Goal: Transaction & Acquisition: Purchase product/service

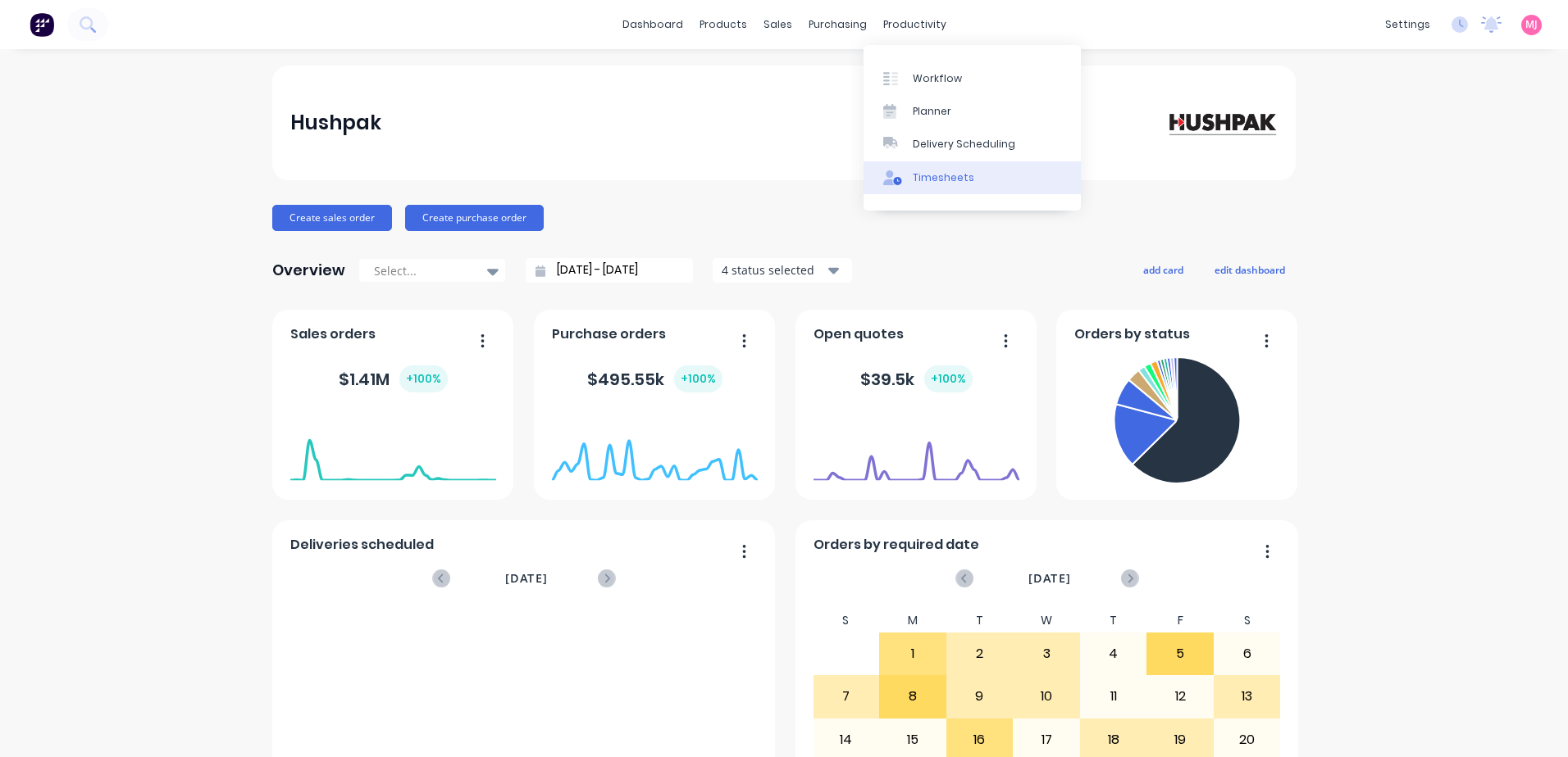
click at [926, 178] on div "Timesheets" at bounding box center [943, 178] width 62 height 15
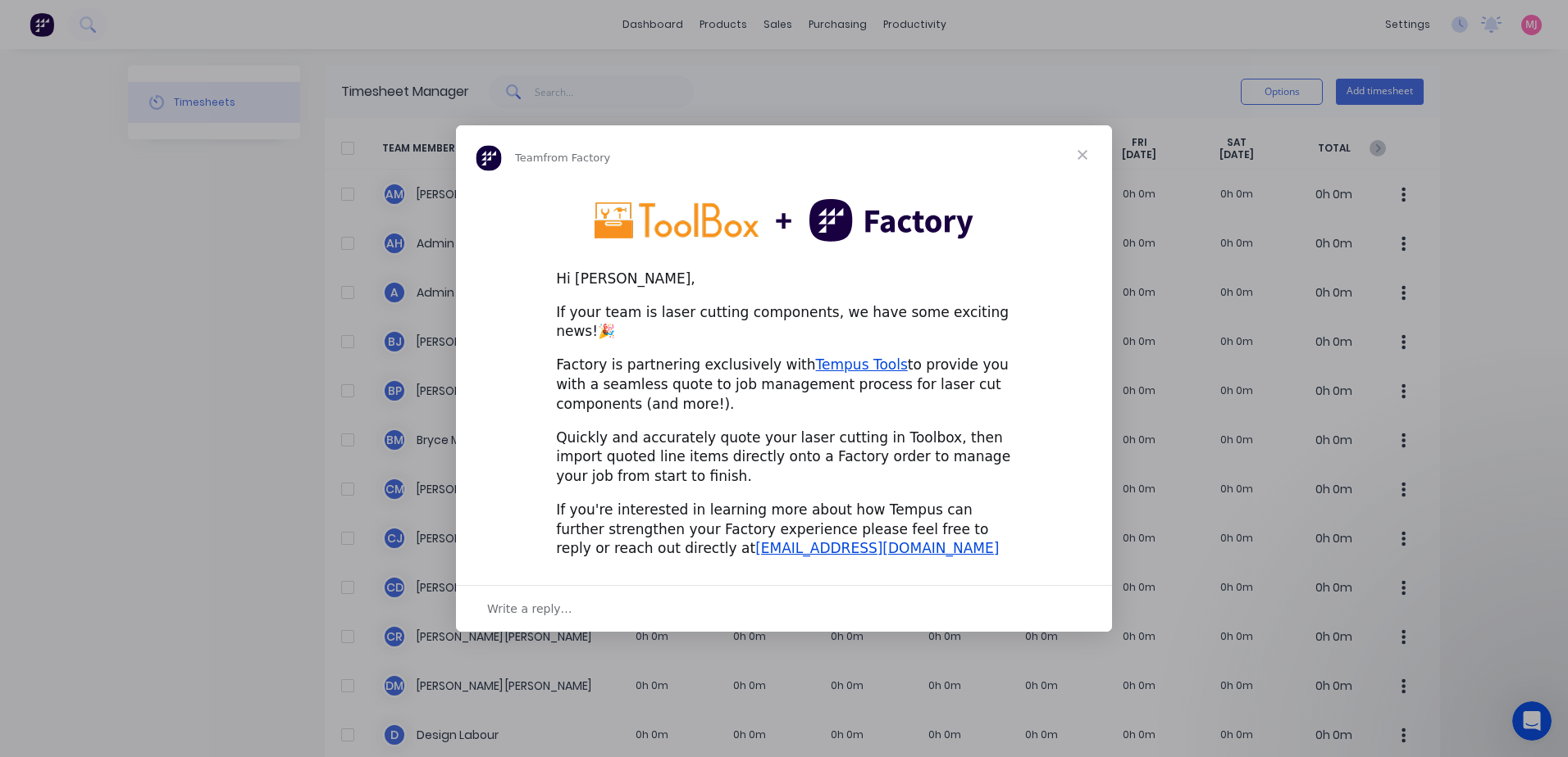
click at [1084, 165] on span "Close" at bounding box center [1083, 155] width 59 height 59
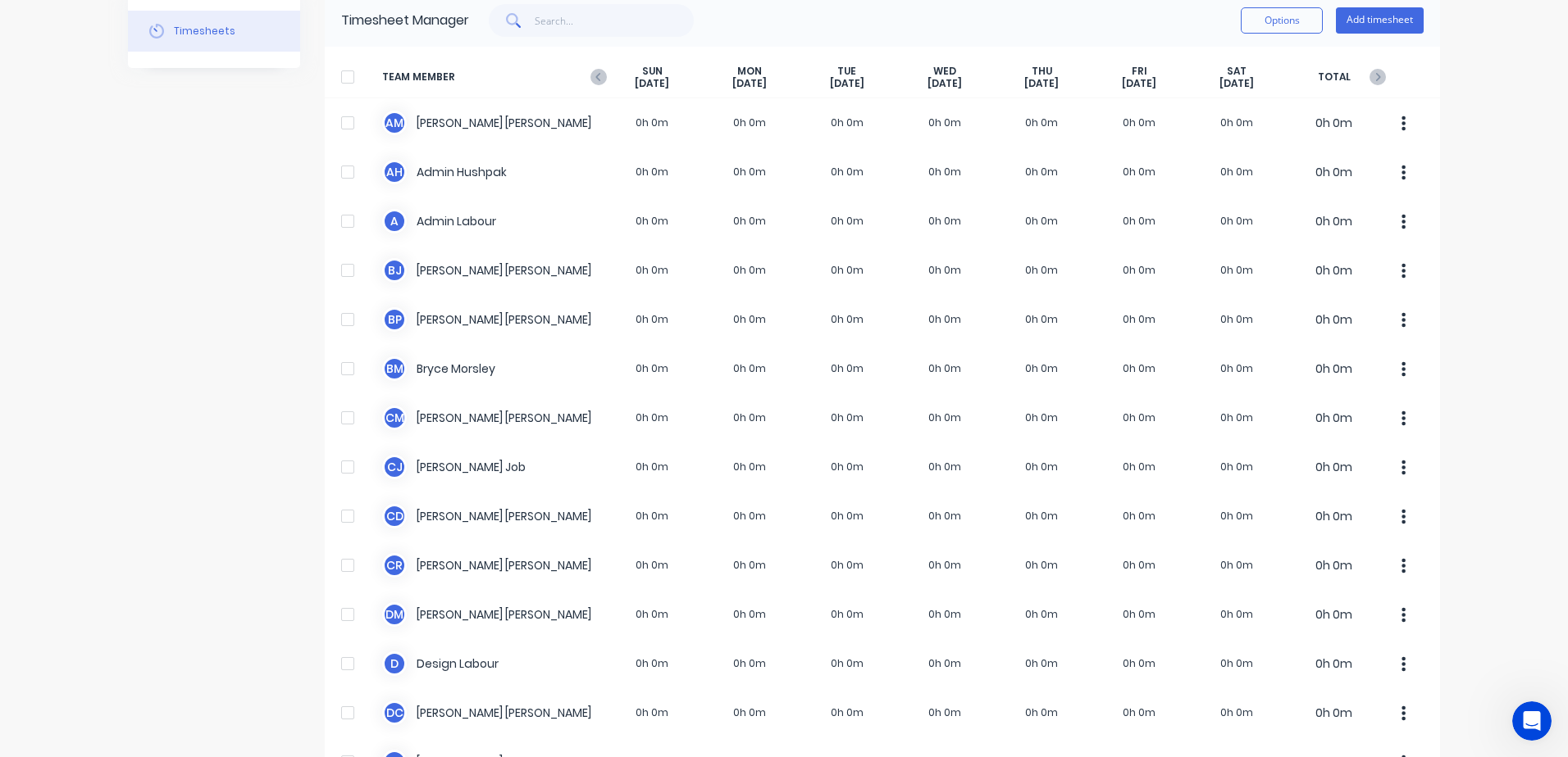
scroll to position [28, 0]
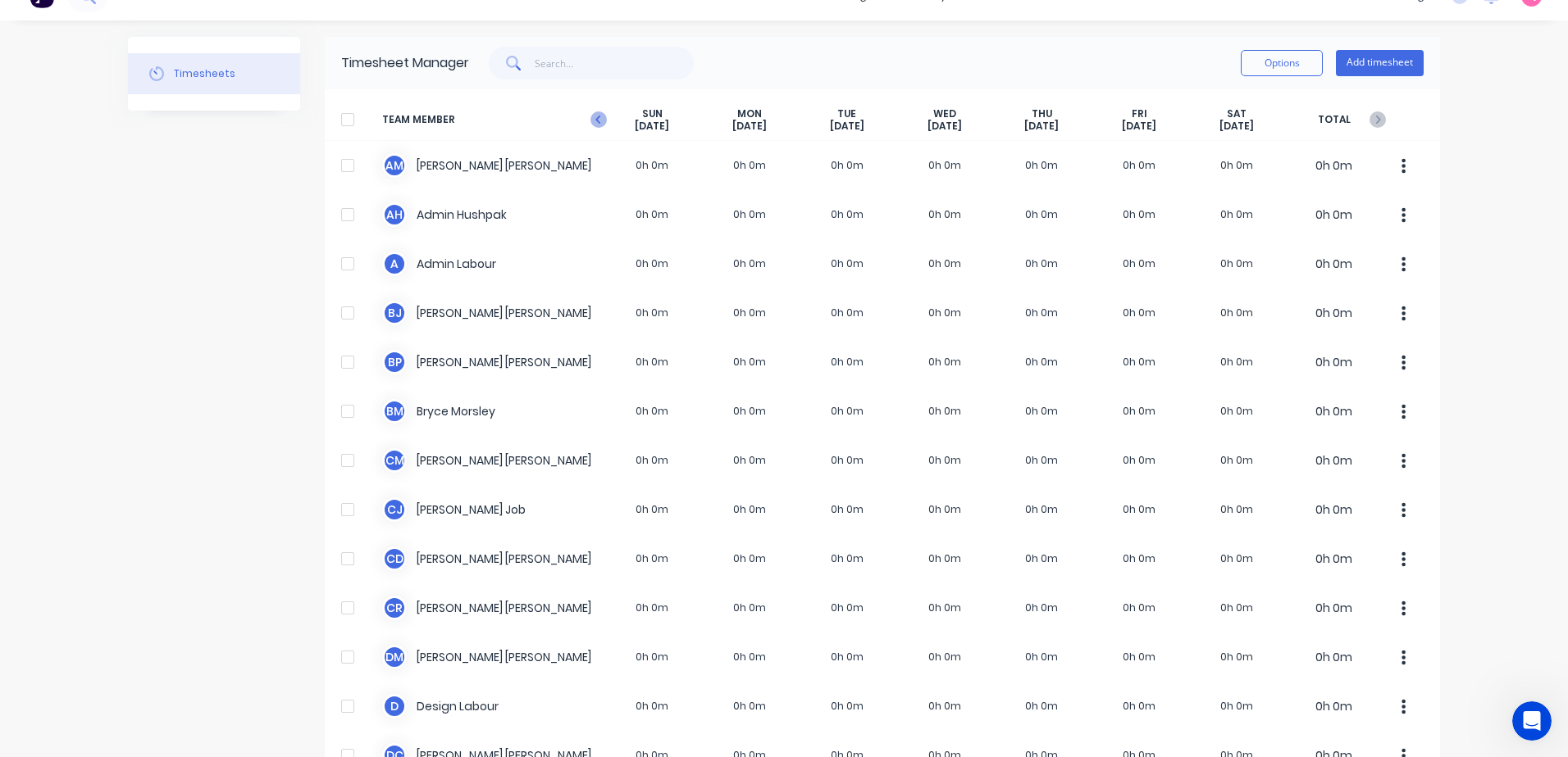
click at [590, 119] on icon "button" at bounding box center [598, 120] width 17 height 17
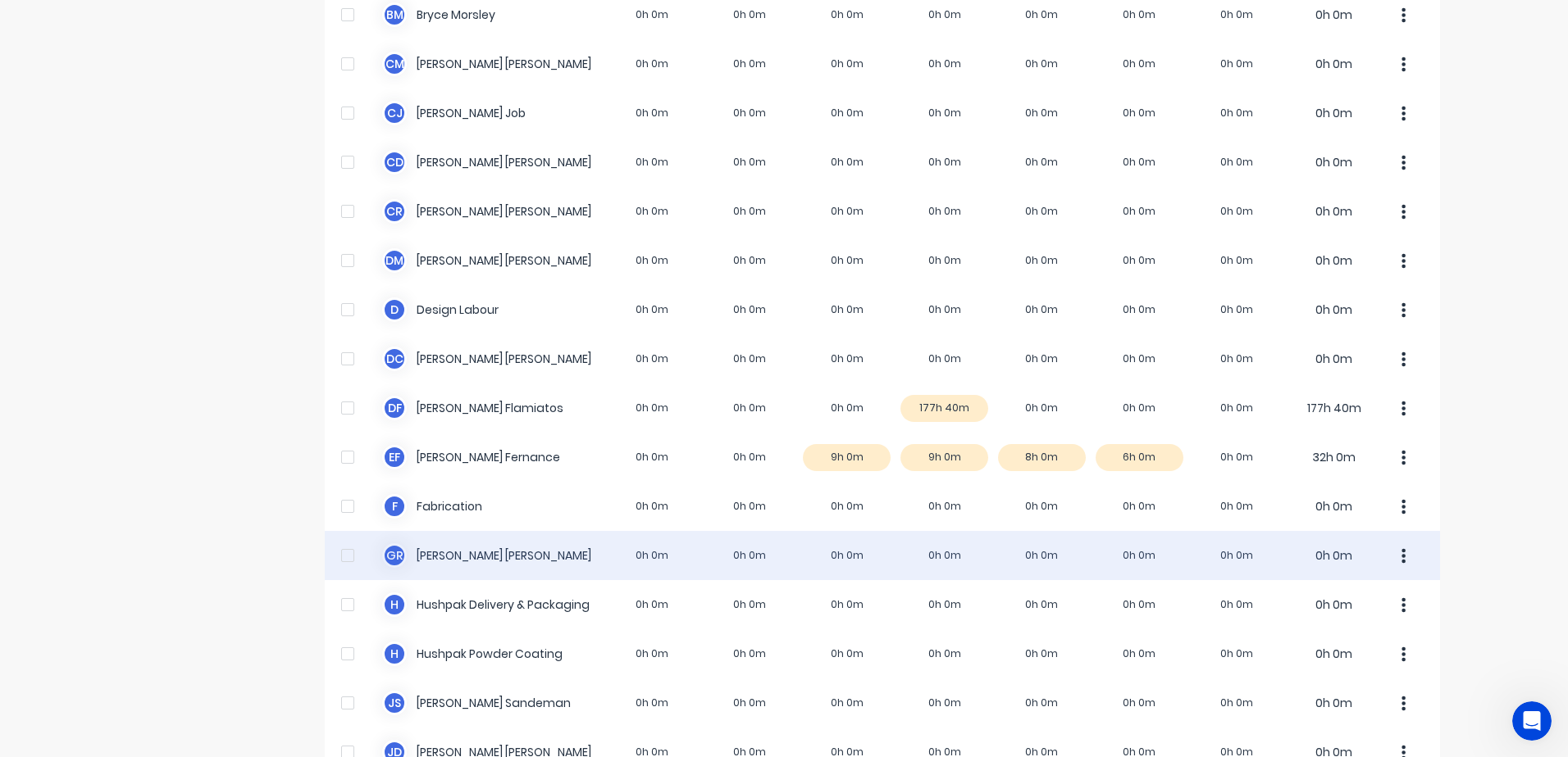
scroll to position [492, 0]
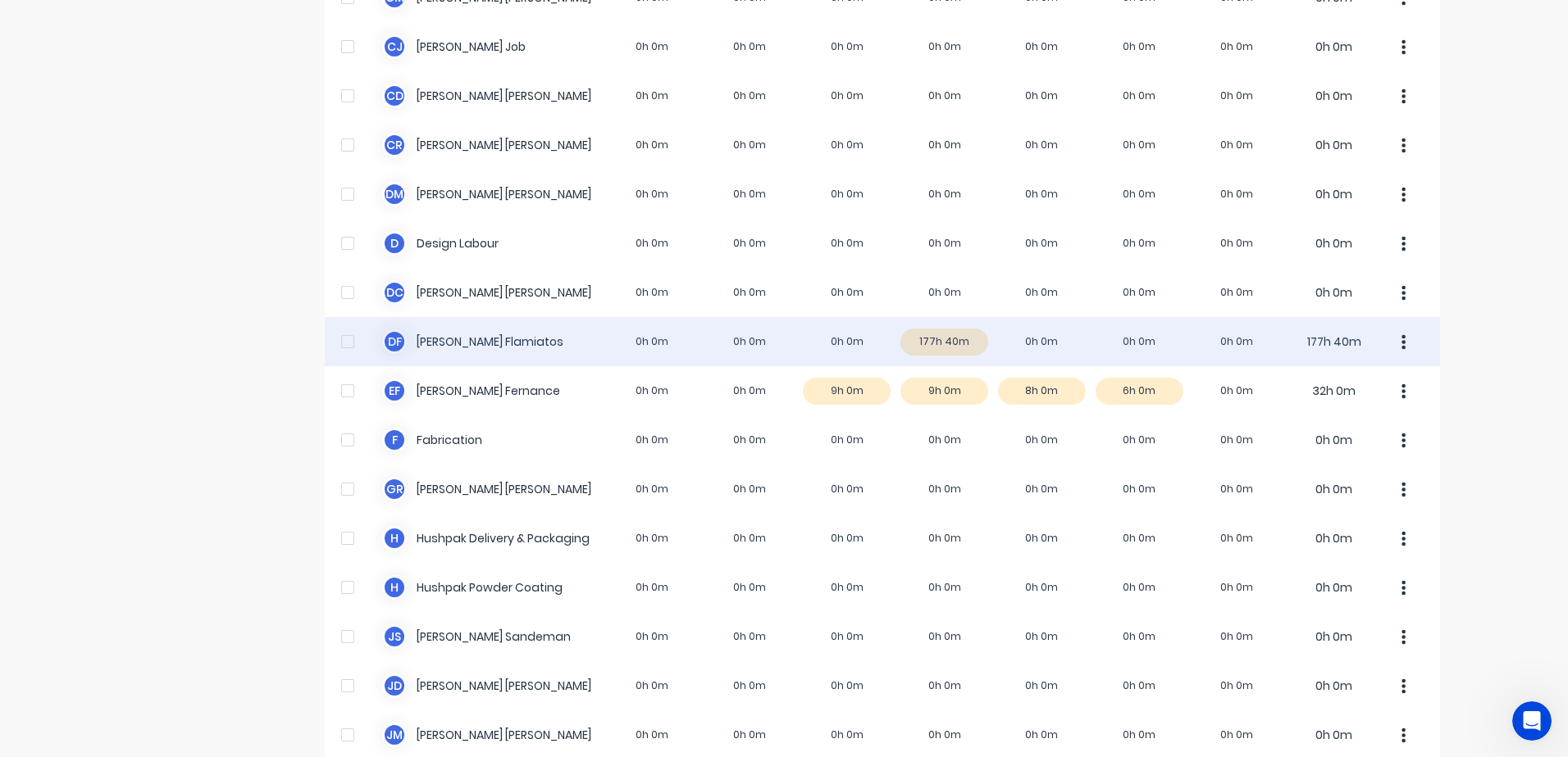
click at [936, 340] on div "D F [PERSON_NAME] 0h 0m 0h 0m 0h 0m 177h 40m 0h 0m 0h 0m 0h 0m 177h 40m" at bounding box center [883, 342] width 1116 height 49
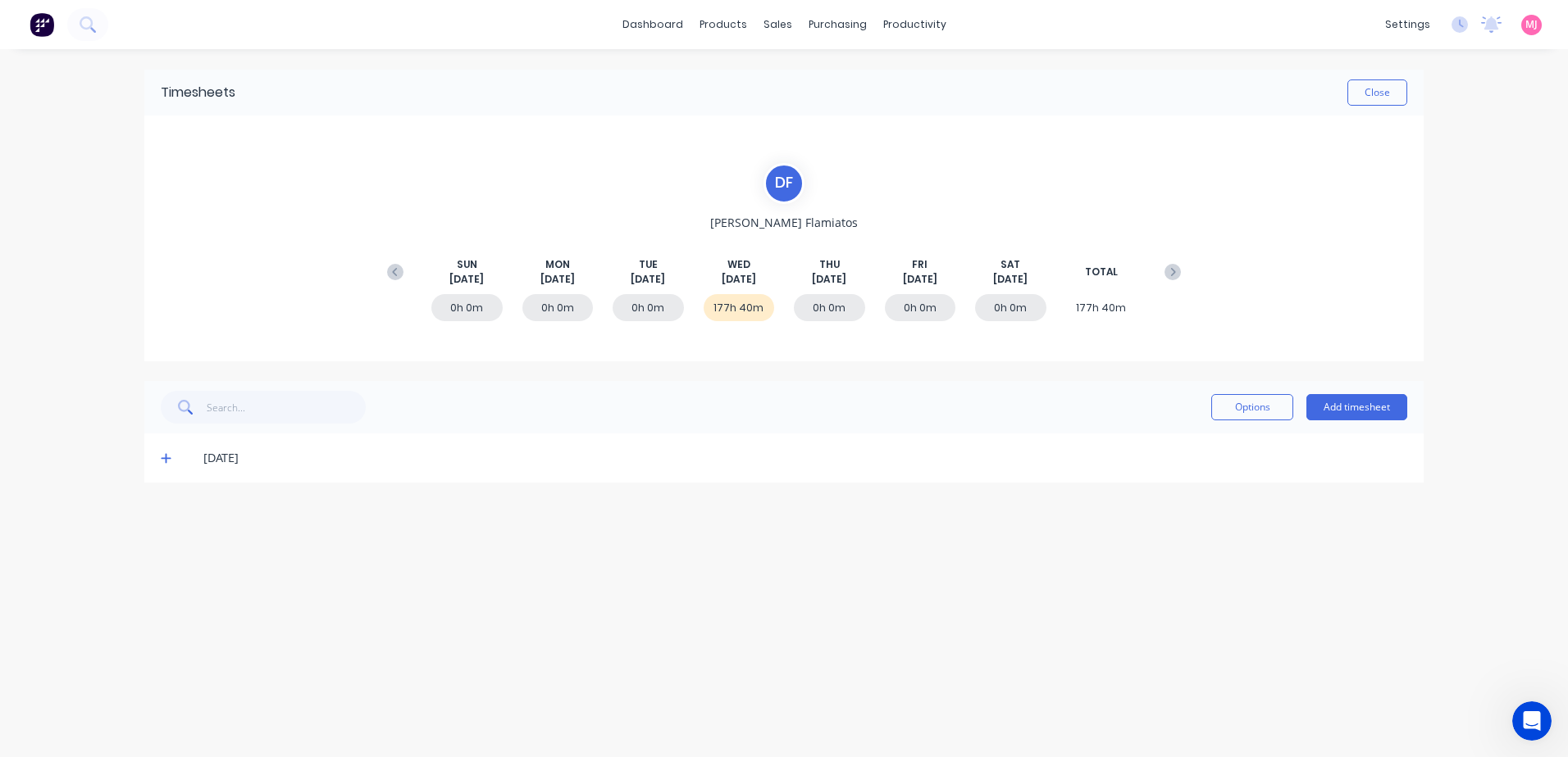
click at [163, 456] on icon at bounding box center [166, 459] width 11 height 12
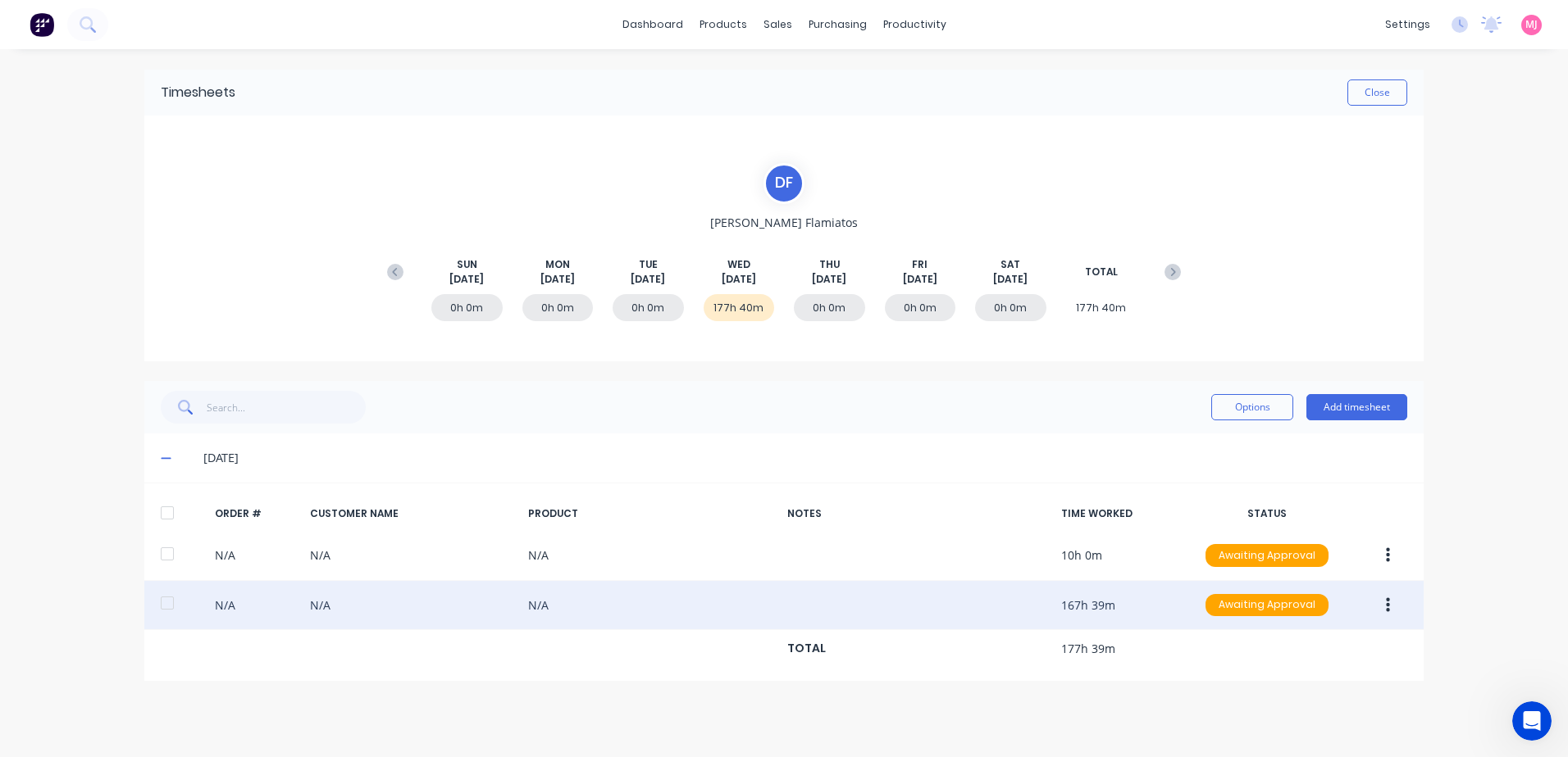
click at [1389, 606] on icon "button" at bounding box center [1388, 605] width 4 height 15
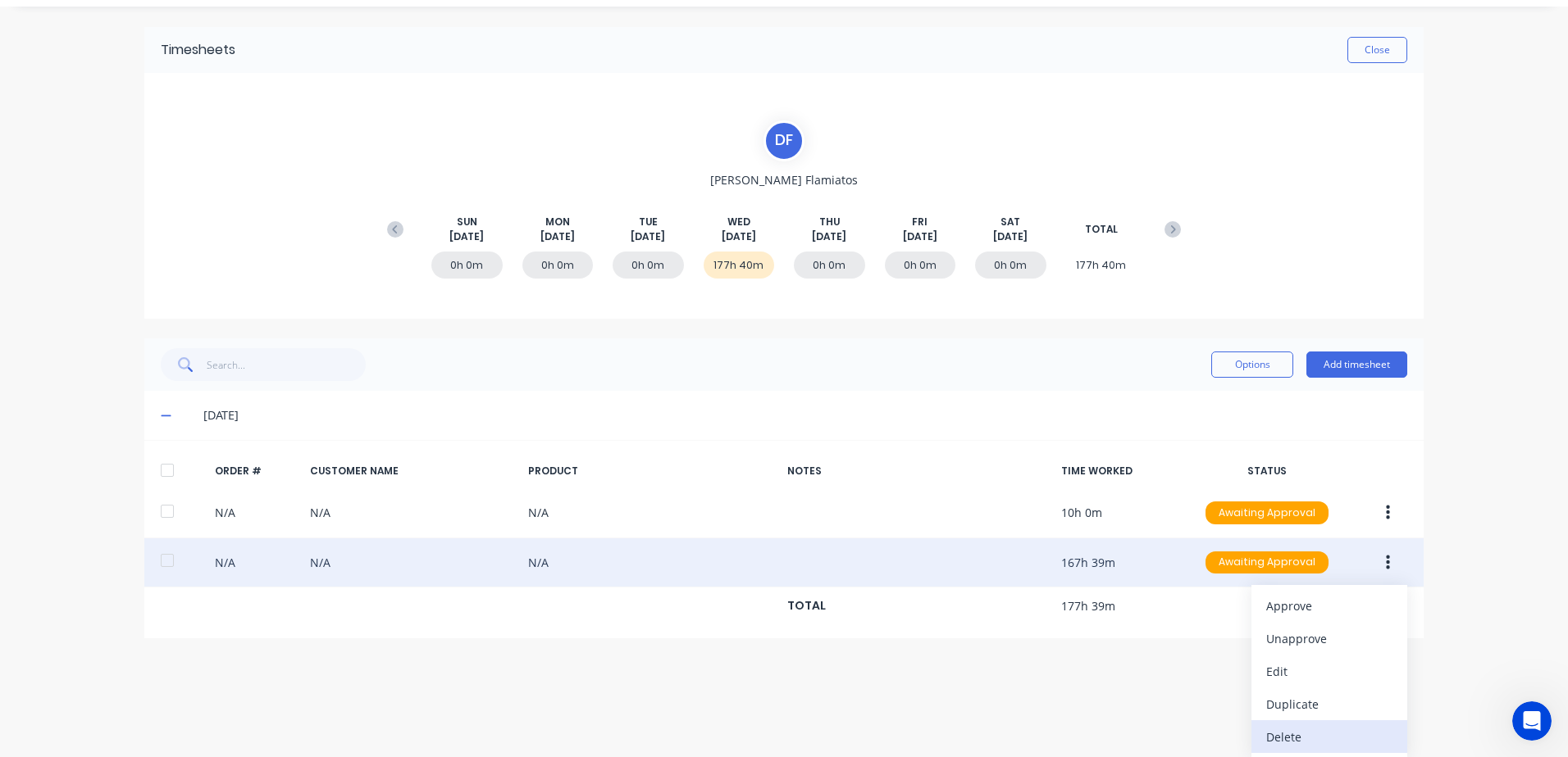
click at [1285, 738] on div "Delete" at bounding box center [1329, 737] width 127 height 24
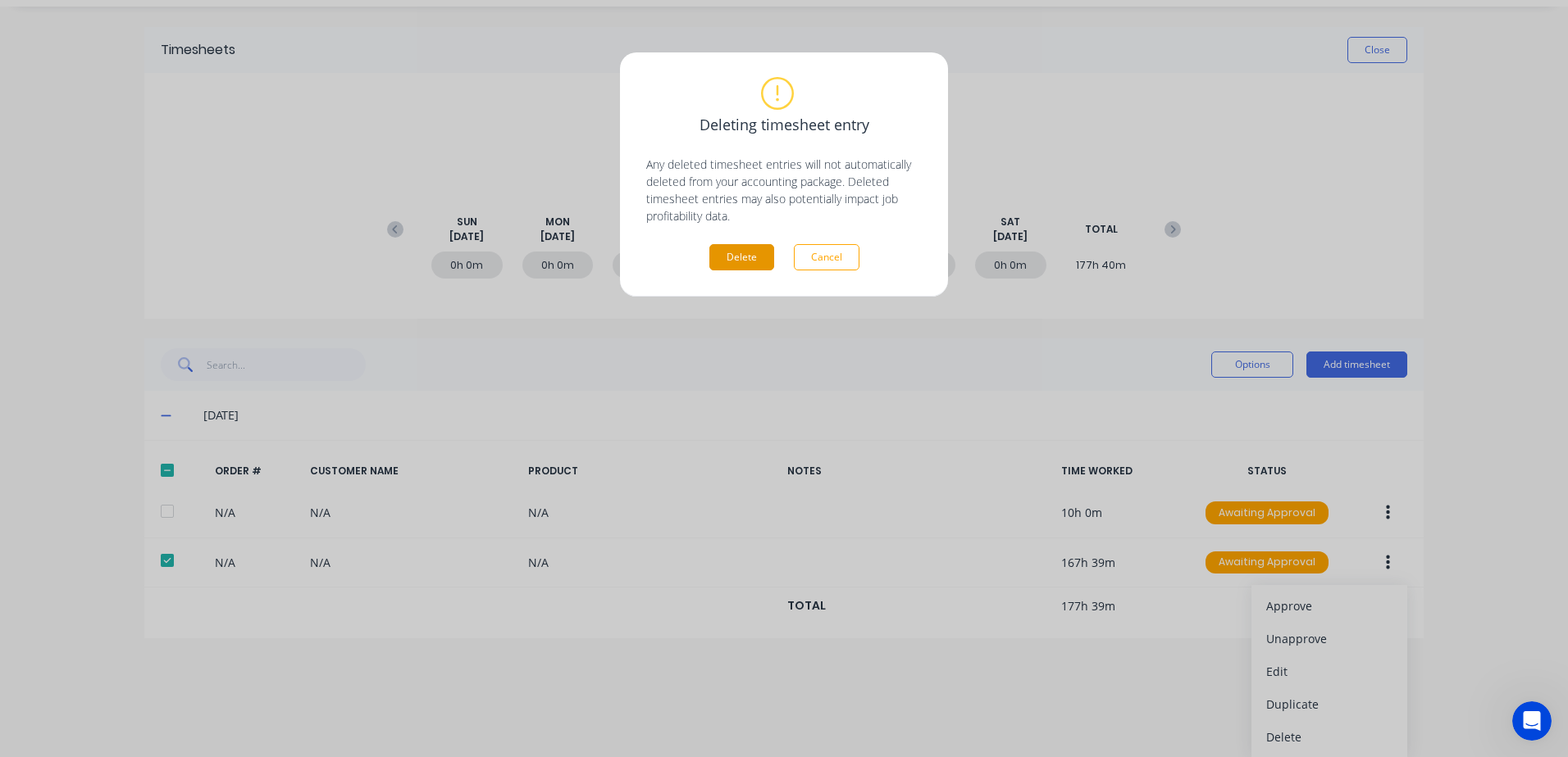
click at [738, 253] on button "Delete" at bounding box center [742, 257] width 65 height 27
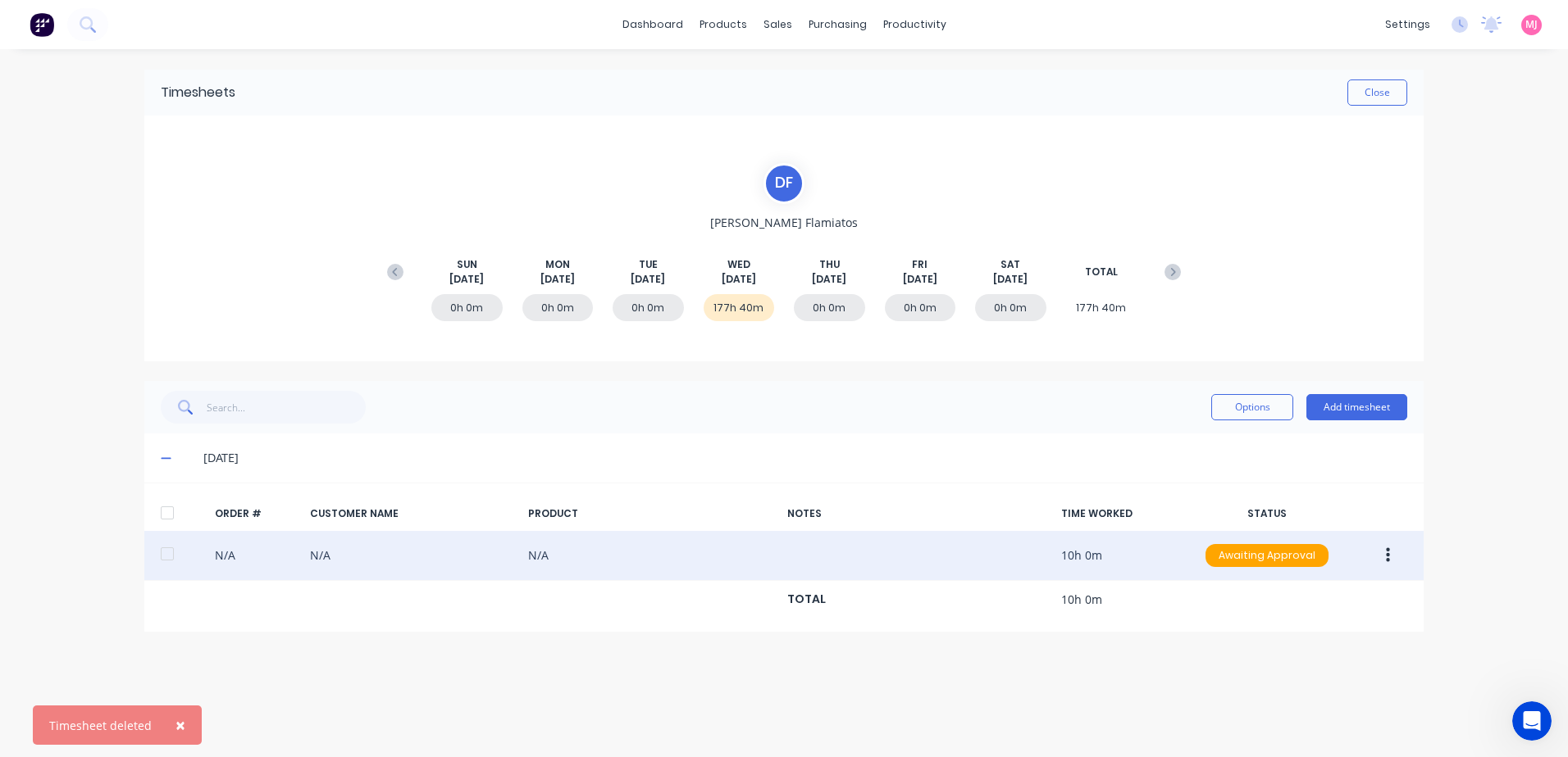
click at [1388, 556] on icon "button" at bounding box center [1388, 556] width 4 height 15
click at [1290, 731] on div "Delete" at bounding box center [1329, 730] width 127 height 24
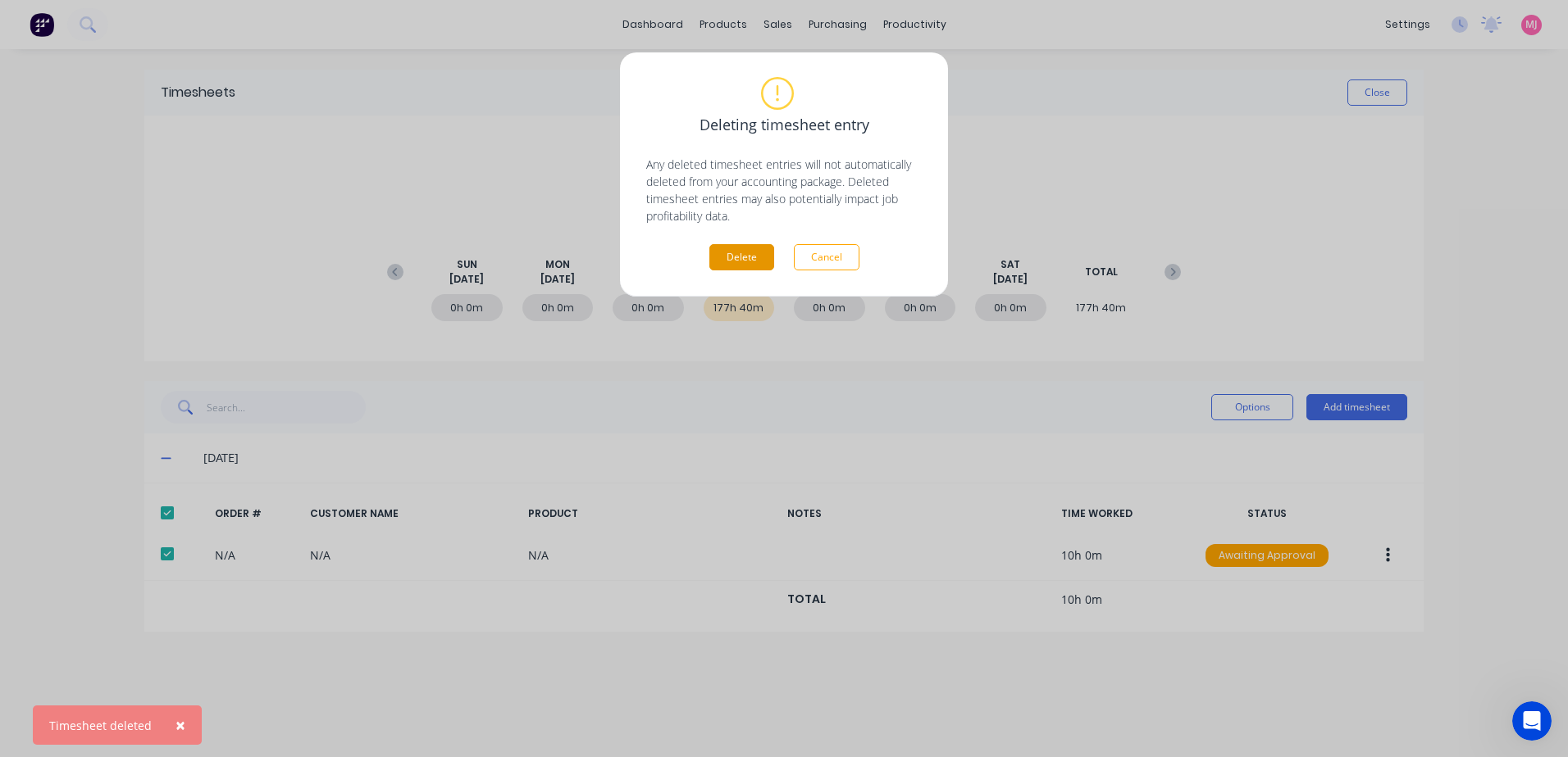
click at [745, 251] on button "Delete" at bounding box center [742, 257] width 65 height 27
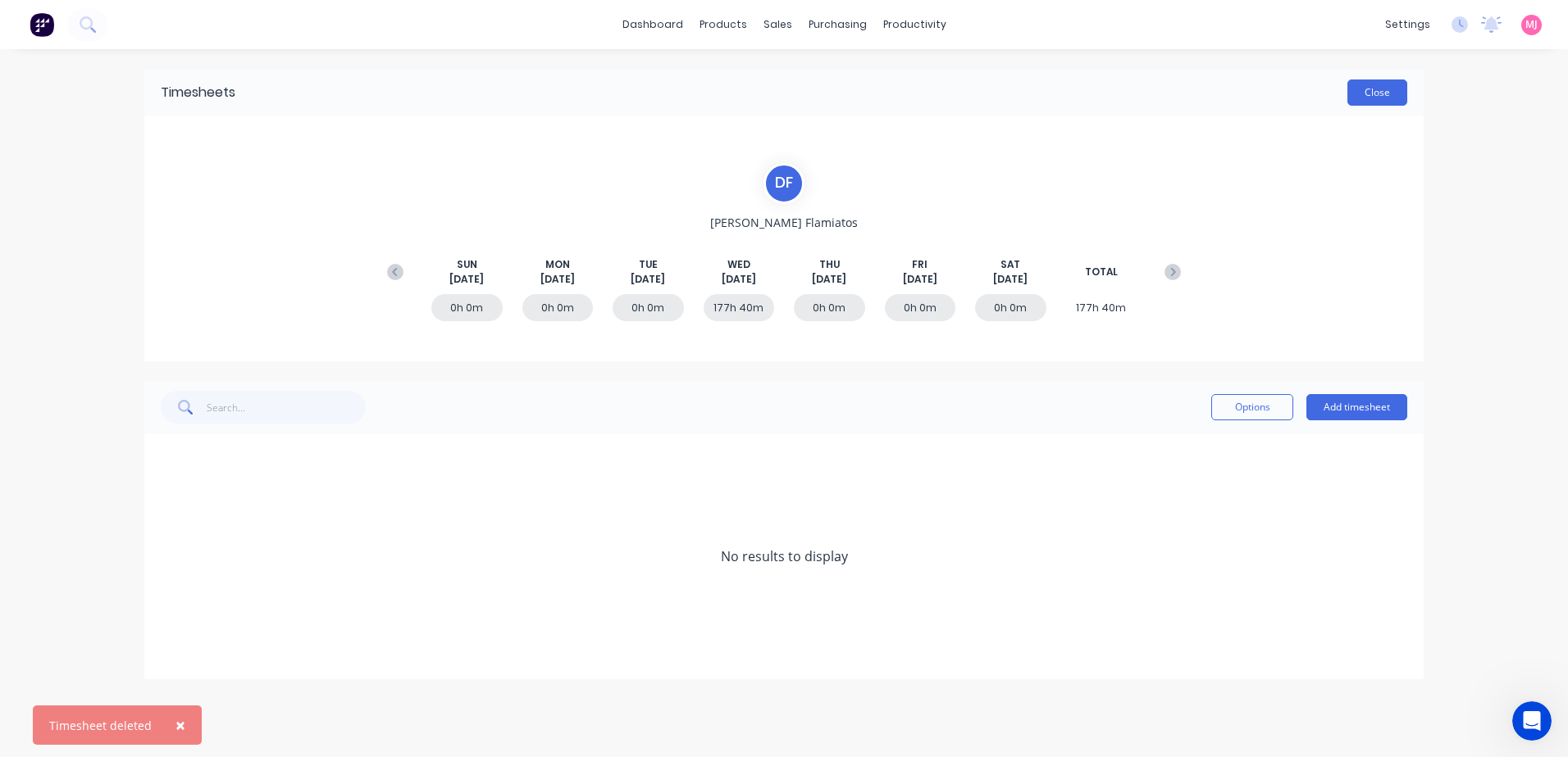
click at [1379, 95] on button "Close" at bounding box center [1377, 92] width 60 height 27
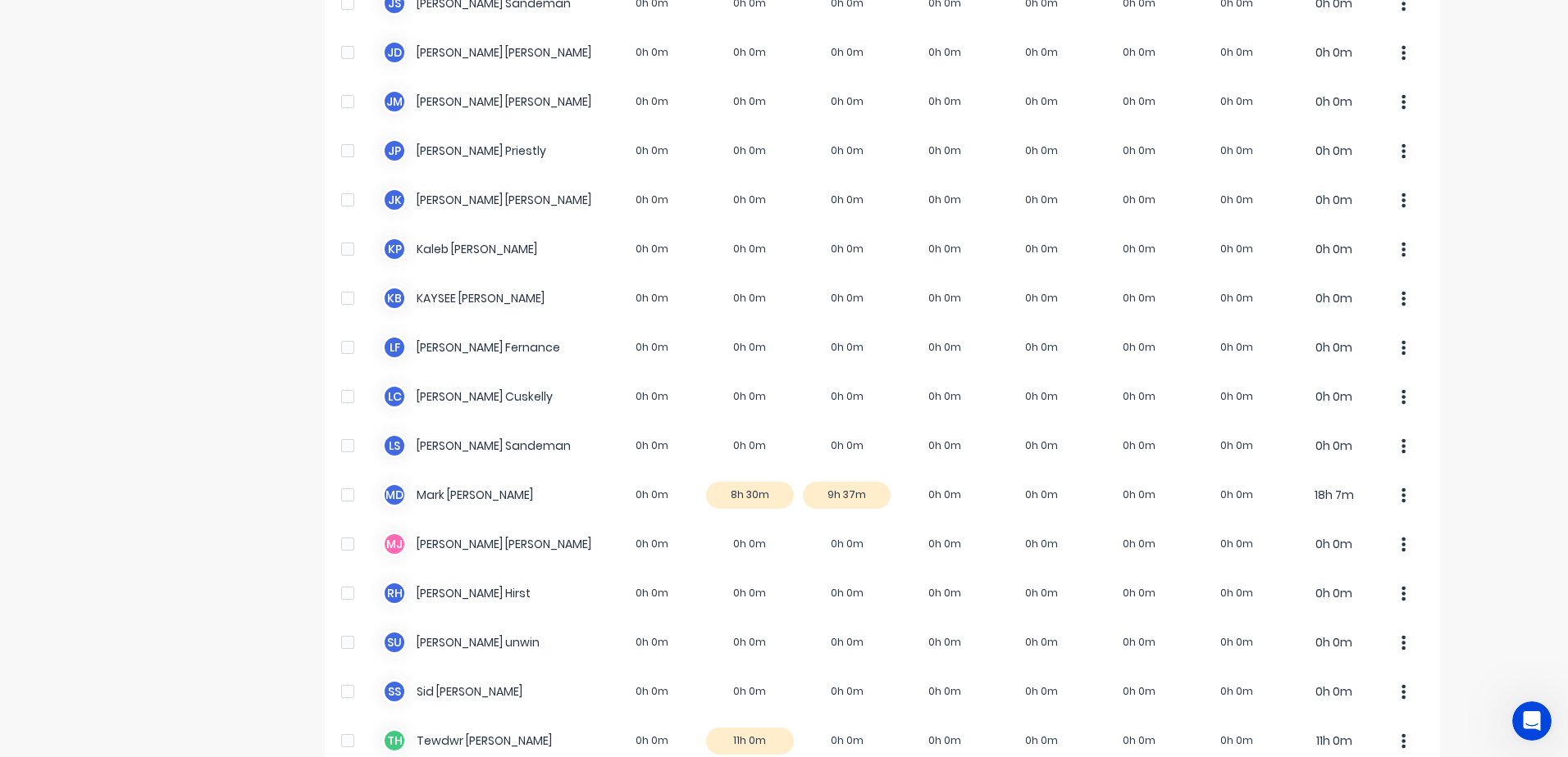
scroll to position [1127, 0]
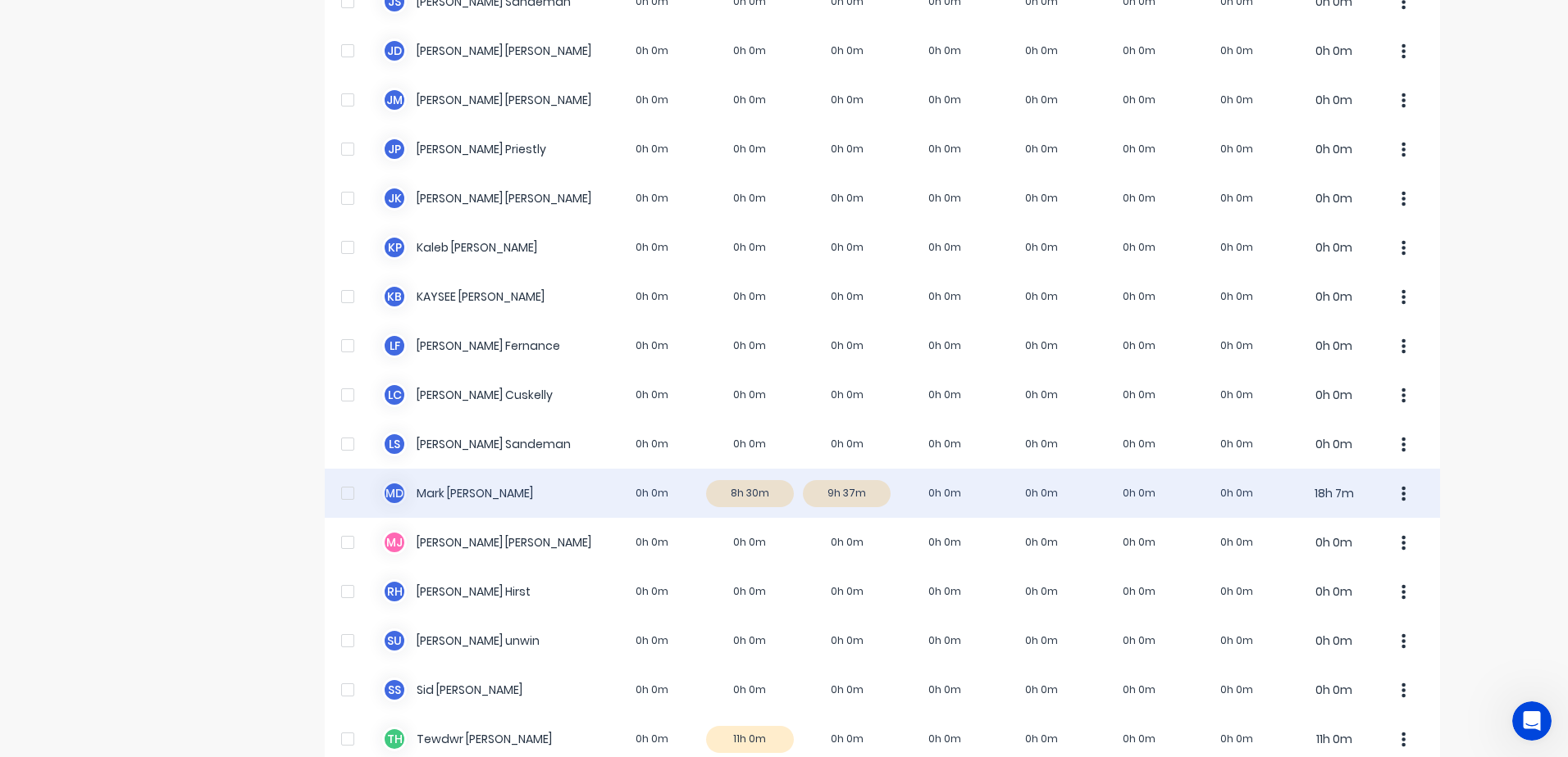
click at [744, 498] on div "M D [PERSON_NAME] 0h 0m 8h 30m 9h 37m 0h 0m 0h 0m 0h 0m 0h 0m 18h 7m" at bounding box center [883, 494] width 1116 height 49
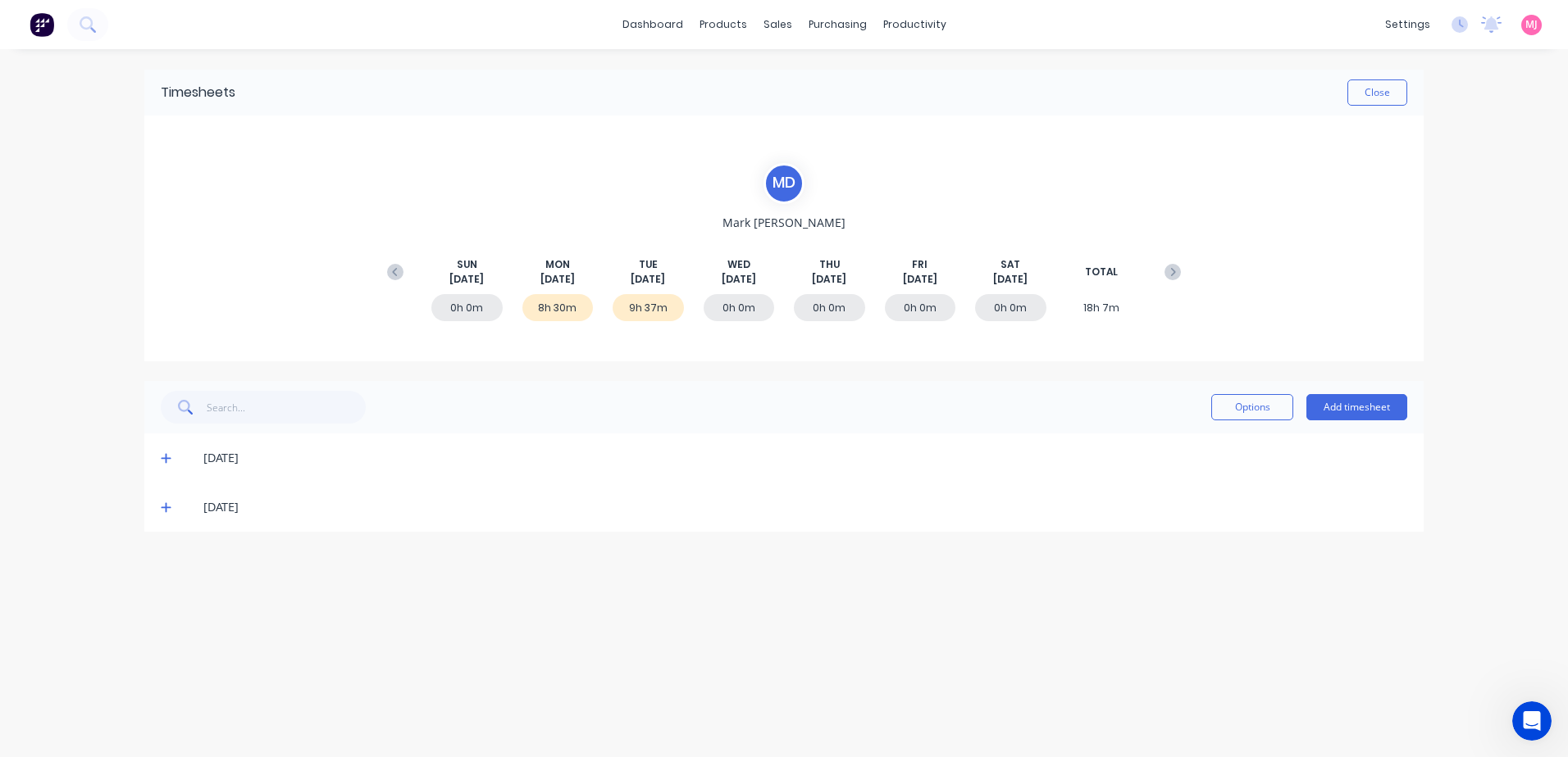
click at [166, 457] on icon at bounding box center [166, 460] width 10 height 10
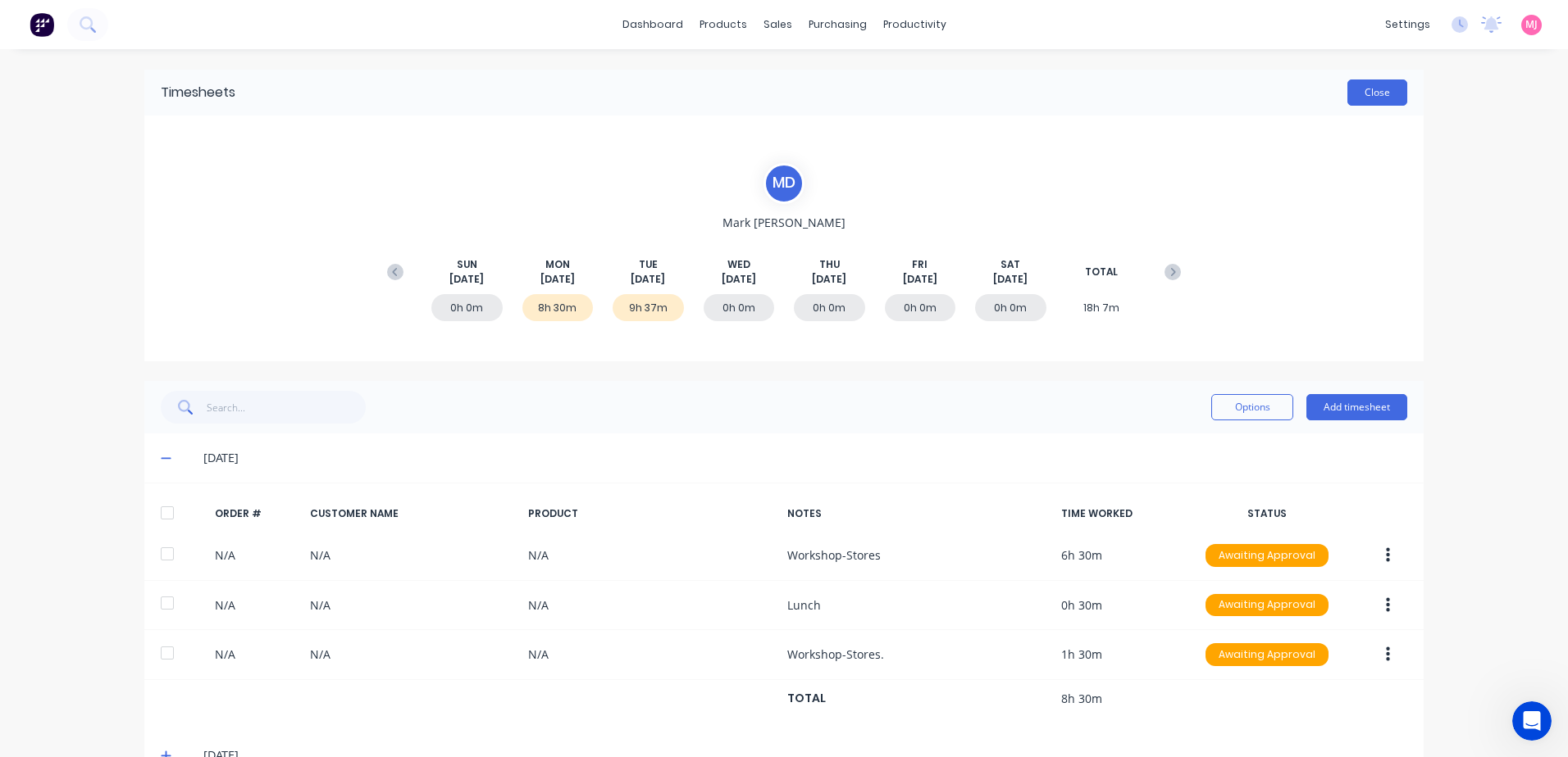
click at [1359, 92] on button "Close" at bounding box center [1377, 92] width 60 height 27
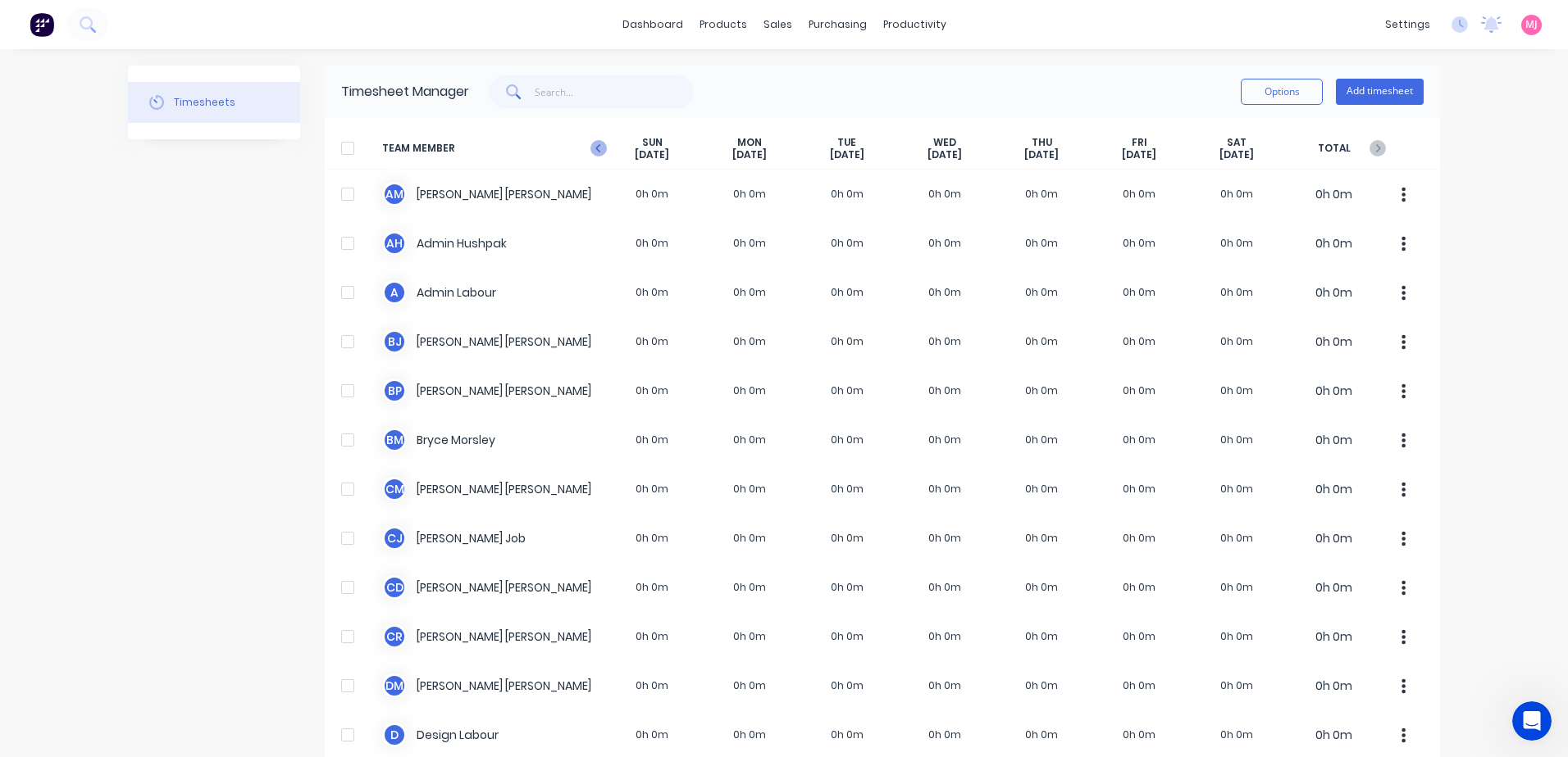
click at [590, 146] on icon "button" at bounding box center [598, 148] width 17 height 17
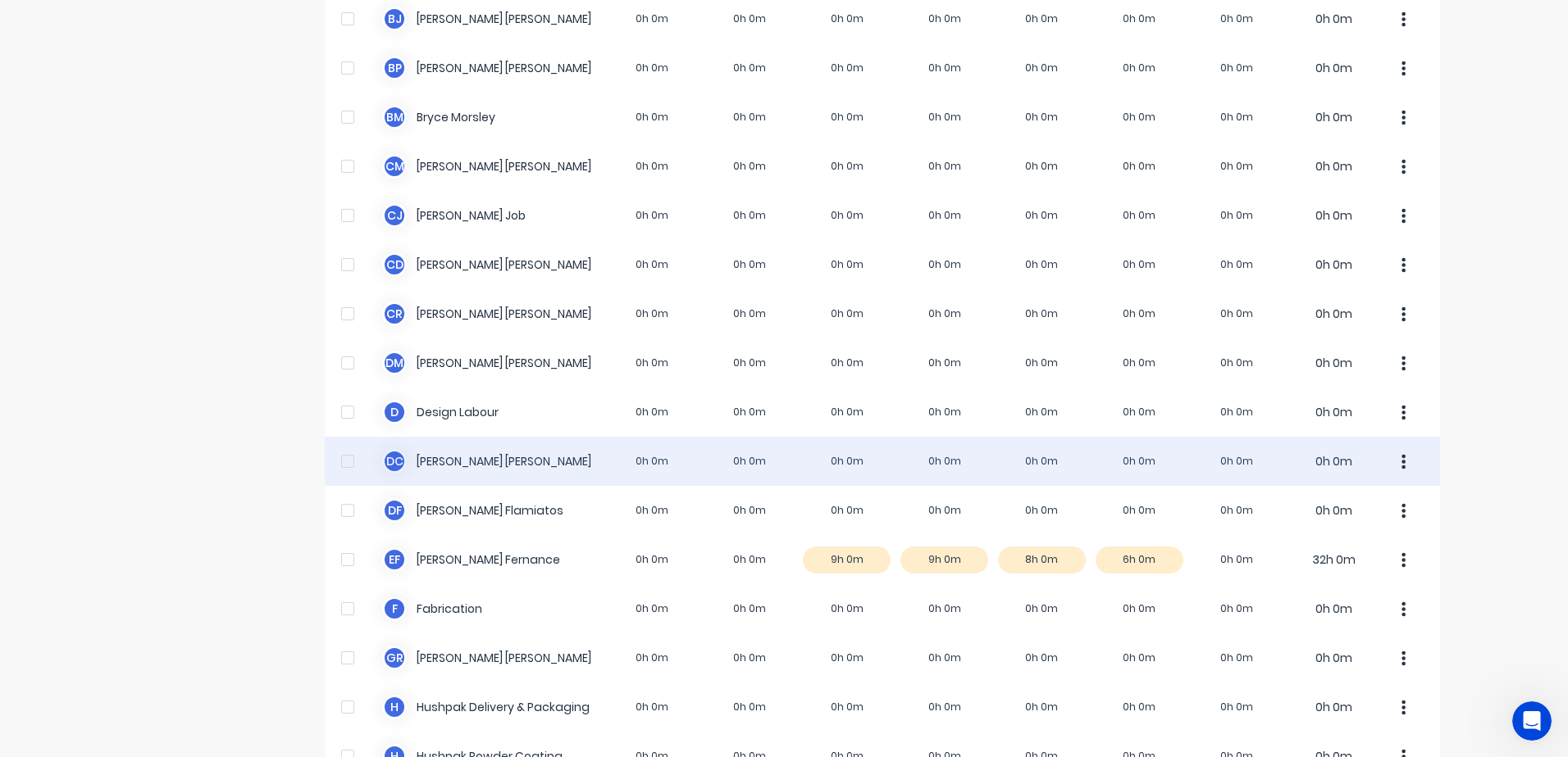
scroll to position [573, 0]
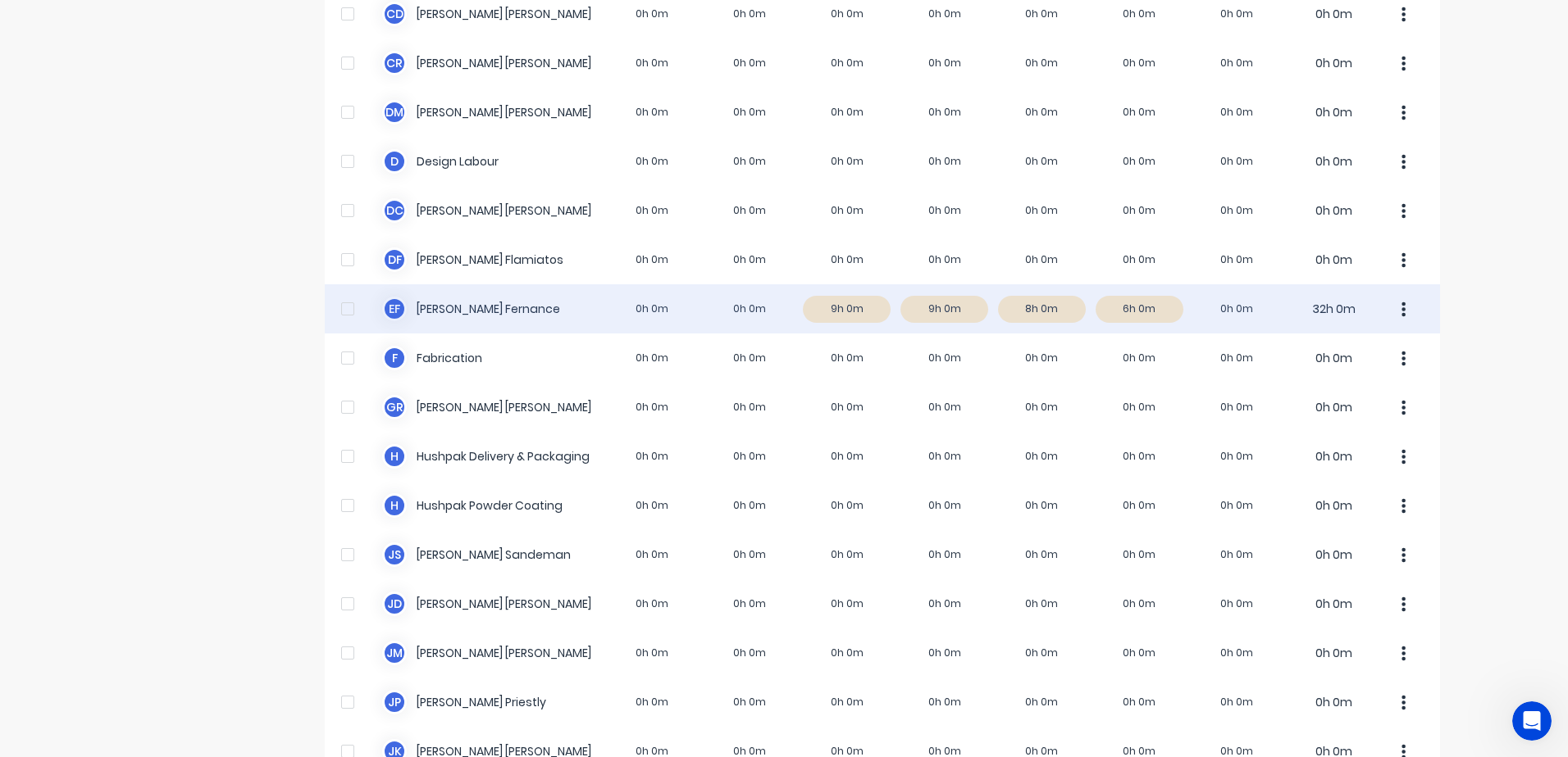
click at [849, 311] on div "E F [PERSON_NAME] 0h 0m 0h 0m 9h 0m 9h 0m 8h 0m 6h 0m 0h 0m 32h 0m" at bounding box center [883, 309] width 1116 height 49
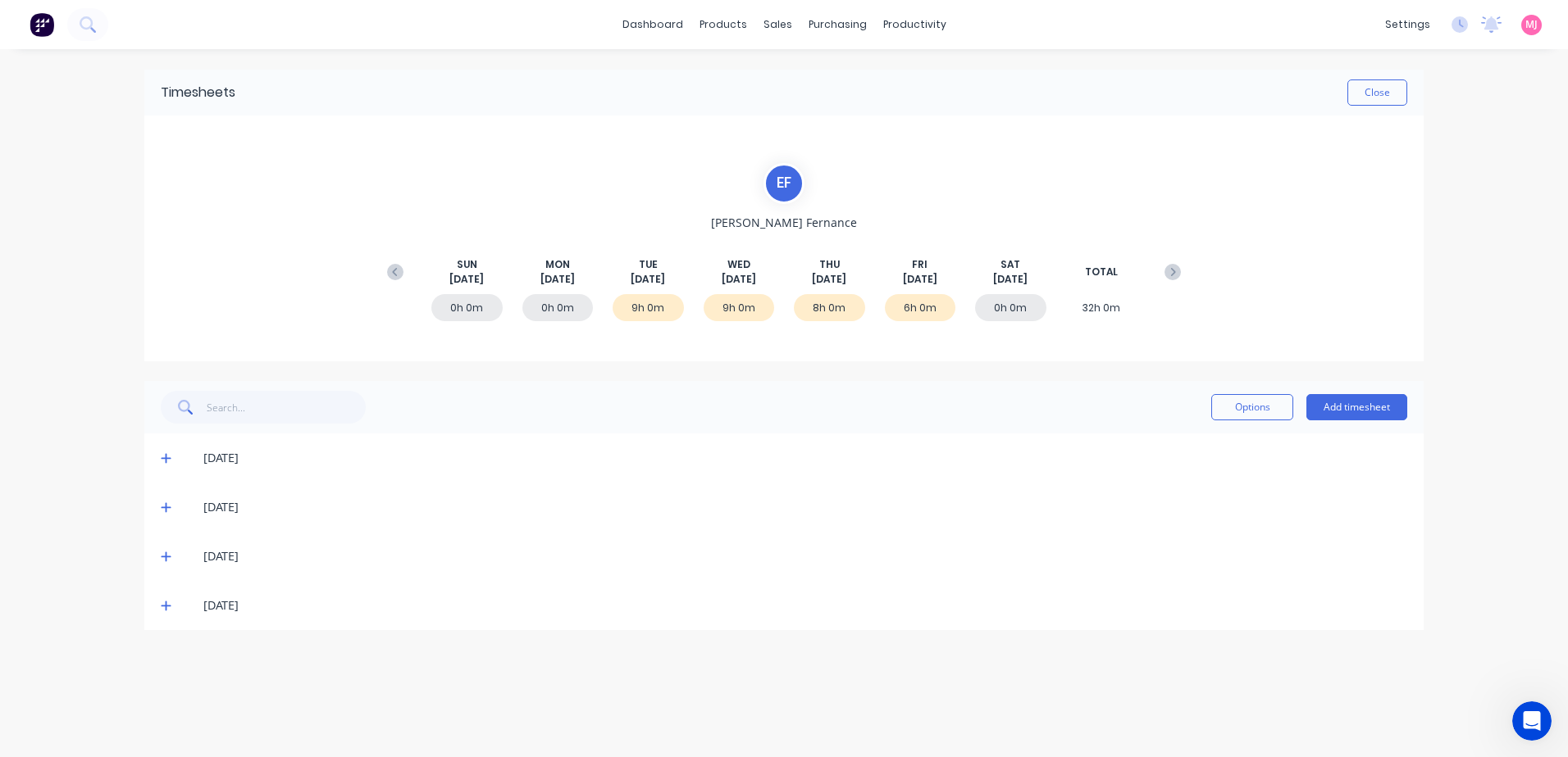
click at [164, 457] on icon at bounding box center [166, 459] width 11 height 12
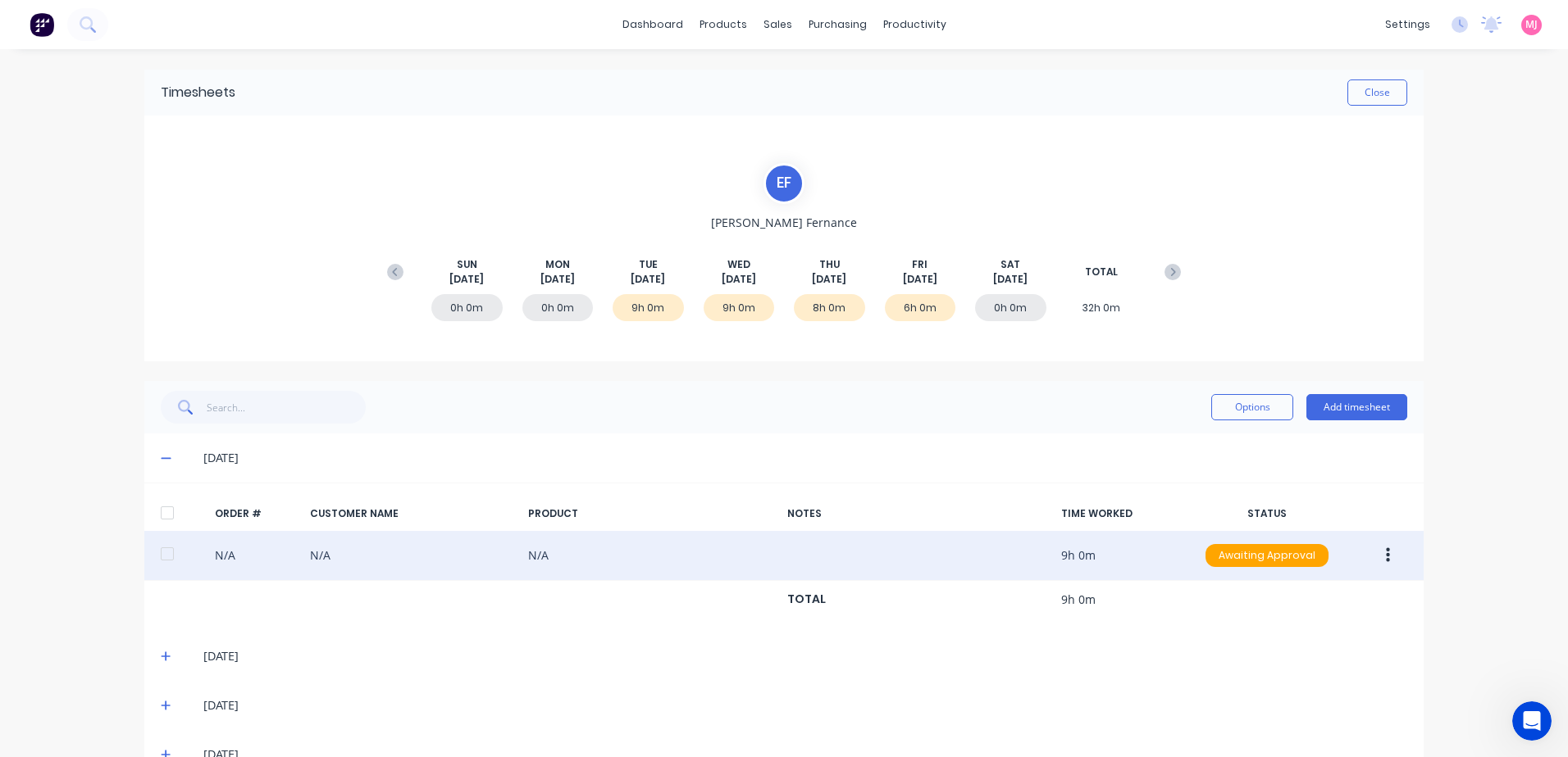
click at [1386, 552] on icon "button" at bounding box center [1388, 556] width 4 height 15
click at [1266, 728] on div "Delete" at bounding box center [1329, 730] width 127 height 24
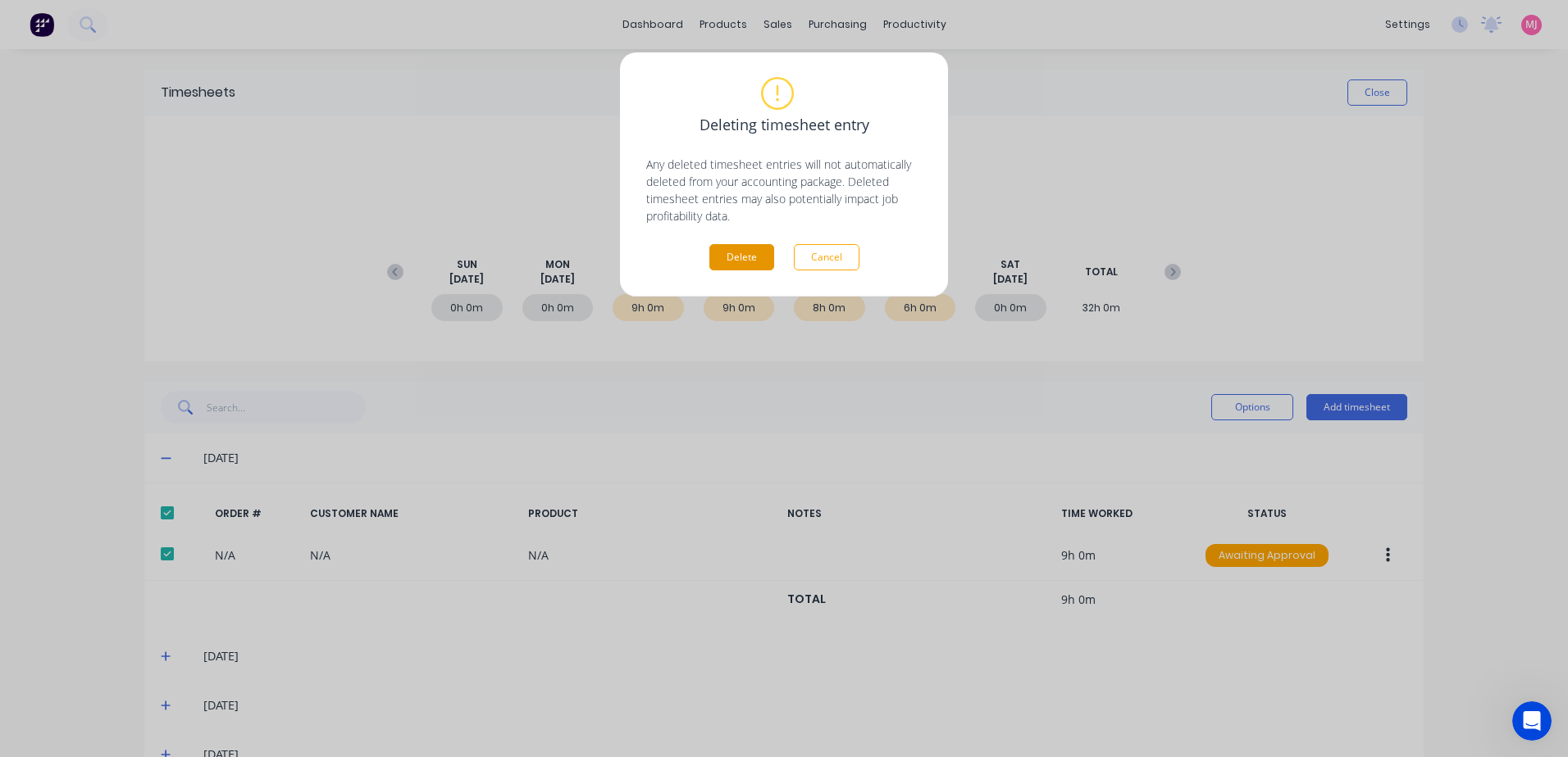
click at [738, 257] on button "Delete" at bounding box center [742, 257] width 65 height 27
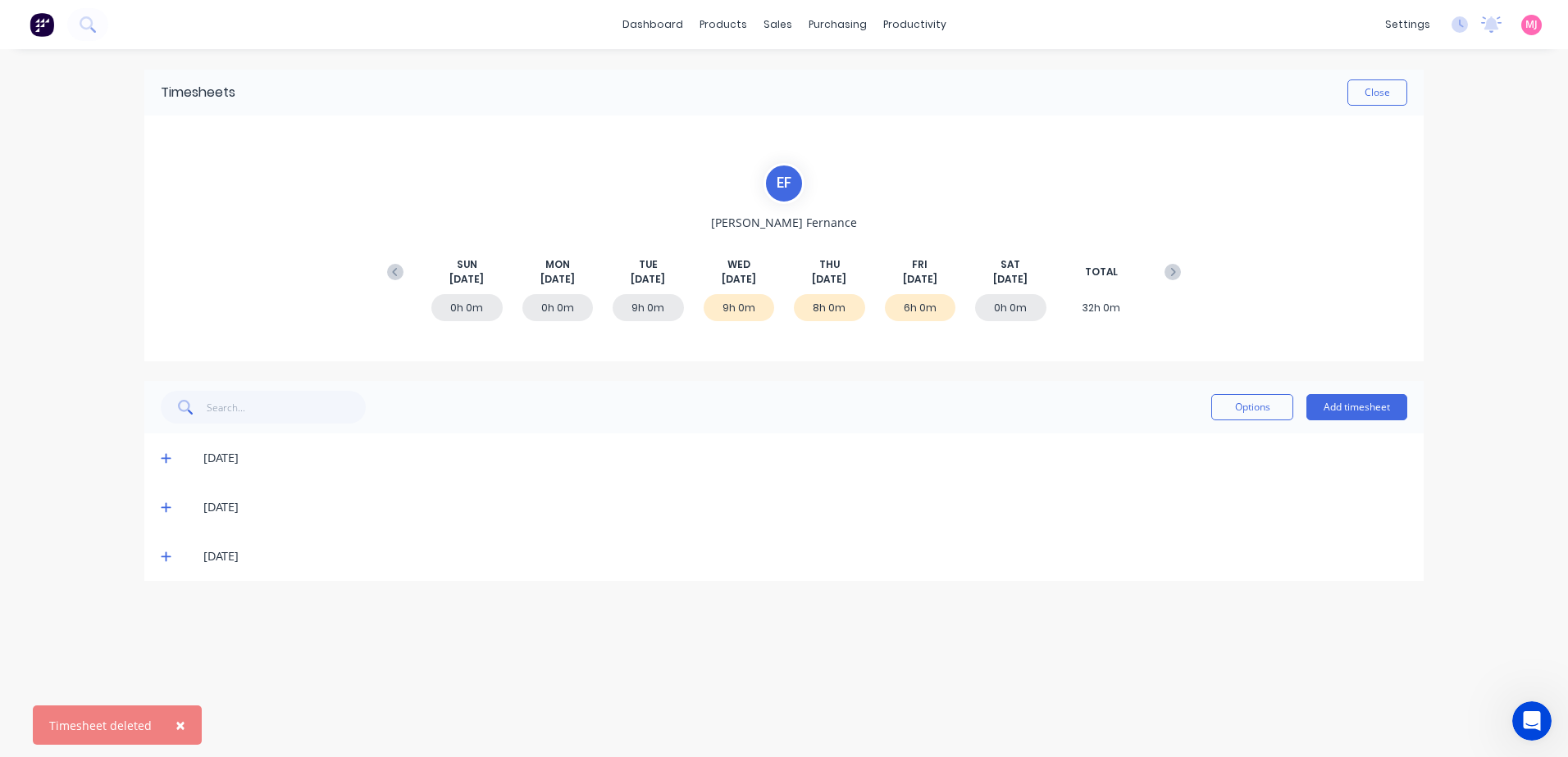
click at [165, 457] on icon at bounding box center [166, 459] width 11 height 12
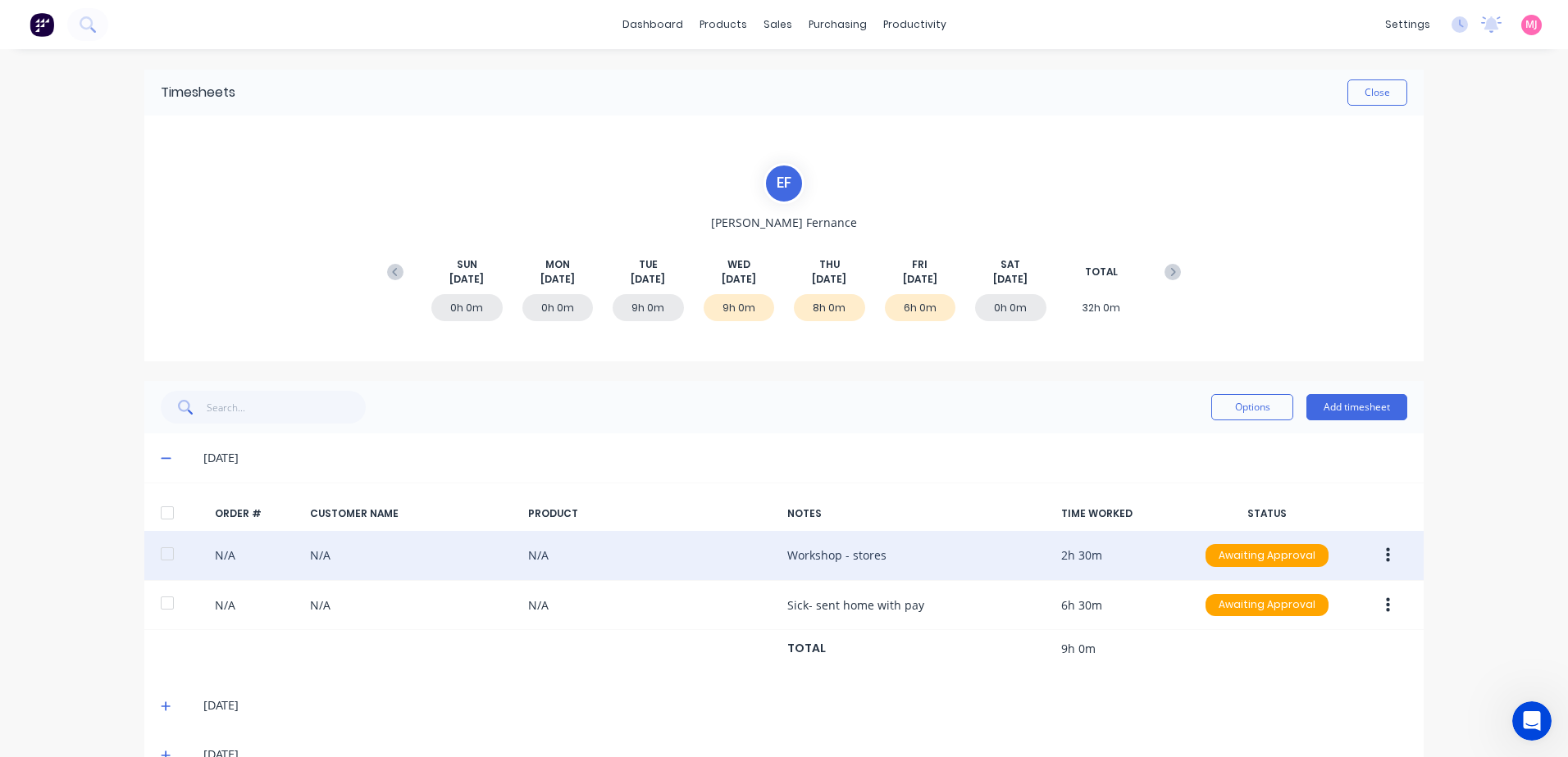
click at [1386, 557] on icon "button" at bounding box center [1388, 556] width 4 height 15
click at [1279, 730] on div "Delete" at bounding box center [1329, 730] width 127 height 24
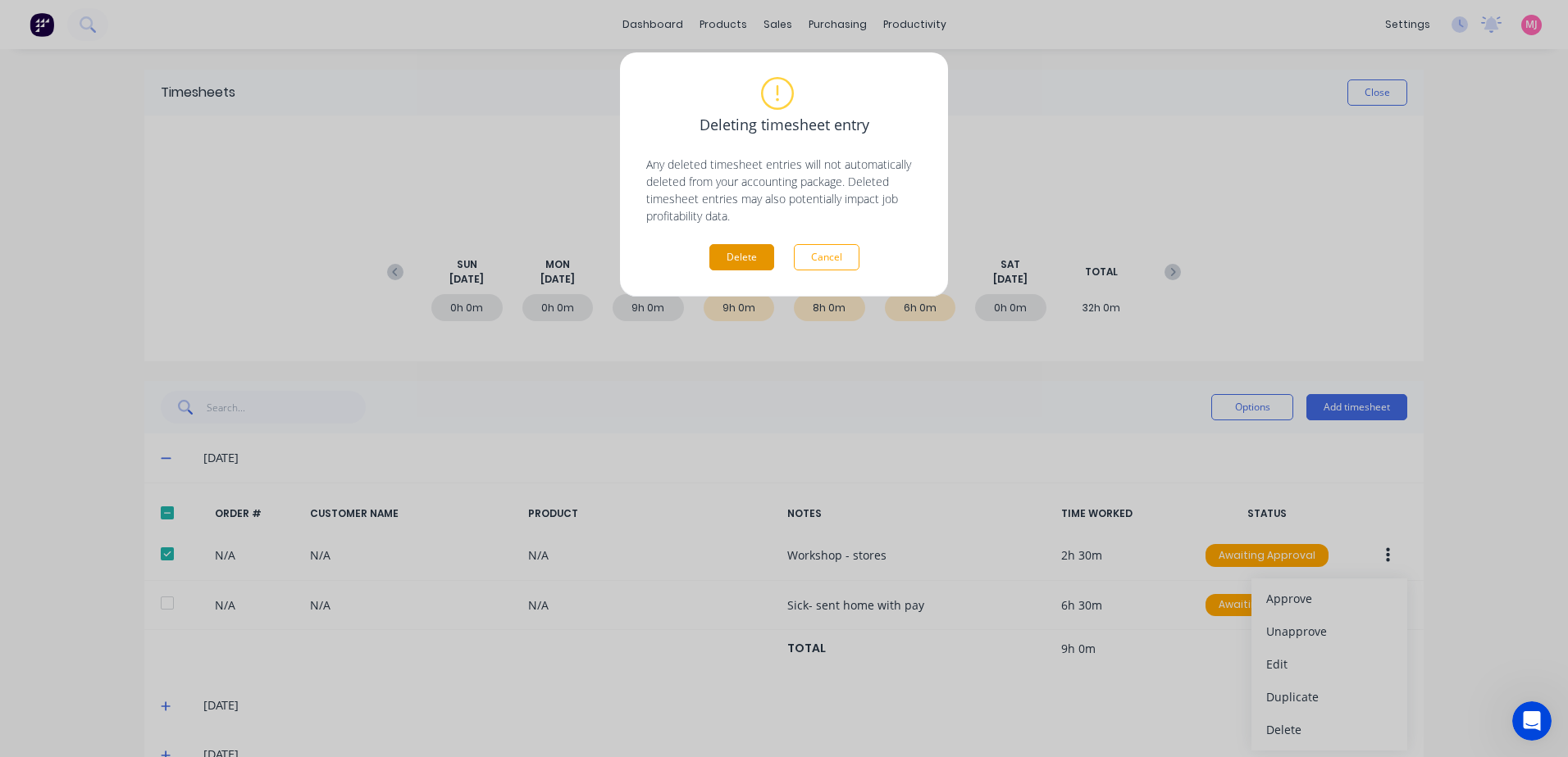
click at [746, 256] on button "Delete" at bounding box center [742, 257] width 65 height 27
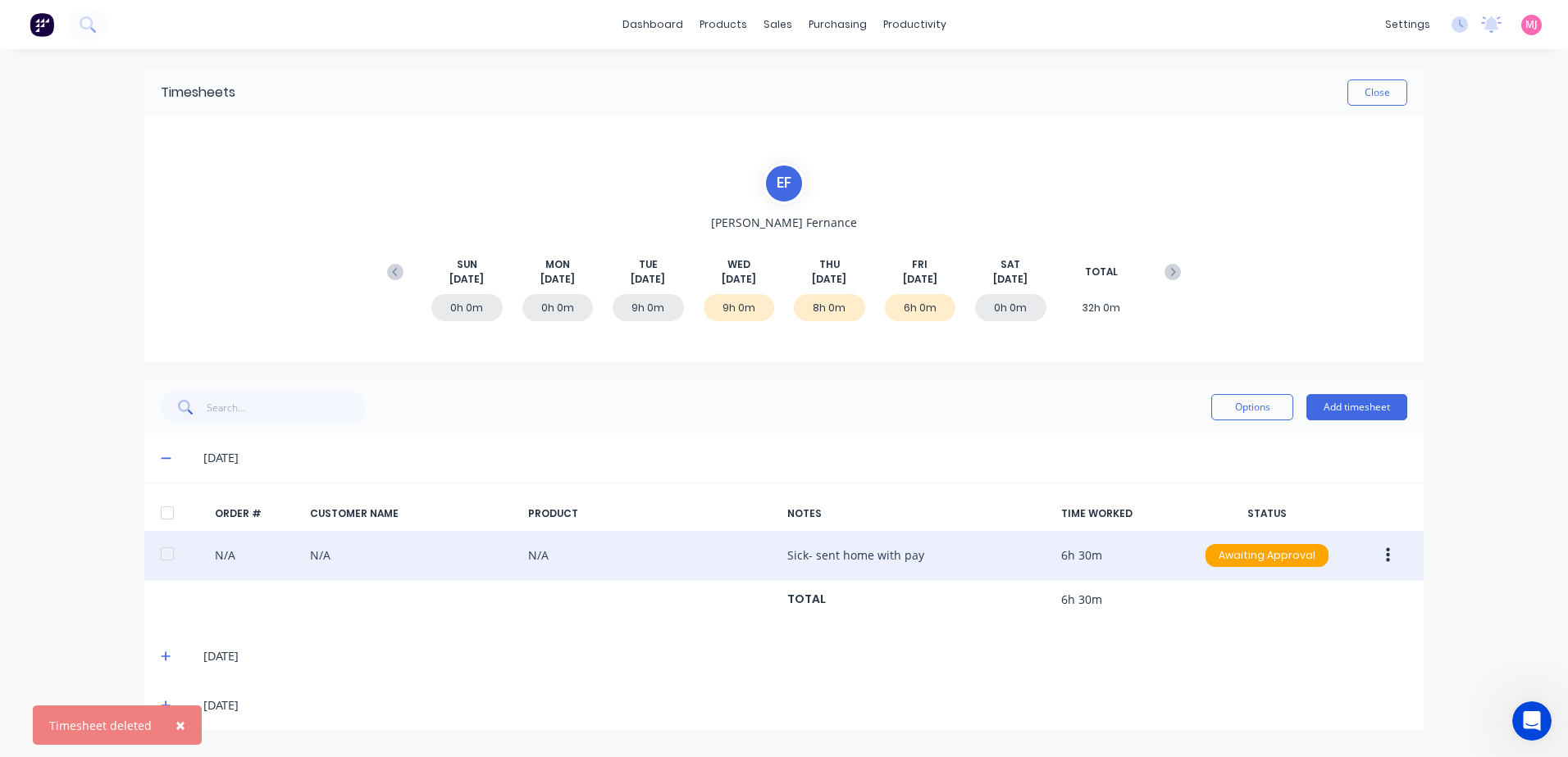
click at [1384, 556] on button "button" at bounding box center [1388, 556] width 38 height 29
click at [1290, 735] on div "Delete" at bounding box center [1329, 730] width 127 height 24
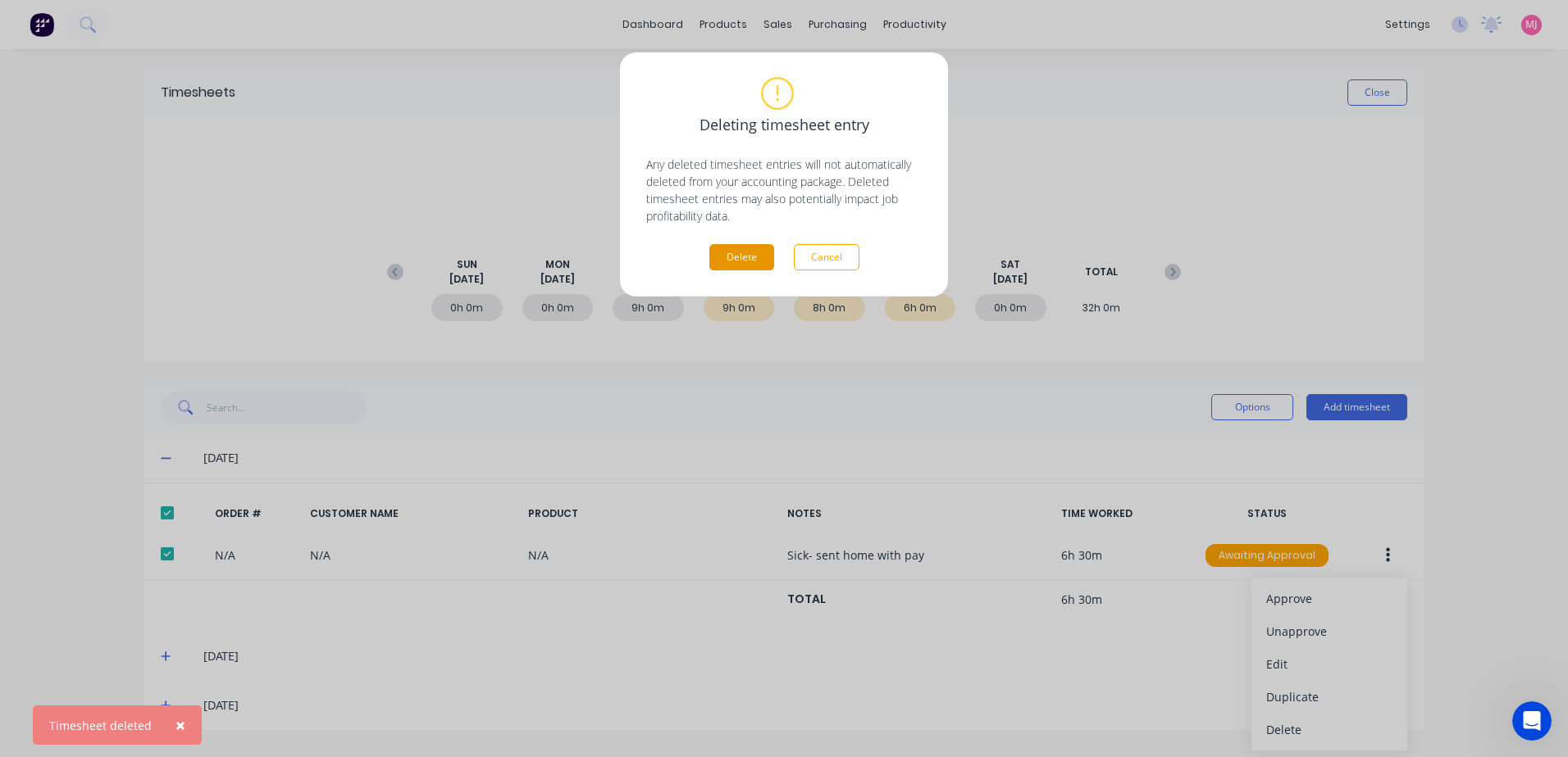
click at [737, 264] on button "Delete" at bounding box center [742, 257] width 65 height 27
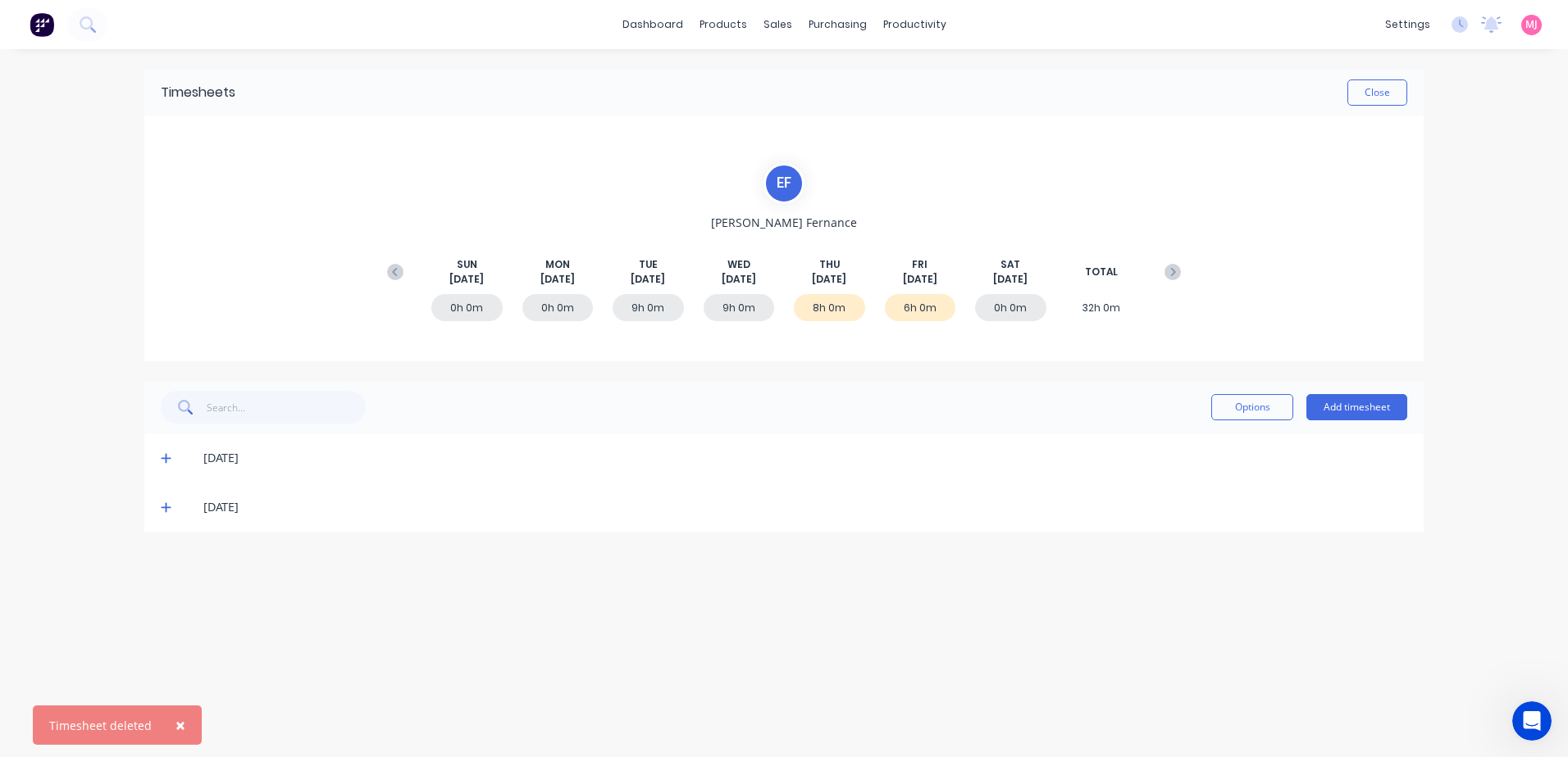
click at [166, 456] on icon at bounding box center [166, 460] width 10 height 10
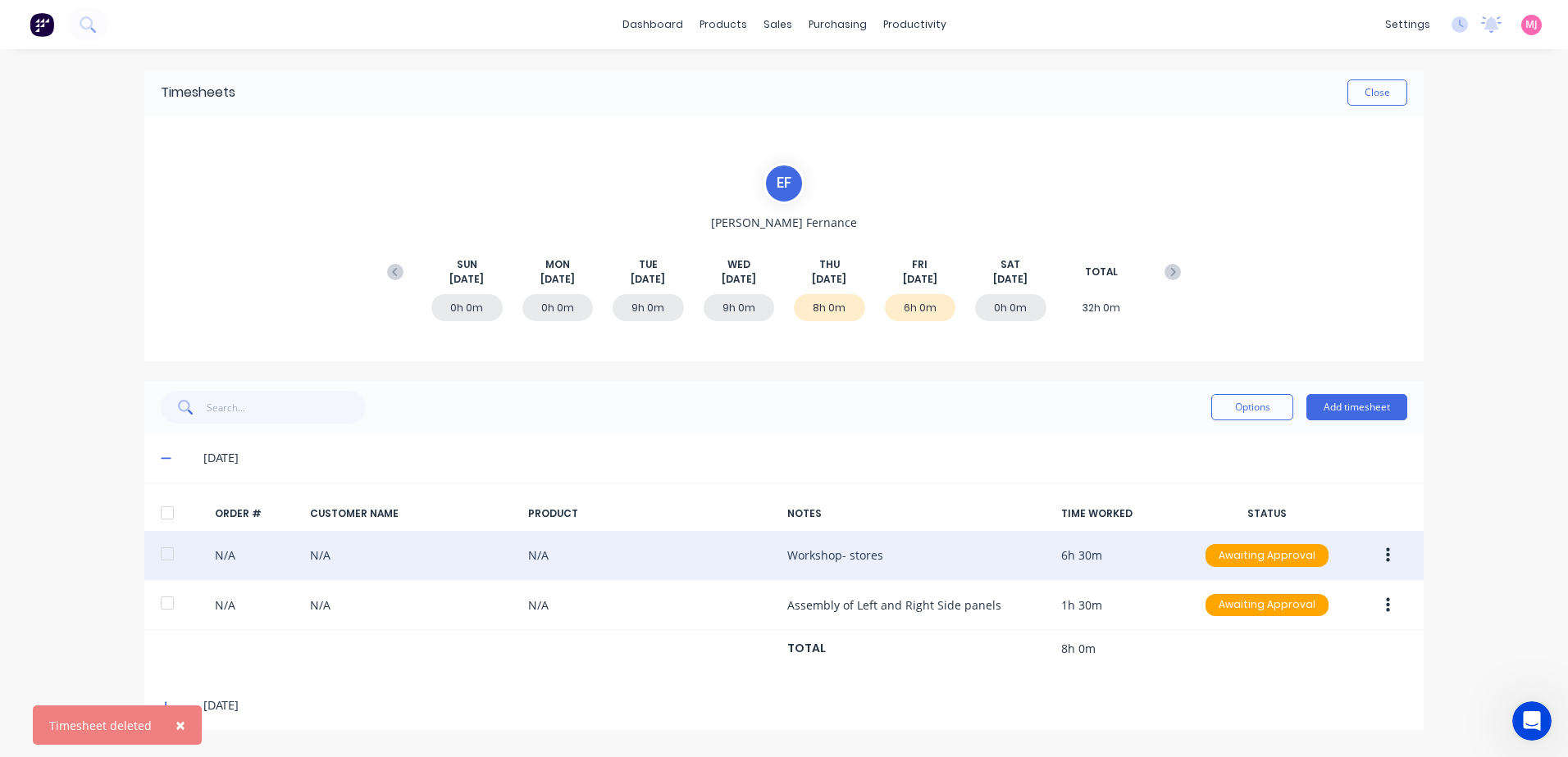
click at [1388, 555] on icon "button" at bounding box center [1388, 556] width 4 height 15
click at [1282, 731] on div "Delete" at bounding box center [1329, 730] width 127 height 24
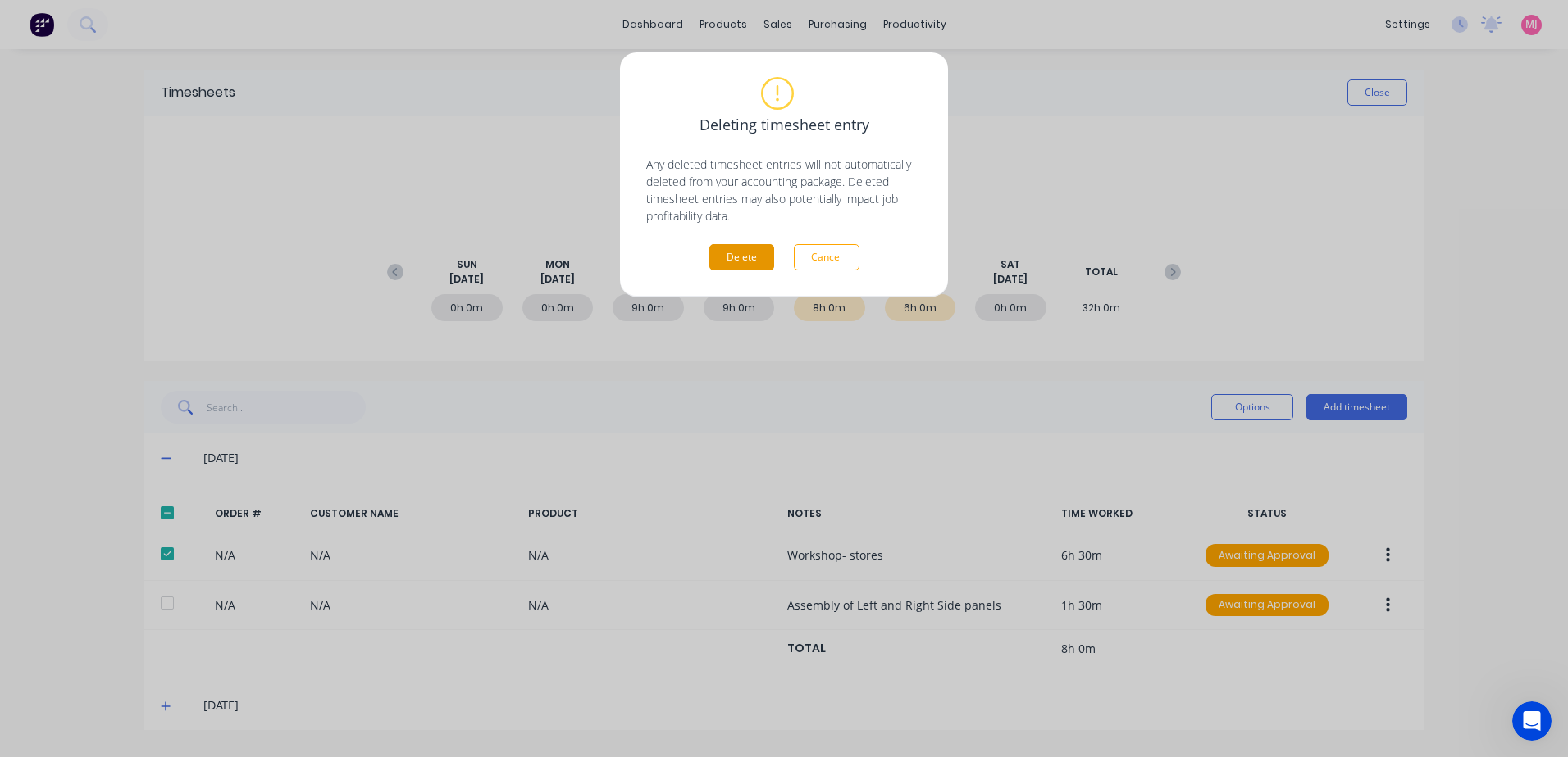
click at [739, 260] on button "Delete" at bounding box center [742, 257] width 65 height 27
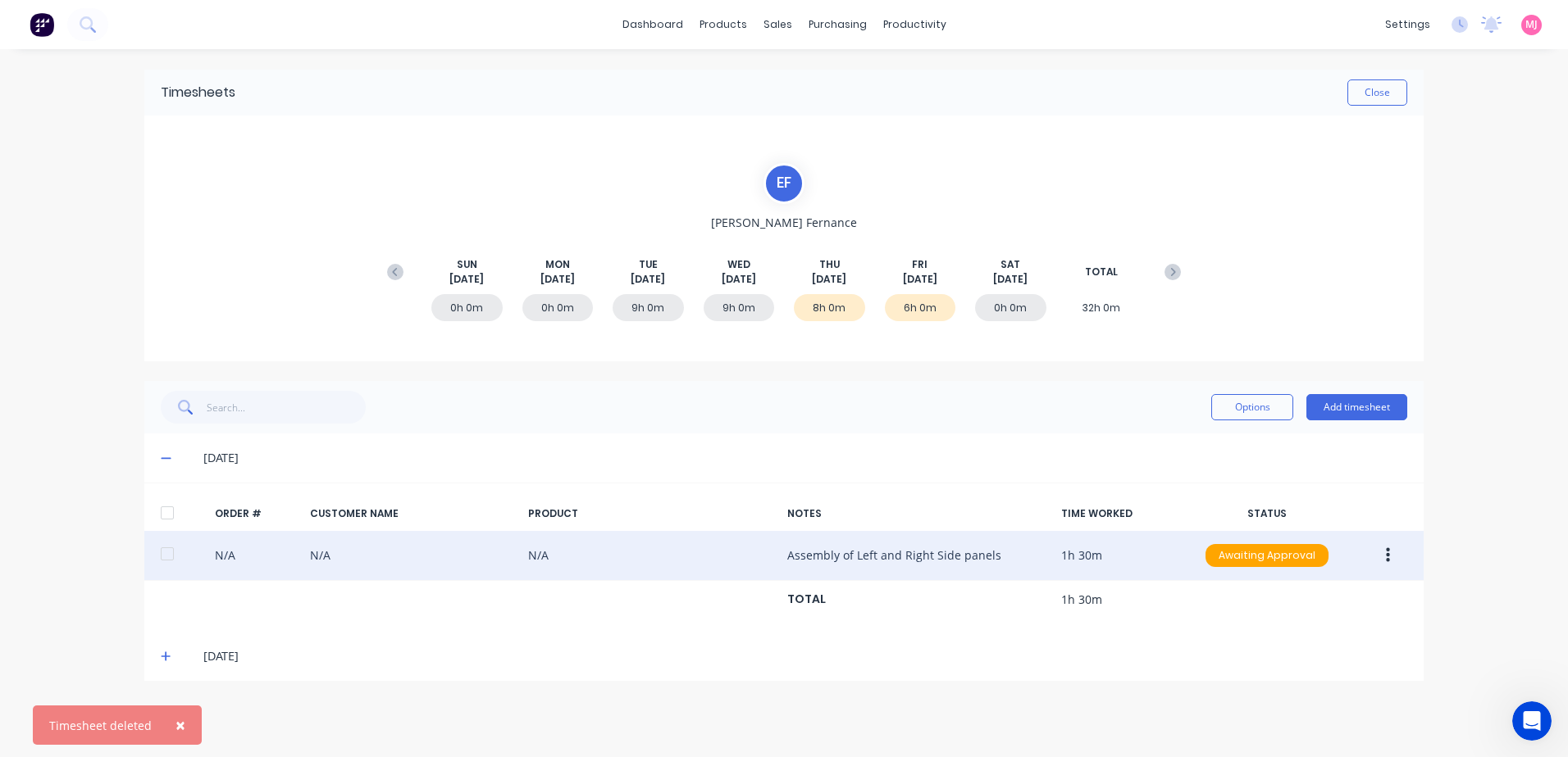
click at [1384, 557] on button "button" at bounding box center [1388, 556] width 38 height 29
click at [1297, 734] on div "Delete" at bounding box center [1329, 730] width 127 height 24
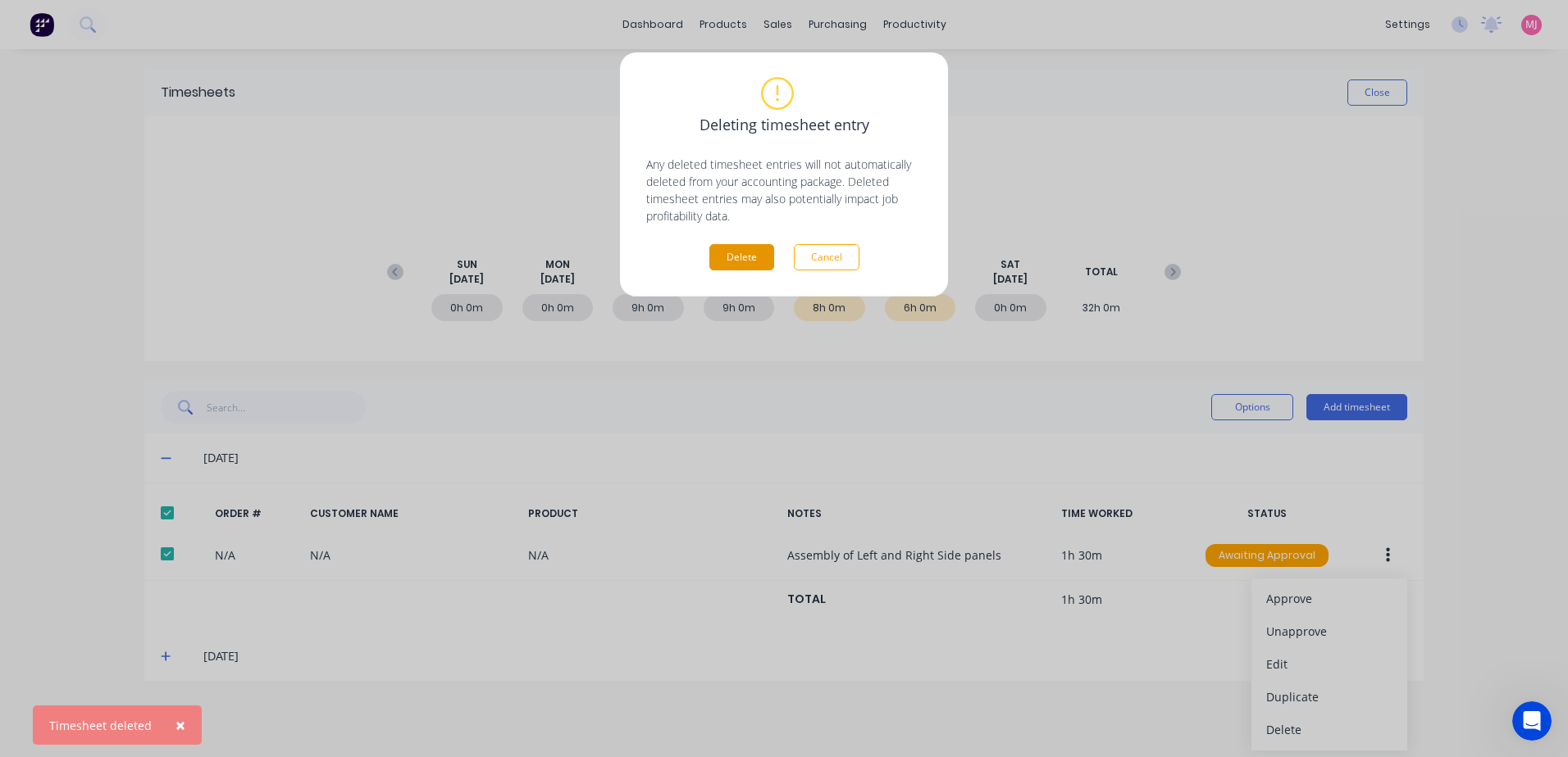
click at [732, 258] on button "Delete" at bounding box center [742, 257] width 65 height 27
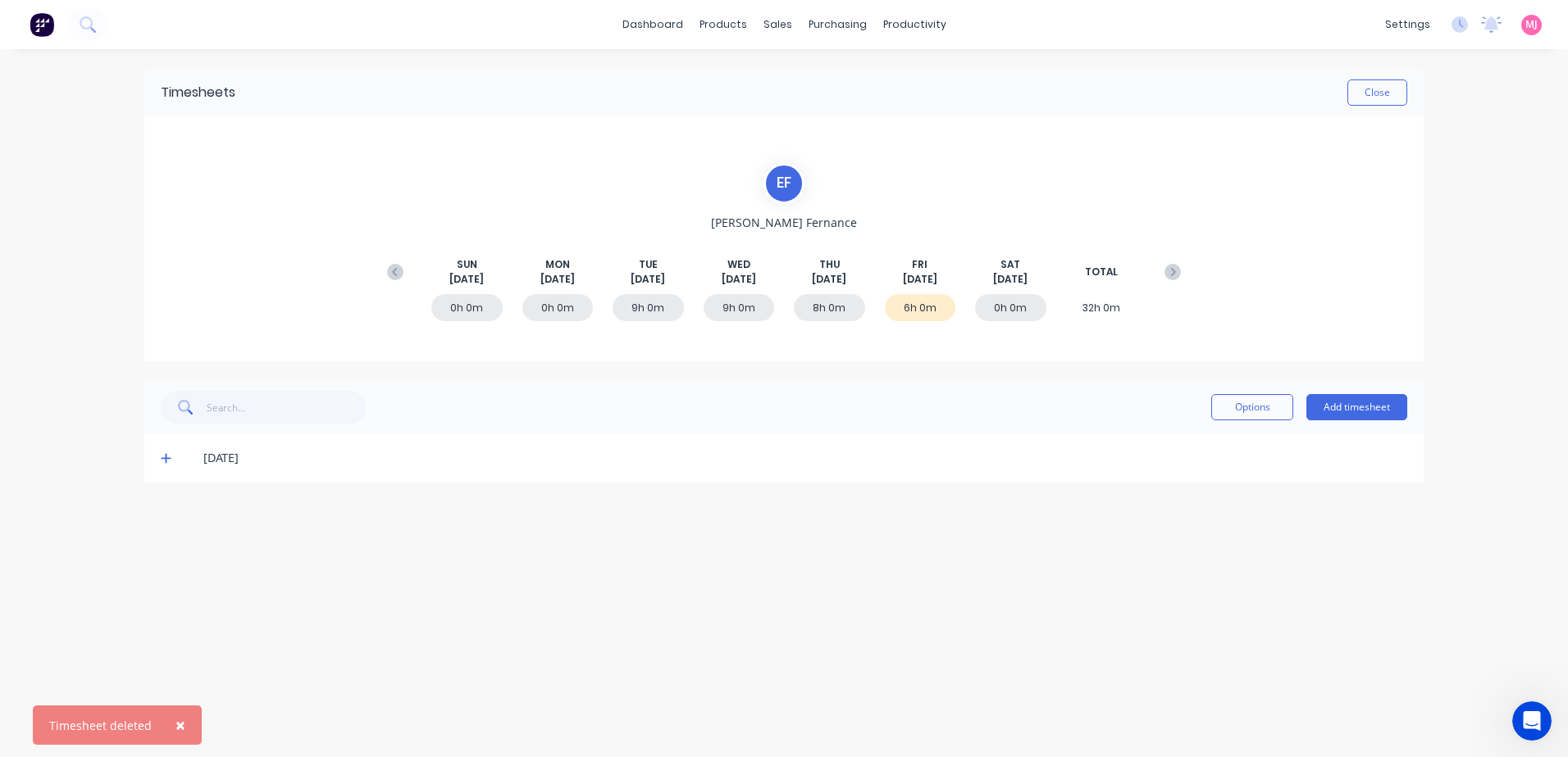
click at [169, 458] on icon at bounding box center [166, 459] width 11 height 12
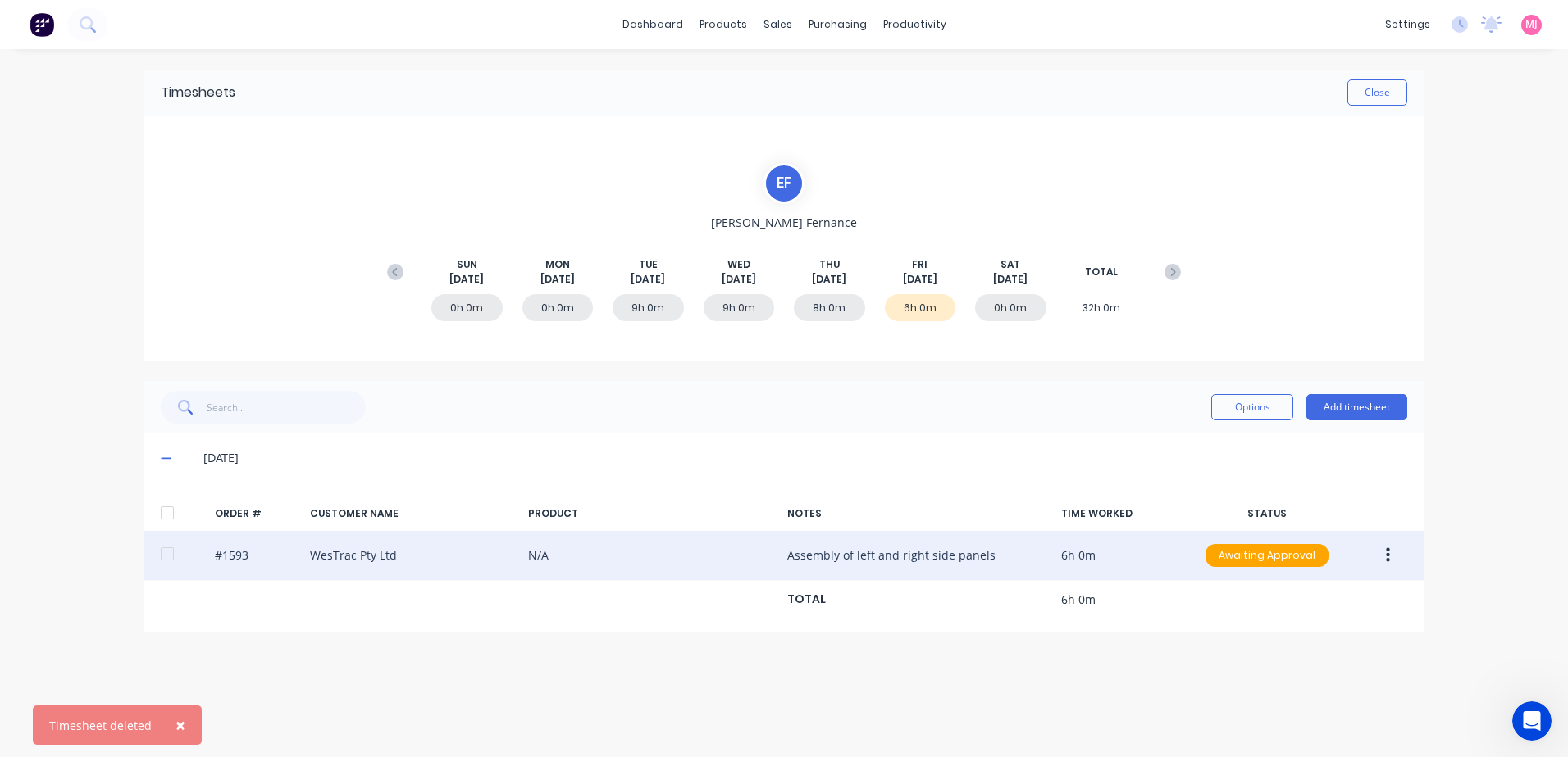
click at [1380, 563] on button "button" at bounding box center [1388, 556] width 38 height 29
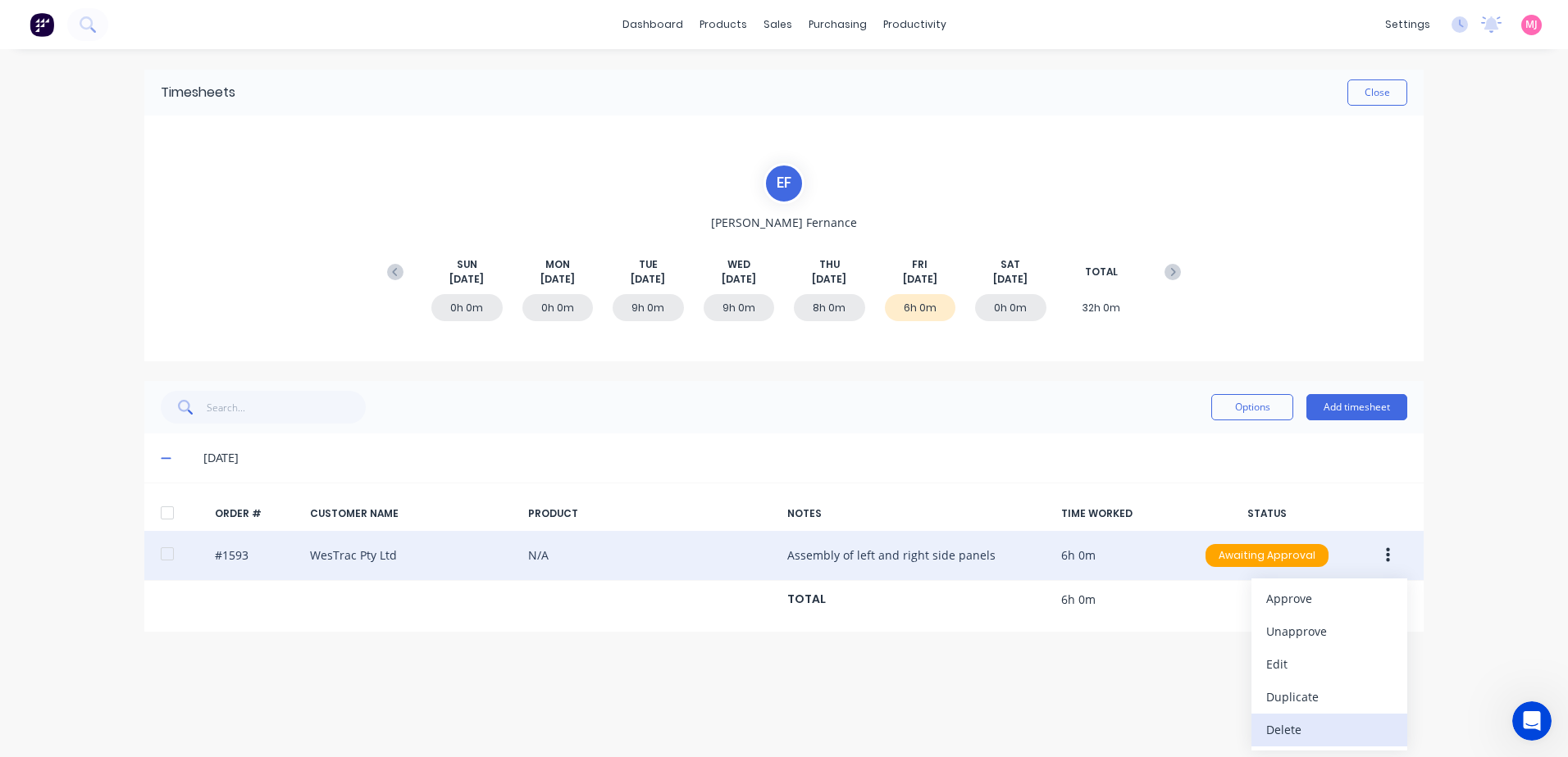
click at [1280, 730] on div "Delete" at bounding box center [1329, 730] width 127 height 24
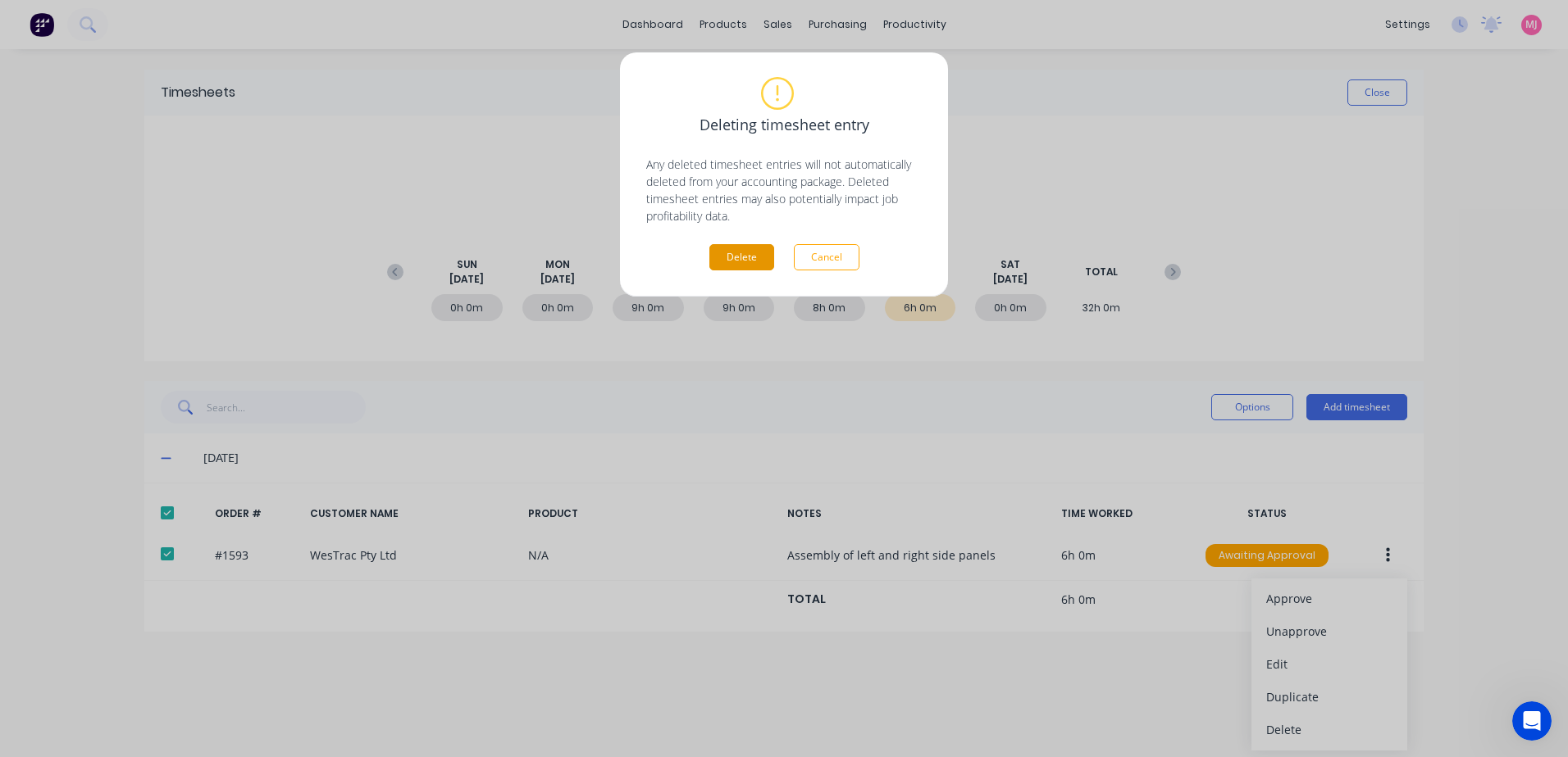
click at [748, 260] on button "Delete" at bounding box center [742, 257] width 65 height 27
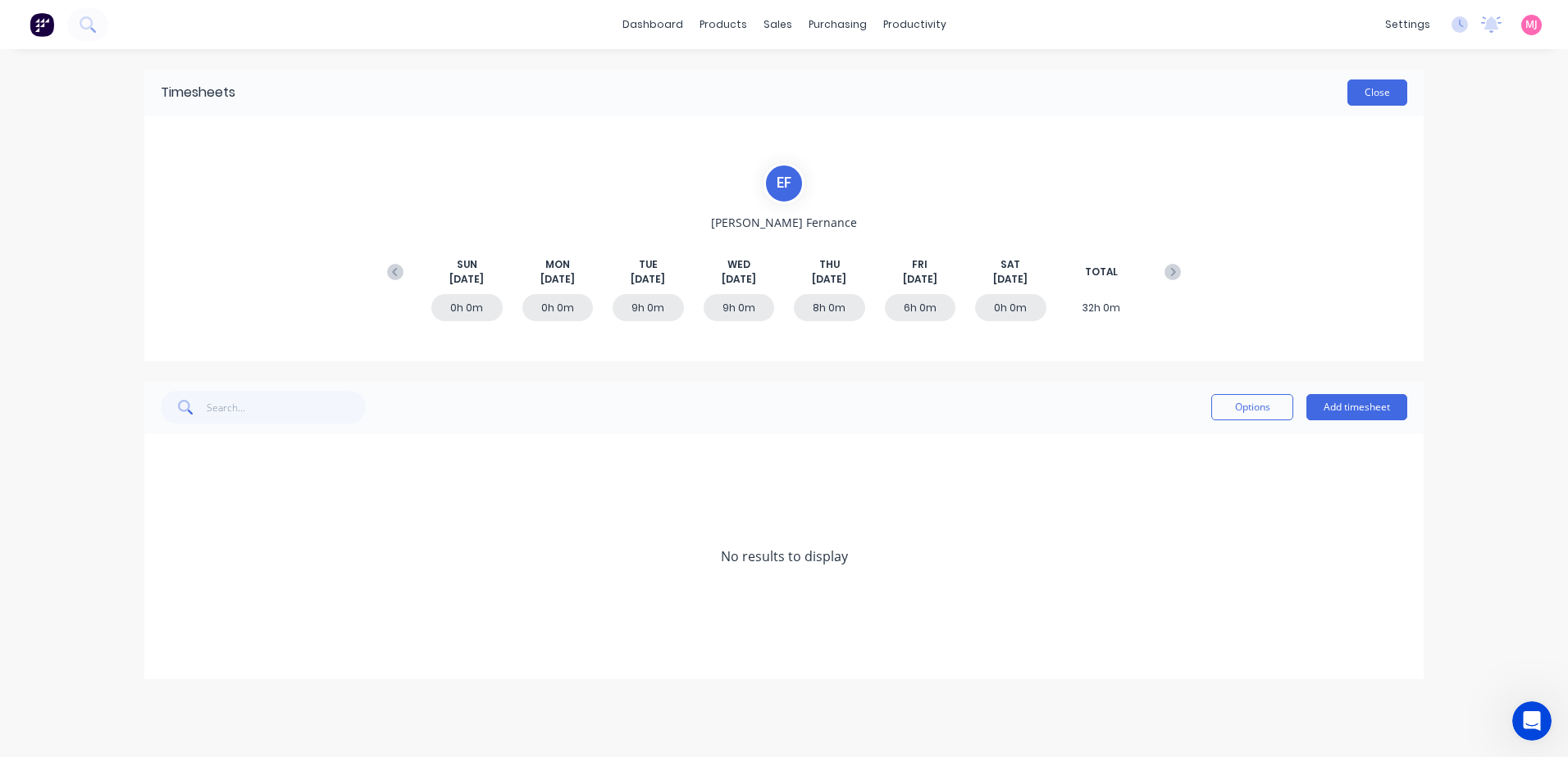
click at [1368, 100] on button "Close" at bounding box center [1377, 92] width 60 height 27
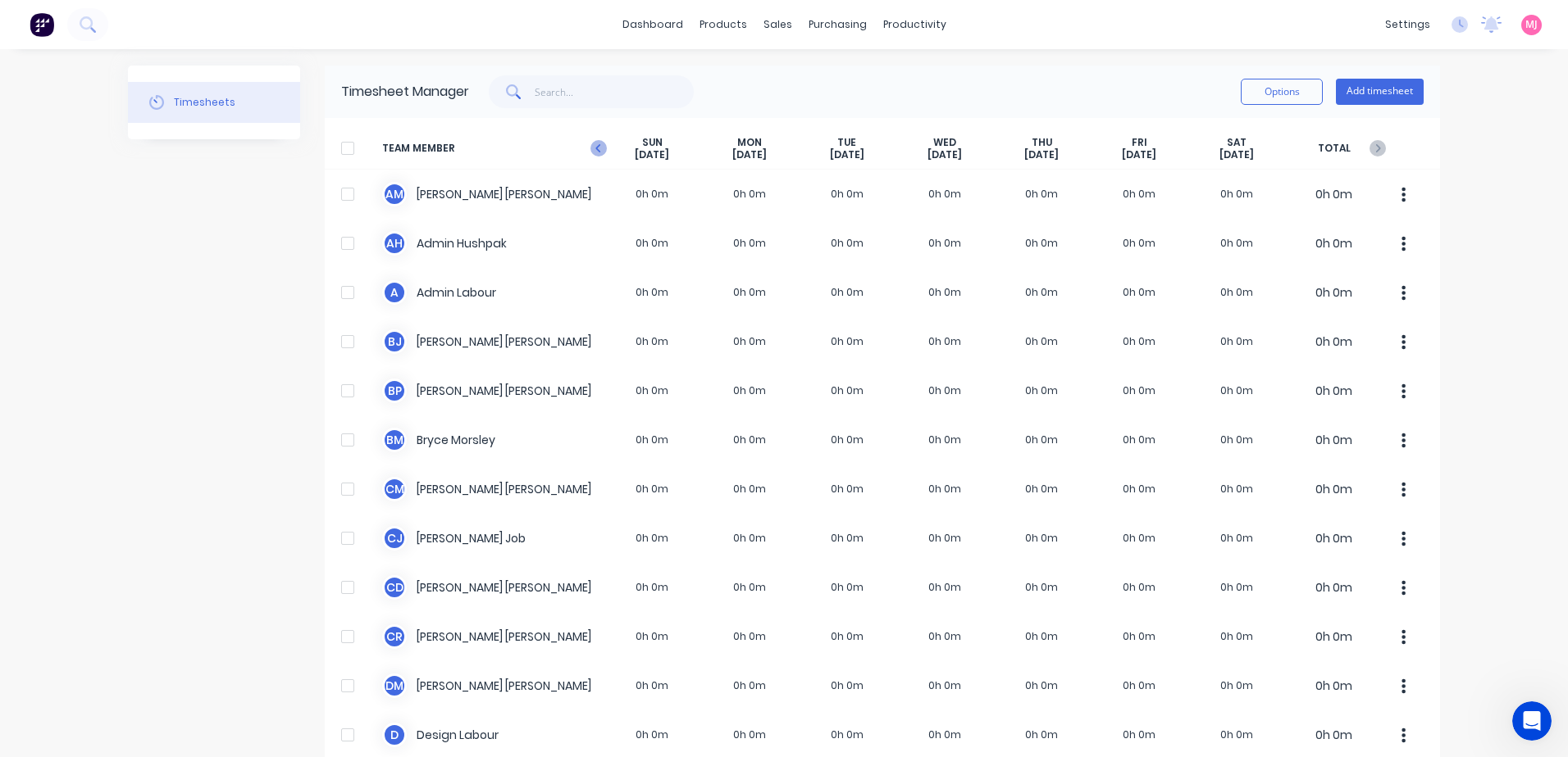
click at [590, 148] on icon "button" at bounding box center [598, 148] width 17 height 17
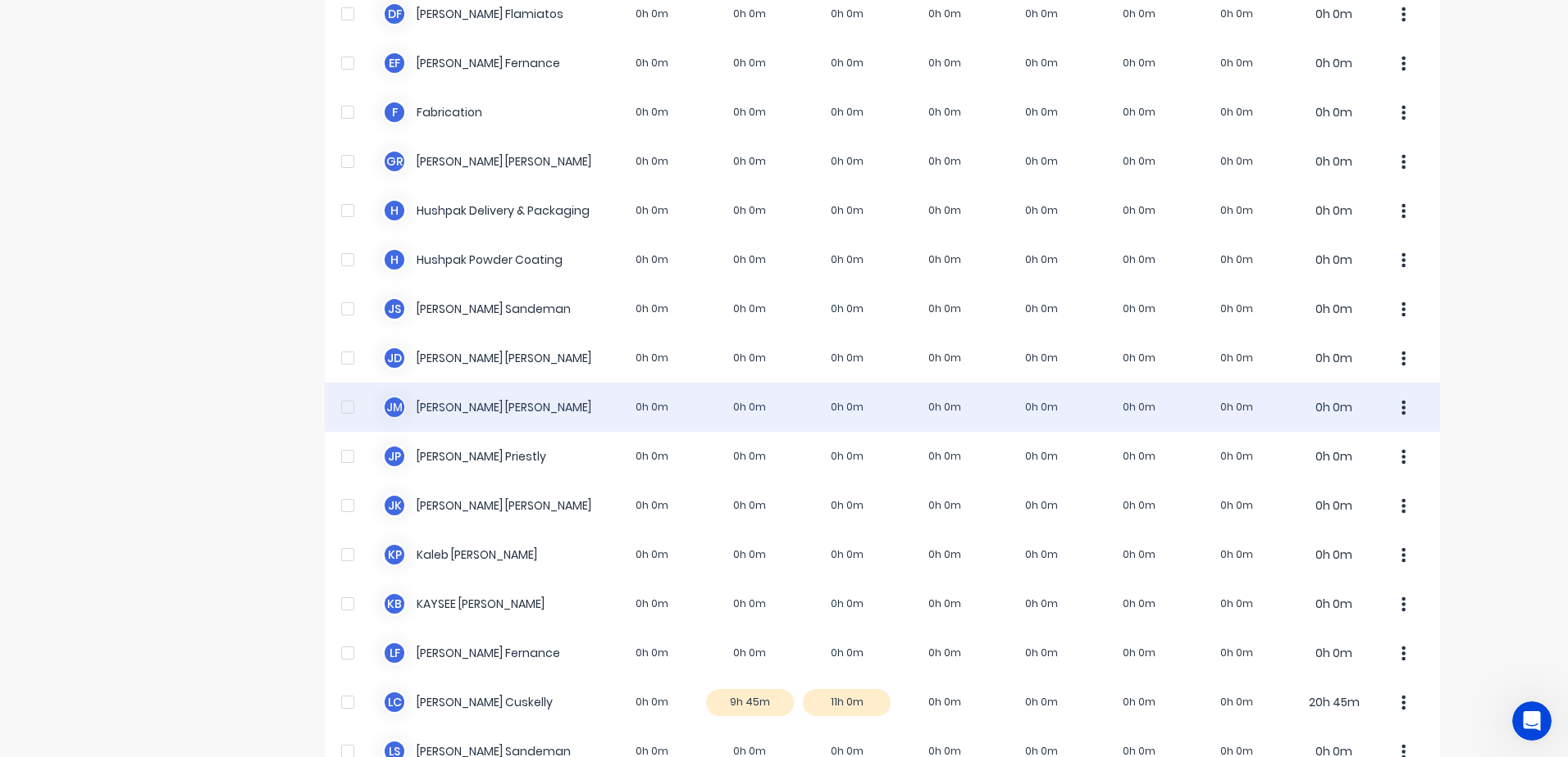
scroll to position [1148, 0]
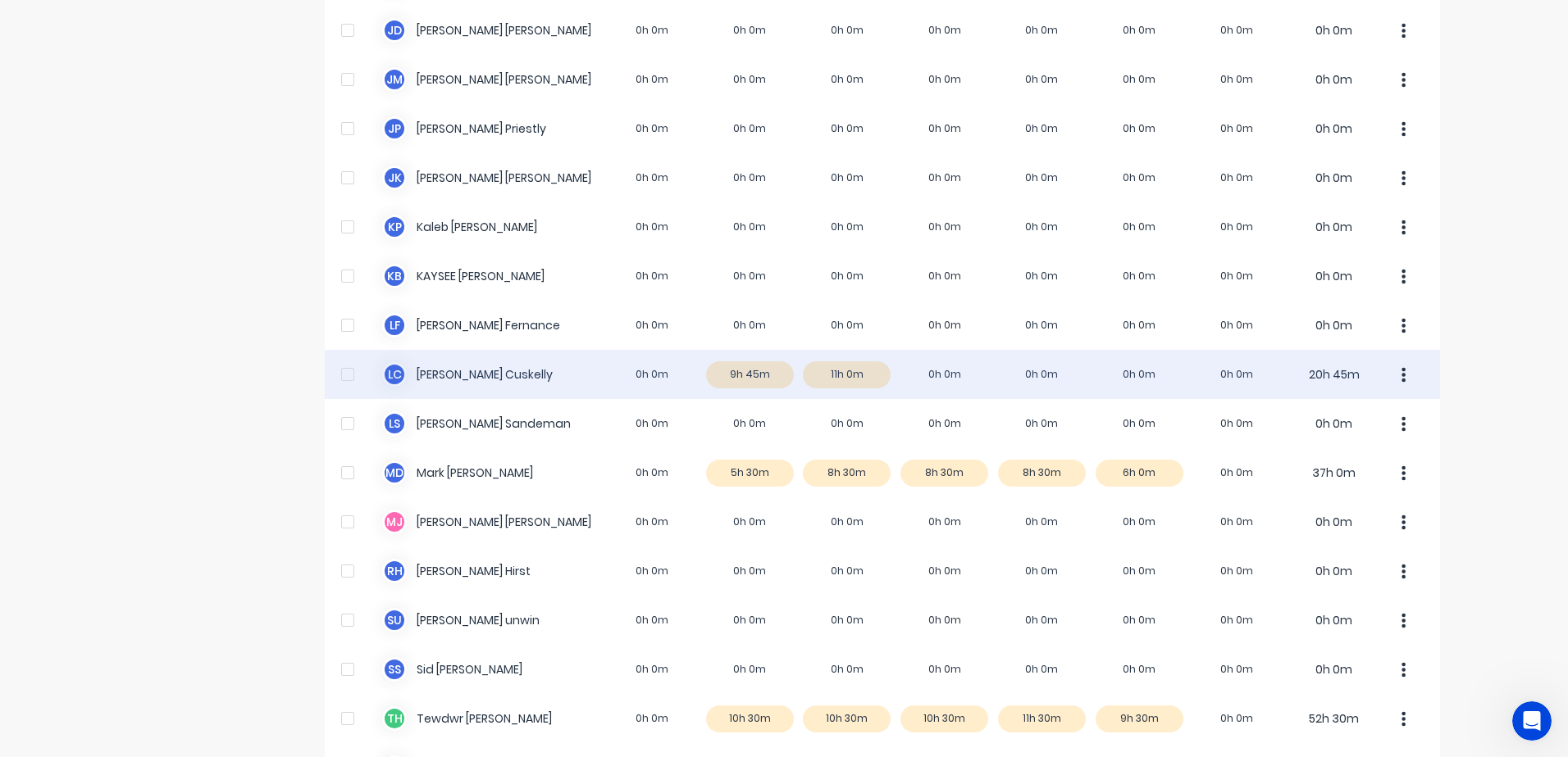
click at [733, 373] on div "L C [PERSON_NAME] 0h 0m 9h 45m 11h 0m 0h 0m 0h 0m 0h 0m 0h 0m 20h 45m" at bounding box center [883, 375] width 1116 height 49
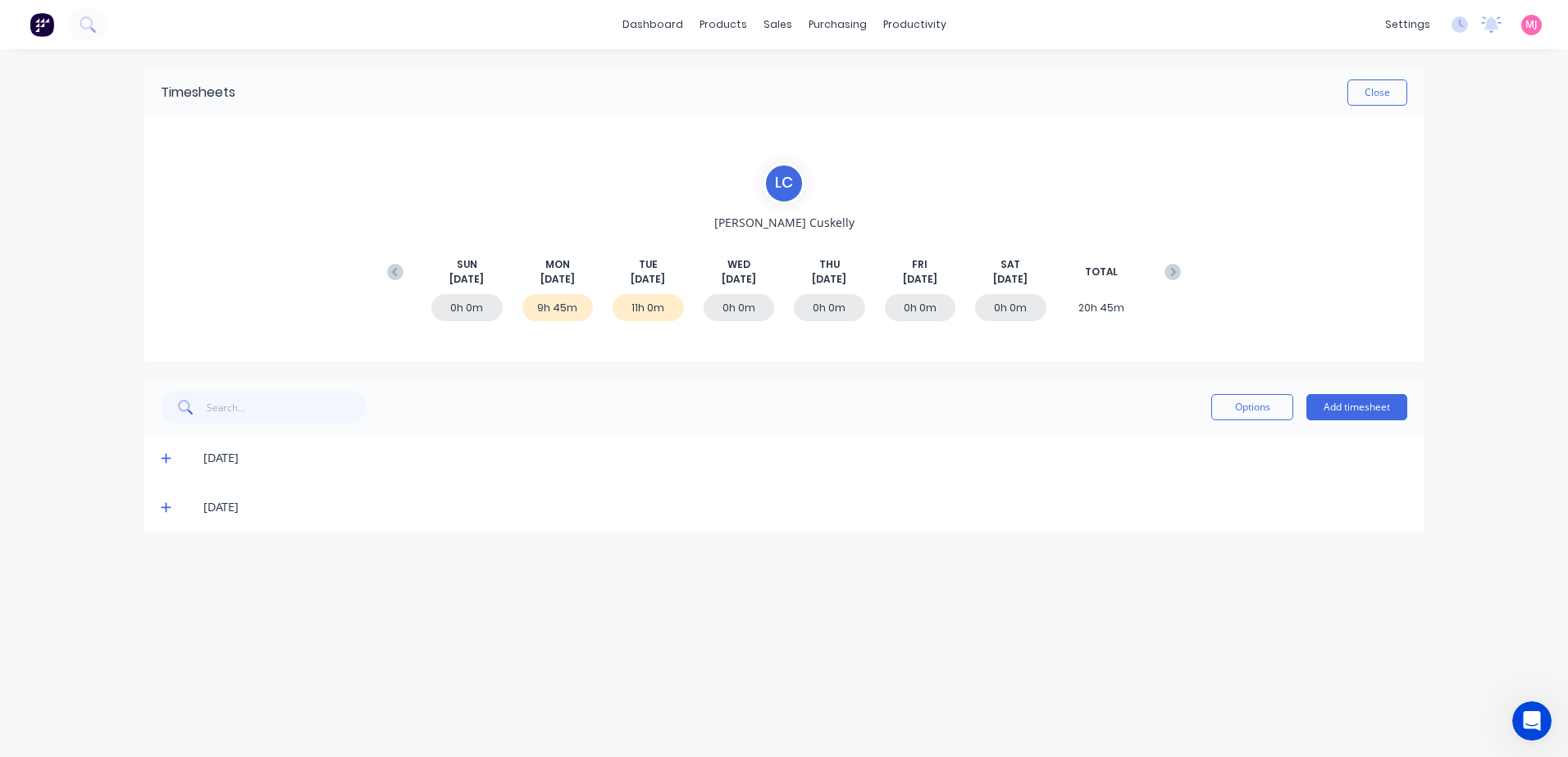
drag, startPoint x: 166, startPoint y: 459, endPoint x: 354, endPoint y: 443, distance: 188.7
click at [166, 458] on icon at bounding box center [166, 460] width 10 height 10
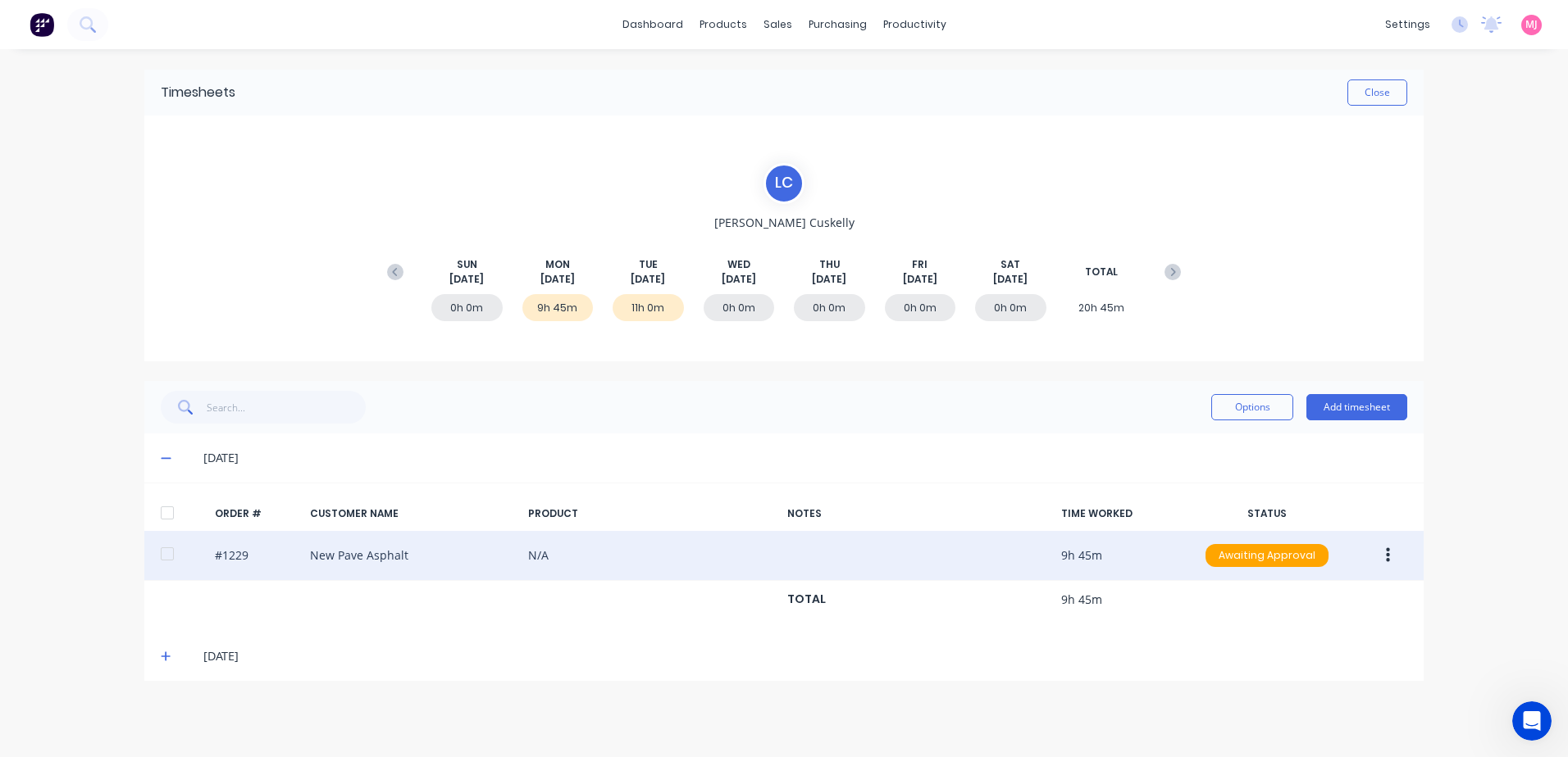
click at [1386, 560] on icon "button" at bounding box center [1388, 556] width 4 height 18
click at [1289, 732] on div "Delete" at bounding box center [1329, 730] width 127 height 24
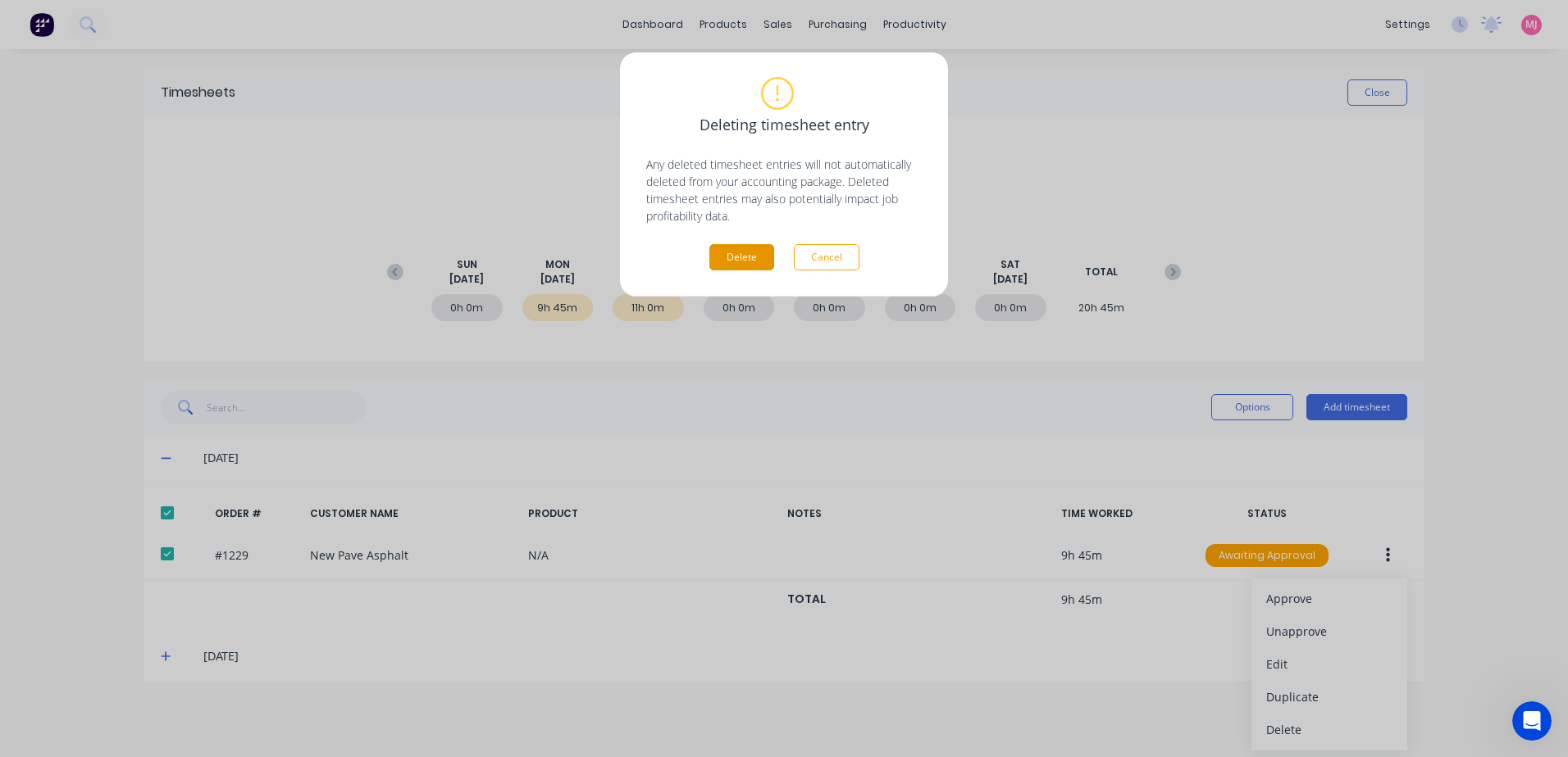
click at [746, 257] on button "Delete" at bounding box center [742, 257] width 65 height 27
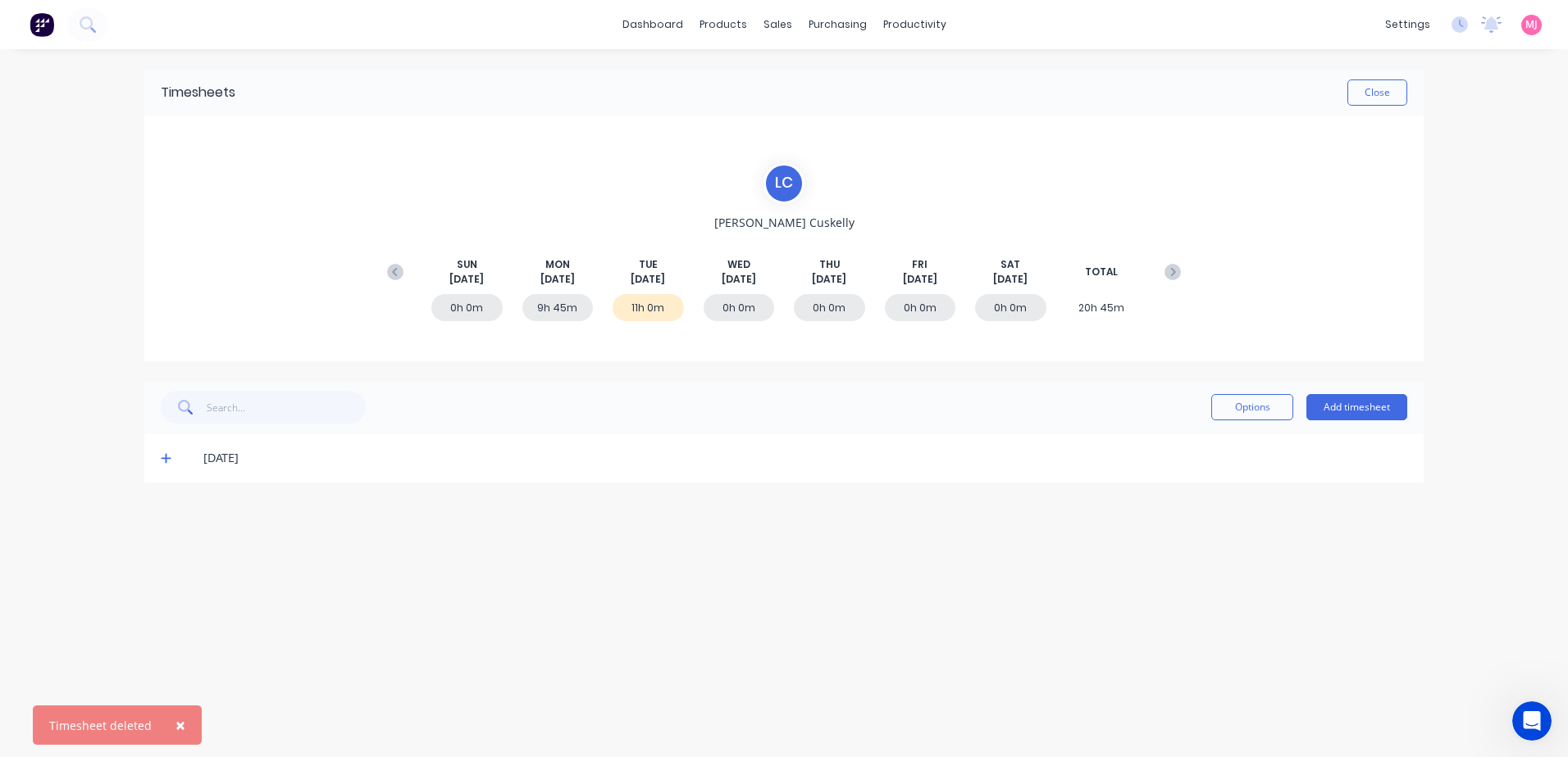
drag, startPoint x: 166, startPoint y: 458, endPoint x: 302, endPoint y: 478, distance: 137.5
click at [166, 456] on icon at bounding box center [166, 460] width 10 height 10
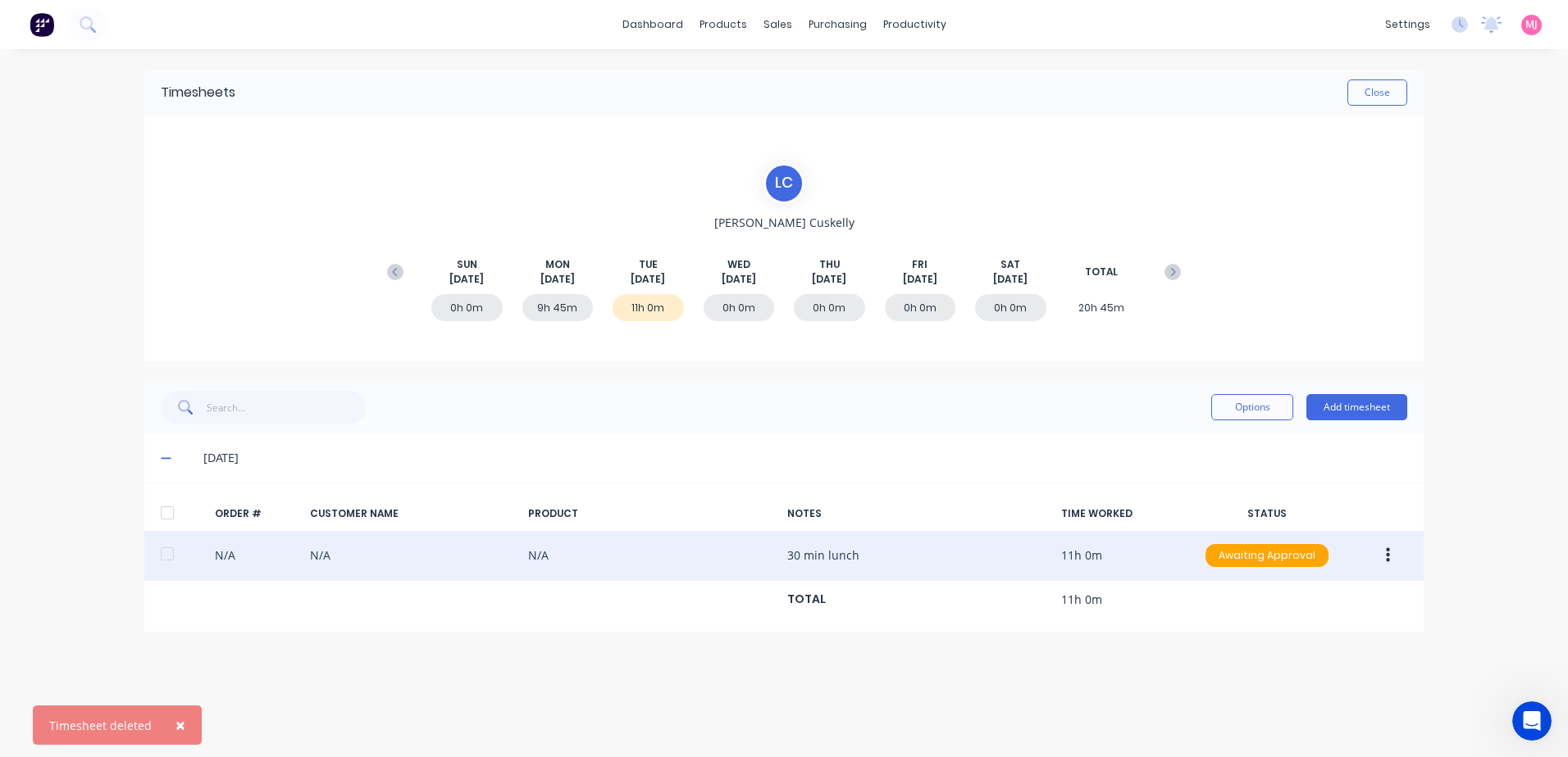
click at [1389, 564] on icon "button" at bounding box center [1388, 556] width 4 height 18
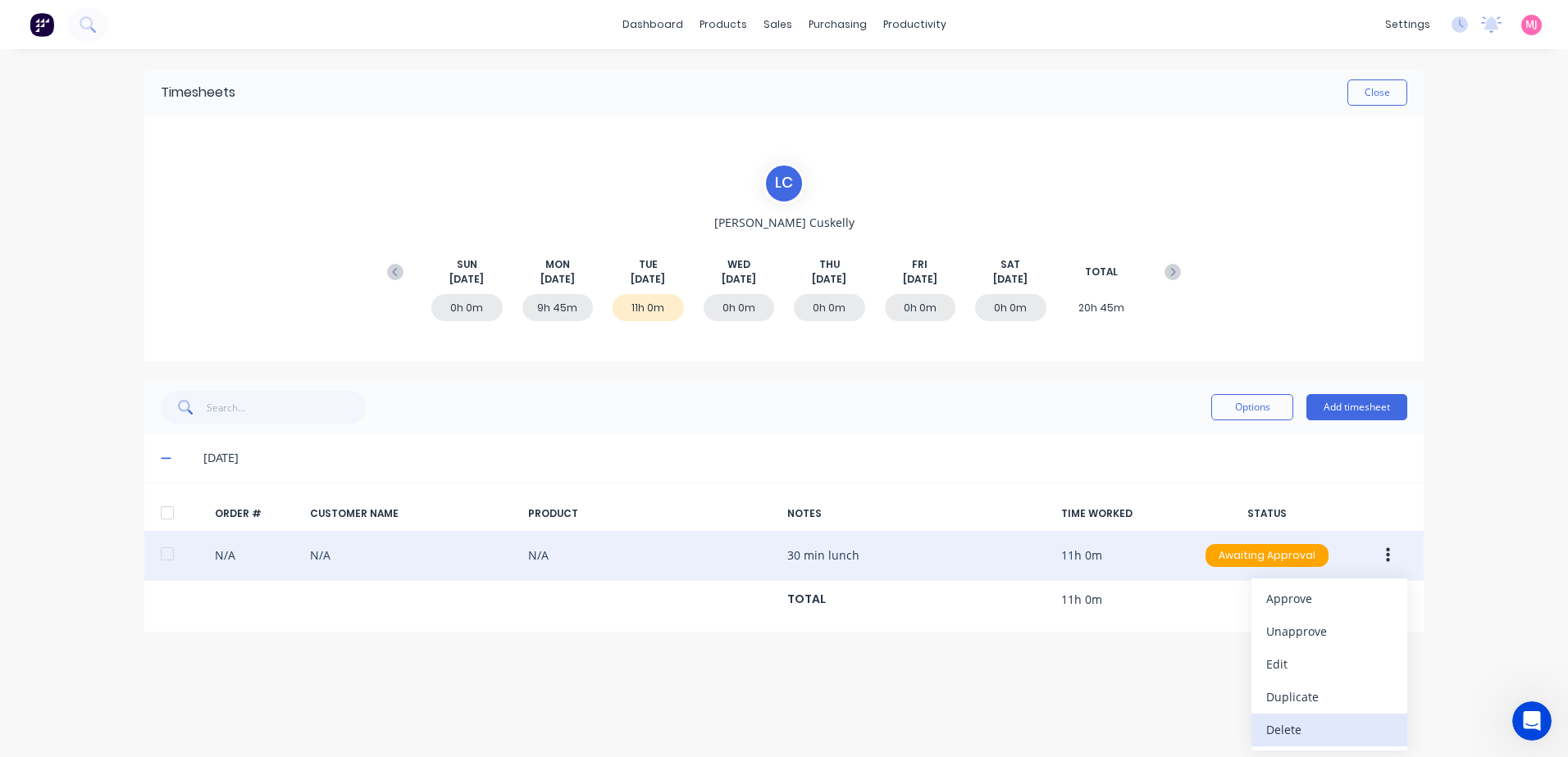
click at [1286, 732] on div "Delete" at bounding box center [1329, 730] width 127 height 24
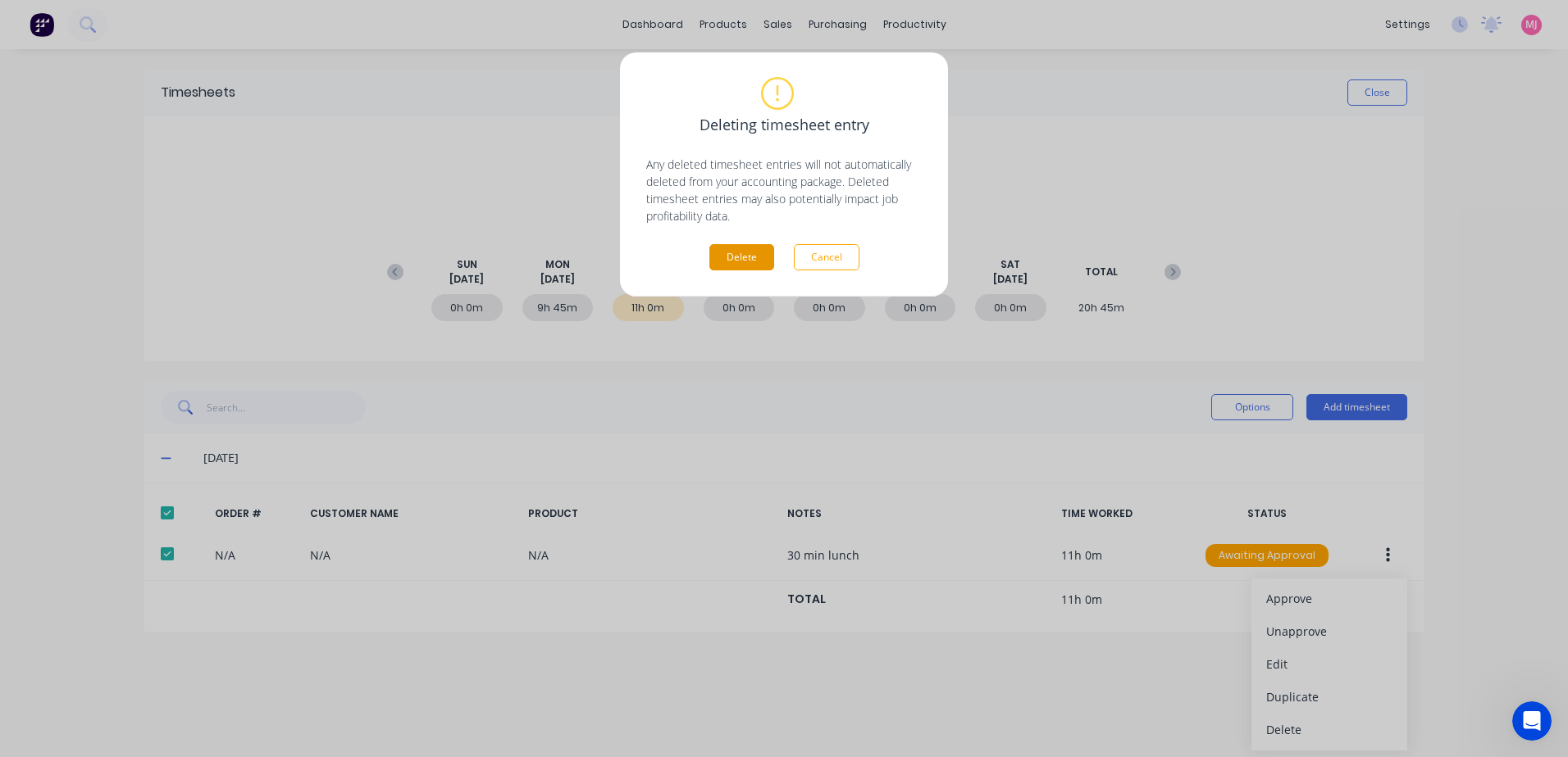
click at [733, 260] on button "Delete" at bounding box center [742, 257] width 65 height 27
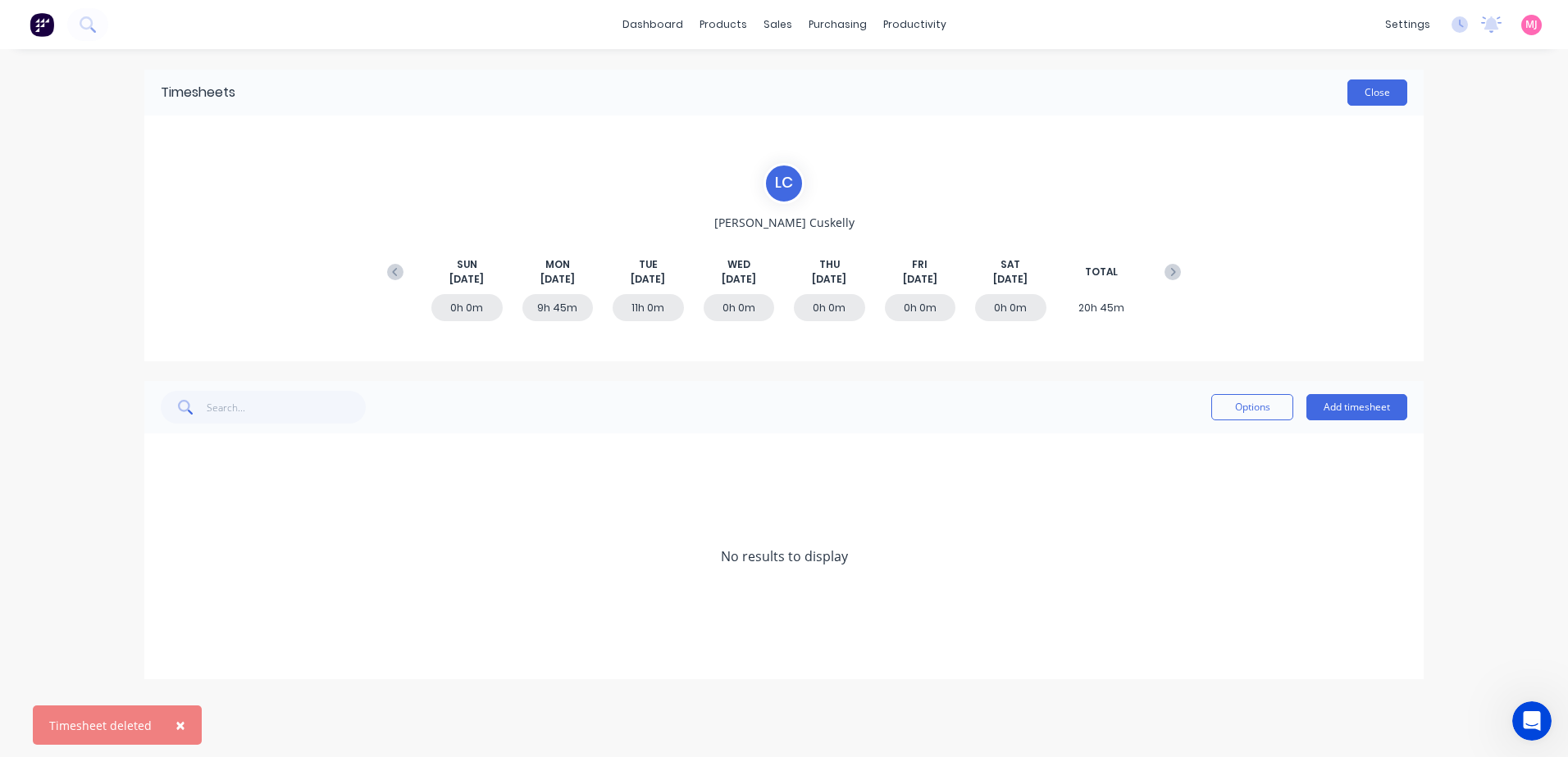
click at [1379, 96] on button "Close" at bounding box center [1377, 92] width 60 height 27
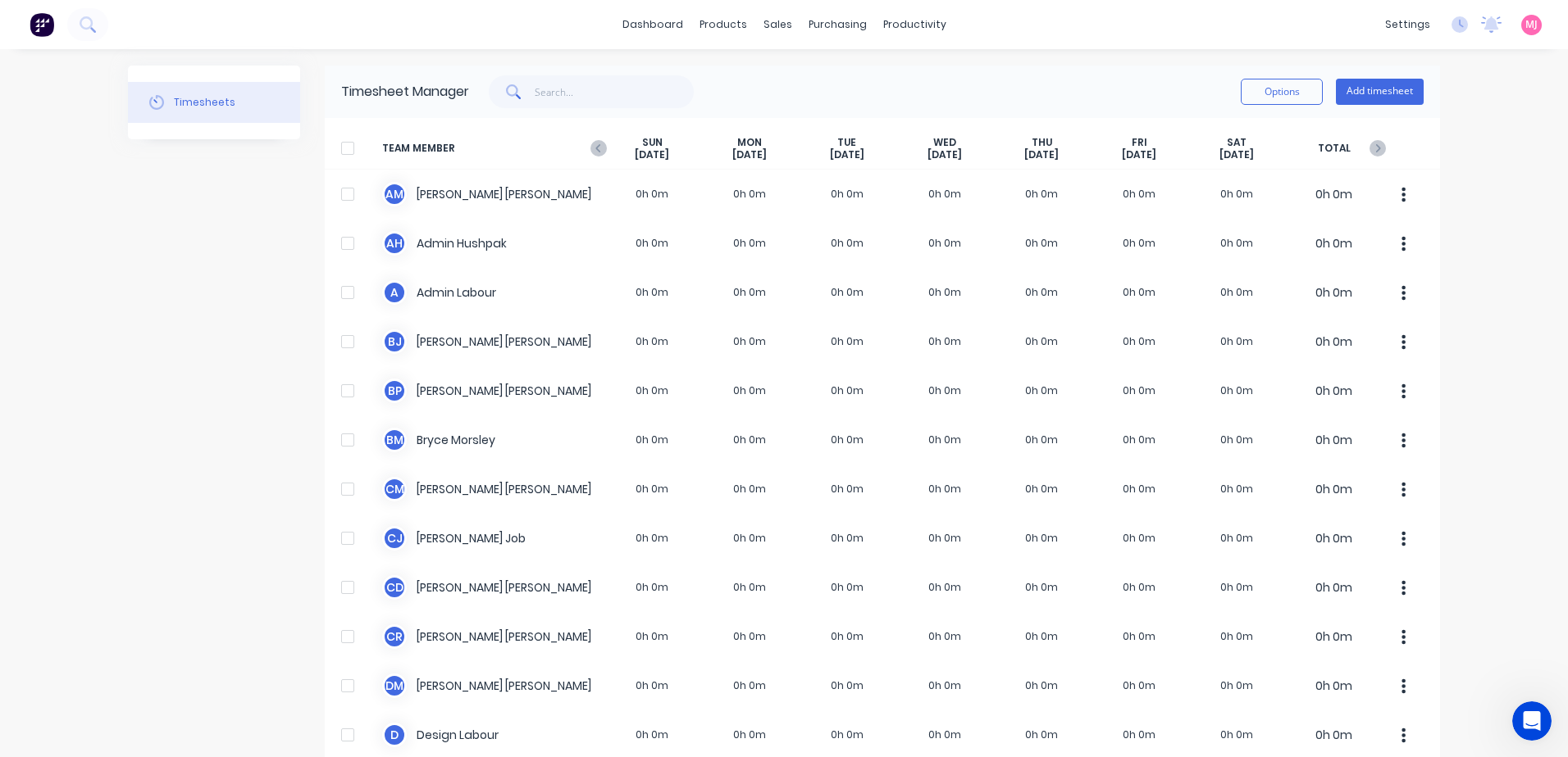
click at [590, 146] on icon "button" at bounding box center [598, 148] width 17 height 17
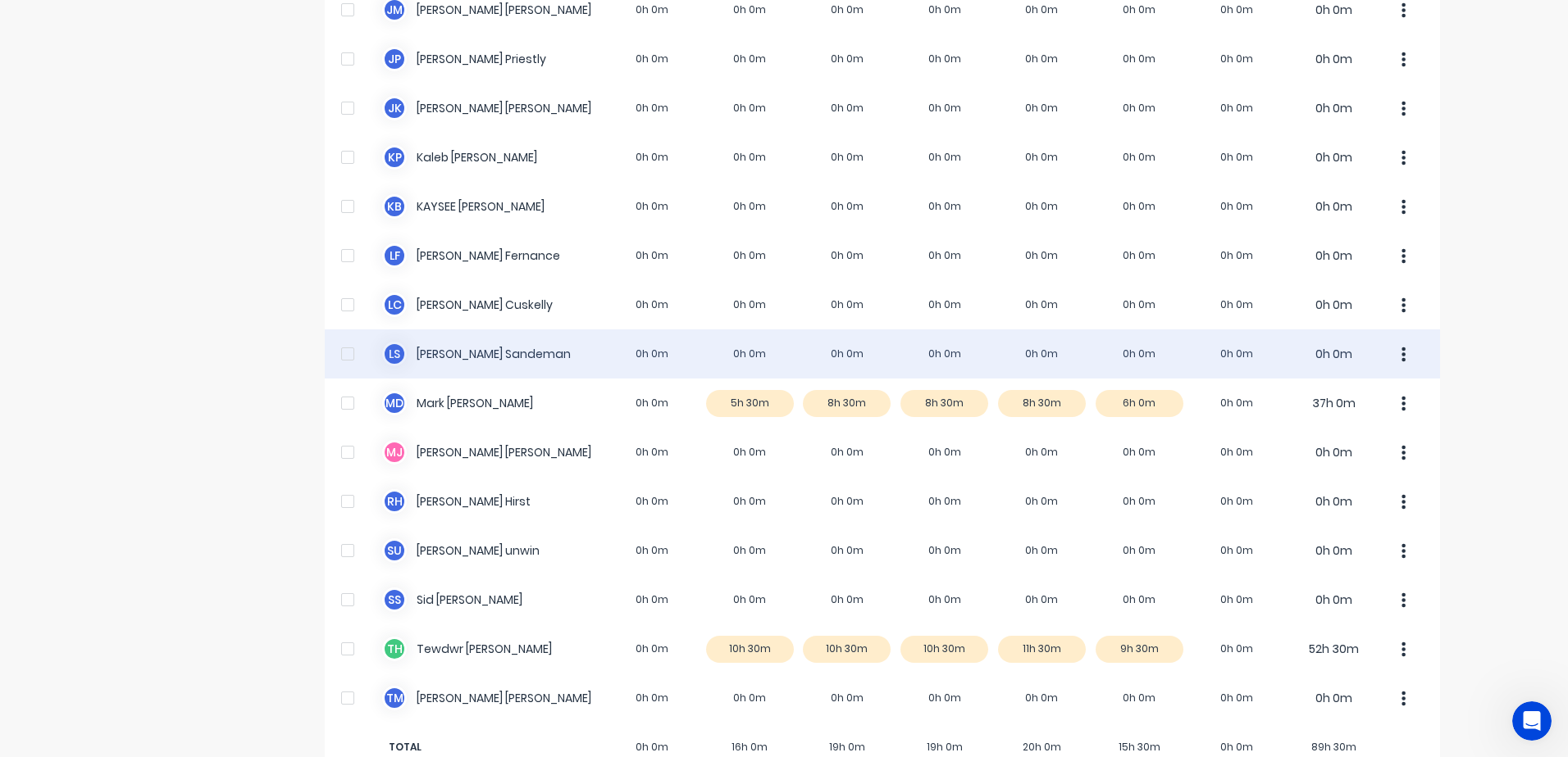
scroll to position [1229, 0]
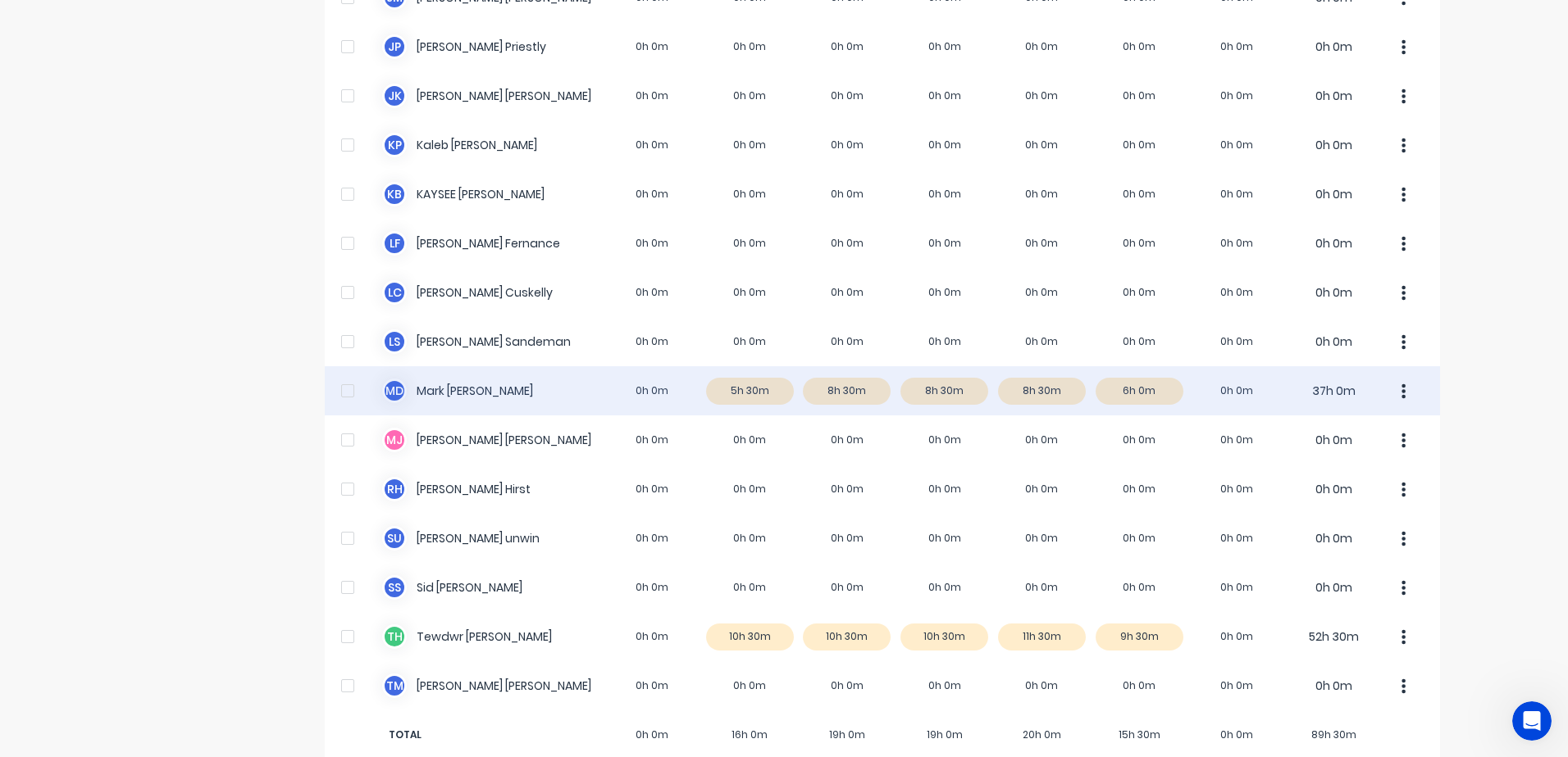
click at [743, 391] on div "M D [PERSON_NAME] 0h 0m 5h 30m 8h 30m 8h 30m 8h 30m 6h 0m 0h 0m 37h 0m" at bounding box center [883, 391] width 1116 height 49
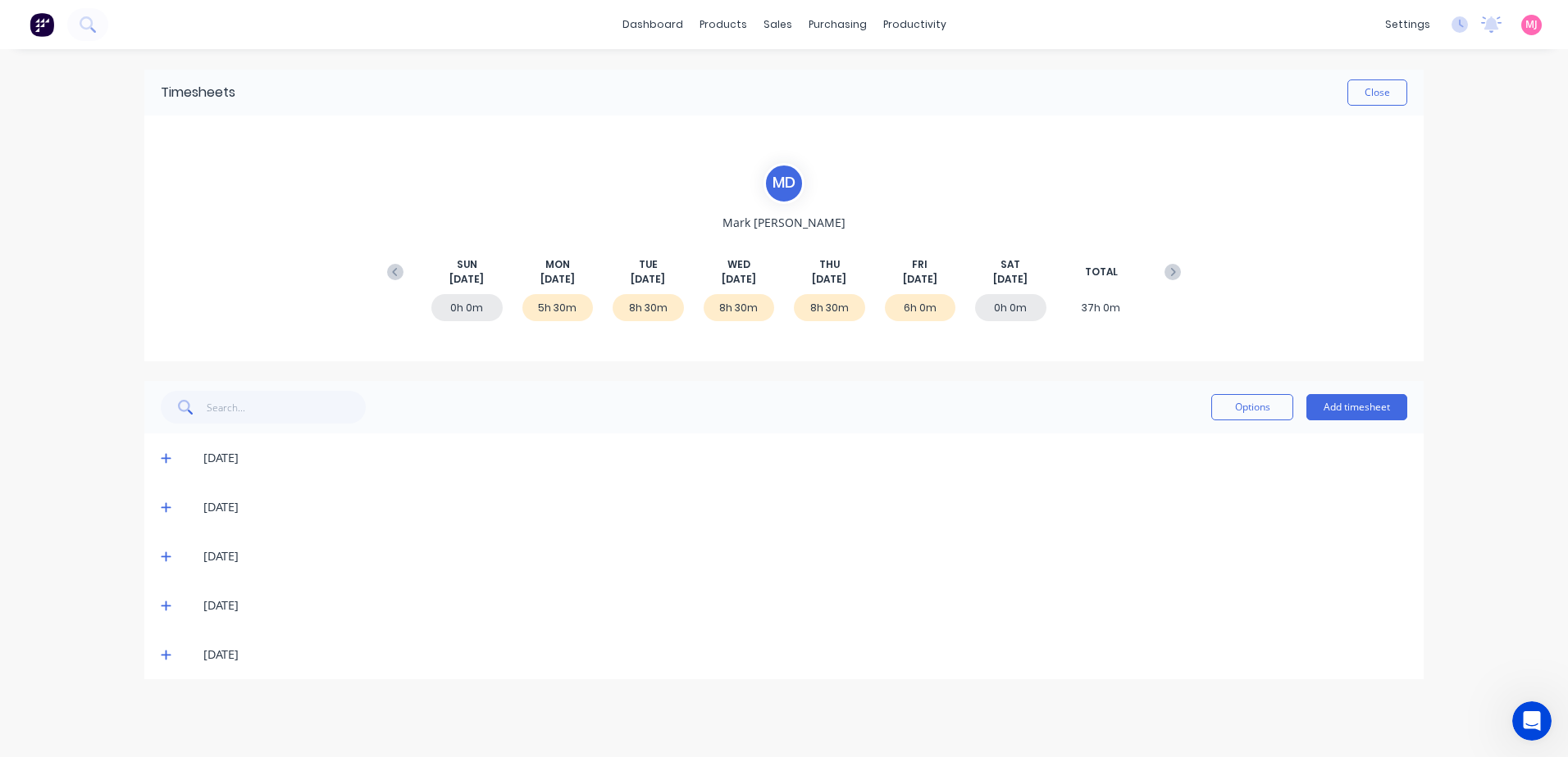
click at [163, 460] on icon at bounding box center [166, 459] width 11 height 12
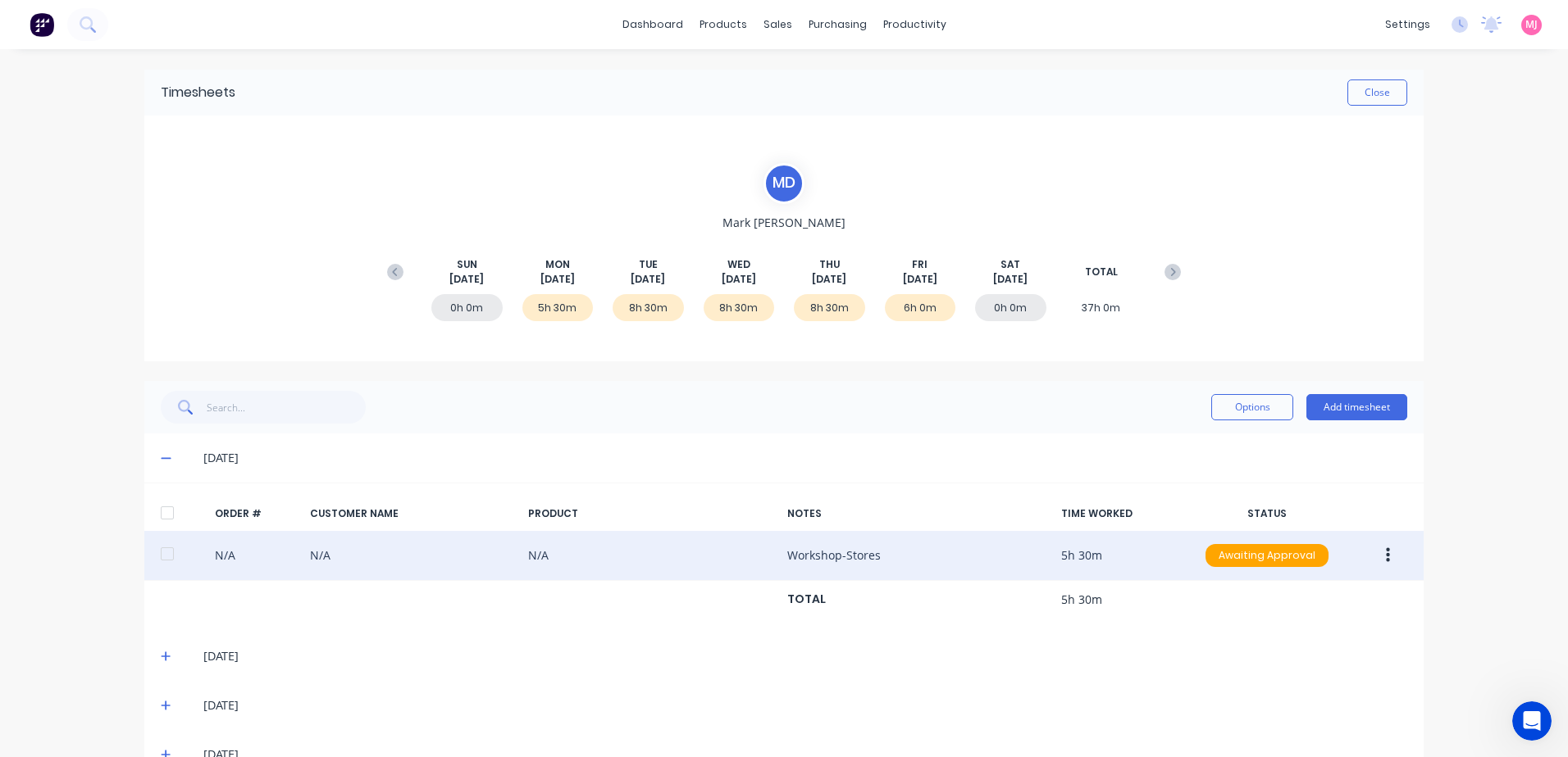
click at [1386, 556] on icon "button" at bounding box center [1388, 556] width 4 height 15
click at [1285, 733] on div "Delete" at bounding box center [1329, 730] width 127 height 24
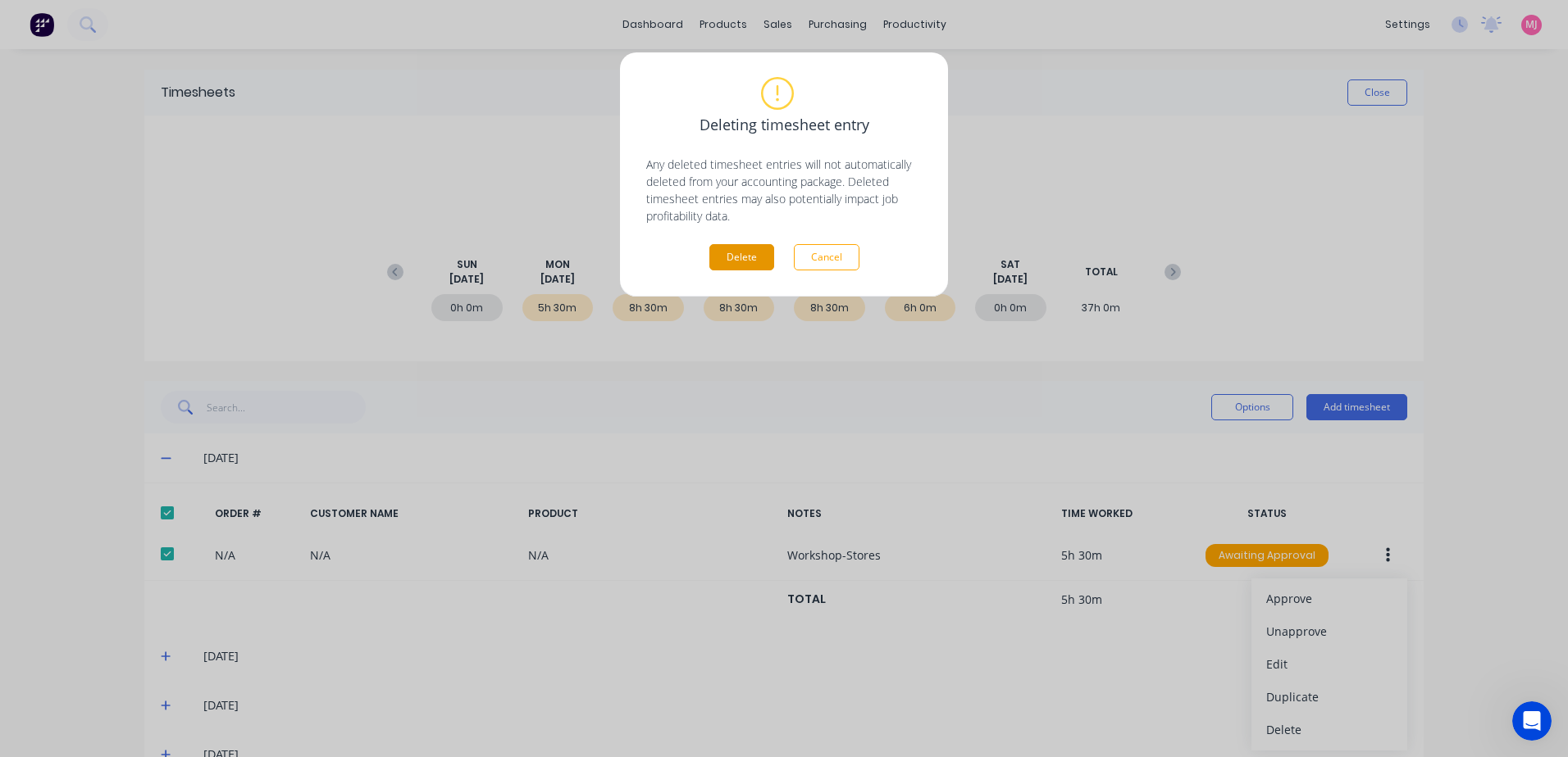
click at [738, 258] on button "Delete" at bounding box center [742, 257] width 65 height 27
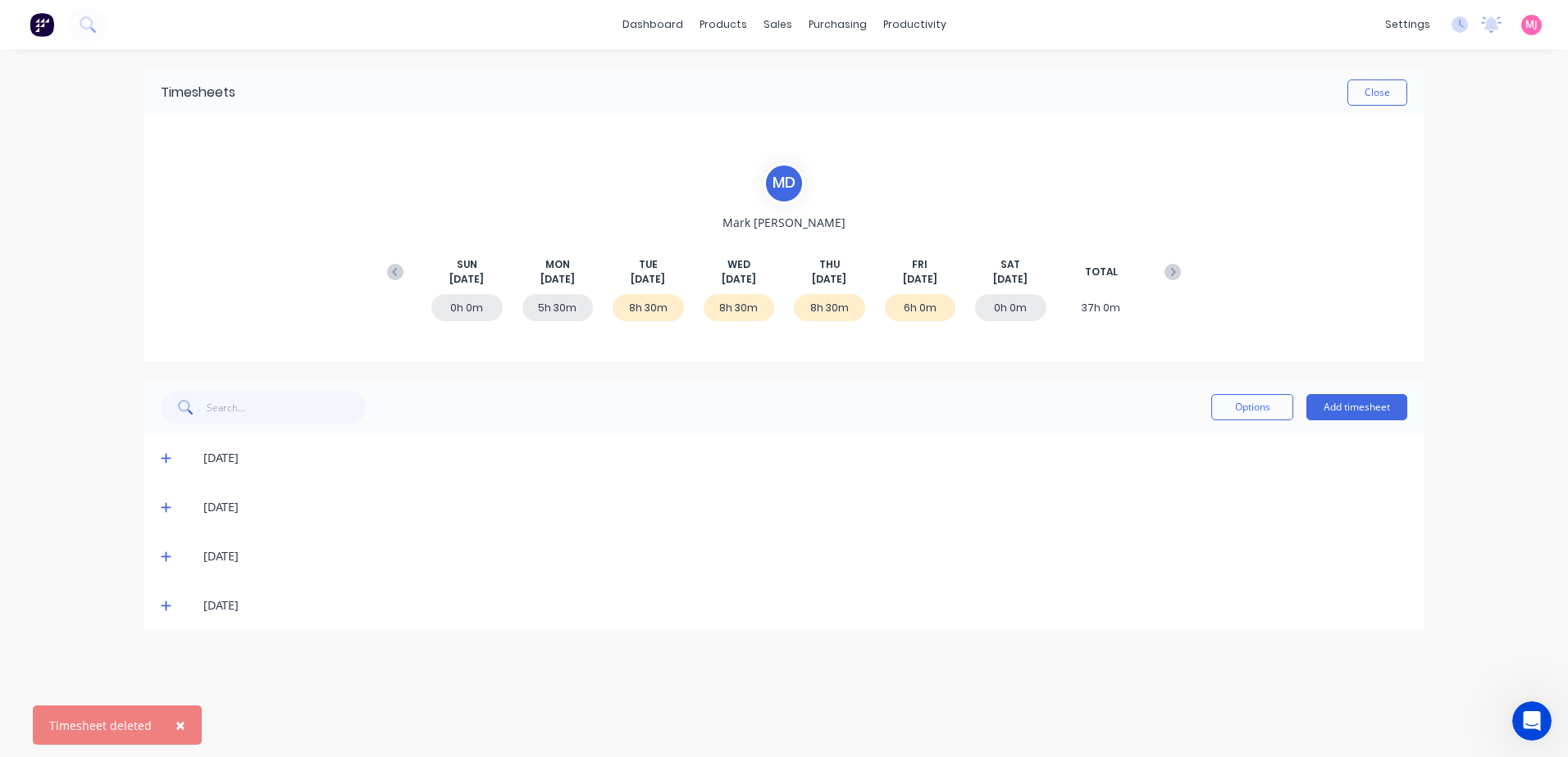
click at [165, 455] on icon at bounding box center [166, 459] width 11 height 12
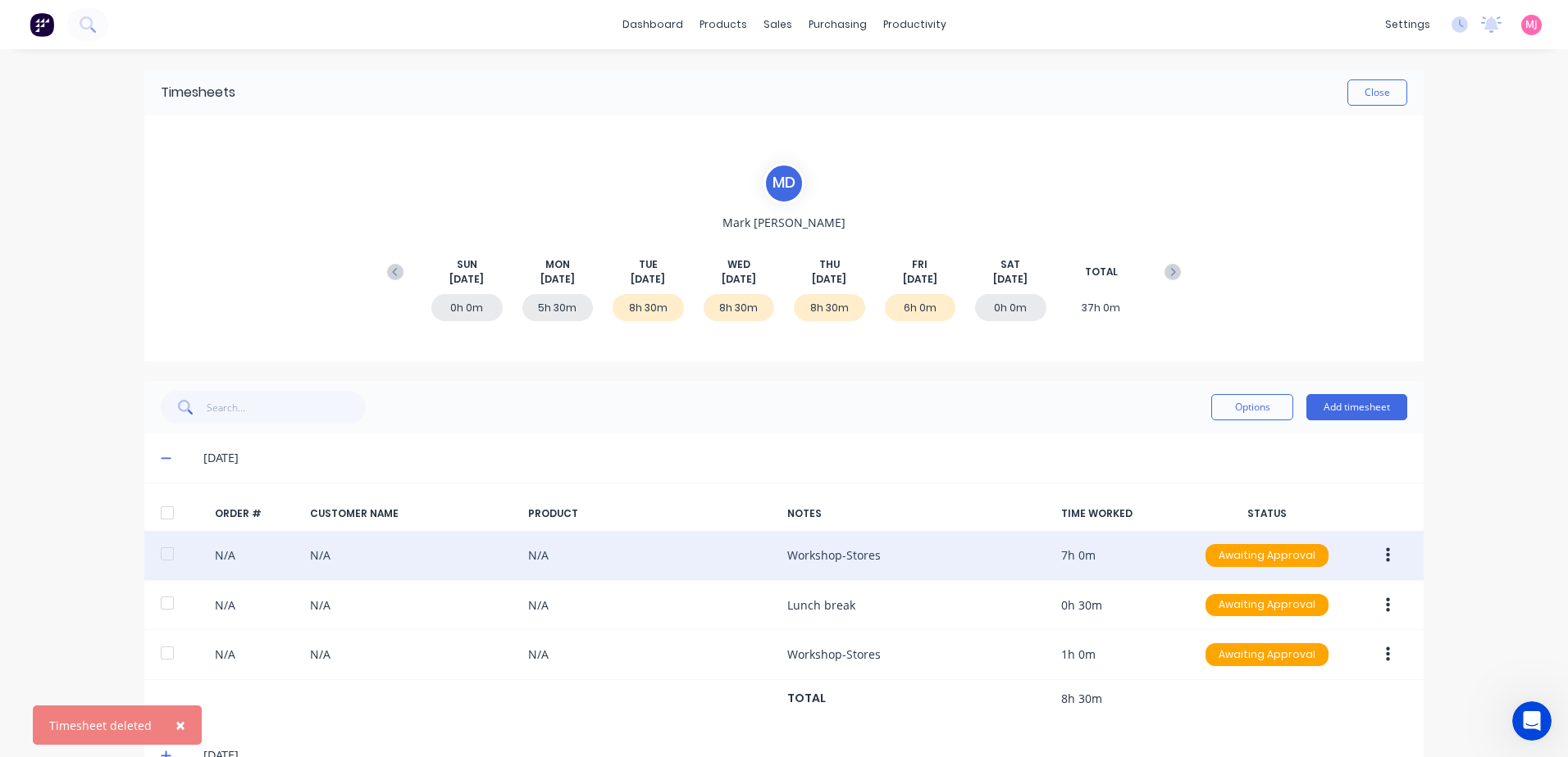
click at [1386, 554] on icon "button" at bounding box center [1388, 556] width 4 height 15
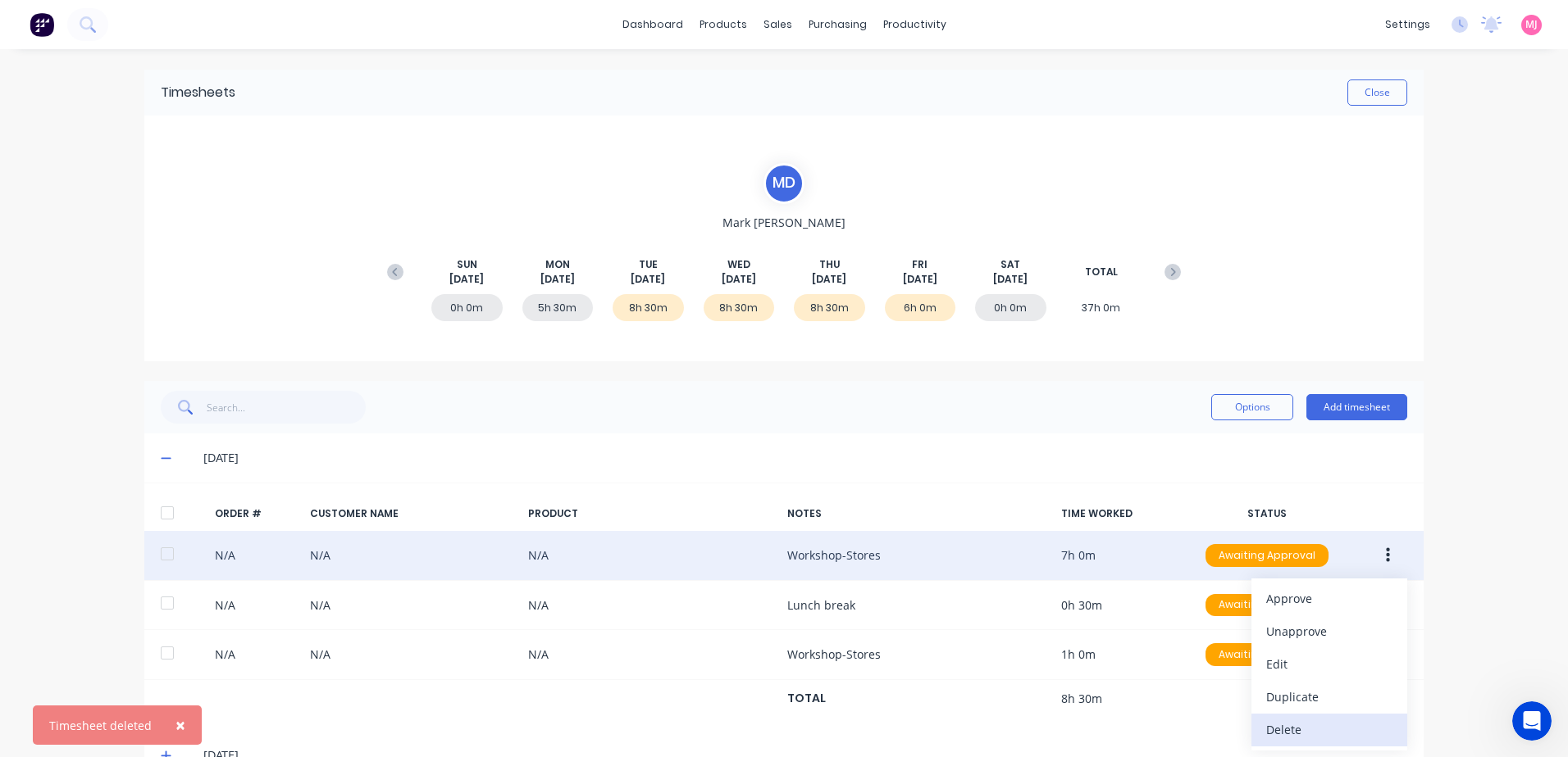
click at [1272, 730] on div "Delete" at bounding box center [1329, 730] width 127 height 24
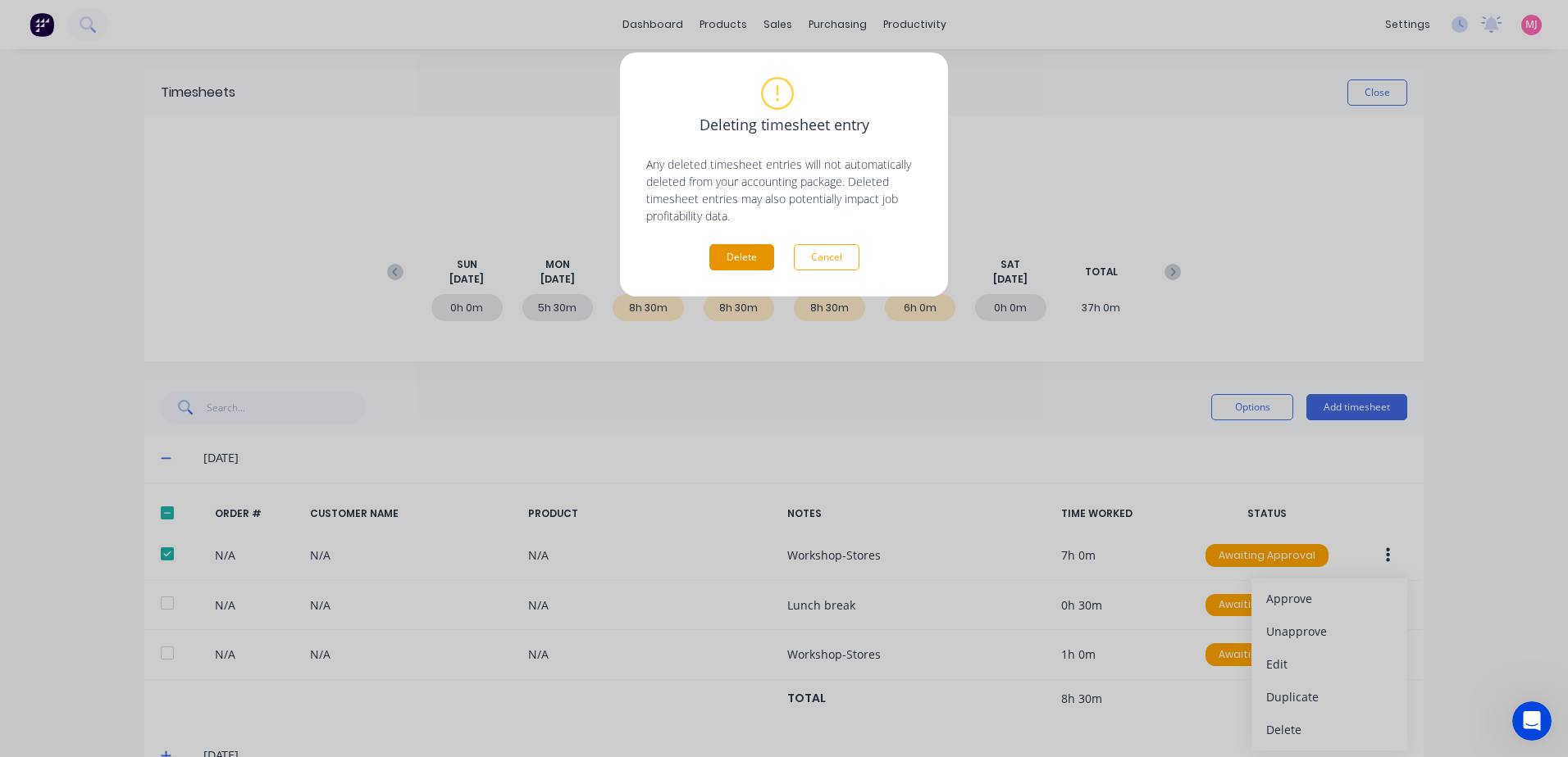
click at [738, 257] on button "Delete" at bounding box center [742, 257] width 65 height 27
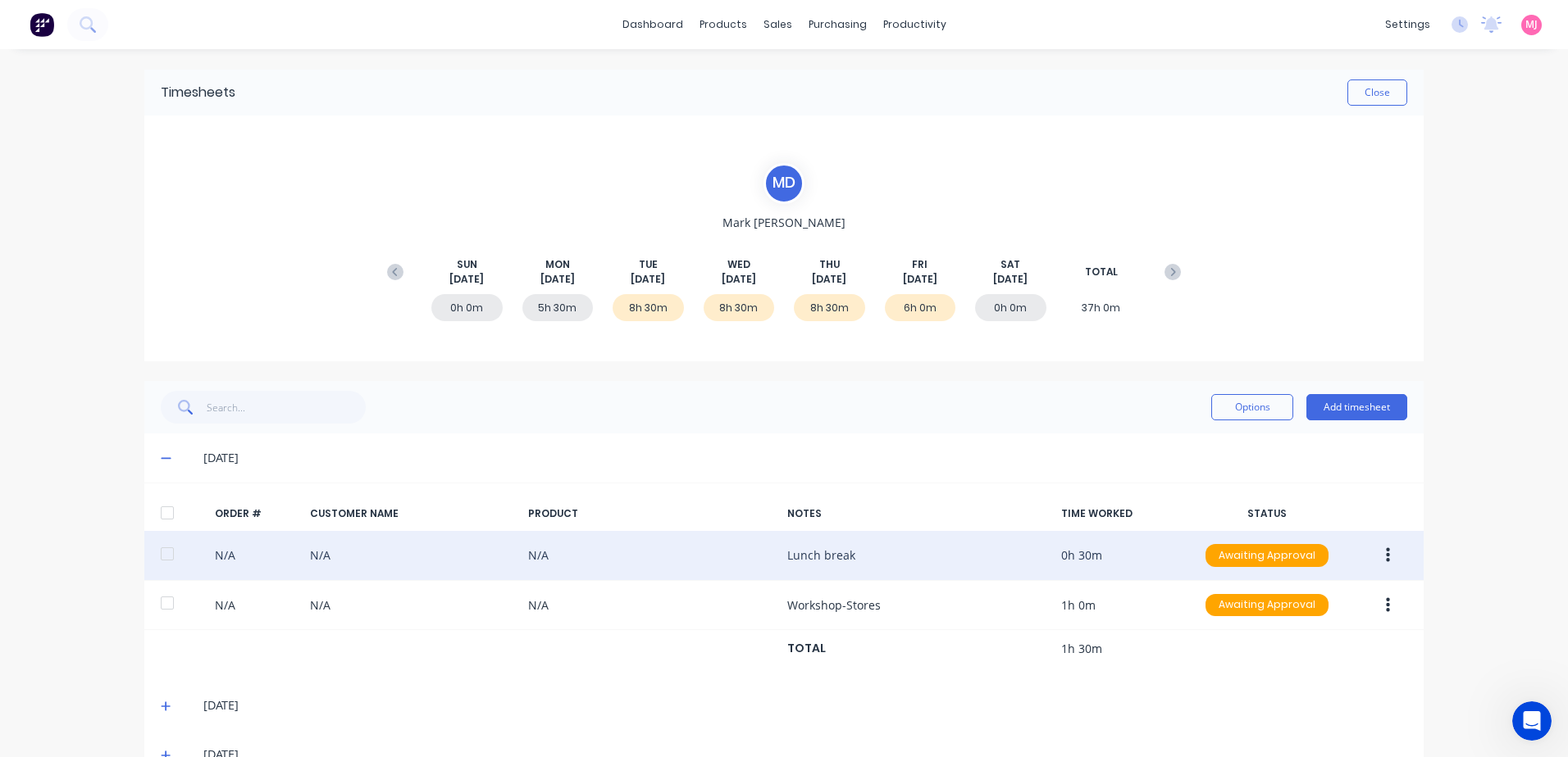
click at [1386, 553] on icon "button" at bounding box center [1388, 556] width 4 height 18
click at [1290, 731] on div "Delete" at bounding box center [1329, 730] width 127 height 24
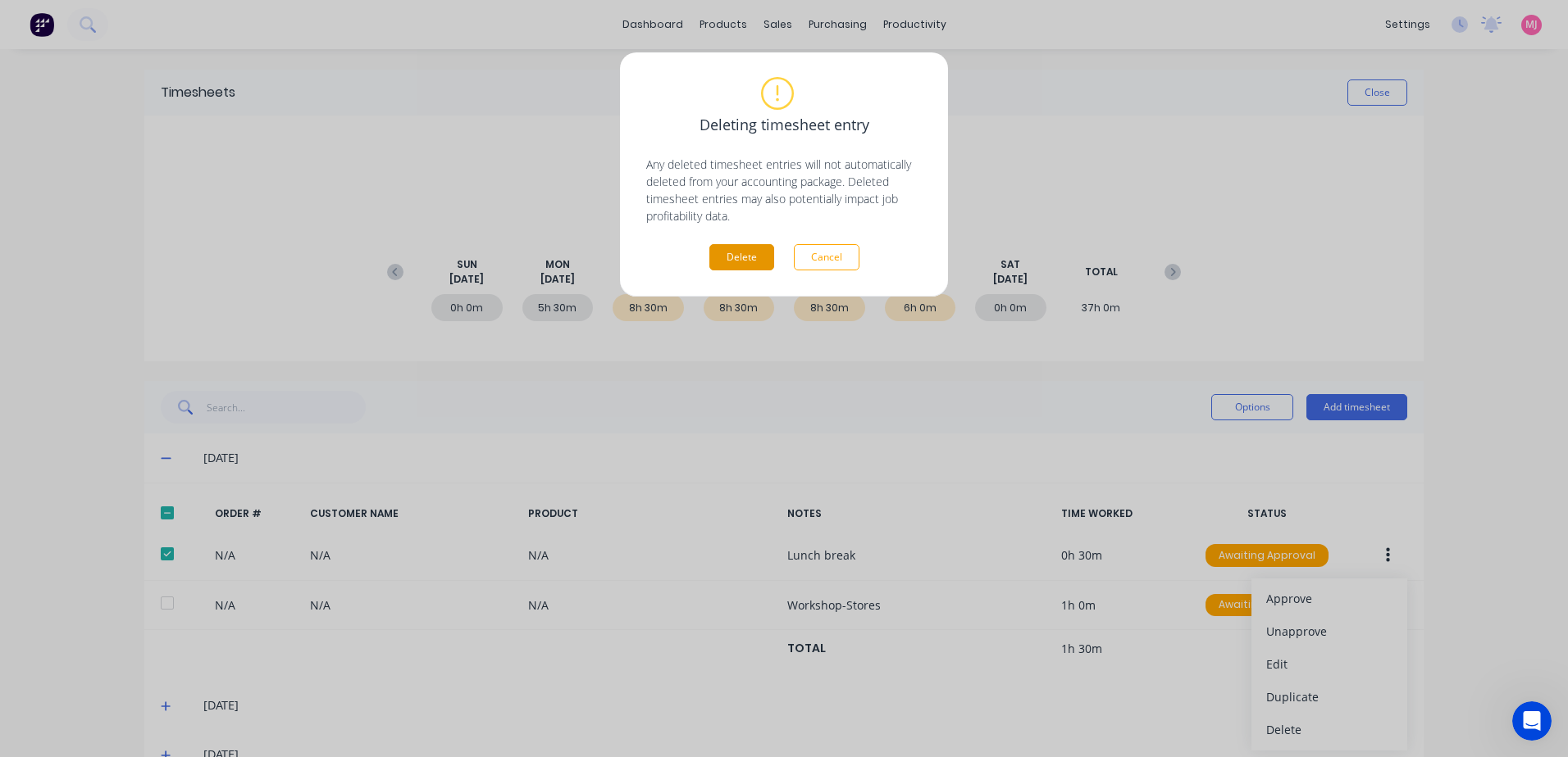
click at [750, 259] on button "Delete" at bounding box center [742, 257] width 65 height 27
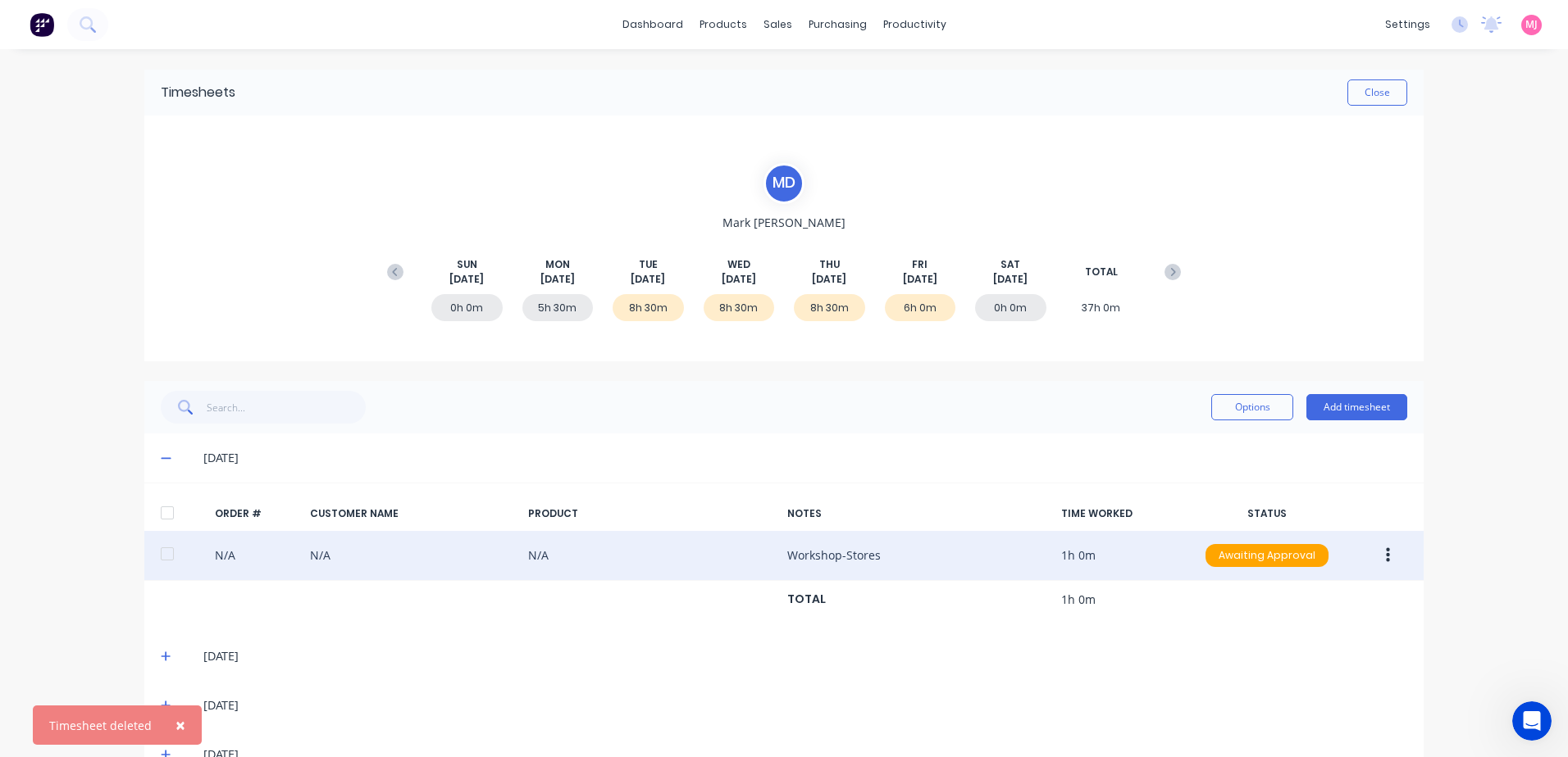
click at [1384, 553] on button "button" at bounding box center [1388, 556] width 38 height 29
click at [1281, 731] on div "Delete" at bounding box center [1329, 730] width 127 height 24
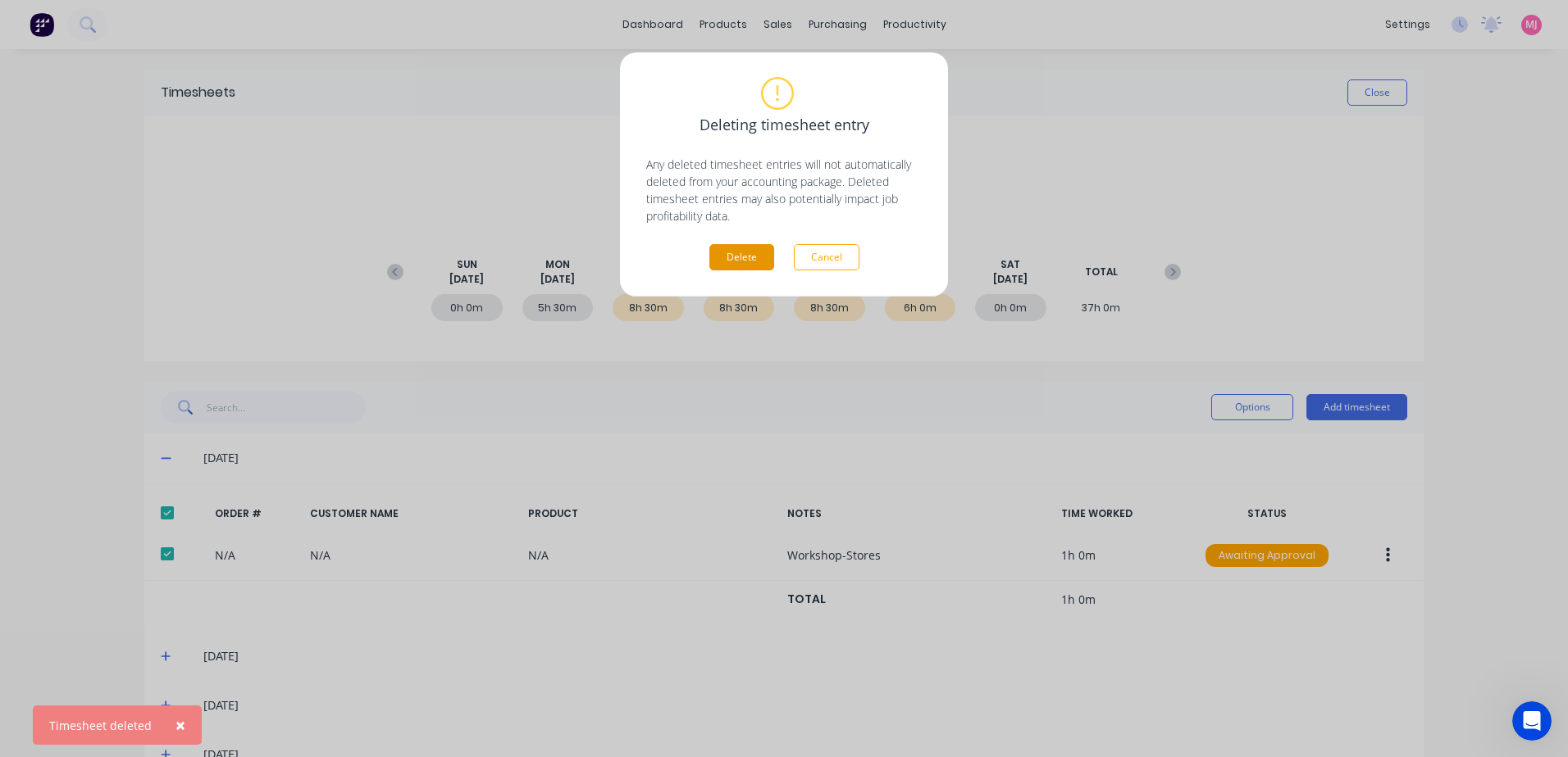
click at [744, 250] on button "Delete" at bounding box center [742, 257] width 65 height 27
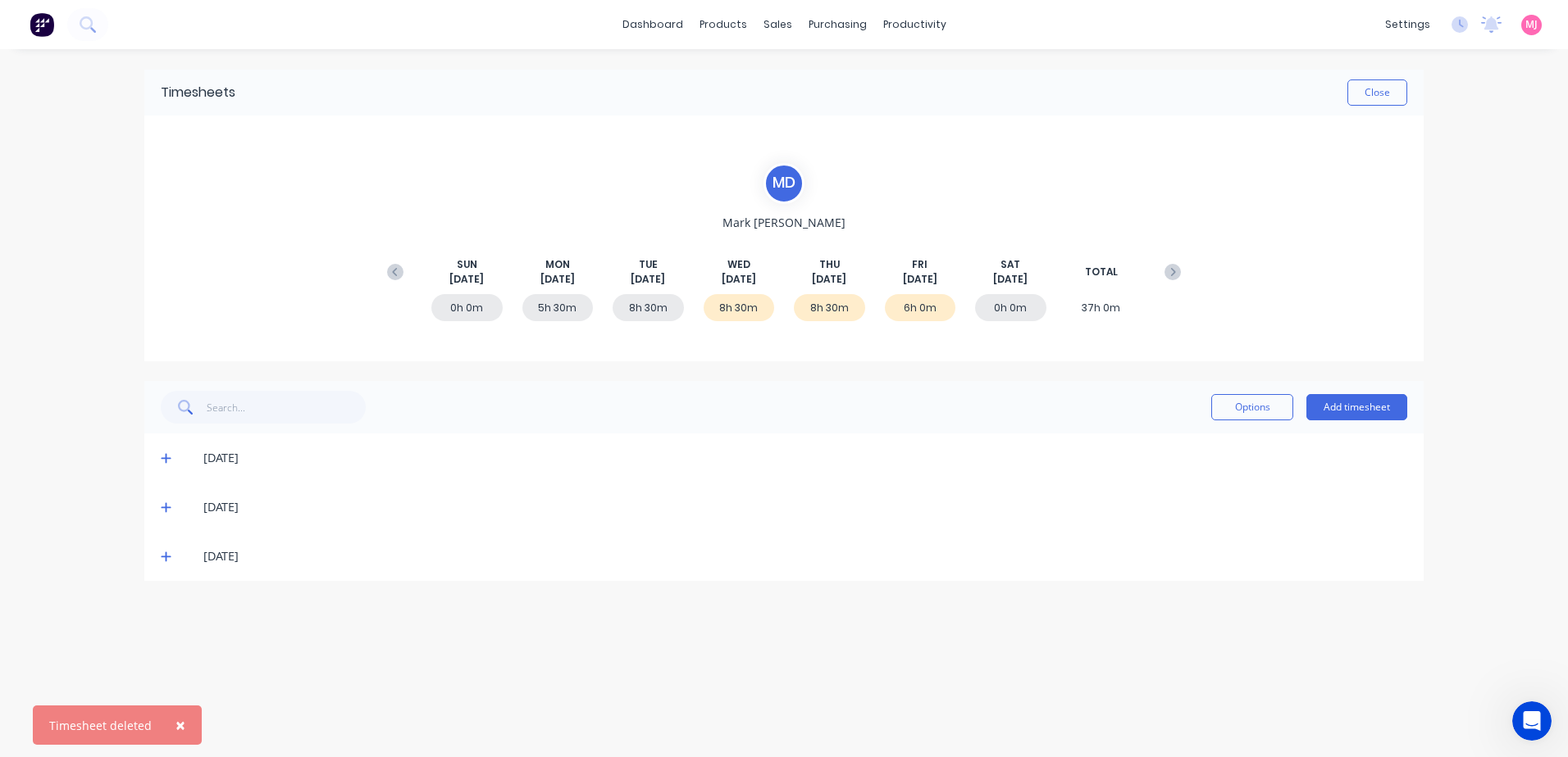
click at [164, 457] on icon at bounding box center [166, 459] width 11 height 12
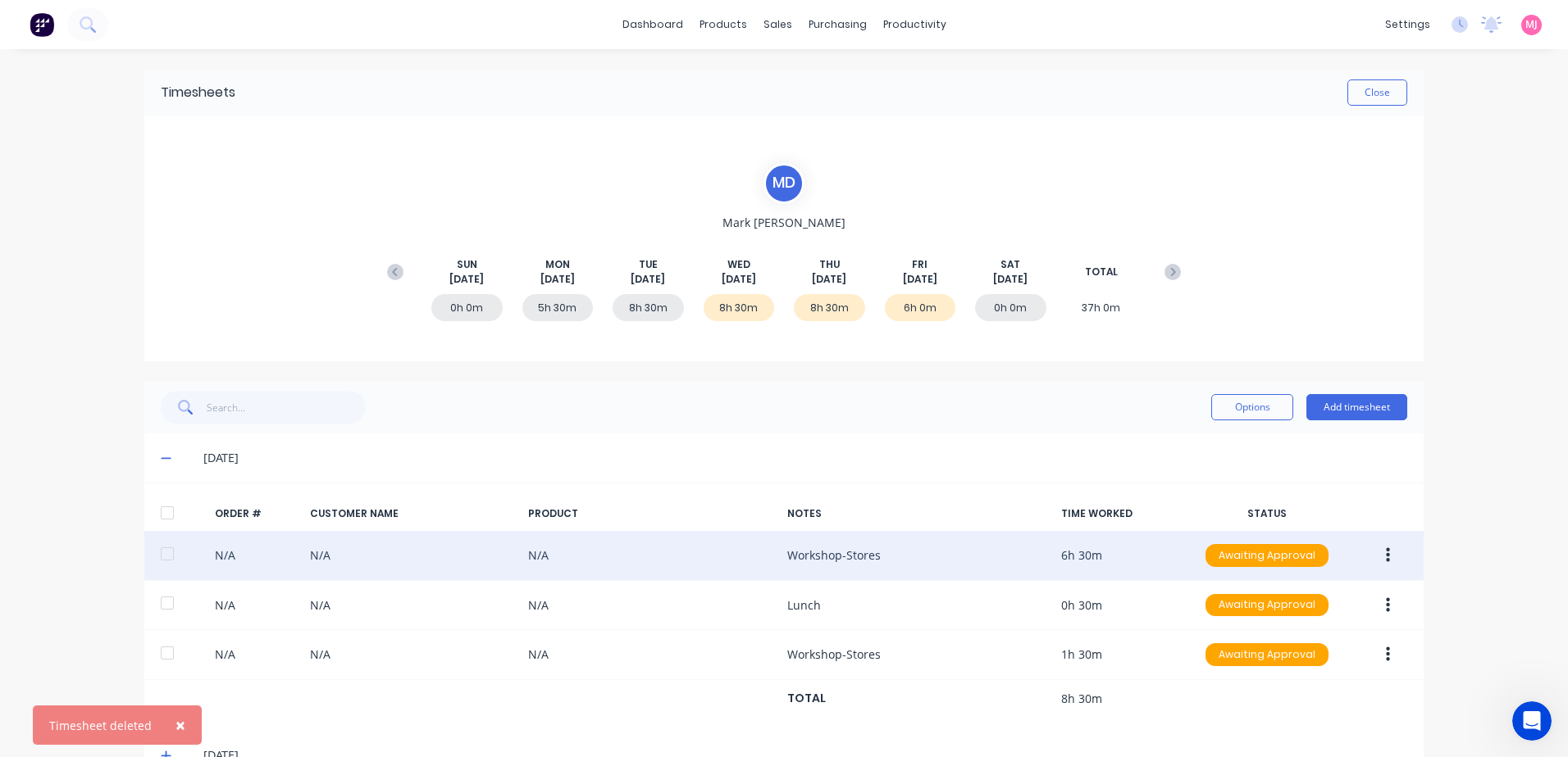
click at [1385, 557] on button "button" at bounding box center [1388, 556] width 38 height 29
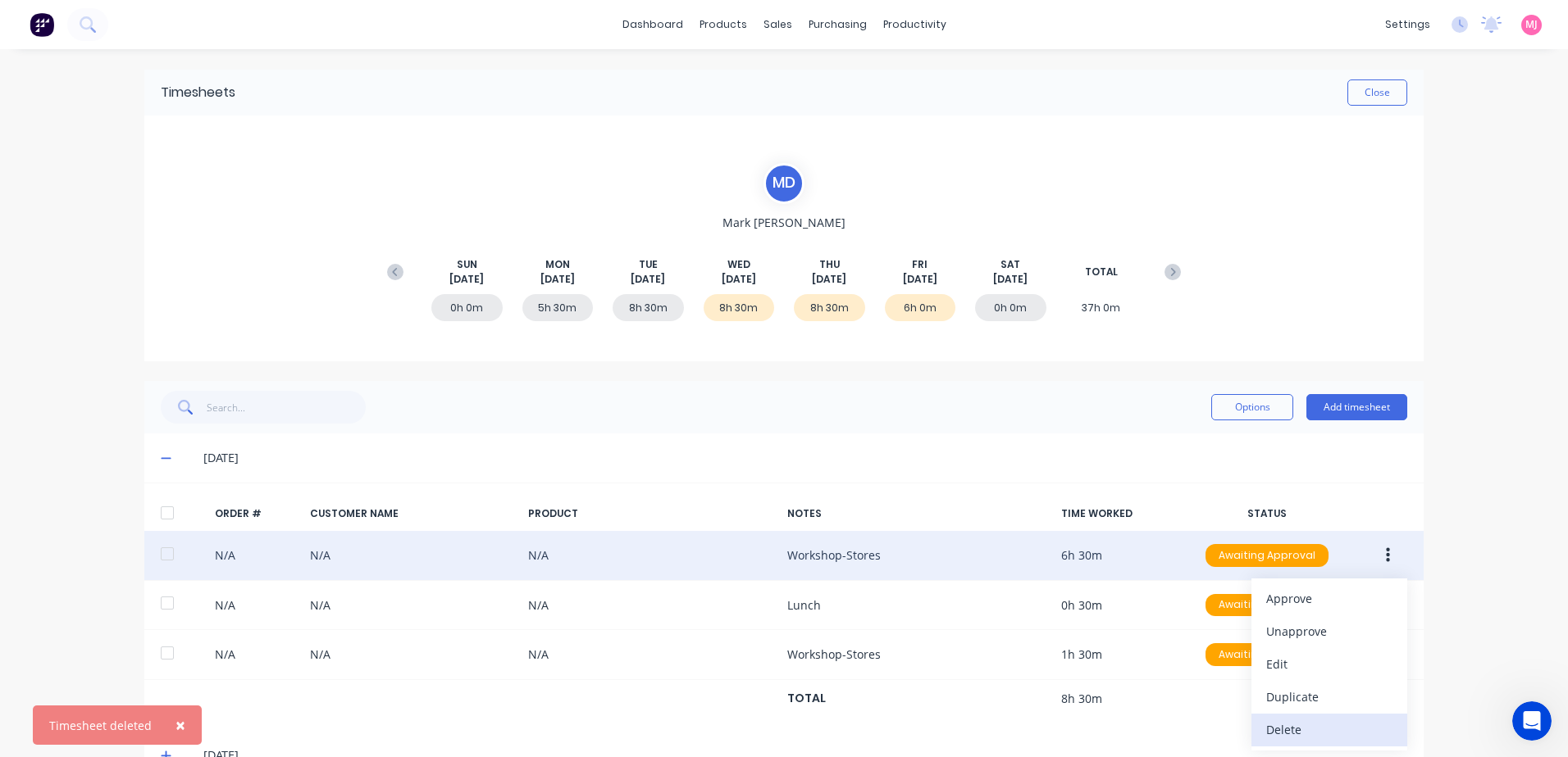
click at [1279, 727] on div "Delete" at bounding box center [1329, 730] width 127 height 24
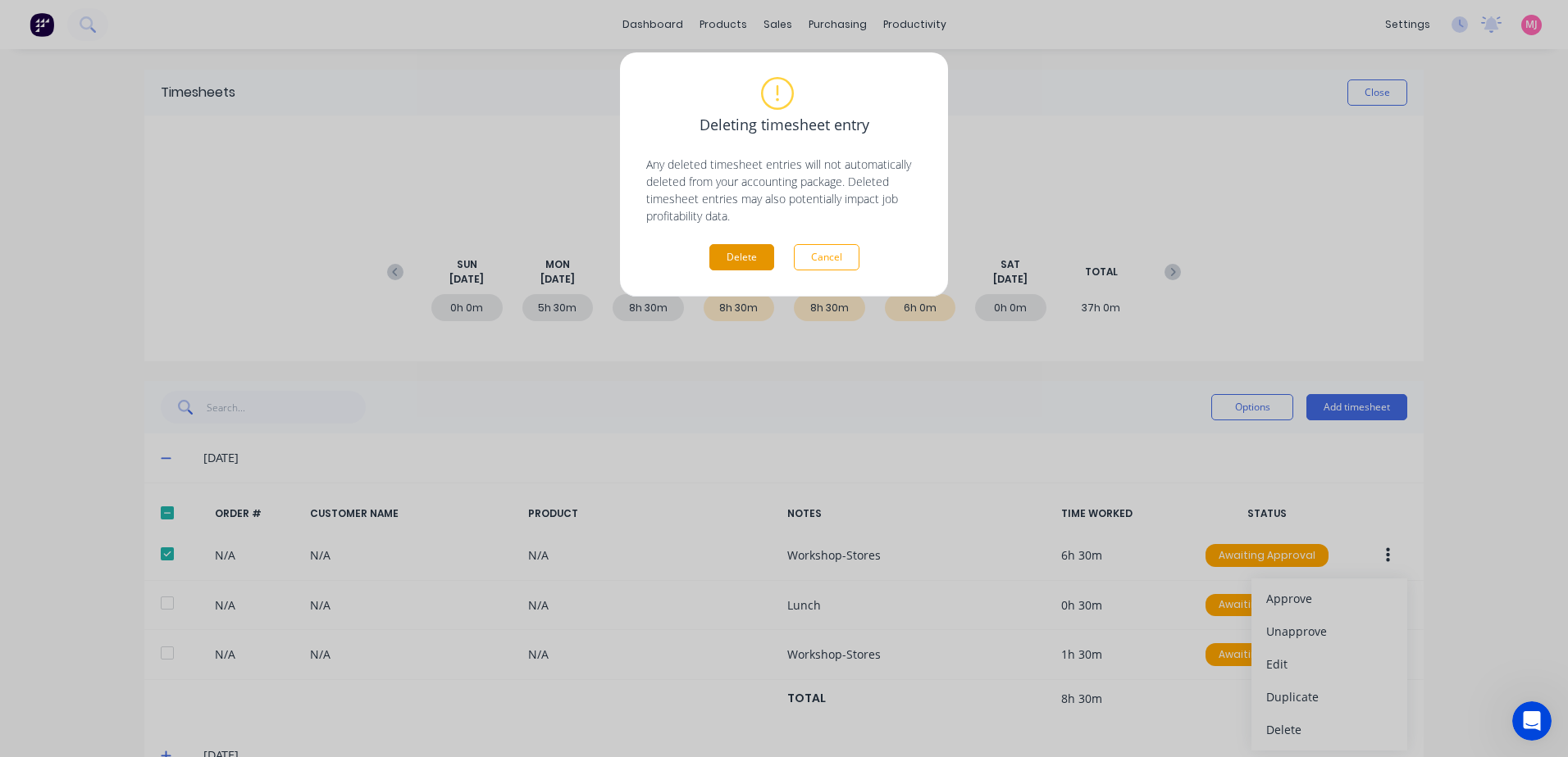
click at [732, 261] on button "Delete" at bounding box center [742, 257] width 65 height 27
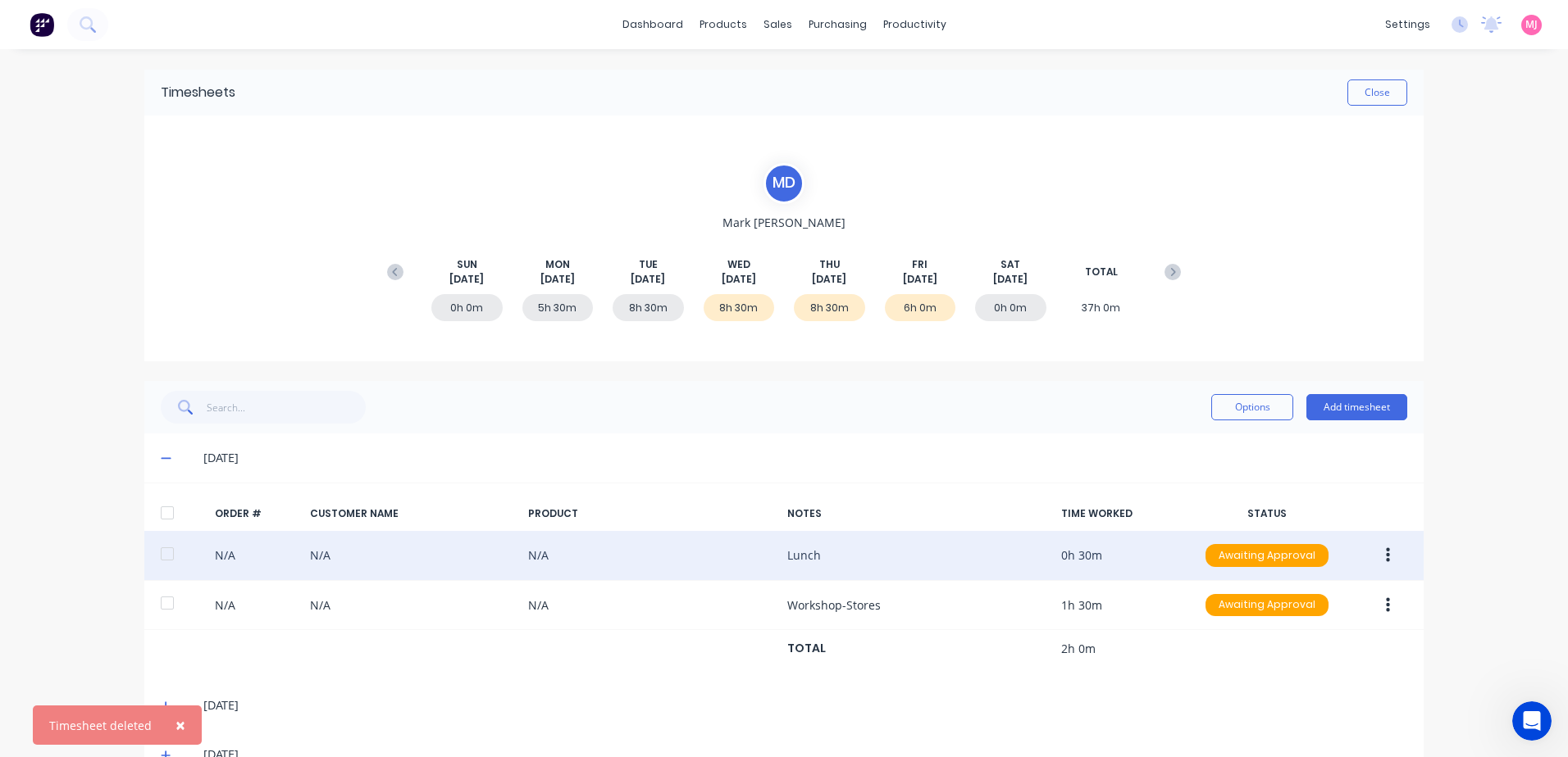
click at [1377, 555] on button "button" at bounding box center [1388, 556] width 38 height 29
click at [1270, 730] on div "Delete" at bounding box center [1329, 730] width 127 height 24
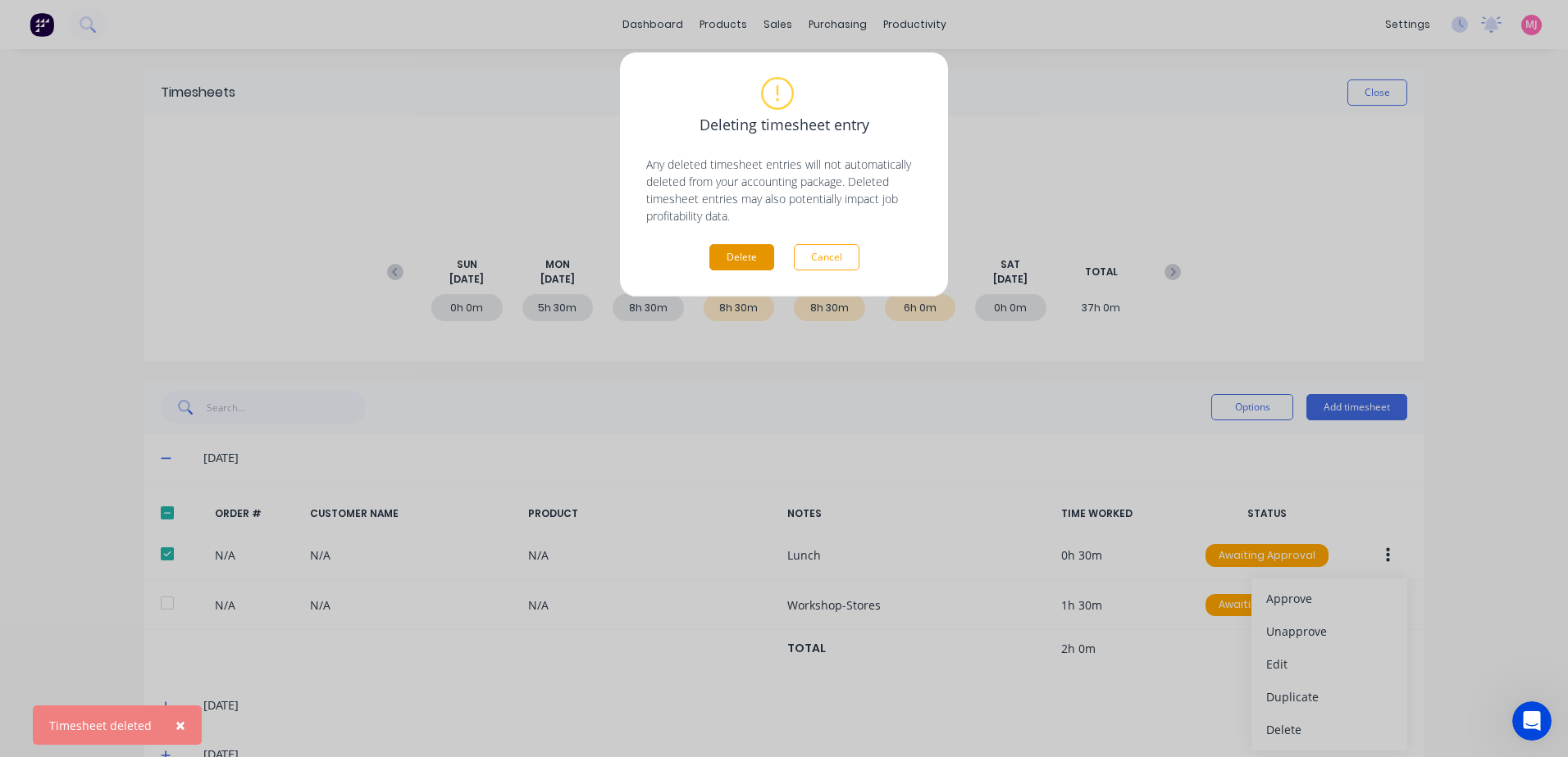
click at [738, 256] on button "Delete" at bounding box center [742, 257] width 65 height 27
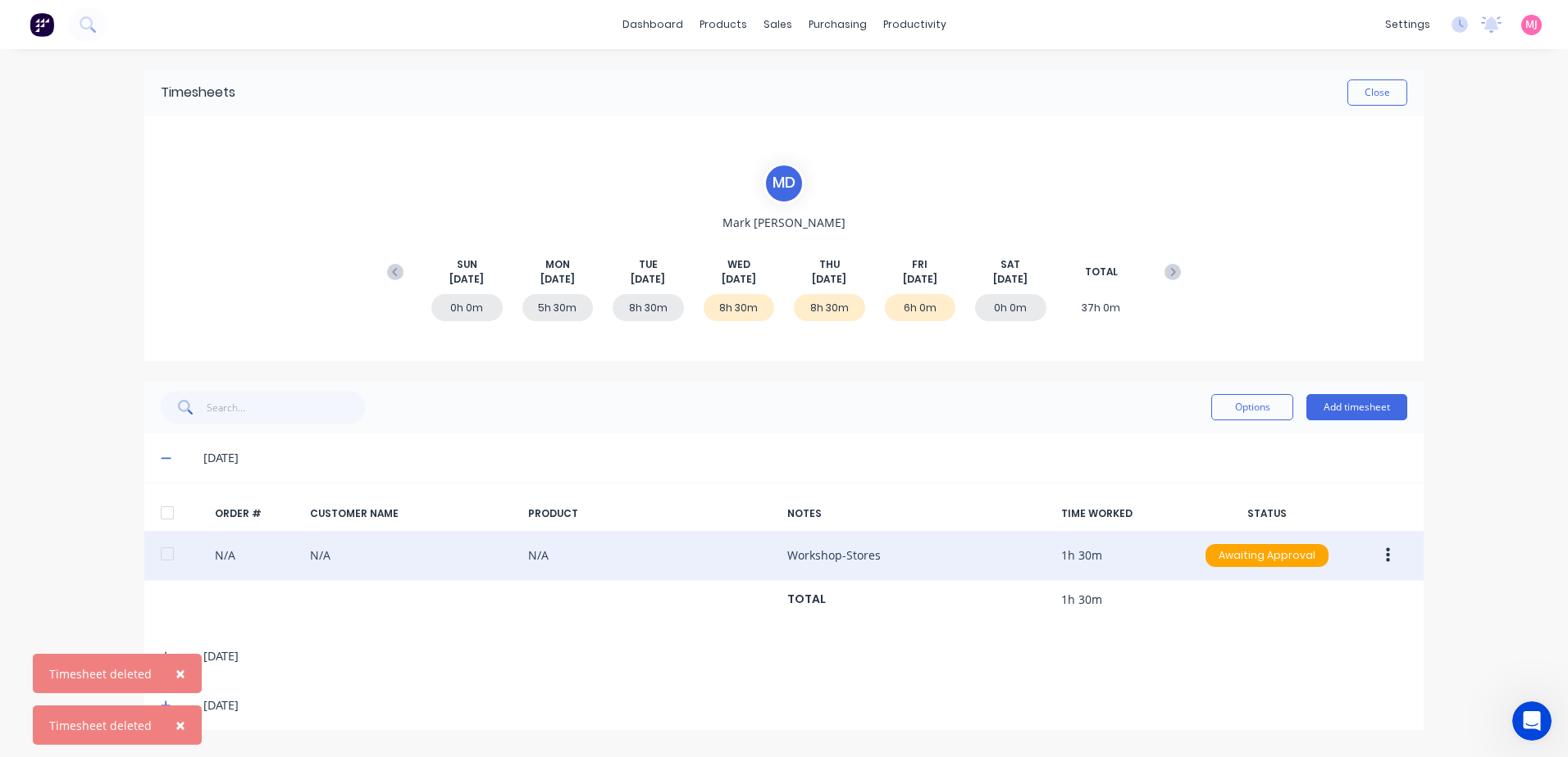
click at [1388, 554] on icon "button" at bounding box center [1388, 556] width 4 height 18
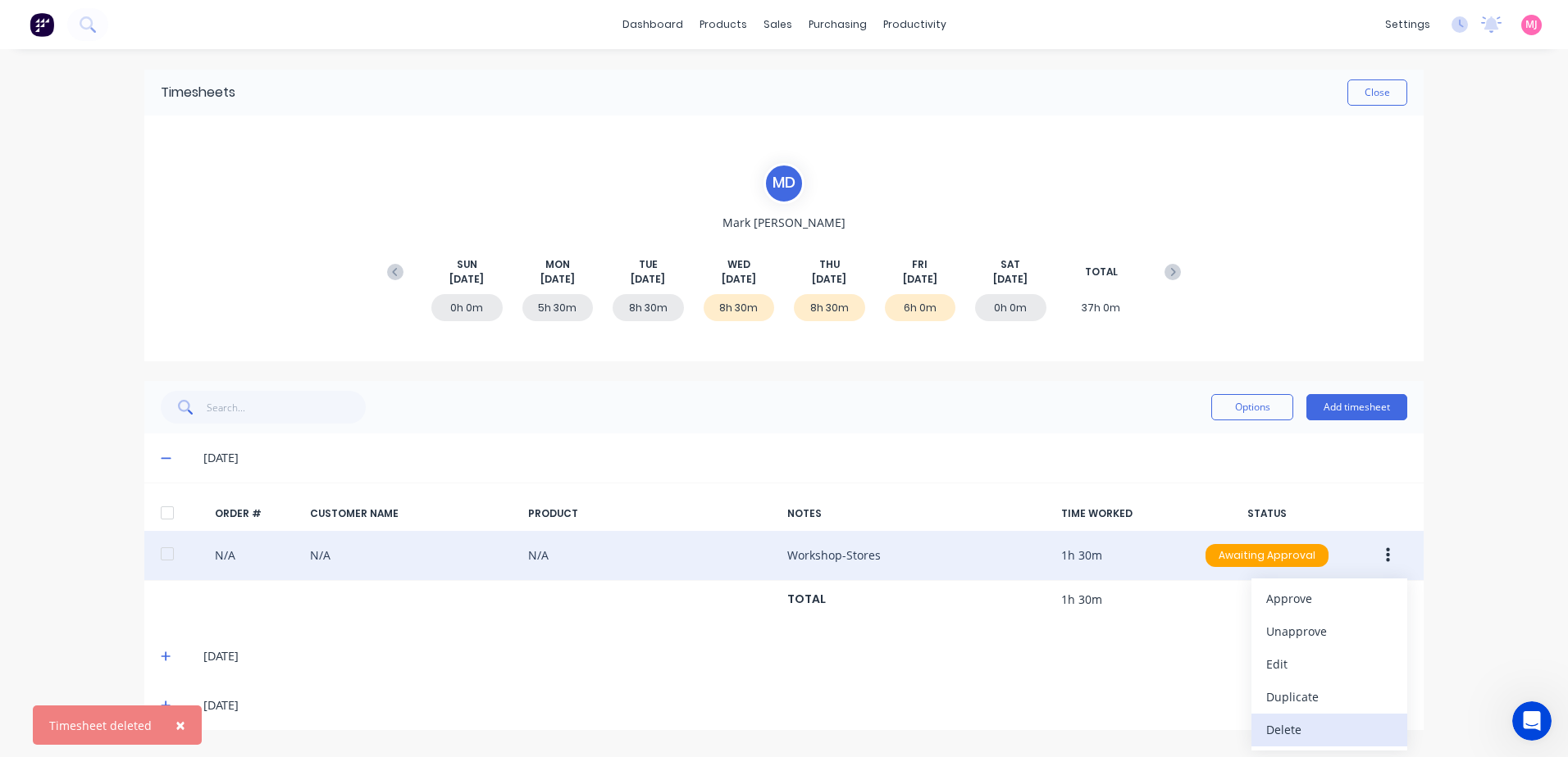
click at [1271, 732] on div "Delete" at bounding box center [1329, 730] width 127 height 24
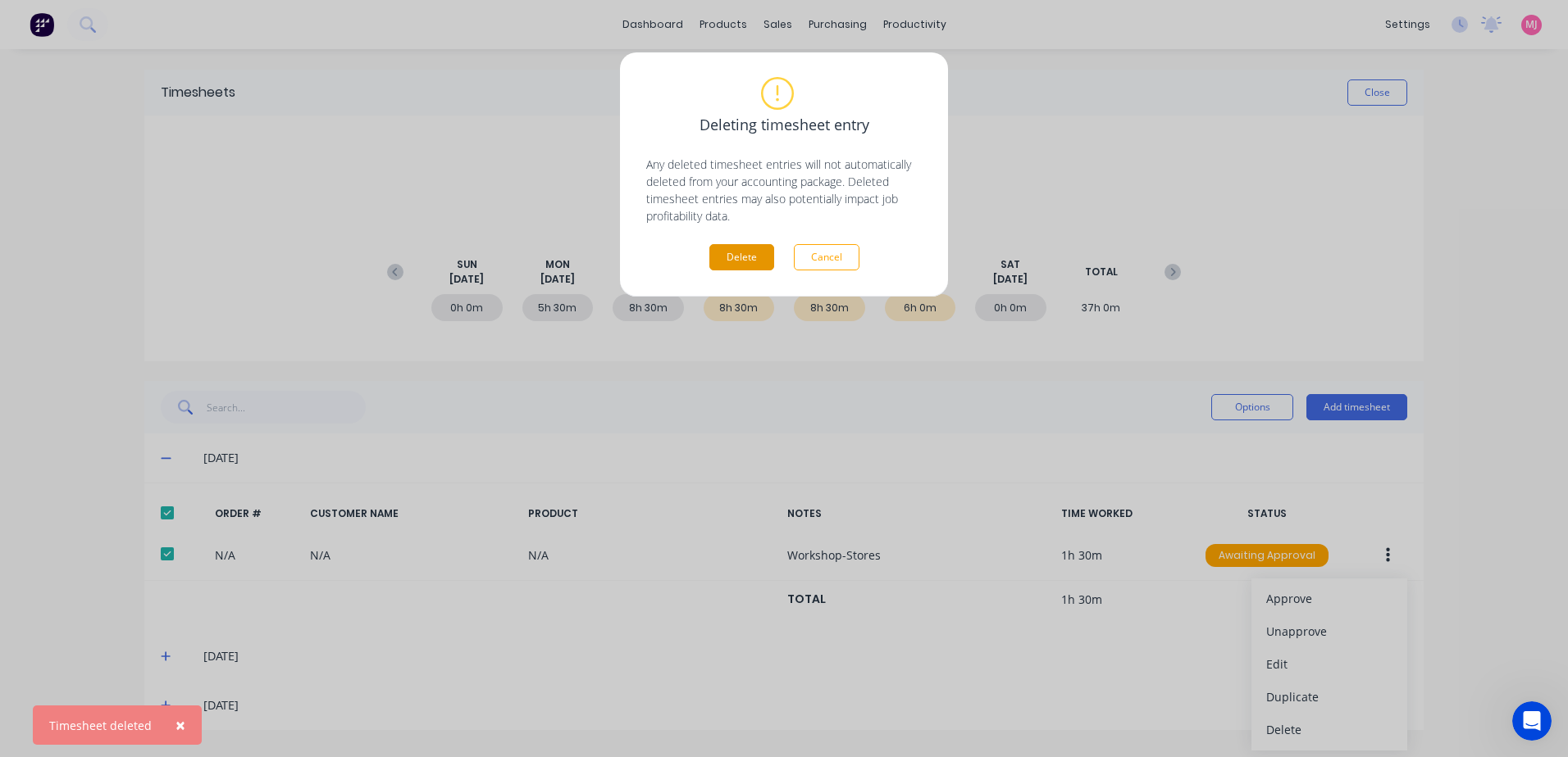
click at [734, 256] on button "Delete" at bounding box center [742, 257] width 65 height 27
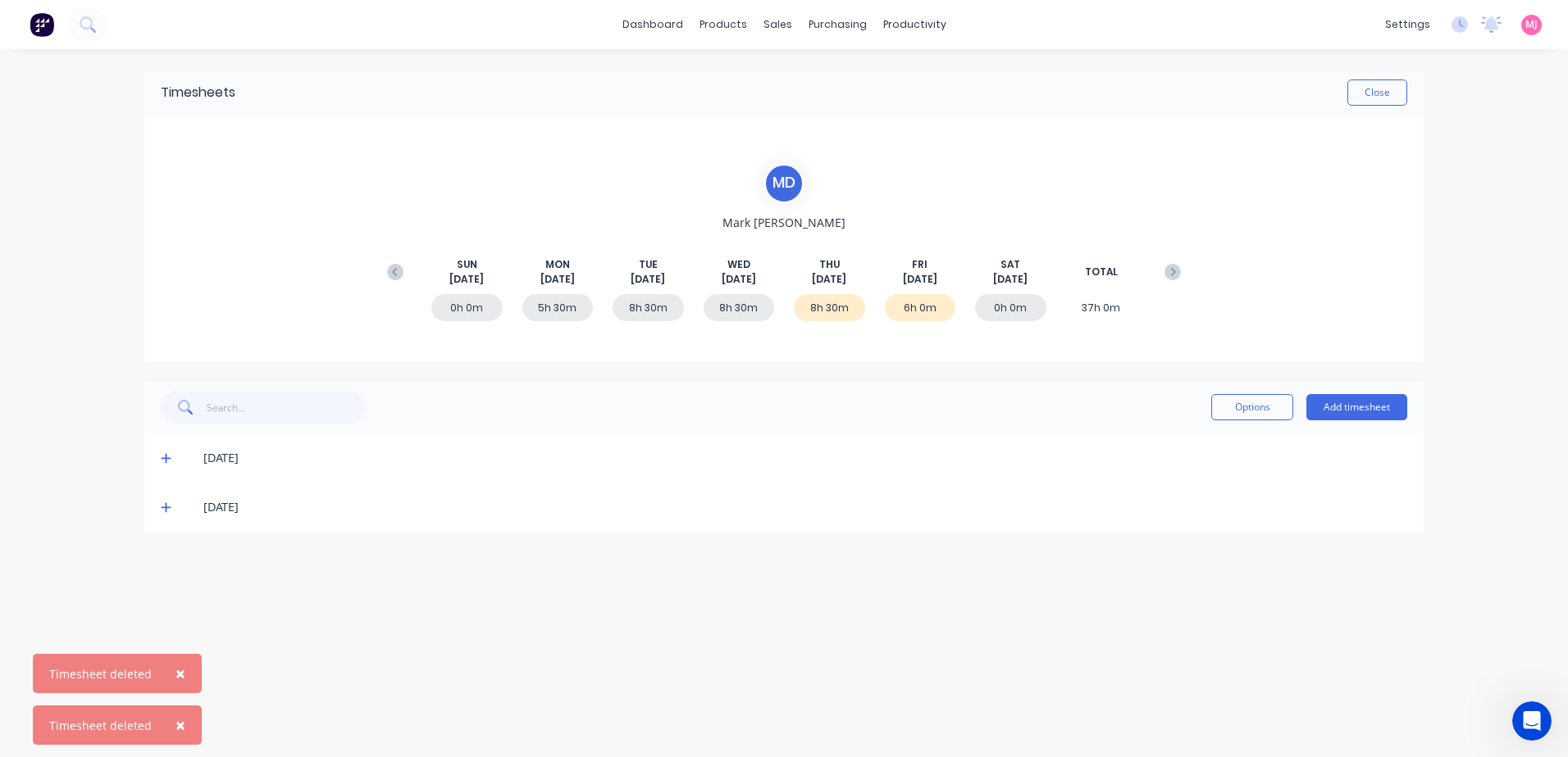
click at [167, 459] on icon at bounding box center [166, 460] width 10 height 10
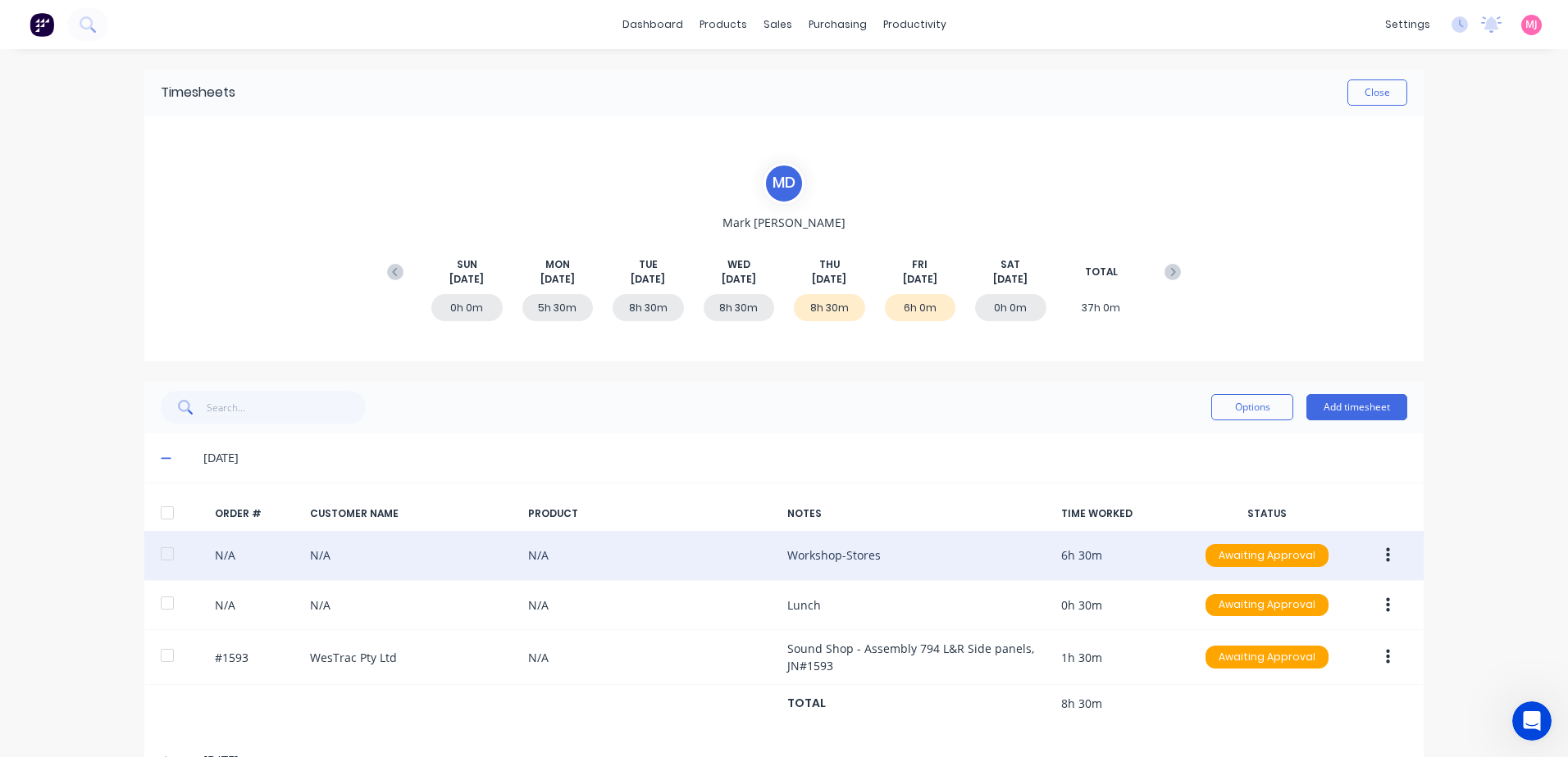
click at [1386, 551] on icon "button" at bounding box center [1388, 556] width 4 height 15
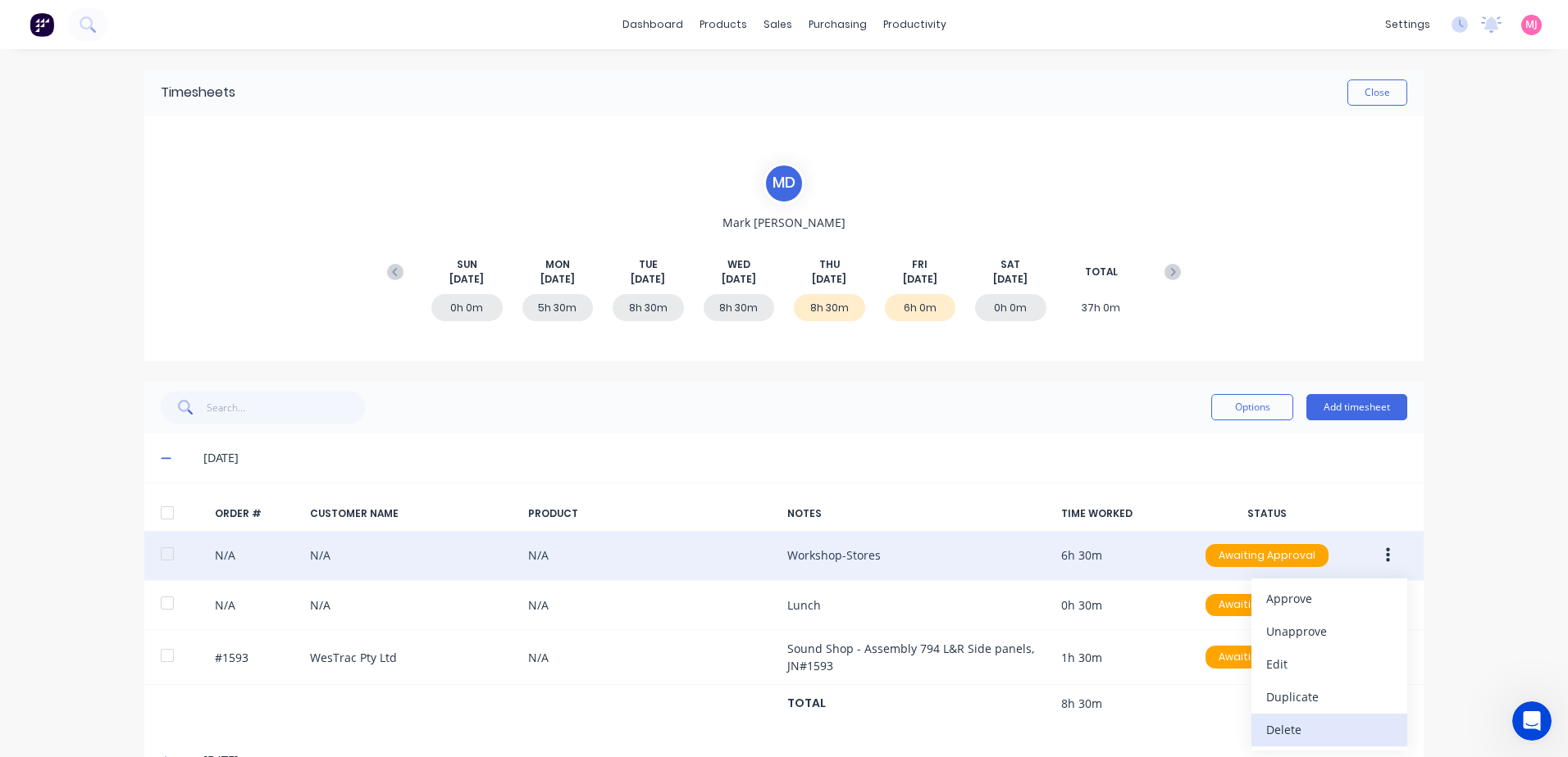
click at [1280, 728] on div "Delete" at bounding box center [1329, 730] width 127 height 24
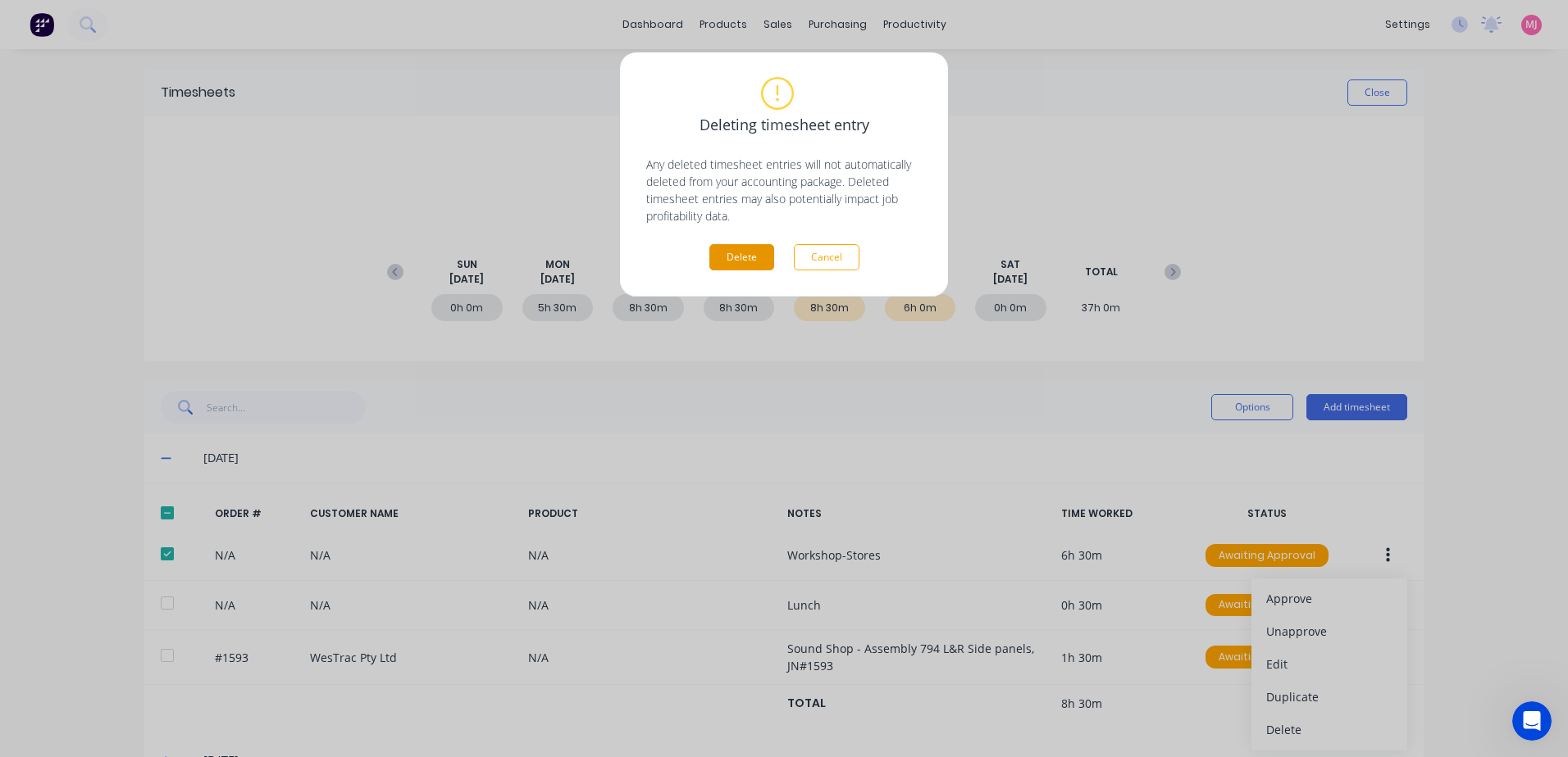
click at [723, 263] on button "Delete" at bounding box center [742, 257] width 65 height 27
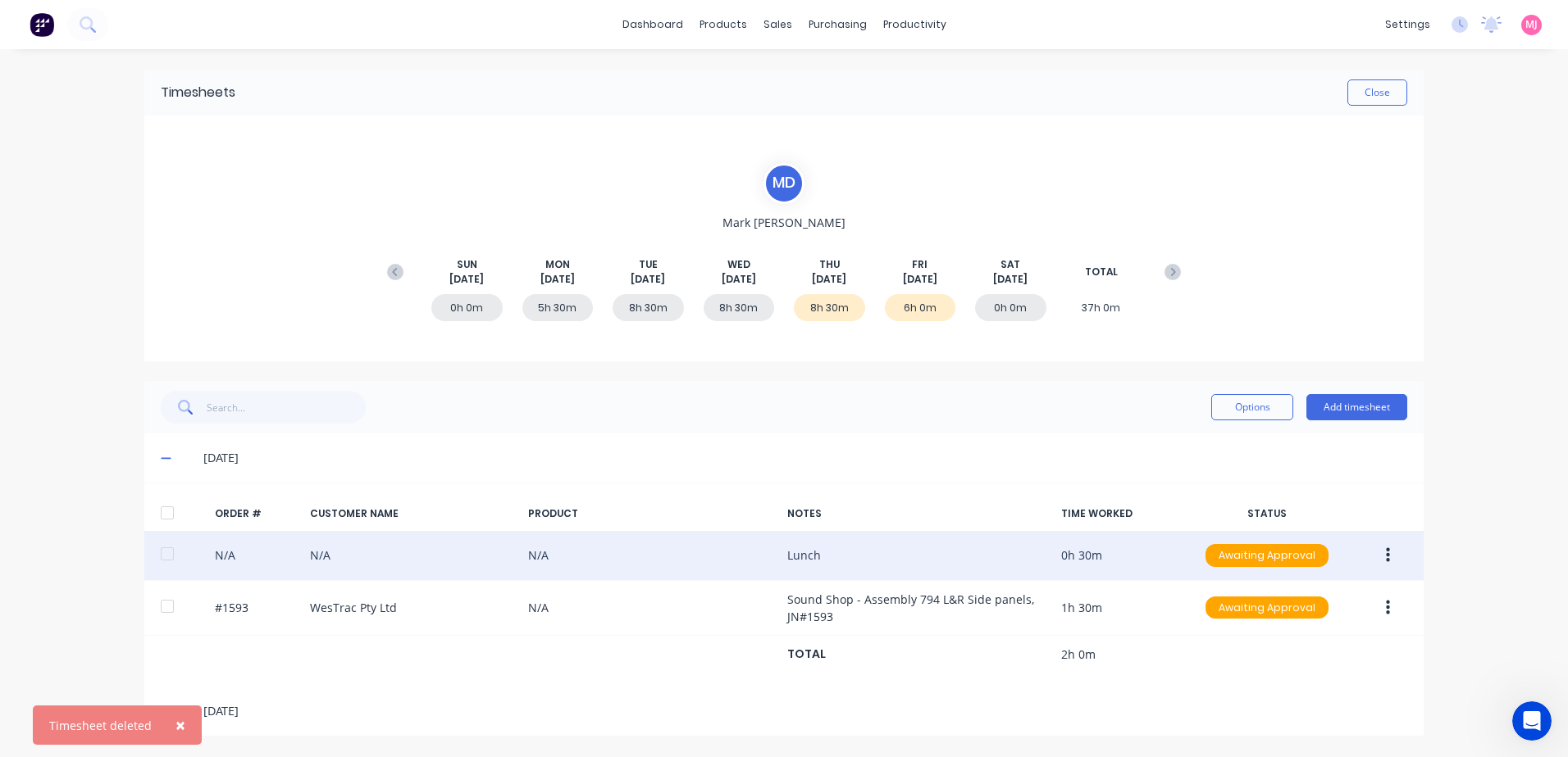
click at [1389, 558] on icon "button" at bounding box center [1388, 556] width 4 height 15
click at [1293, 732] on div "Delete" at bounding box center [1329, 730] width 127 height 24
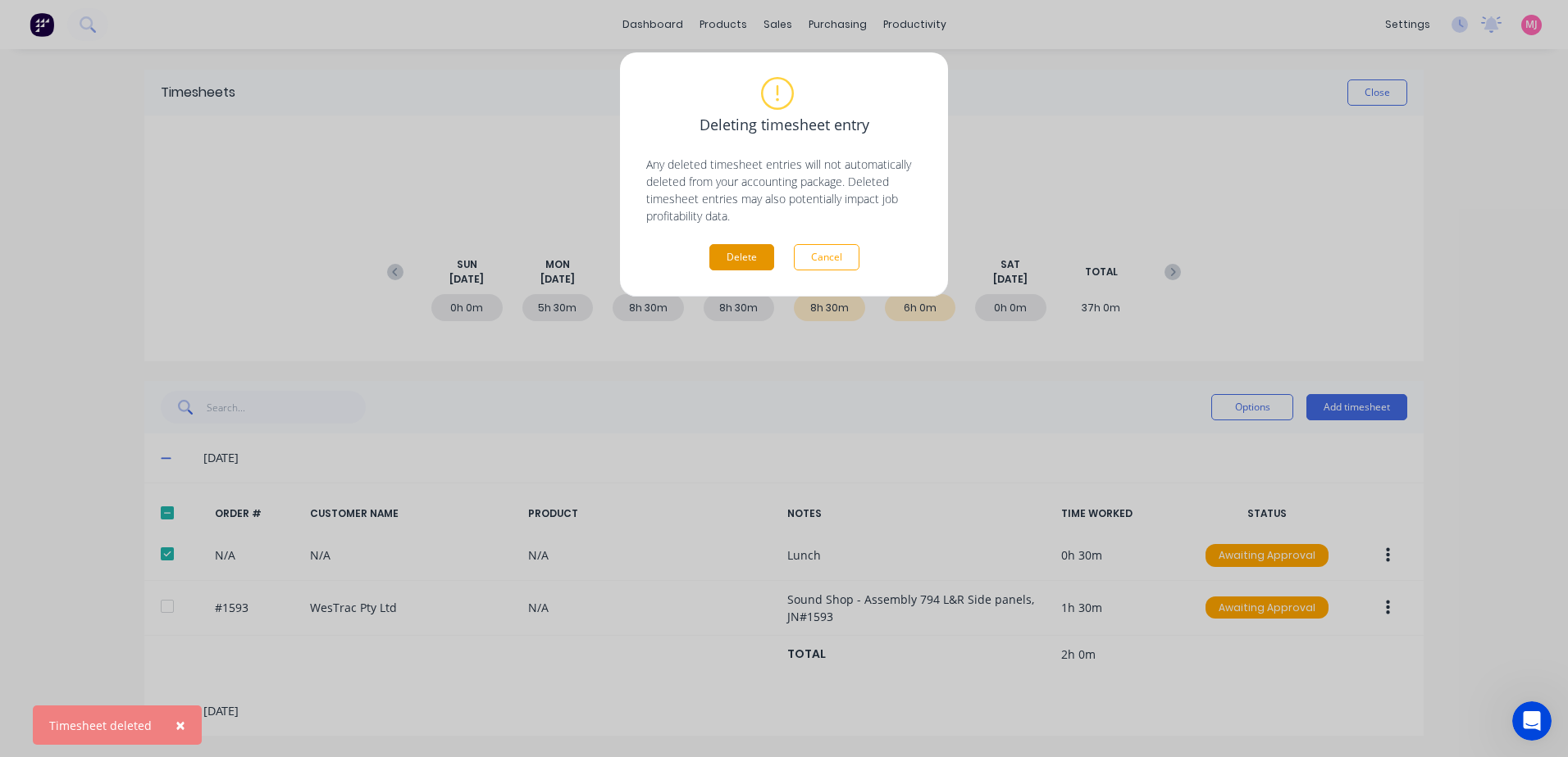
click at [745, 254] on button "Delete" at bounding box center [742, 257] width 65 height 27
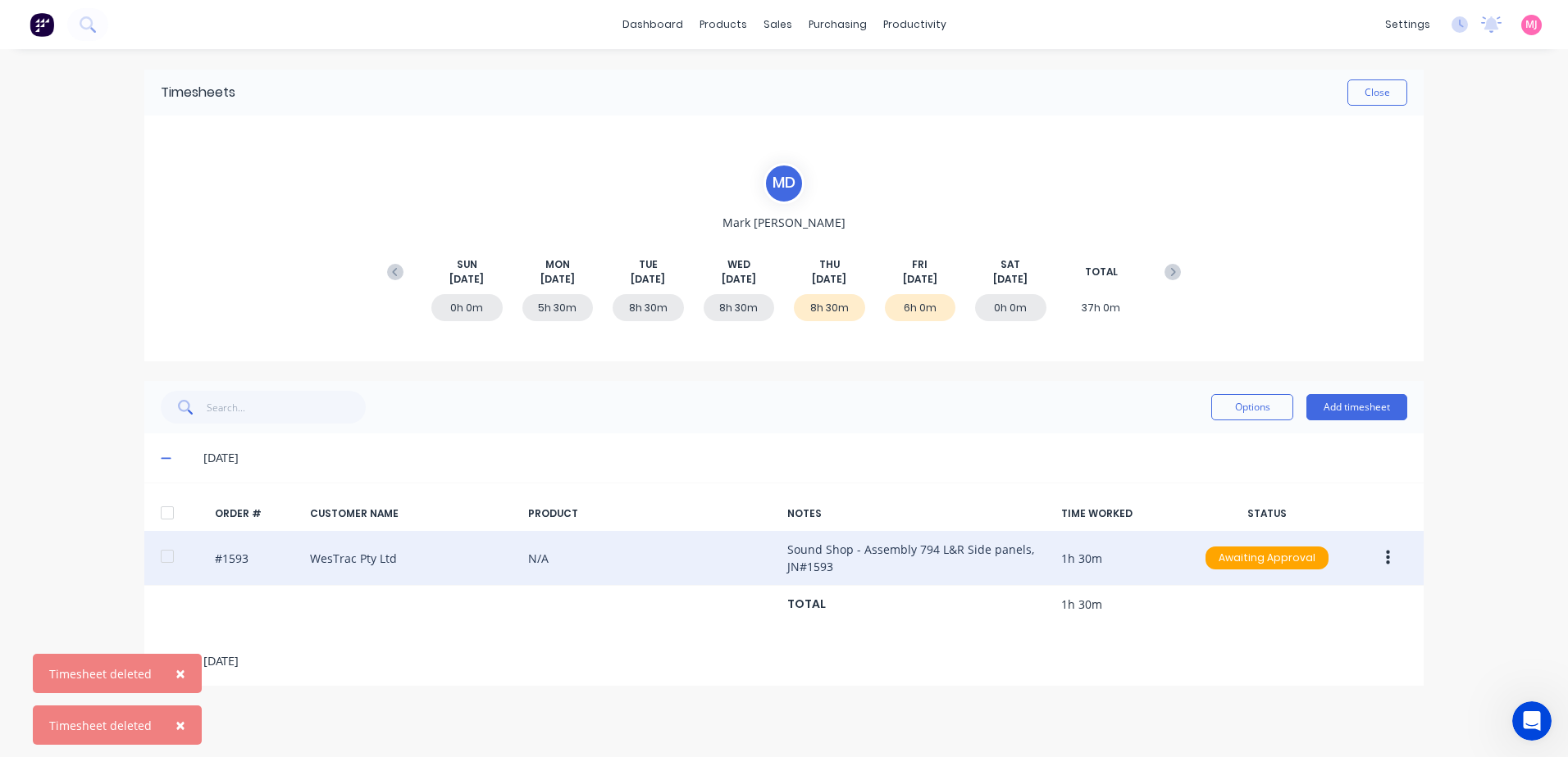
click at [1389, 555] on icon "button" at bounding box center [1388, 558] width 4 height 18
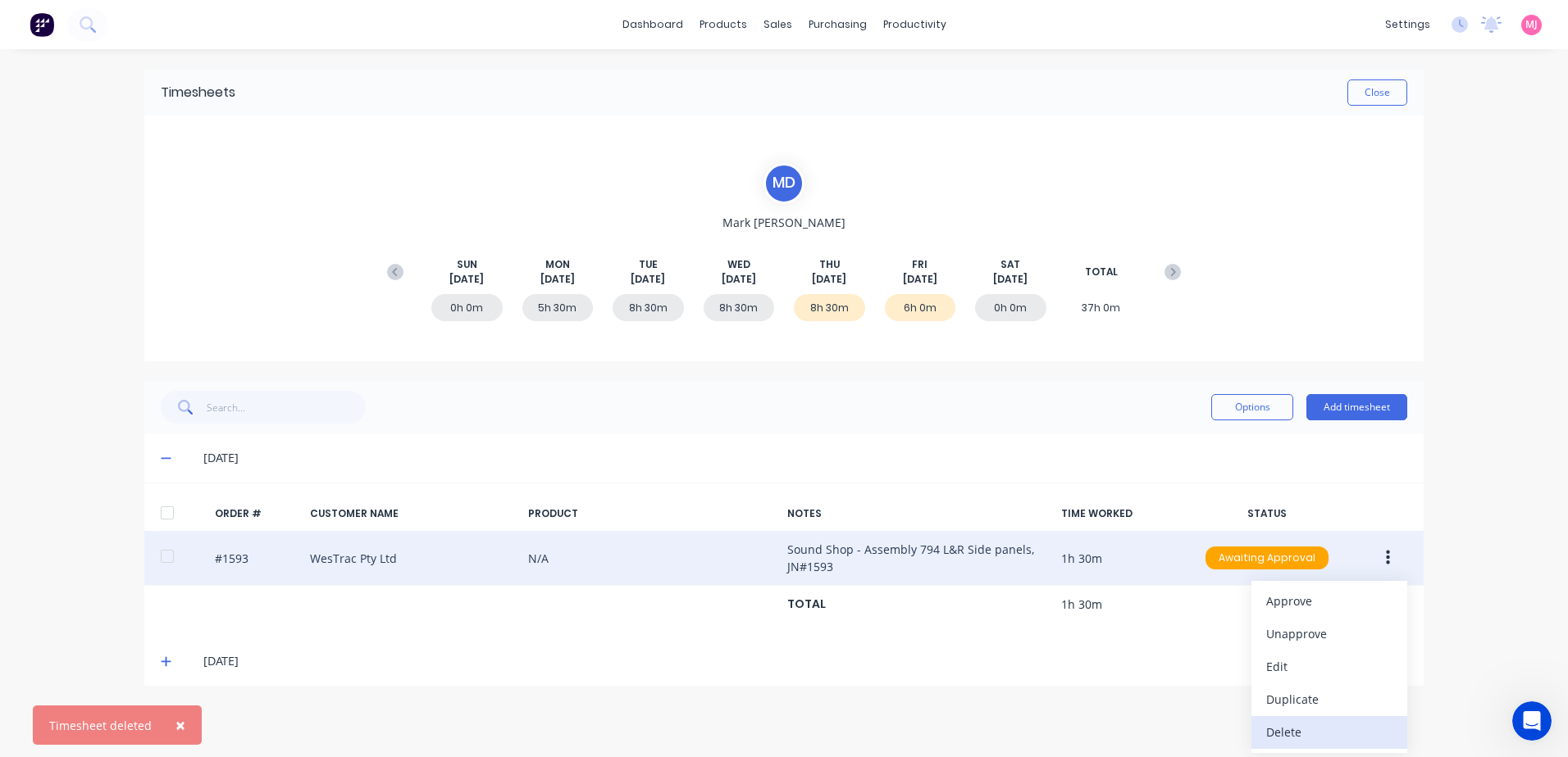
click at [1275, 725] on div "Delete" at bounding box center [1329, 732] width 127 height 24
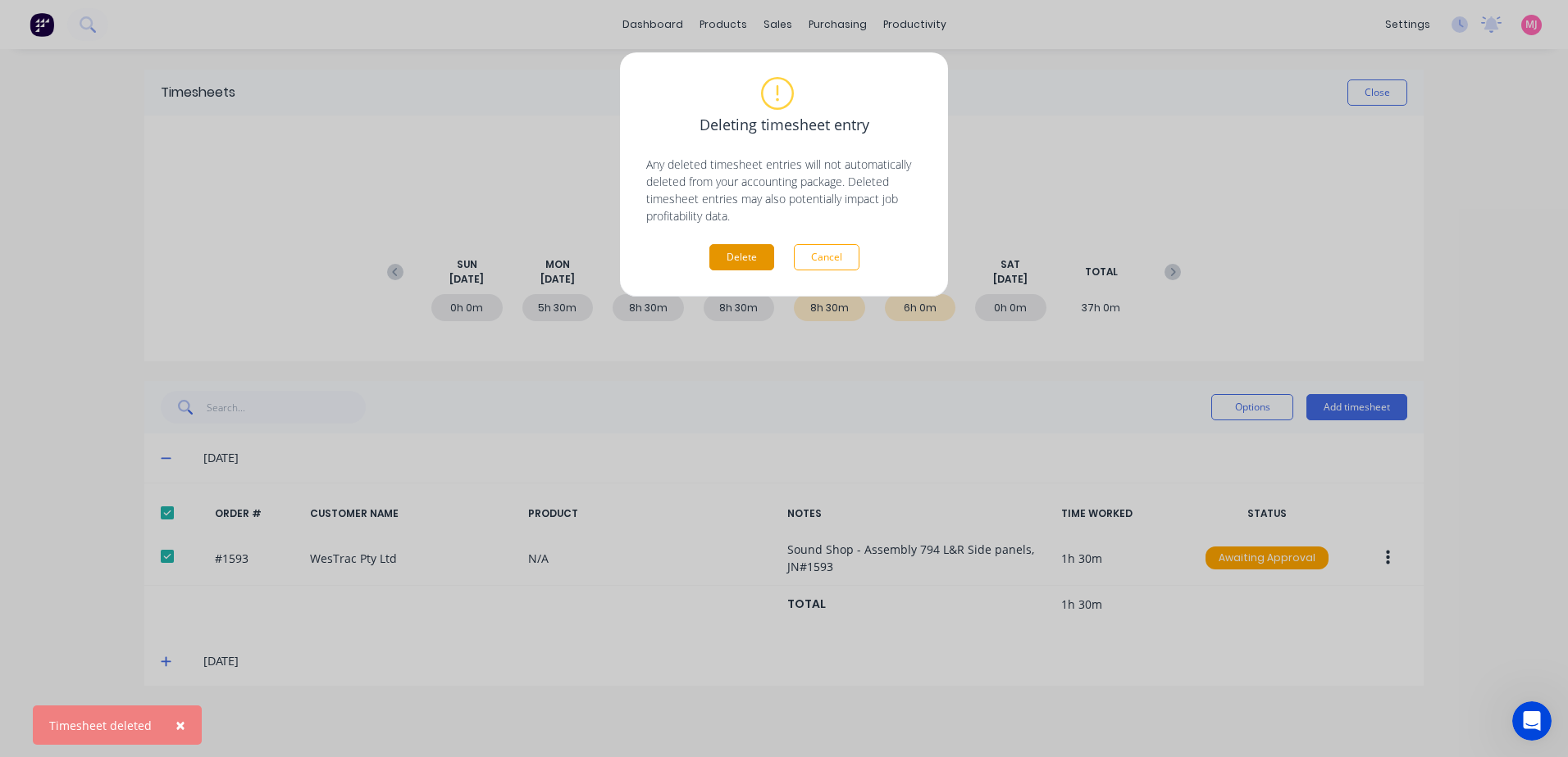
click at [748, 258] on button "Delete" at bounding box center [742, 257] width 65 height 27
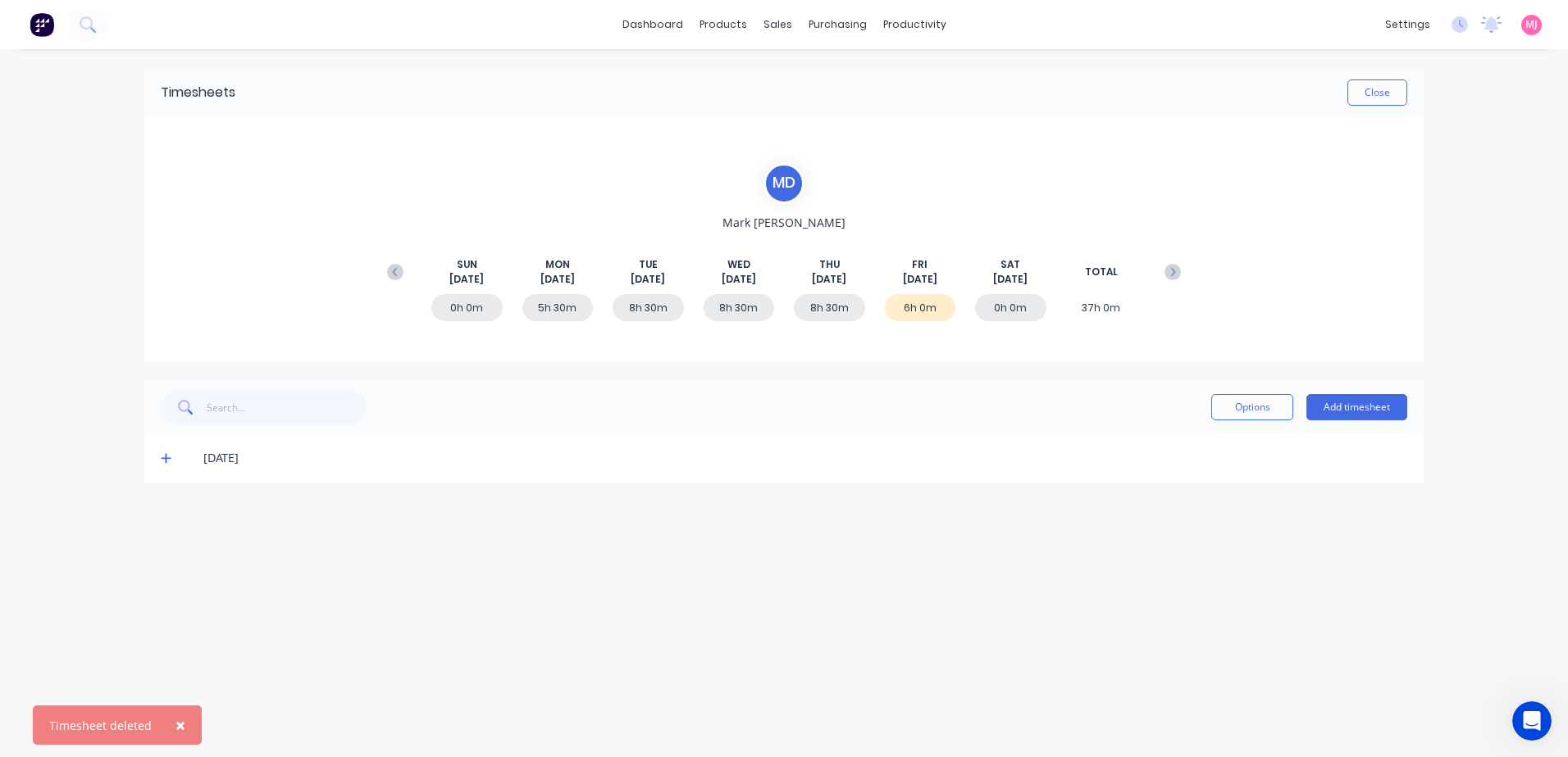
click at [165, 460] on icon at bounding box center [166, 460] width 10 height 10
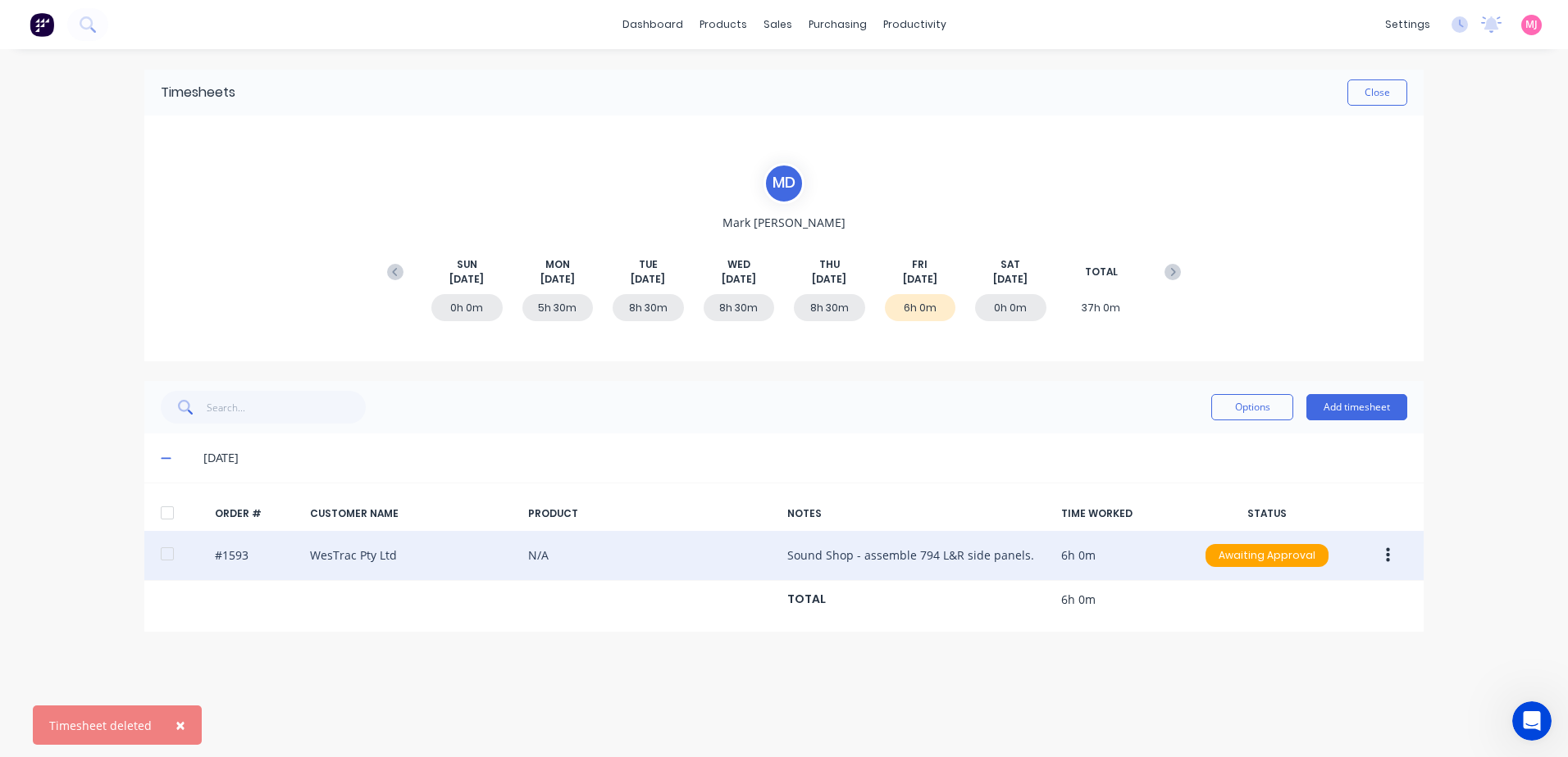
click at [1388, 555] on icon "button" at bounding box center [1388, 556] width 4 height 15
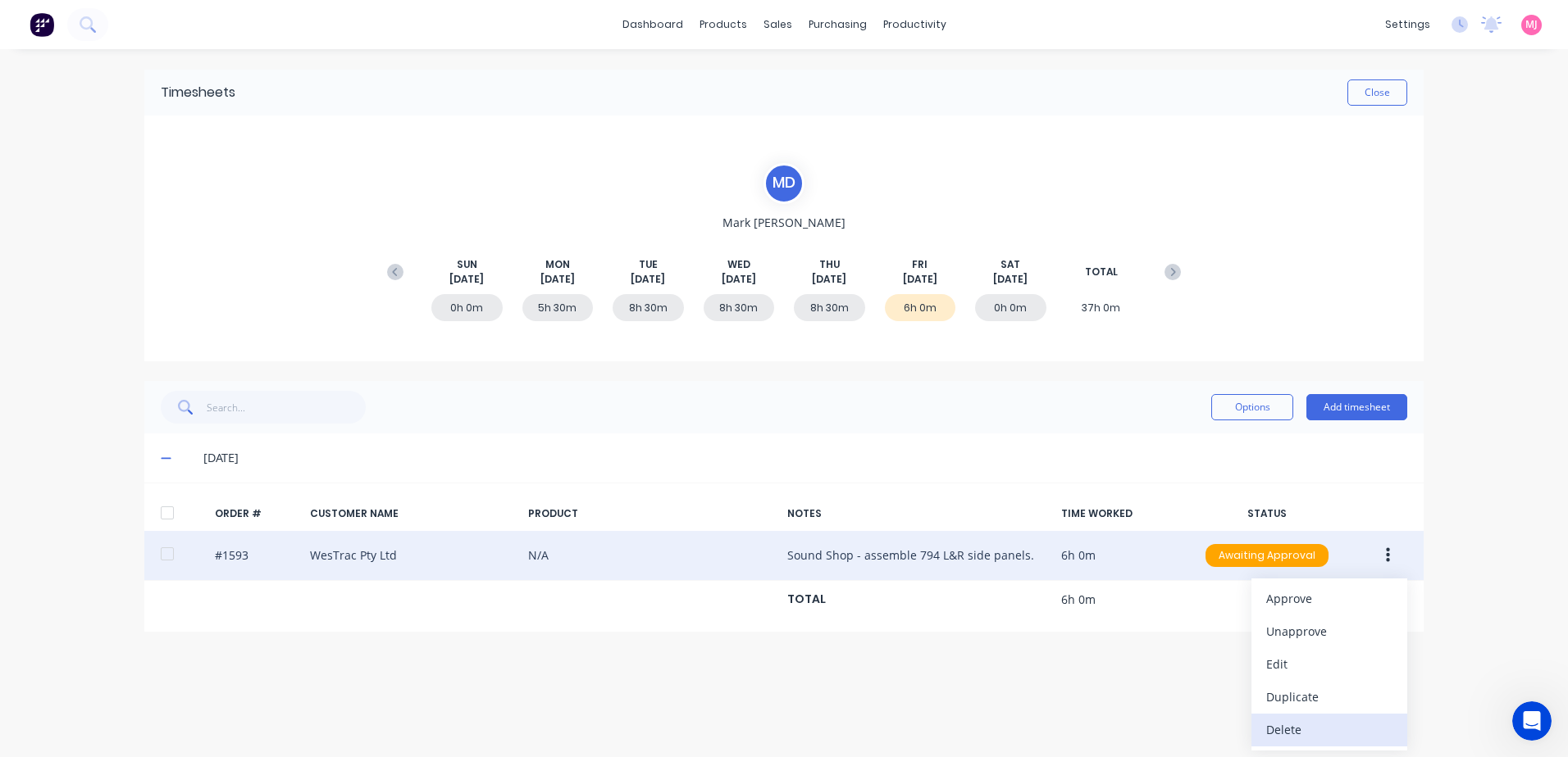
click at [1298, 730] on div "Delete" at bounding box center [1329, 730] width 127 height 24
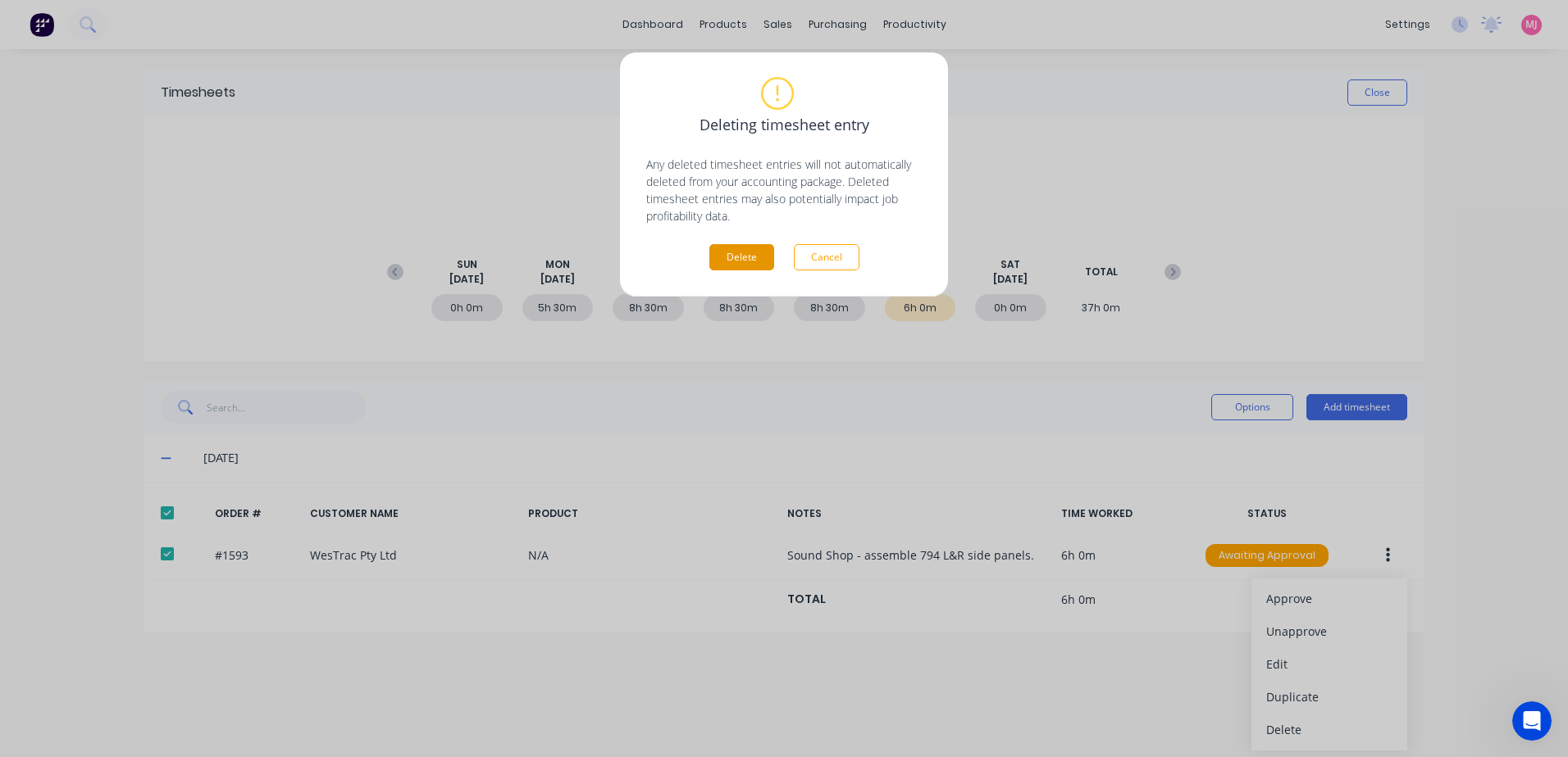
click at [735, 262] on button "Delete" at bounding box center [742, 257] width 65 height 27
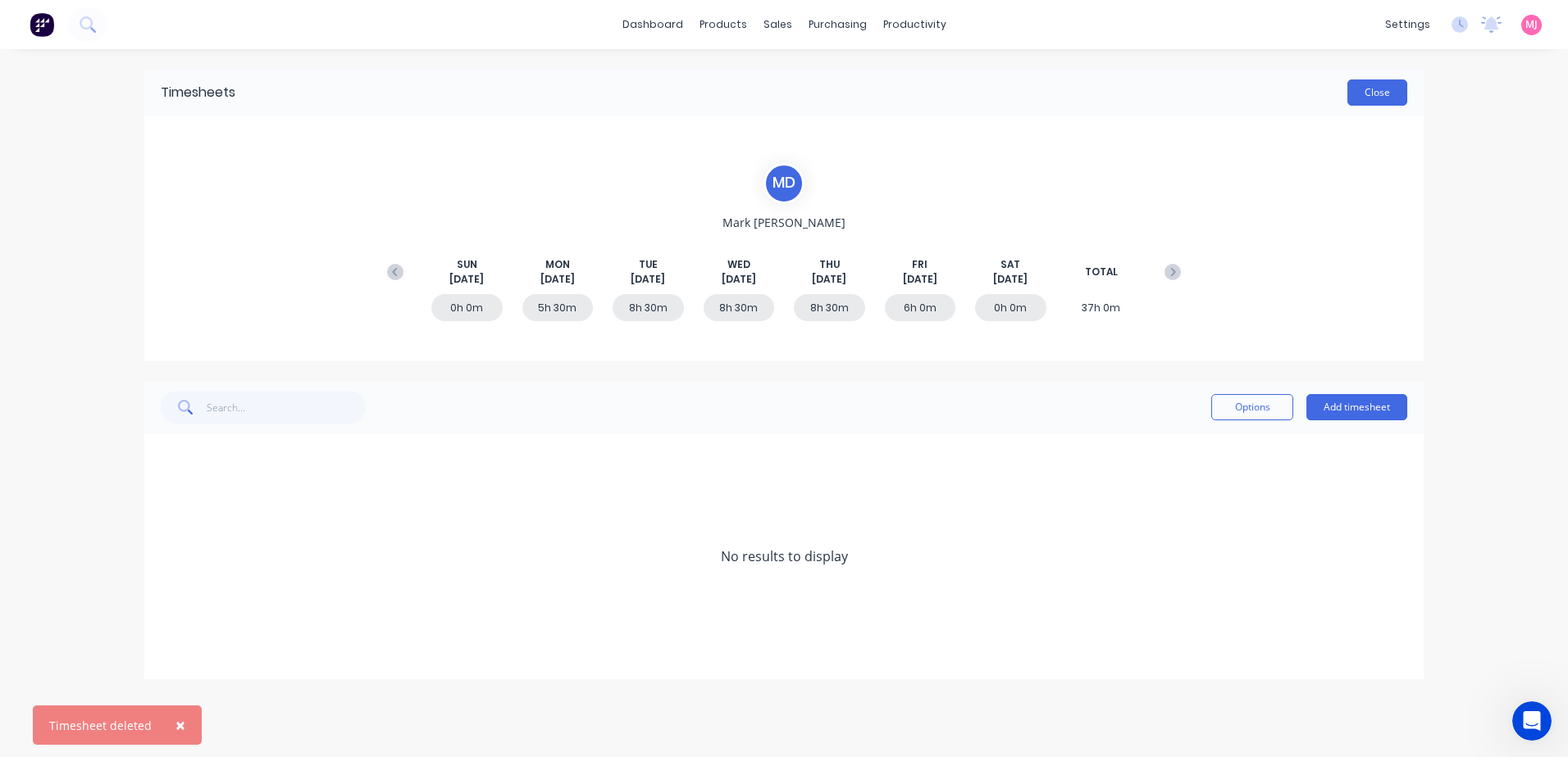
click at [1387, 93] on button "Close" at bounding box center [1377, 92] width 60 height 27
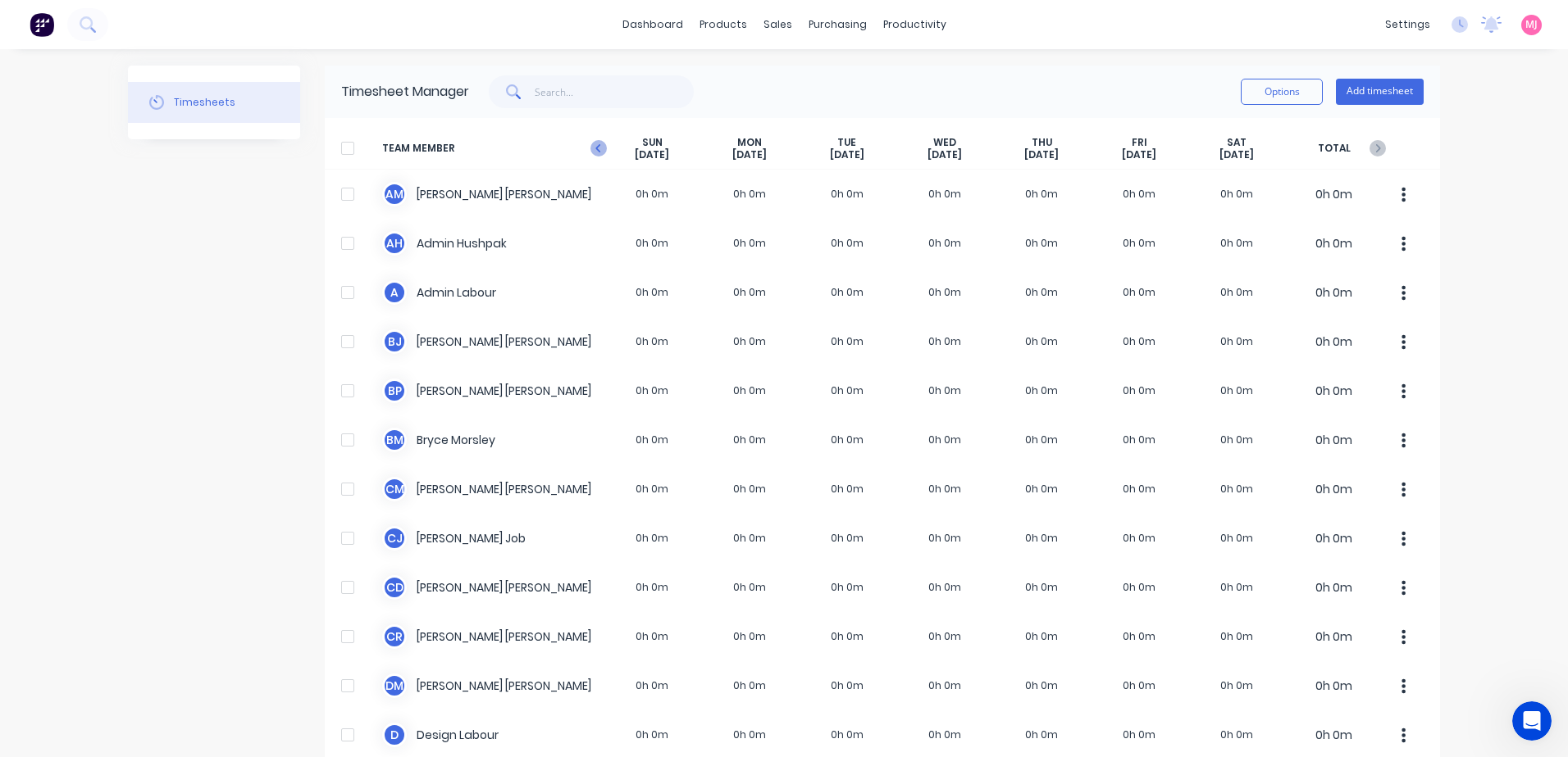
click at [593, 147] on icon "button" at bounding box center [598, 148] width 17 height 17
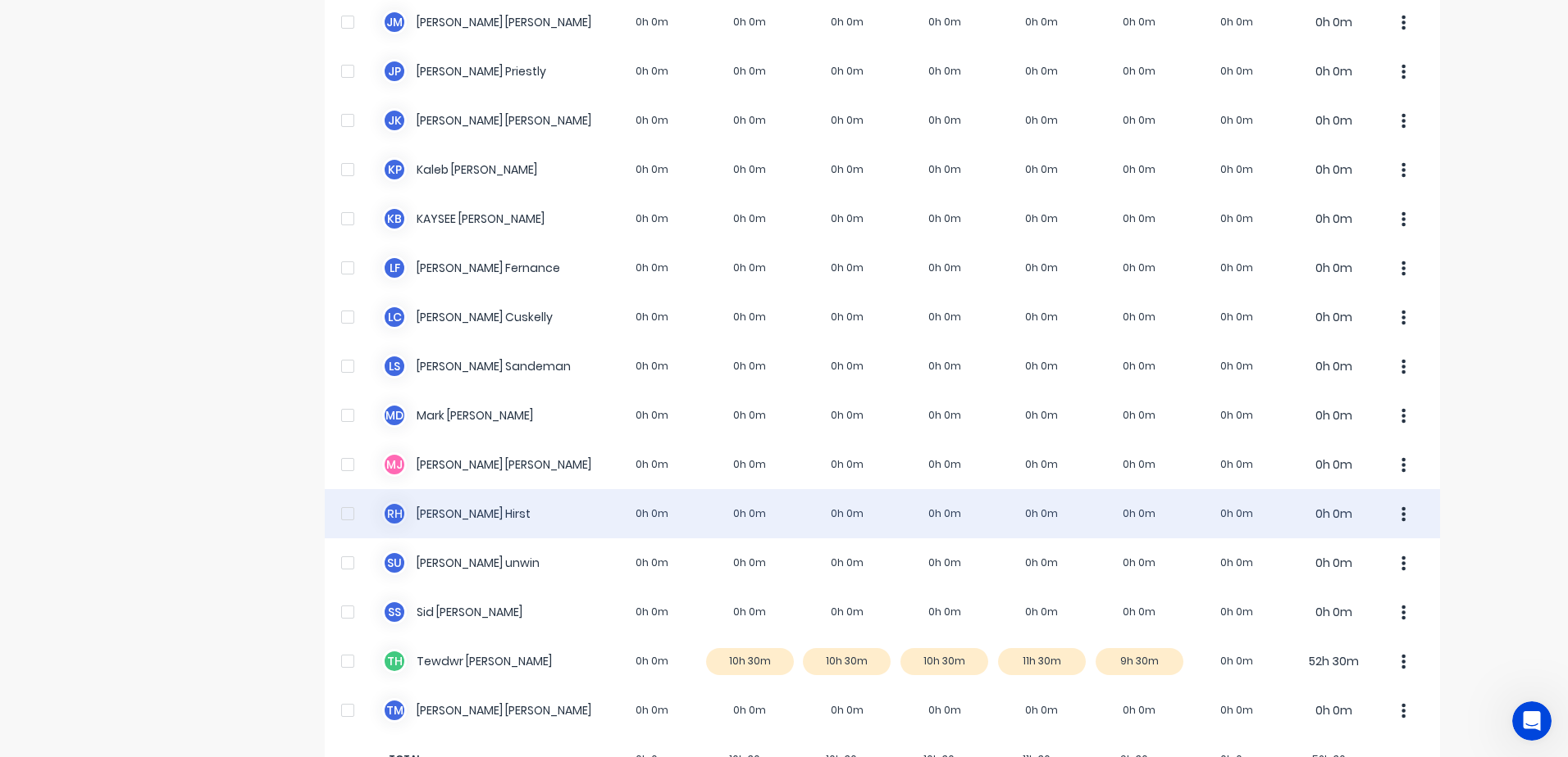
scroll to position [1259, 0]
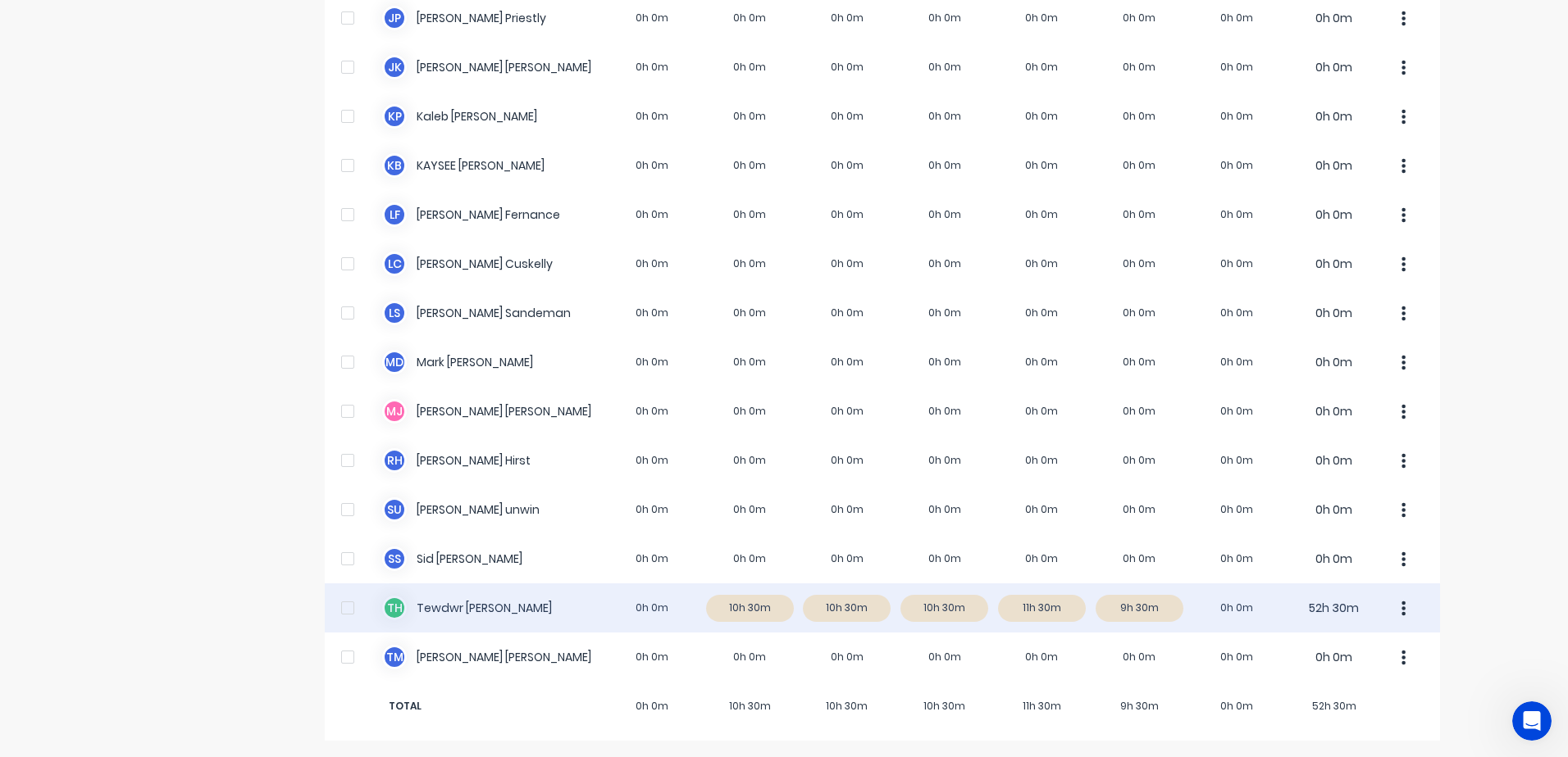
click at [1403, 610] on icon "button" at bounding box center [1405, 608] width 4 height 15
click at [713, 603] on div "T H Tewdwr [PERSON_NAME] 0h 0m 10h 30m 10h 30m 10h 30m 11h 30m 9h 30m 0h 0m 52h…" at bounding box center [883, 608] width 1116 height 49
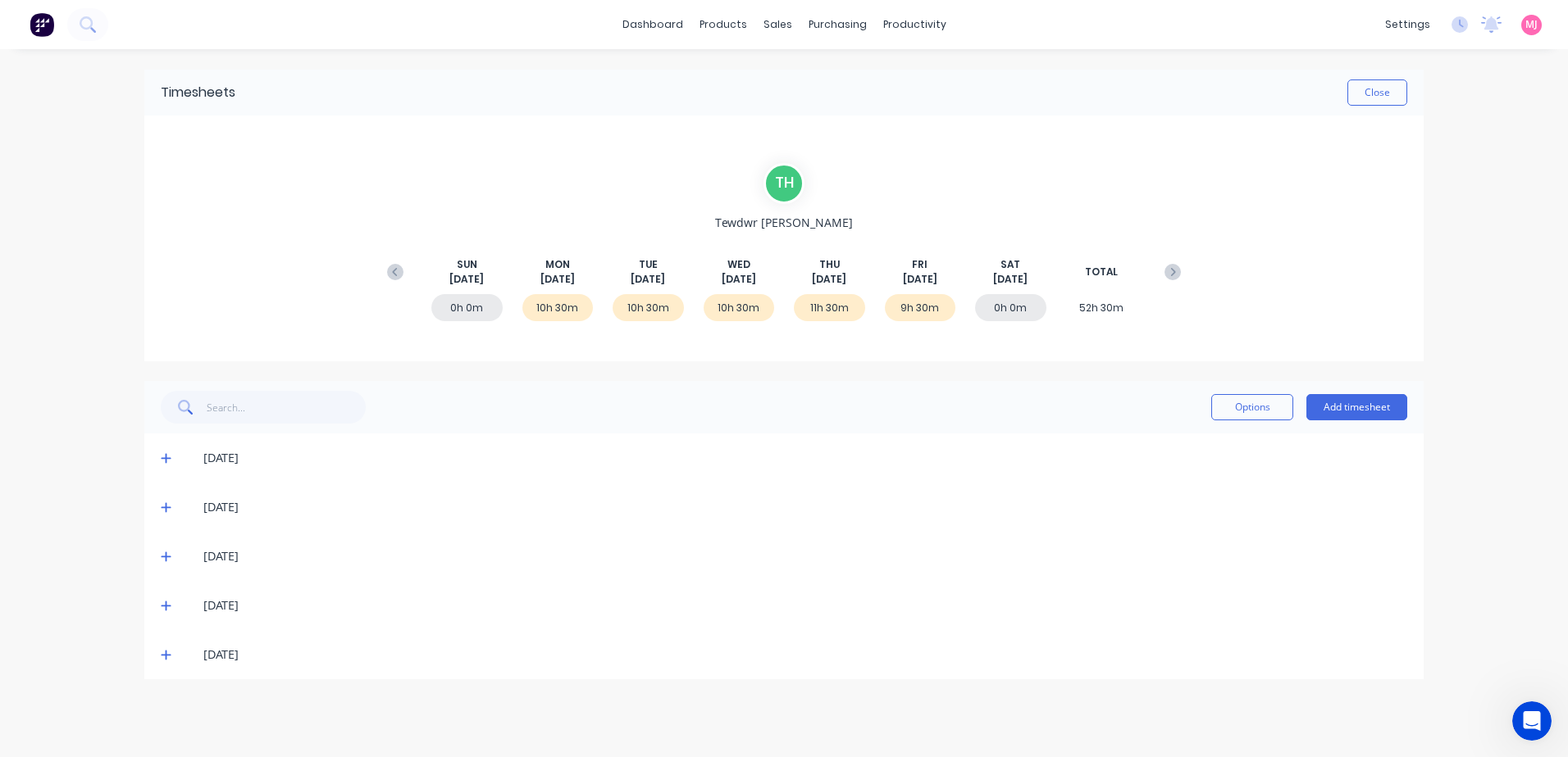
click at [161, 457] on icon at bounding box center [166, 459] width 11 height 12
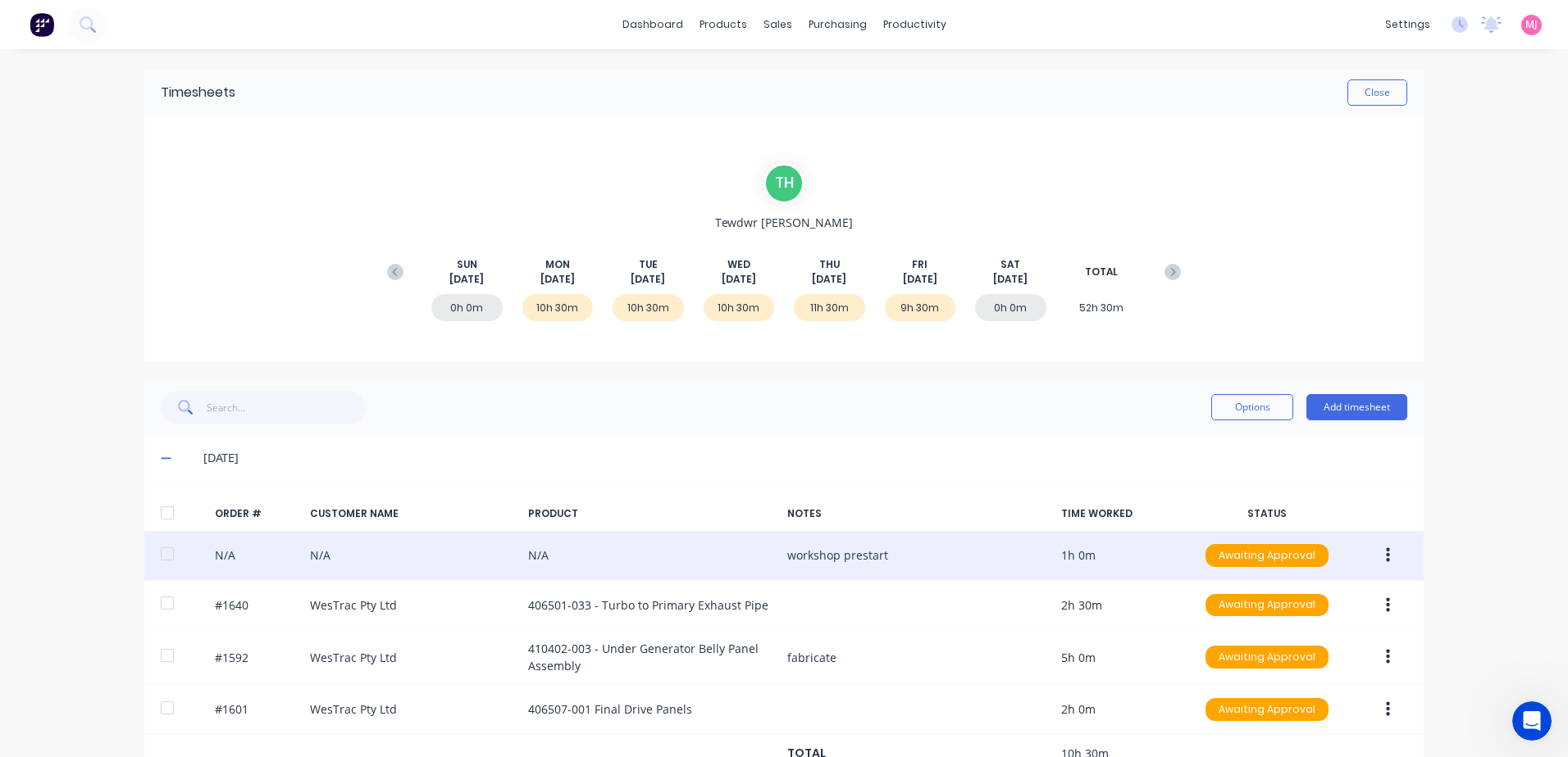
click at [1386, 556] on icon "button" at bounding box center [1388, 556] width 4 height 15
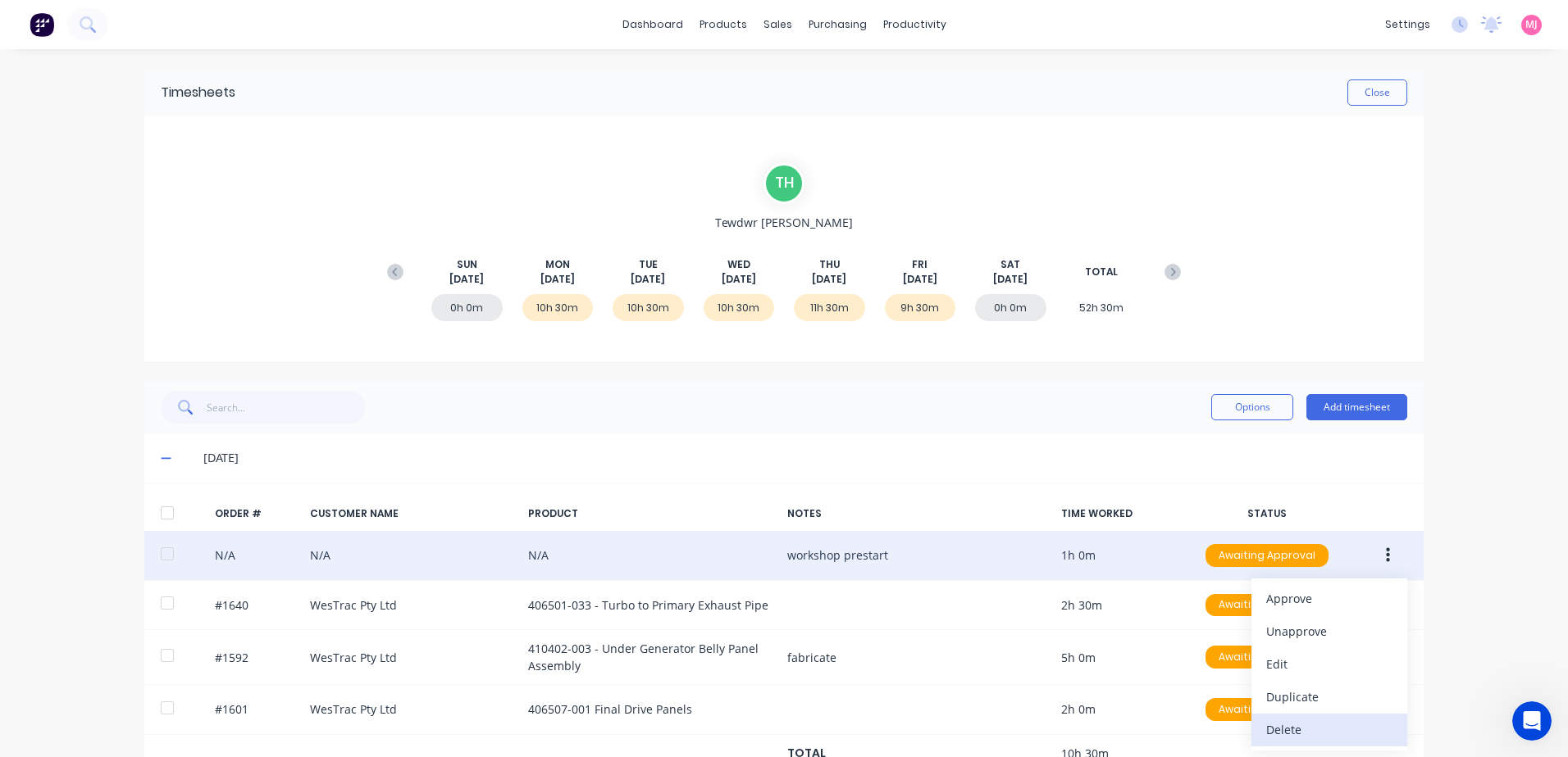
click at [1289, 733] on div "Delete" at bounding box center [1329, 730] width 127 height 24
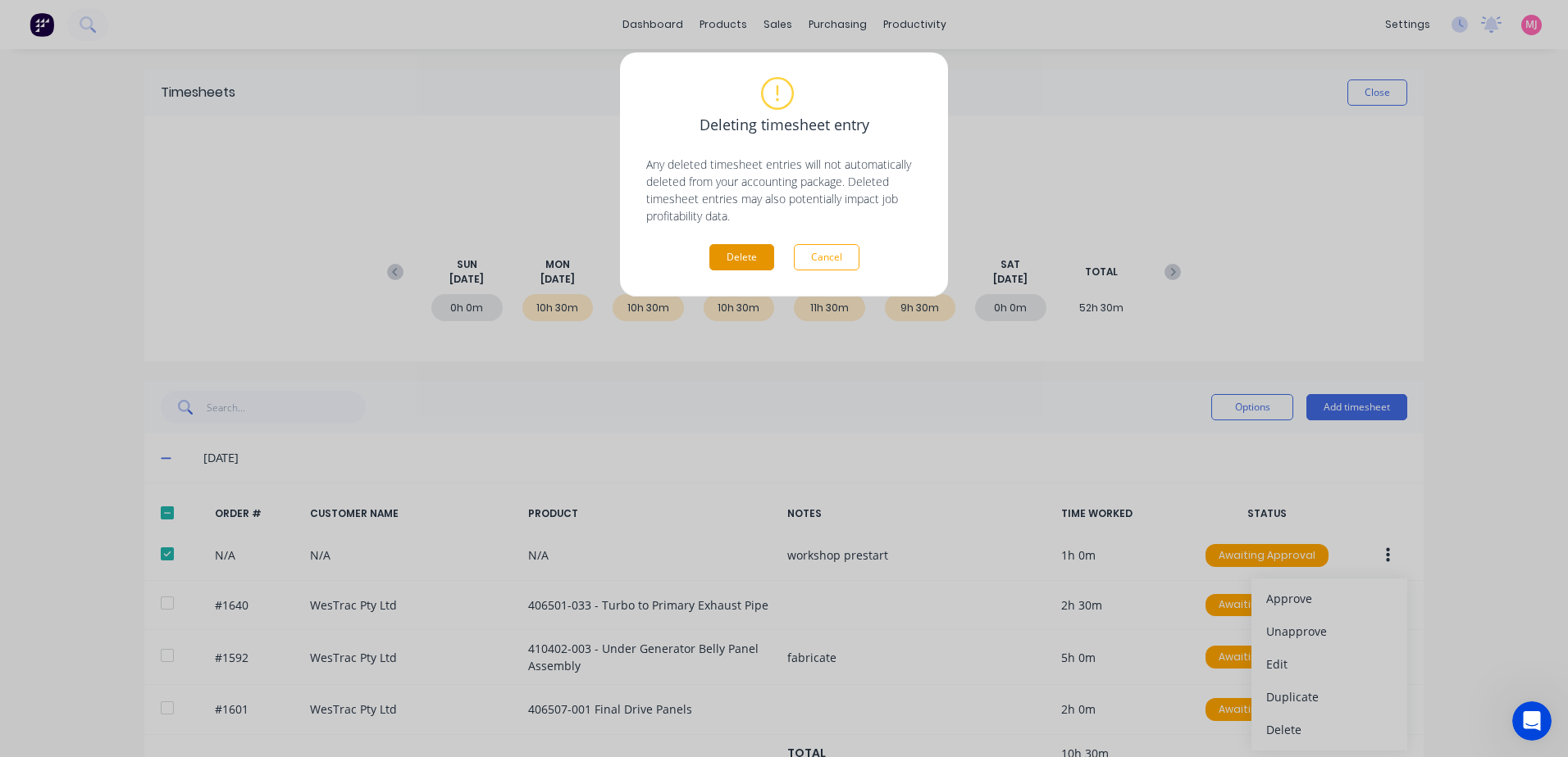
click at [746, 257] on button "Delete" at bounding box center [742, 257] width 65 height 27
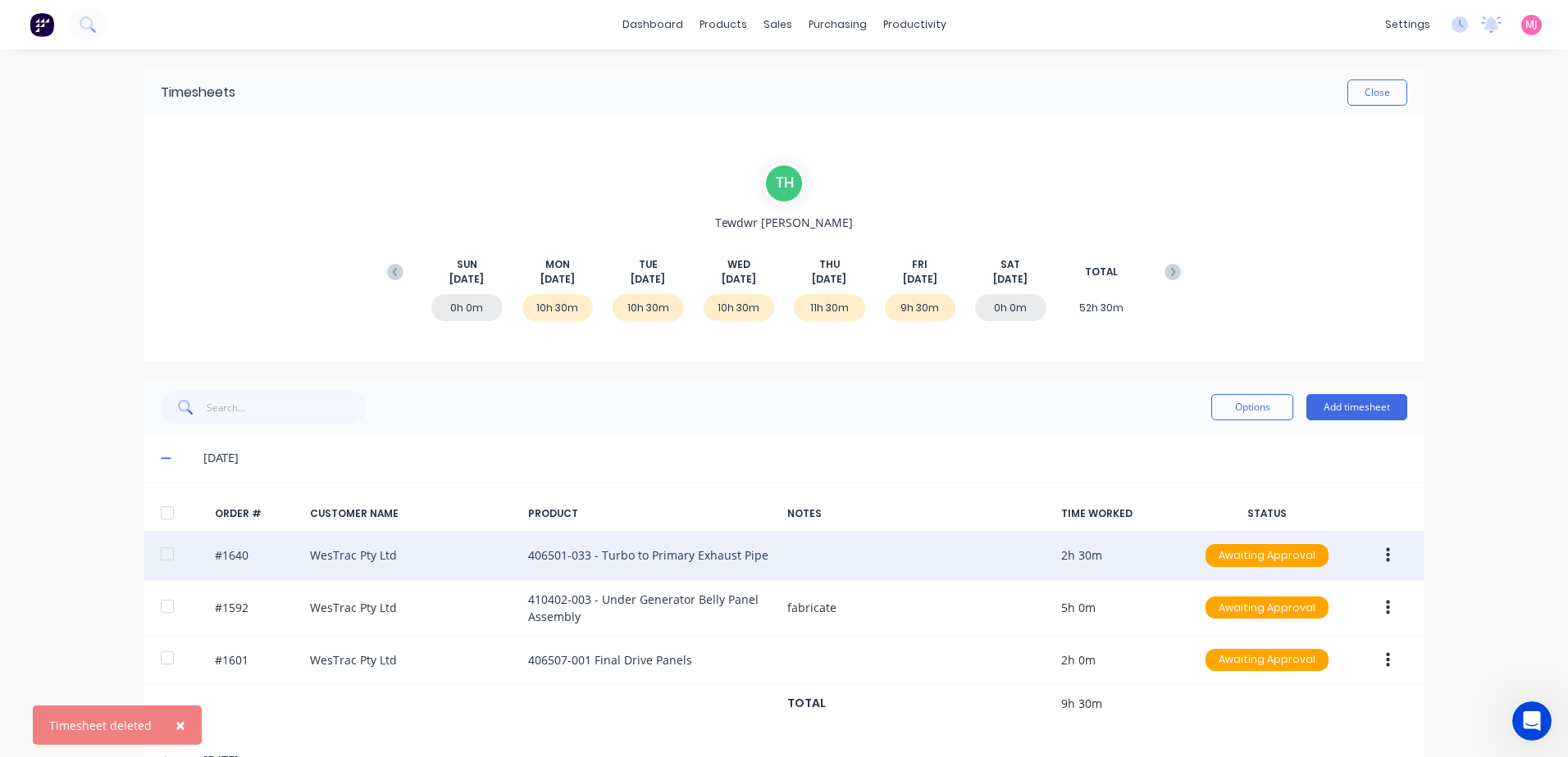
click at [1386, 556] on icon "button" at bounding box center [1388, 556] width 4 height 18
click at [1275, 731] on div "Delete" at bounding box center [1329, 730] width 127 height 24
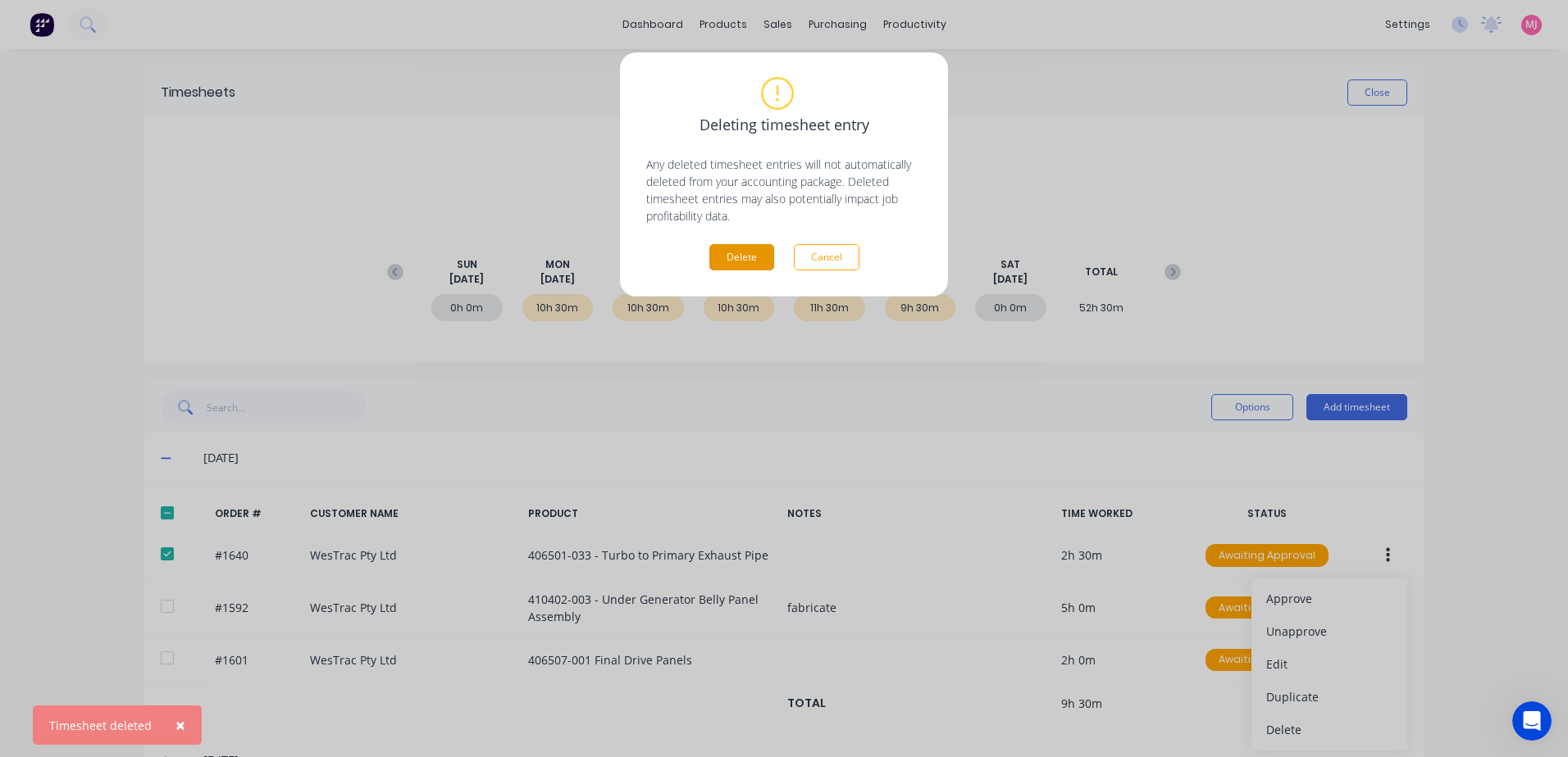
click at [725, 259] on button "Delete" at bounding box center [742, 257] width 65 height 27
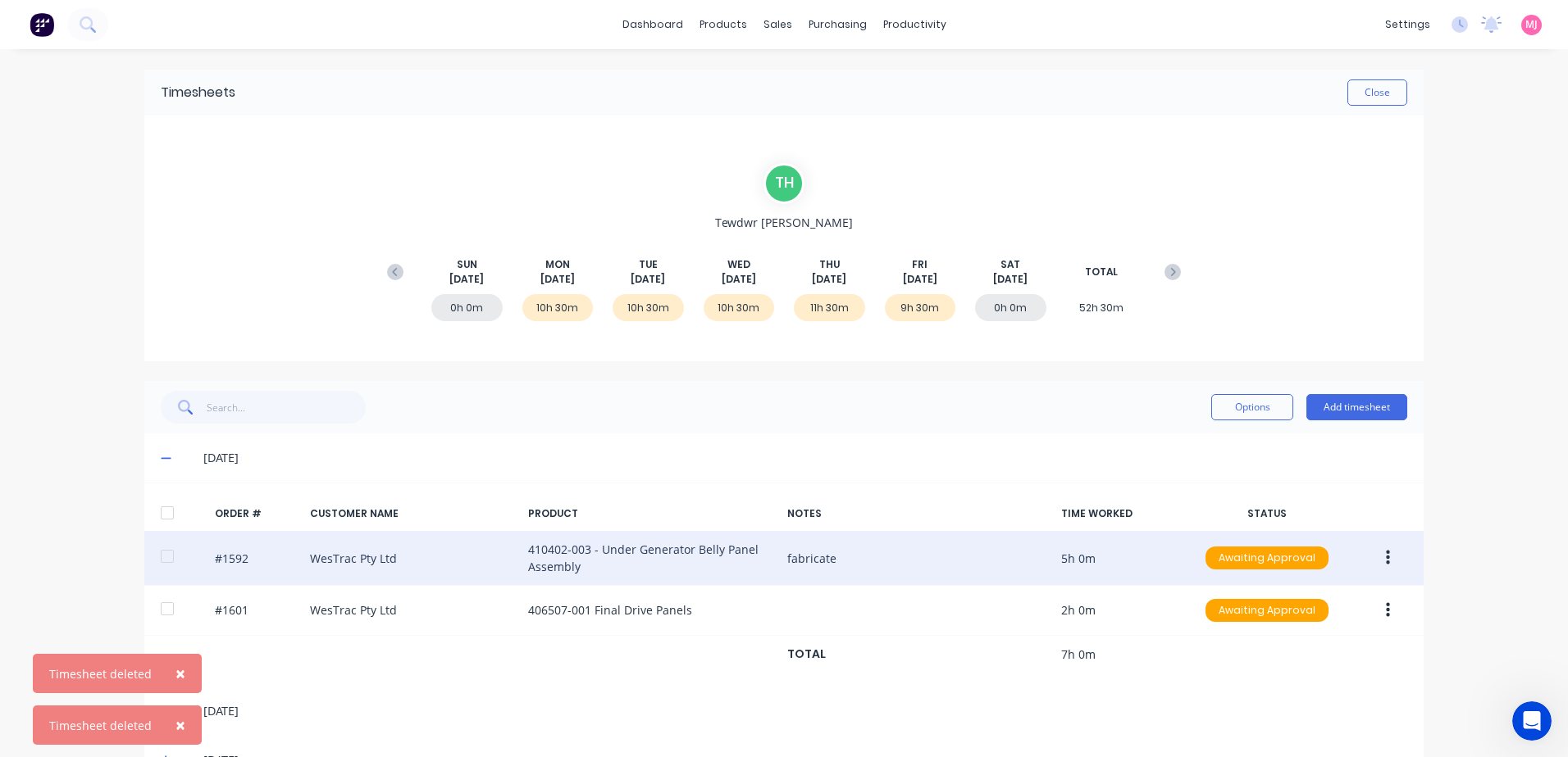
click at [1386, 559] on icon "button" at bounding box center [1388, 558] width 4 height 15
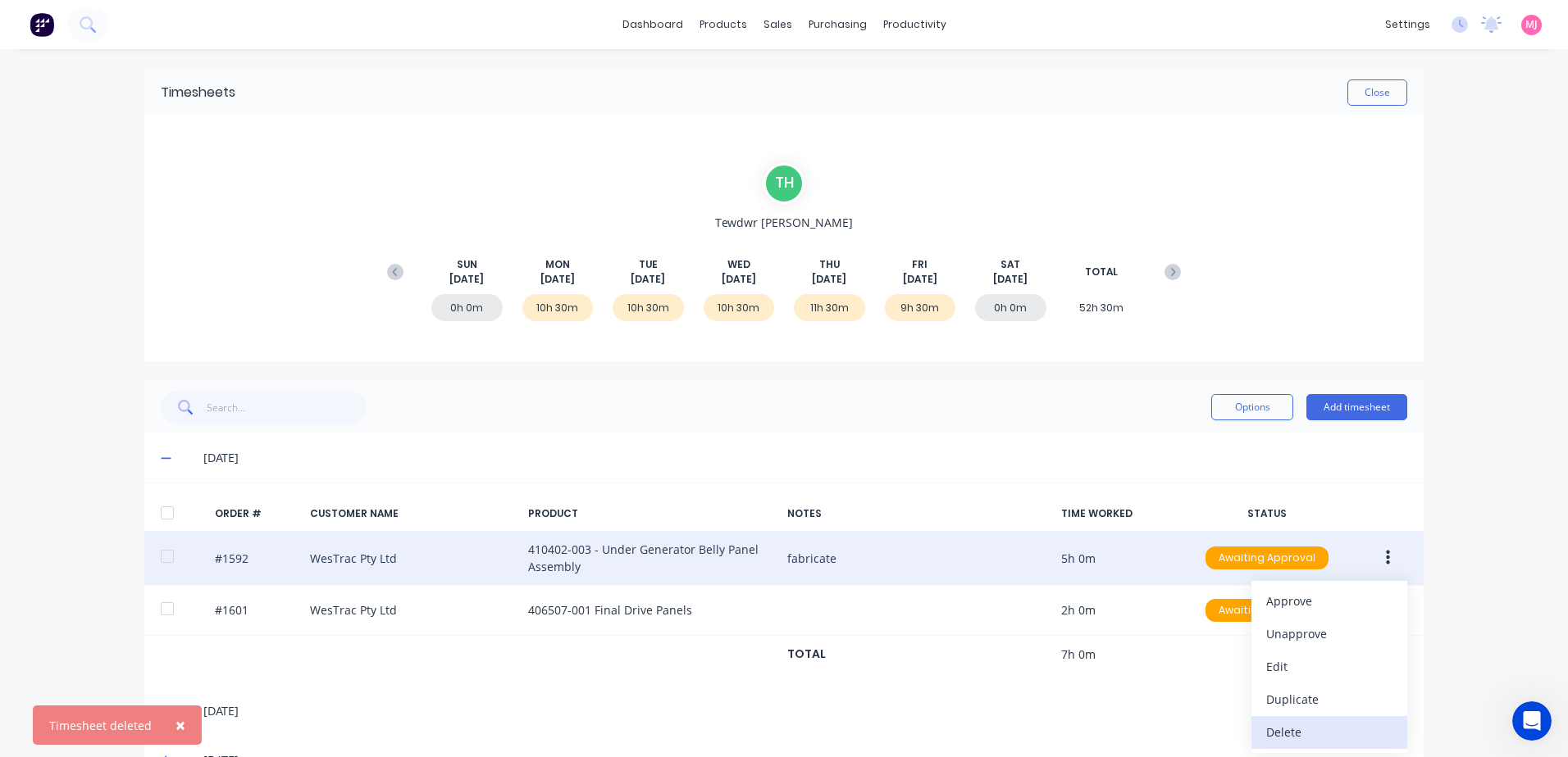
click at [1289, 732] on div "Delete" at bounding box center [1329, 732] width 127 height 24
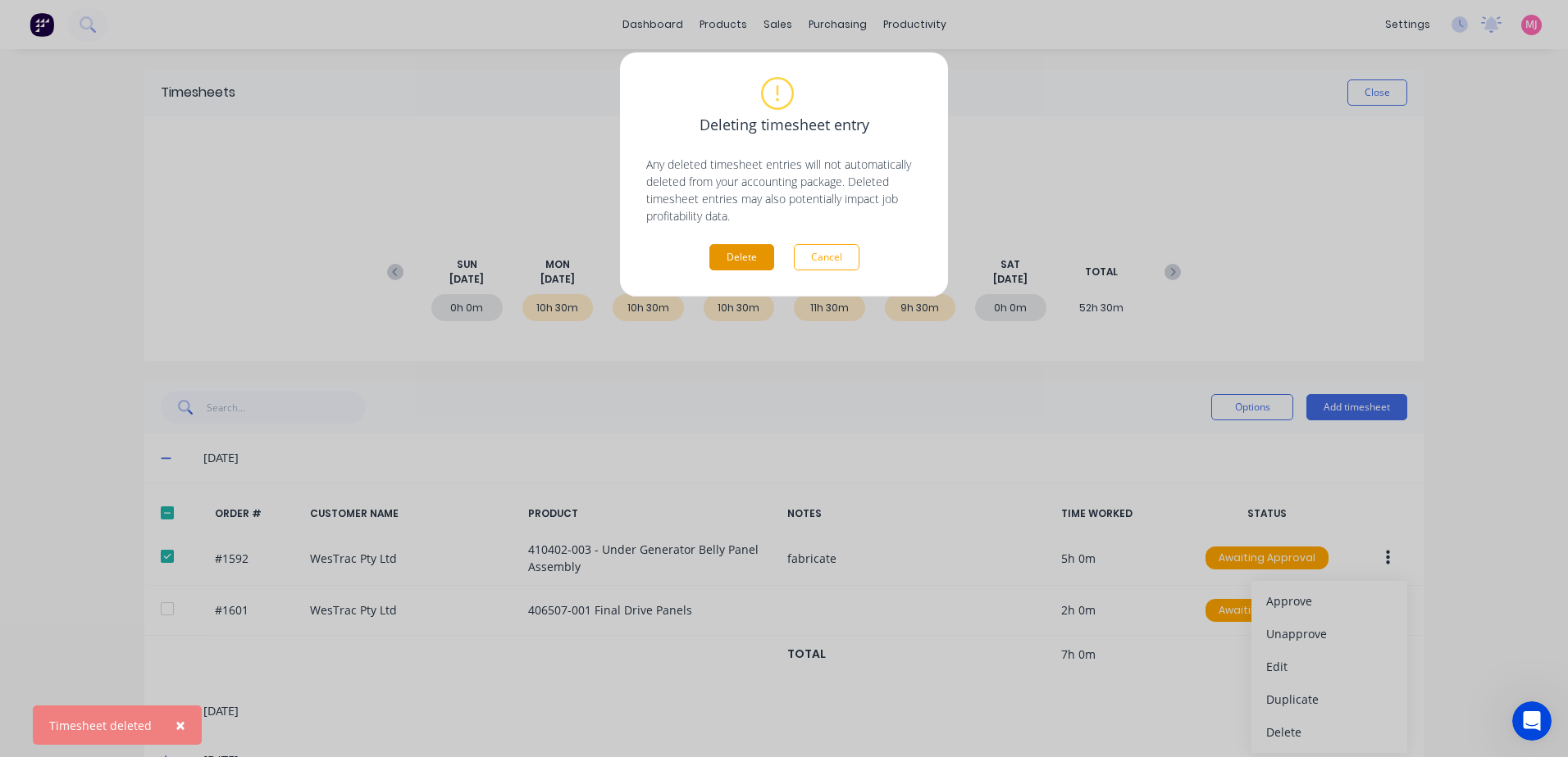
click at [728, 259] on button "Delete" at bounding box center [742, 257] width 65 height 27
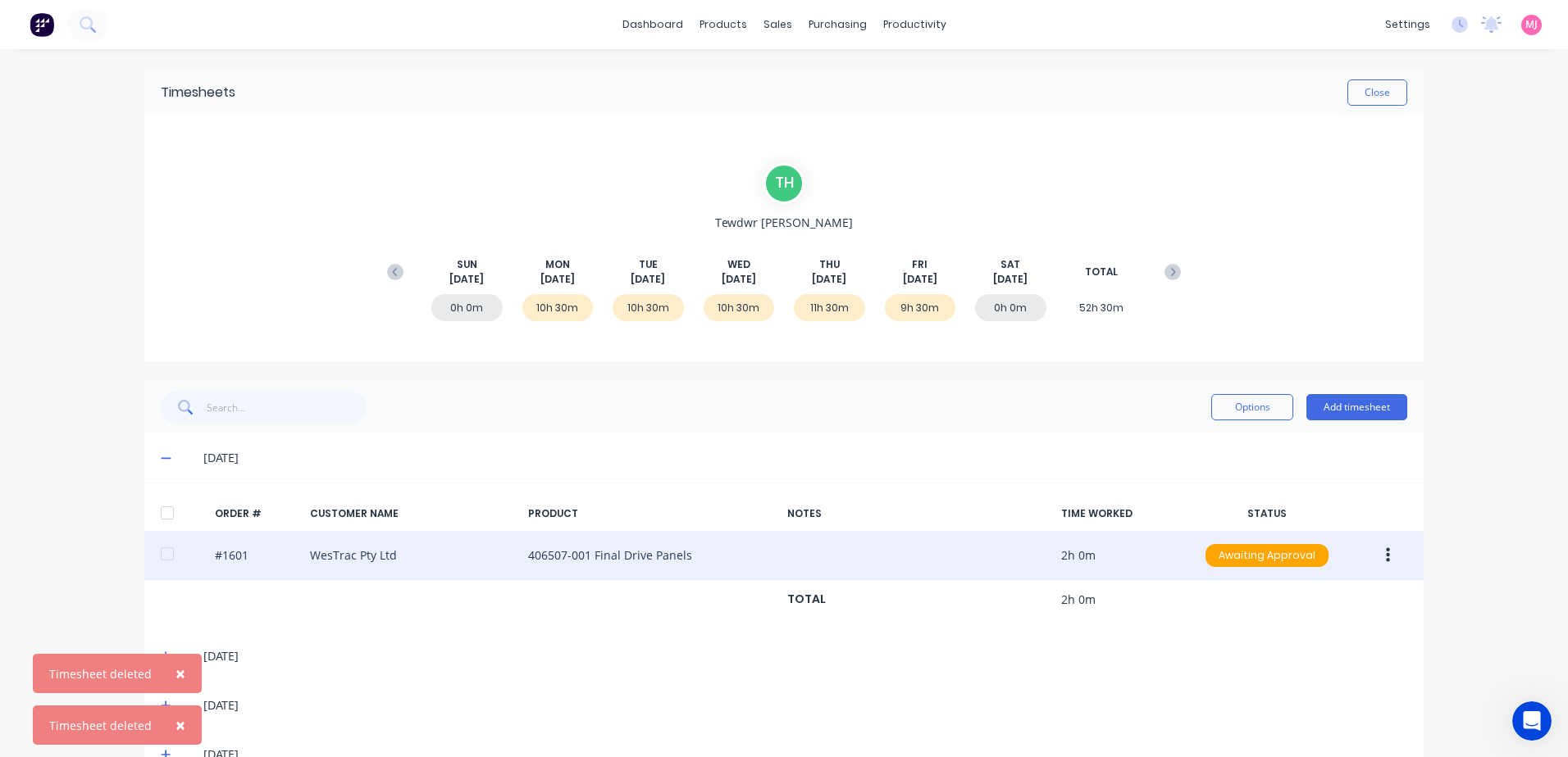
click at [1379, 557] on button "button" at bounding box center [1388, 556] width 38 height 29
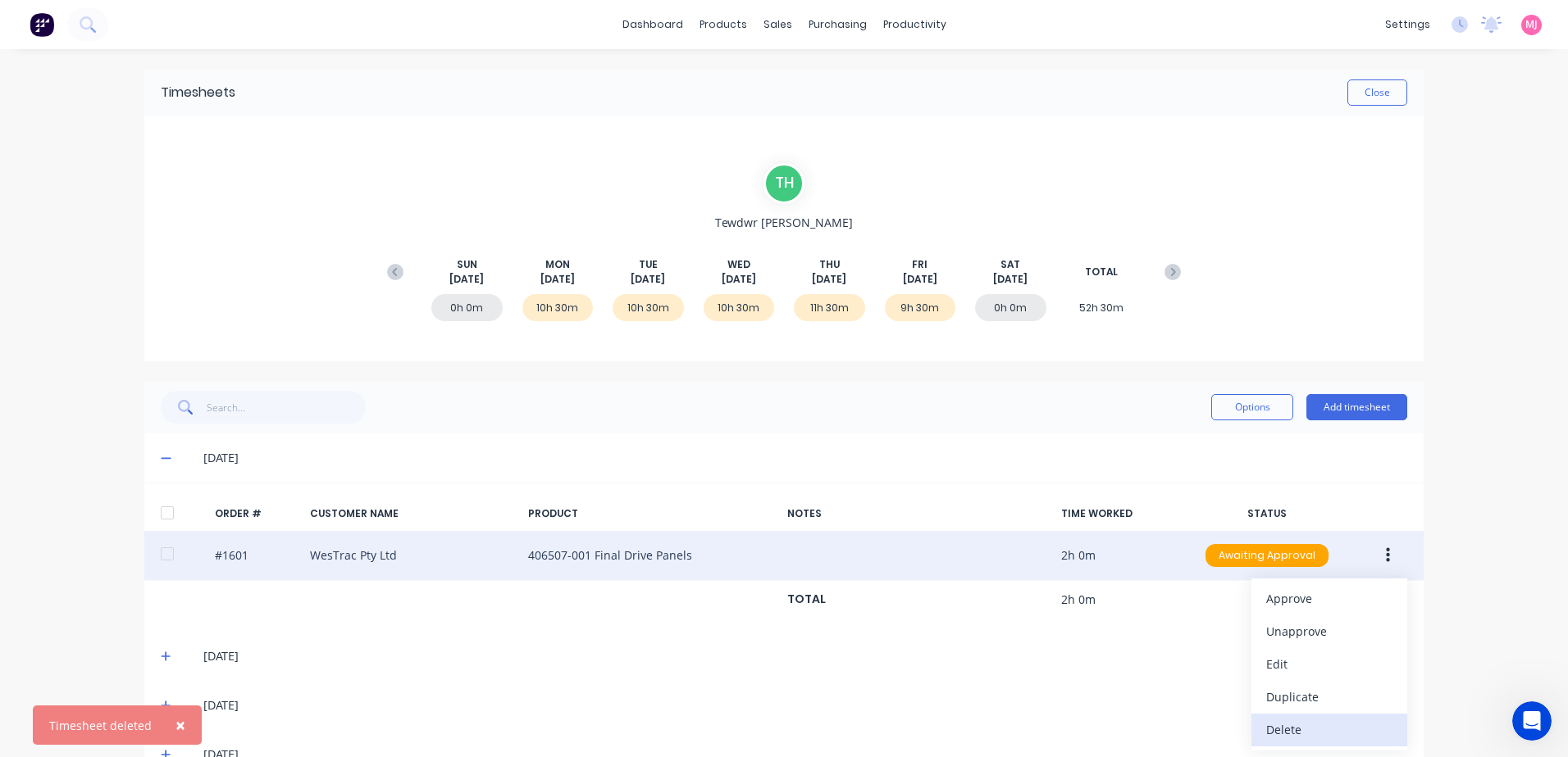
click at [1289, 736] on div "Delete" at bounding box center [1329, 730] width 127 height 24
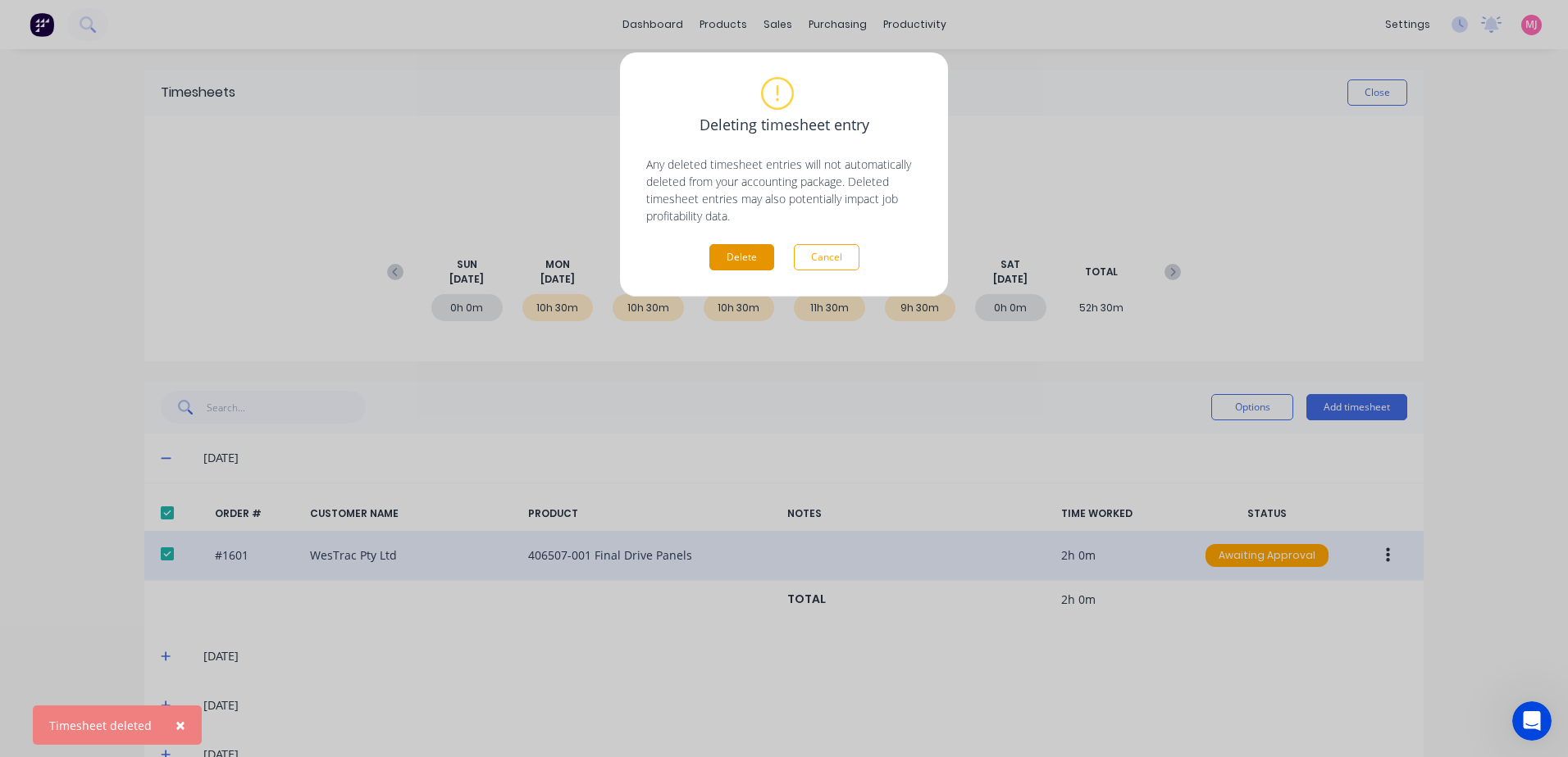
click at [747, 266] on button "Delete" at bounding box center [742, 257] width 65 height 27
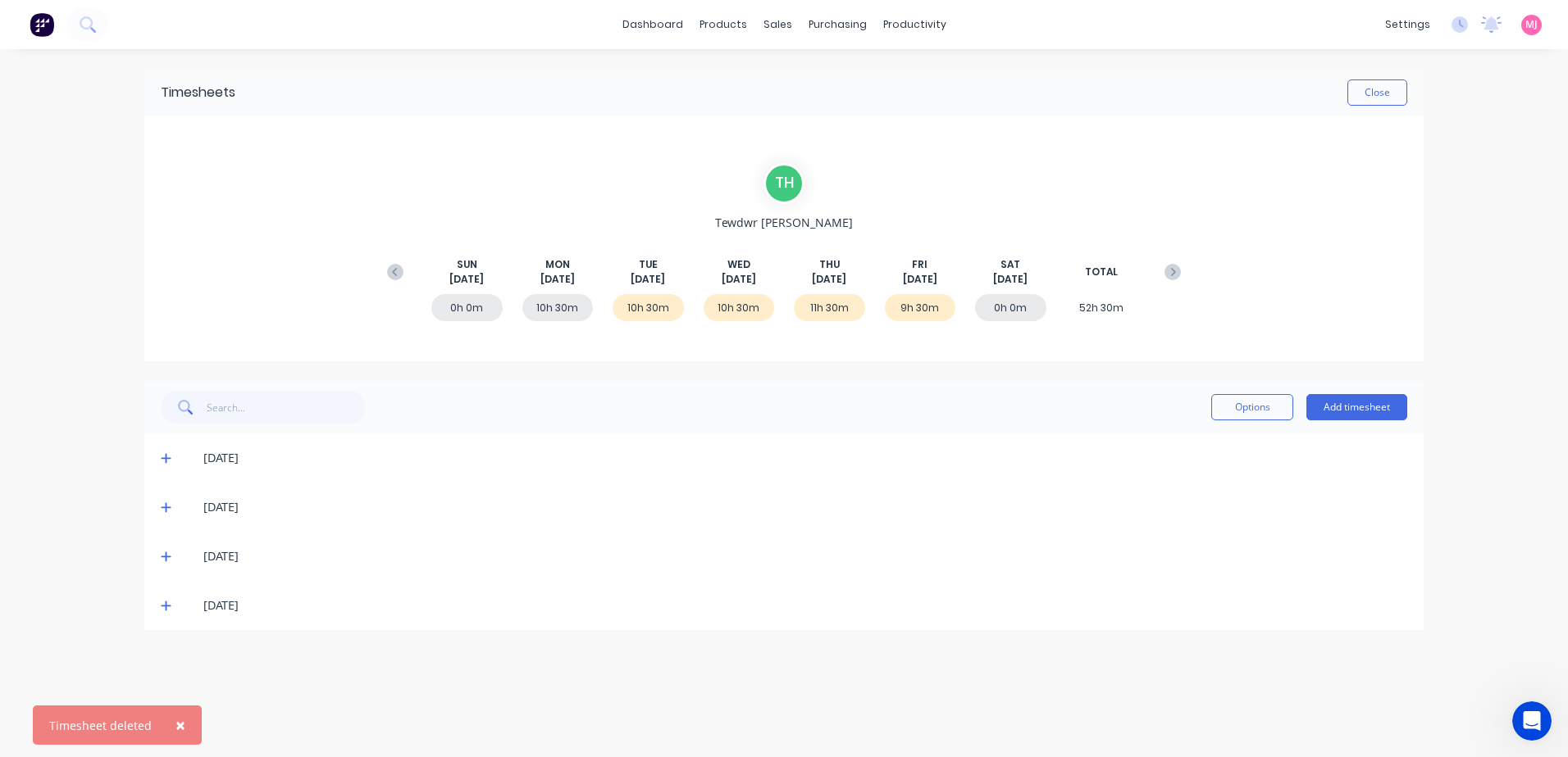
click at [163, 458] on icon at bounding box center [166, 459] width 11 height 12
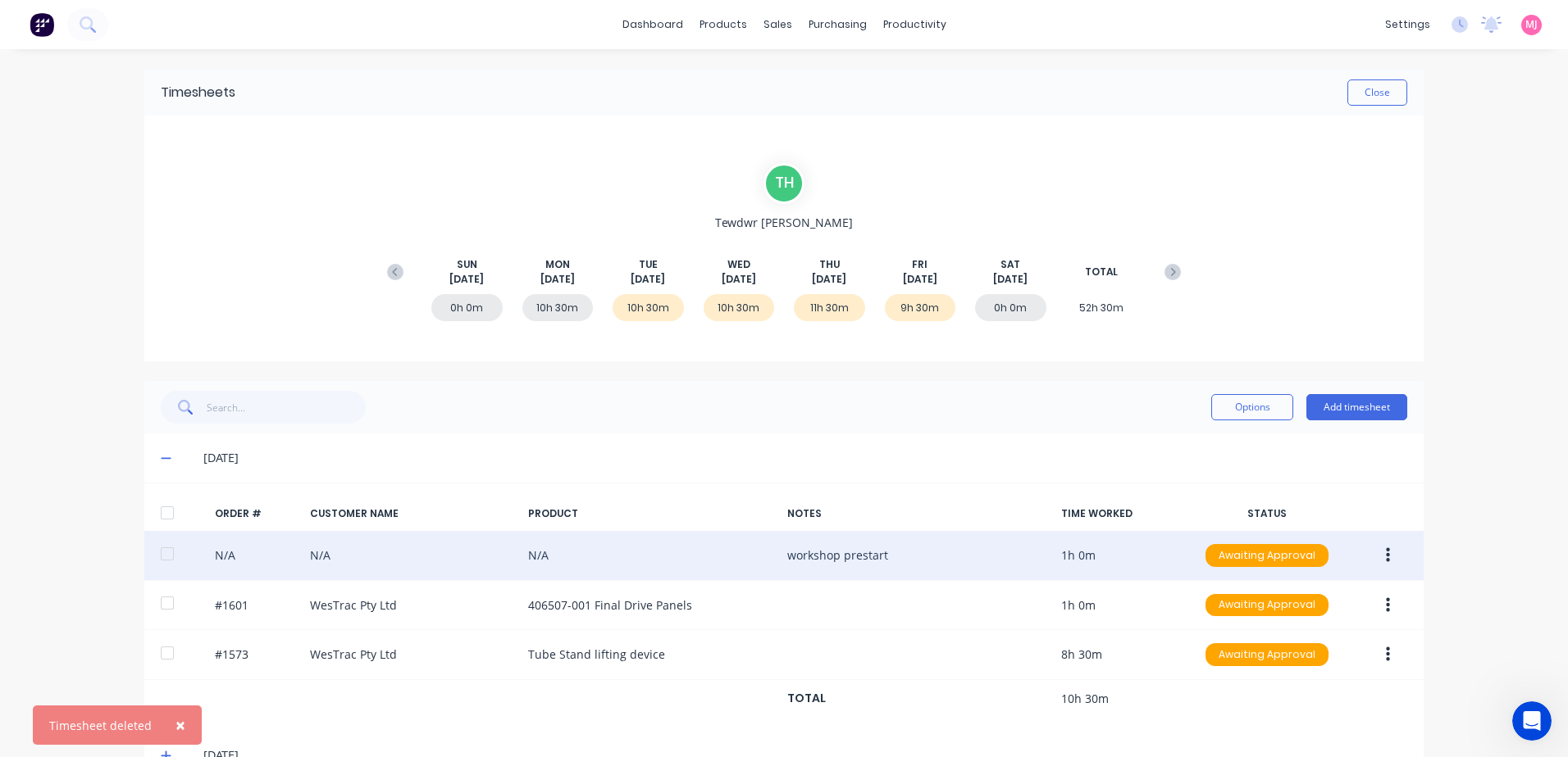
click at [1386, 557] on icon "button" at bounding box center [1388, 556] width 4 height 18
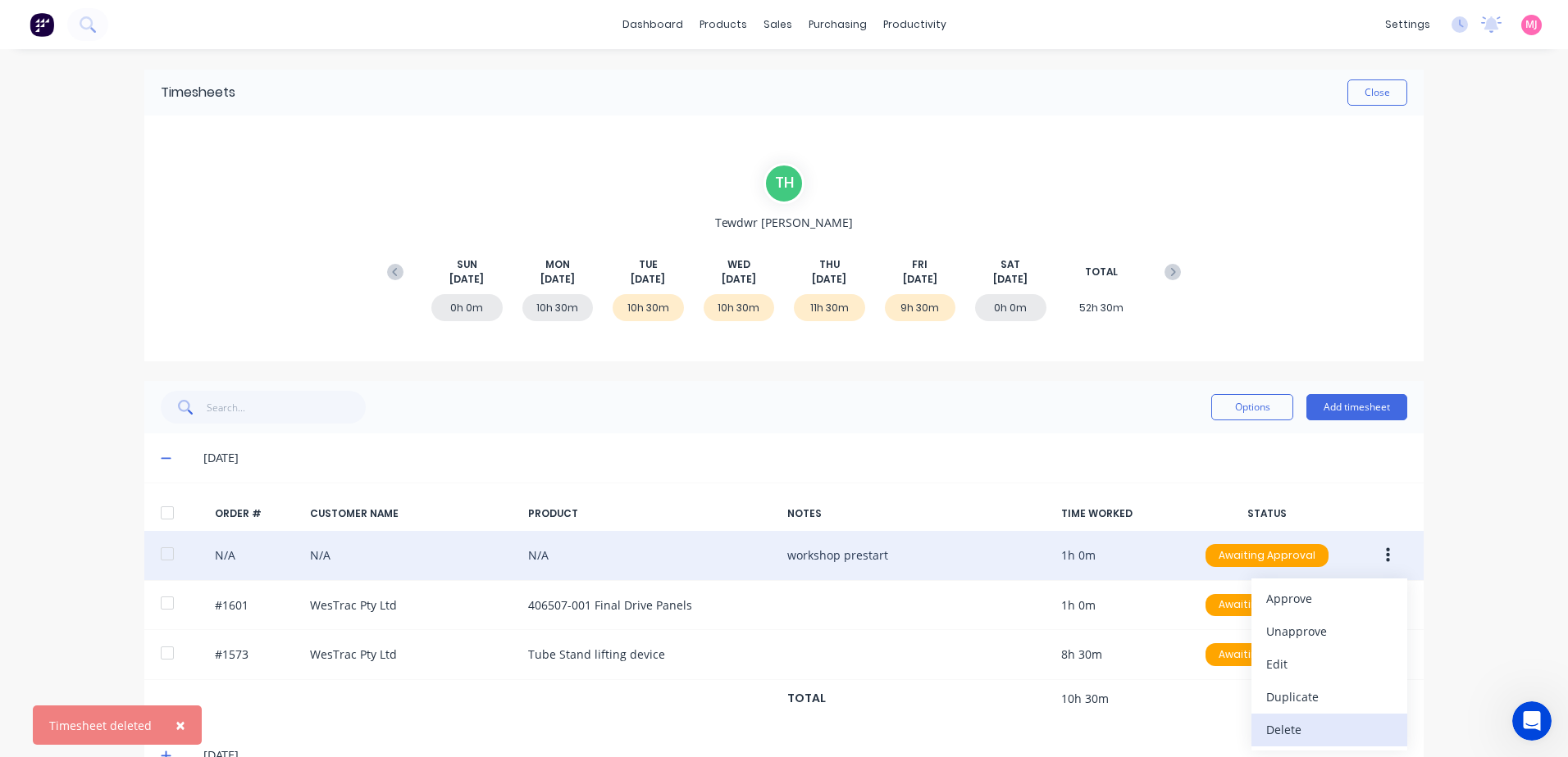
click at [1288, 732] on div "Delete" at bounding box center [1329, 730] width 127 height 24
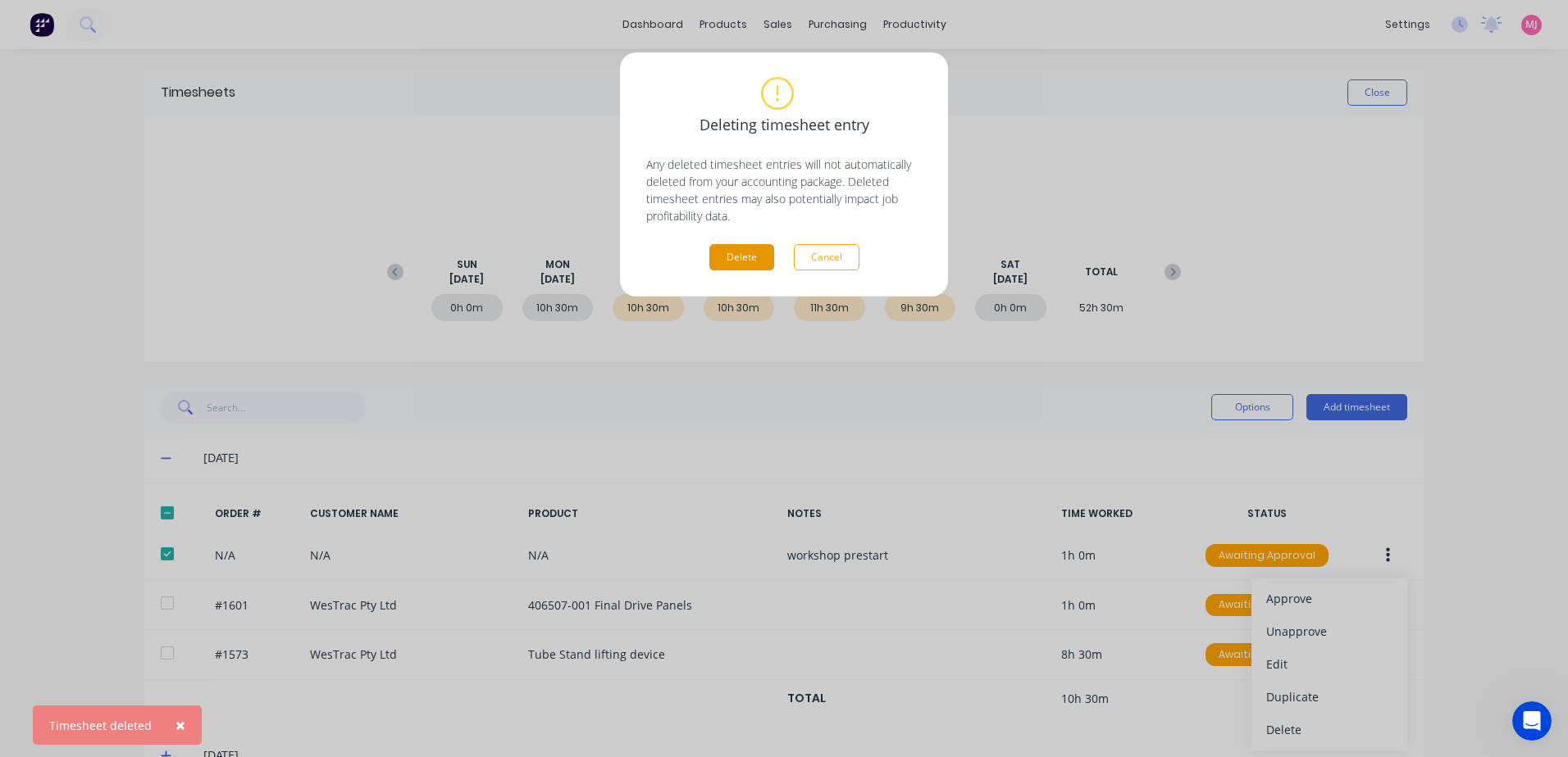
click at [747, 250] on button "Delete" at bounding box center [742, 257] width 65 height 27
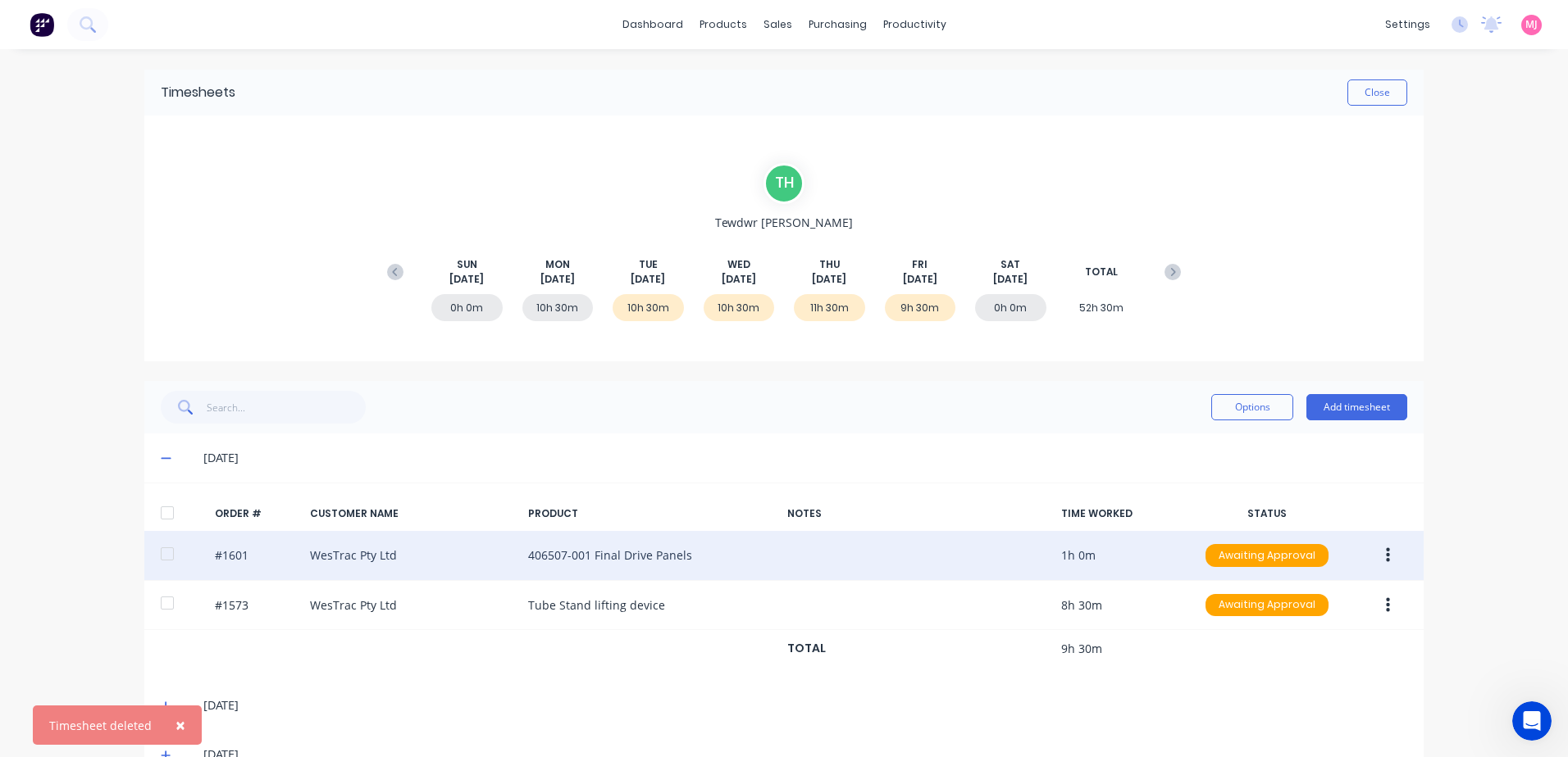
click at [1386, 555] on icon "button" at bounding box center [1388, 556] width 4 height 15
click at [1275, 733] on div "Delete" at bounding box center [1329, 730] width 127 height 24
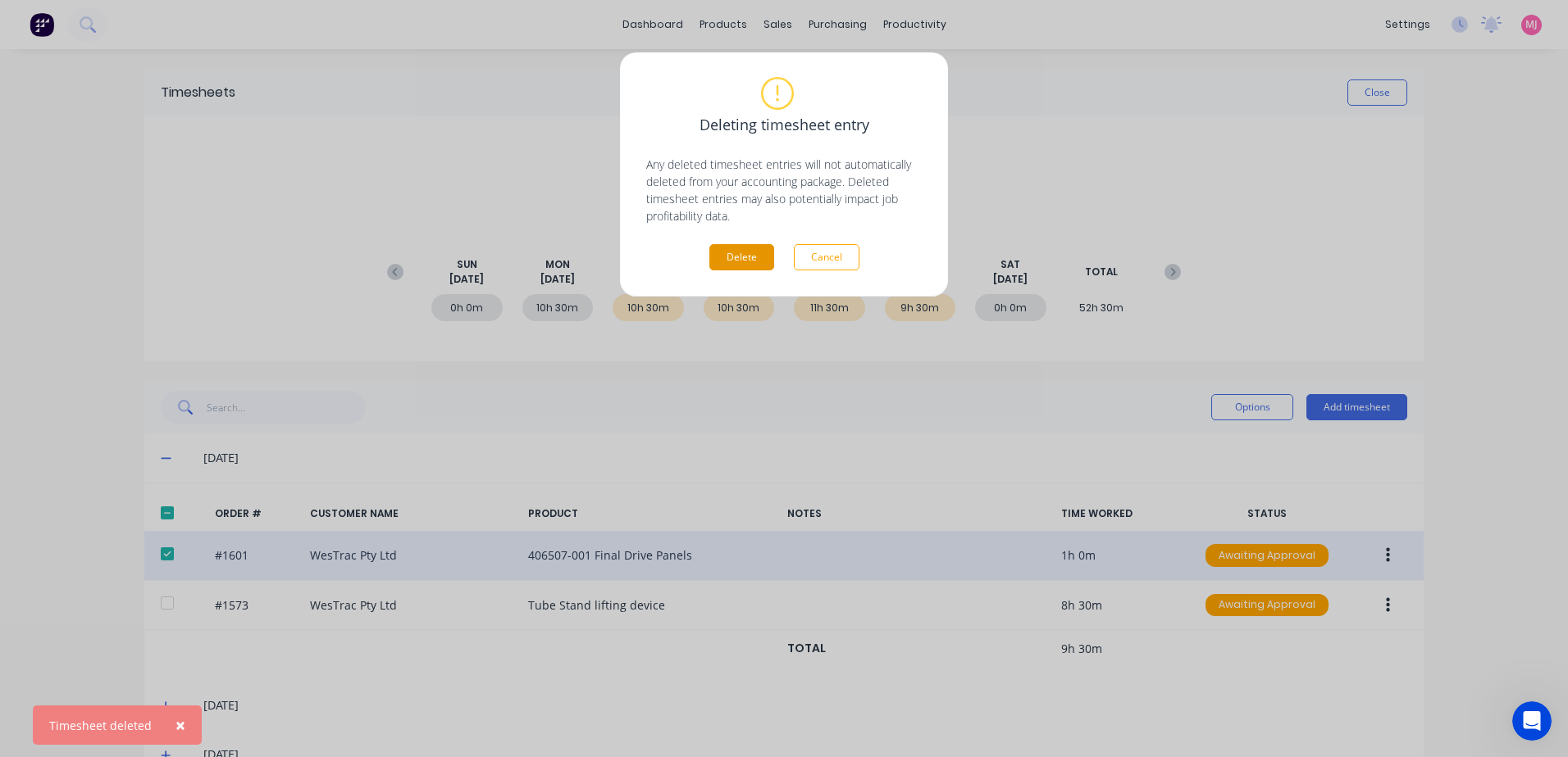
click at [735, 259] on button "Delete" at bounding box center [742, 257] width 65 height 27
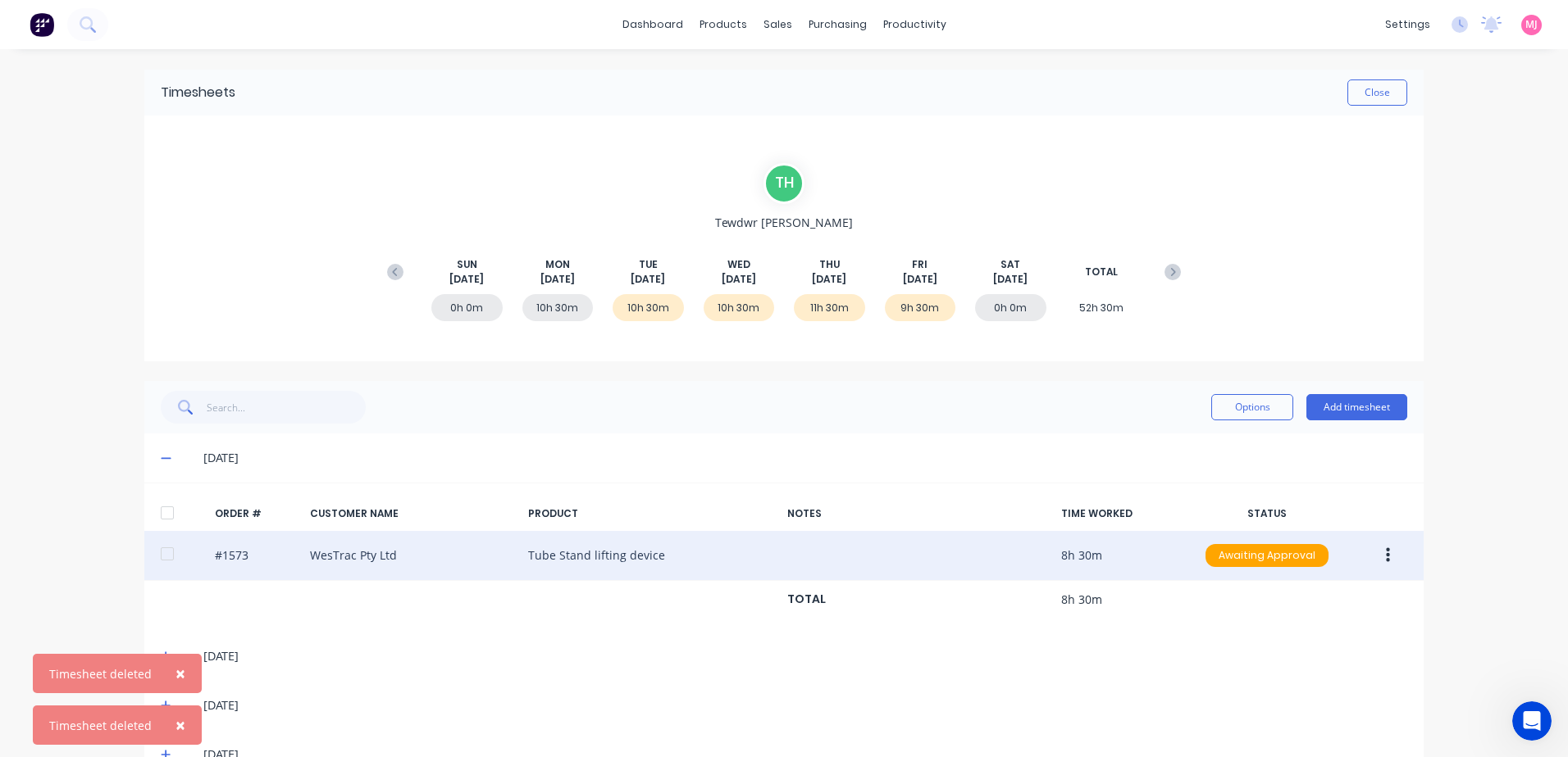
click at [1377, 555] on button "button" at bounding box center [1388, 556] width 38 height 29
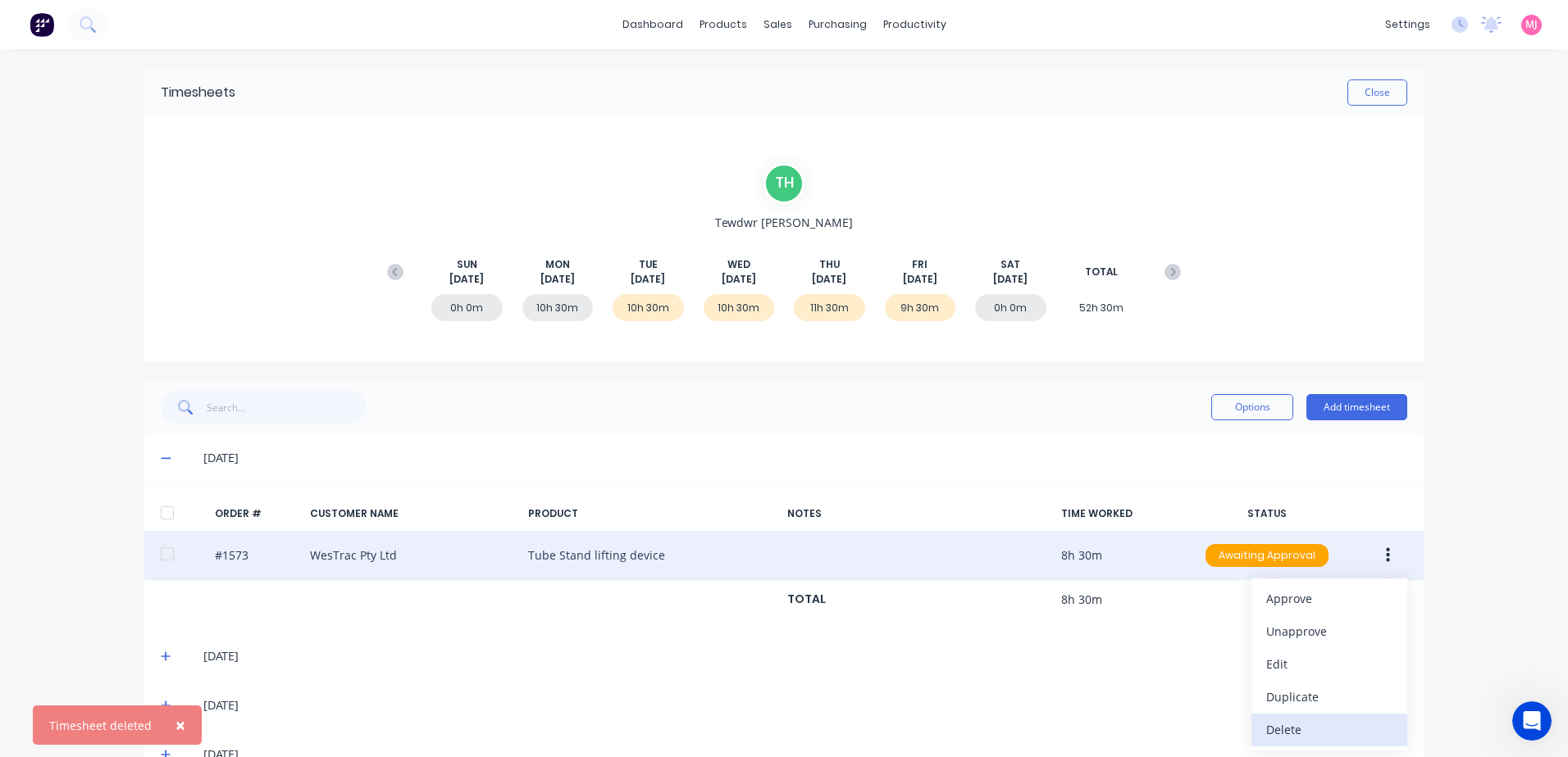
click at [1285, 729] on div "Delete" at bounding box center [1329, 730] width 127 height 24
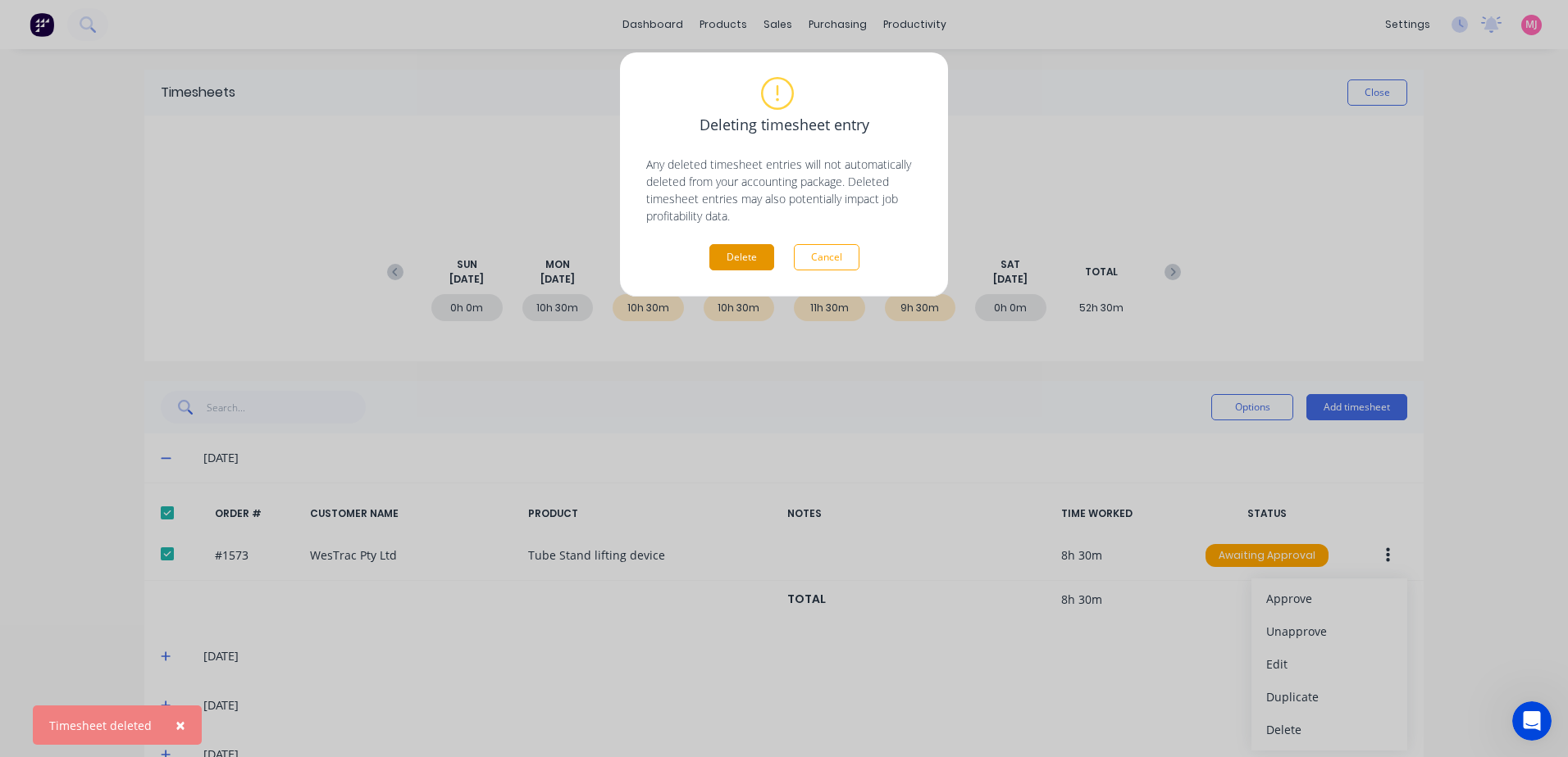
click at [742, 257] on button "Delete" at bounding box center [742, 257] width 65 height 27
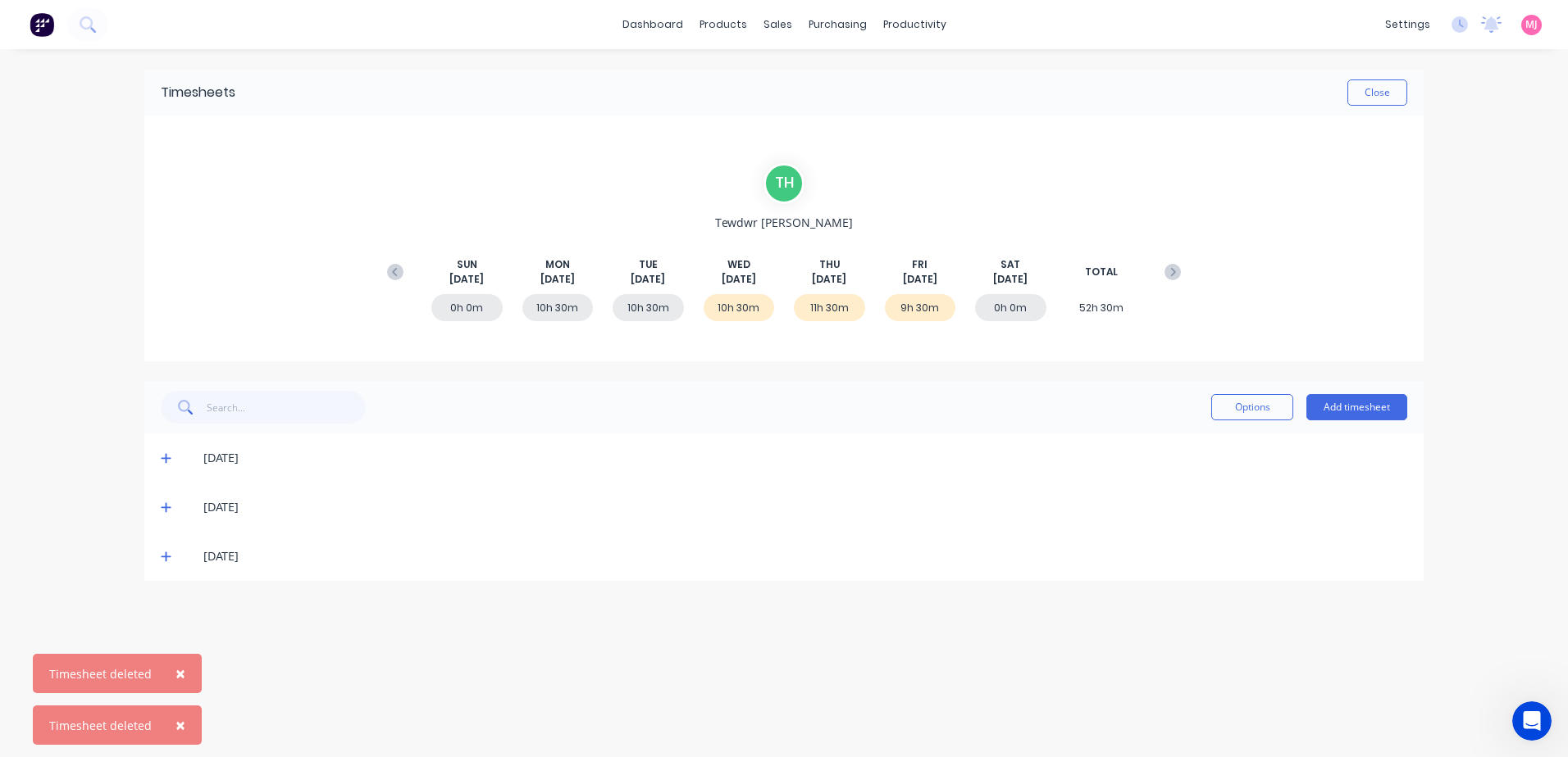
click at [165, 459] on icon at bounding box center [166, 460] width 10 height 10
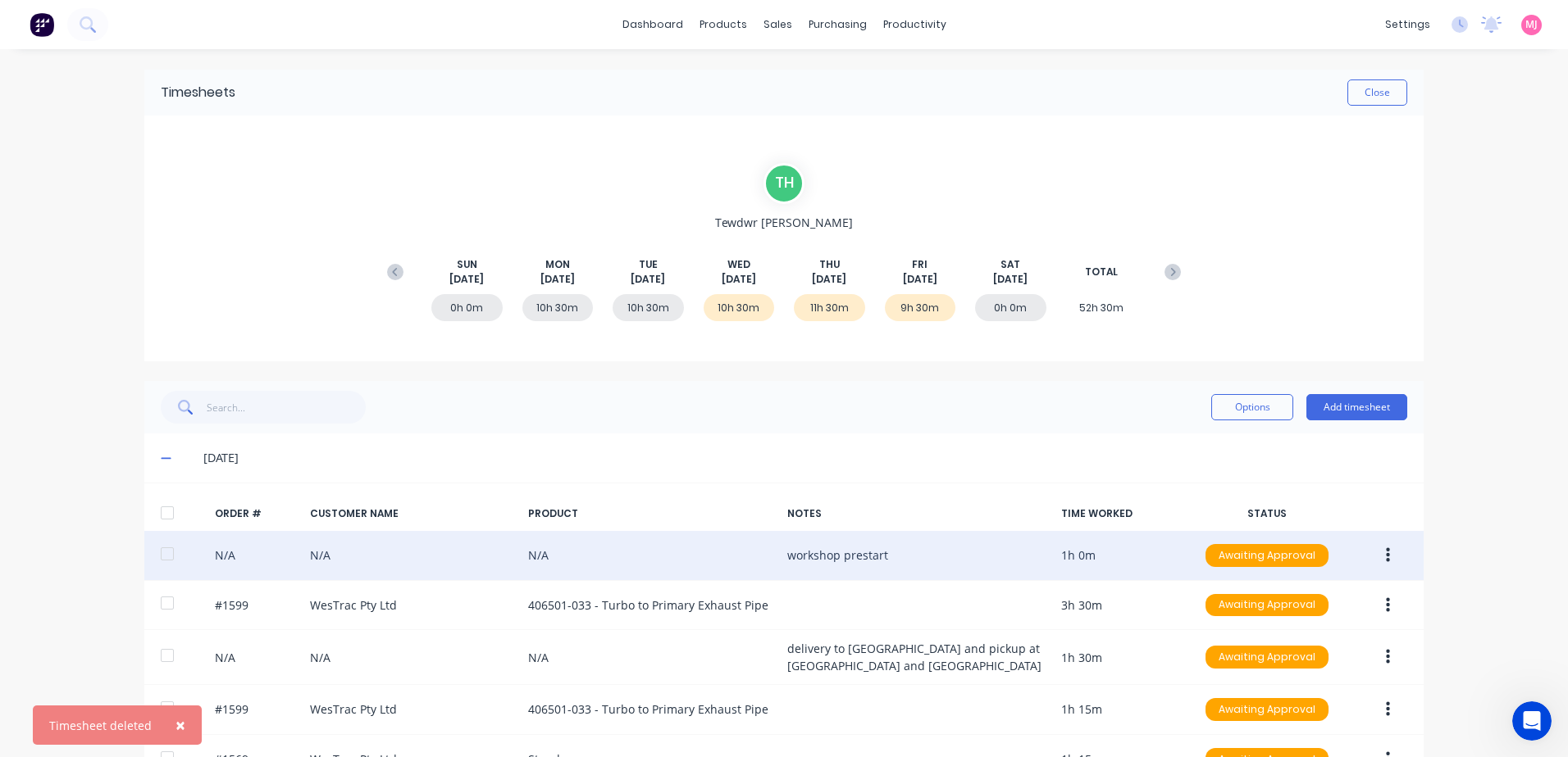
click at [1386, 553] on icon "button" at bounding box center [1388, 556] width 4 height 18
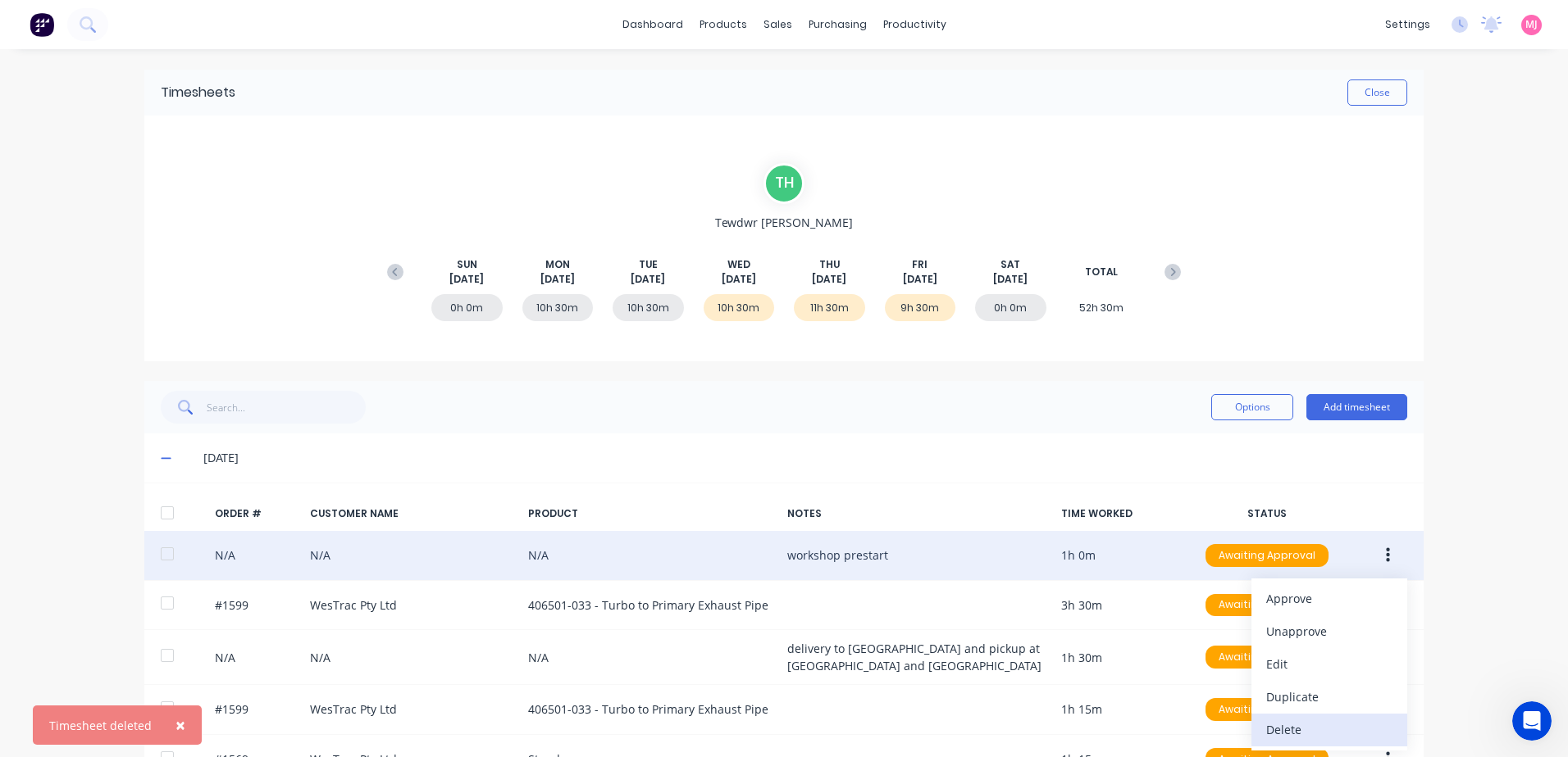
click at [1275, 730] on div "Delete" at bounding box center [1329, 730] width 127 height 24
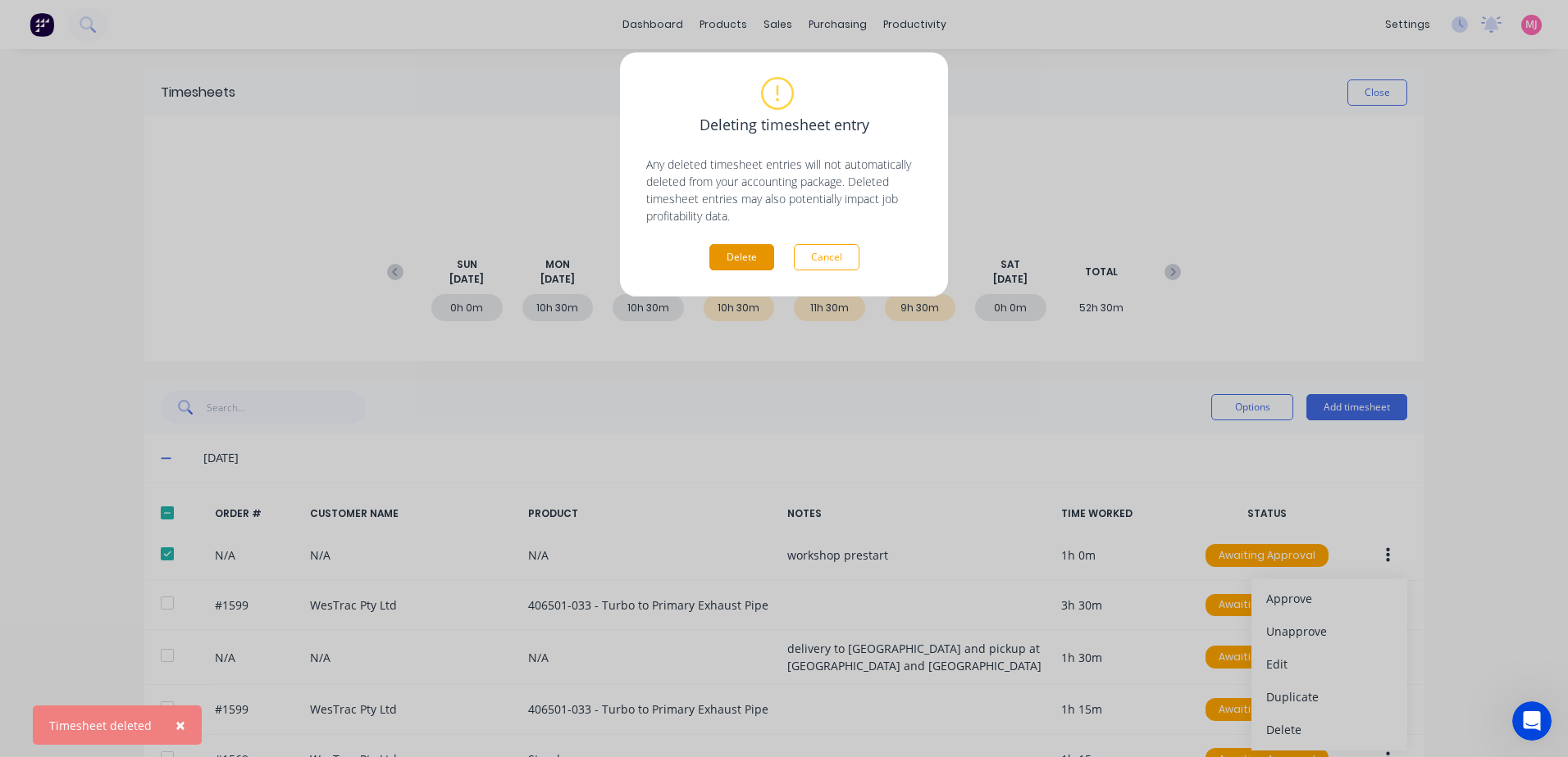
click at [736, 259] on button "Delete" at bounding box center [742, 257] width 65 height 27
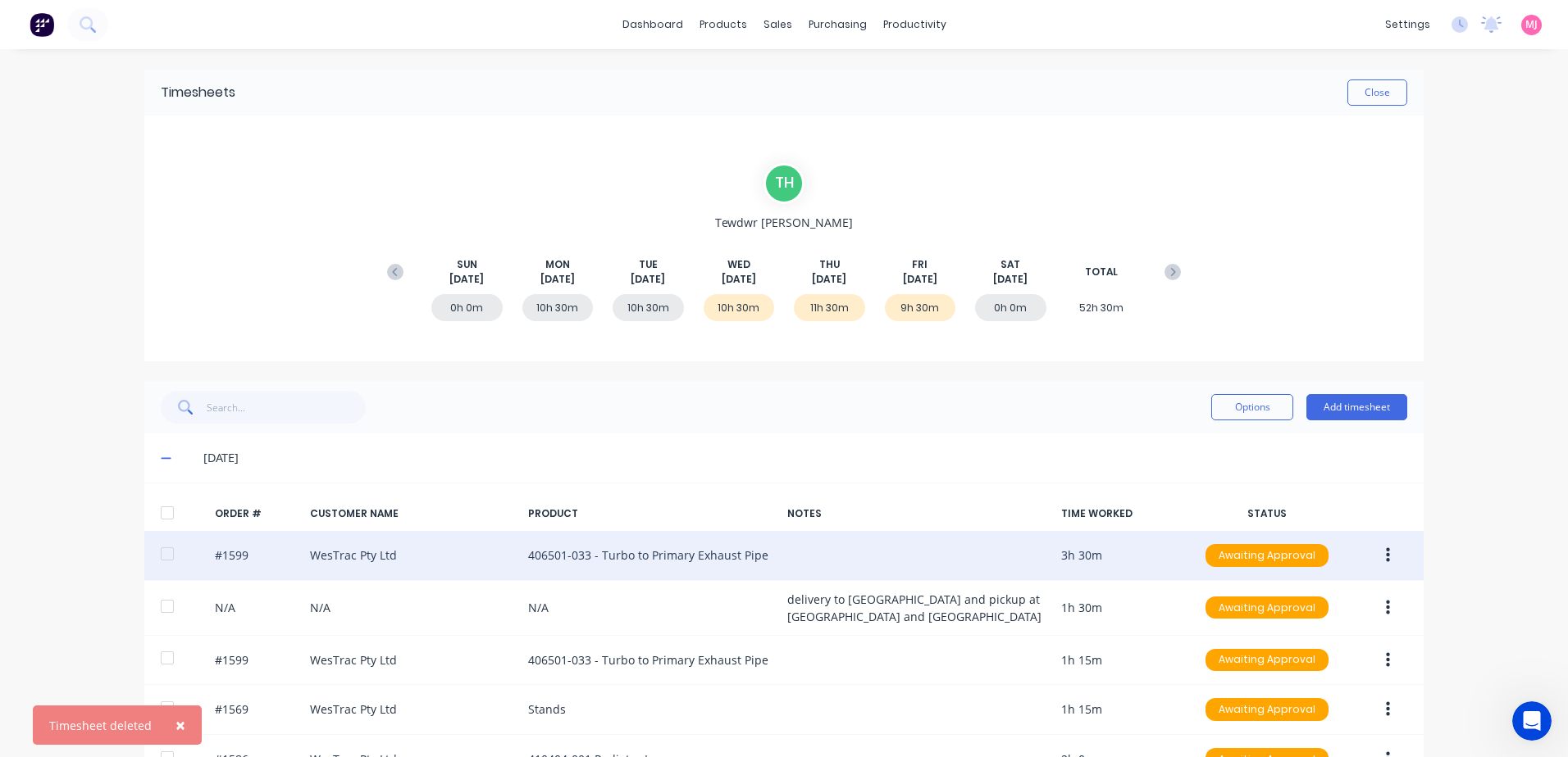
click at [1378, 553] on button "button" at bounding box center [1388, 556] width 38 height 29
click at [1291, 732] on div "Delete" at bounding box center [1329, 730] width 127 height 24
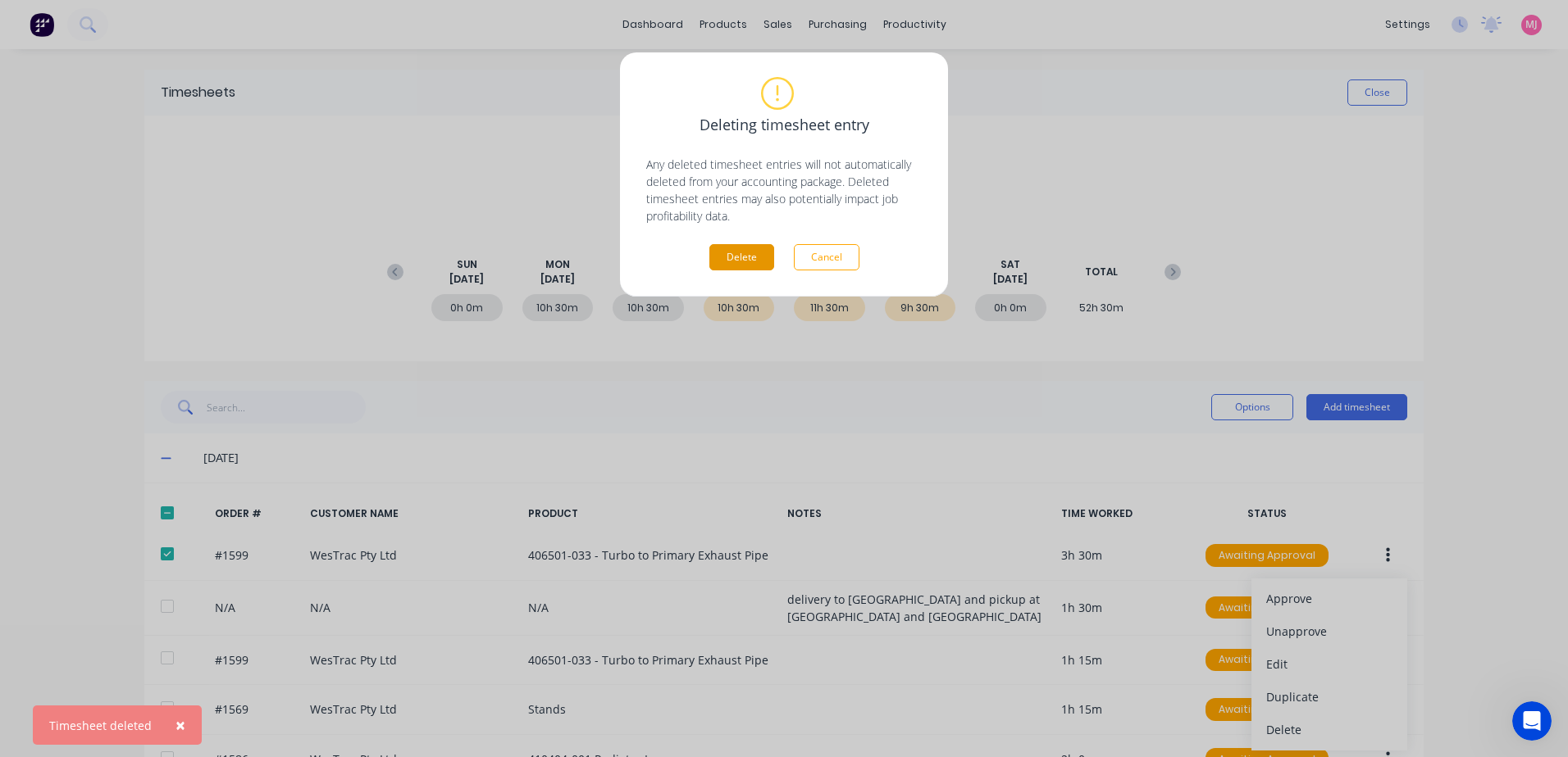
click at [732, 257] on button "Delete" at bounding box center [742, 257] width 65 height 27
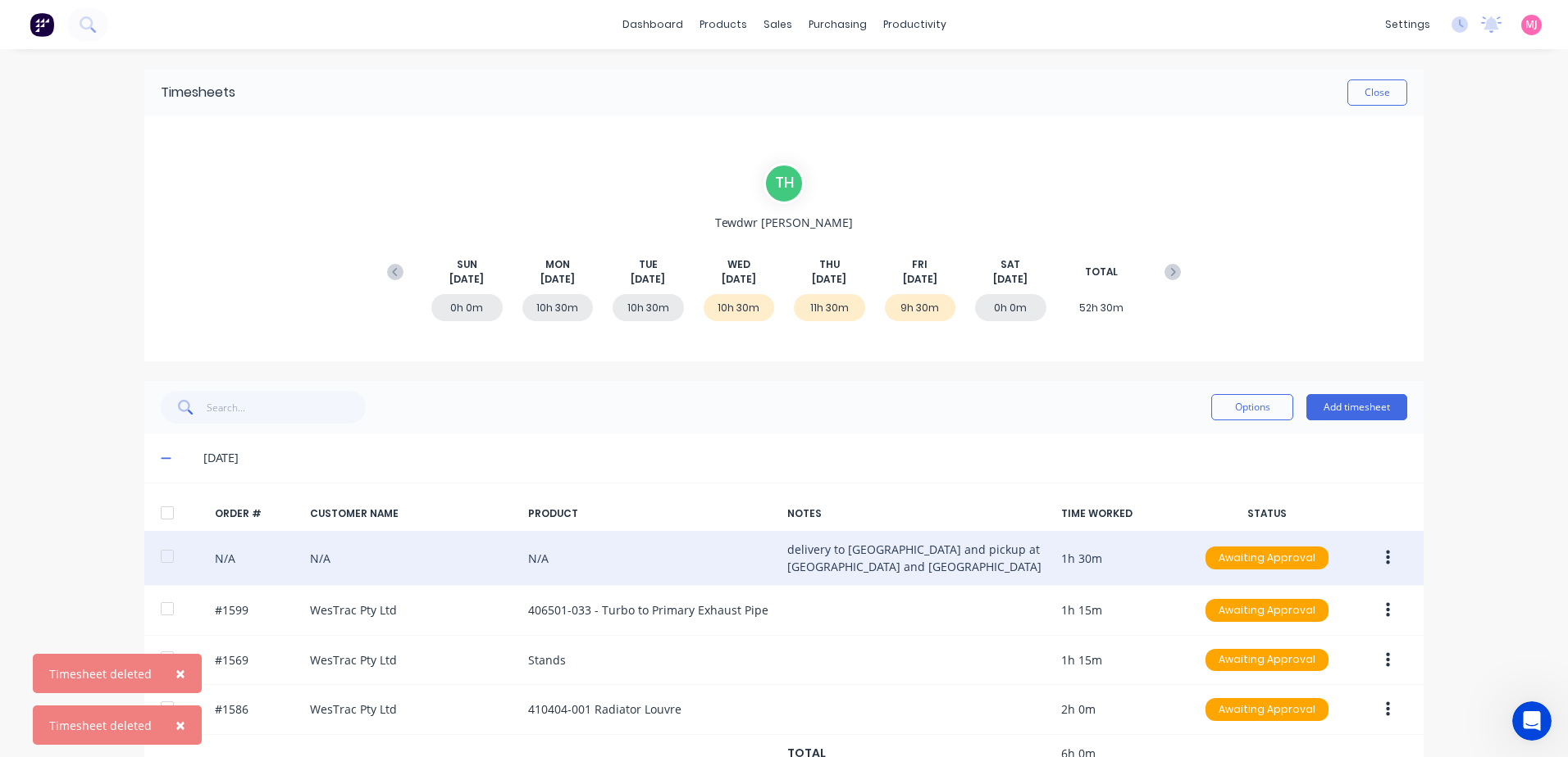
click at [1386, 557] on icon "button" at bounding box center [1388, 558] width 4 height 18
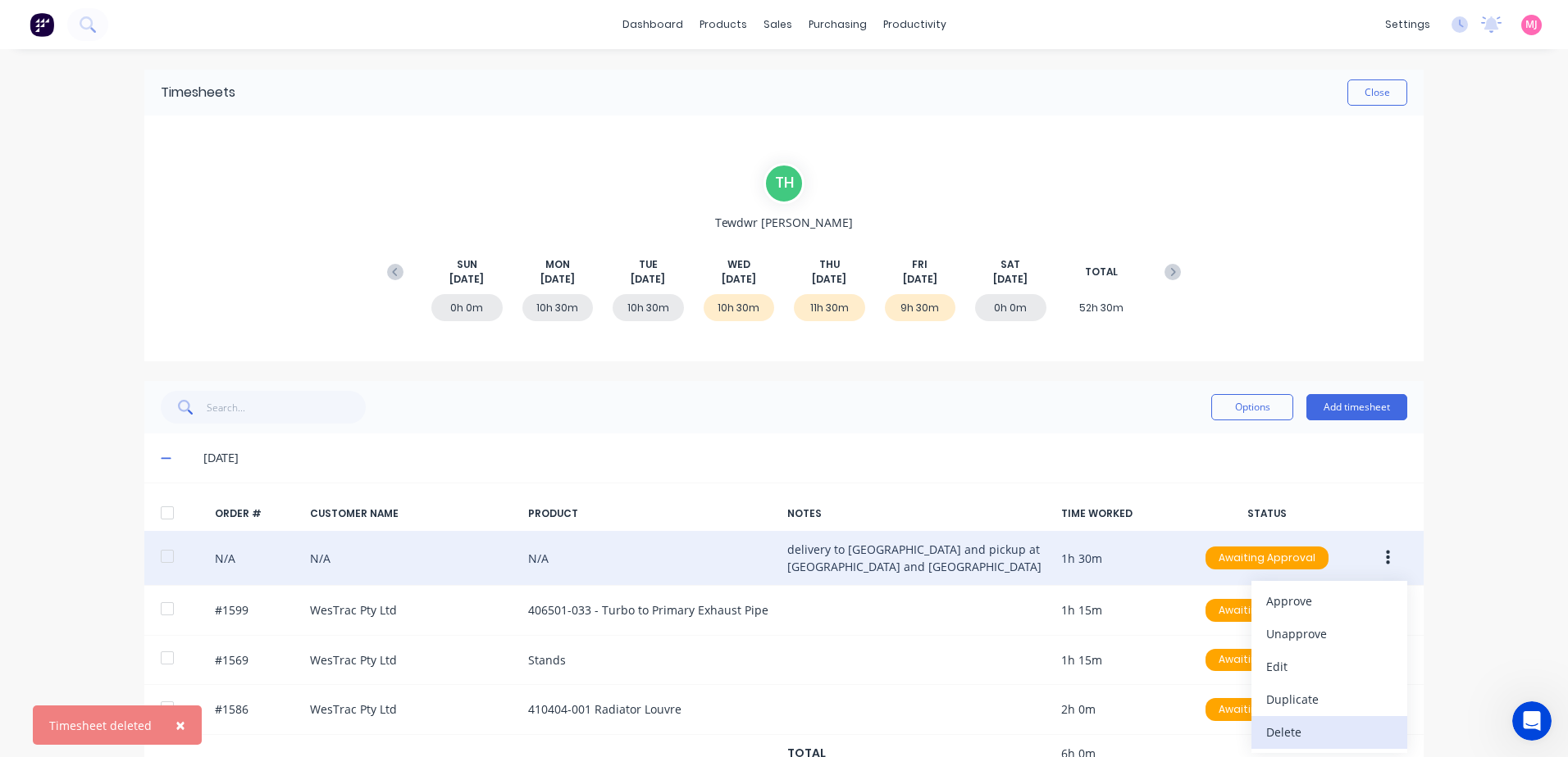
click at [1276, 724] on div "Delete" at bounding box center [1329, 732] width 127 height 24
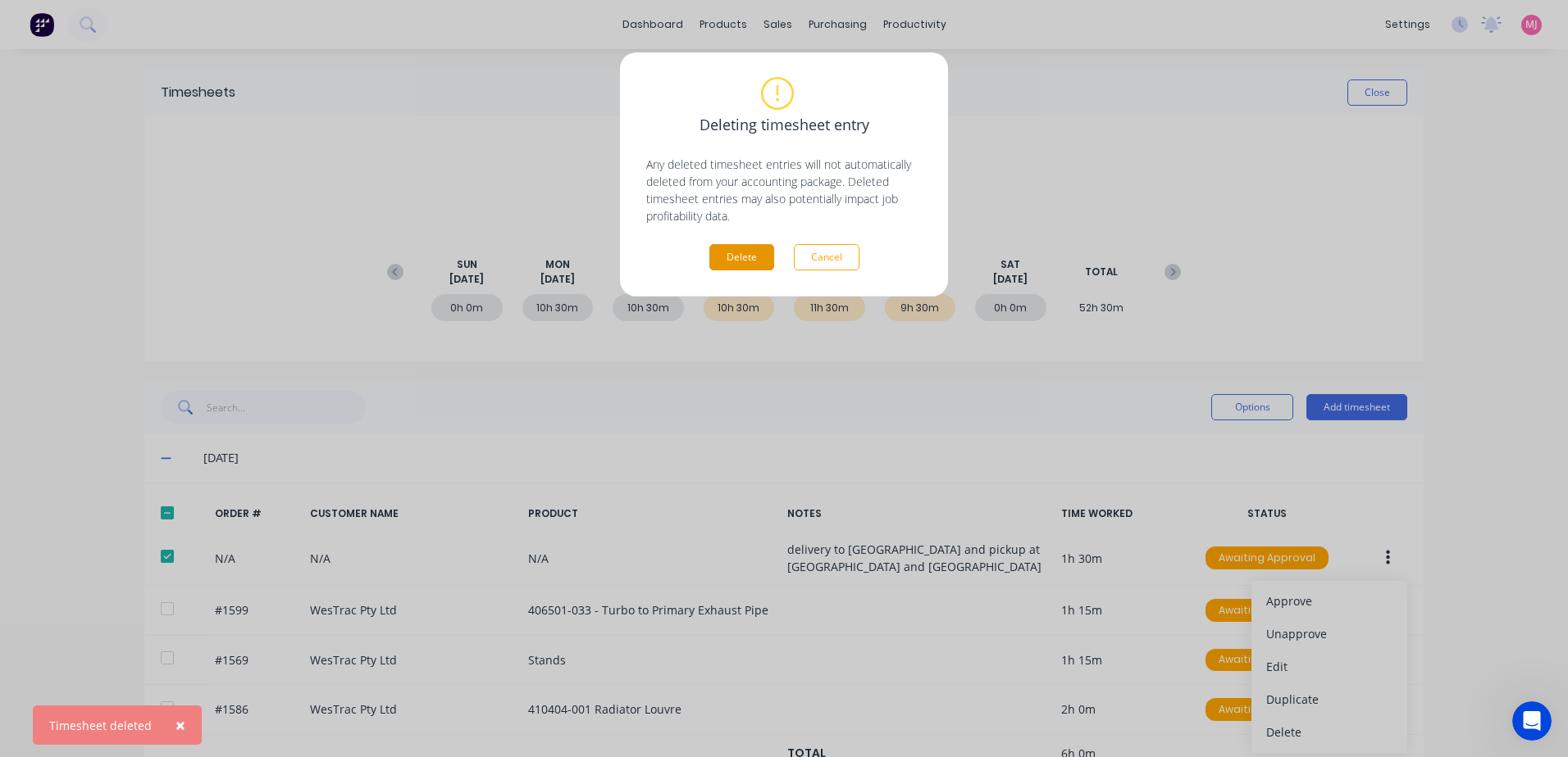
click at [755, 260] on button "Delete" at bounding box center [742, 257] width 65 height 27
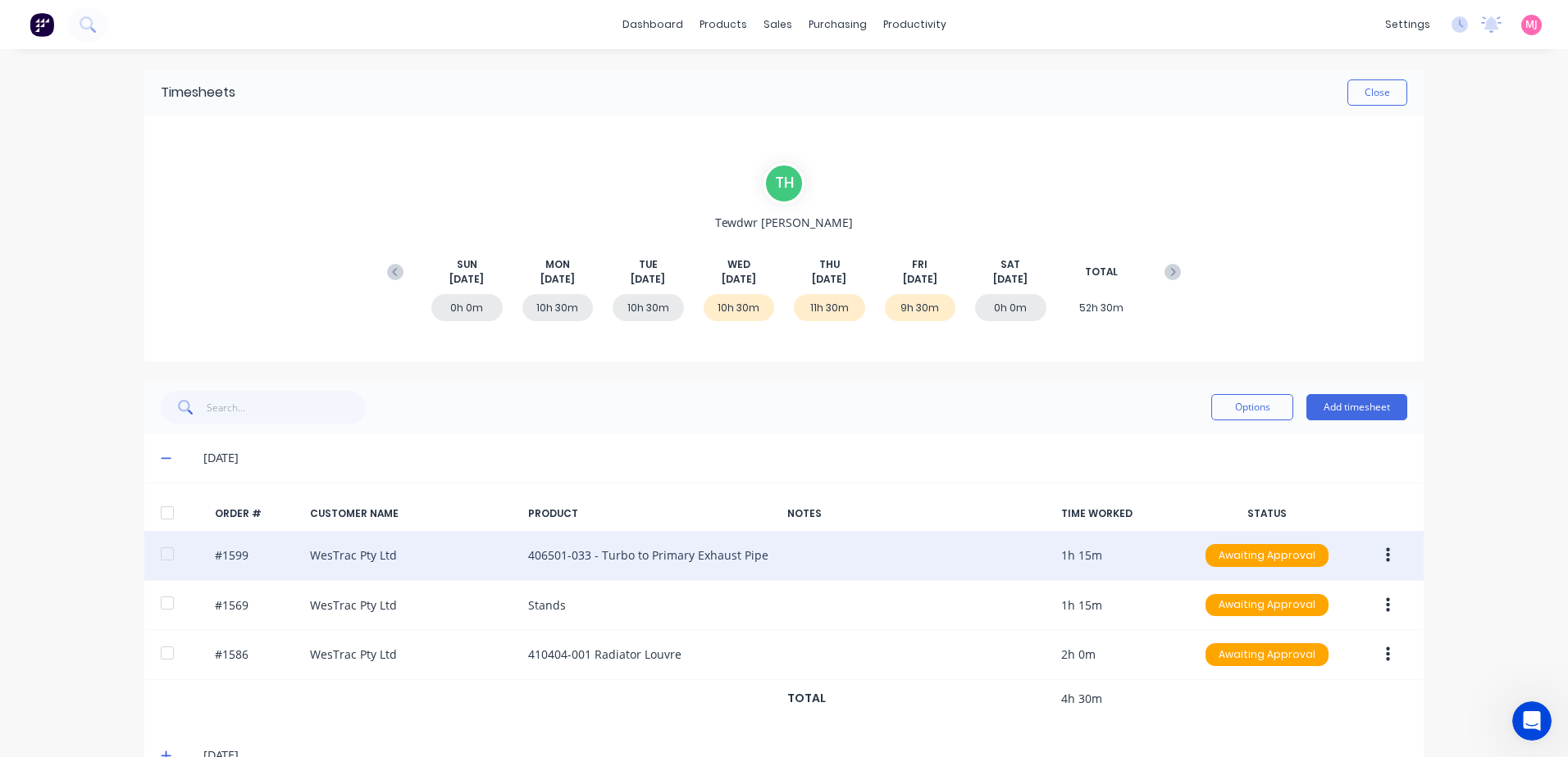
click at [1386, 561] on icon "button" at bounding box center [1388, 556] width 4 height 15
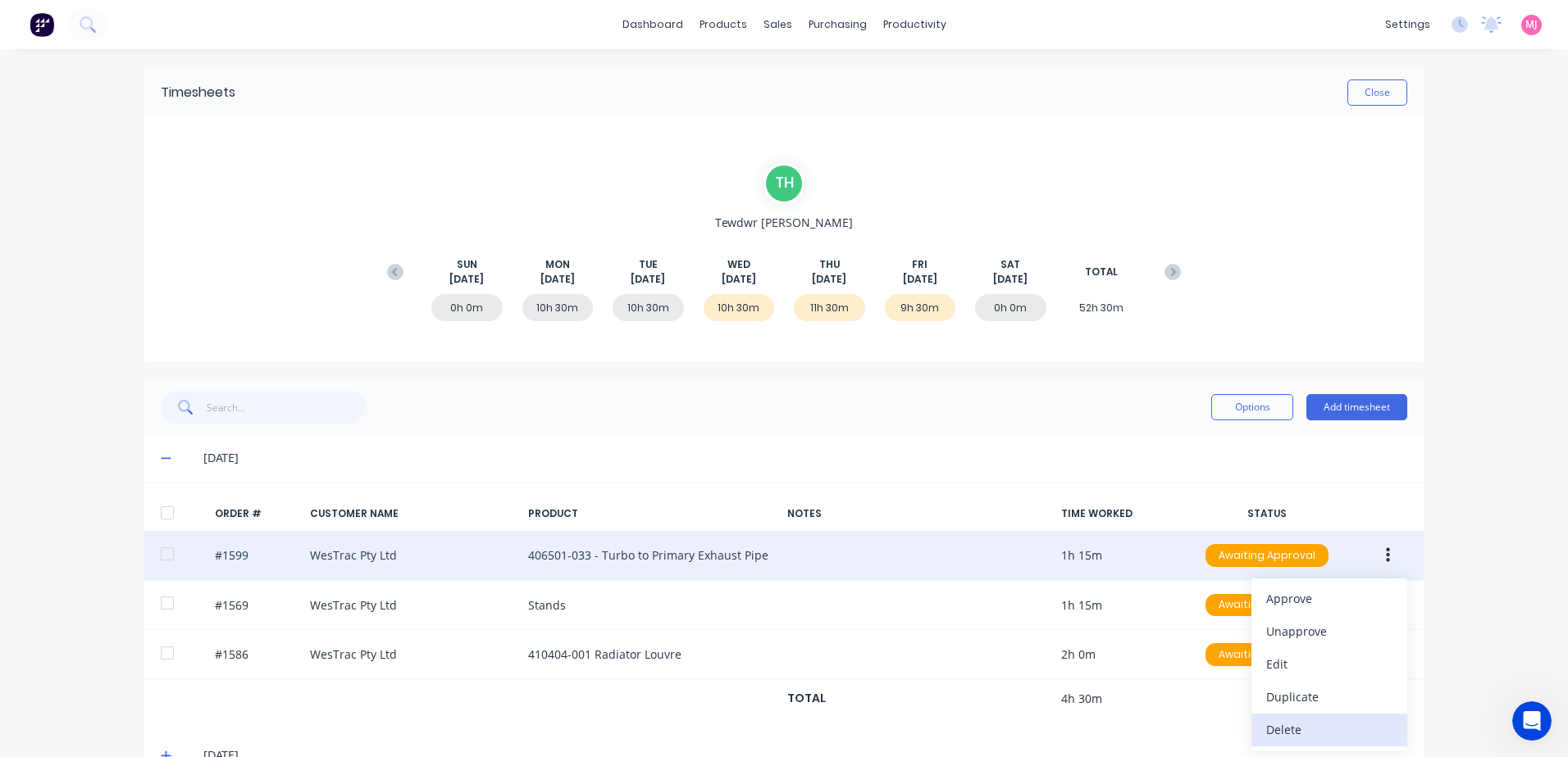
click at [1280, 732] on div "Delete" at bounding box center [1329, 730] width 127 height 24
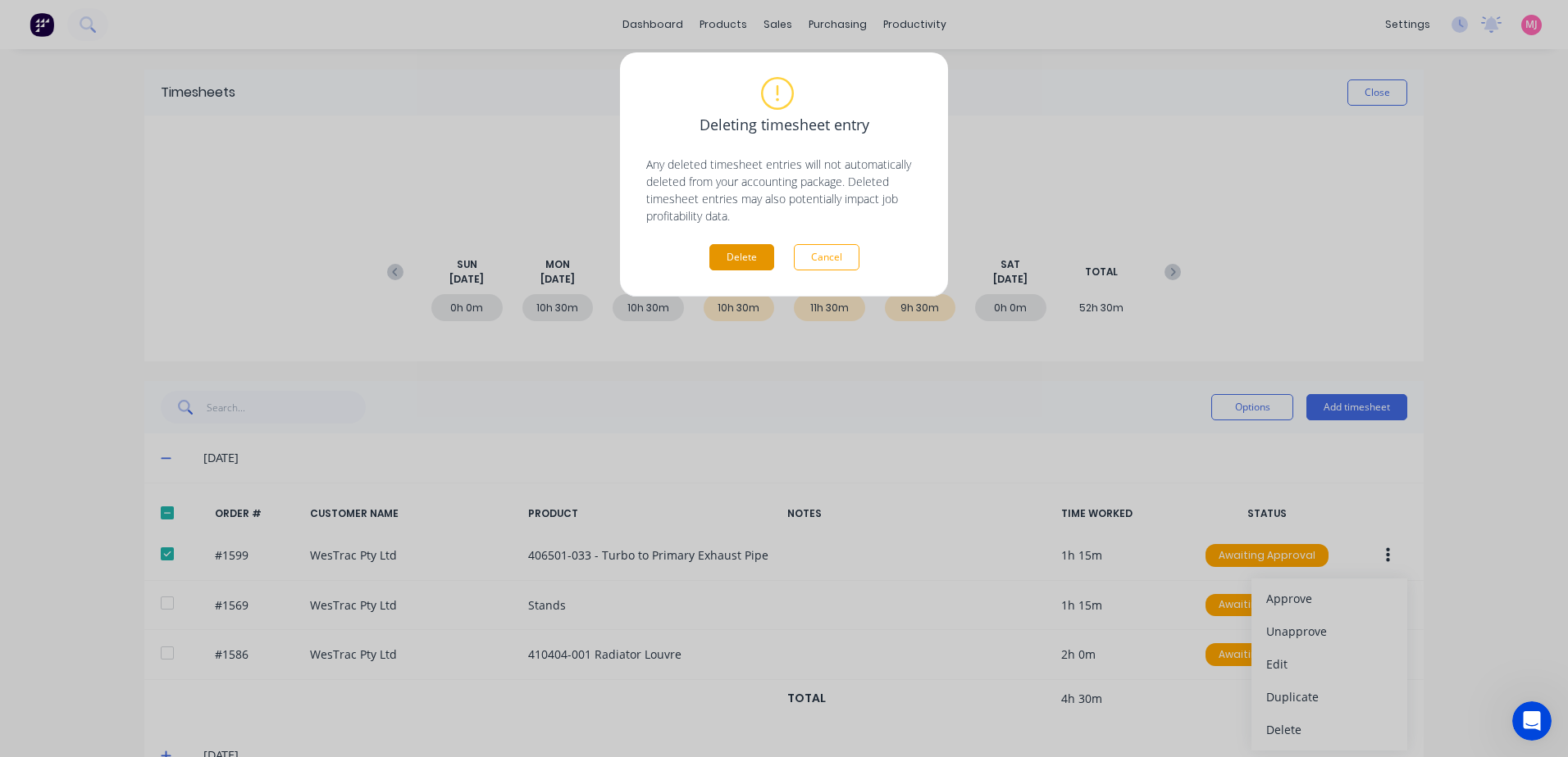
click at [712, 260] on button "Delete" at bounding box center [742, 257] width 65 height 27
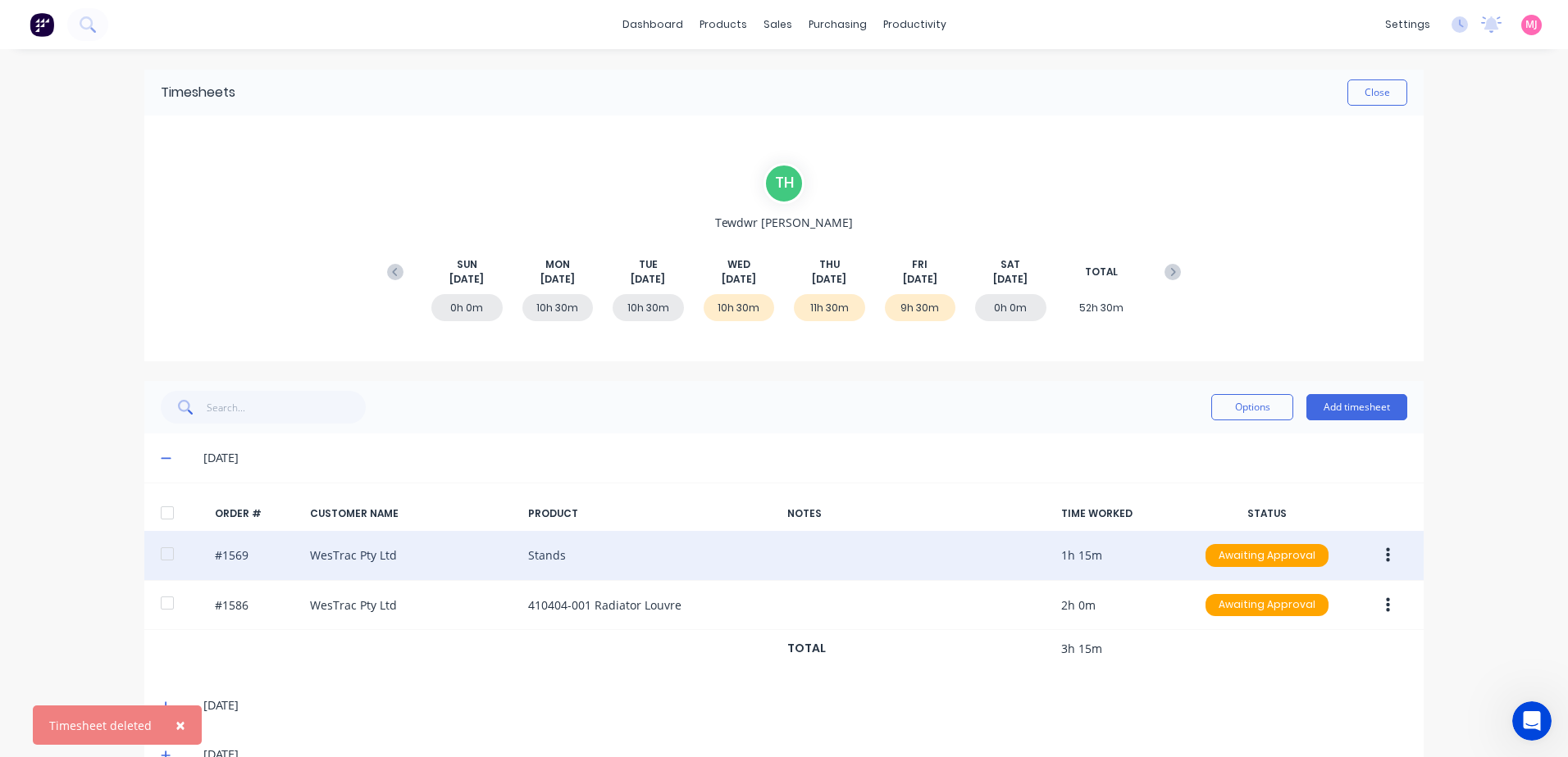
click at [1387, 550] on button "button" at bounding box center [1388, 556] width 38 height 29
click at [1284, 728] on div "Delete" at bounding box center [1329, 730] width 127 height 24
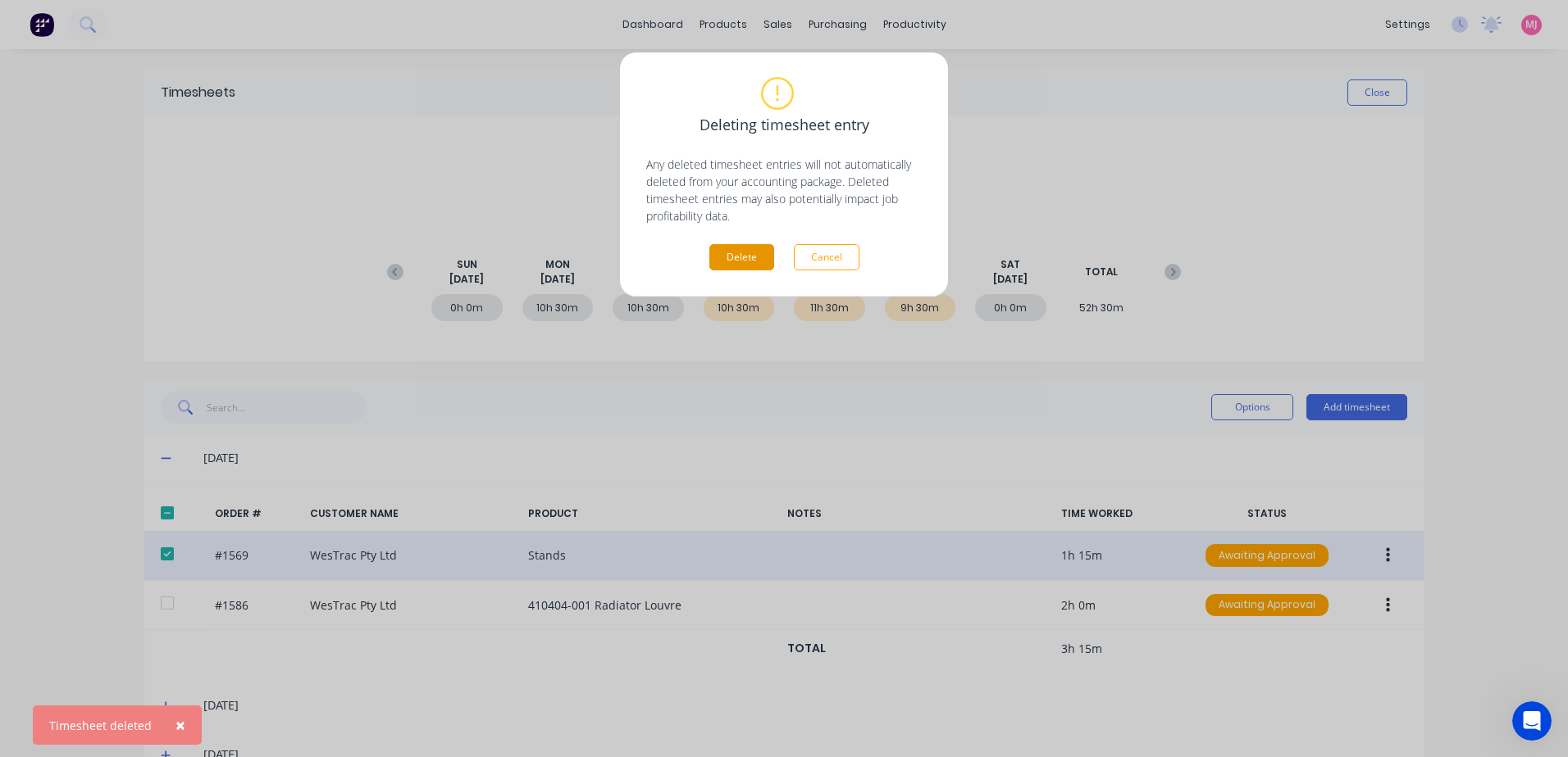
click at [740, 251] on button "Delete" at bounding box center [742, 257] width 65 height 27
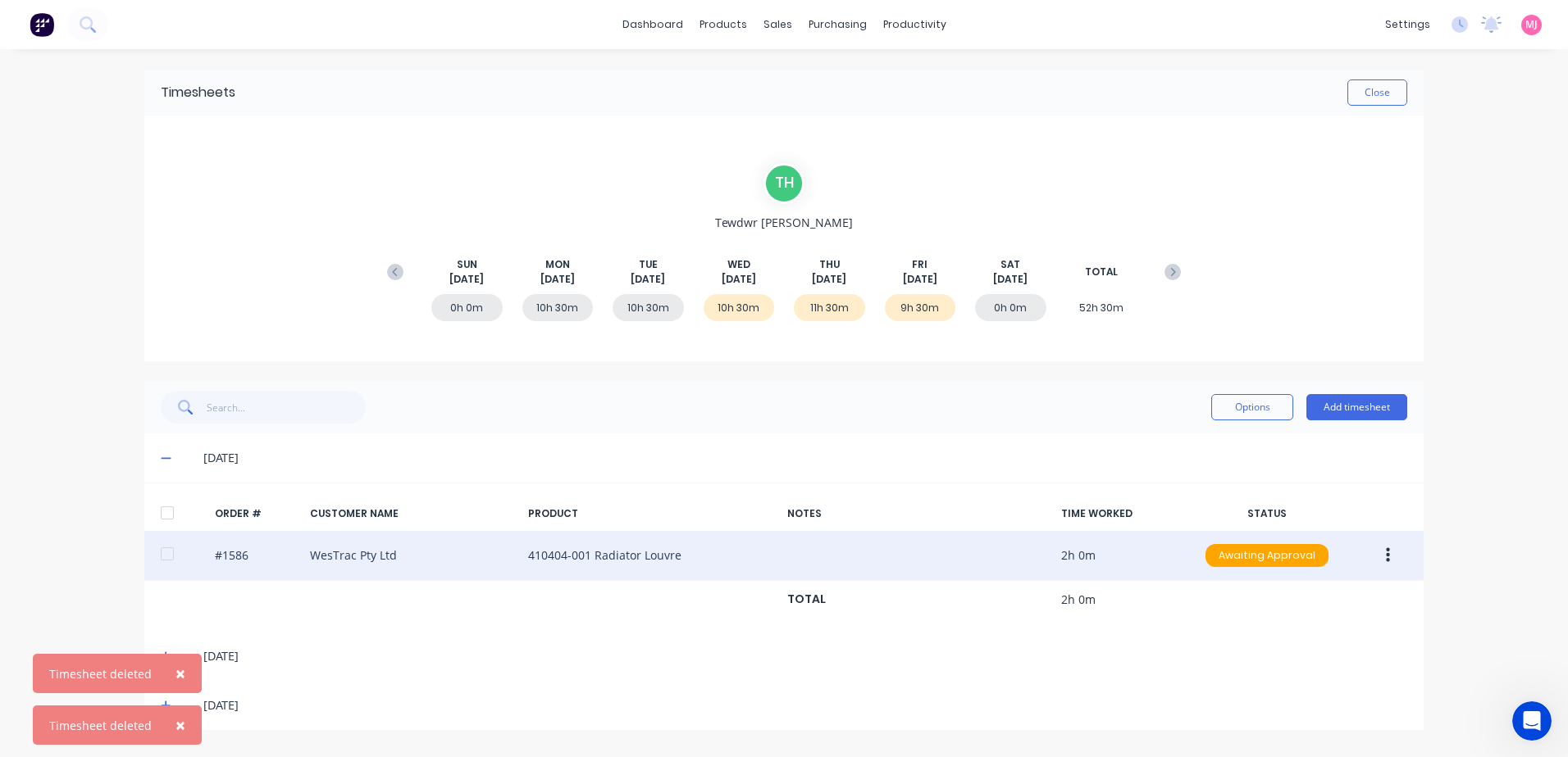
click at [1388, 558] on icon "button" at bounding box center [1388, 556] width 4 height 15
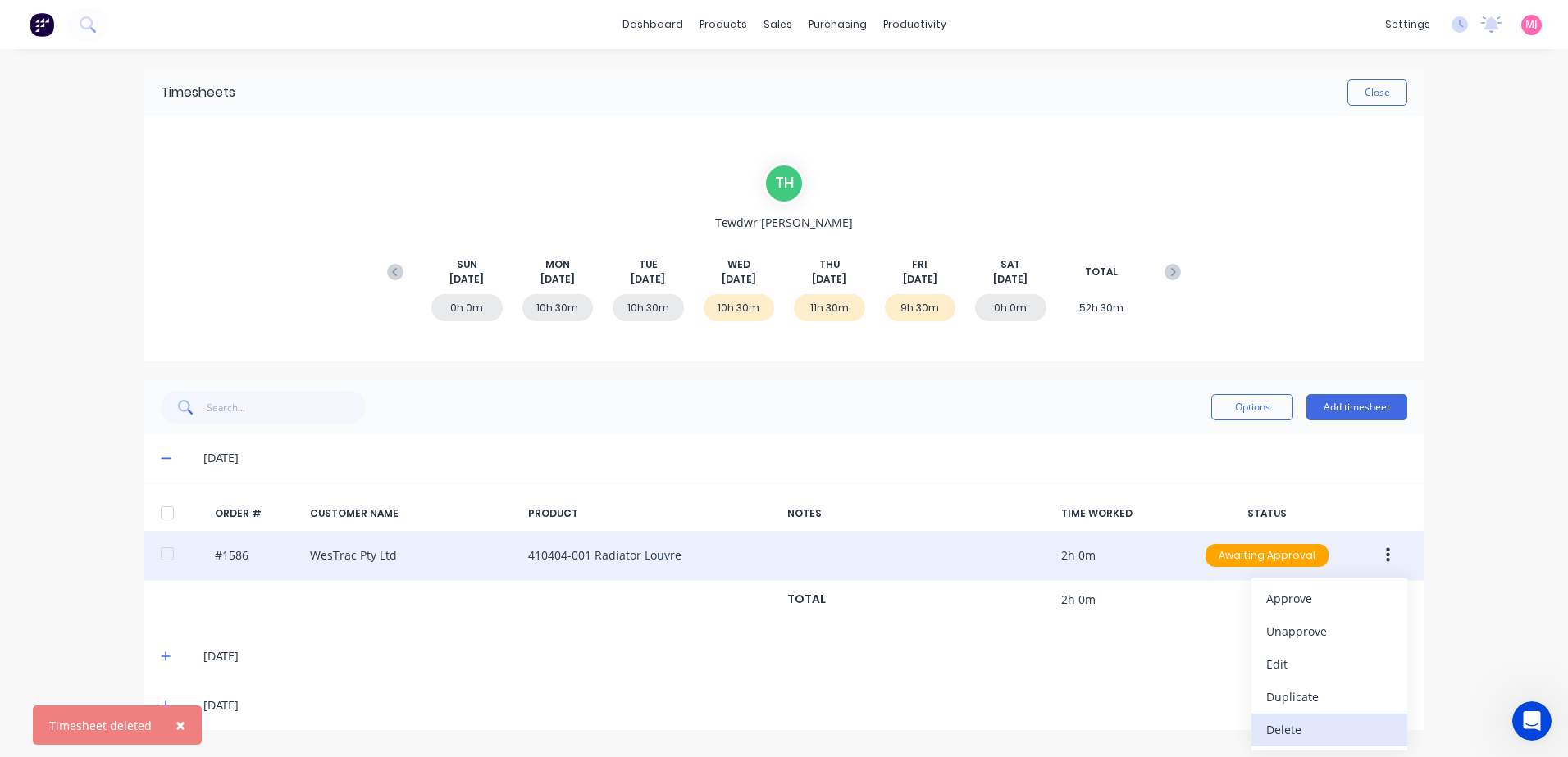
click at [1297, 730] on div "Delete" at bounding box center [1329, 730] width 127 height 24
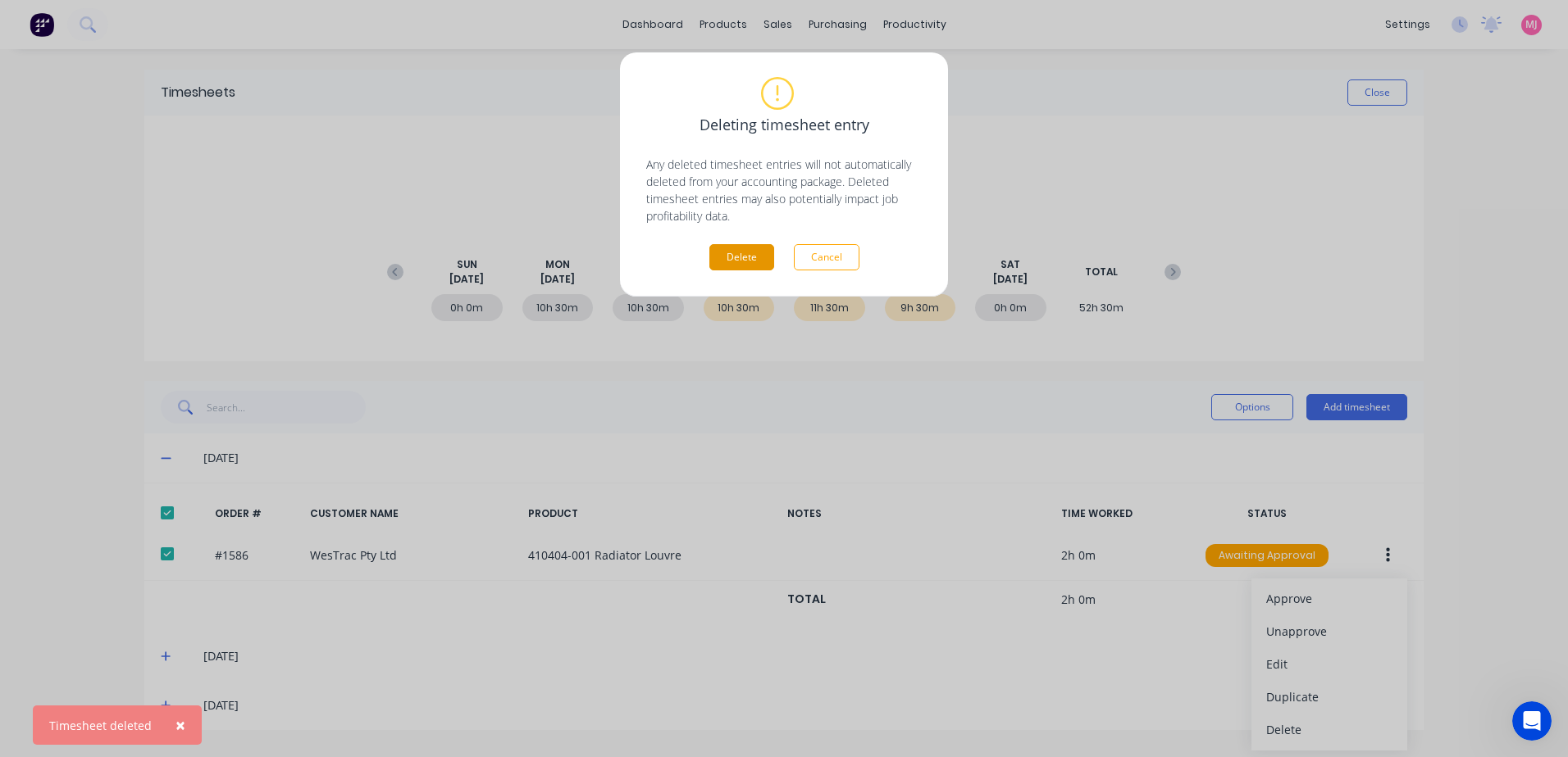
click at [733, 260] on button "Delete" at bounding box center [742, 257] width 65 height 27
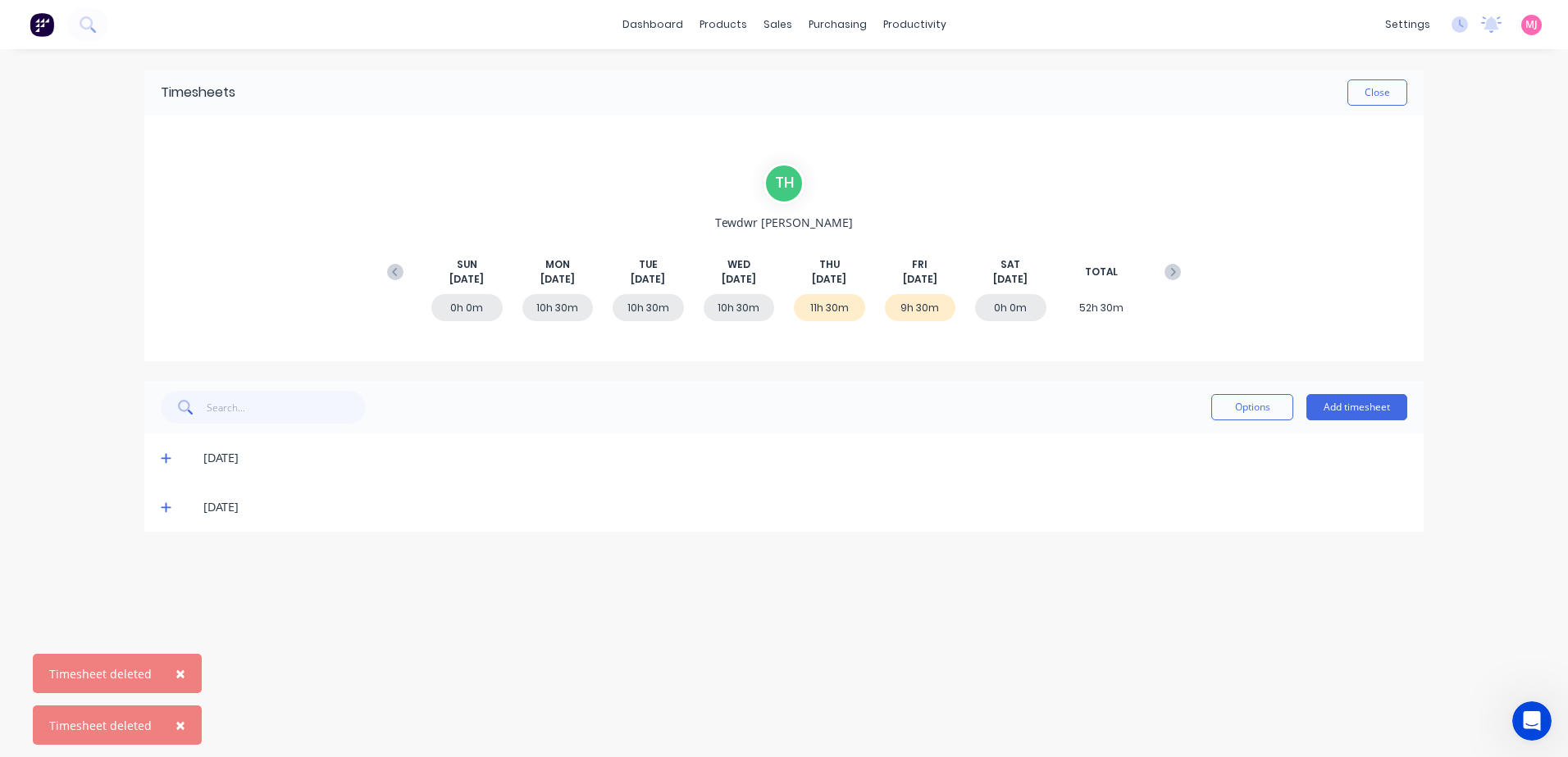
click at [162, 457] on icon at bounding box center [166, 459] width 11 height 12
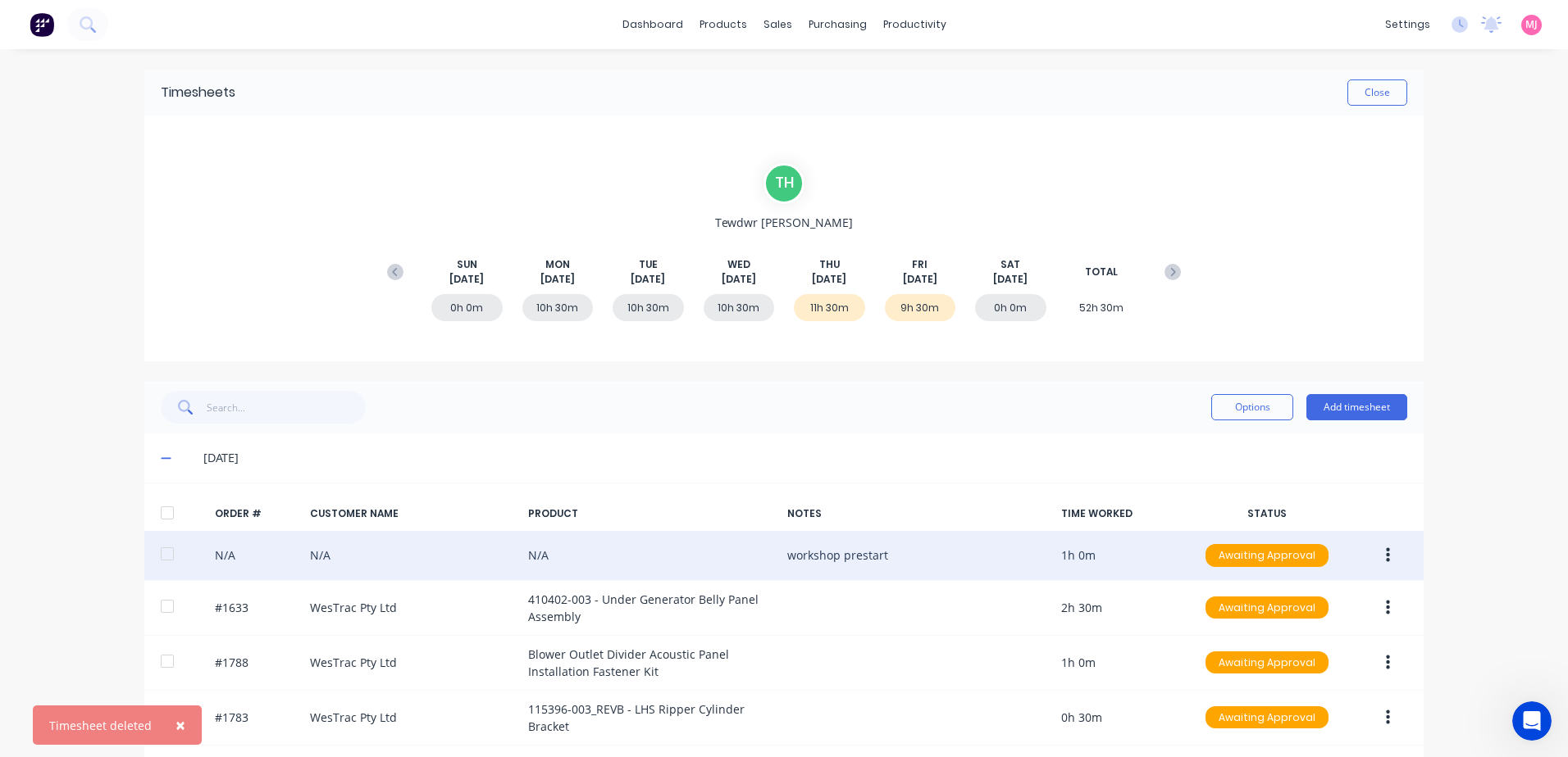
click at [1386, 561] on button "button" at bounding box center [1388, 556] width 38 height 29
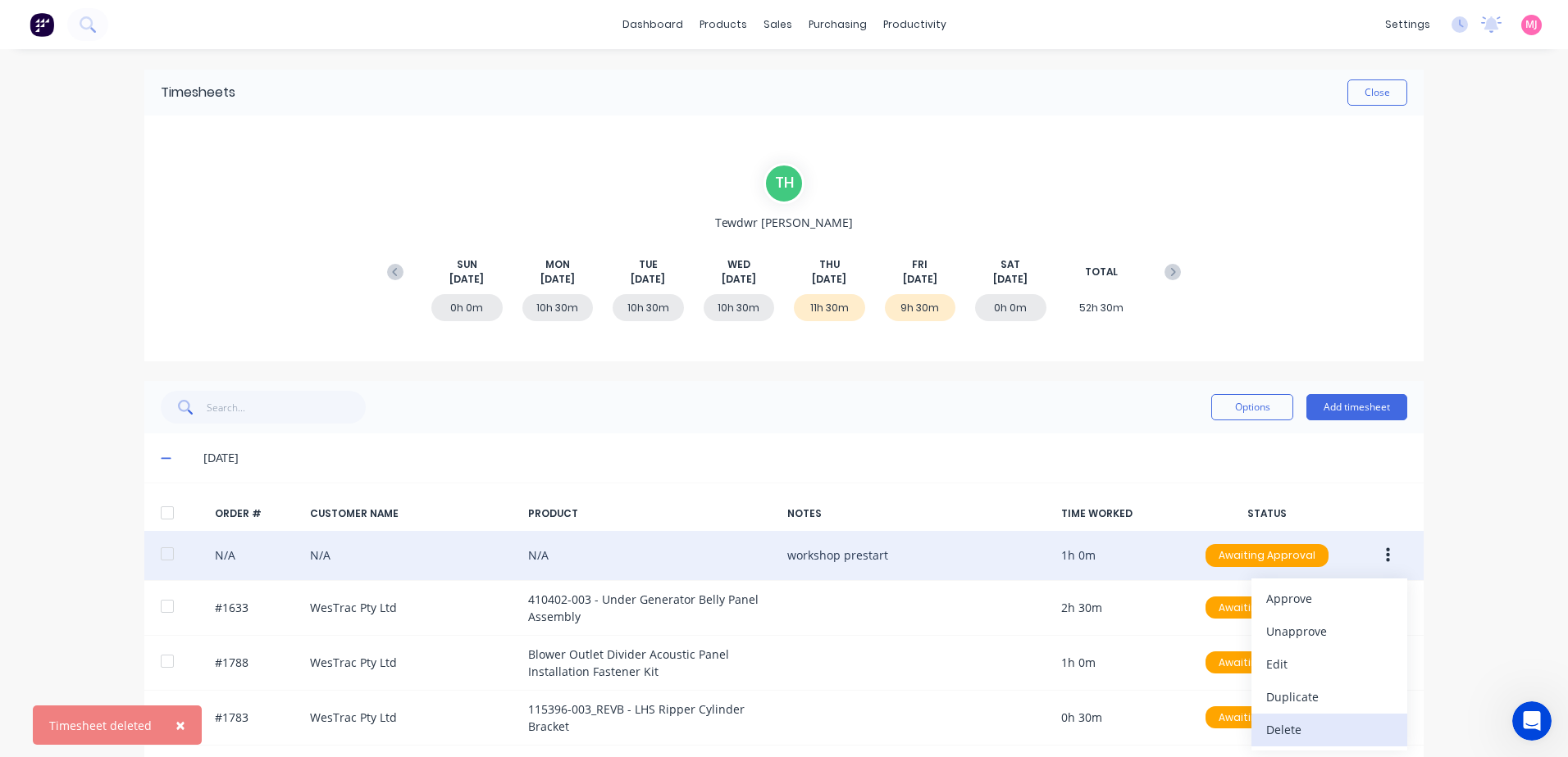
click at [1295, 728] on div "Delete" at bounding box center [1329, 730] width 127 height 24
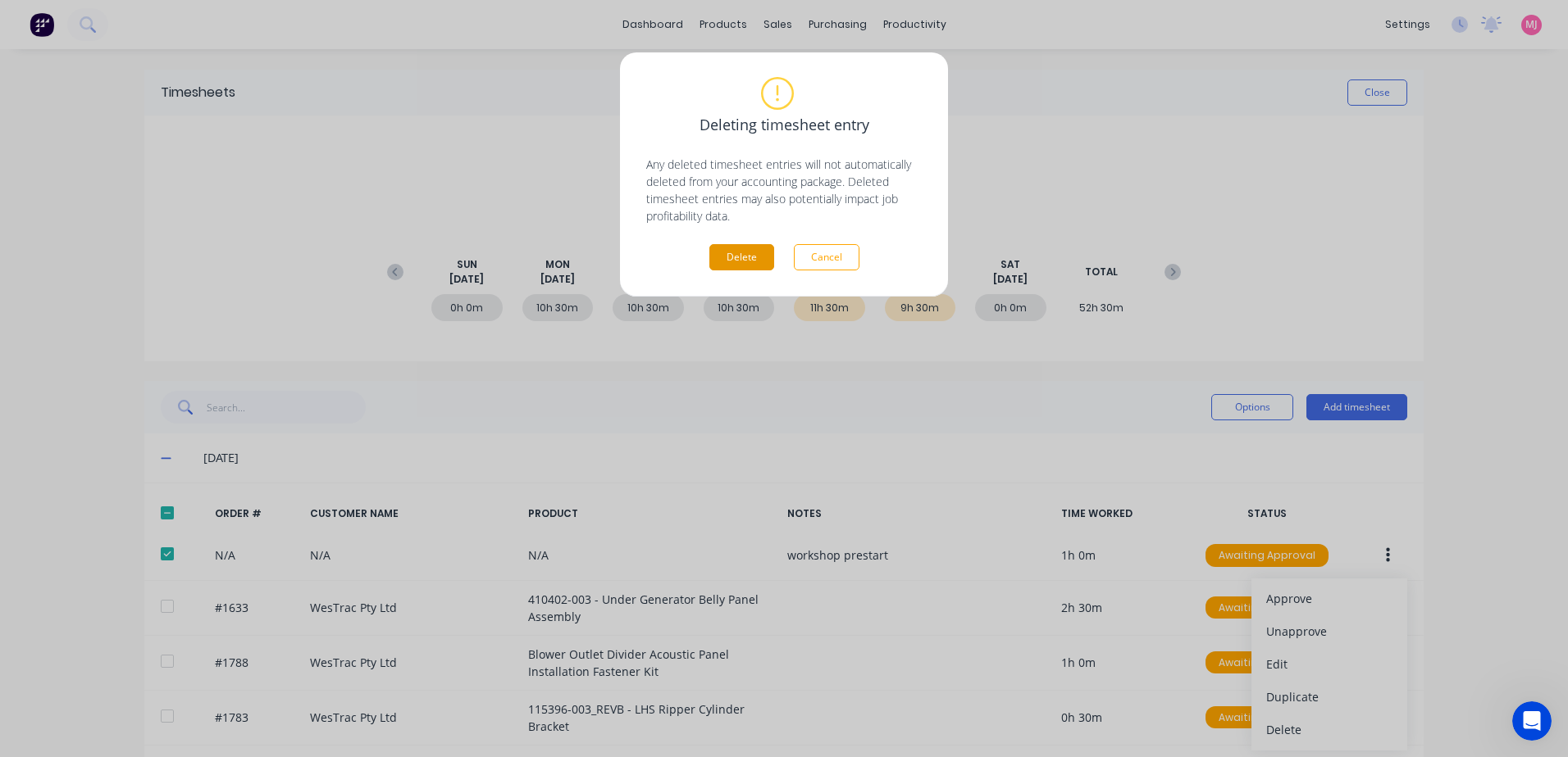
click at [738, 259] on button "Delete" at bounding box center [742, 257] width 65 height 27
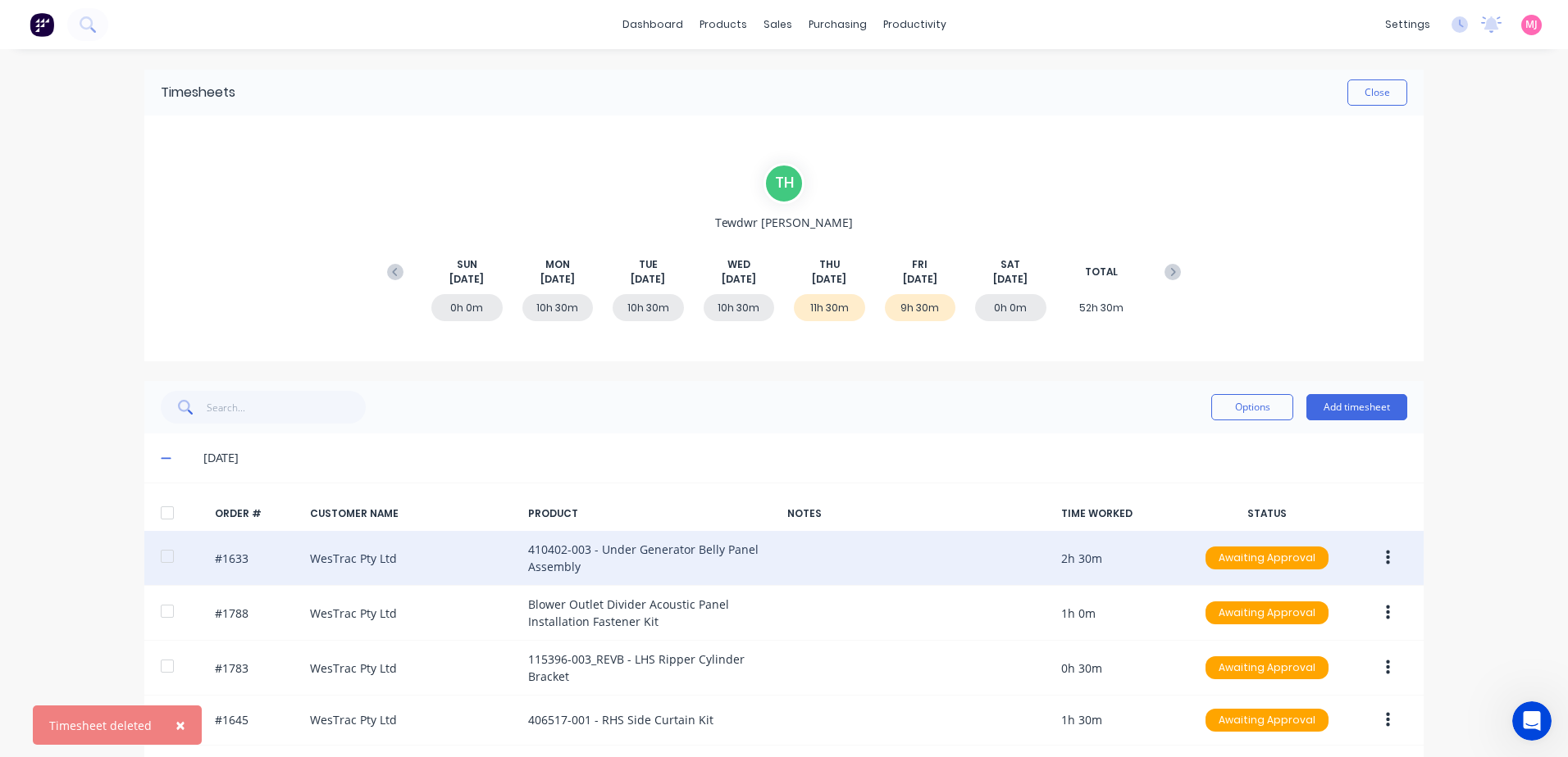
click at [1386, 567] on icon "button" at bounding box center [1388, 558] width 4 height 18
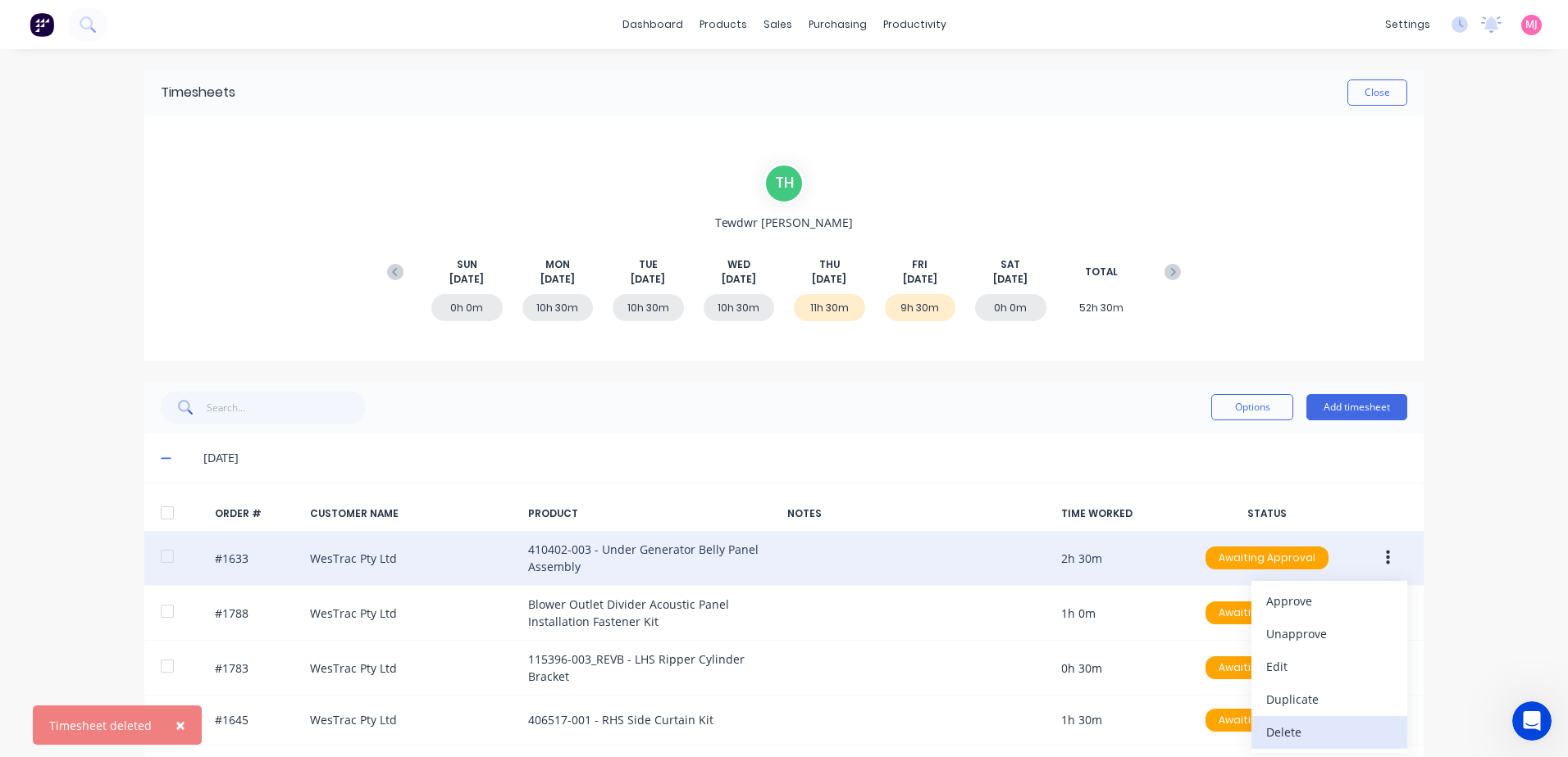
click at [1266, 730] on div "Delete" at bounding box center [1329, 732] width 127 height 24
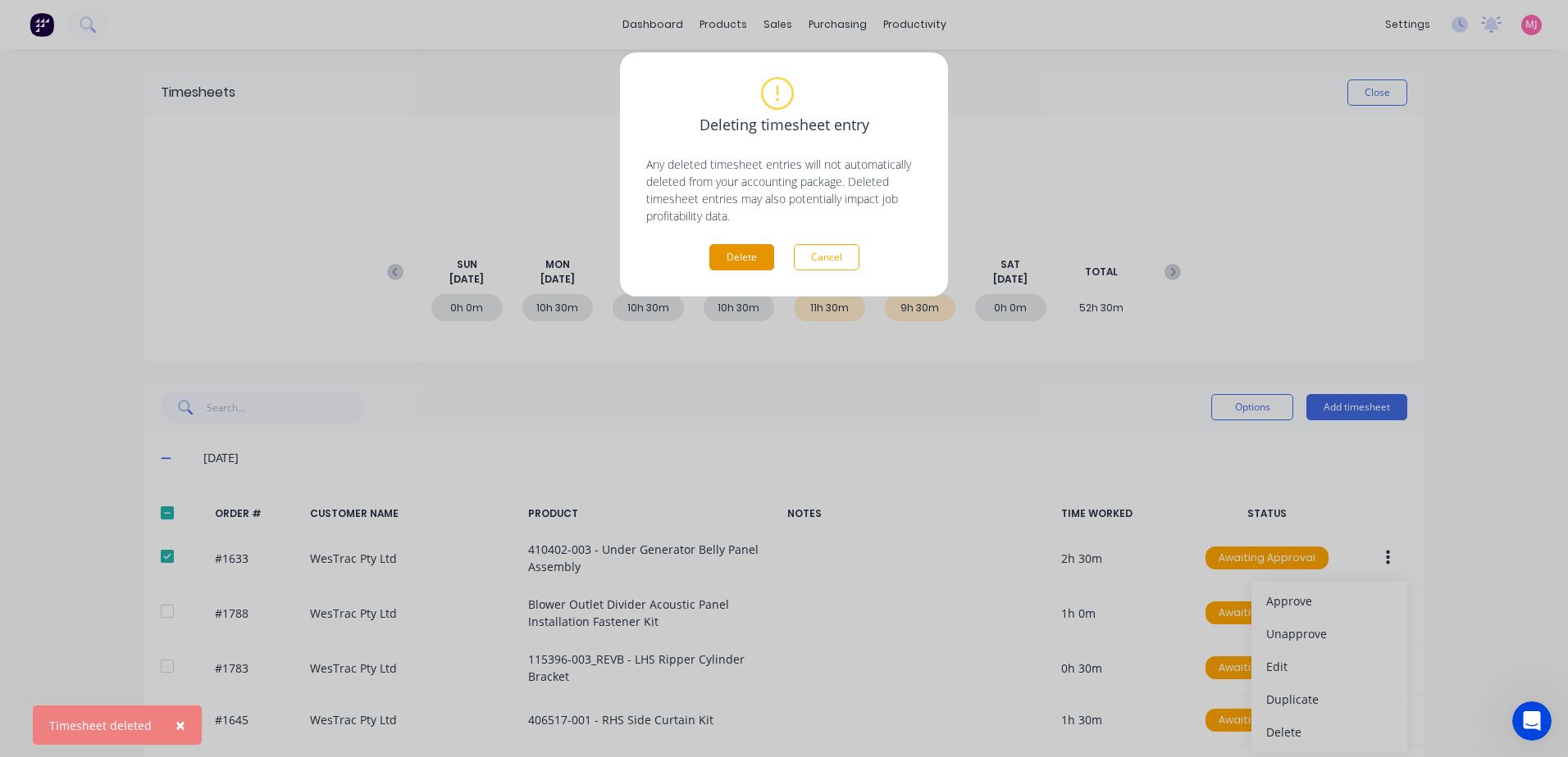
click at [725, 261] on button "Delete" at bounding box center [742, 257] width 65 height 27
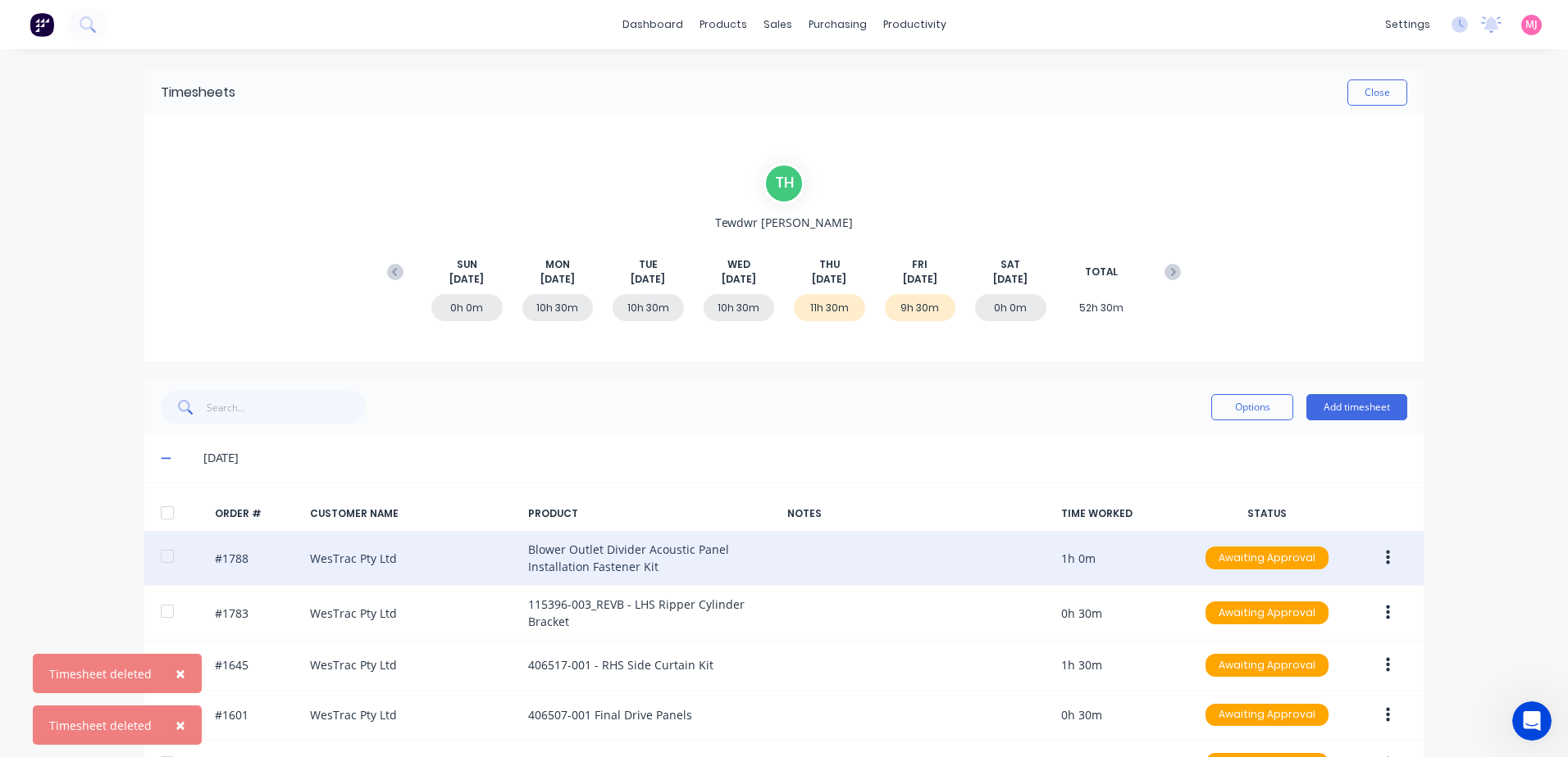
click at [1386, 556] on icon "button" at bounding box center [1388, 558] width 4 height 18
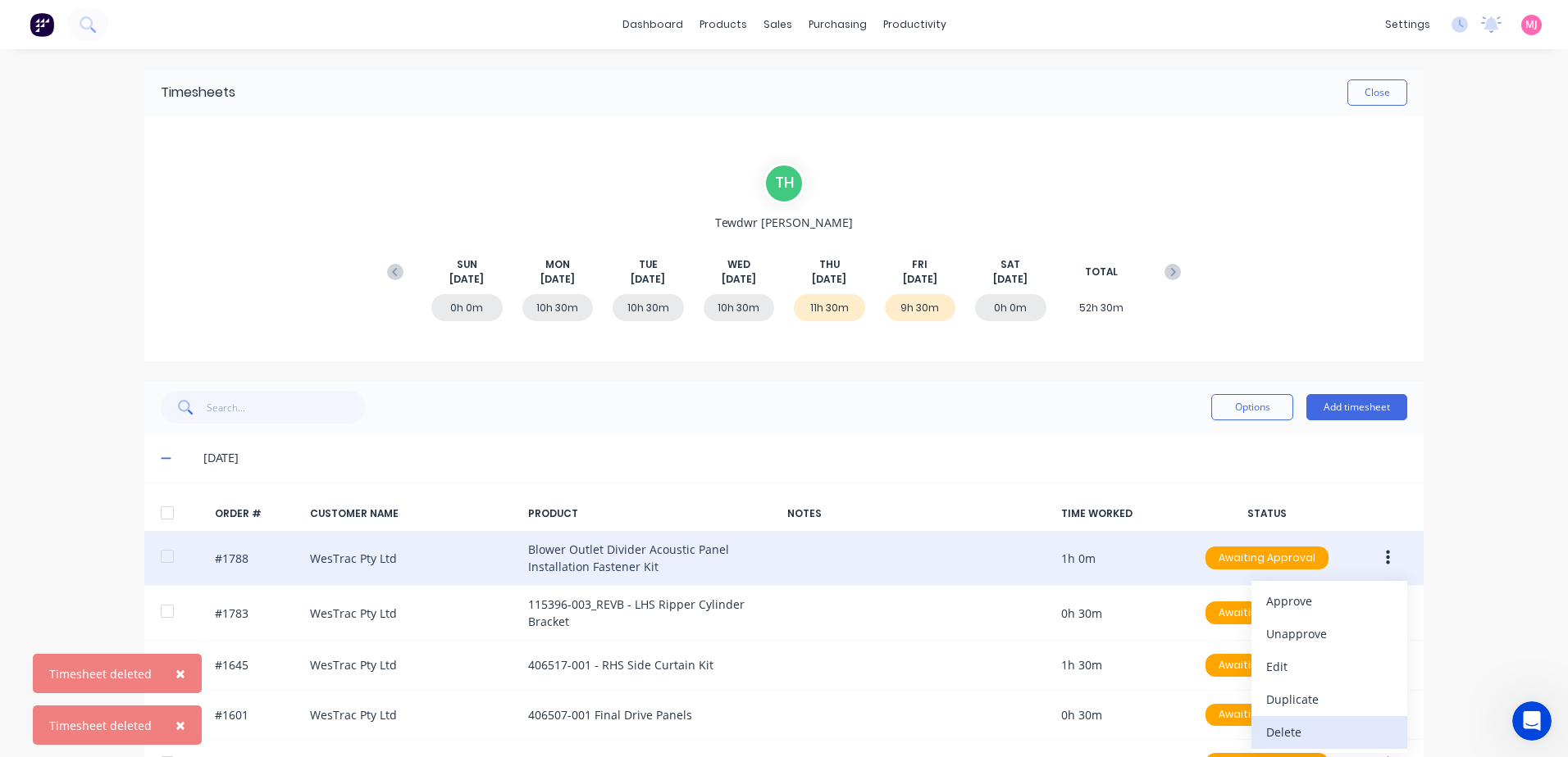
click at [1279, 728] on div "Delete" at bounding box center [1329, 732] width 127 height 24
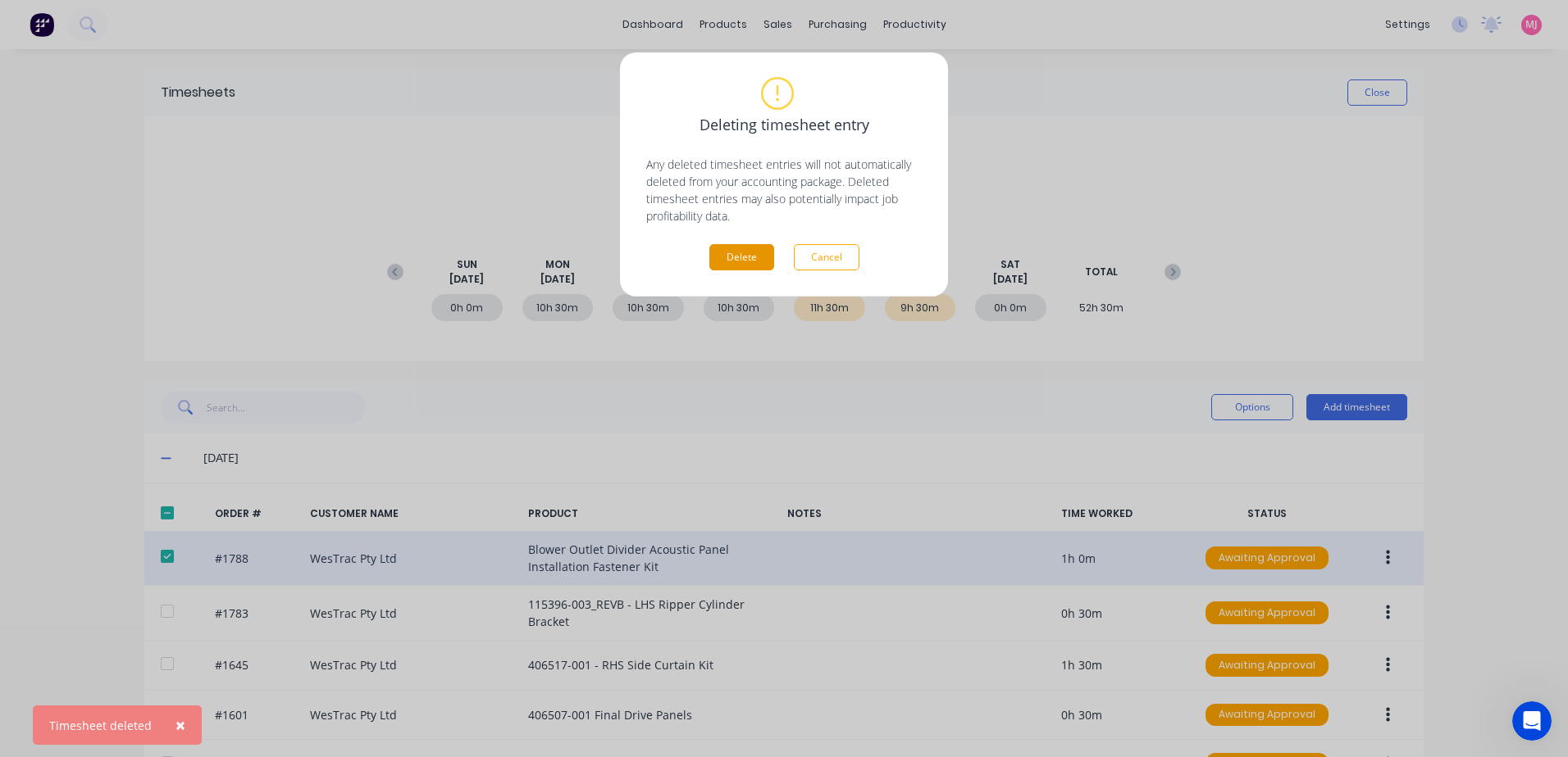
click at [754, 266] on button "Delete" at bounding box center [742, 257] width 65 height 27
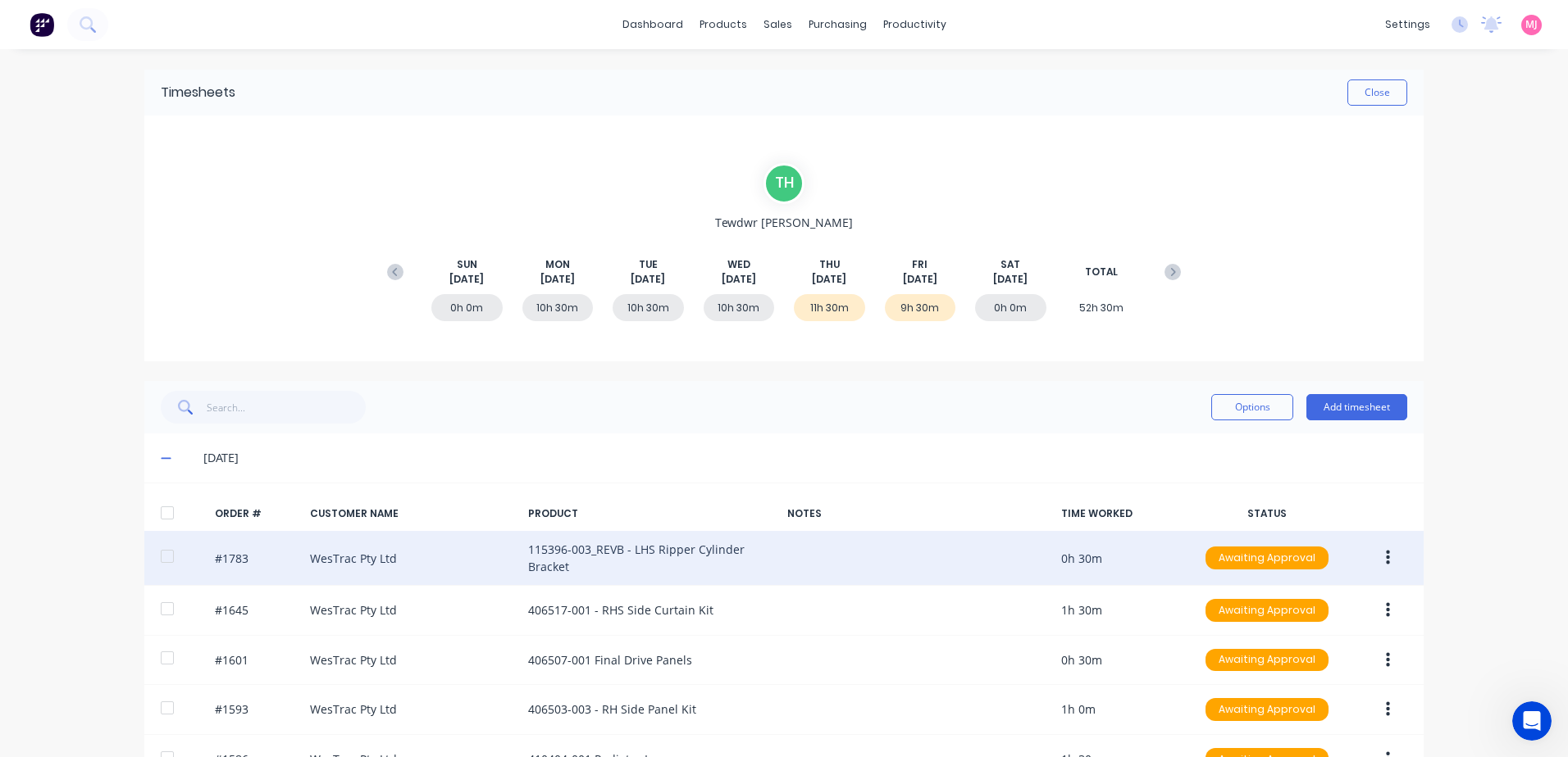
click at [1386, 557] on icon "button" at bounding box center [1388, 558] width 4 height 18
click at [1282, 730] on div "Delete" at bounding box center [1329, 732] width 127 height 24
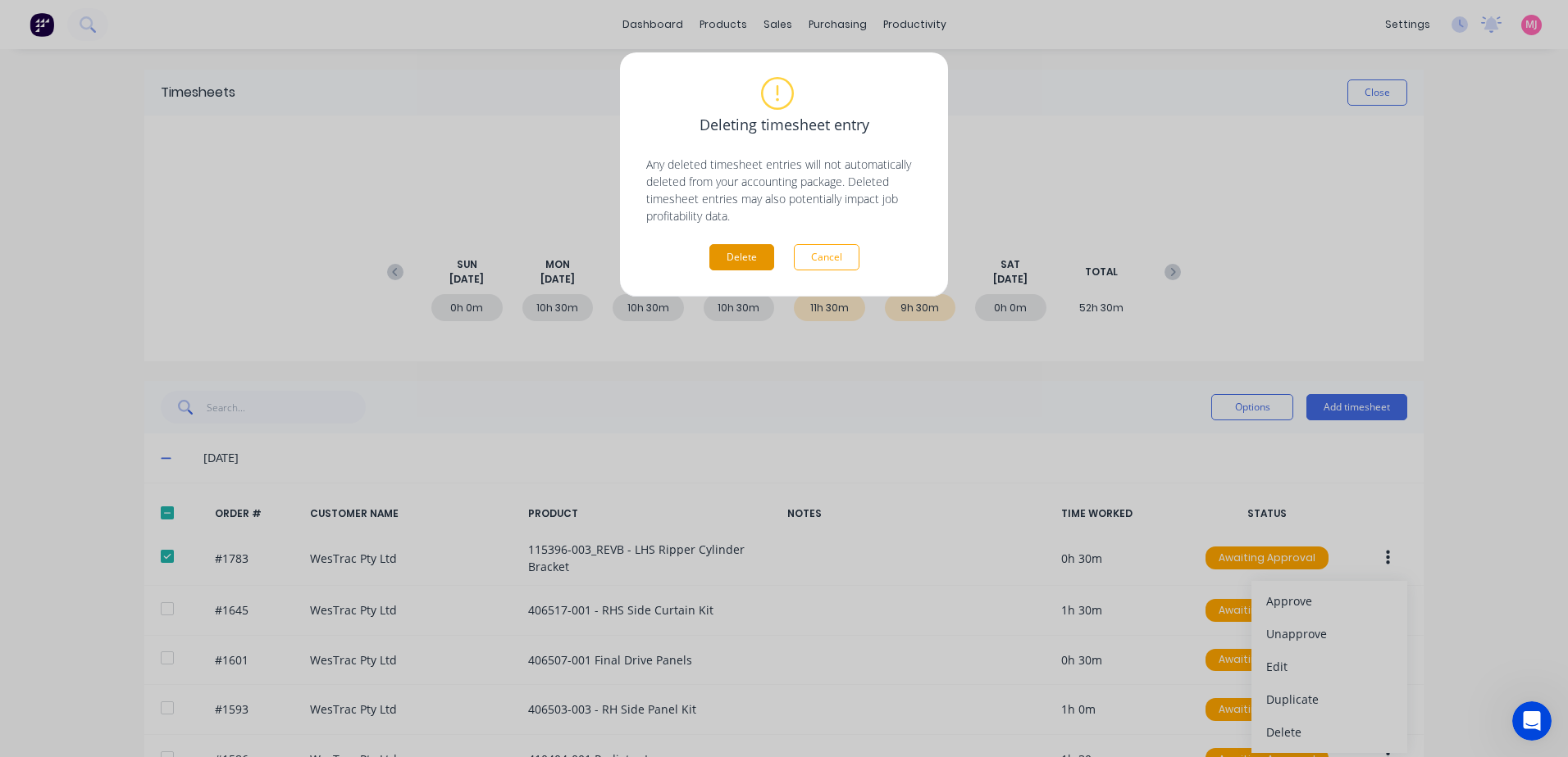
click at [726, 256] on button "Delete" at bounding box center [742, 257] width 65 height 27
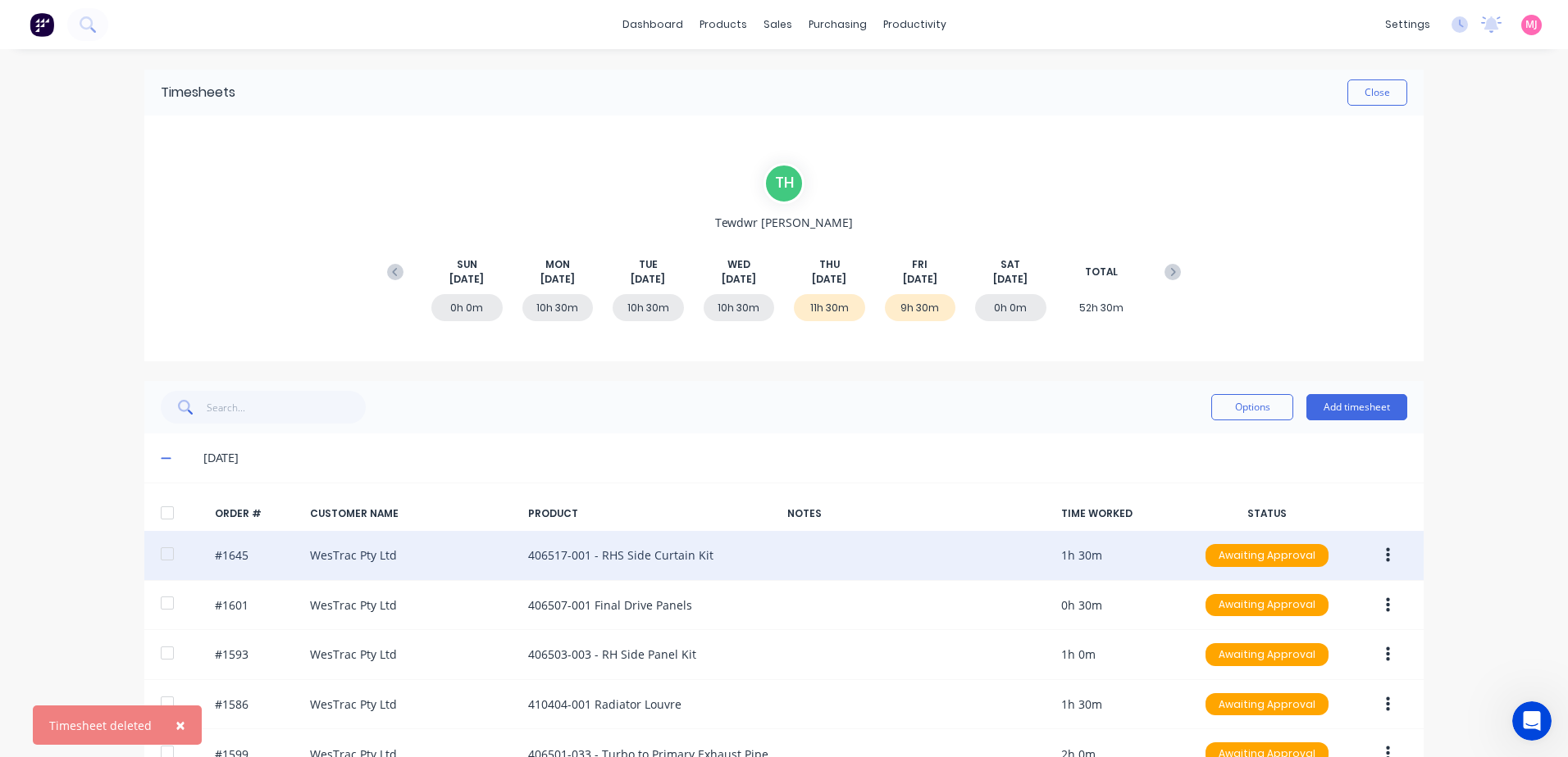
click at [1378, 556] on button "button" at bounding box center [1388, 556] width 38 height 29
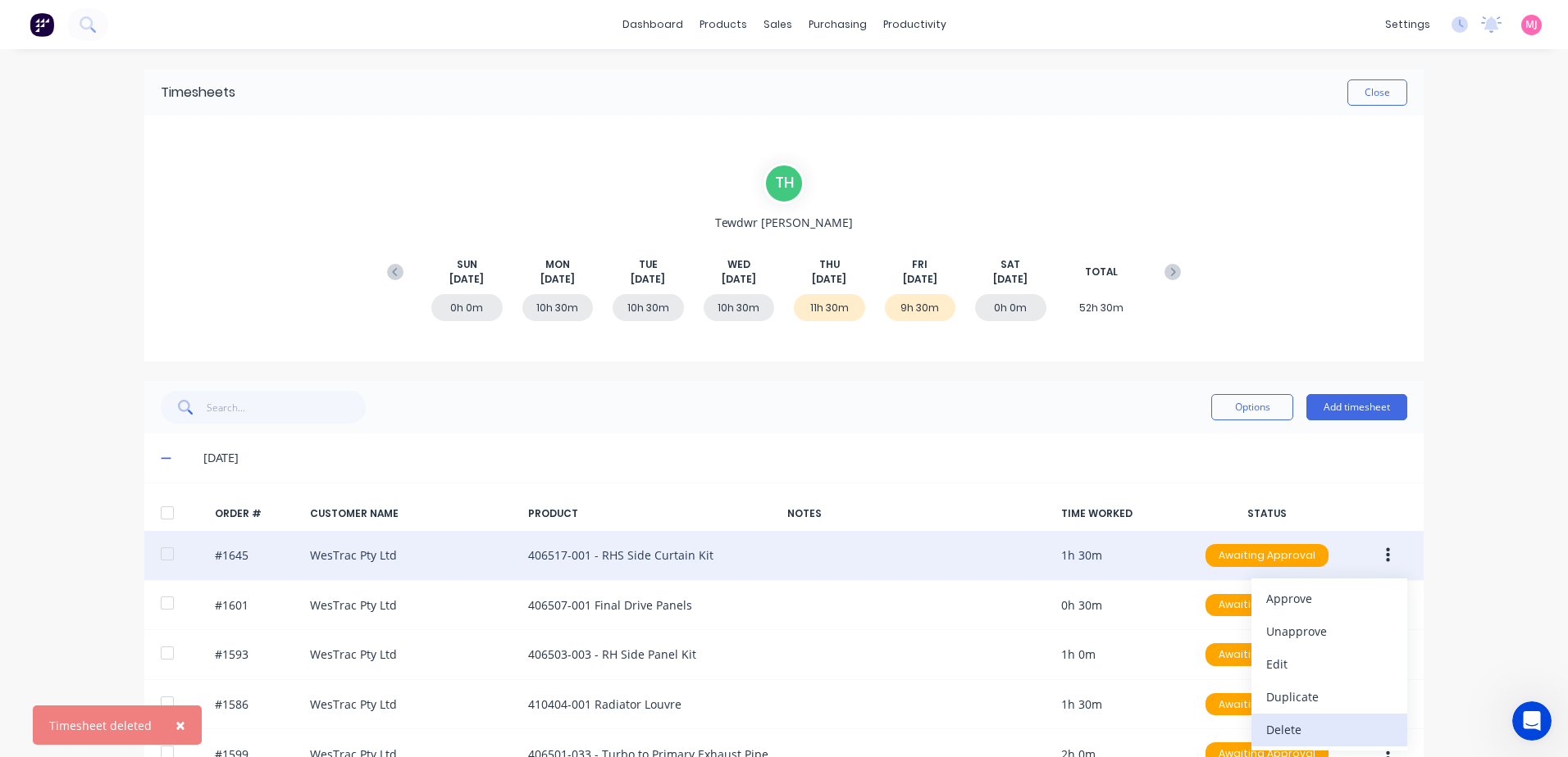
click at [1281, 728] on div "Delete" at bounding box center [1329, 730] width 127 height 24
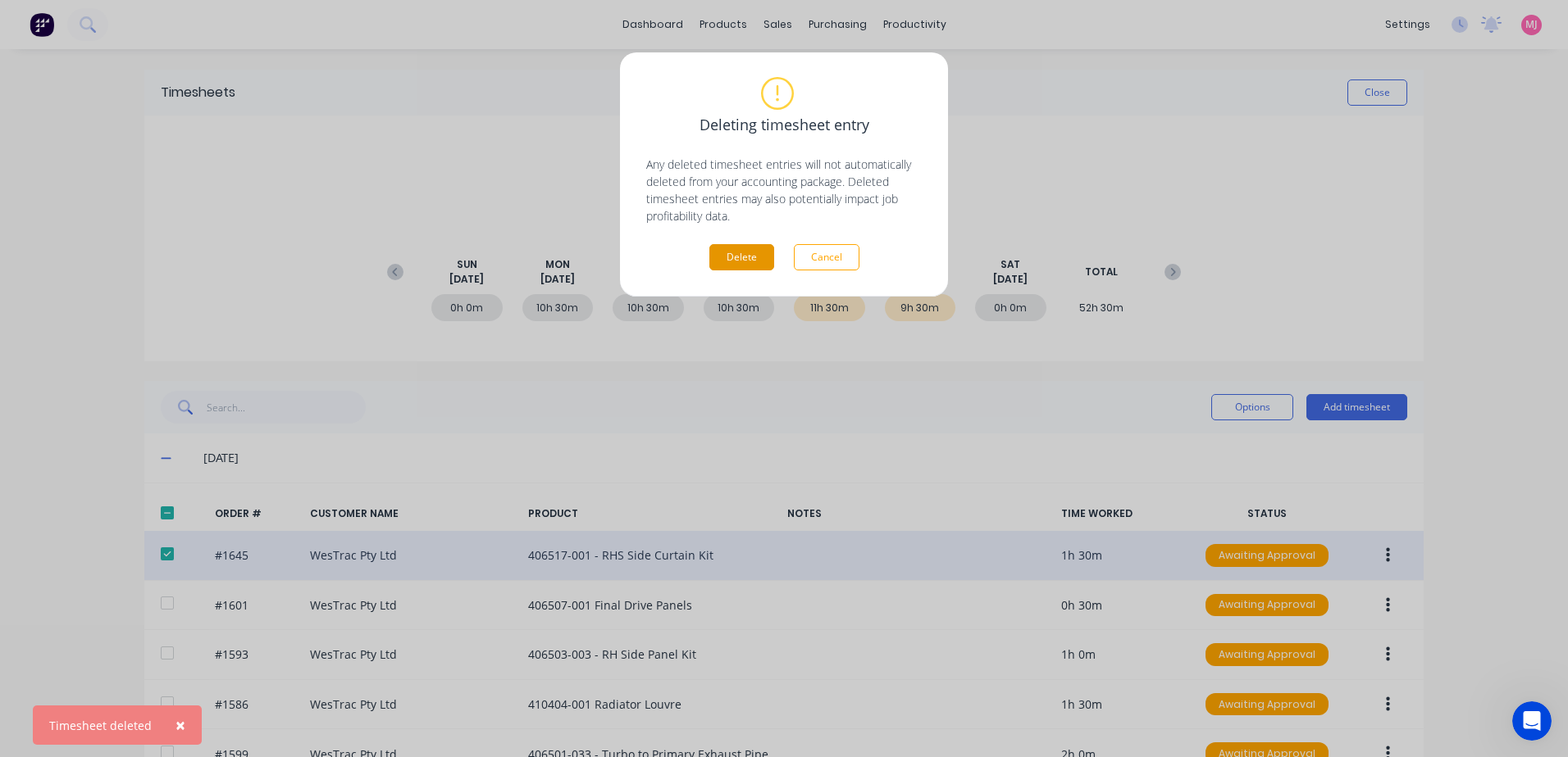
click at [735, 248] on button "Delete" at bounding box center [742, 257] width 65 height 27
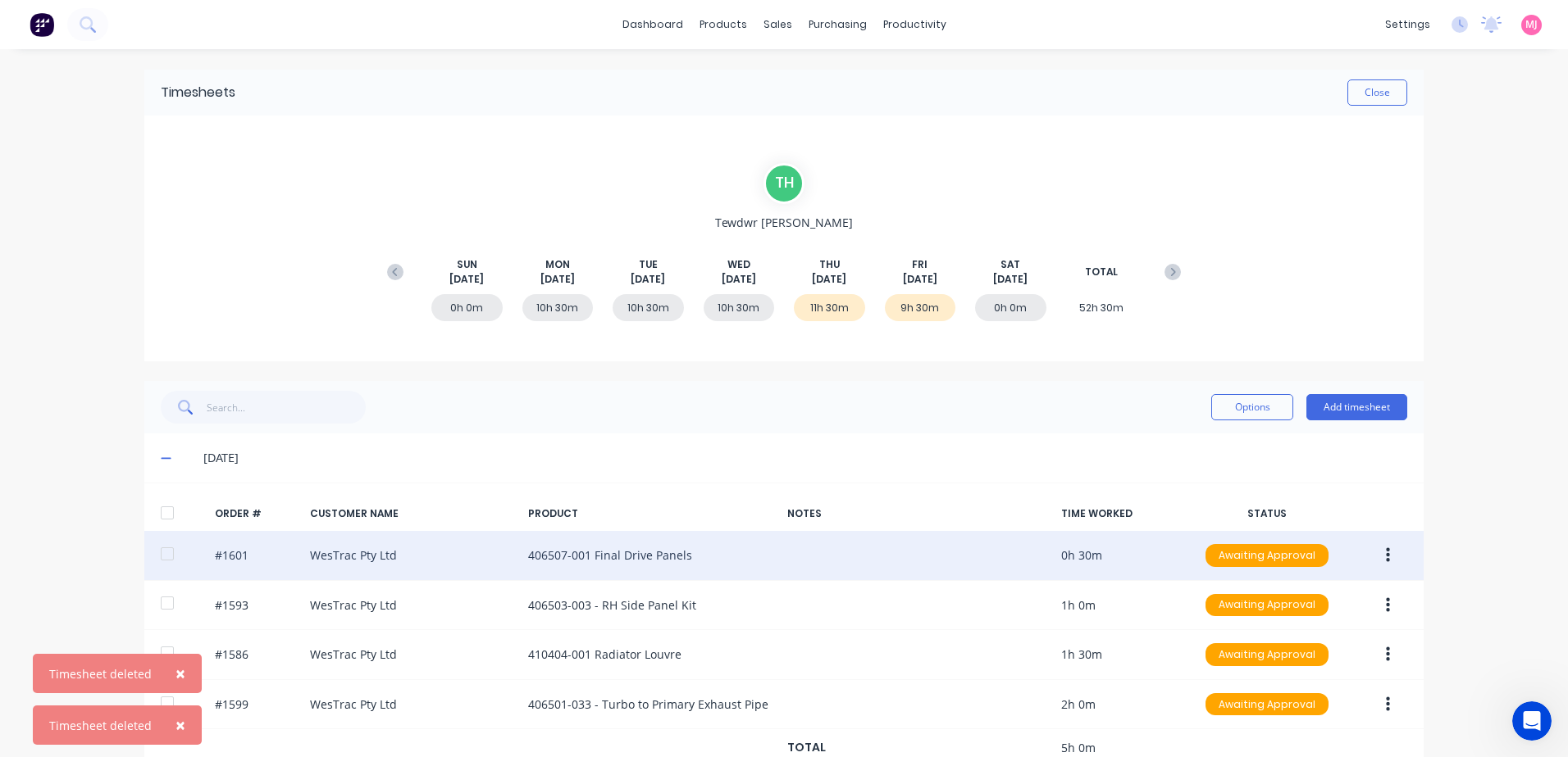
click at [1386, 557] on icon "button" at bounding box center [1388, 556] width 4 height 15
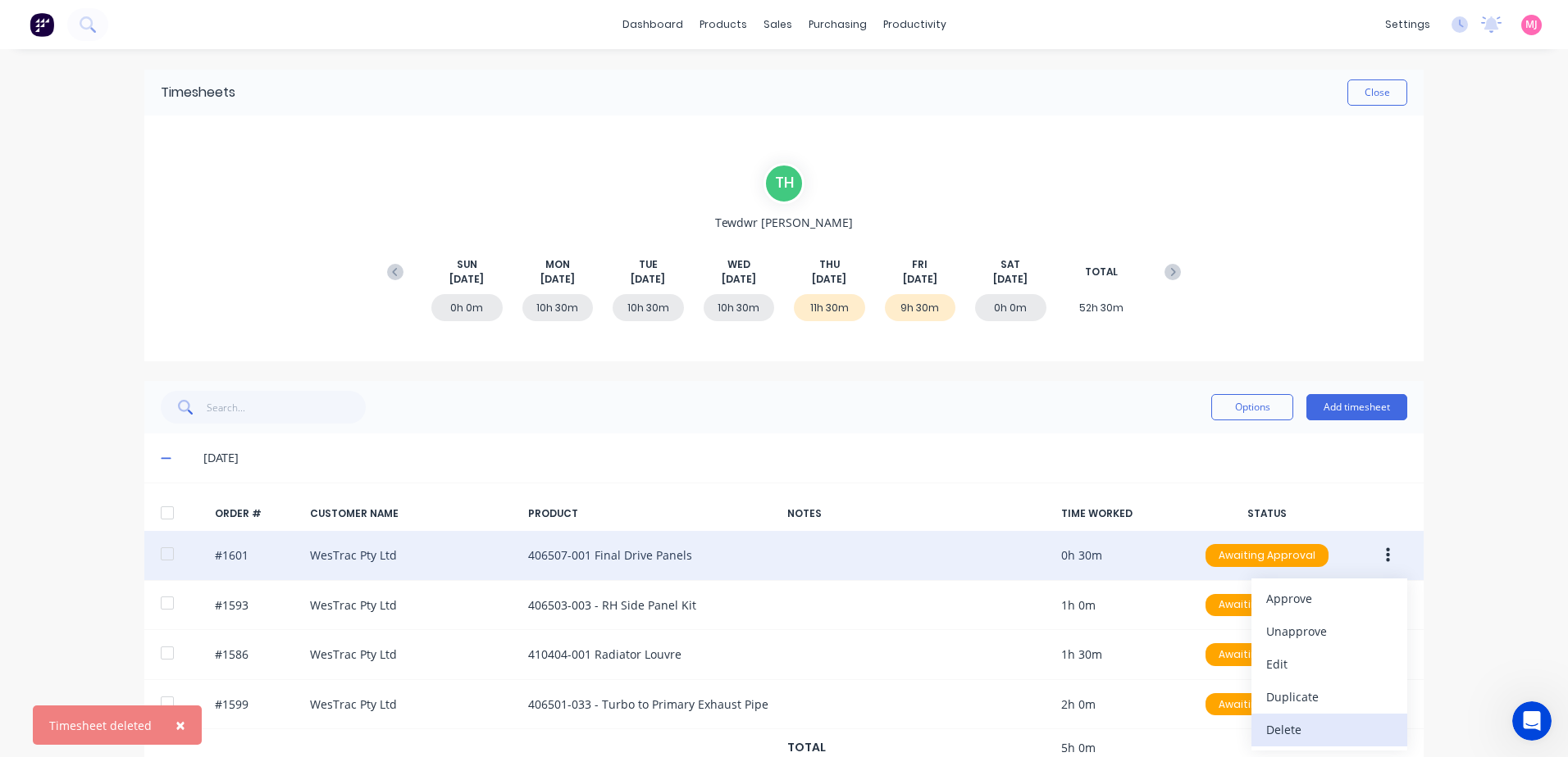
click at [1287, 733] on div "Delete" at bounding box center [1329, 730] width 127 height 24
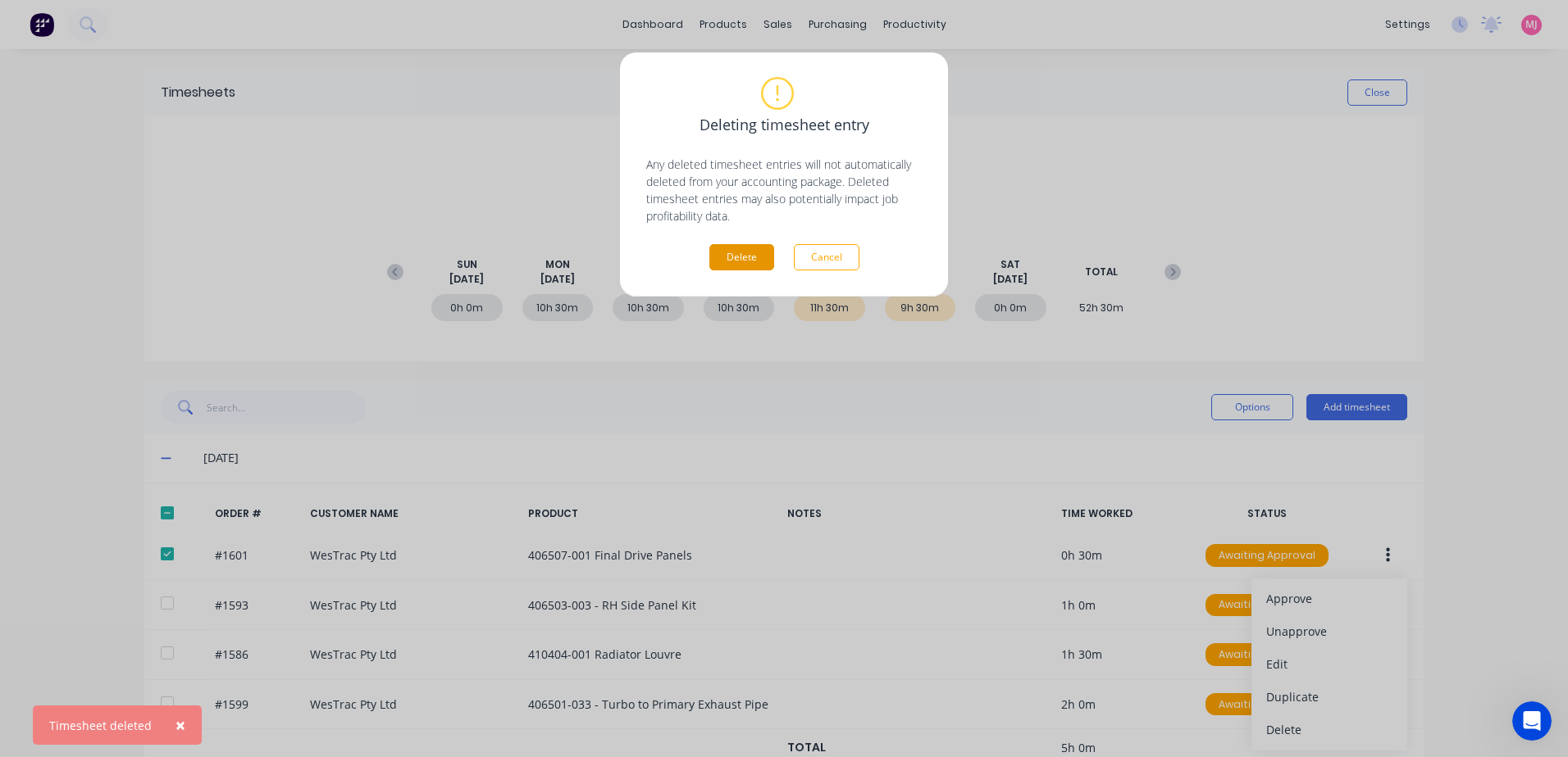
click at [747, 263] on button "Delete" at bounding box center [742, 257] width 65 height 27
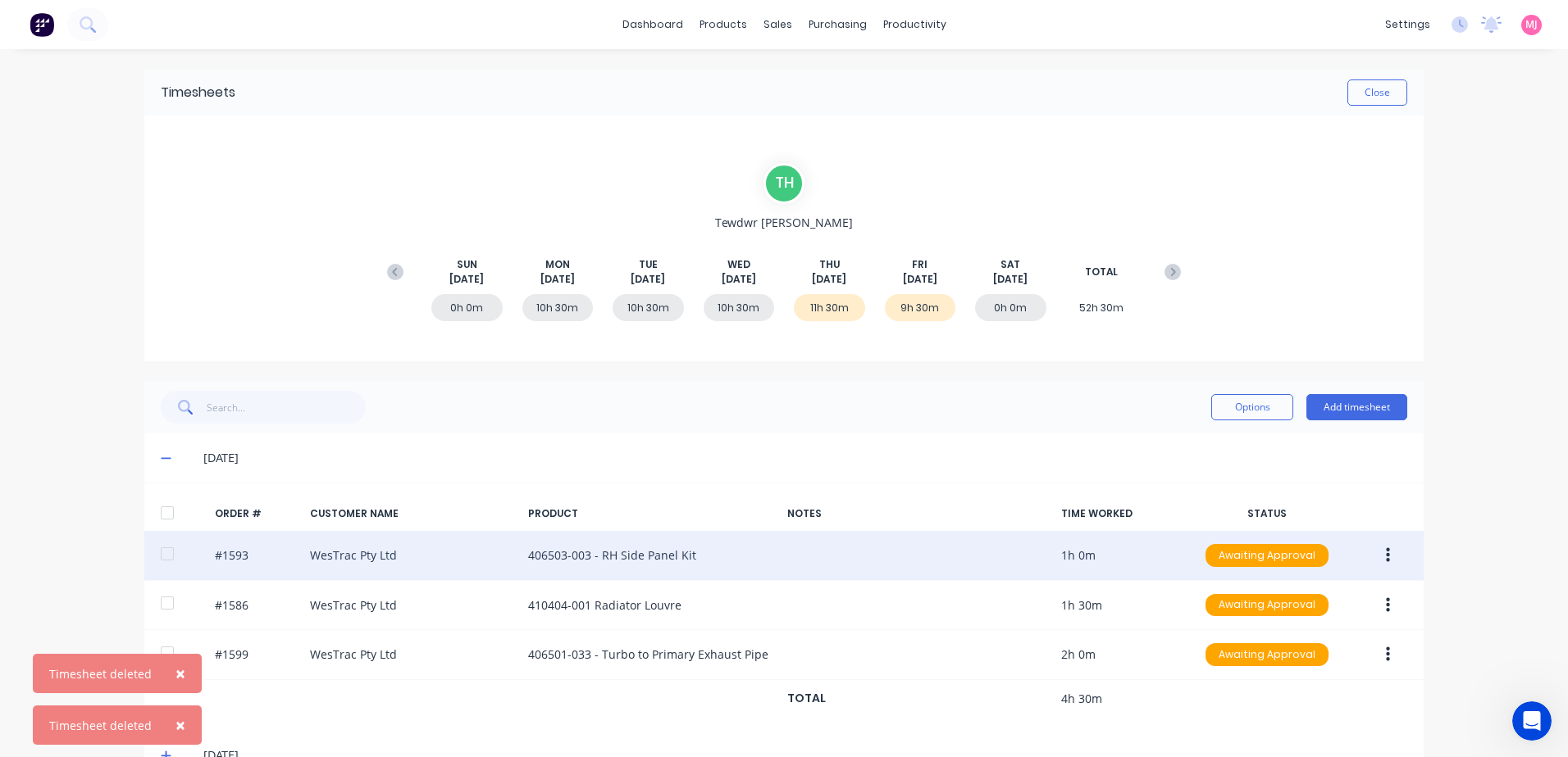
click at [1386, 558] on icon "button" at bounding box center [1388, 556] width 4 height 18
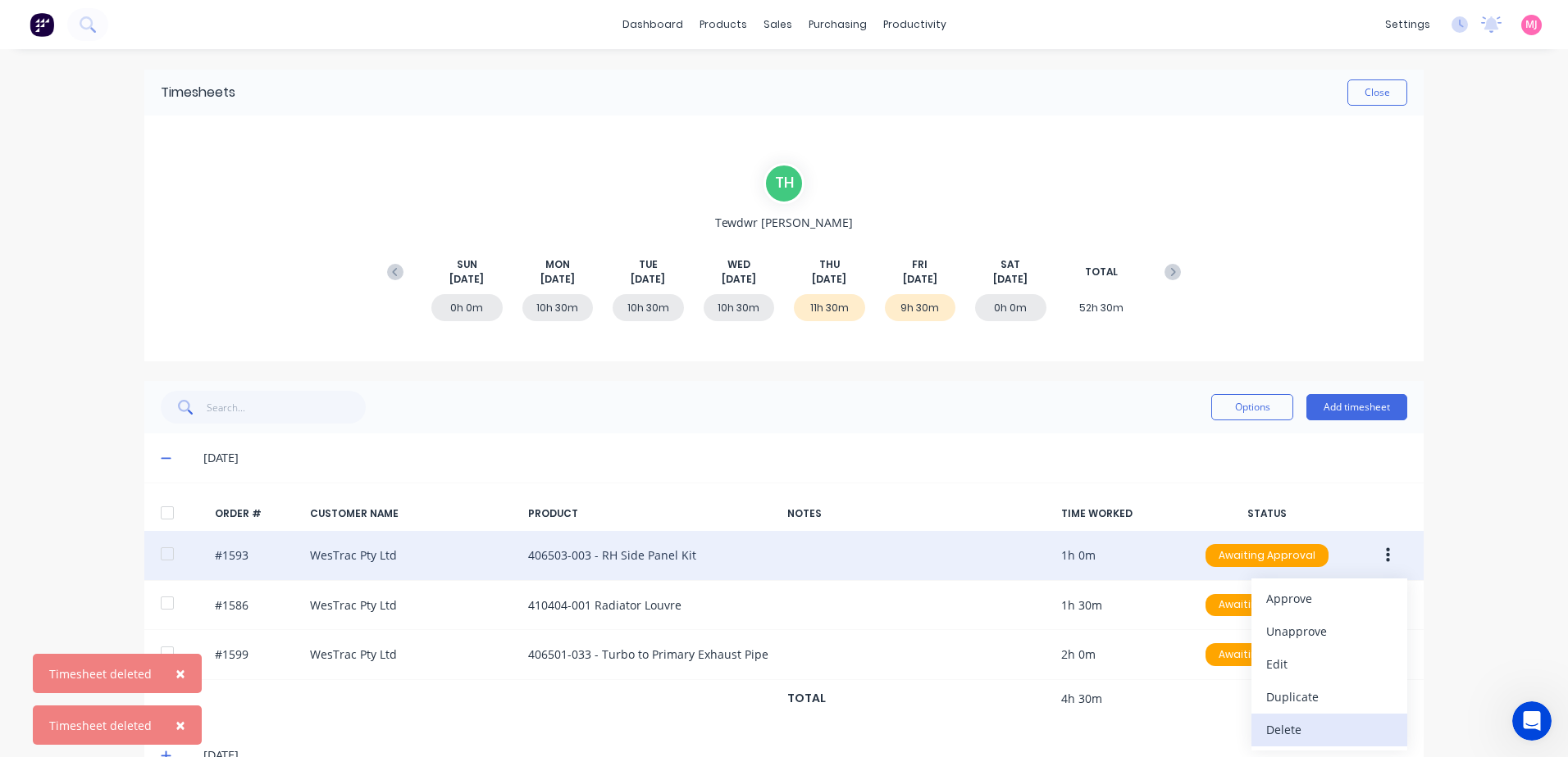
click at [1297, 730] on div "Delete" at bounding box center [1329, 730] width 127 height 24
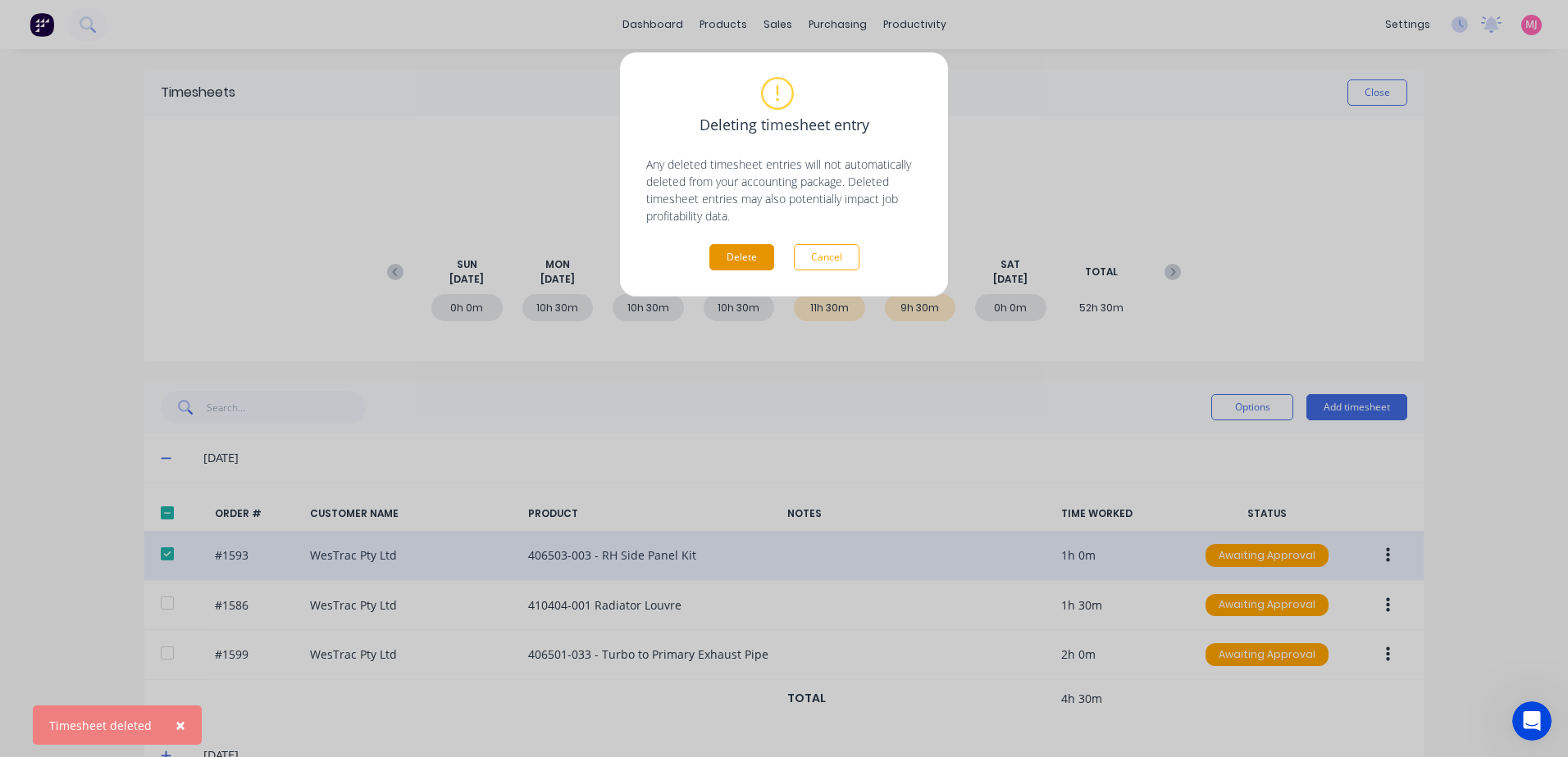
click at [756, 253] on button "Delete" at bounding box center [742, 257] width 65 height 27
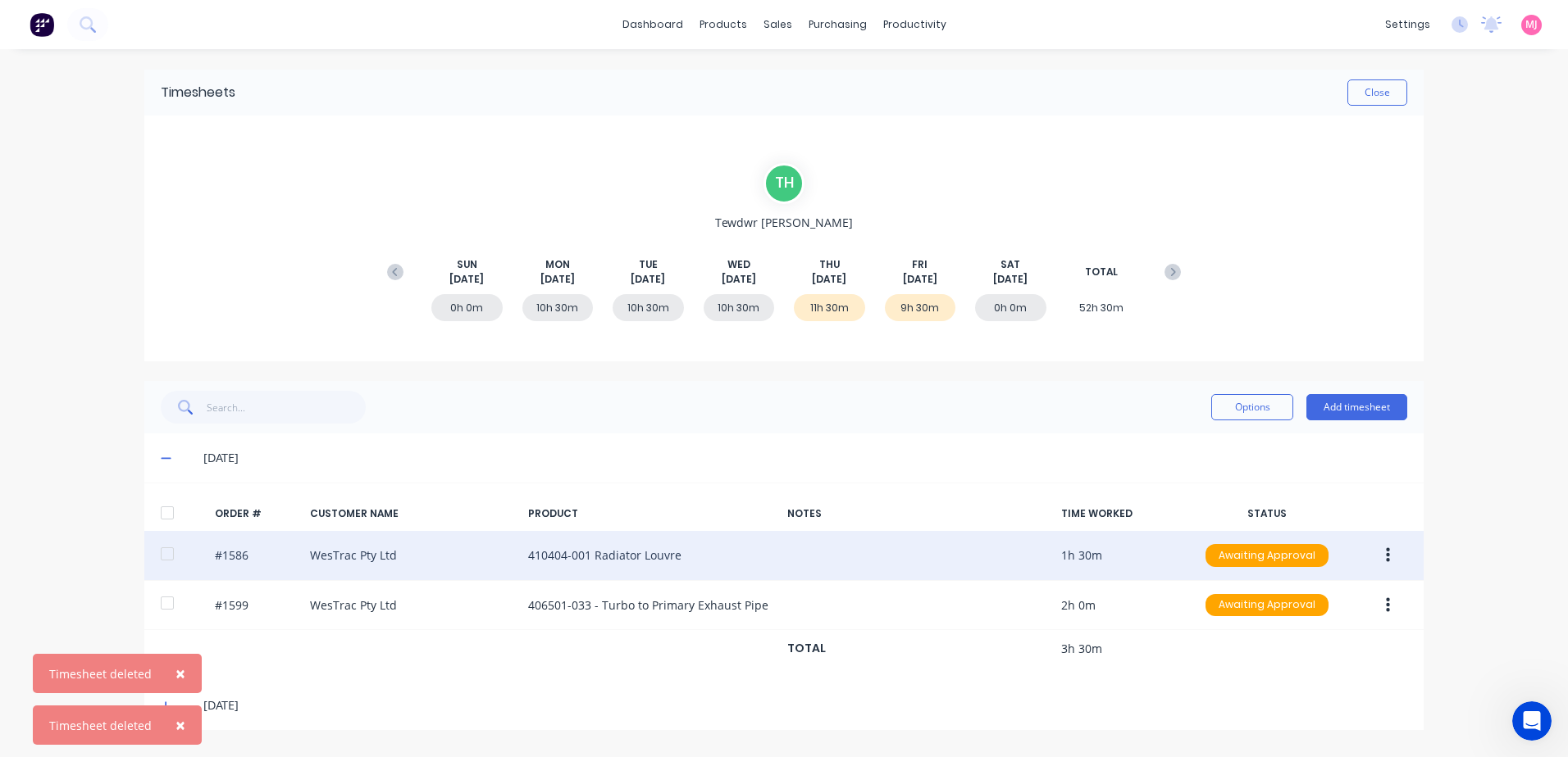
click at [1389, 559] on icon "button" at bounding box center [1388, 556] width 4 height 18
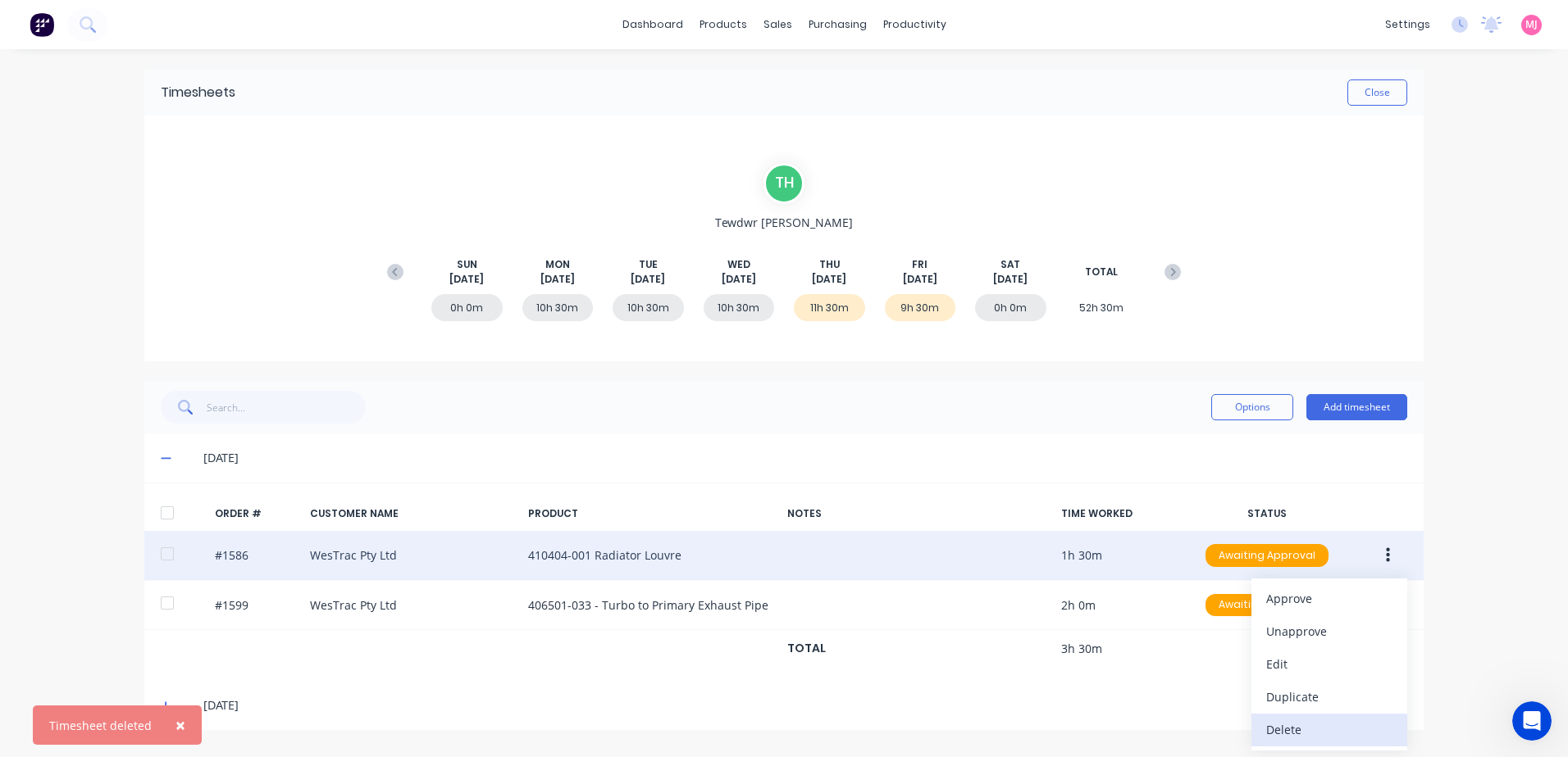
click at [1278, 737] on div "Delete" at bounding box center [1329, 730] width 127 height 24
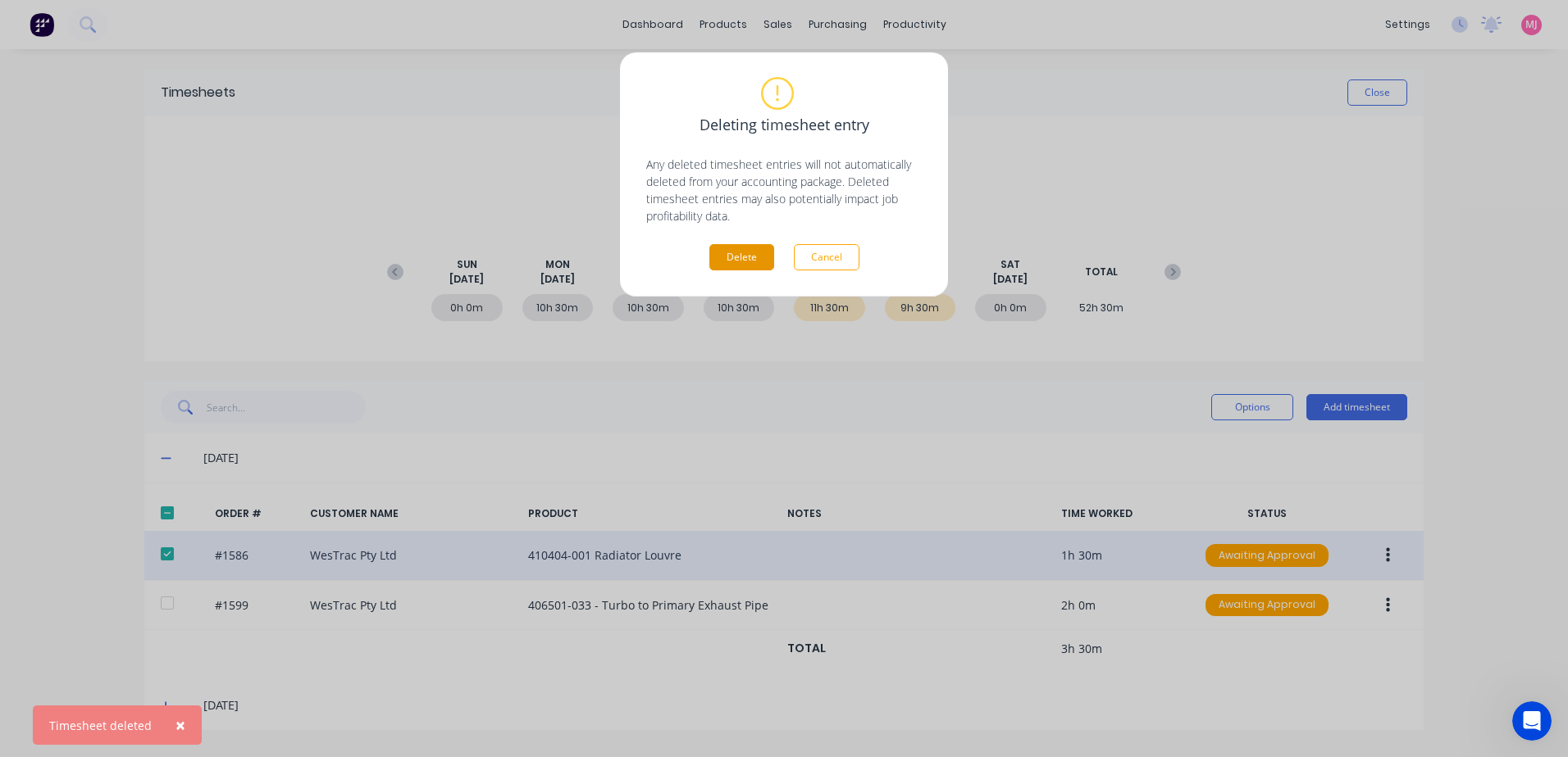
click at [750, 255] on button "Delete" at bounding box center [742, 257] width 65 height 27
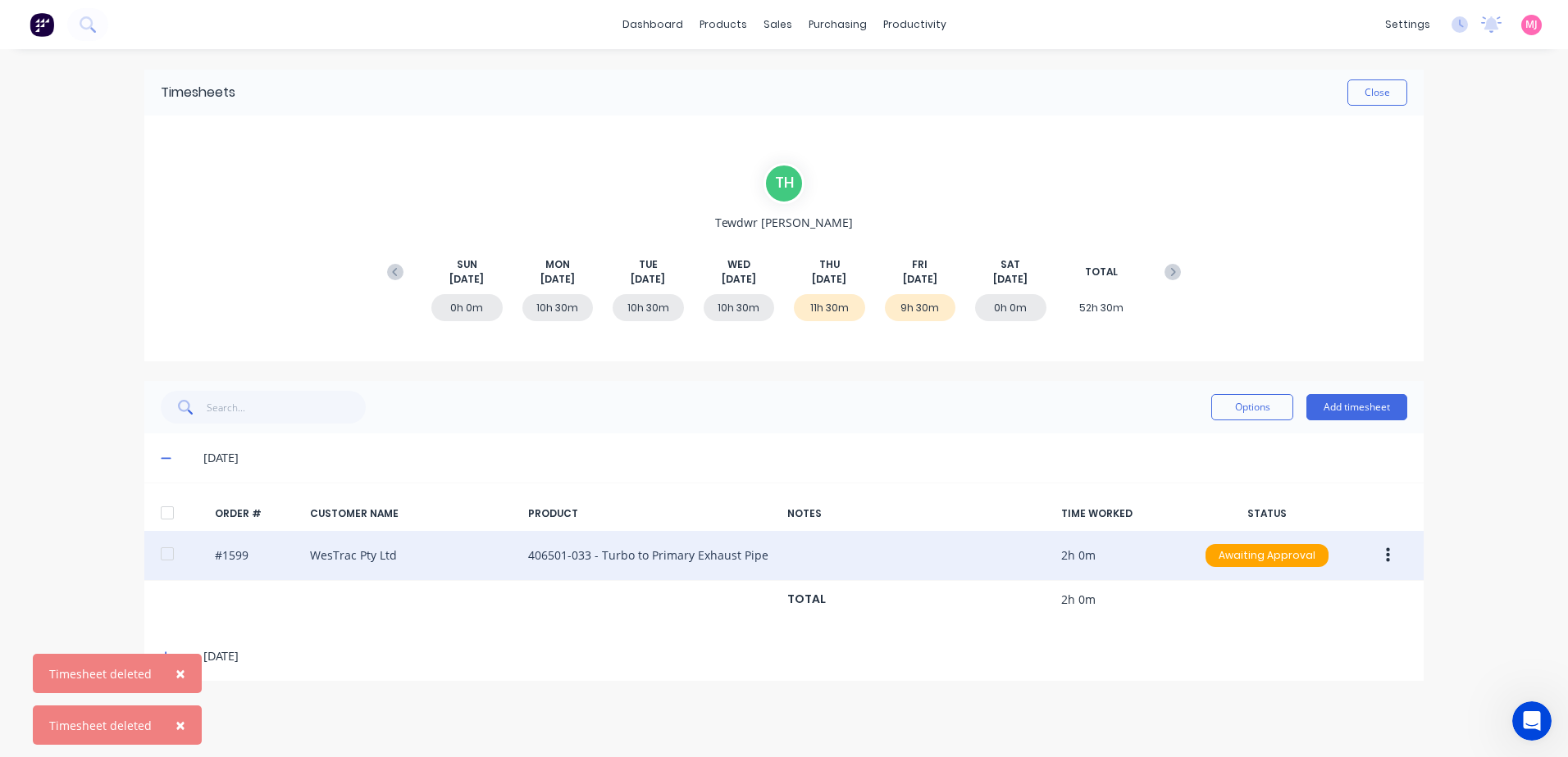
click at [1387, 559] on icon "button" at bounding box center [1388, 556] width 4 height 18
click at [1305, 728] on div "Delete" at bounding box center [1329, 730] width 127 height 24
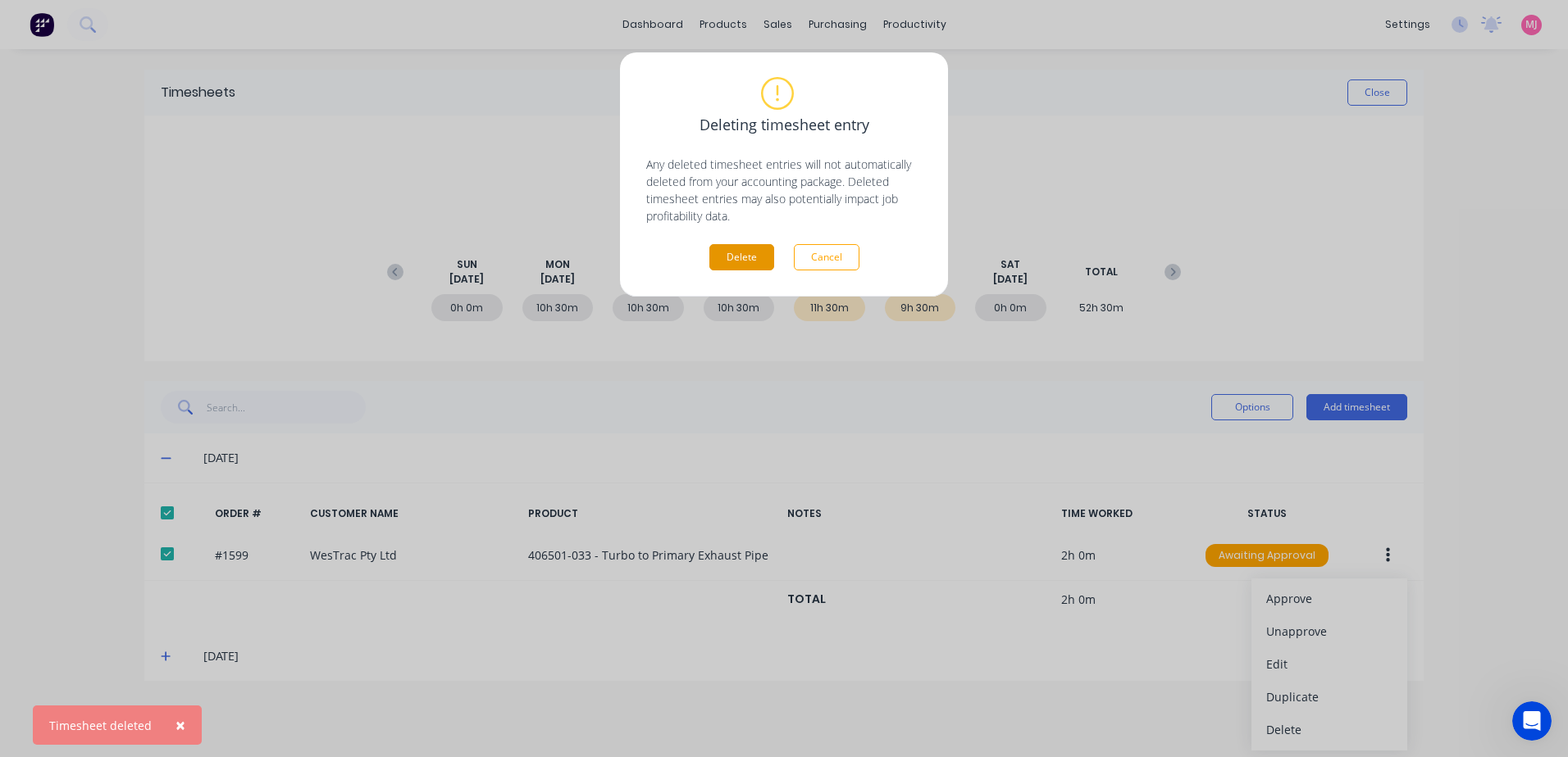
click at [737, 257] on button "Delete" at bounding box center [742, 257] width 65 height 27
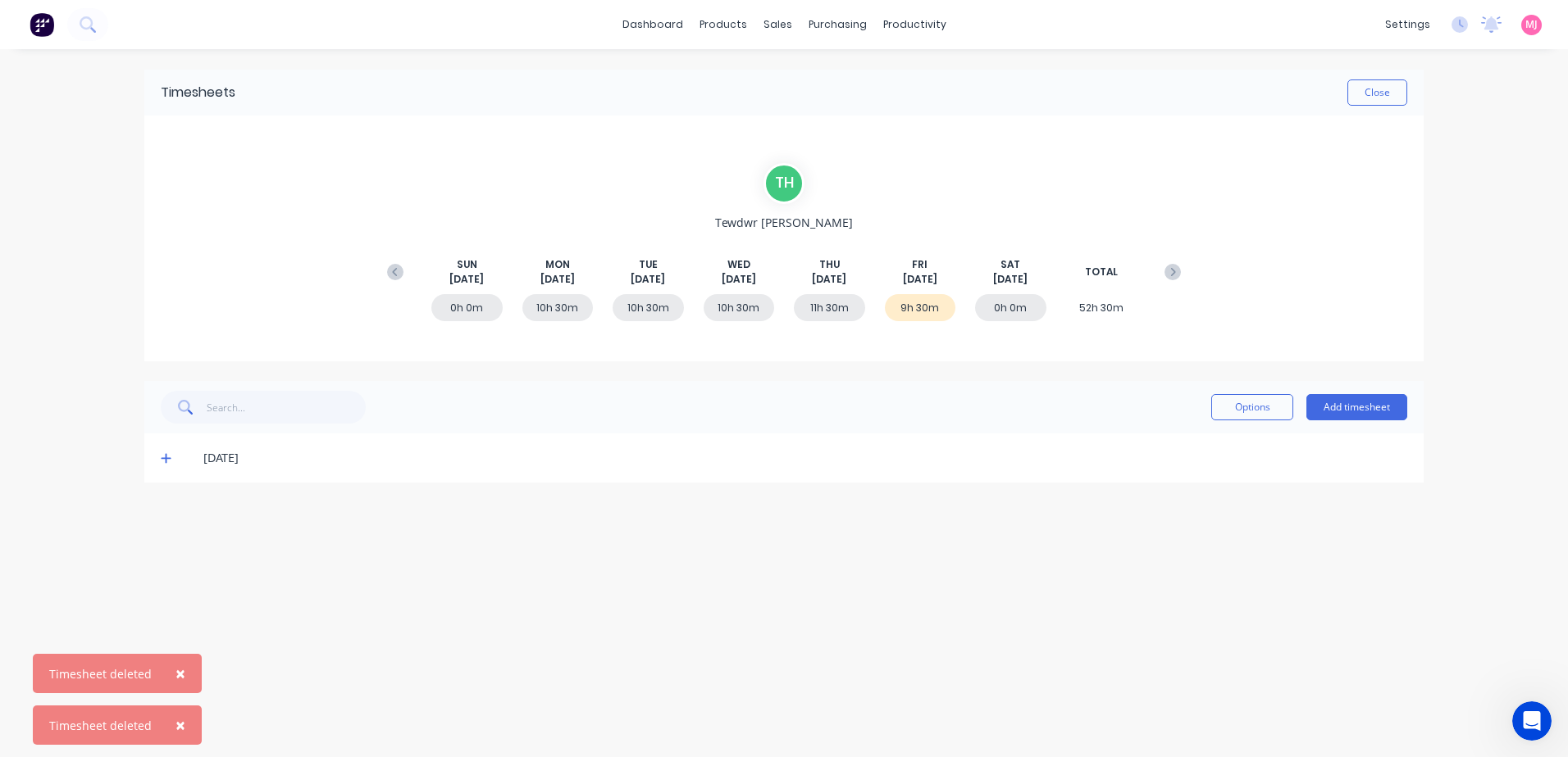
click at [169, 458] on icon at bounding box center [166, 459] width 11 height 12
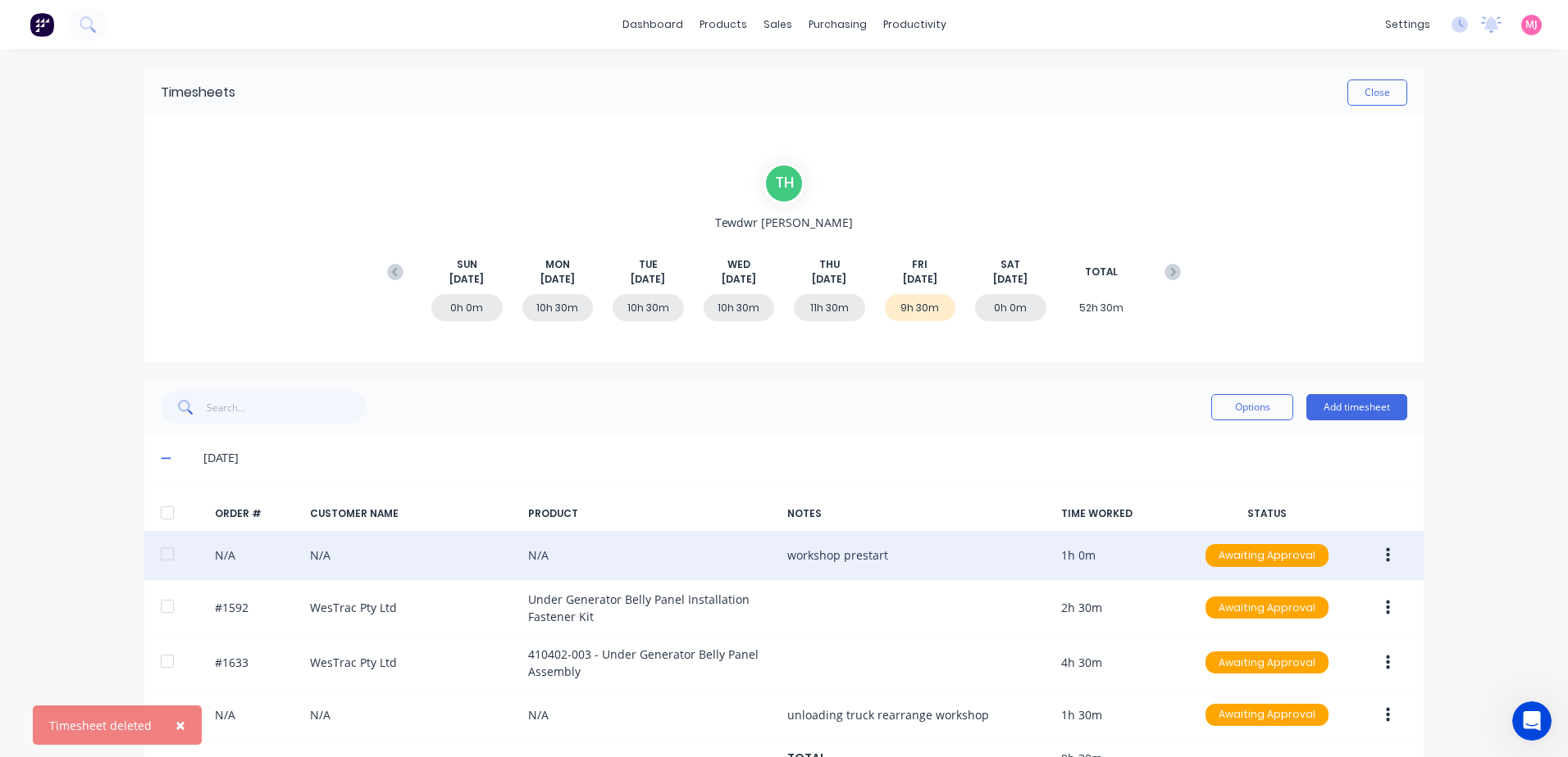
click at [1386, 559] on icon "button" at bounding box center [1388, 556] width 4 height 18
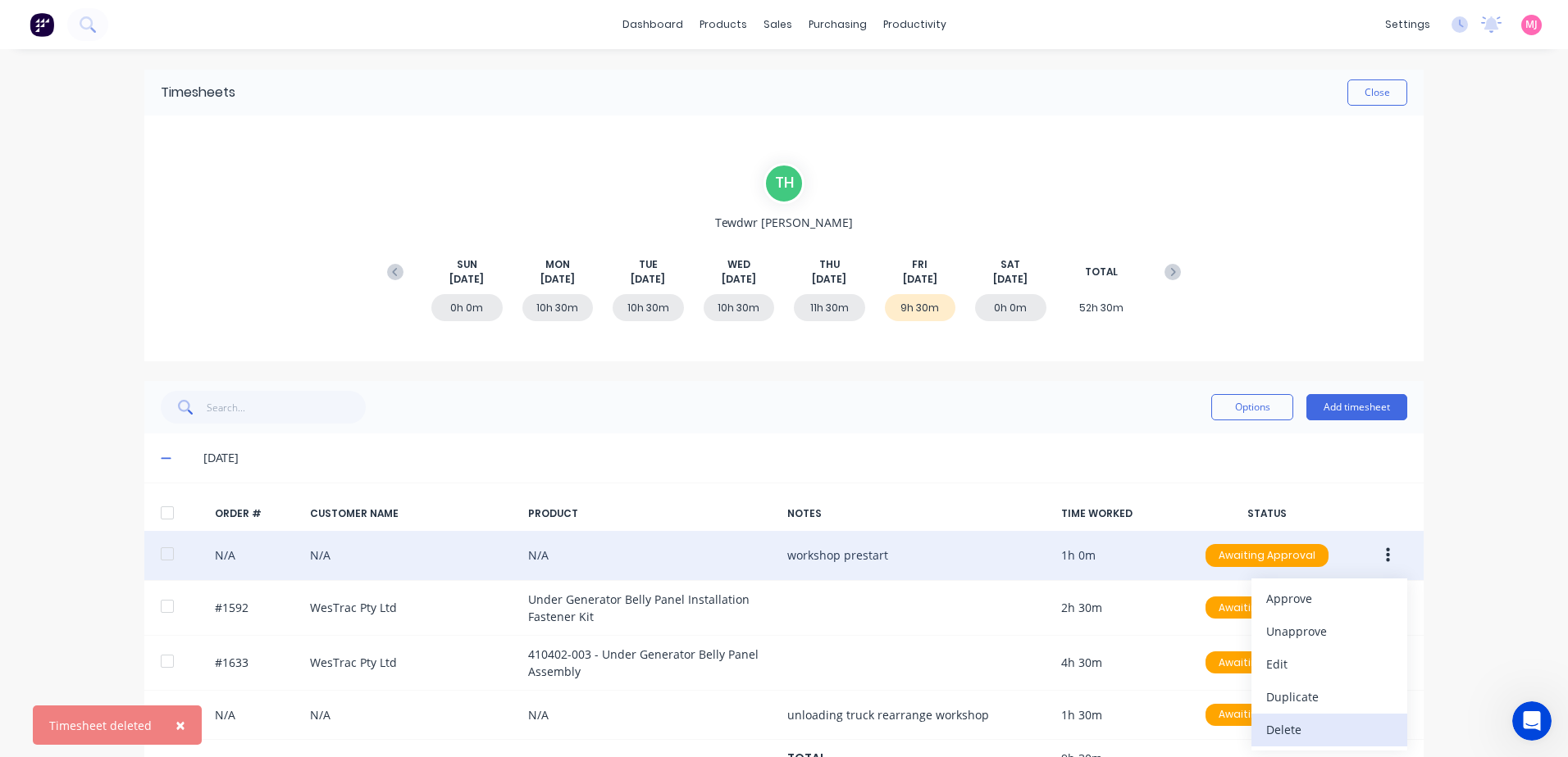
click at [1285, 736] on div "Delete" at bounding box center [1329, 730] width 127 height 24
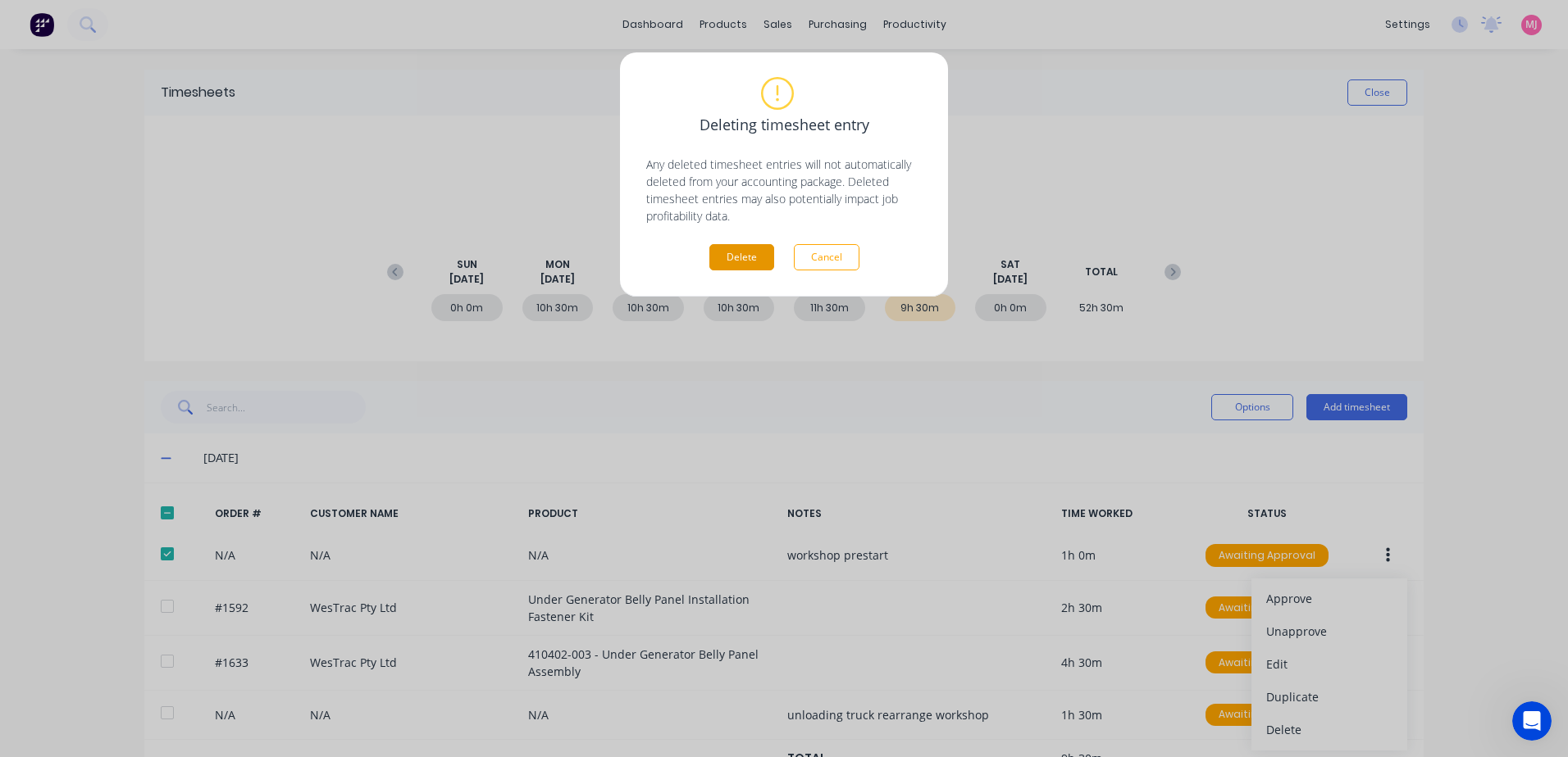
click at [750, 260] on button "Delete" at bounding box center [742, 257] width 65 height 27
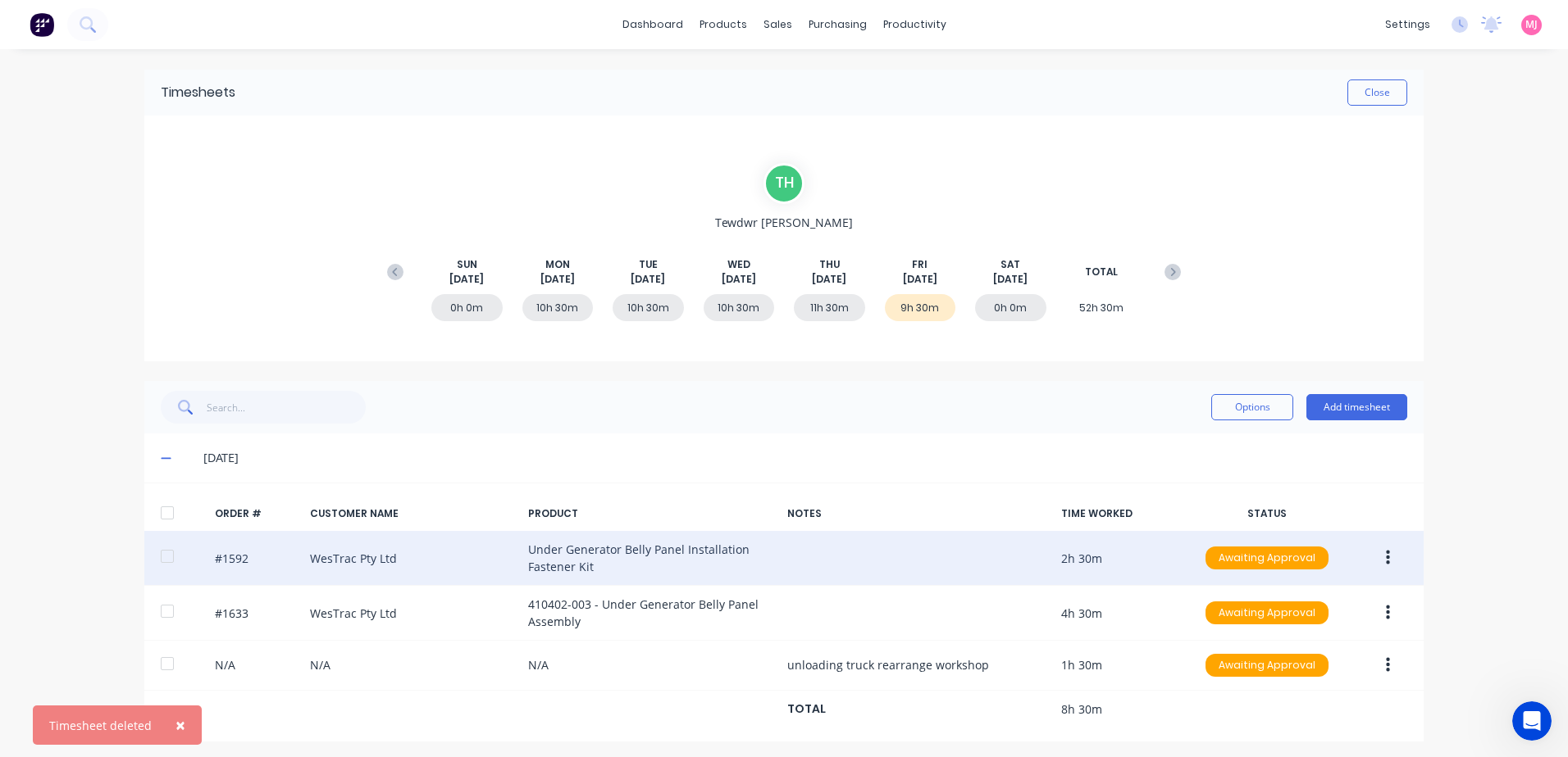
click at [1378, 559] on button "button" at bounding box center [1388, 559] width 38 height 29
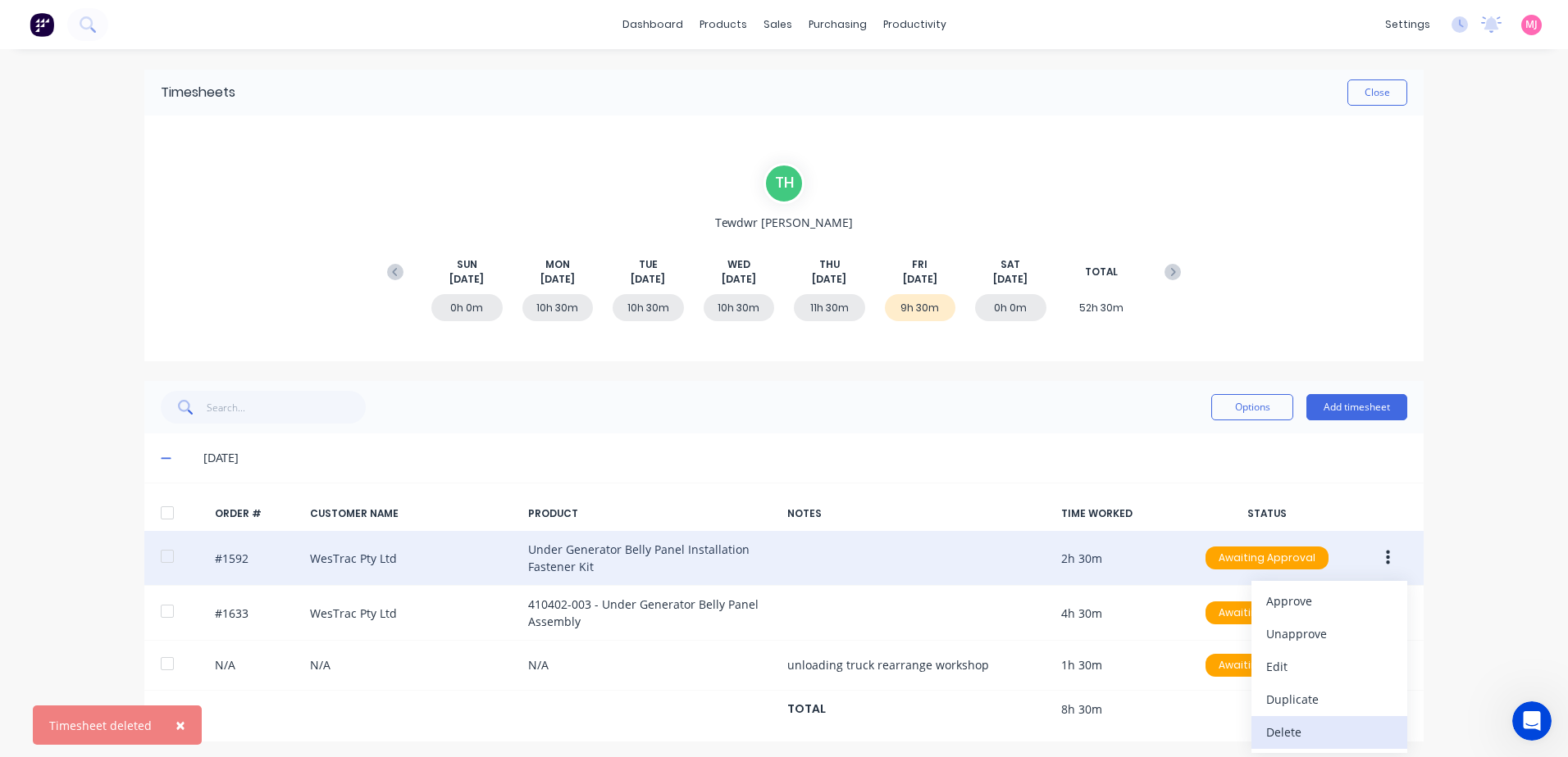
drag, startPoint x: 1291, startPoint y: 733, endPoint x: 1290, endPoint y: 722, distance: 11.0
click at [1290, 722] on div "Delete" at bounding box center [1329, 732] width 127 height 24
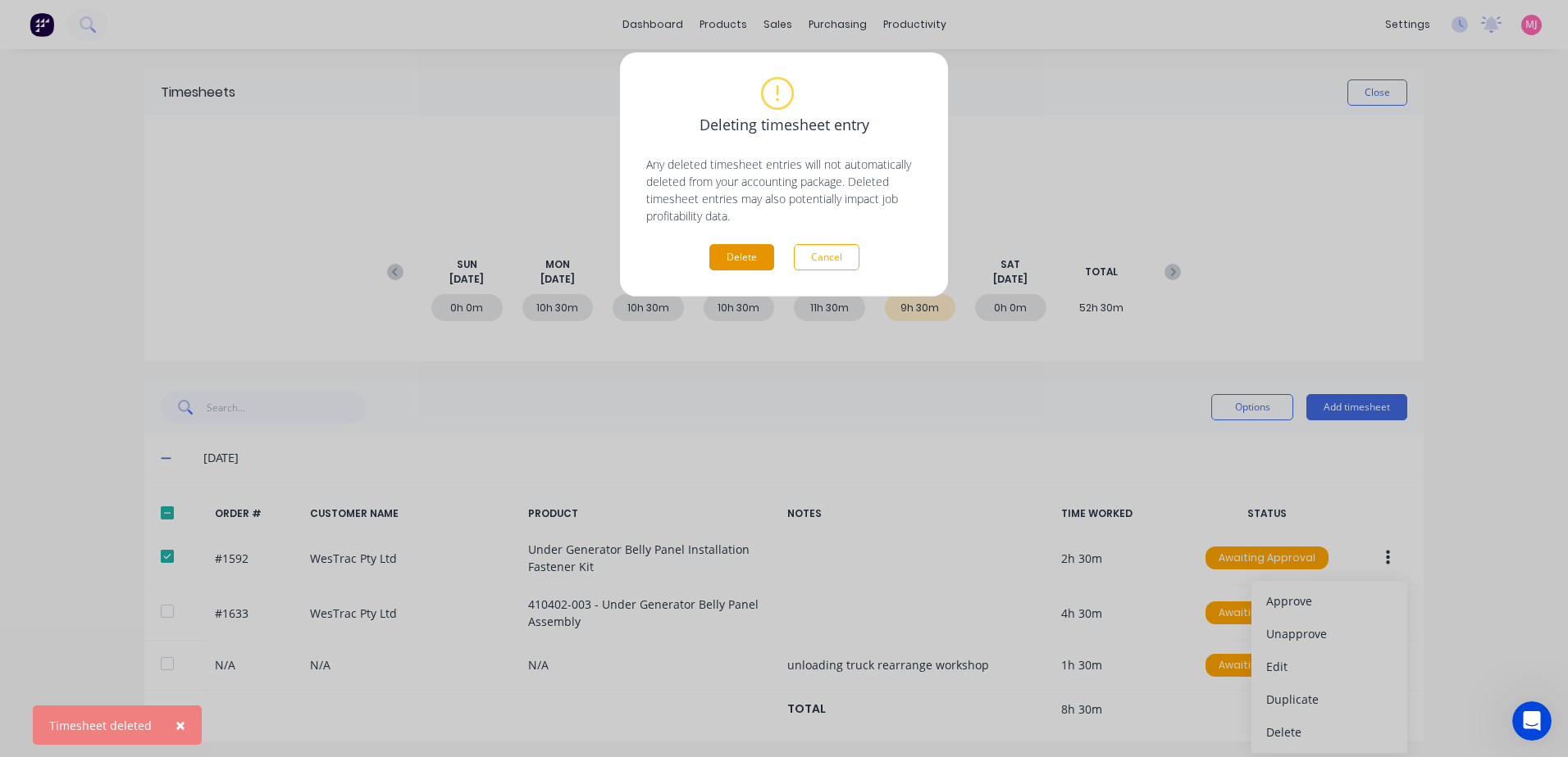
click at [710, 261] on button "Delete" at bounding box center [742, 257] width 65 height 27
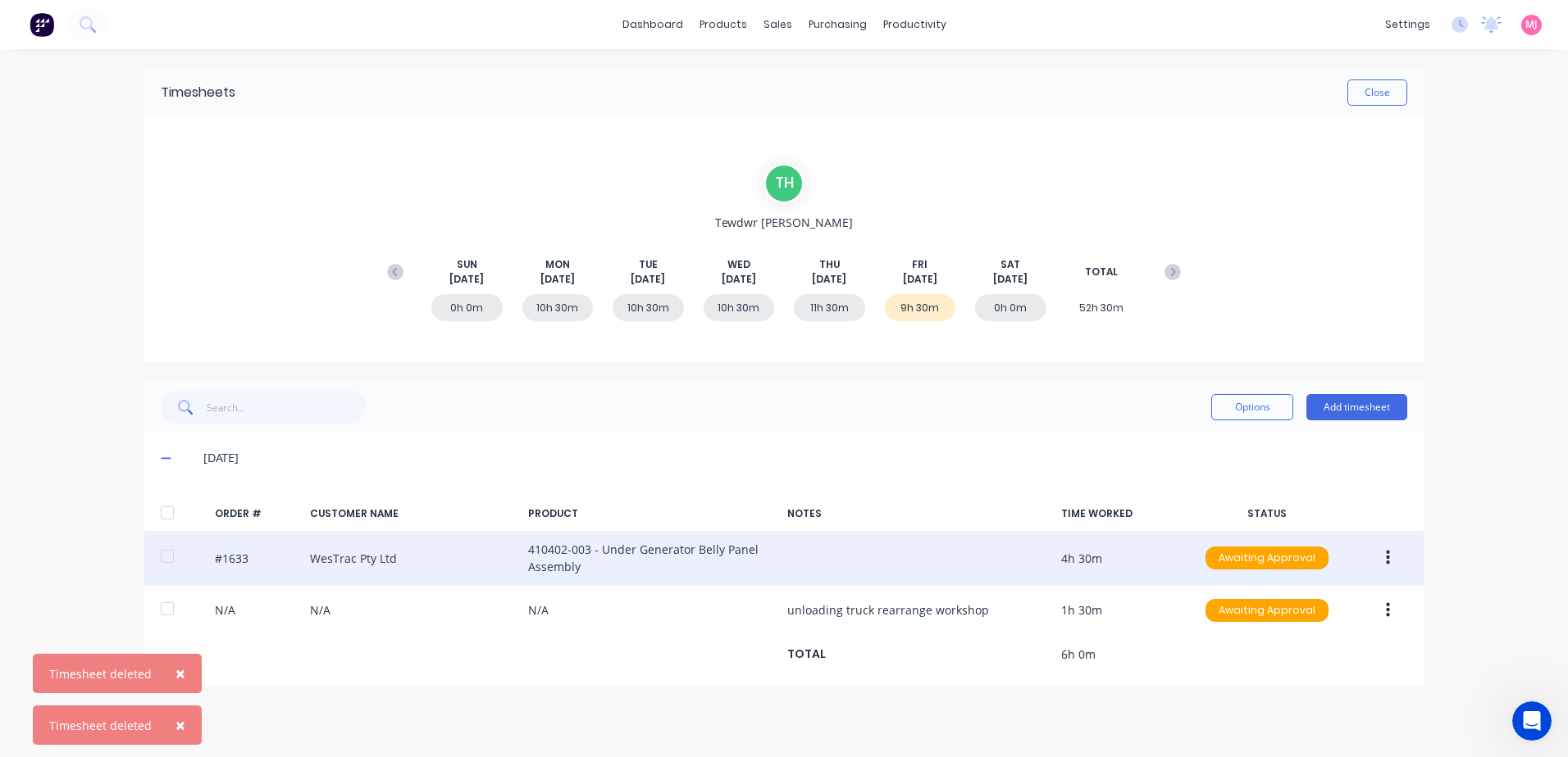
click at [1386, 558] on icon "button" at bounding box center [1388, 558] width 4 height 18
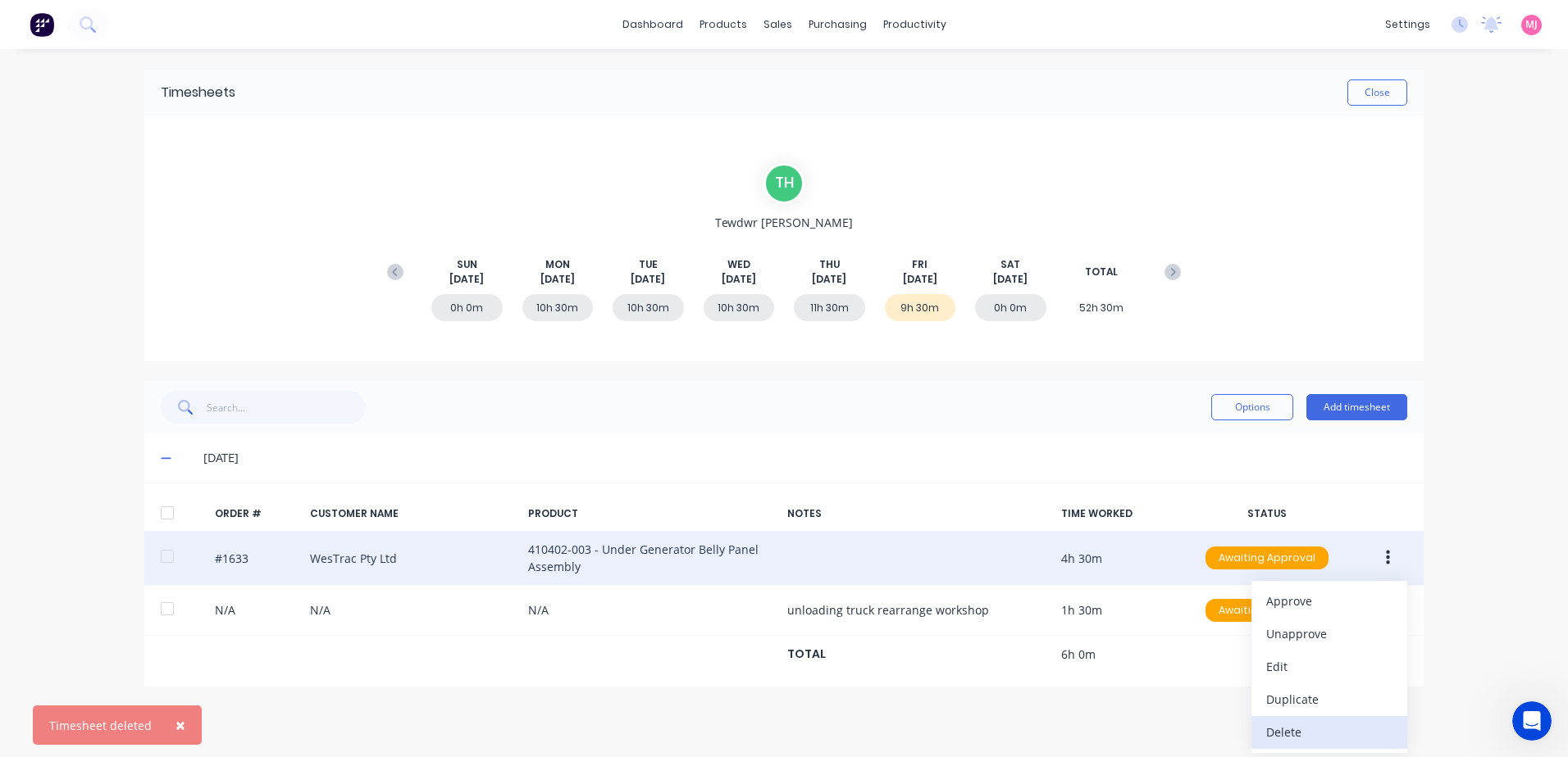
drag, startPoint x: 1273, startPoint y: 732, endPoint x: 1272, endPoint y: 722, distance: 10.0
click at [1272, 722] on div "Delete" at bounding box center [1329, 732] width 127 height 24
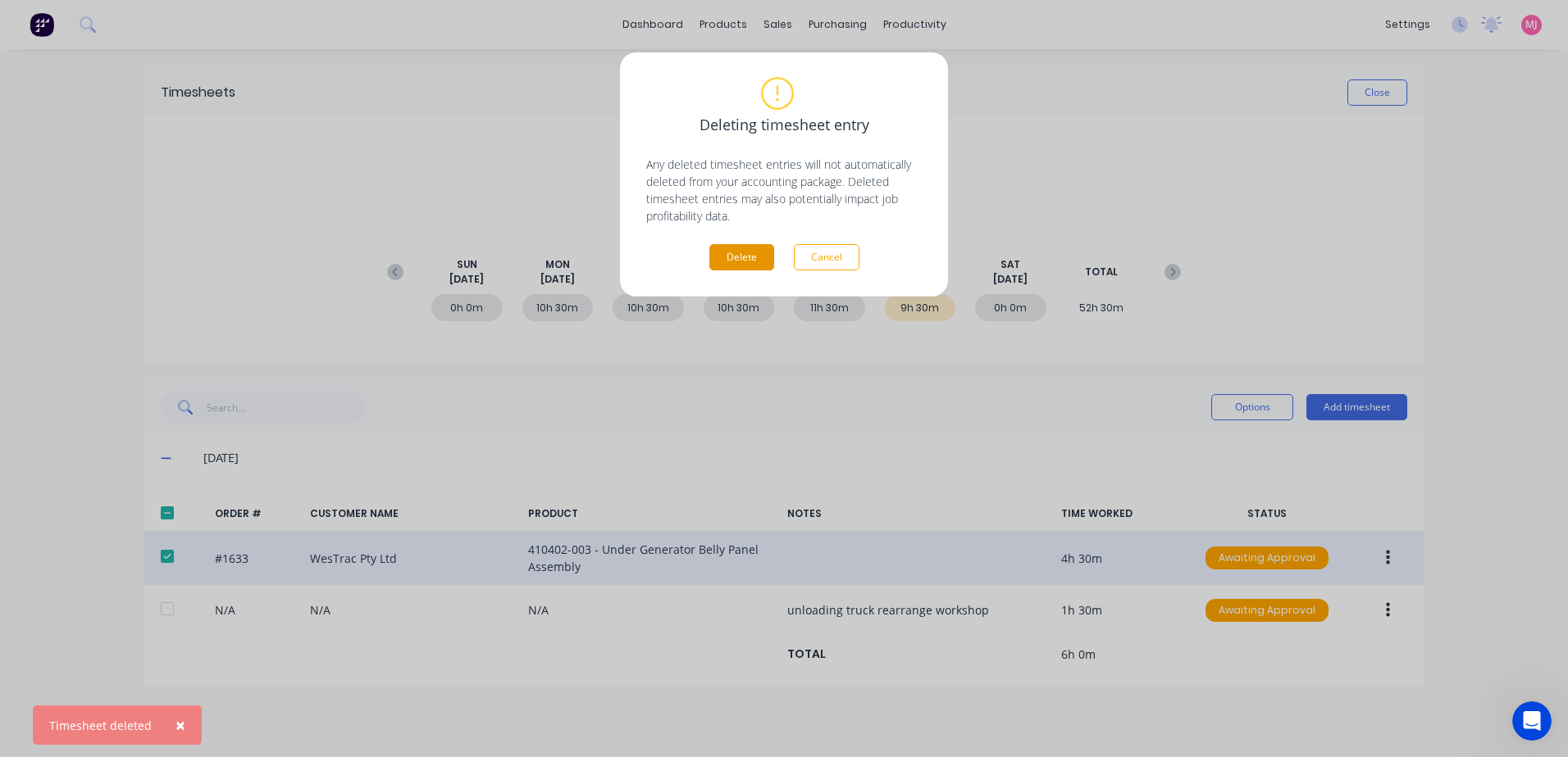
drag, startPoint x: 734, startPoint y: 258, endPoint x: 1262, endPoint y: 345, distance: 535.1
click at [738, 257] on button "Delete" at bounding box center [742, 257] width 65 height 27
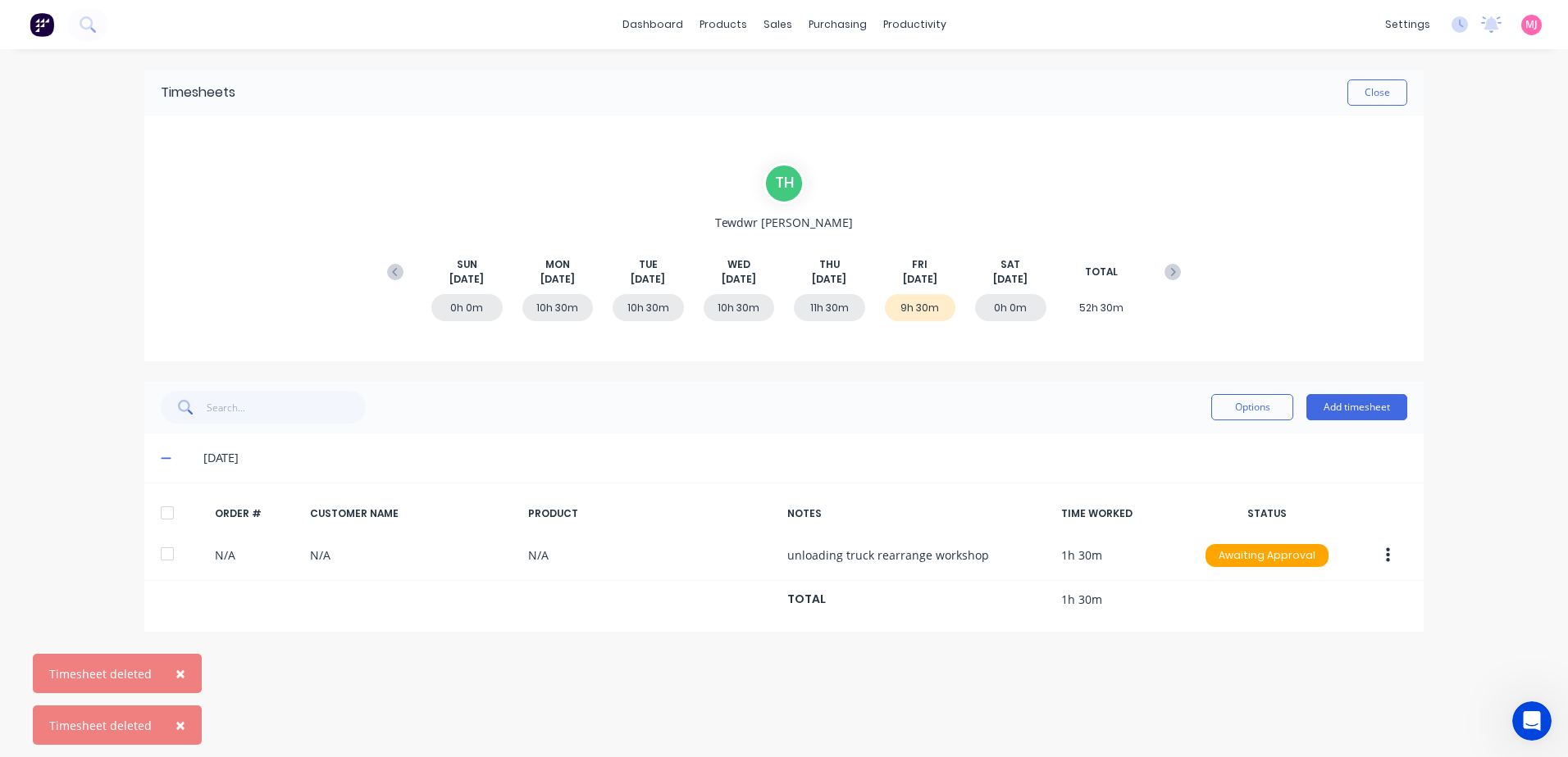
drag, startPoint x: 1385, startPoint y: 557, endPoint x: 1402, endPoint y: 430, distance: 128.1
click at [1386, 554] on icon "button" at bounding box center [1388, 556] width 4 height 18
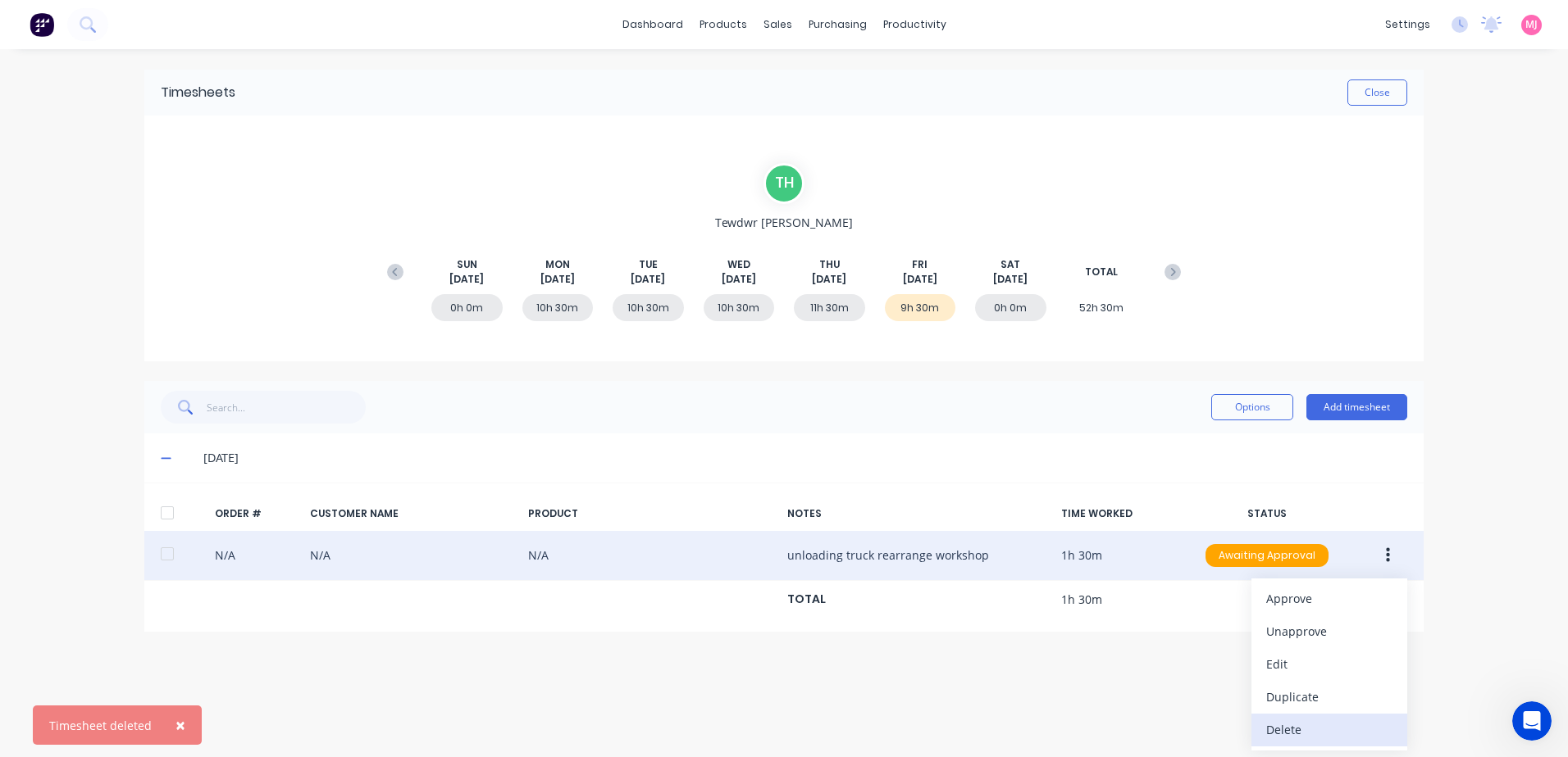
click at [1293, 726] on div "Delete" at bounding box center [1329, 730] width 127 height 24
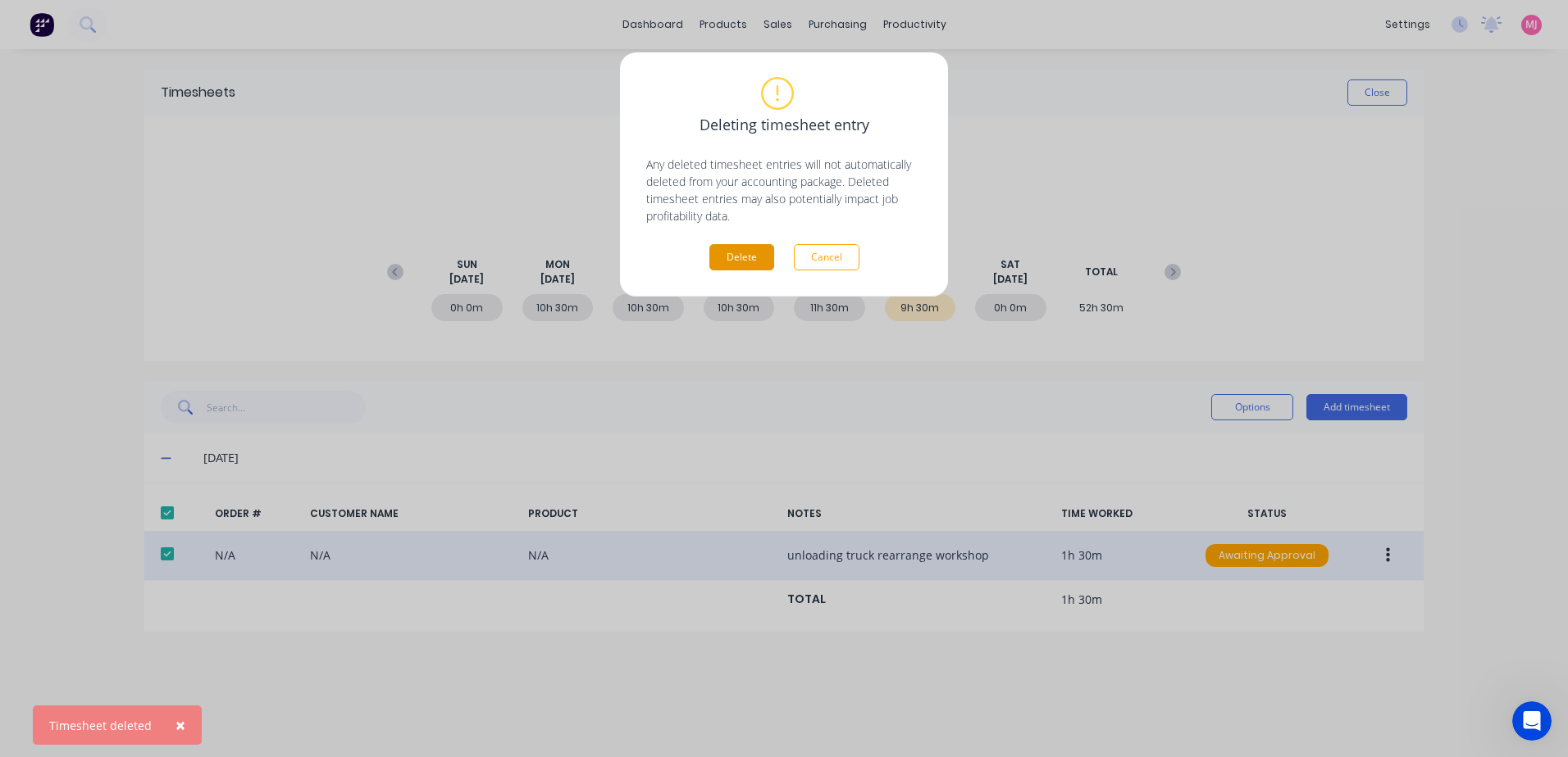
click at [768, 261] on button "Delete" at bounding box center [742, 257] width 65 height 27
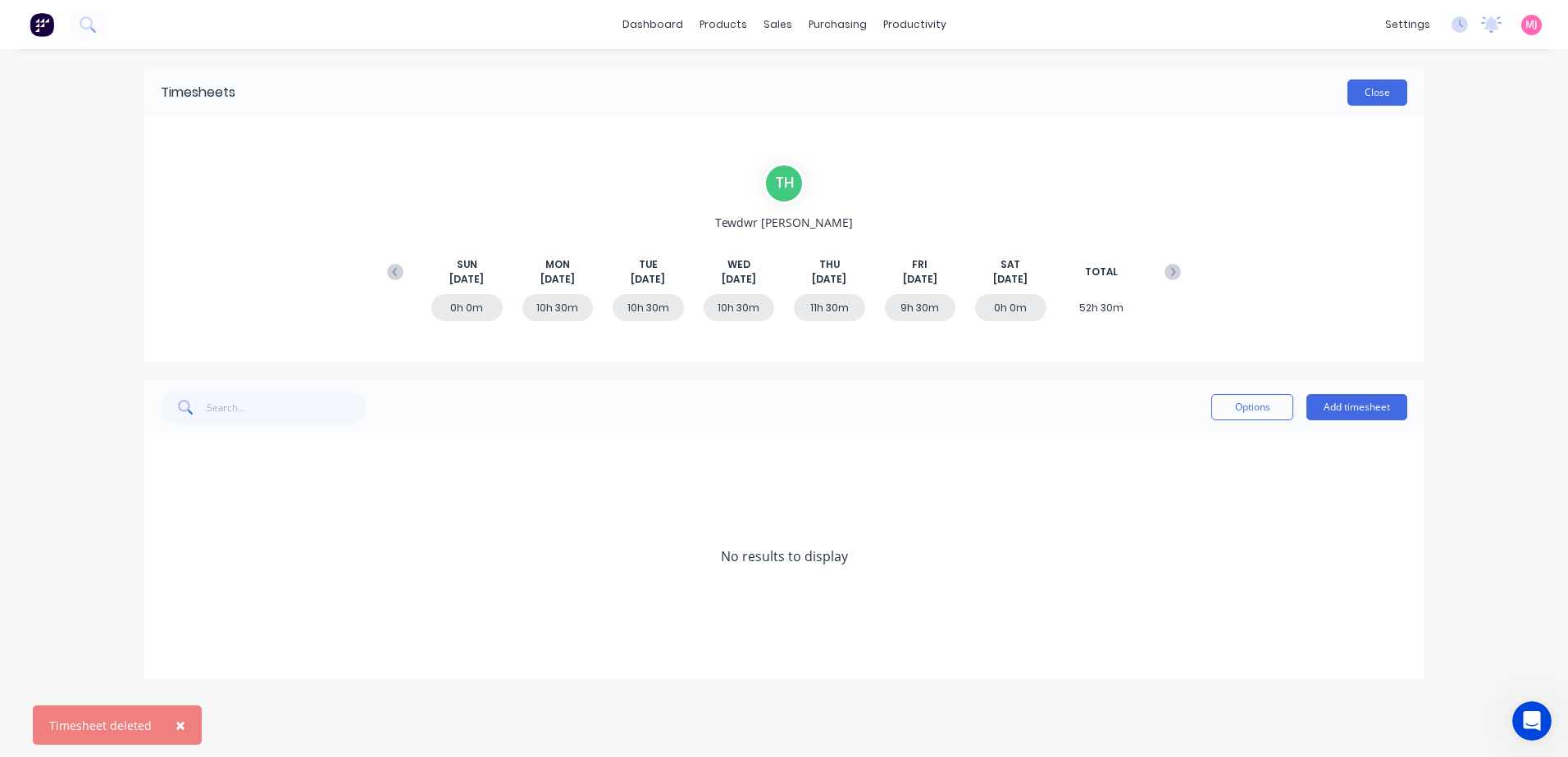
click at [1377, 88] on button "Close" at bounding box center [1377, 92] width 60 height 27
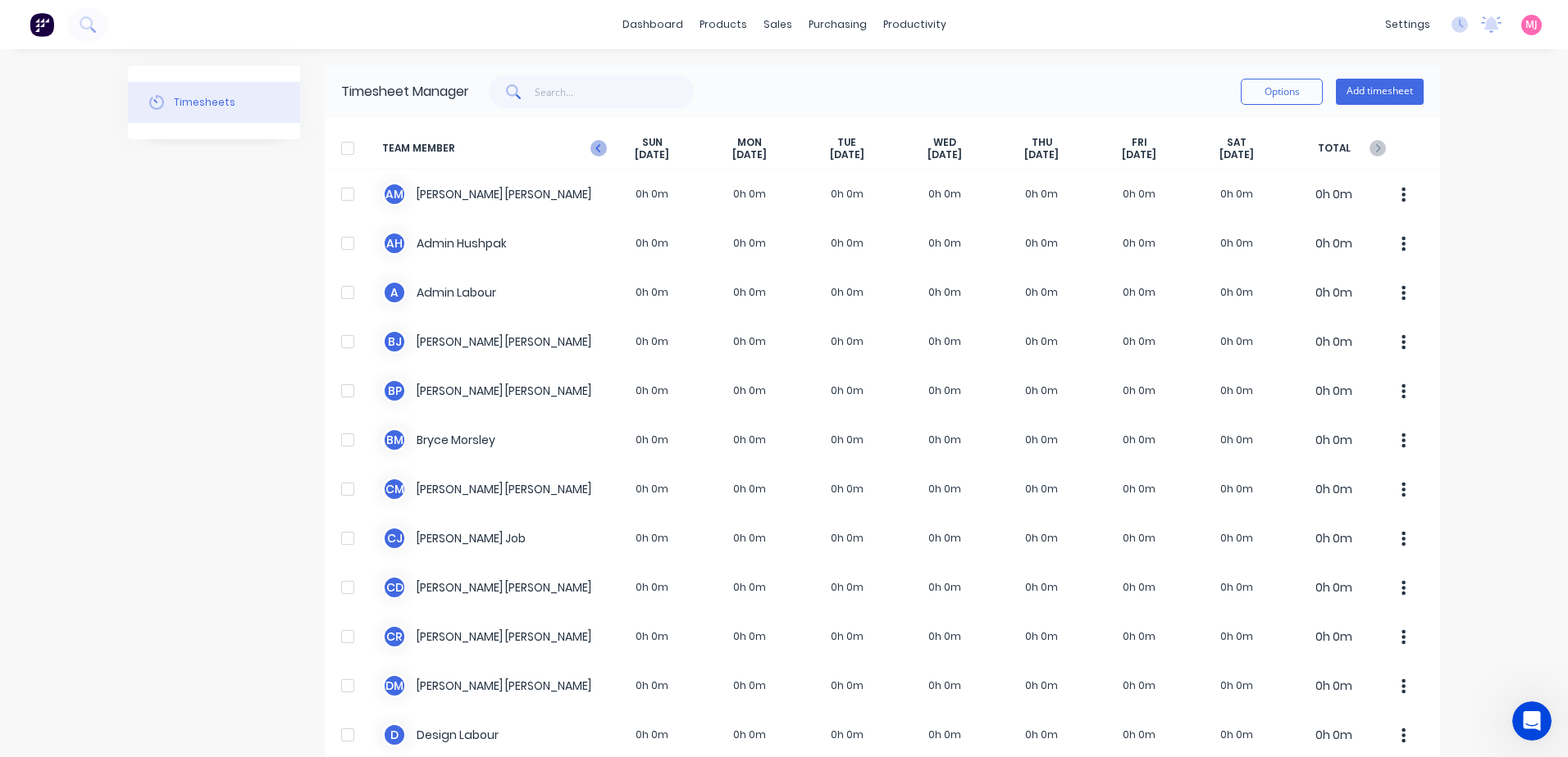
click at [593, 141] on icon "button" at bounding box center [598, 148] width 17 height 17
click at [595, 147] on icon "button" at bounding box center [597, 148] width 5 height 8
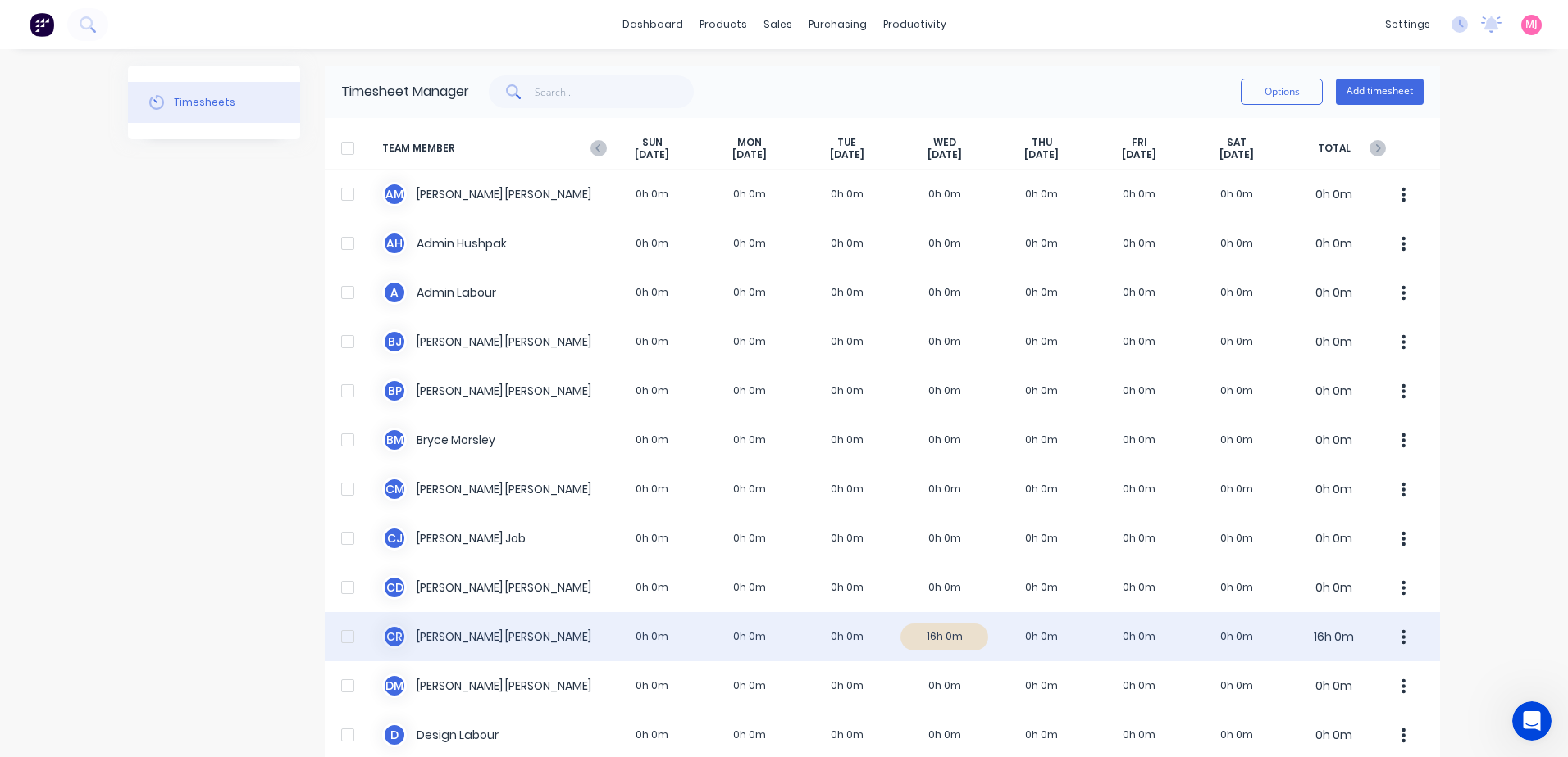
click at [947, 643] on div "[PERSON_NAME] [PERSON_NAME] 0h 0m 0h 0m 0h 0m 16h 0m 0h 0m 0h 0m 0h 0m 16h 0m" at bounding box center [883, 637] width 1116 height 49
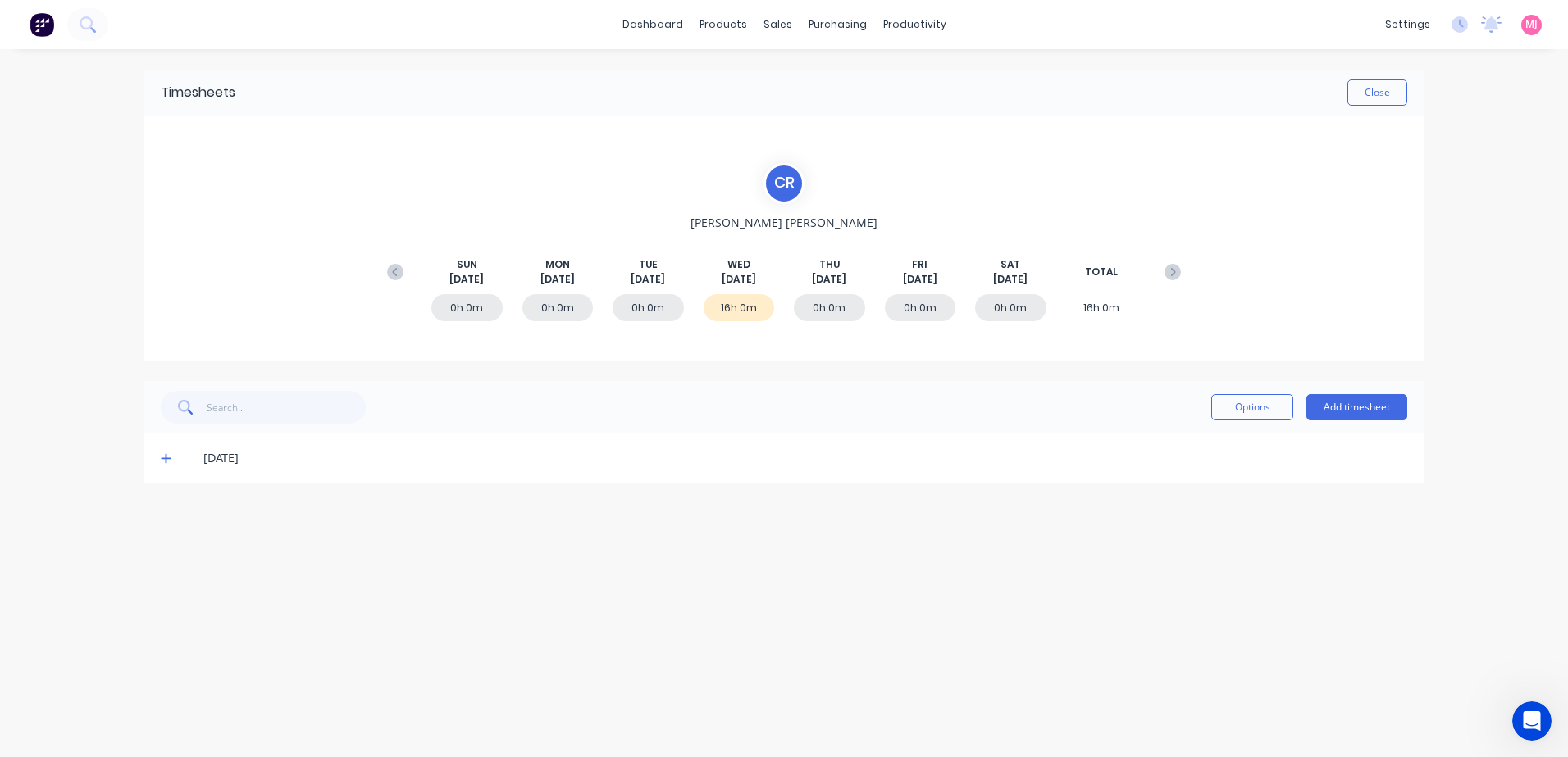
click at [162, 459] on icon at bounding box center [166, 460] width 10 height 10
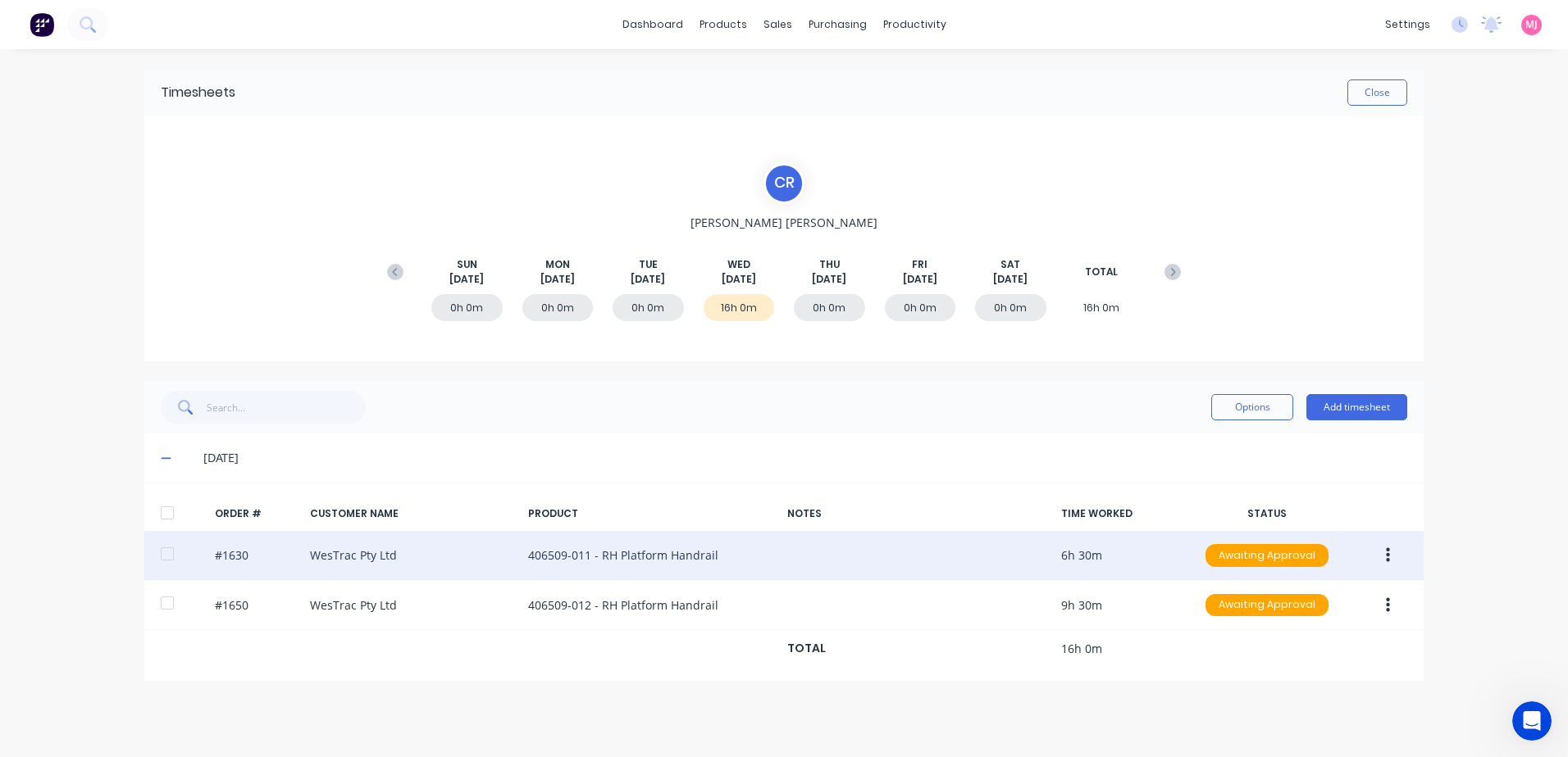
click at [1386, 555] on icon "button" at bounding box center [1388, 556] width 4 height 18
click at [1292, 730] on div "Delete" at bounding box center [1329, 730] width 127 height 24
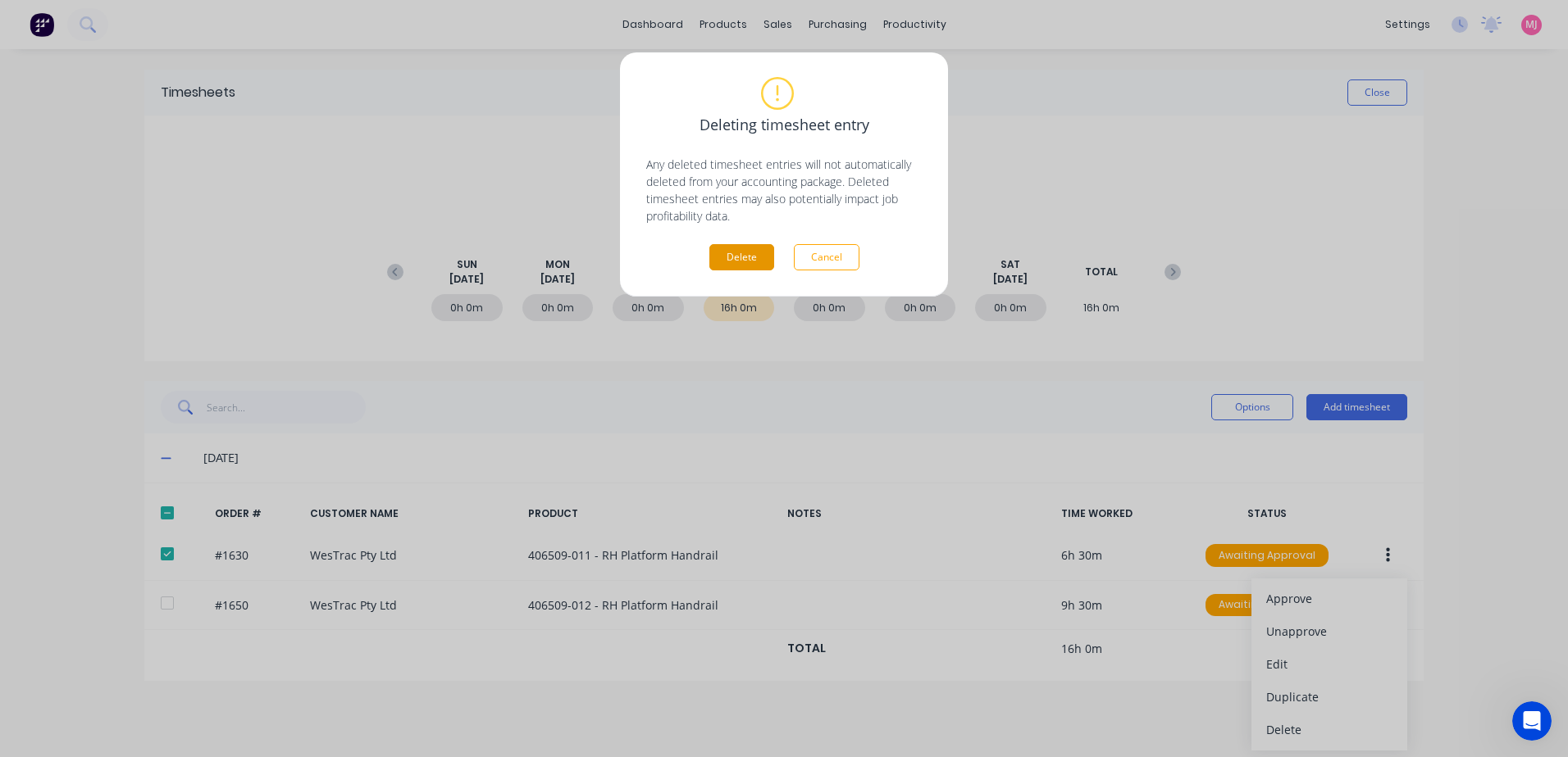
click at [722, 245] on button "Delete" at bounding box center [742, 257] width 65 height 27
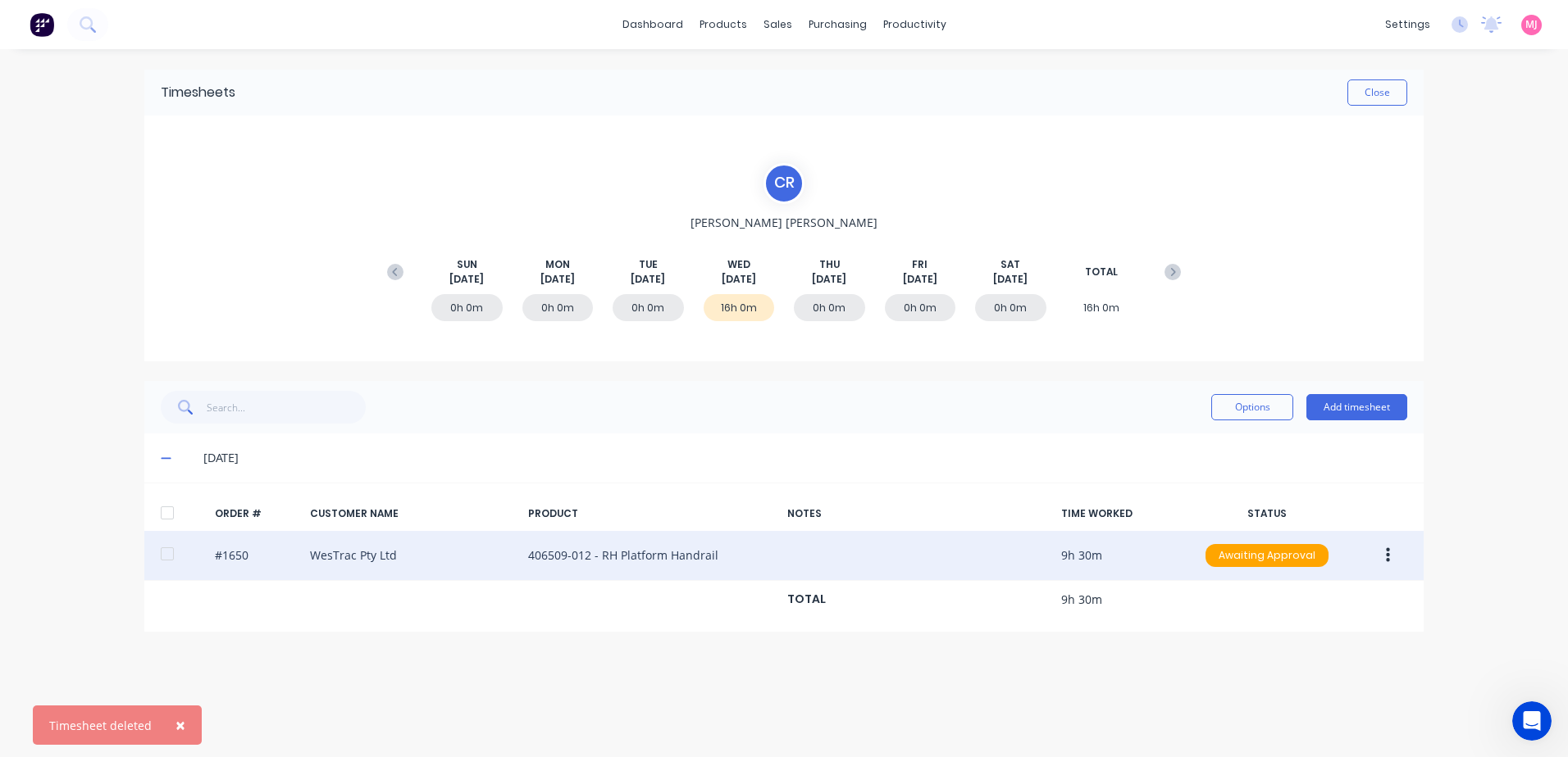
click at [1389, 554] on icon "button" at bounding box center [1388, 556] width 4 height 18
click at [1281, 734] on div "Delete" at bounding box center [1329, 730] width 127 height 24
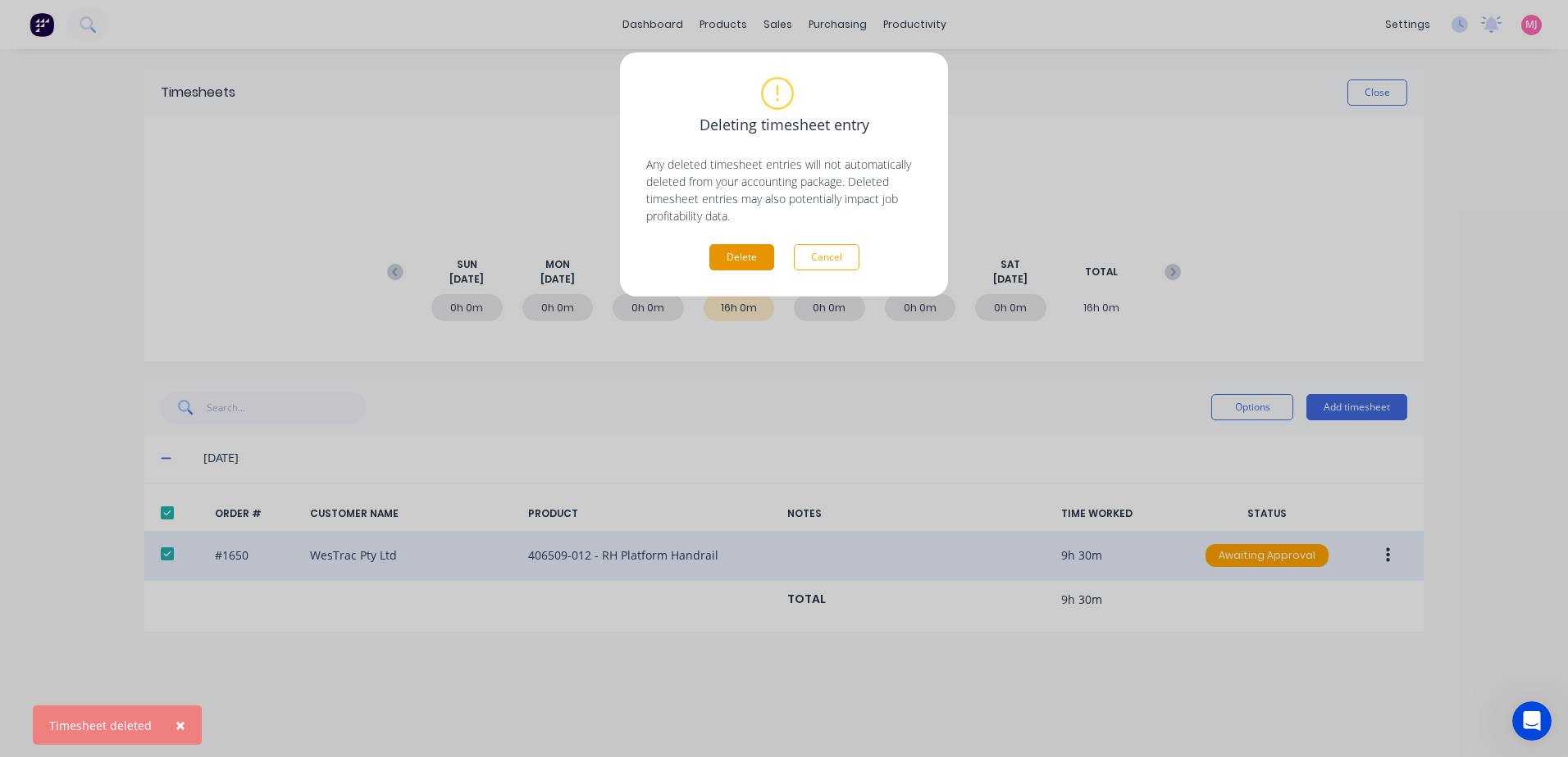
click at [735, 261] on button "Delete" at bounding box center [742, 257] width 65 height 27
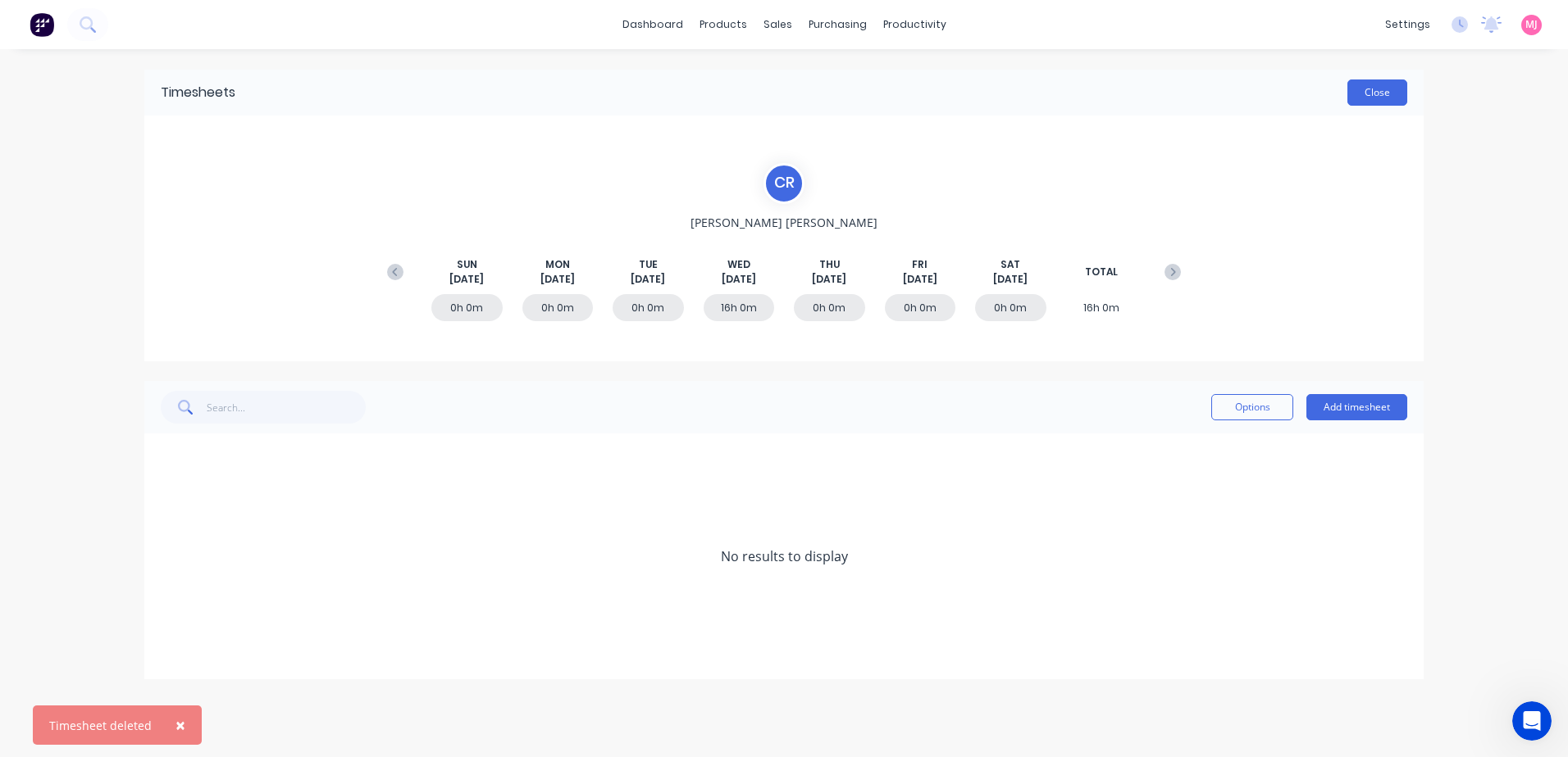
click at [1368, 92] on button "Close" at bounding box center [1377, 92] width 60 height 27
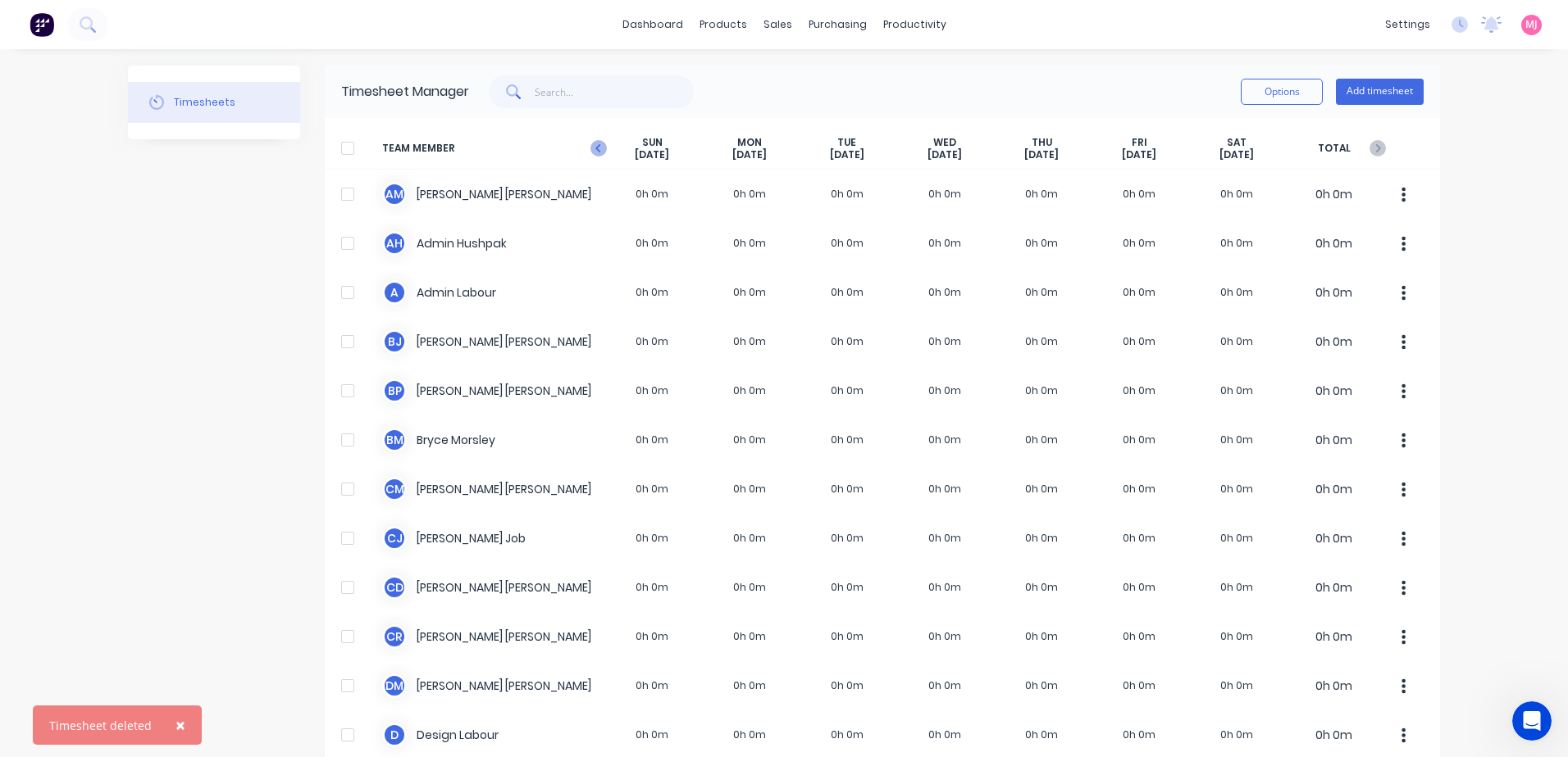
click at [592, 145] on icon "button" at bounding box center [598, 148] width 17 height 17
click at [593, 147] on icon "button" at bounding box center [598, 148] width 17 height 17
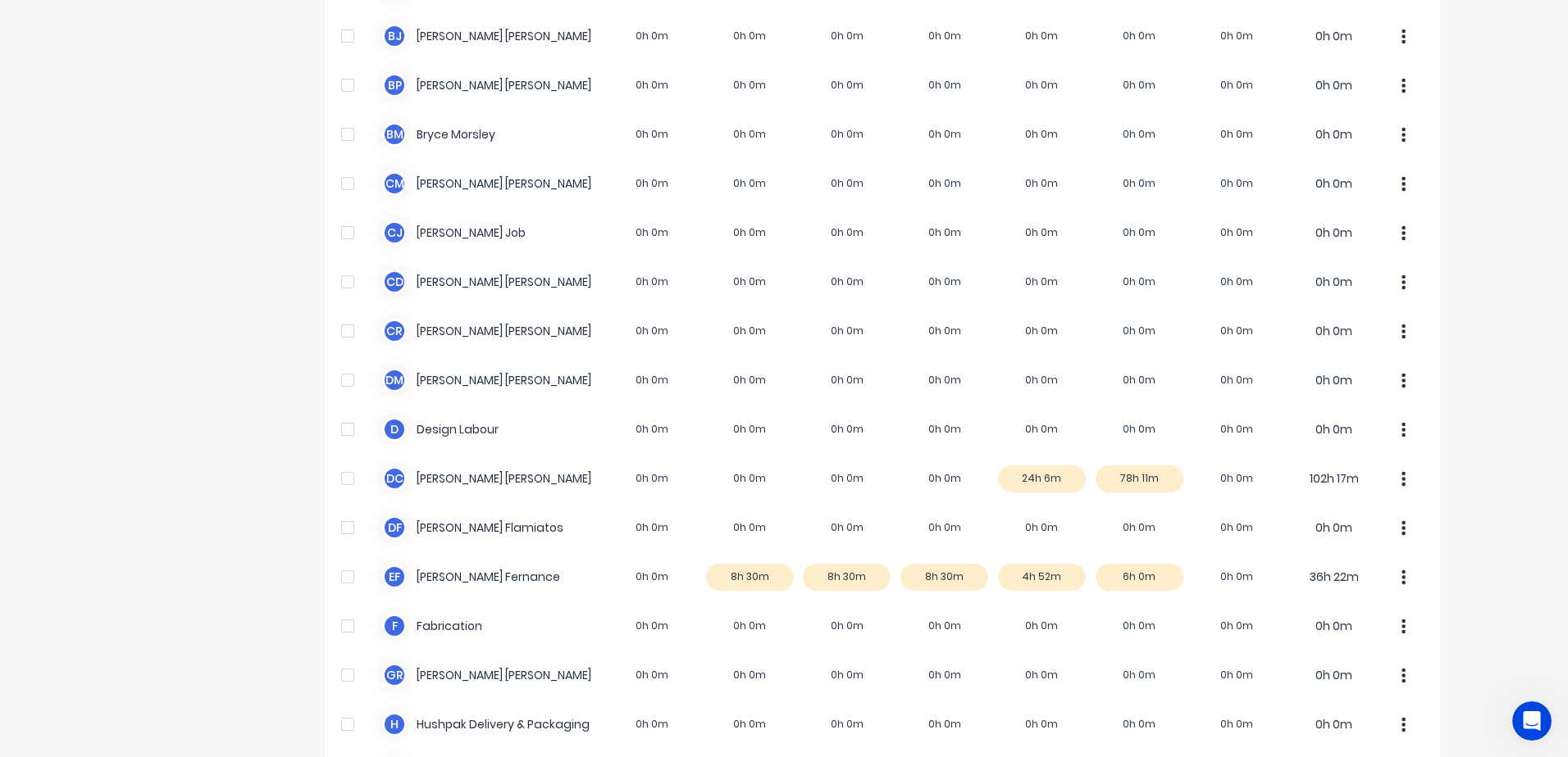
scroll to position [410, 0]
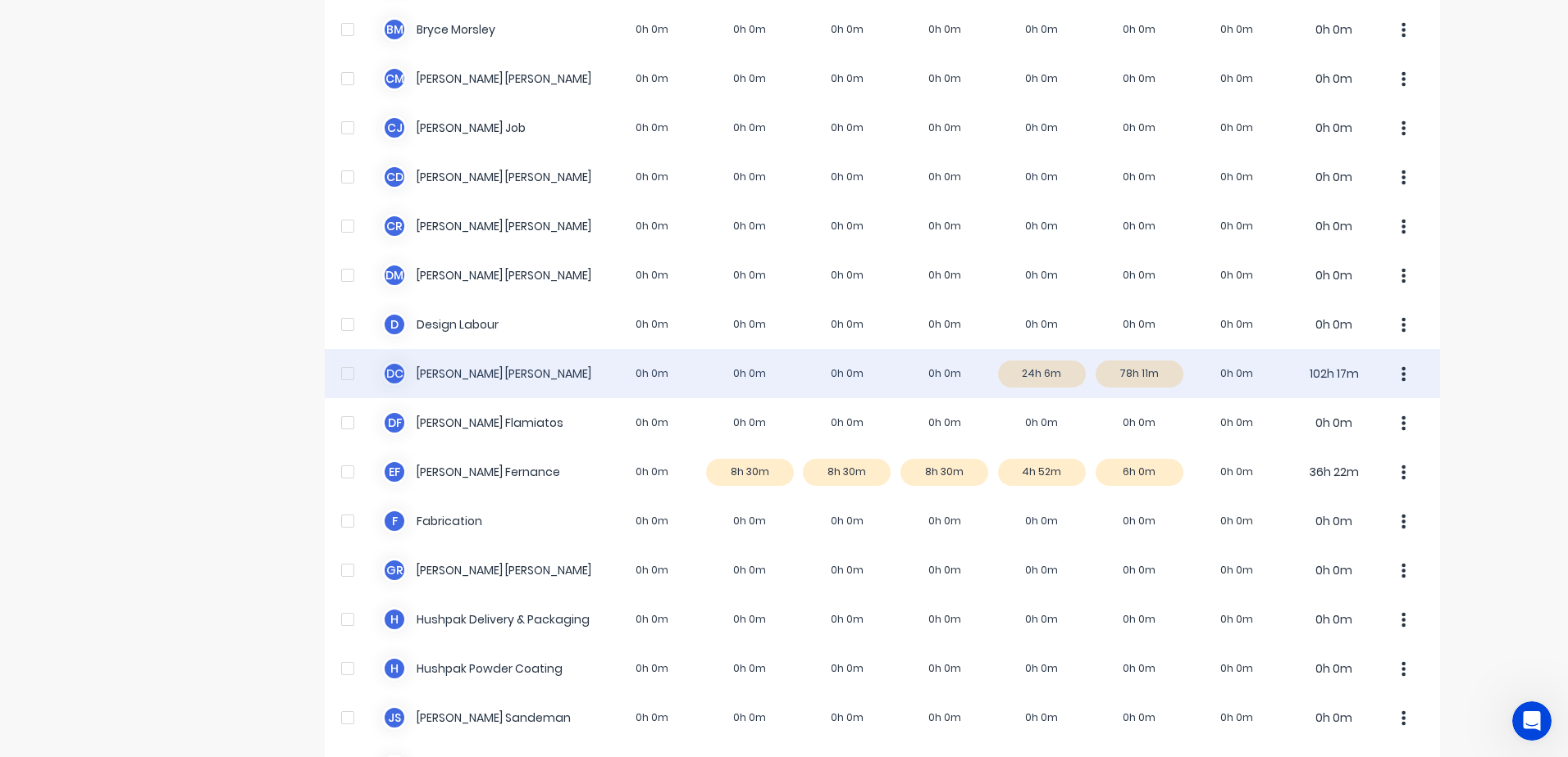
click at [1039, 369] on div "D C [PERSON_NAME] 0h 0m 0h 0m 0h 0m 0h 0m 24h 6m 78h 11m 0h 0m 102h 17m" at bounding box center [883, 374] width 1116 height 49
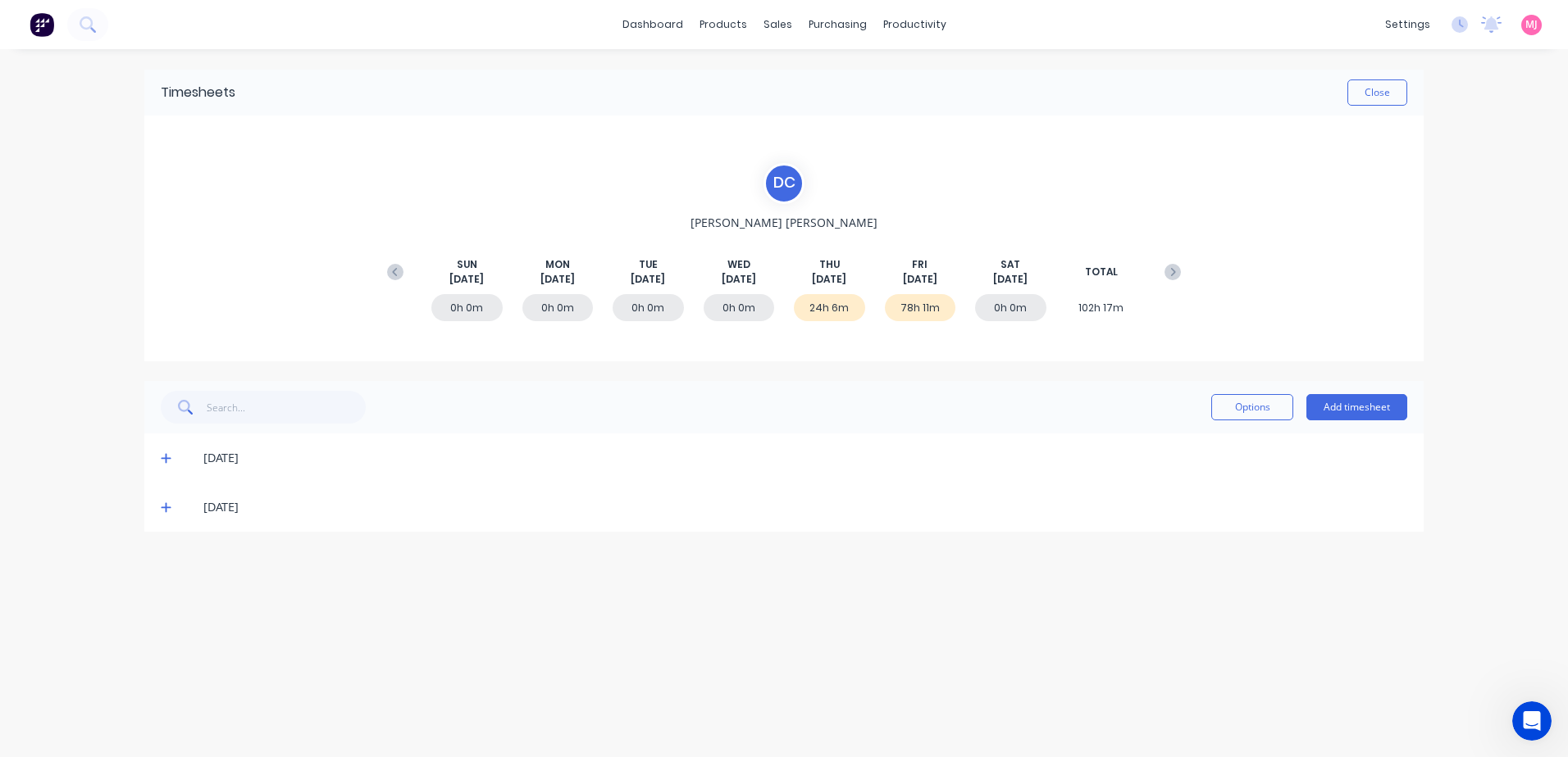
click at [163, 460] on icon at bounding box center [166, 460] width 10 height 10
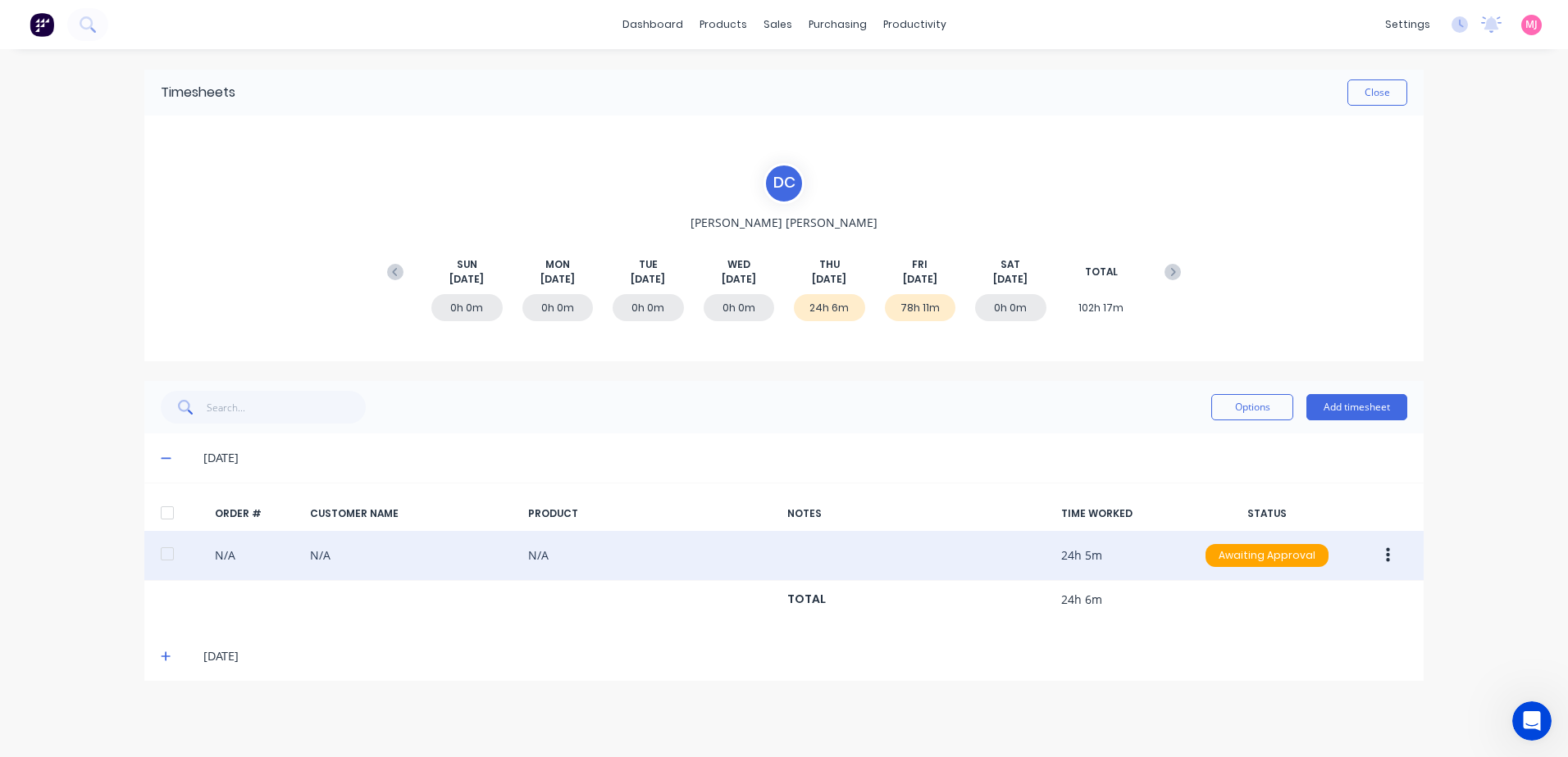
click at [1387, 554] on icon "button" at bounding box center [1388, 556] width 4 height 15
click at [1285, 728] on div "Delete" at bounding box center [1329, 730] width 127 height 24
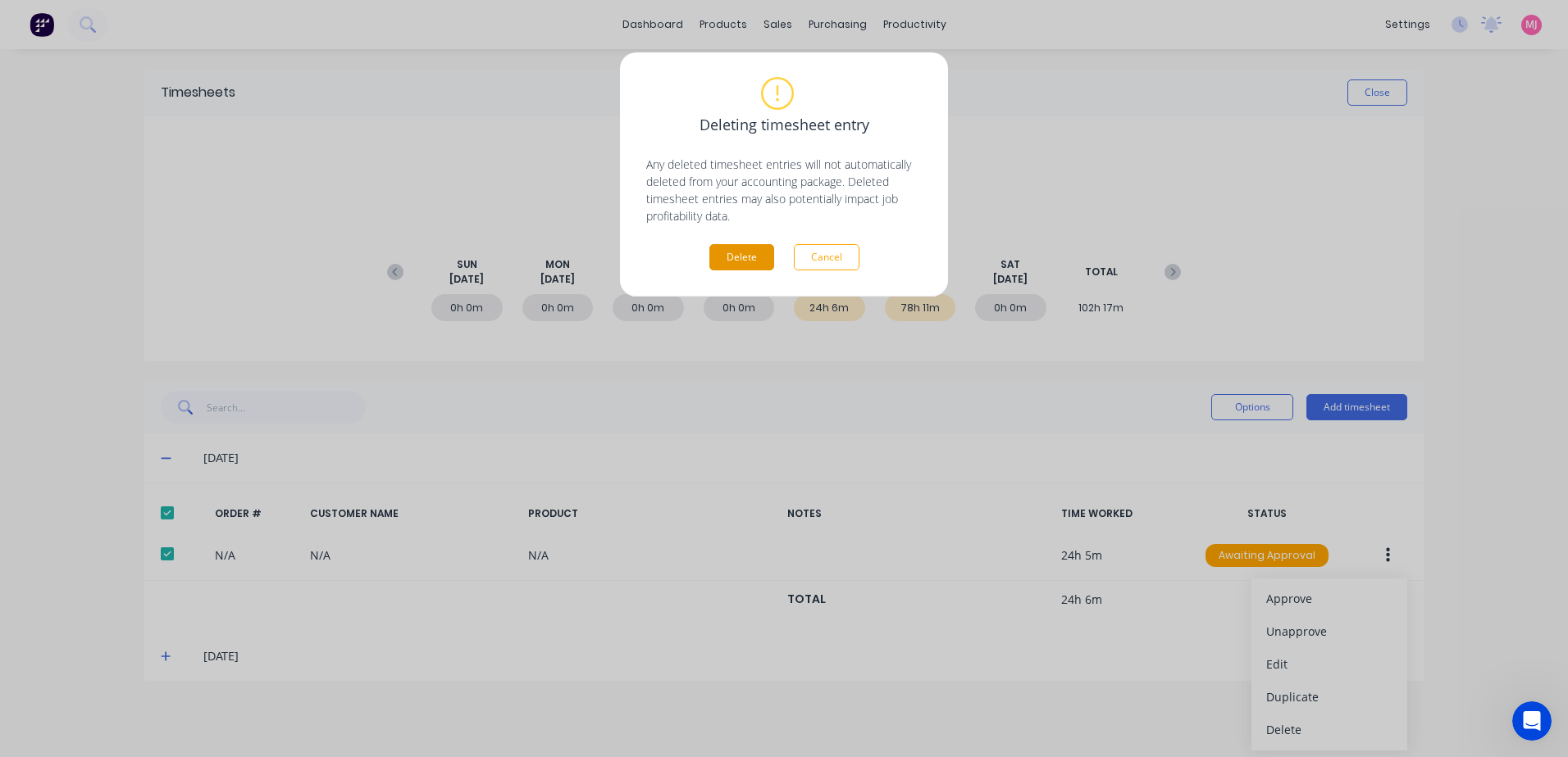
click at [717, 256] on button "Delete" at bounding box center [742, 257] width 65 height 27
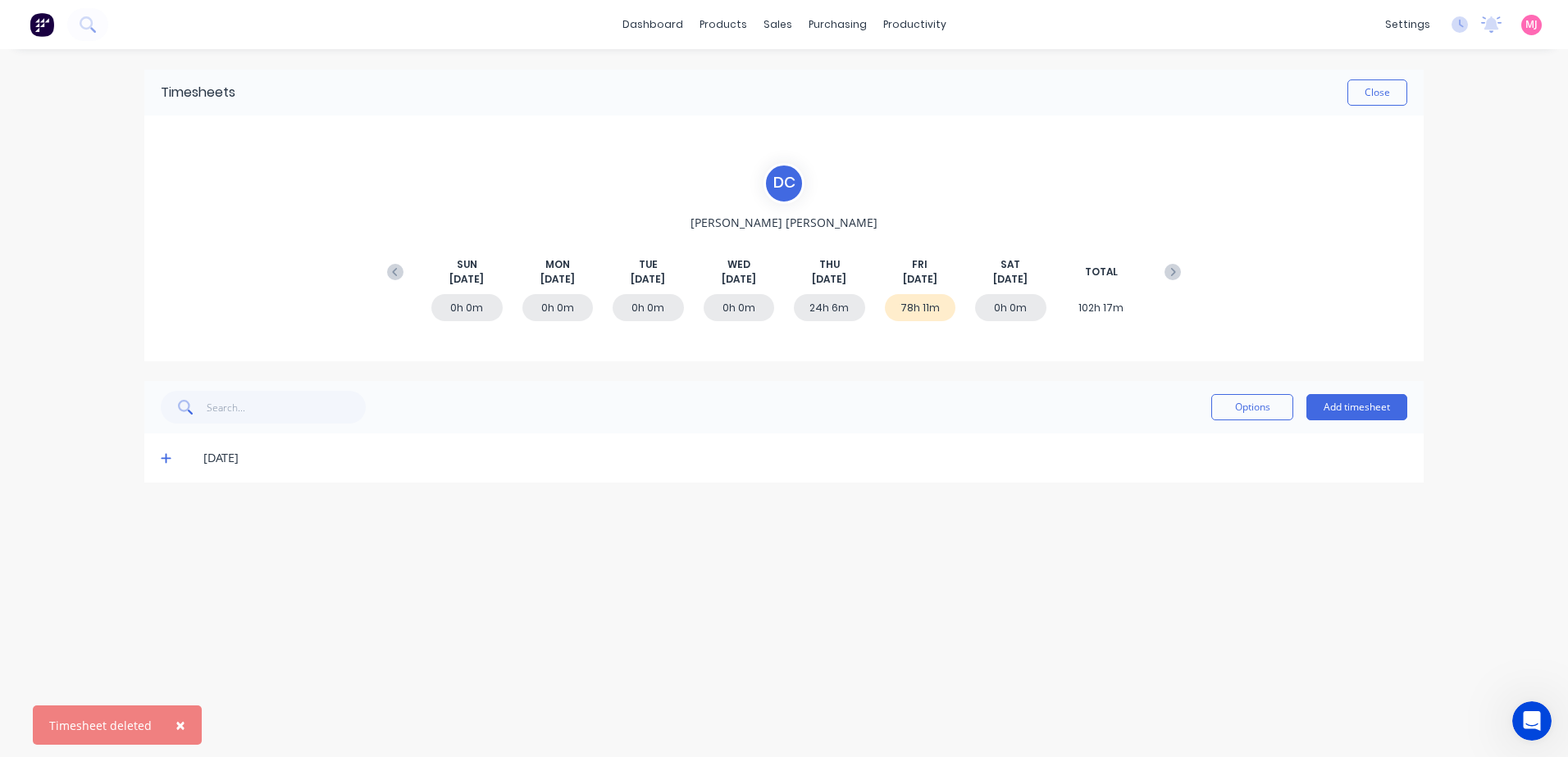
click at [167, 457] on icon at bounding box center [166, 459] width 11 height 12
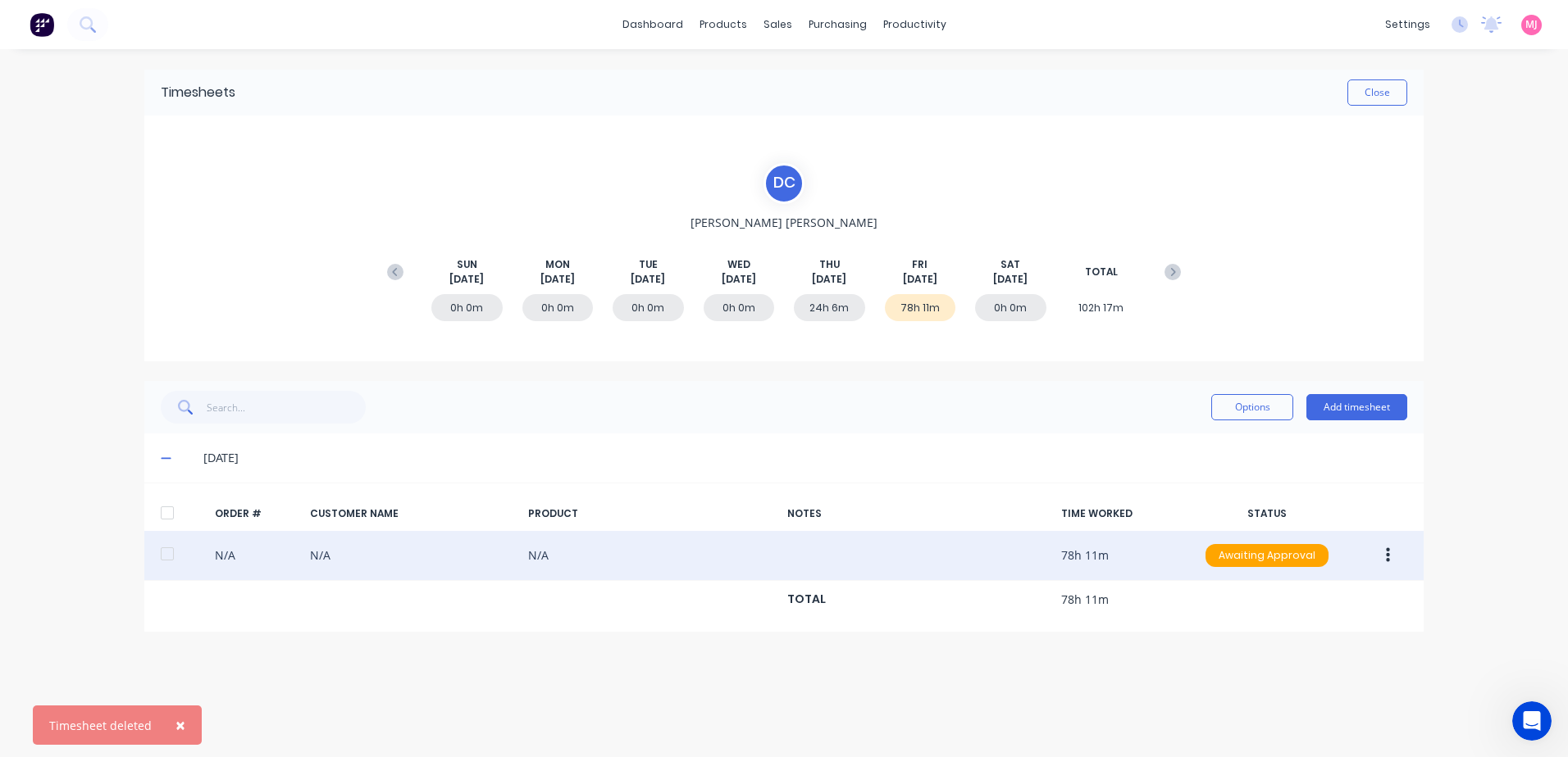
click at [1383, 552] on button "button" at bounding box center [1388, 556] width 38 height 29
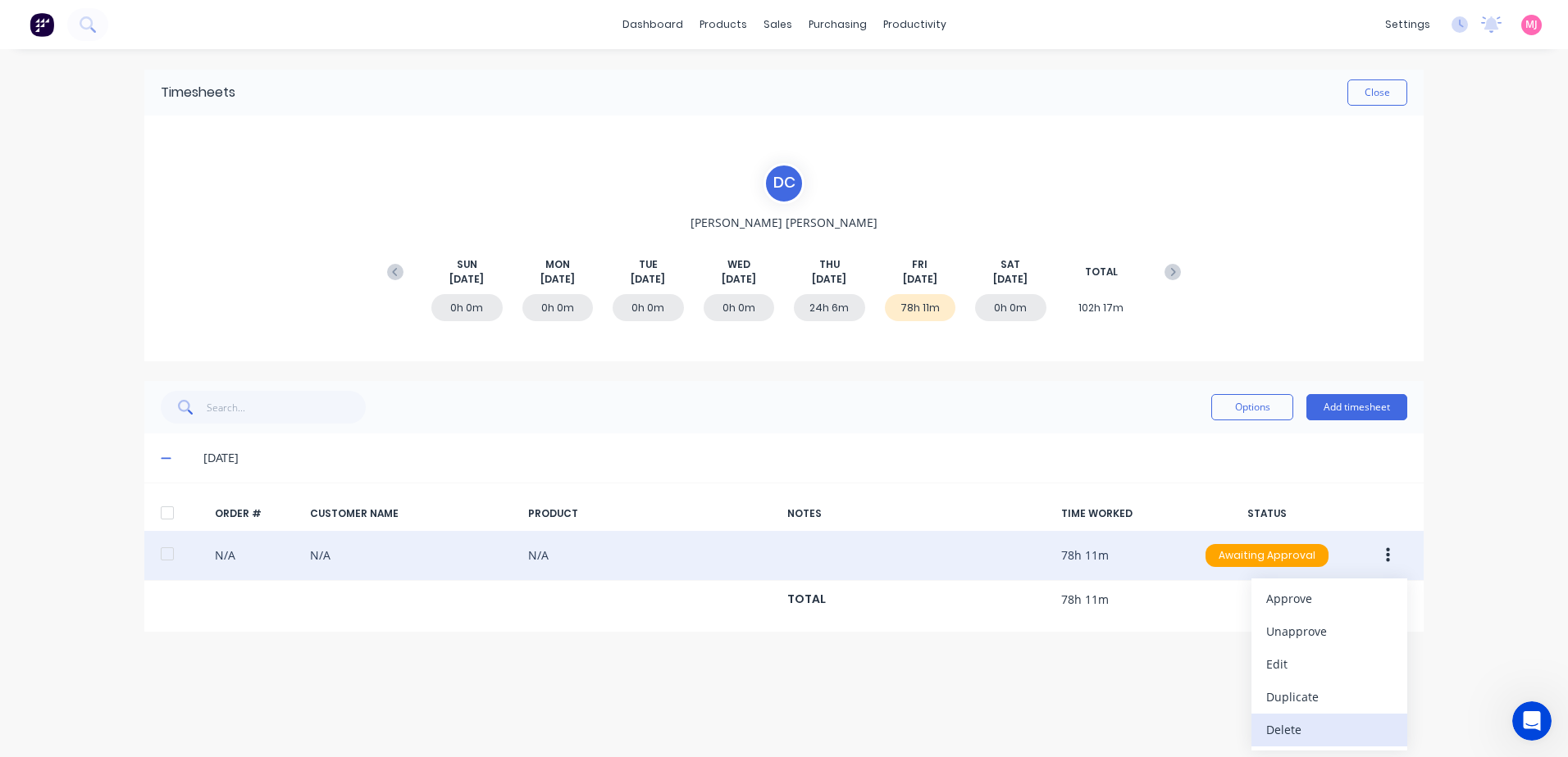
click at [1302, 729] on div "Delete" at bounding box center [1329, 730] width 127 height 24
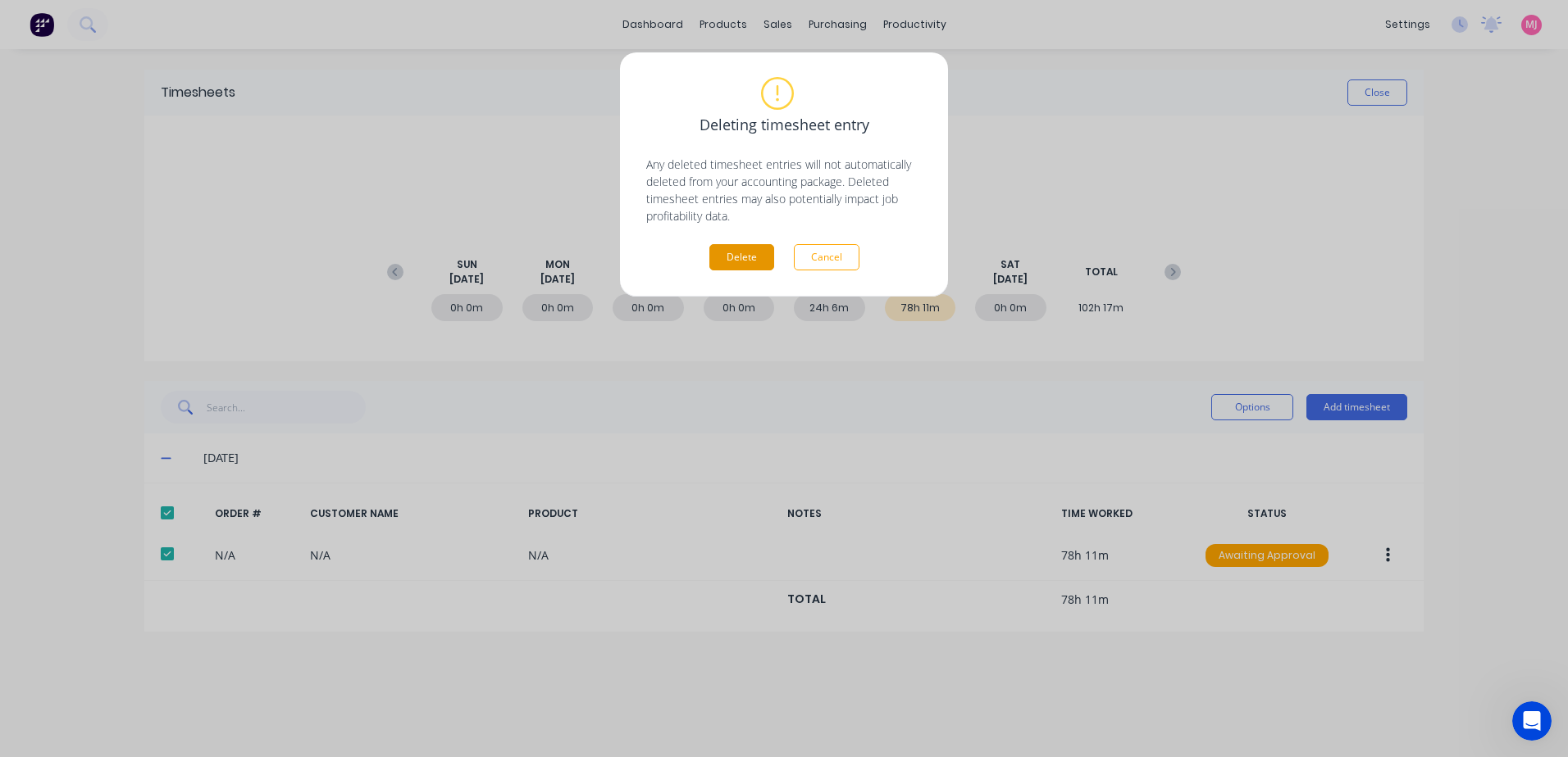
click at [732, 252] on button "Delete" at bounding box center [742, 257] width 65 height 27
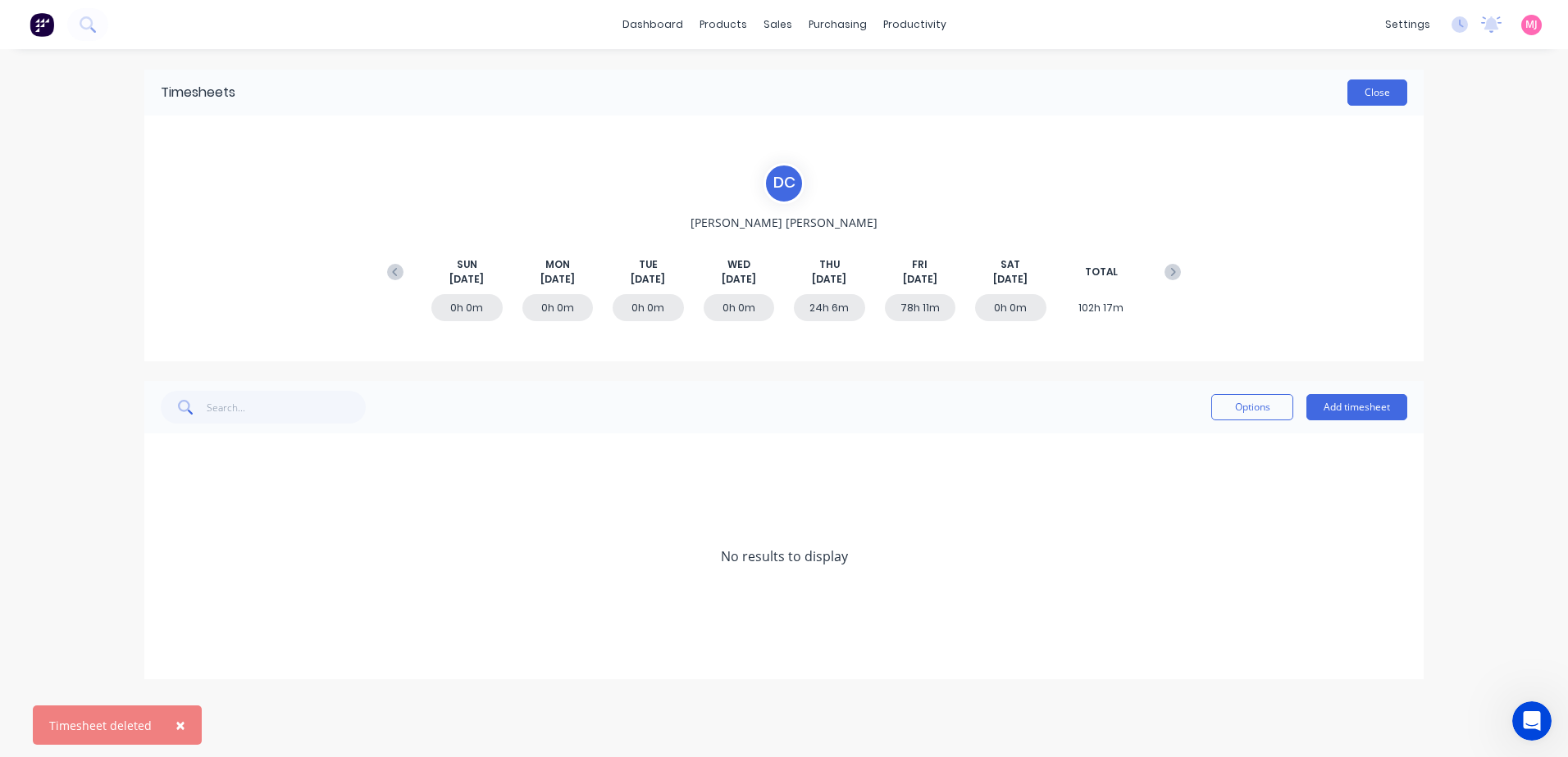
click at [1372, 92] on button "Close" at bounding box center [1377, 92] width 60 height 27
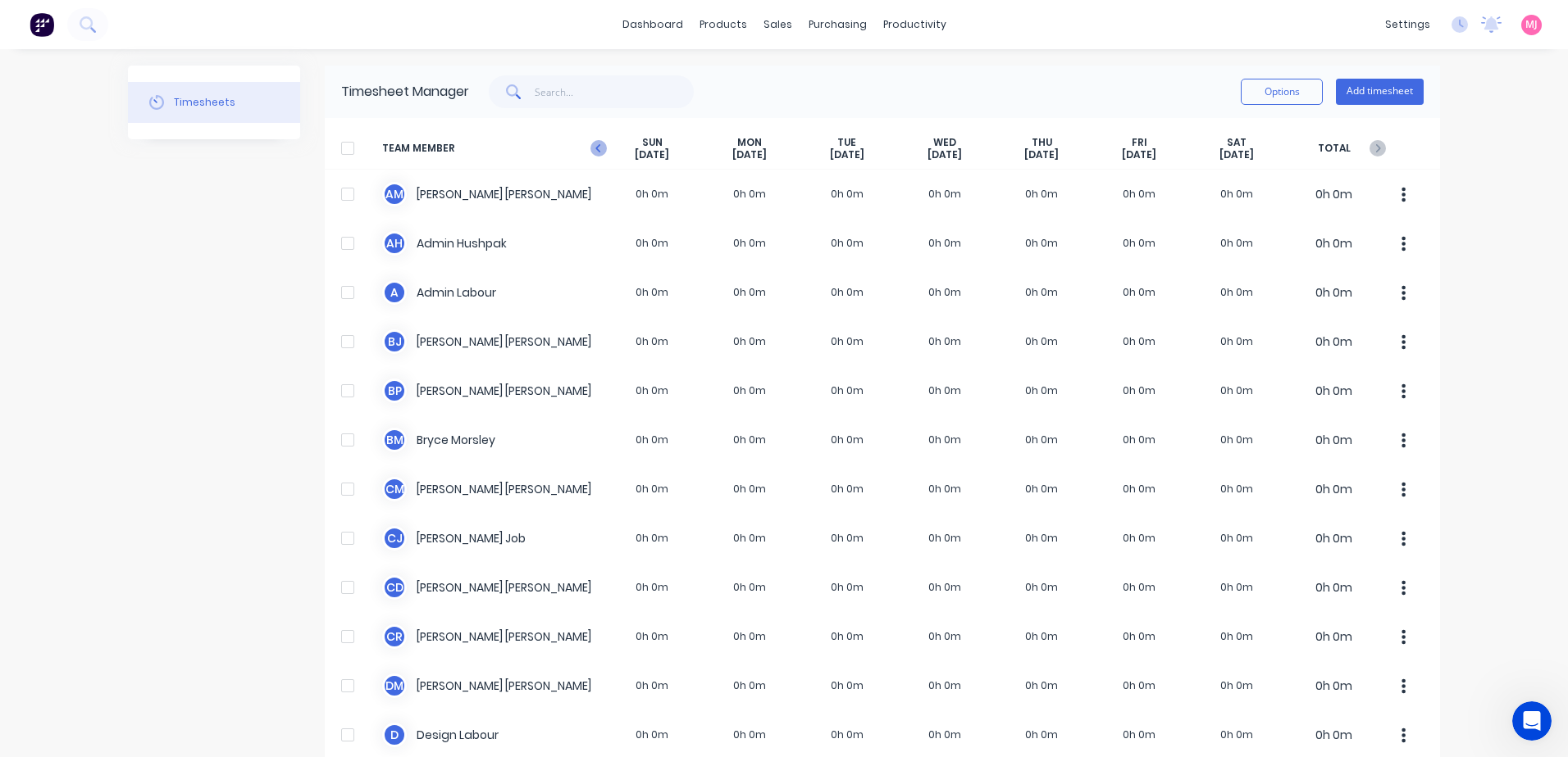
click at [591, 145] on icon "button" at bounding box center [598, 148] width 17 height 17
click at [596, 151] on icon "button" at bounding box center [598, 148] width 17 height 17
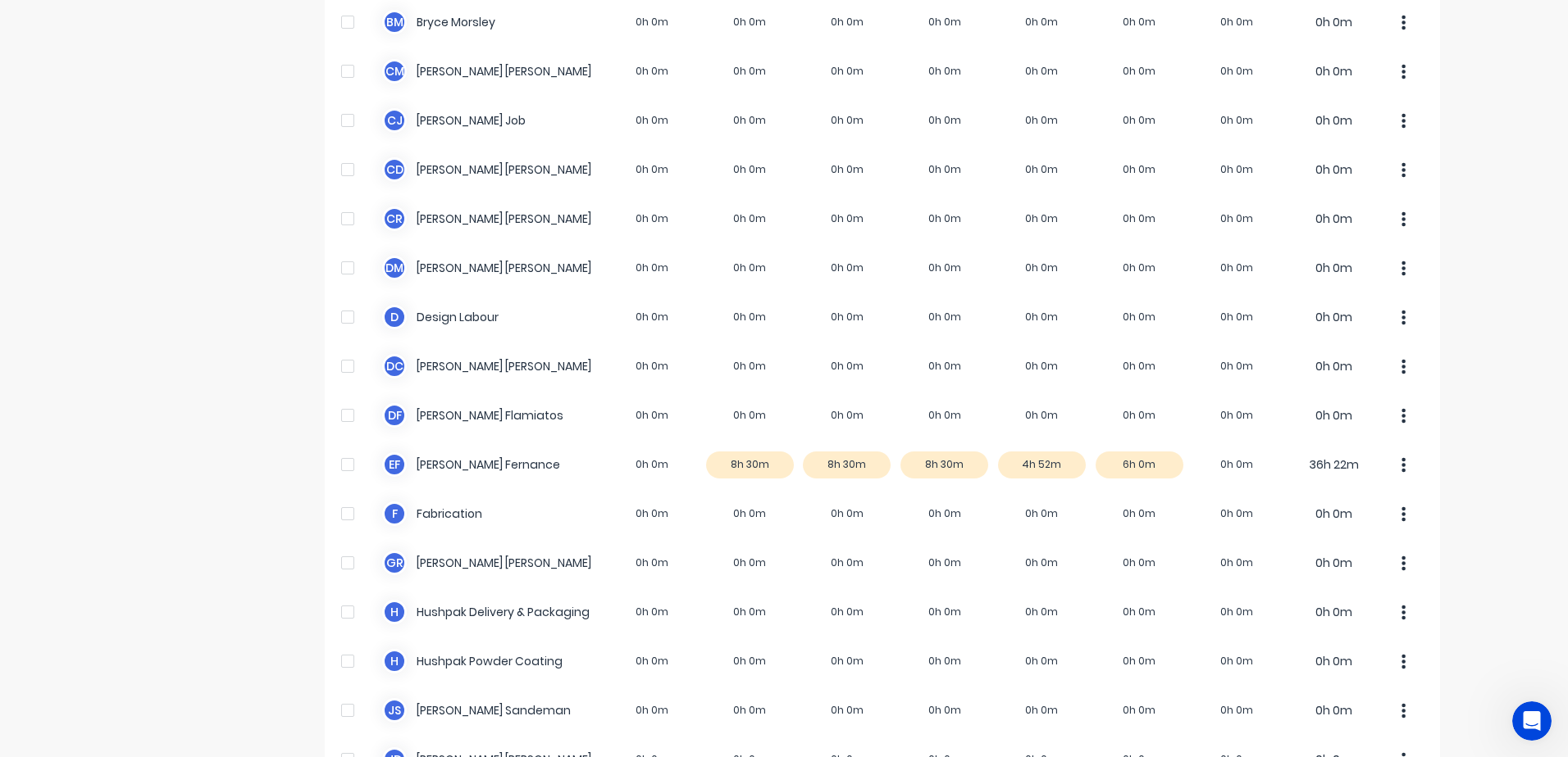
scroll to position [479, 0]
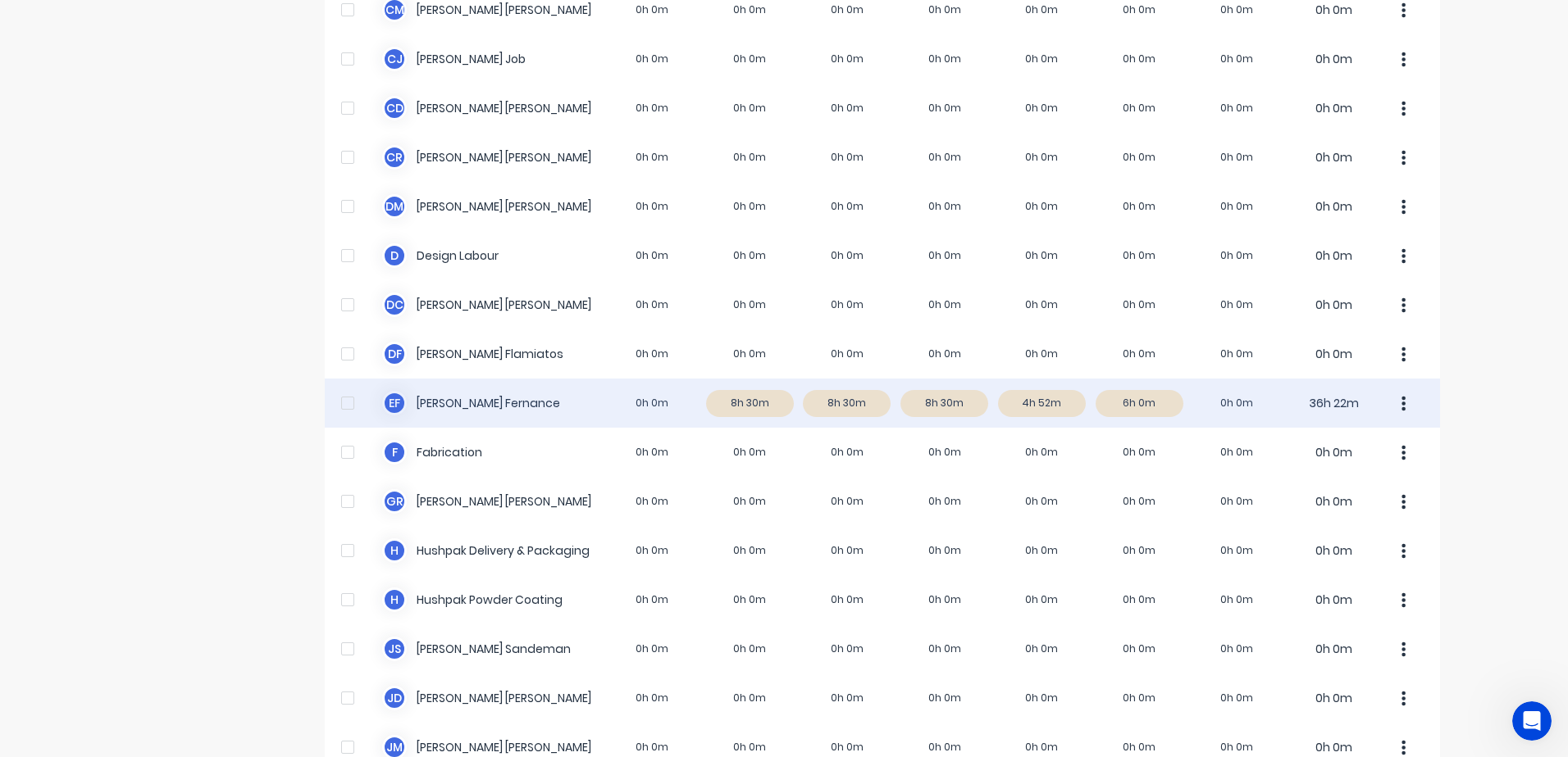
click at [752, 411] on div "E F [PERSON_NAME] 0h 0m 8h 30m 8h 30m 8h 30m 4h 52m 6h 0m 0h 0m 36h 22m" at bounding box center [883, 404] width 1116 height 49
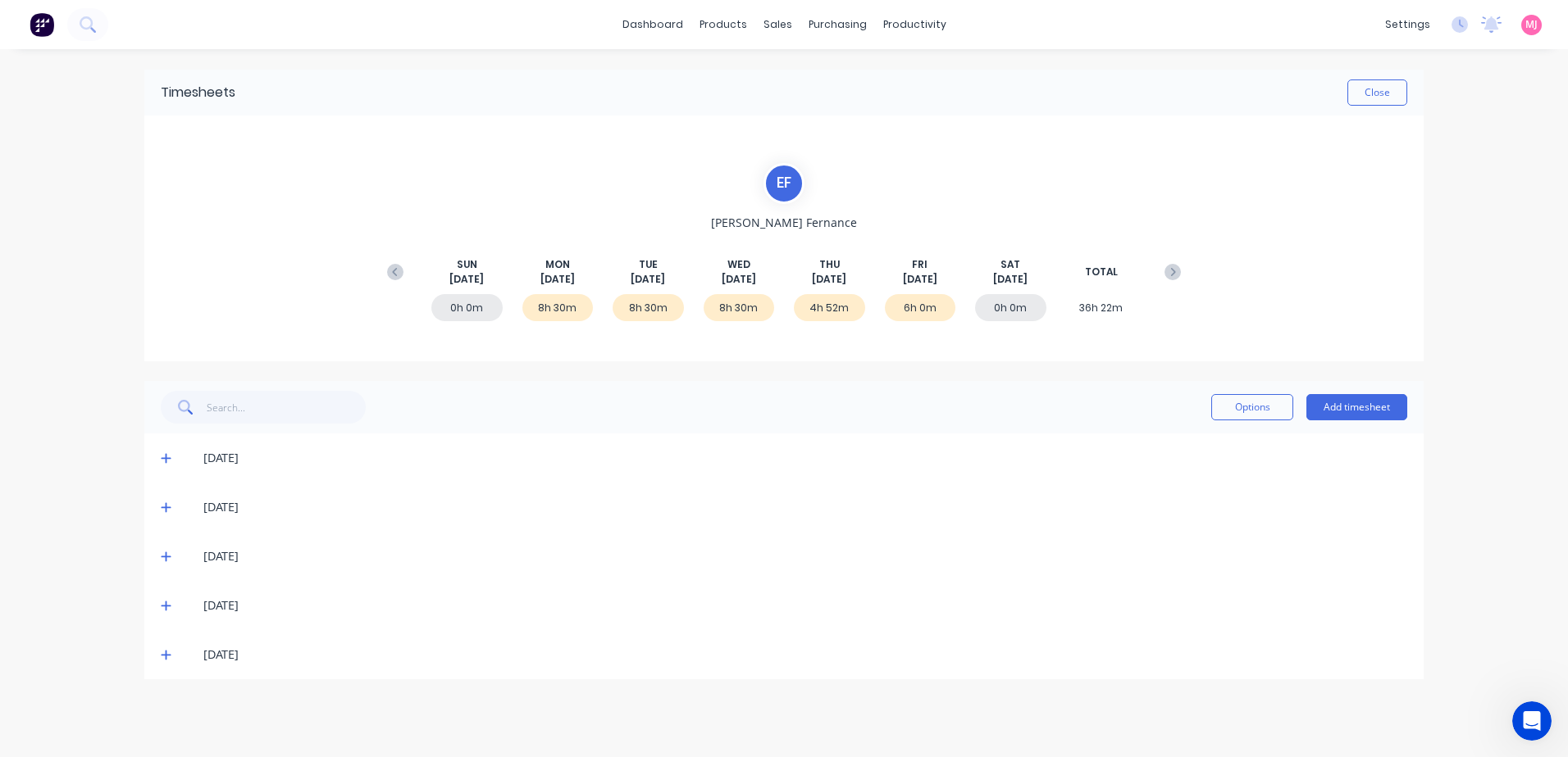
click at [162, 460] on icon at bounding box center [166, 459] width 11 height 12
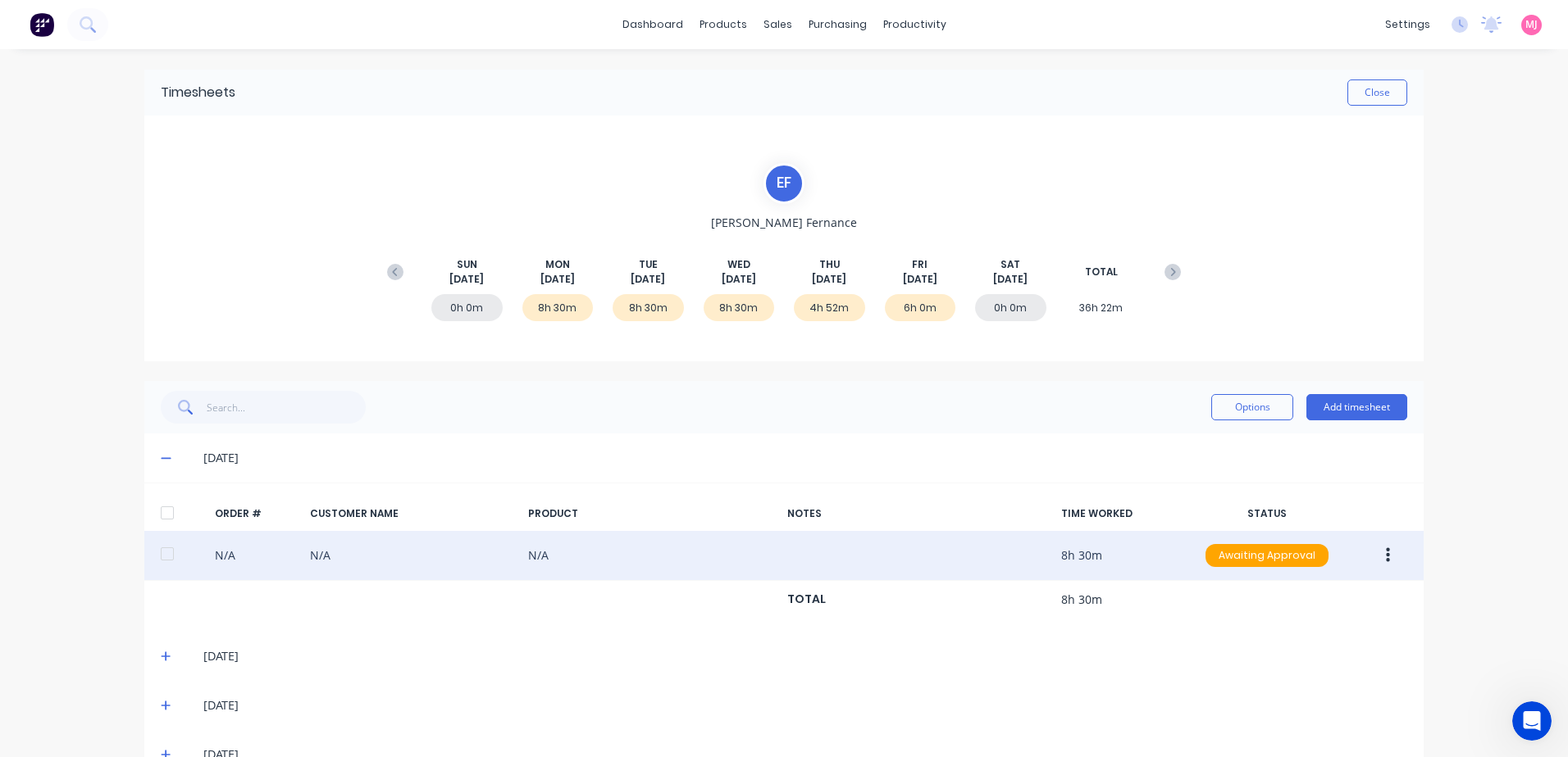
click at [1386, 553] on icon "button" at bounding box center [1388, 556] width 4 height 18
click at [1292, 732] on div "Delete" at bounding box center [1329, 730] width 127 height 24
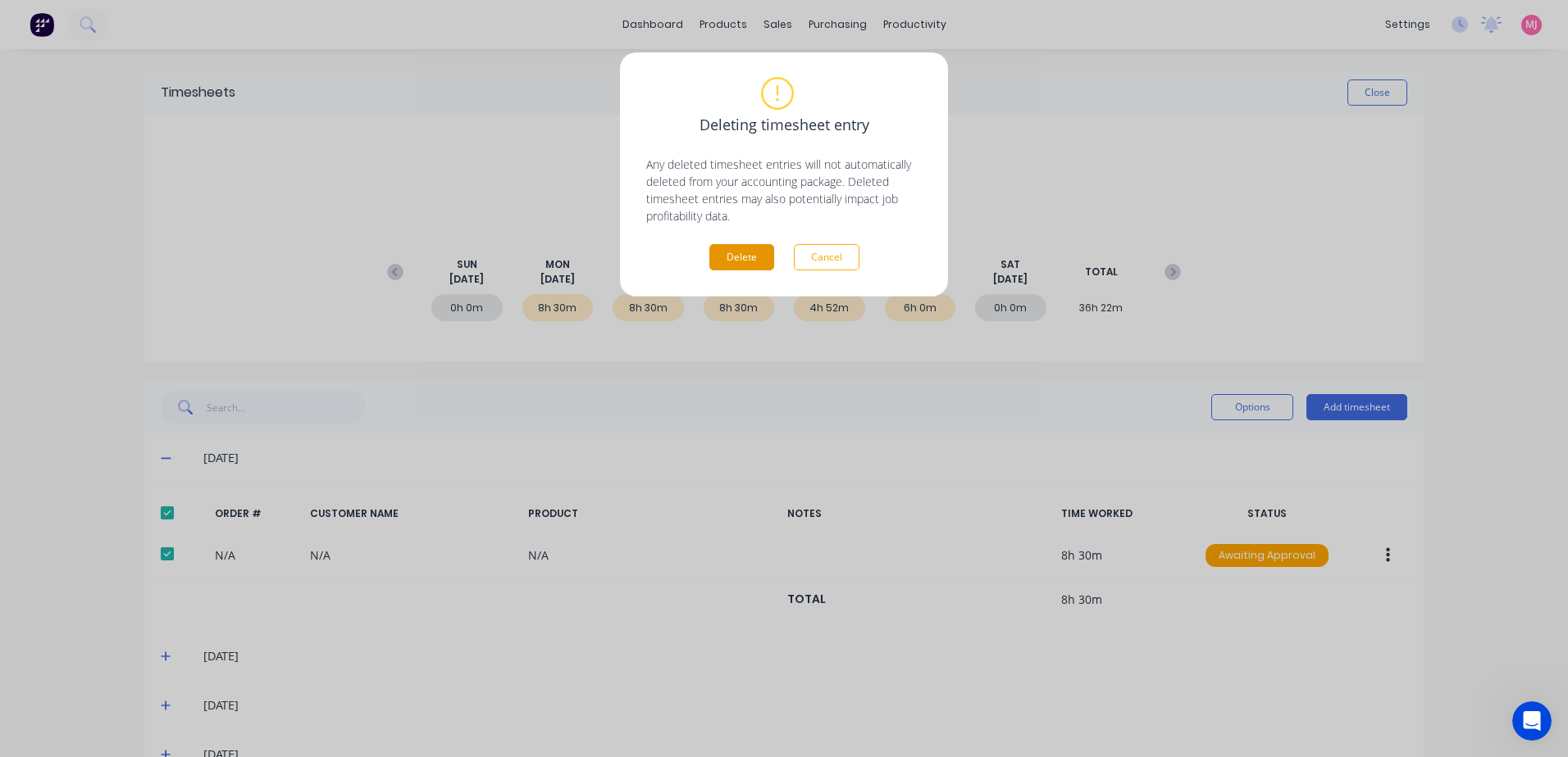
click at [718, 256] on button "Delete" at bounding box center [742, 257] width 65 height 27
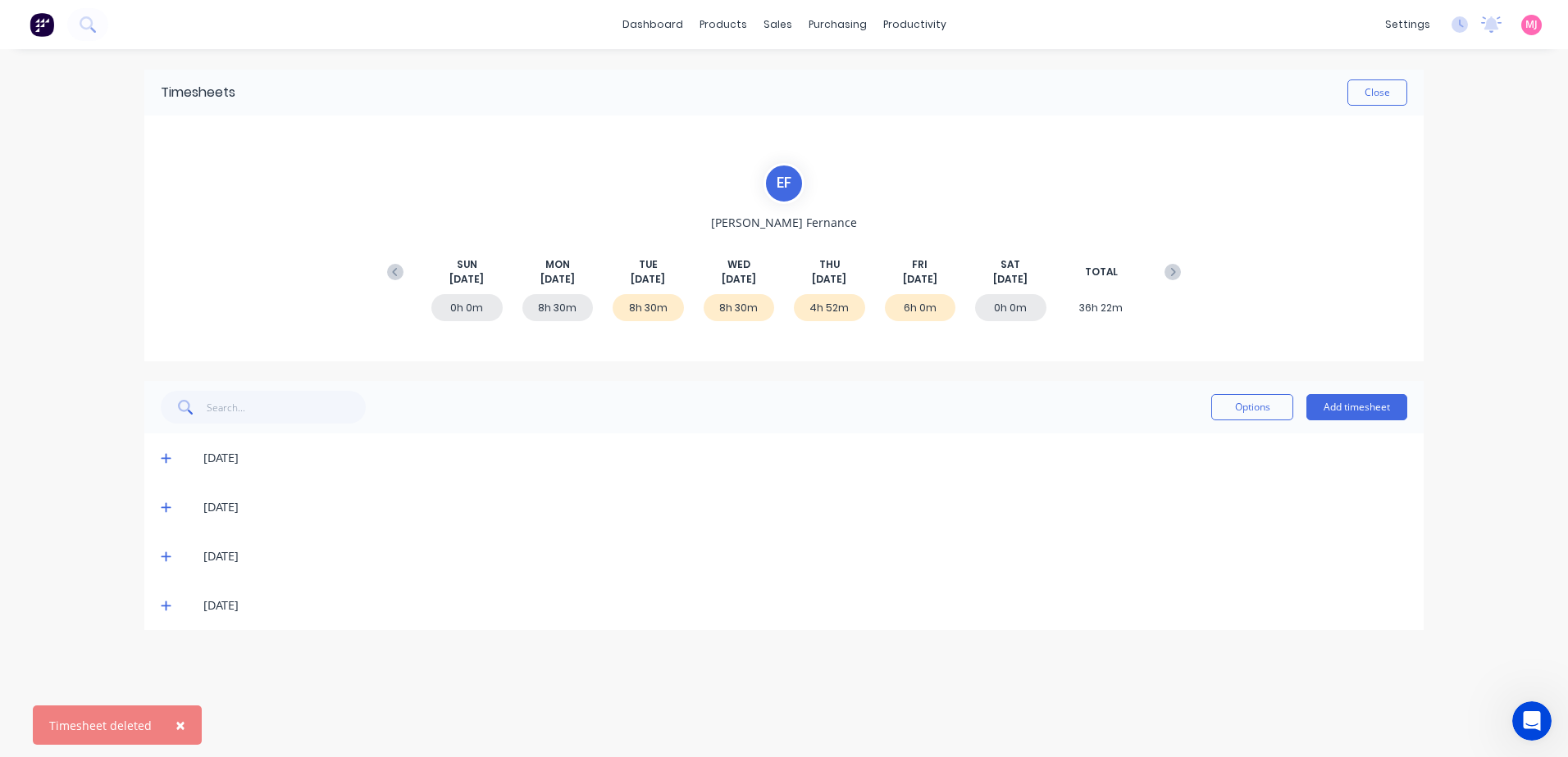
click at [161, 456] on icon at bounding box center [166, 459] width 11 height 12
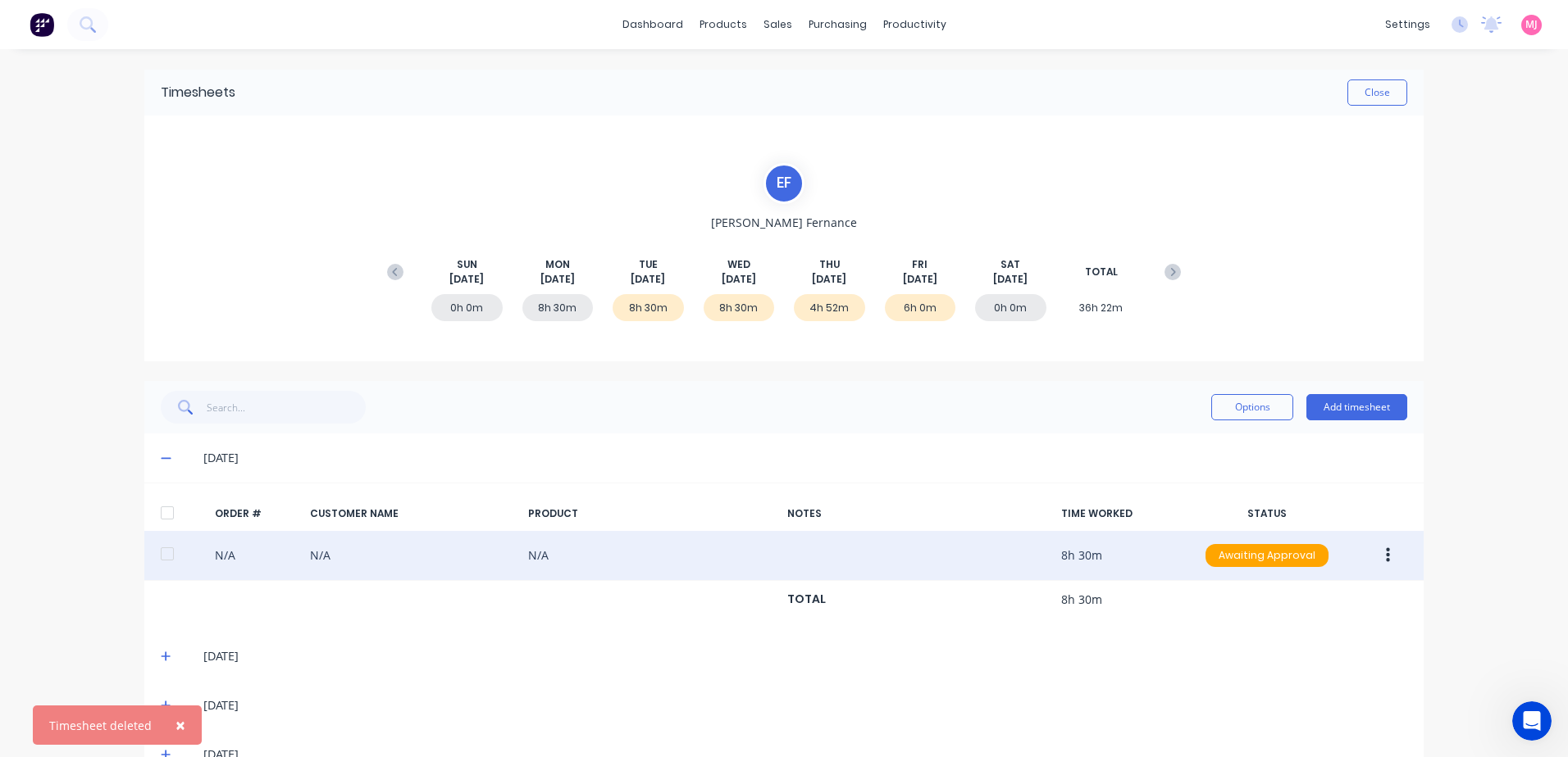
click at [1377, 556] on button "button" at bounding box center [1388, 556] width 38 height 29
click at [1279, 729] on div "Delete" at bounding box center [1329, 730] width 127 height 24
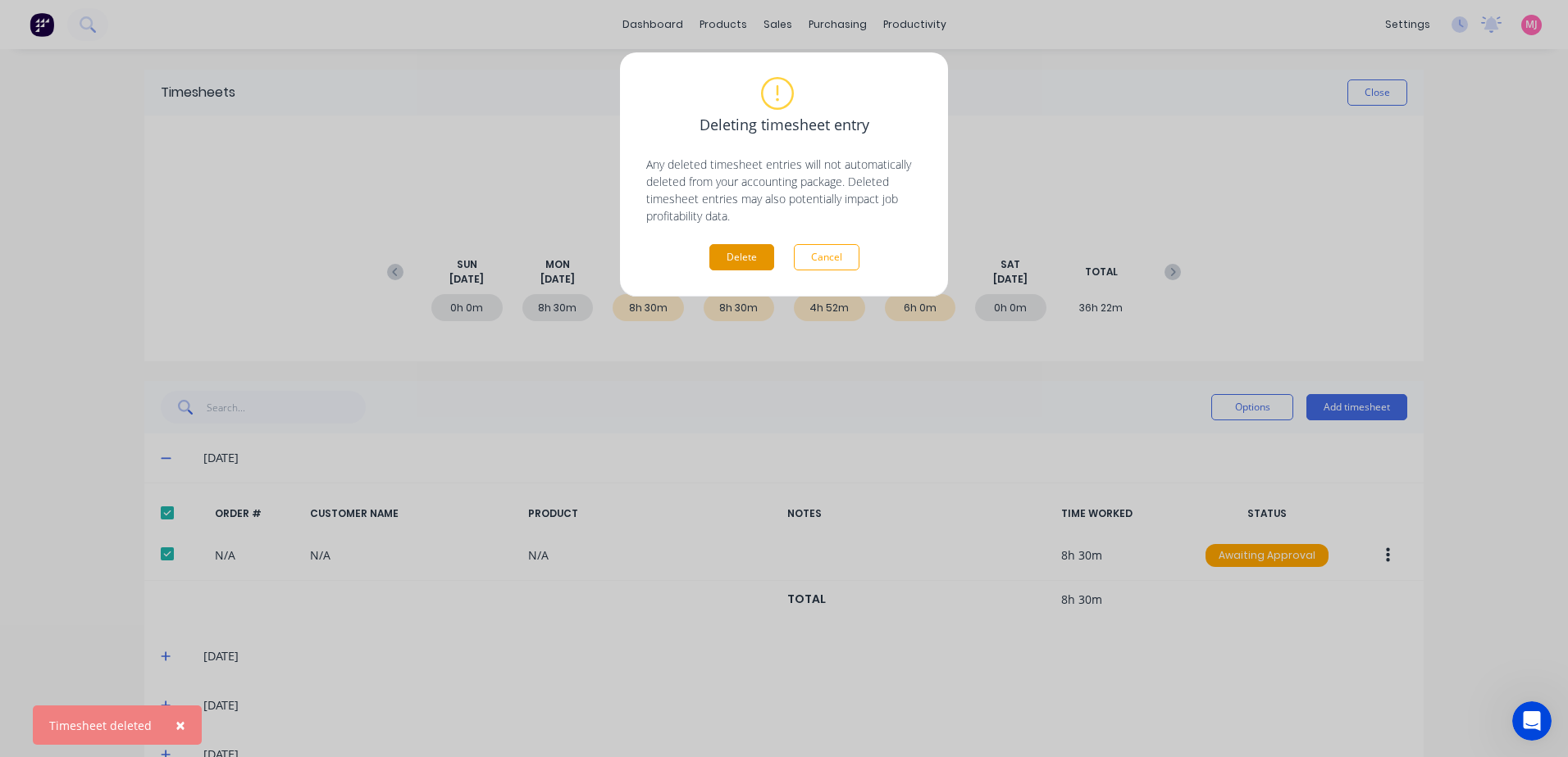
drag, startPoint x: 743, startPoint y: 250, endPoint x: 576, endPoint y: 333, distance: 186.5
click at [743, 250] on button "Delete" at bounding box center [742, 257] width 65 height 27
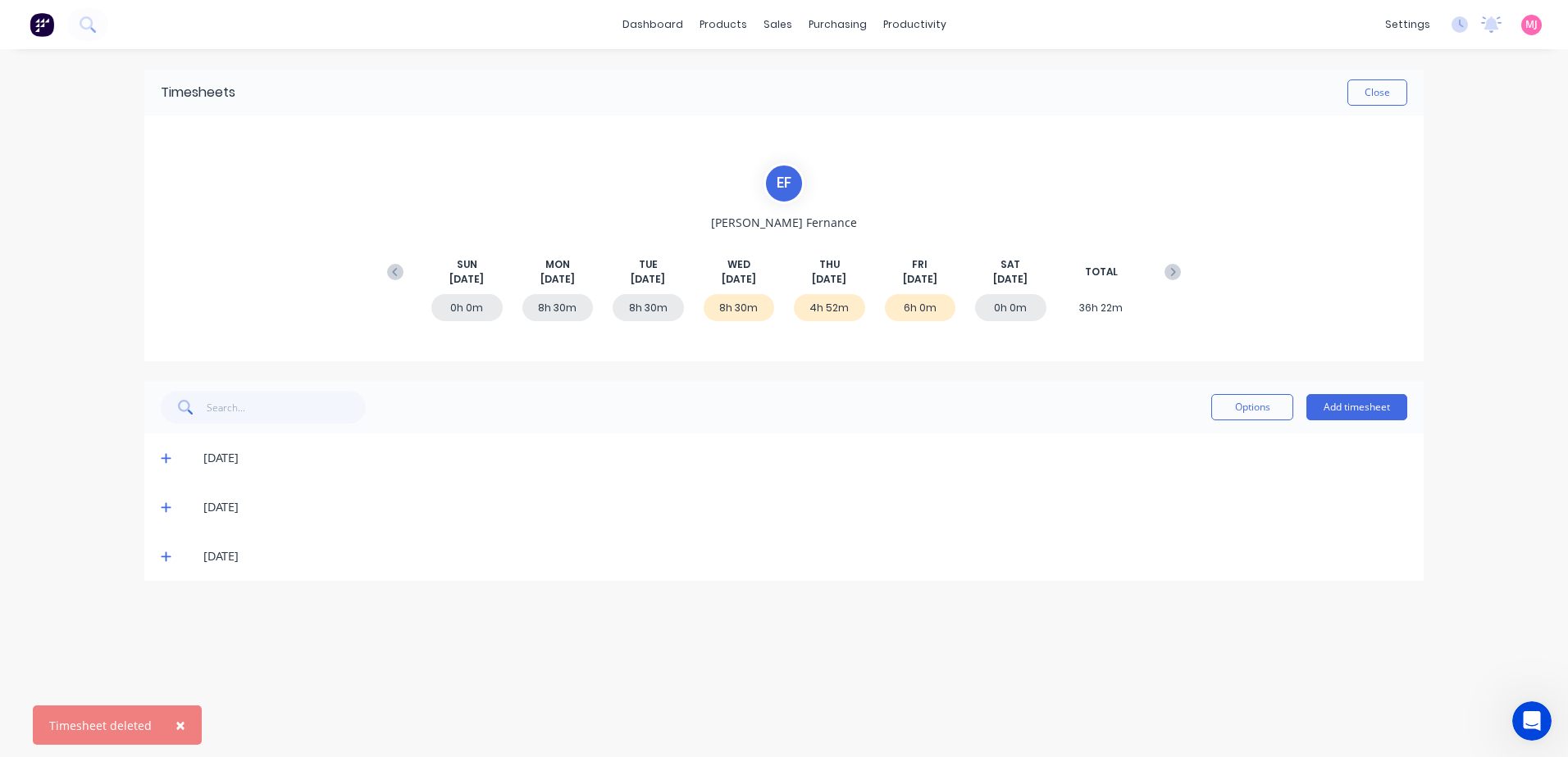
click at [161, 458] on icon at bounding box center [166, 459] width 11 height 12
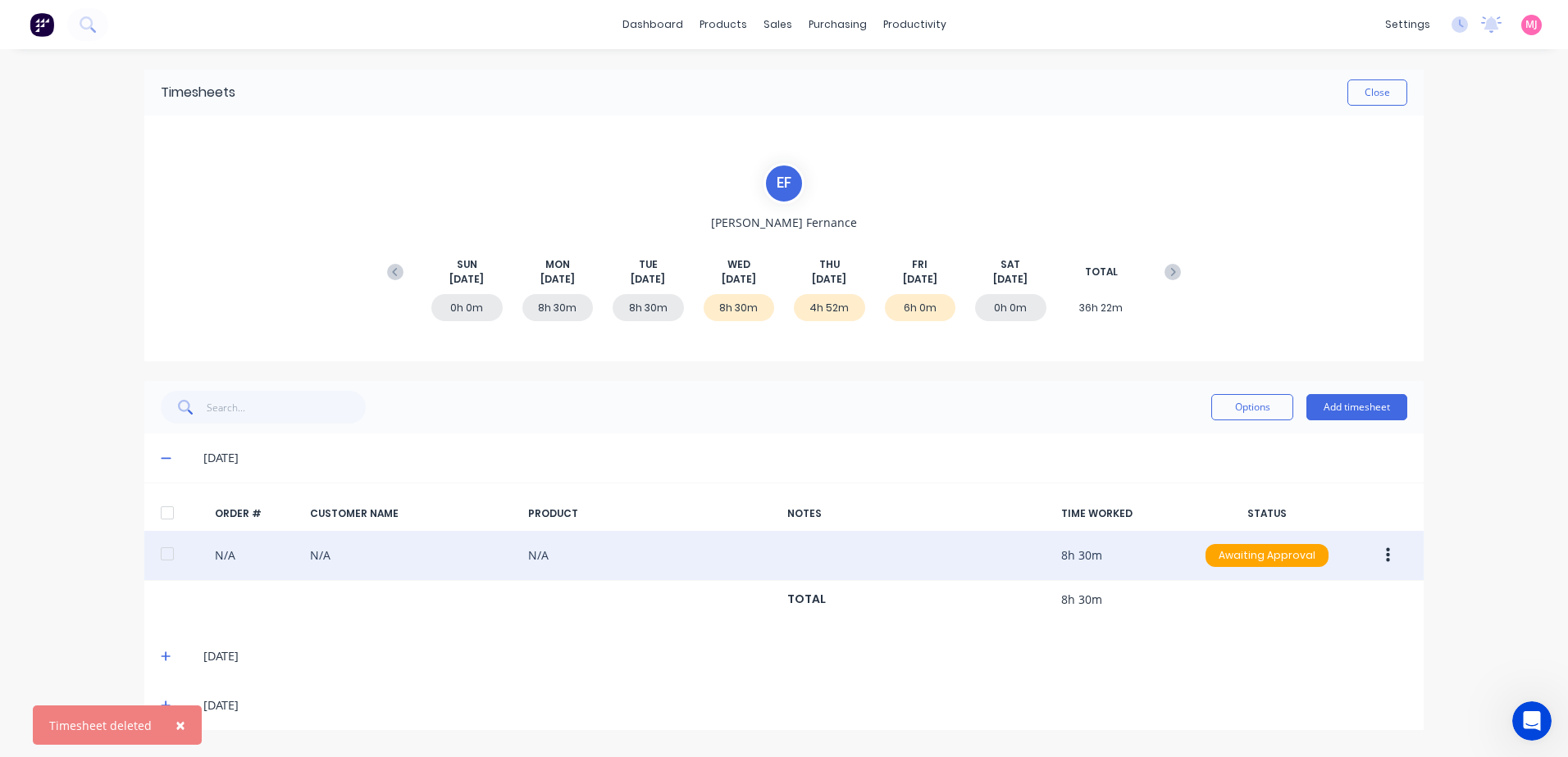
click at [1387, 557] on icon "button" at bounding box center [1388, 556] width 4 height 15
click at [1285, 733] on div "Delete" at bounding box center [1329, 730] width 127 height 24
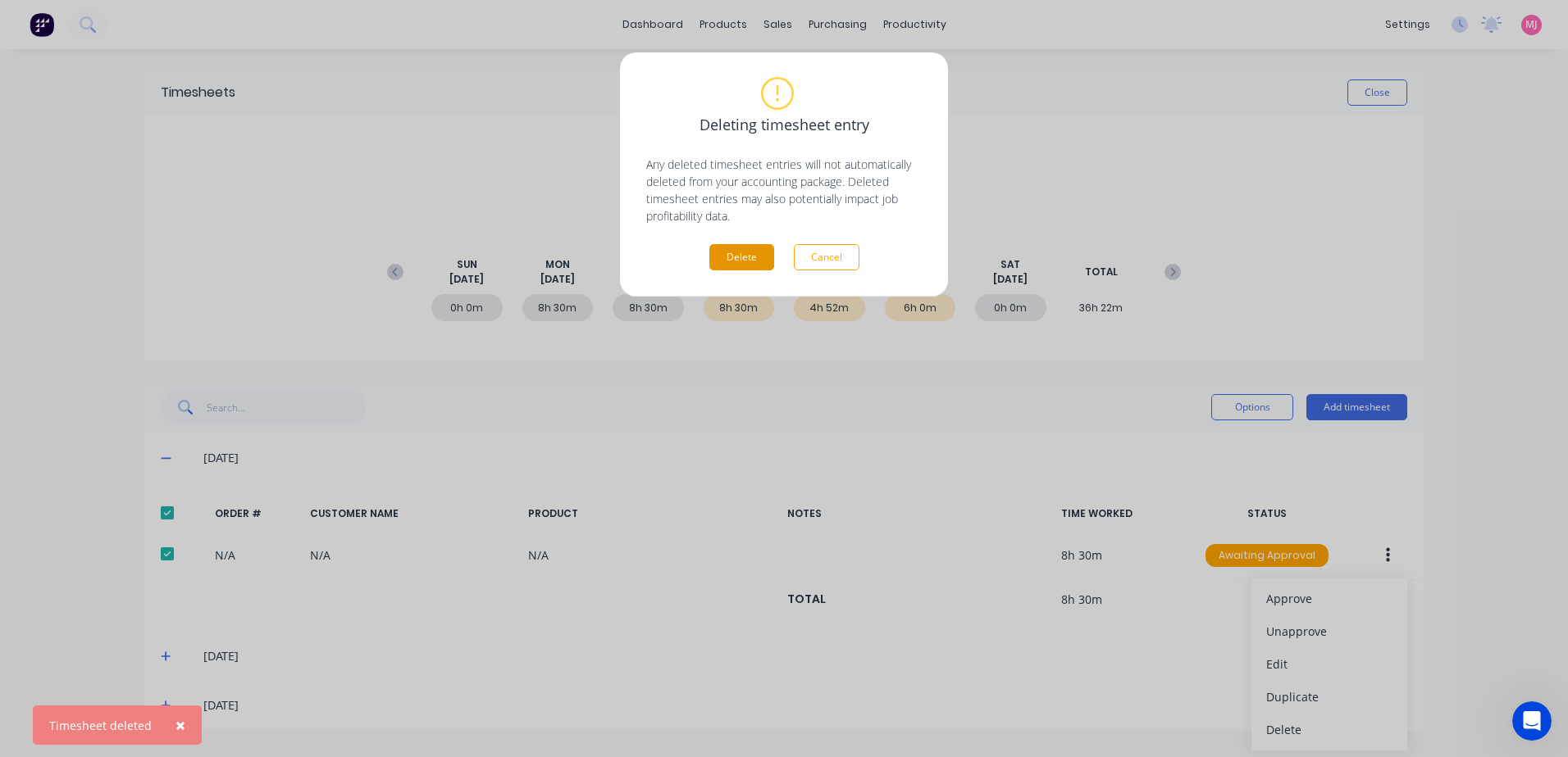
click at [733, 263] on button "Delete" at bounding box center [742, 257] width 65 height 27
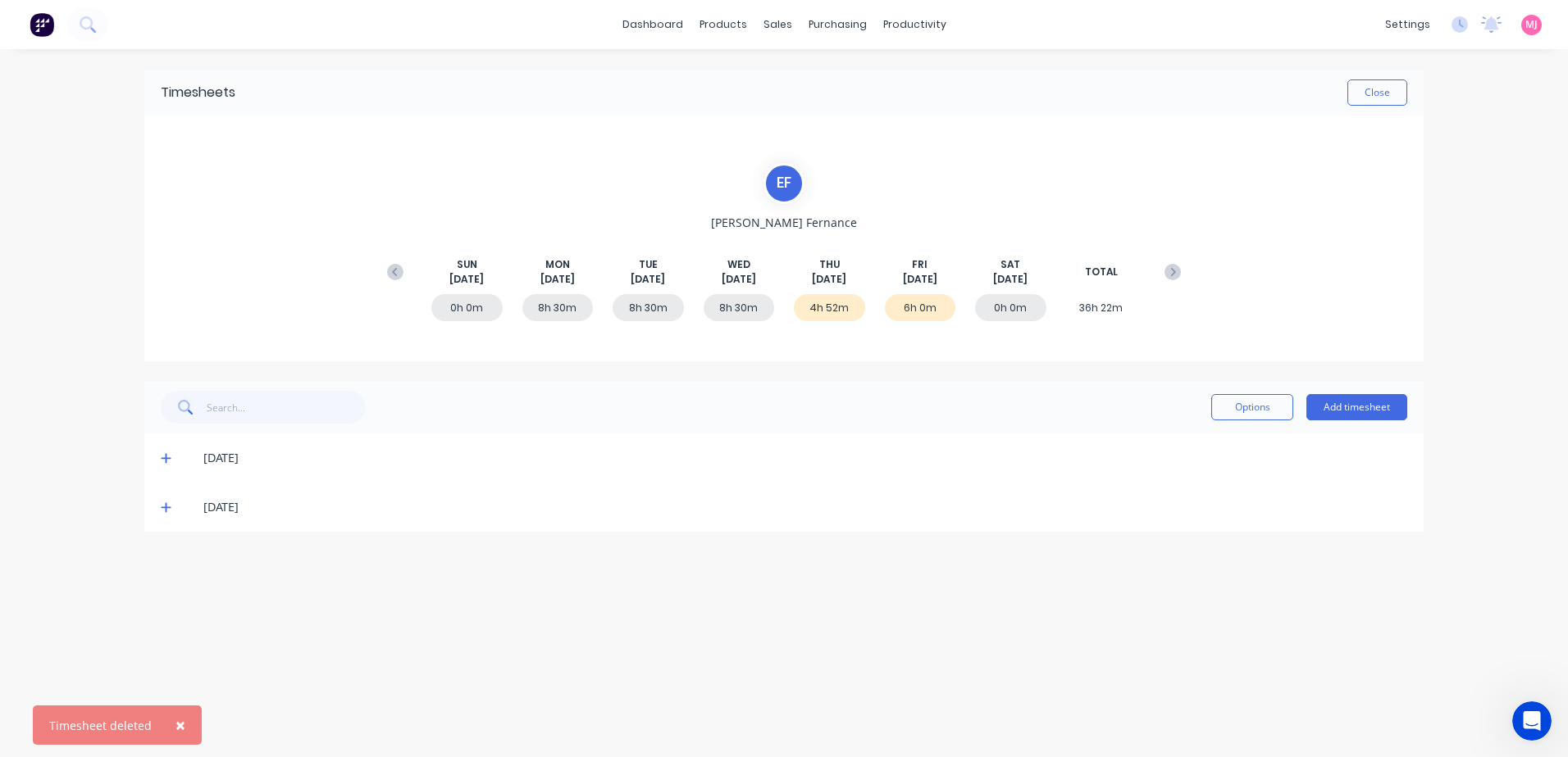
click at [166, 456] on icon at bounding box center [166, 460] width 10 height 10
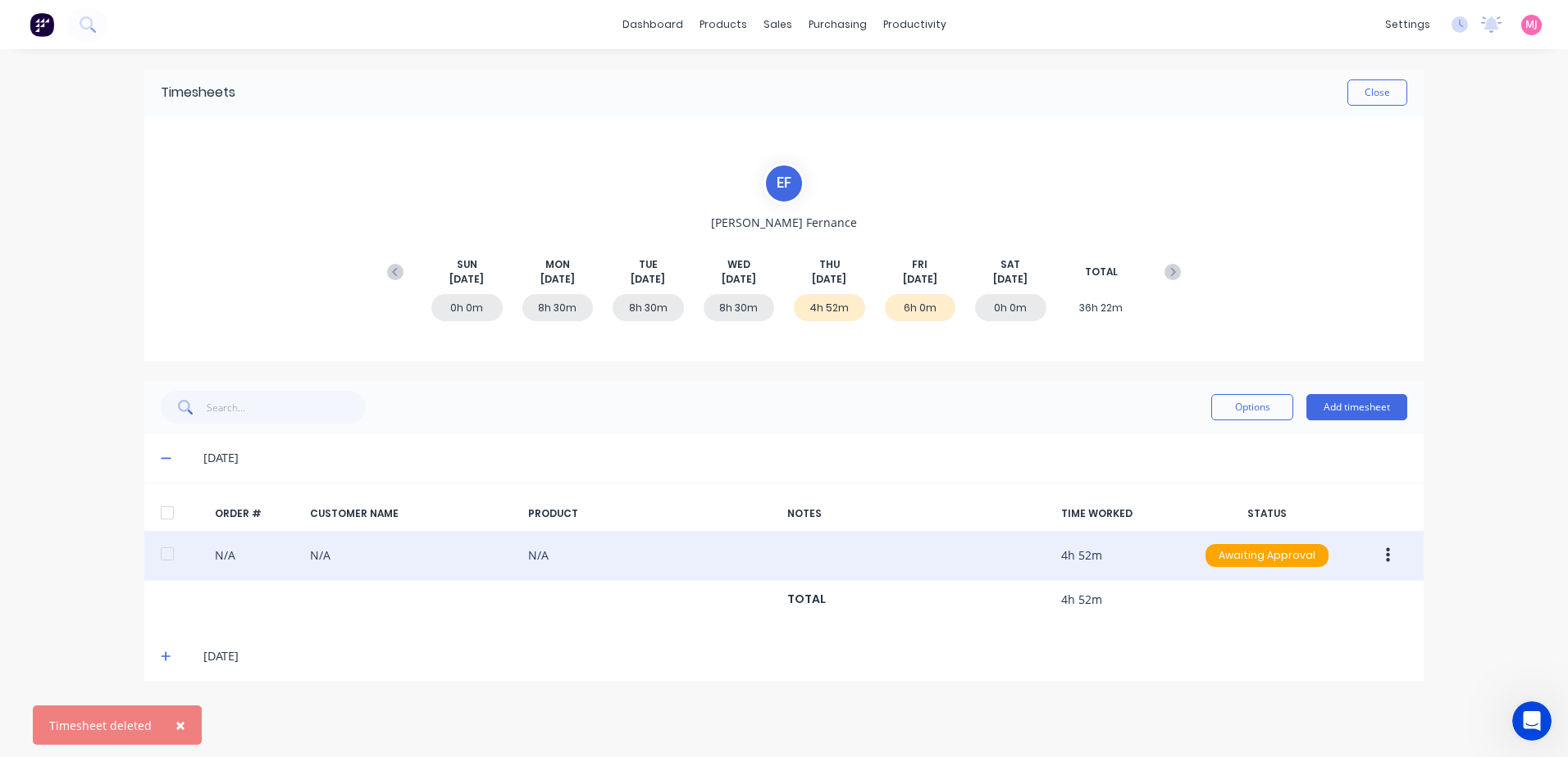
click at [1389, 559] on icon "button" at bounding box center [1388, 556] width 4 height 18
click at [1292, 731] on div "Delete" at bounding box center [1329, 730] width 127 height 24
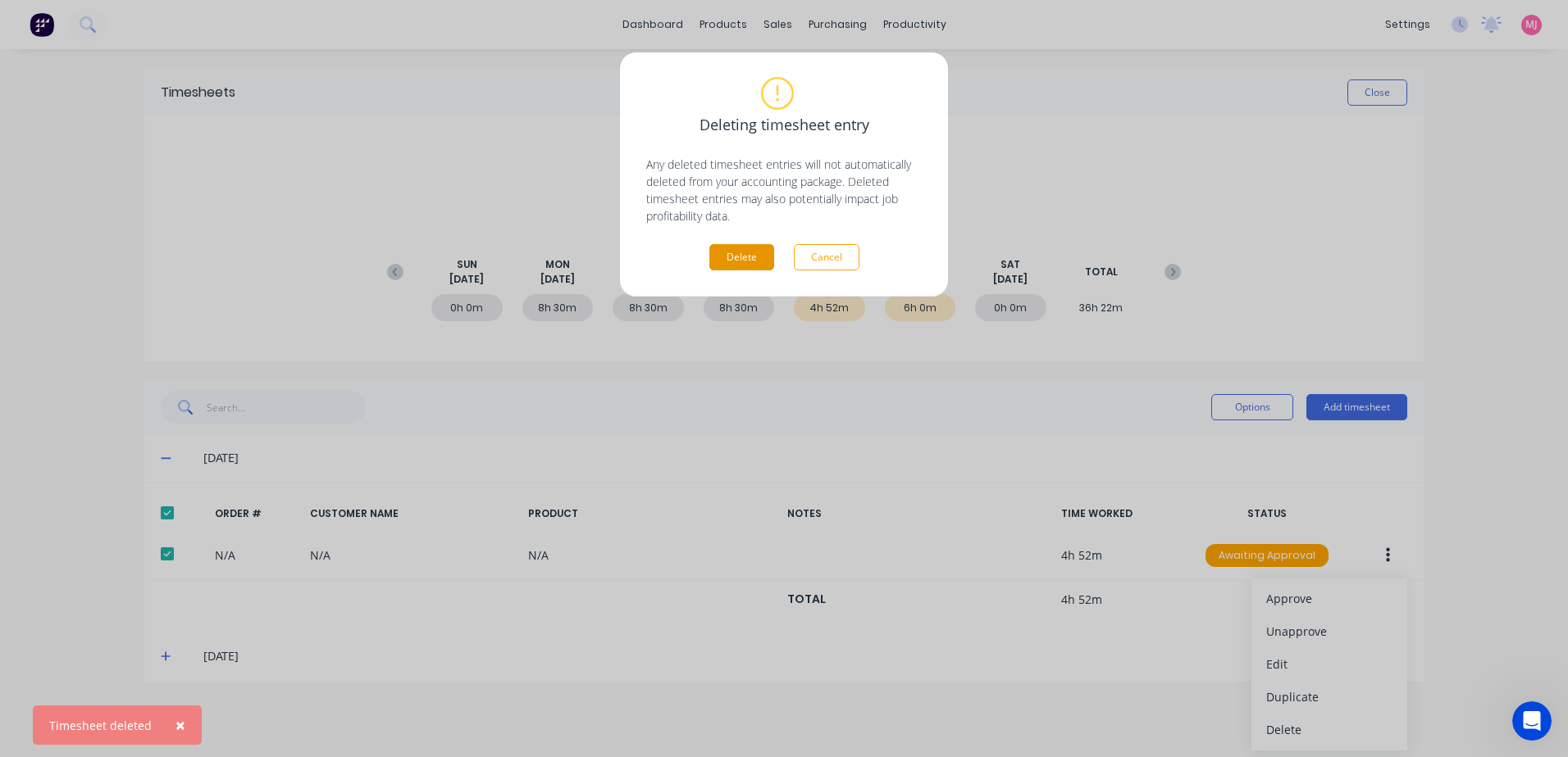
click at [747, 258] on button "Delete" at bounding box center [742, 257] width 65 height 27
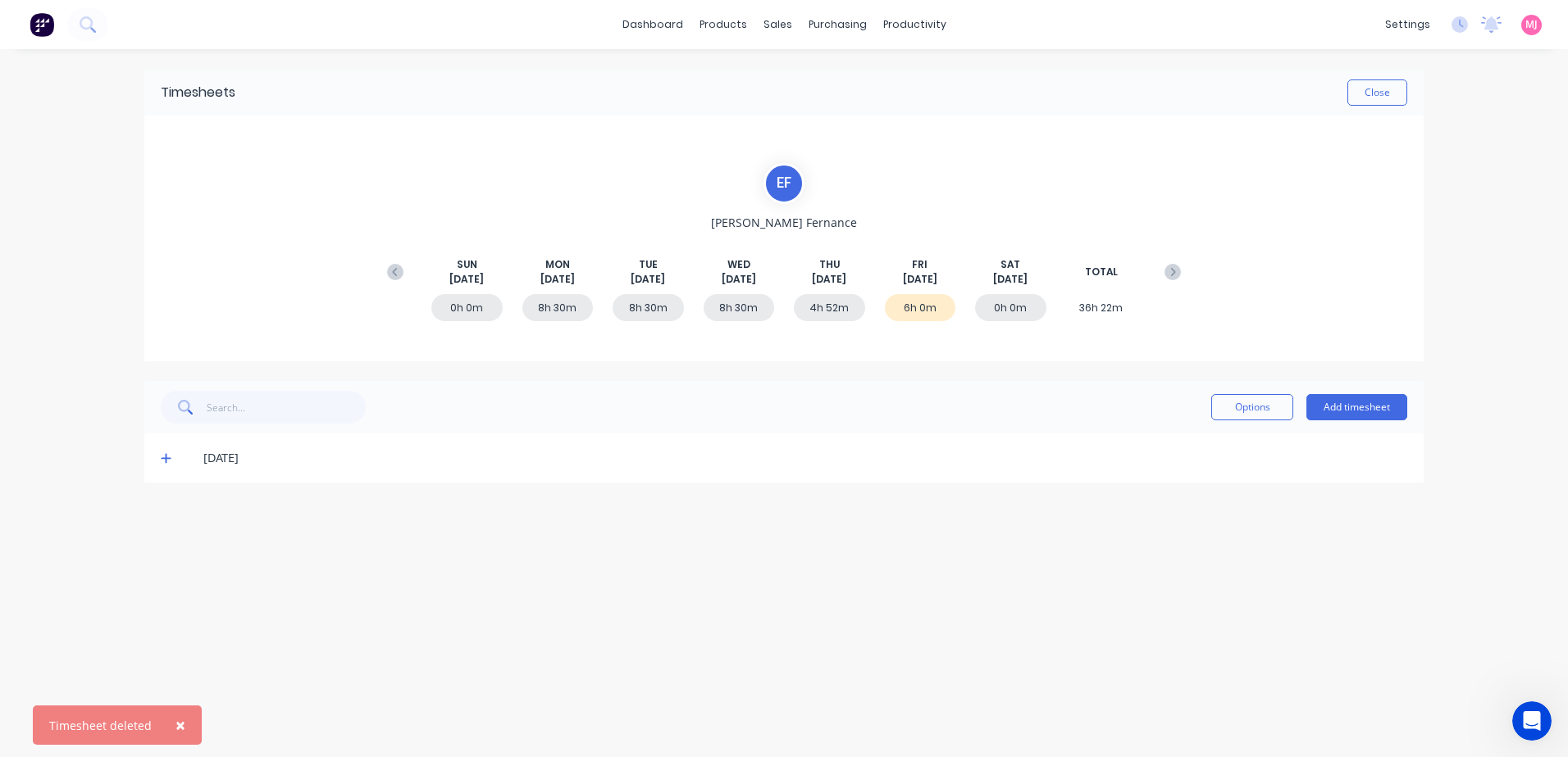
click at [164, 459] on icon at bounding box center [166, 460] width 10 height 10
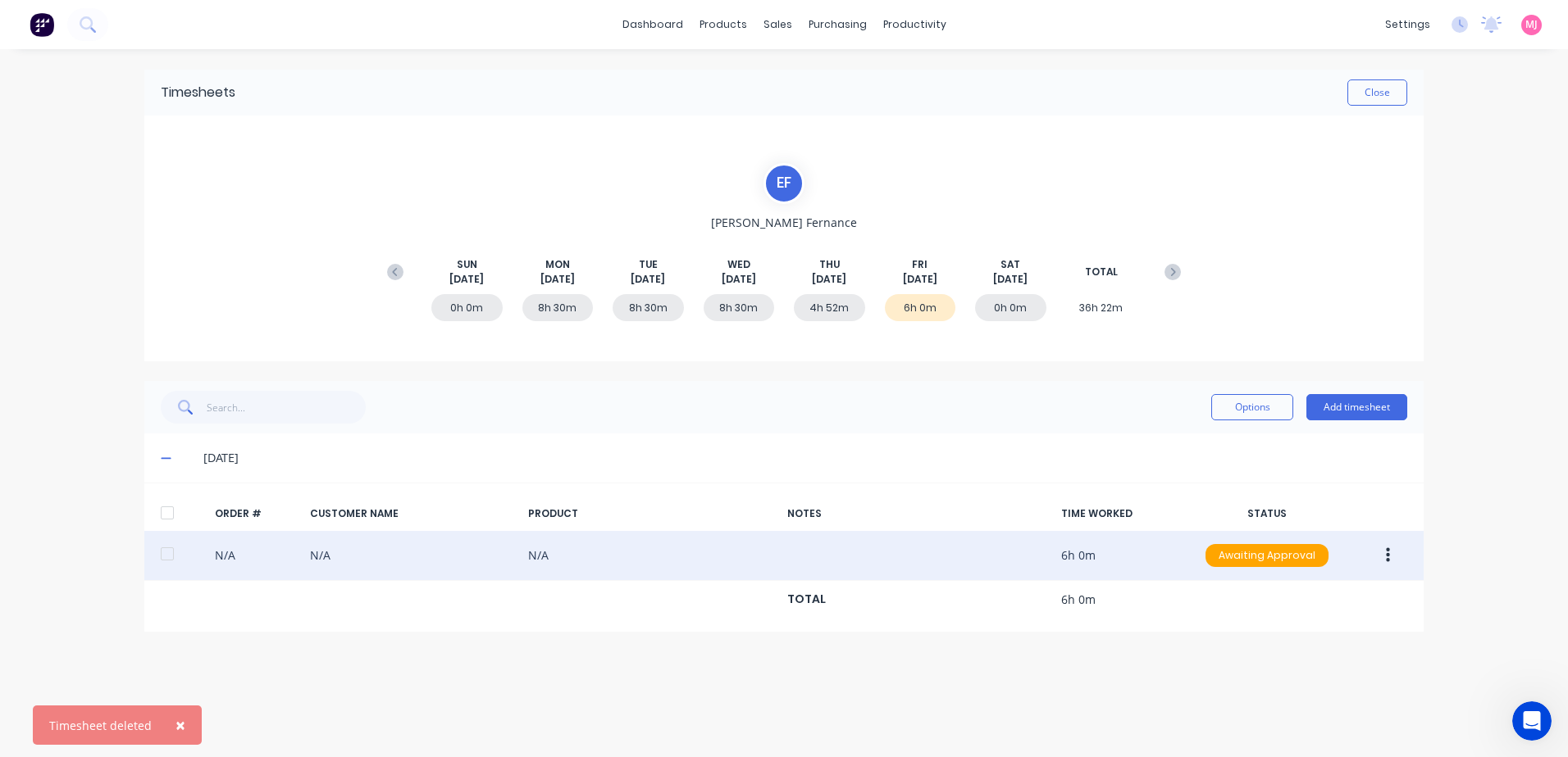
click at [1384, 559] on button "button" at bounding box center [1388, 556] width 38 height 29
click at [1298, 730] on div "Delete" at bounding box center [1329, 730] width 127 height 24
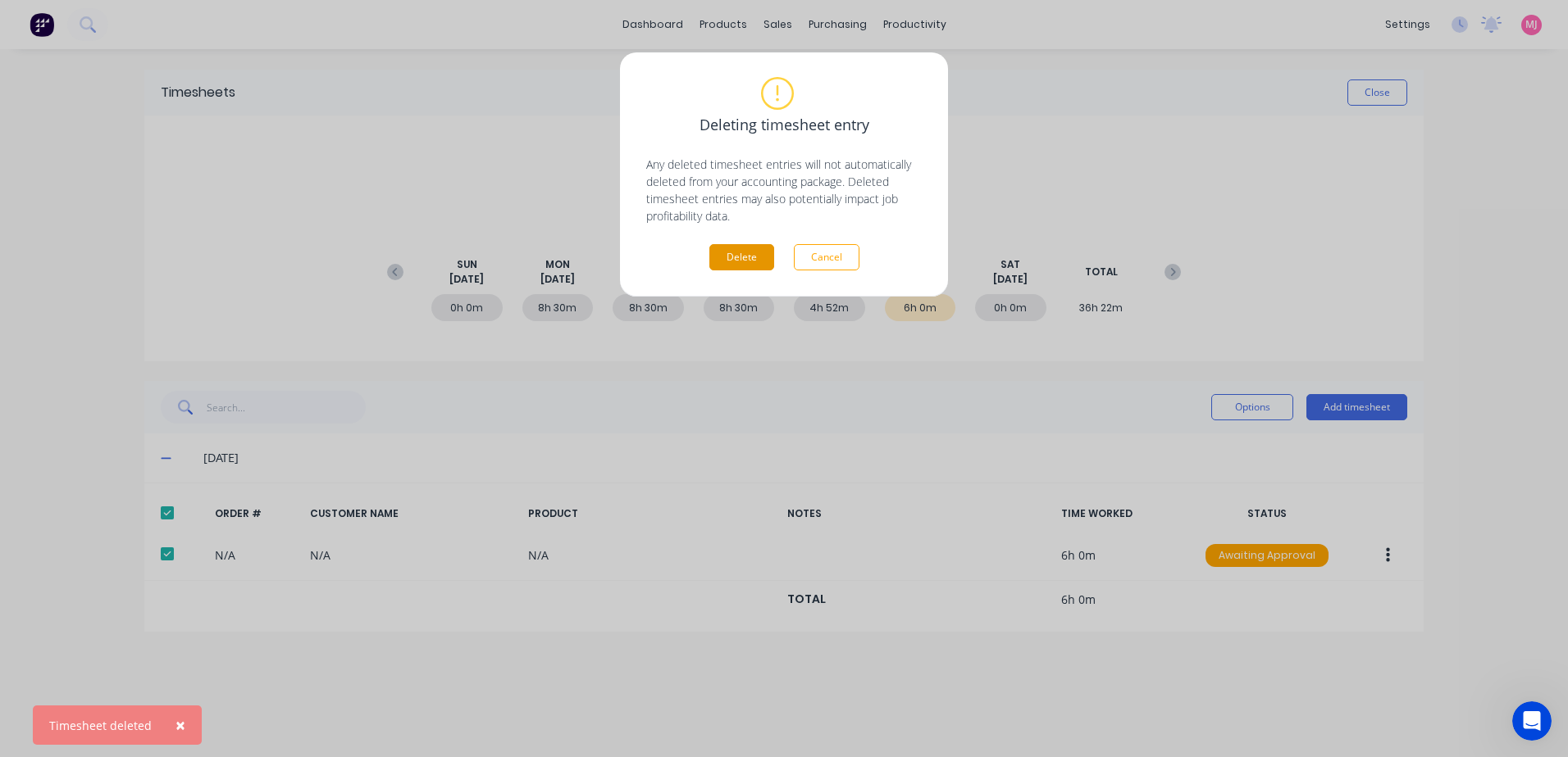
click at [723, 250] on button "Delete" at bounding box center [742, 257] width 65 height 27
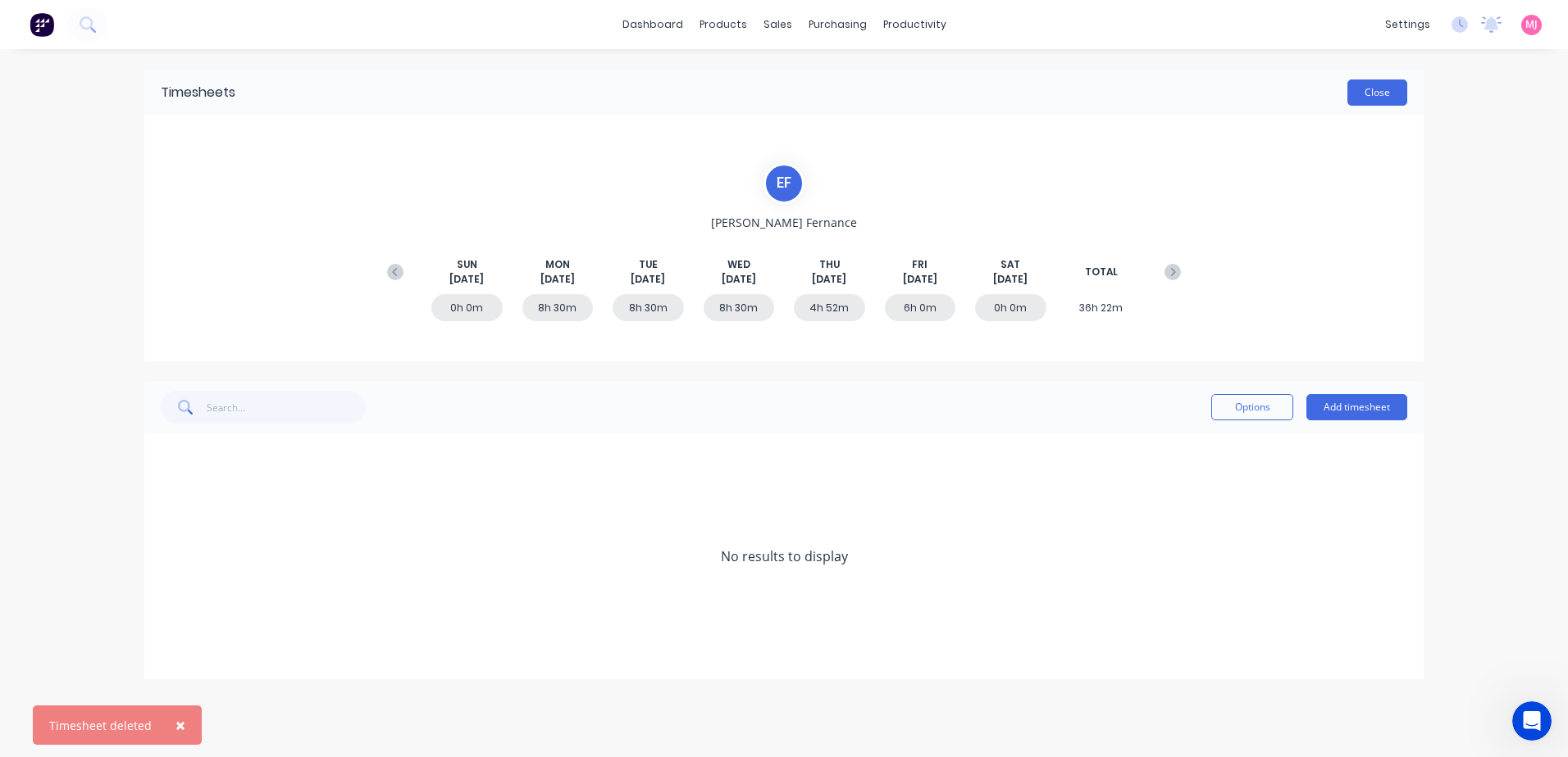
click at [1383, 94] on button "Close" at bounding box center [1377, 92] width 60 height 27
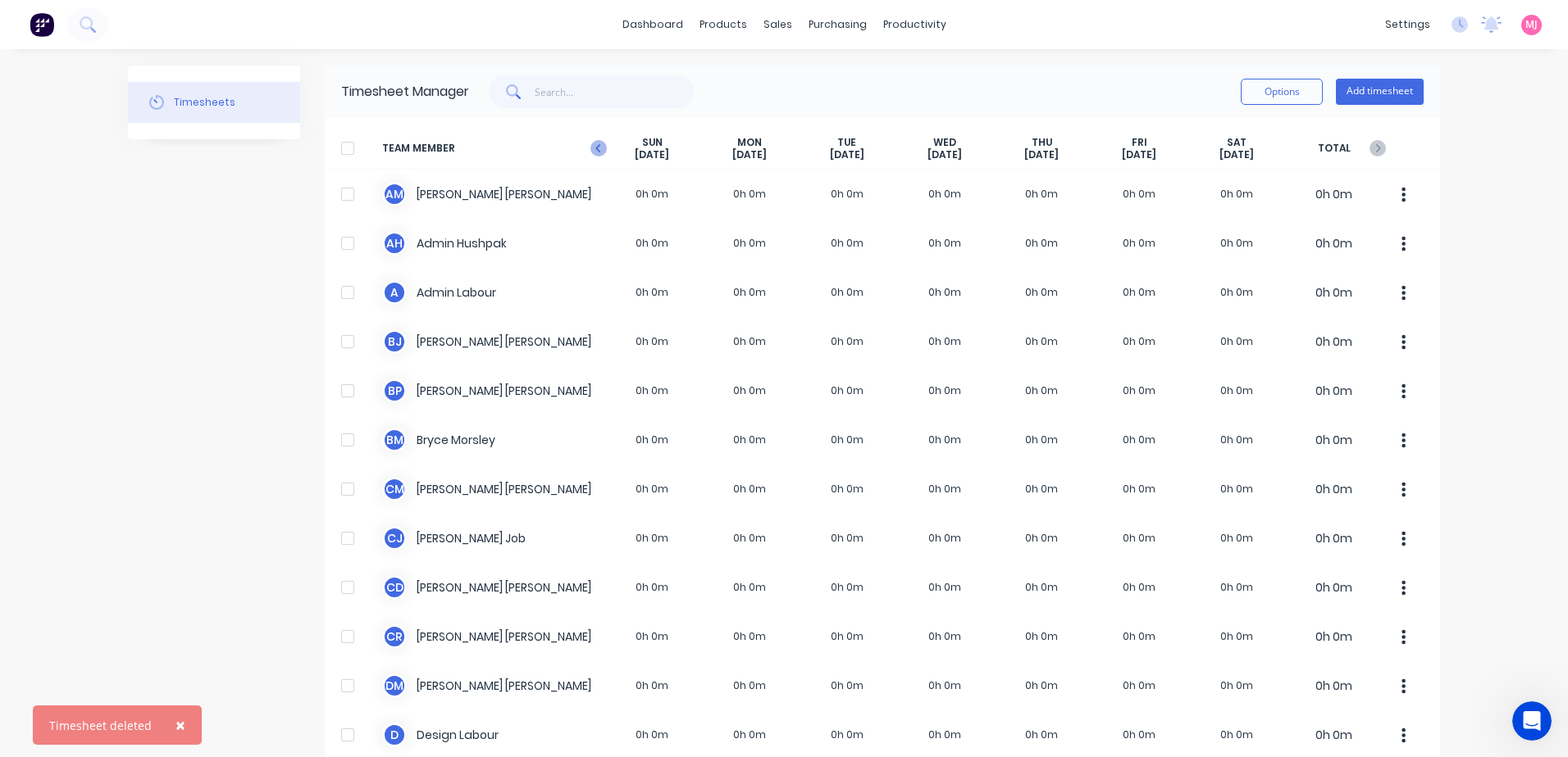
click at [591, 143] on icon "button" at bounding box center [598, 148] width 17 height 17
click at [595, 146] on icon "button" at bounding box center [597, 148] width 5 height 8
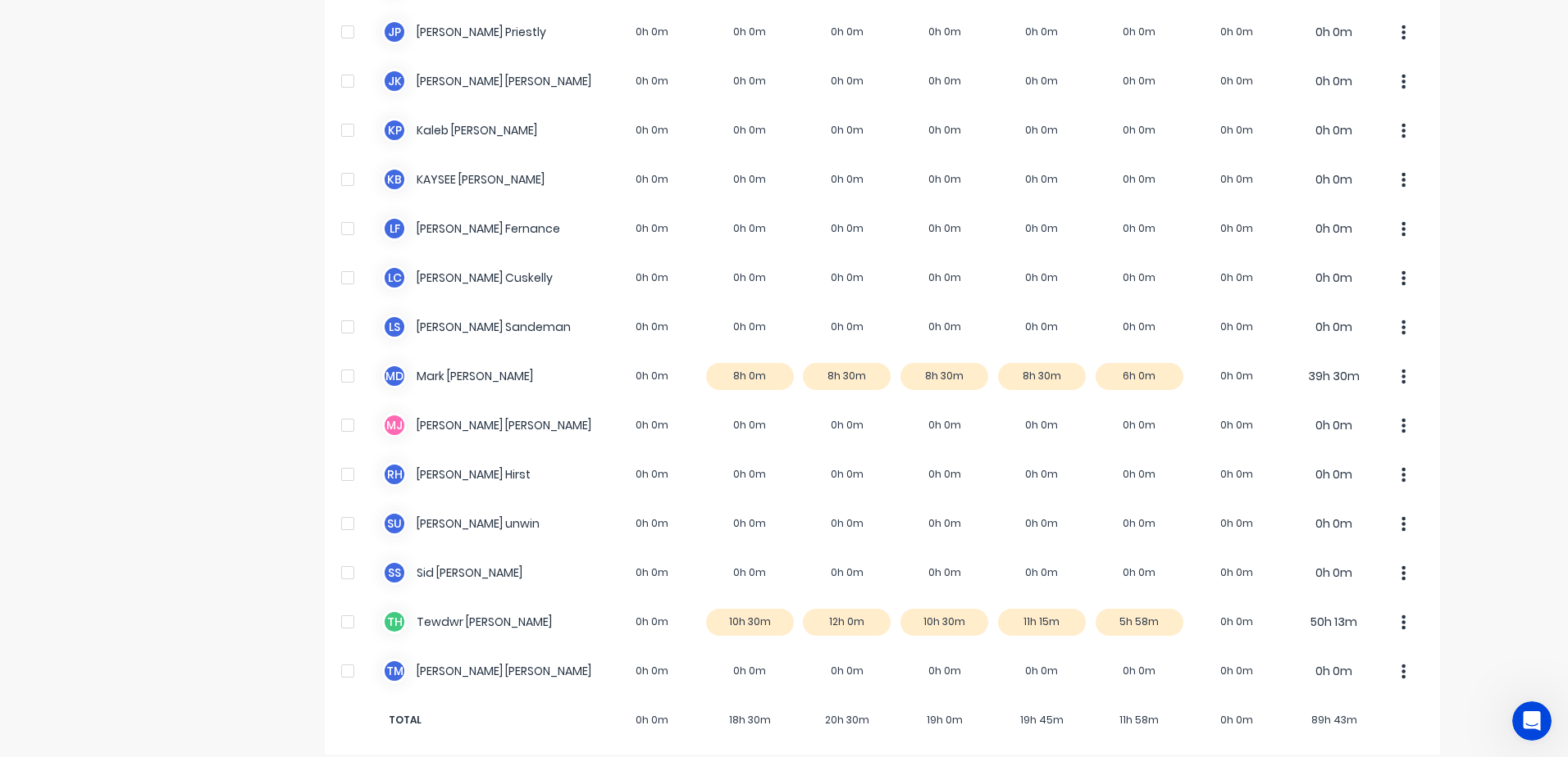
scroll to position [1259, 0]
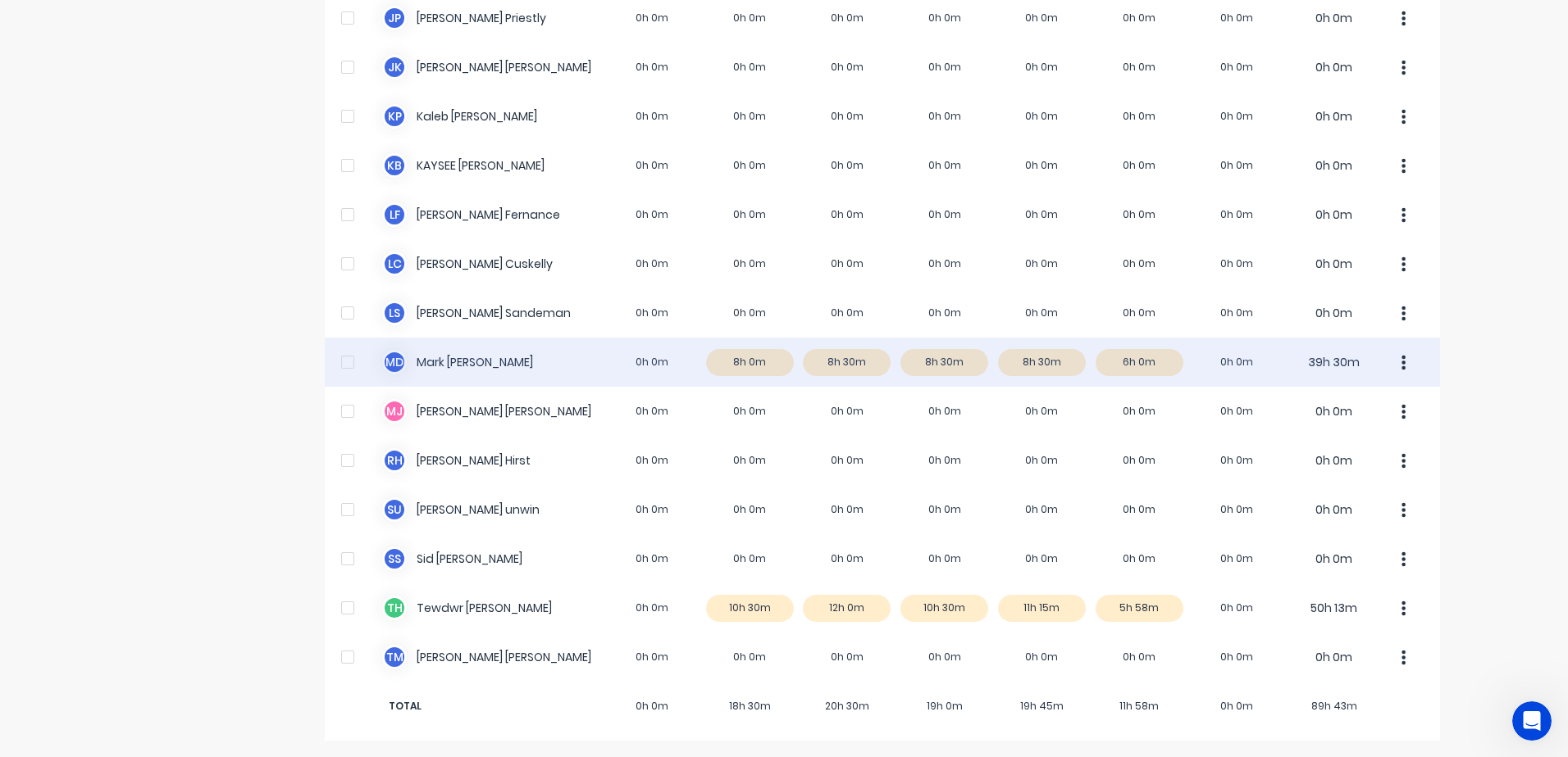
click at [745, 366] on div "M D [PERSON_NAME] 0h 0m 8h 0m 8h 30m 8h 30m 8h 30m 6h 0m 0h 0m 39h 30m" at bounding box center [883, 362] width 1116 height 49
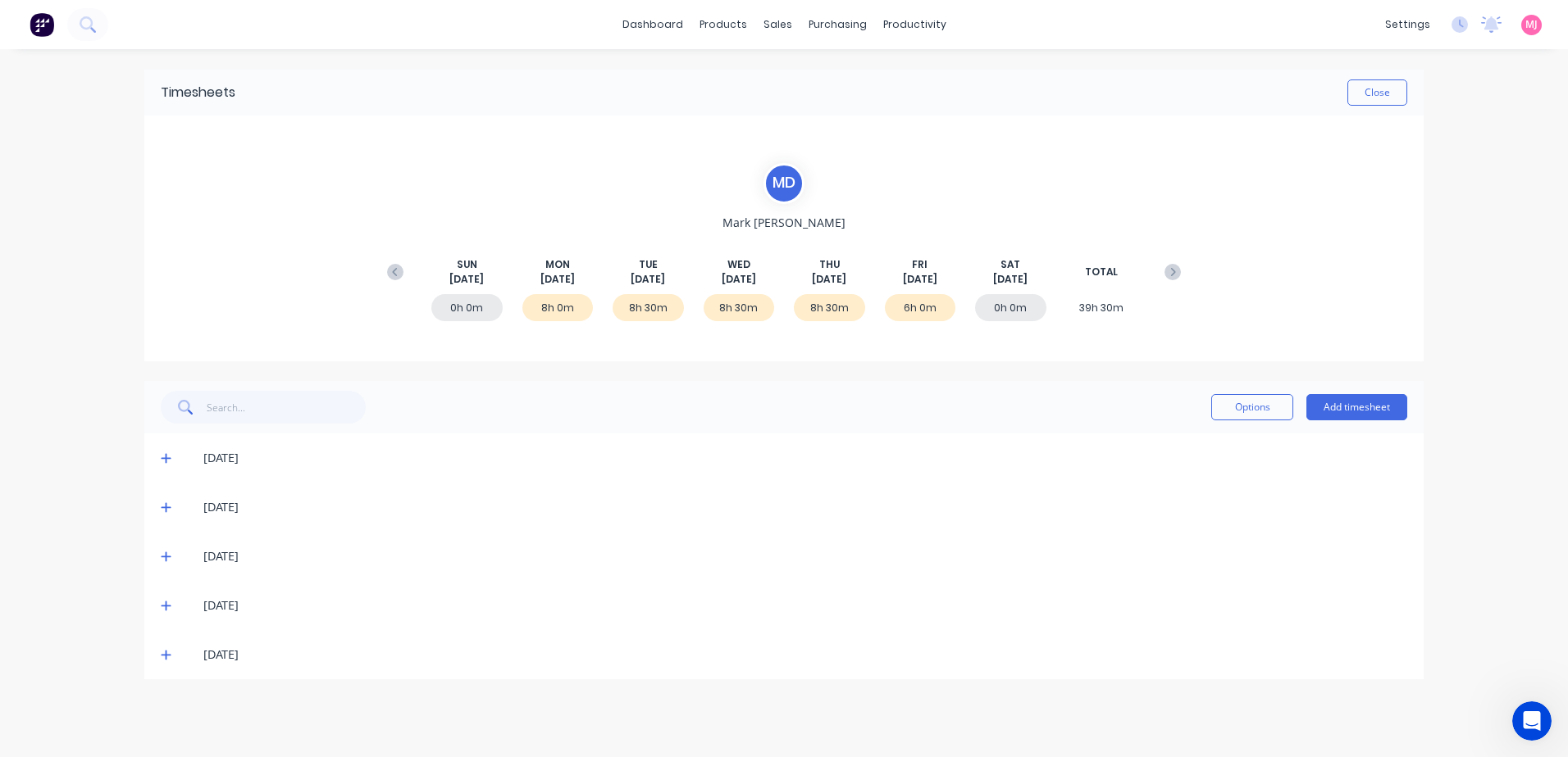
click at [163, 457] on icon at bounding box center [166, 459] width 11 height 12
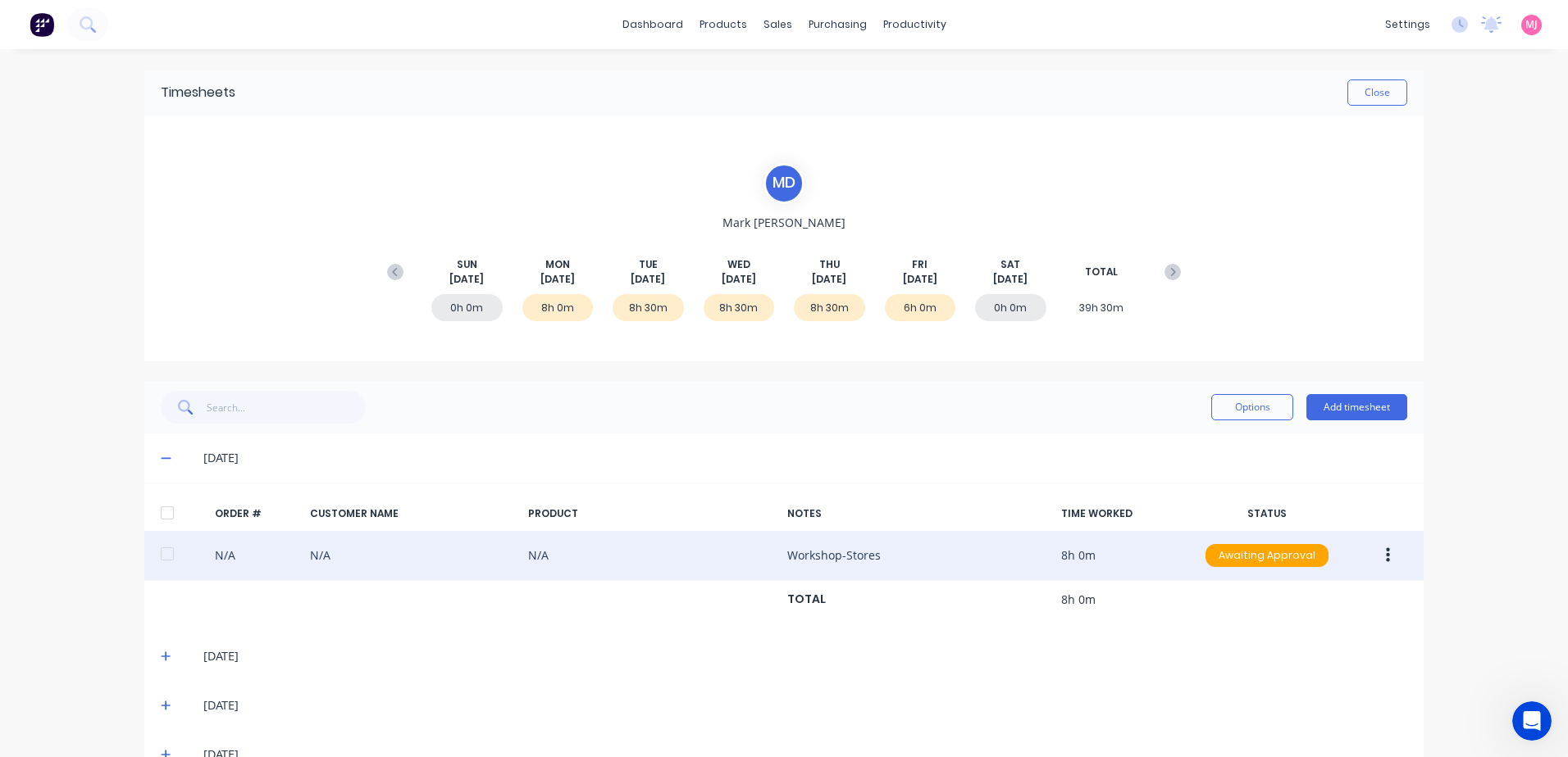
click at [1386, 559] on icon "button" at bounding box center [1388, 556] width 4 height 18
click at [1273, 732] on div "Delete" at bounding box center [1329, 730] width 127 height 24
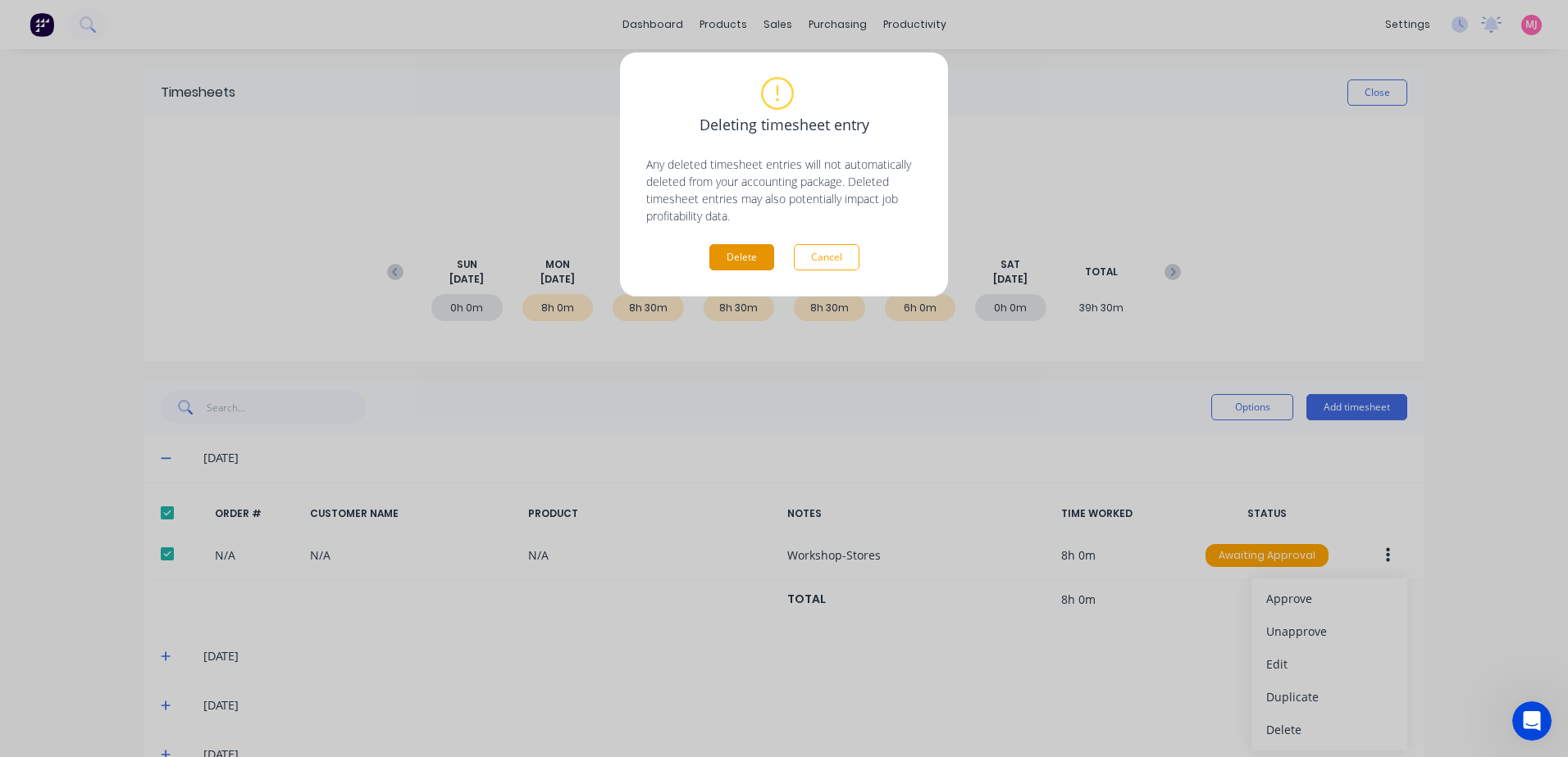
drag, startPoint x: 741, startPoint y: 262, endPoint x: 732, endPoint y: 264, distance: 9.2
click at [735, 262] on button "Delete" at bounding box center [742, 257] width 65 height 27
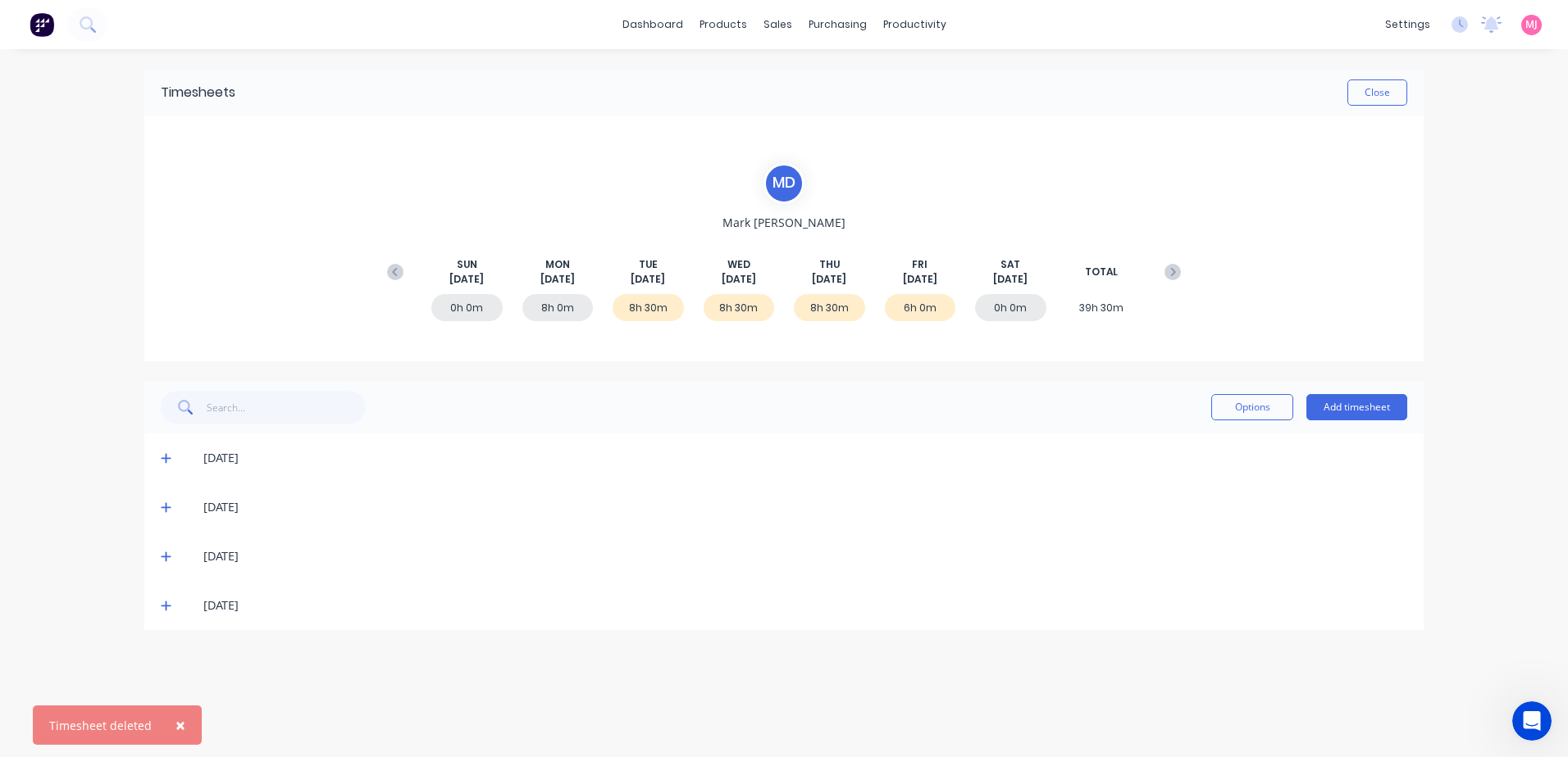
click at [168, 455] on icon at bounding box center [166, 459] width 11 height 12
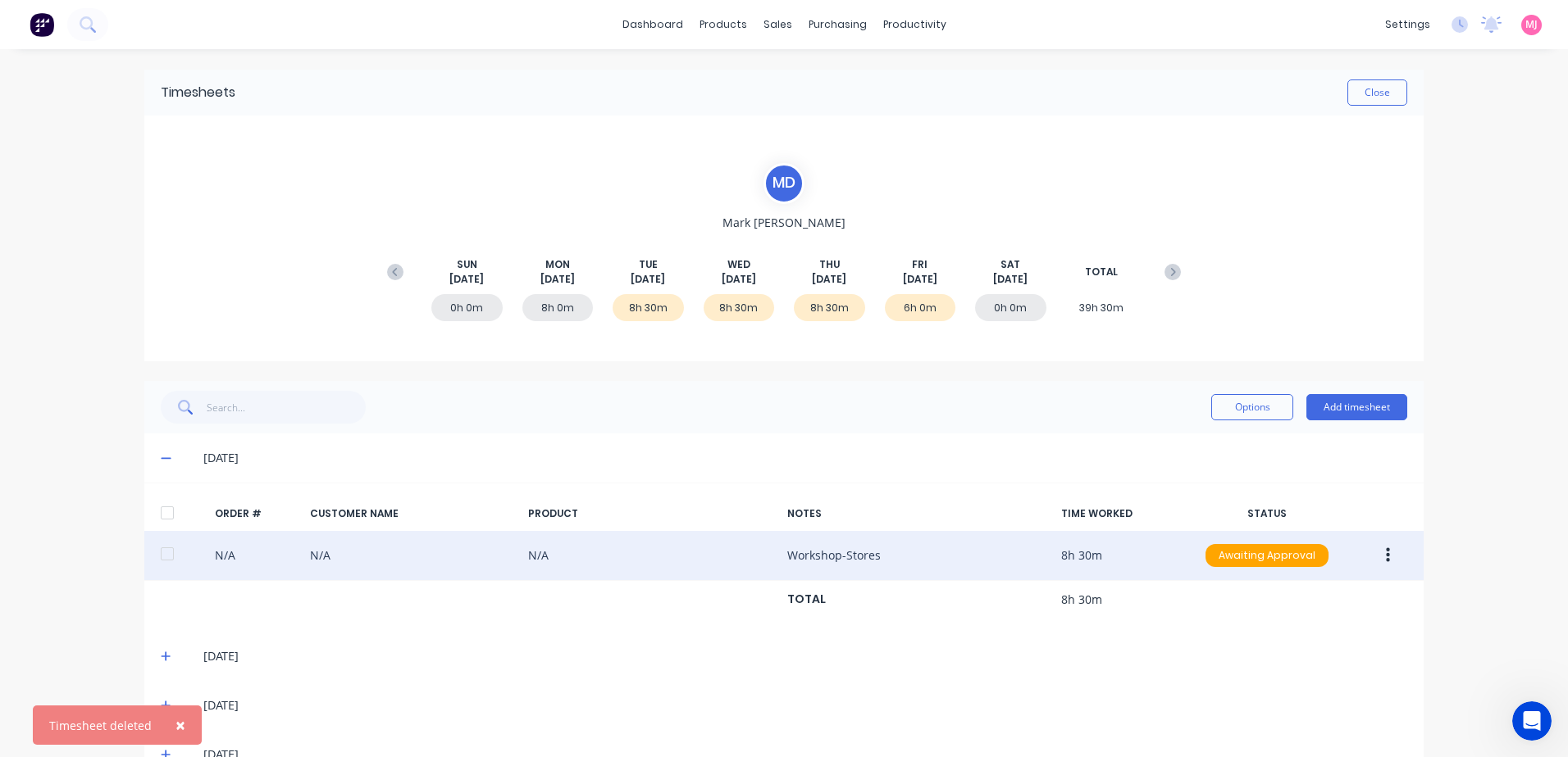
click at [1384, 556] on button "button" at bounding box center [1388, 556] width 38 height 29
click at [1277, 733] on div "Delete" at bounding box center [1329, 730] width 127 height 24
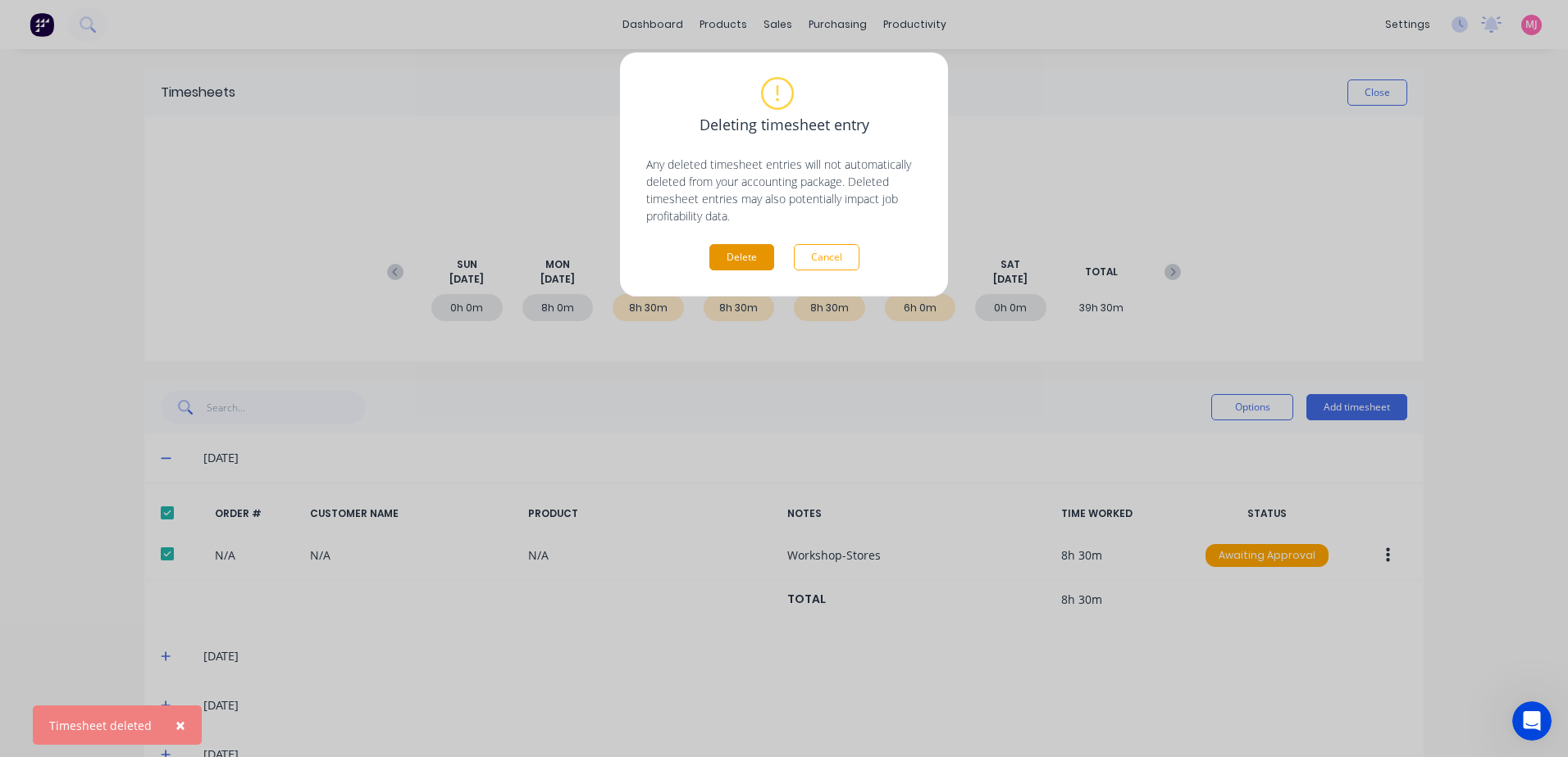
click at [726, 258] on button "Delete" at bounding box center [742, 257] width 65 height 27
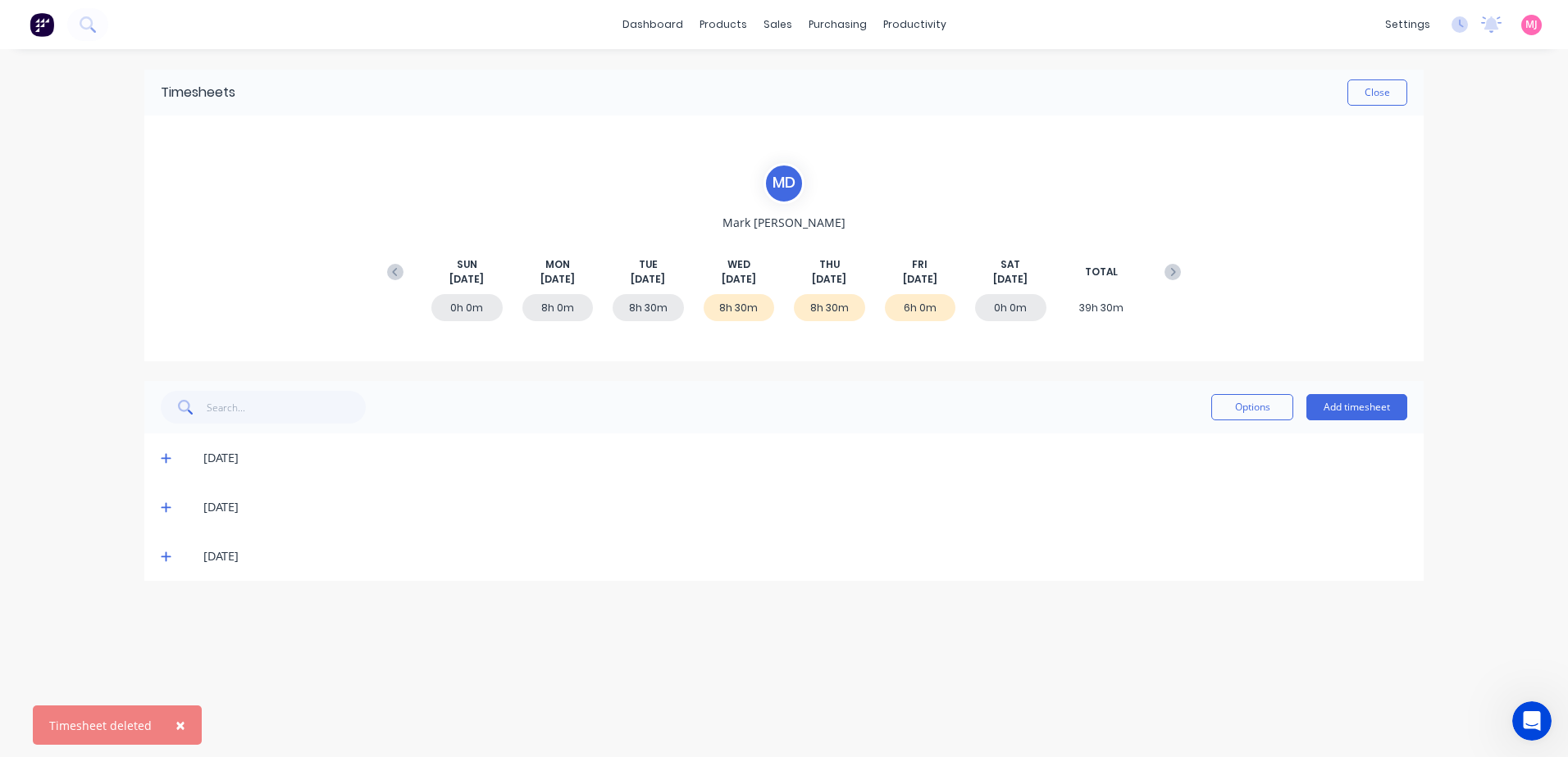
click at [164, 455] on icon at bounding box center [166, 459] width 11 height 12
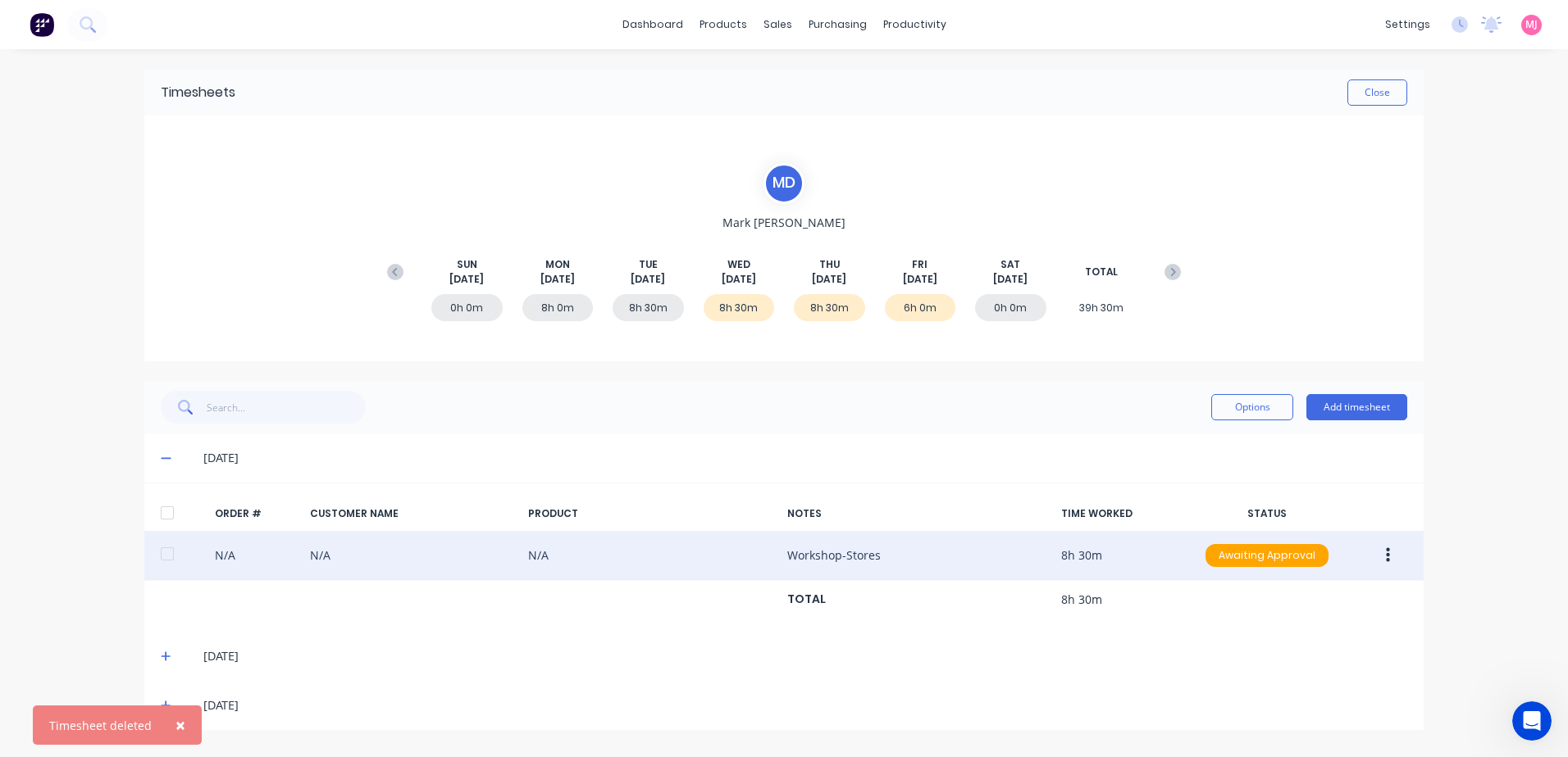
click at [1389, 554] on icon "button" at bounding box center [1388, 556] width 4 height 18
click at [1285, 730] on div "Delete" at bounding box center [1329, 730] width 127 height 24
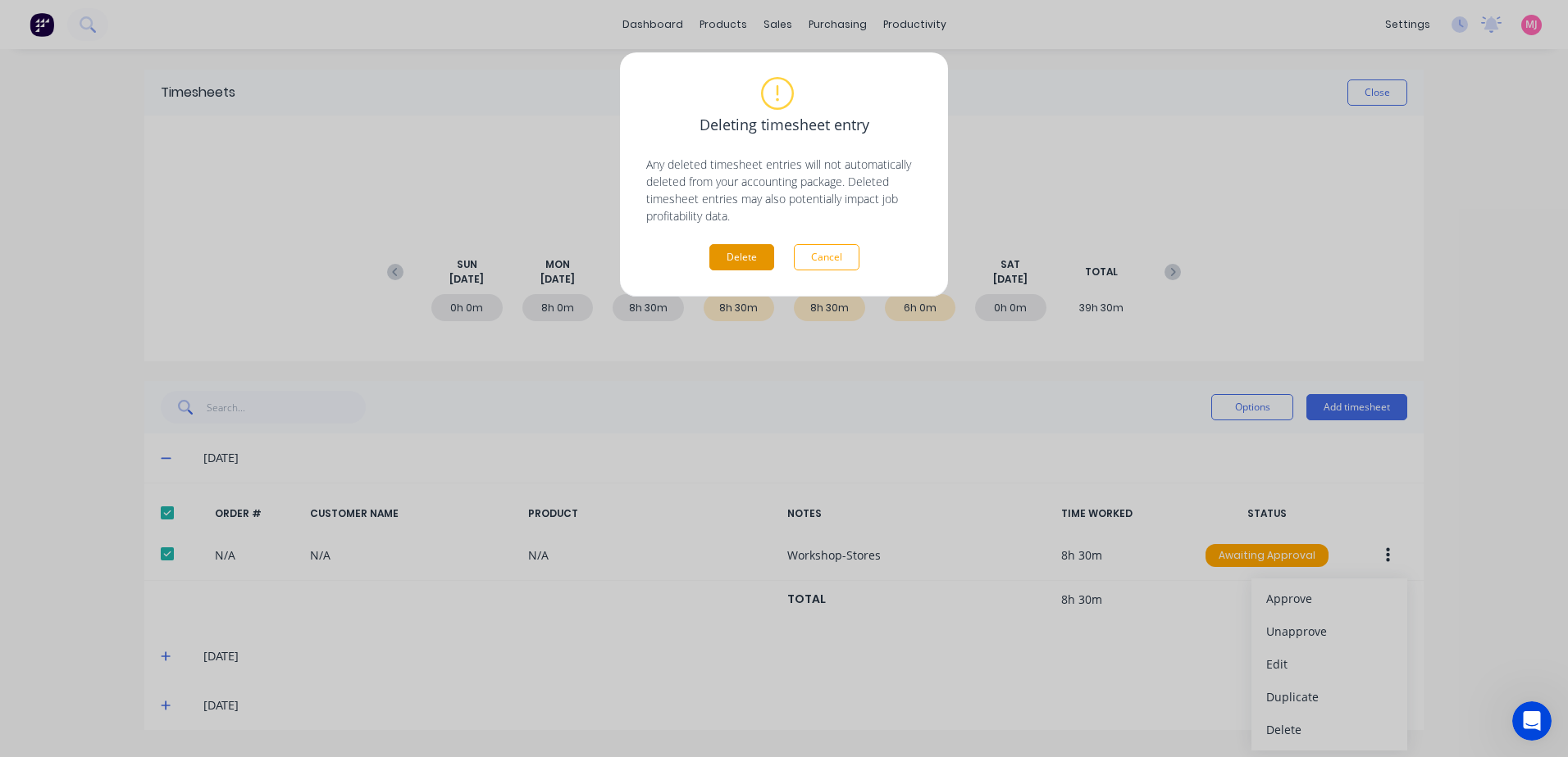
click at [748, 258] on button "Delete" at bounding box center [742, 257] width 65 height 27
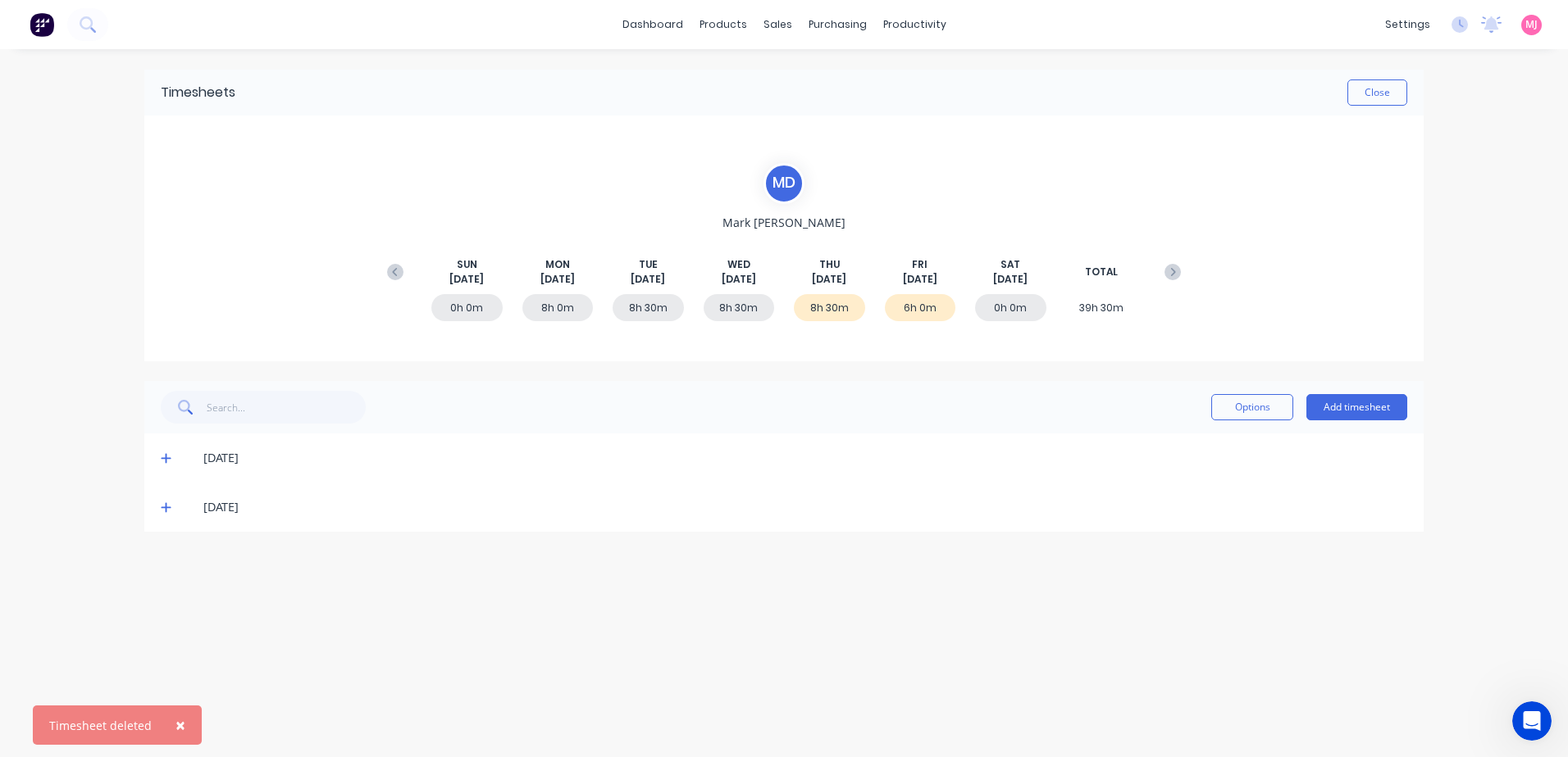
click at [167, 460] on icon at bounding box center [166, 460] width 10 height 10
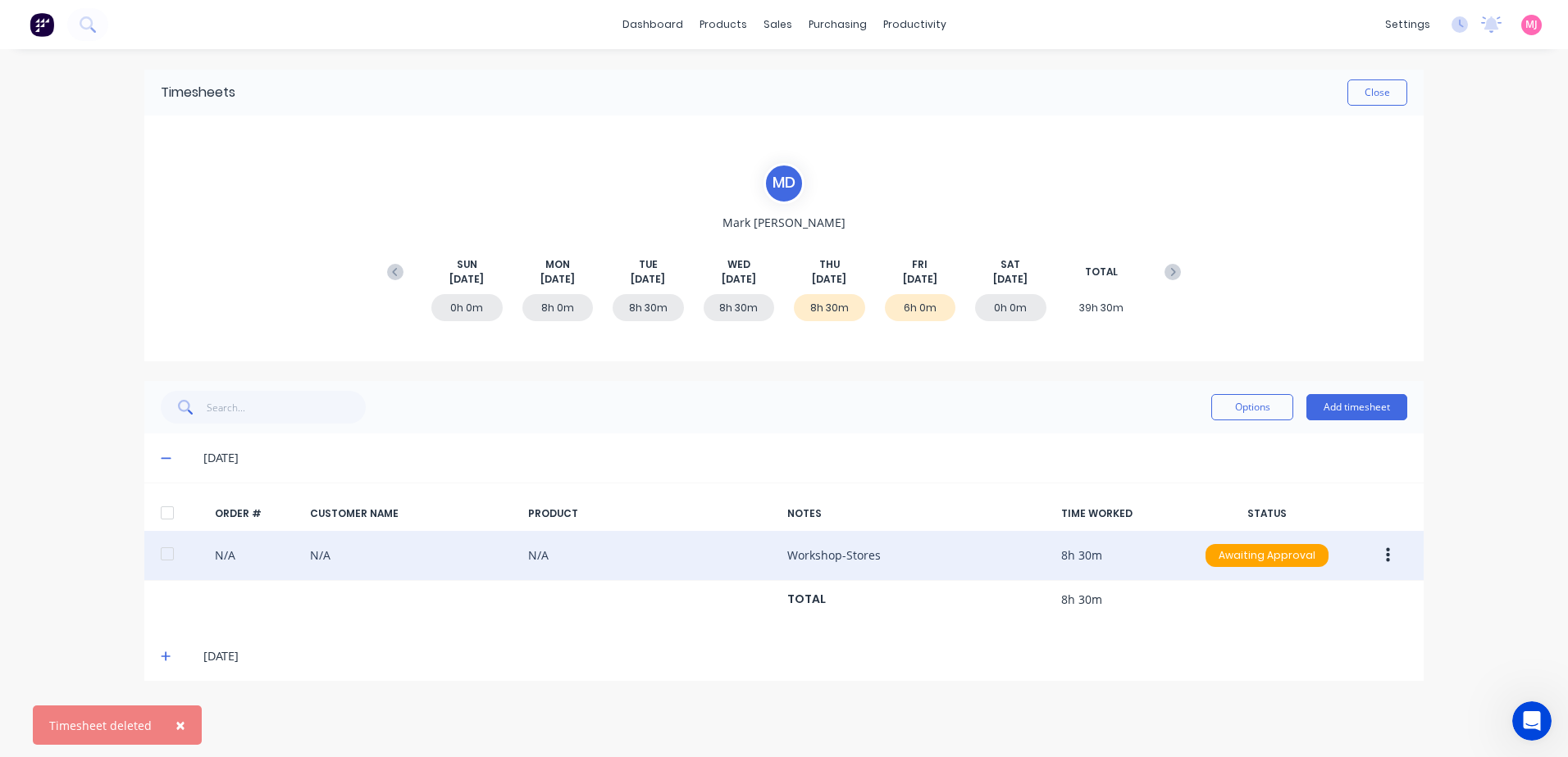
click at [1388, 552] on icon "button" at bounding box center [1388, 556] width 4 height 15
click at [1299, 729] on div "Delete" at bounding box center [1329, 730] width 127 height 24
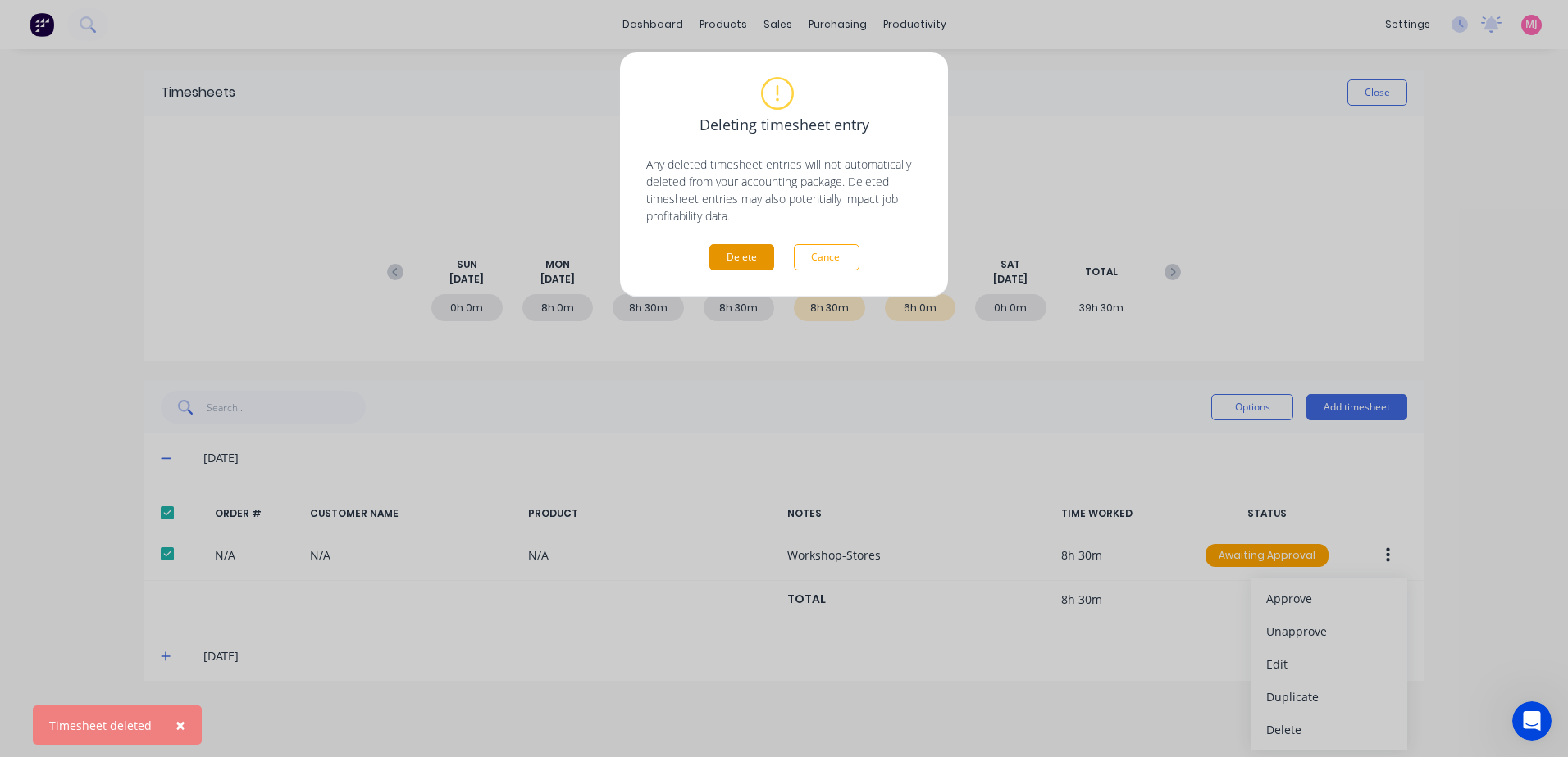
click at [737, 253] on button "Delete" at bounding box center [742, 257] width 65 height 27
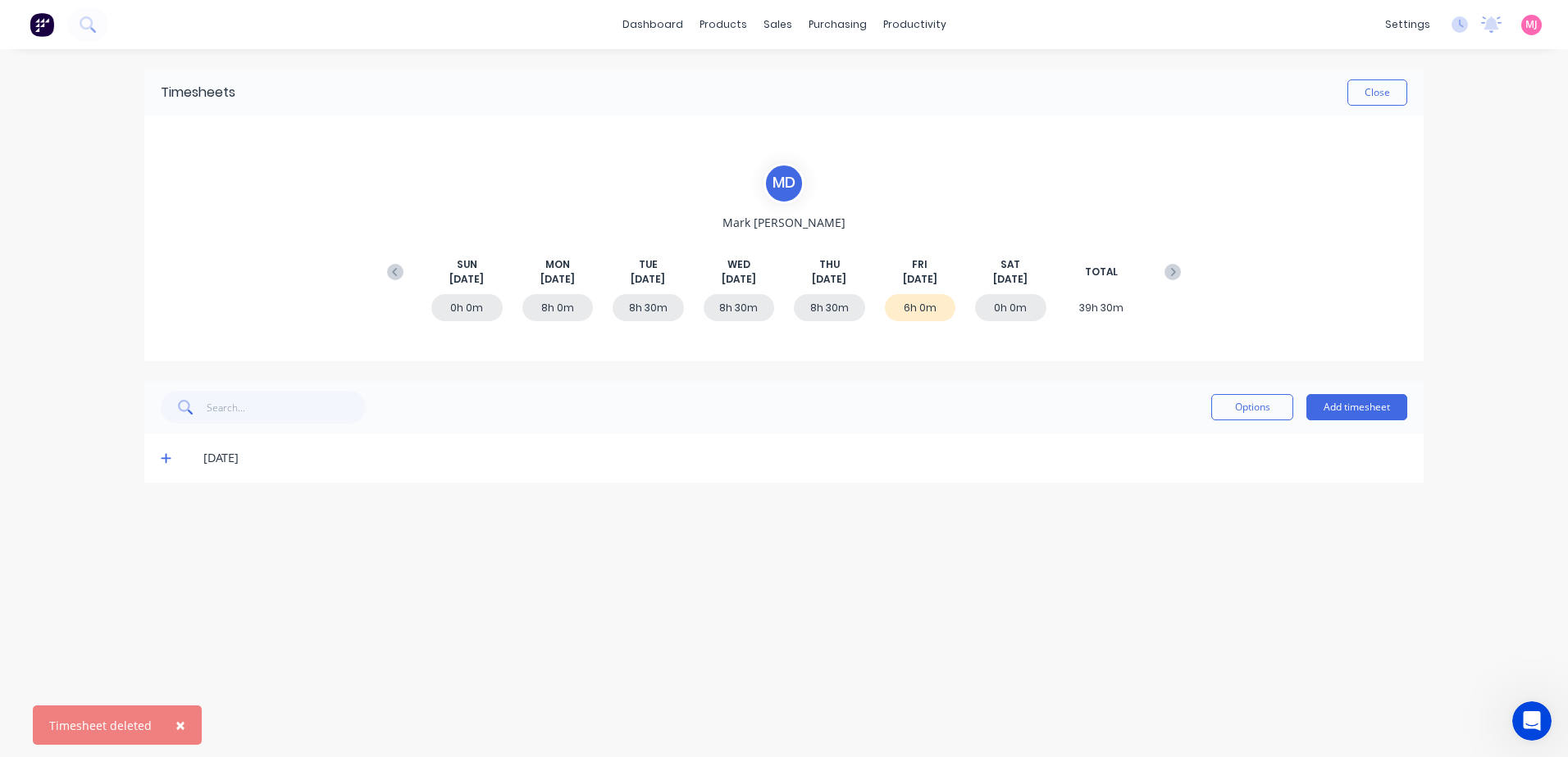
click at [164, 456] on icon at bounding box center [166, 459] width 11 height 12
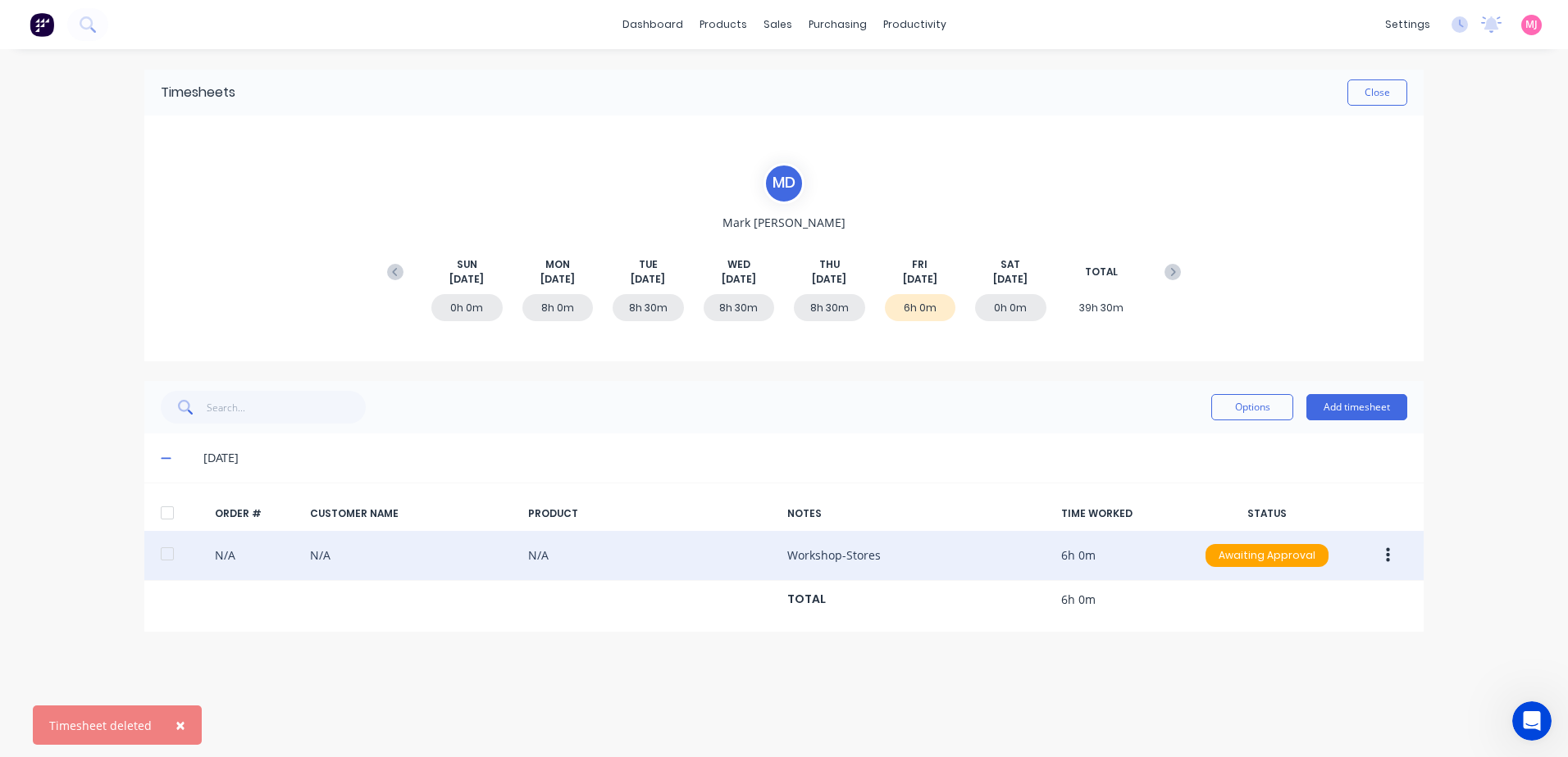
click at [1383, 557] on button "button" at bounding box center [1388, 556] width 38 height 29
click at [1293, 736] on div "Delete" at bounding box center [1329, 730] width 127 height 24
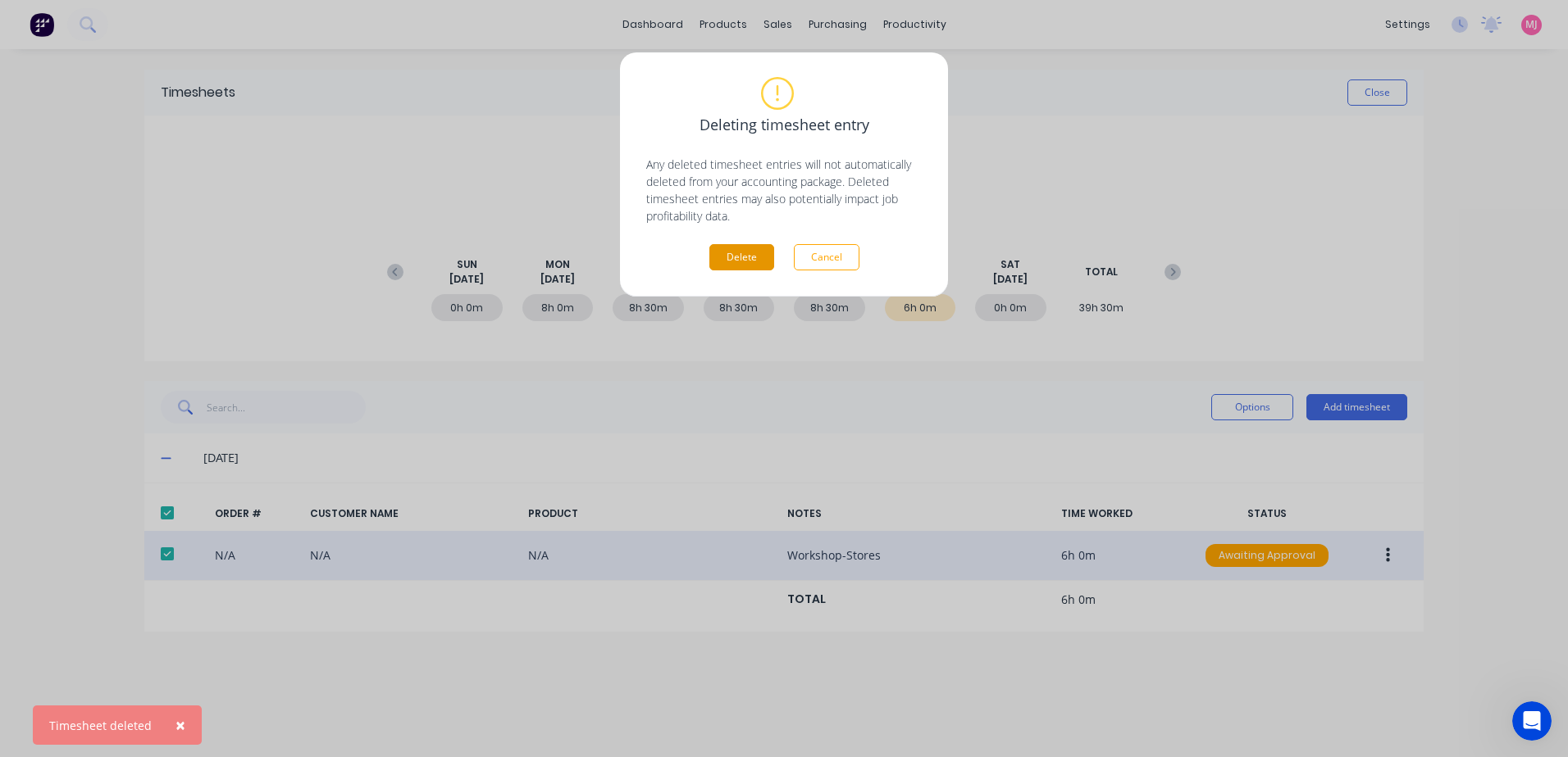
click at [763, 255] on button "Delete" at bounding box center [742, 257] width 65 height 27
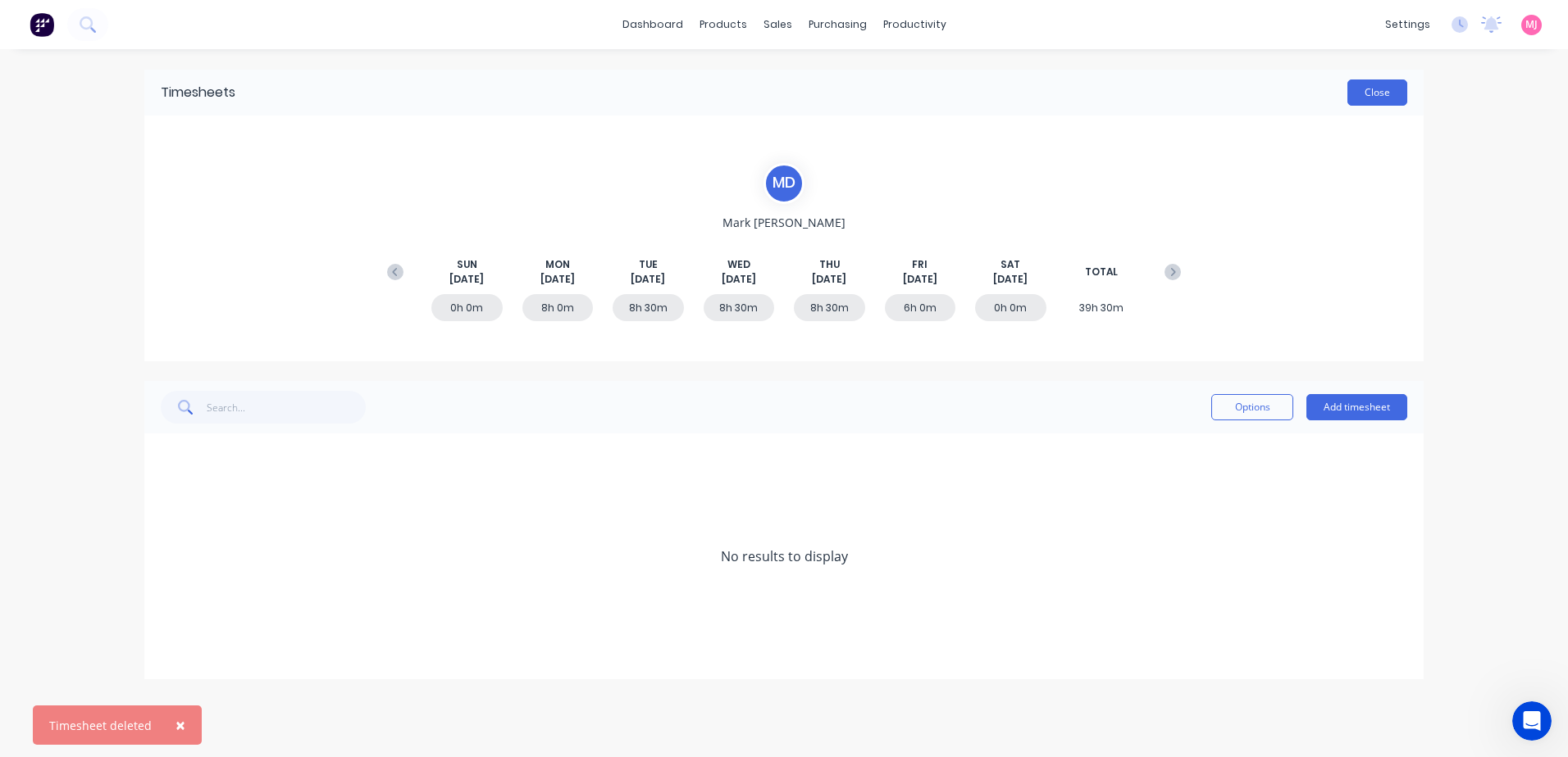
click at [1389, 94] on button "Close" at bounding box center [1377, 92] width 60 height 27
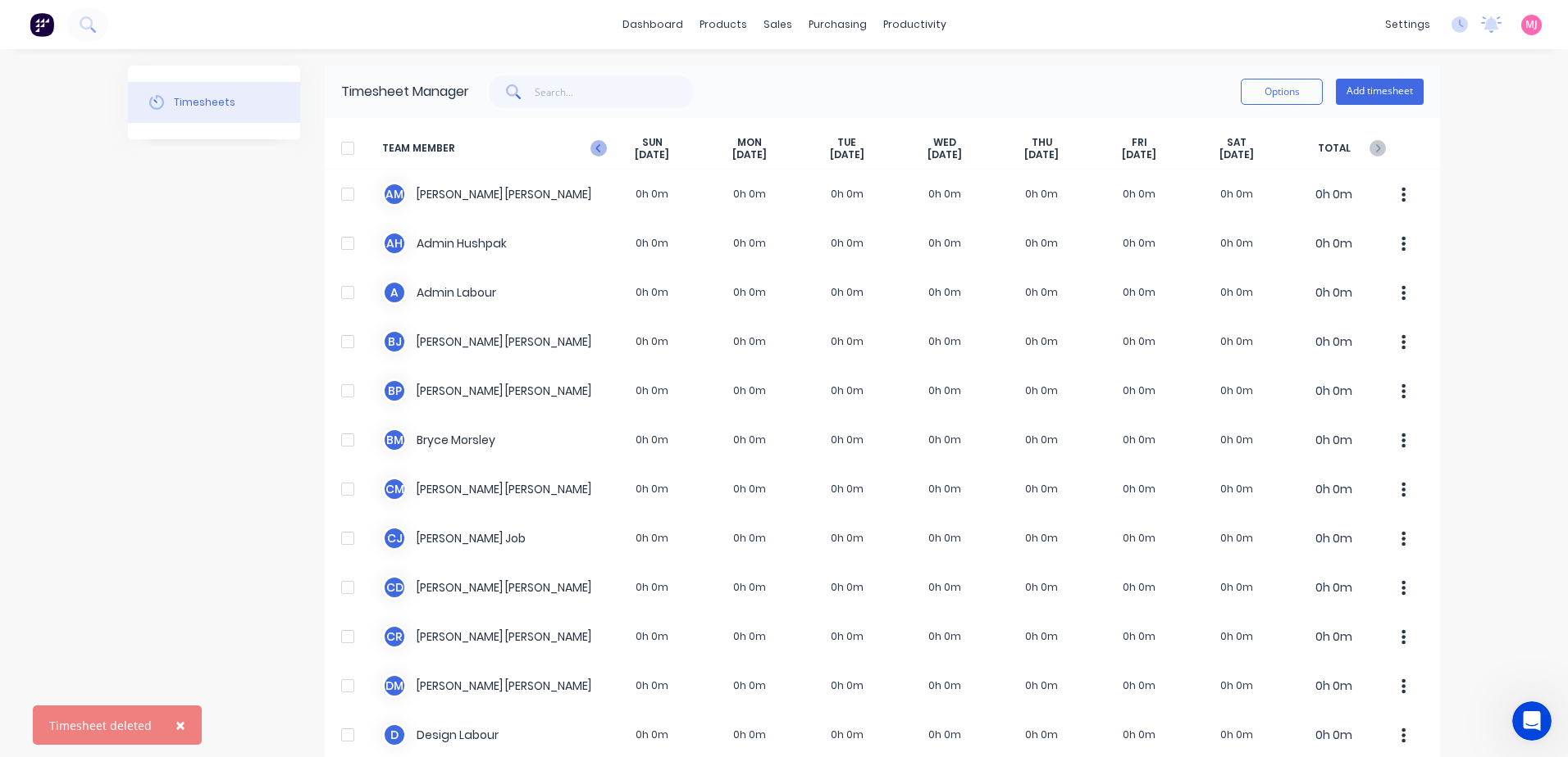
click at [595, 146] on icon "button" at bounding box center [597, 148] width 5 height 8
click at [590, 144] on icon "button" at bounding box center [598, 148] width 17 height 17
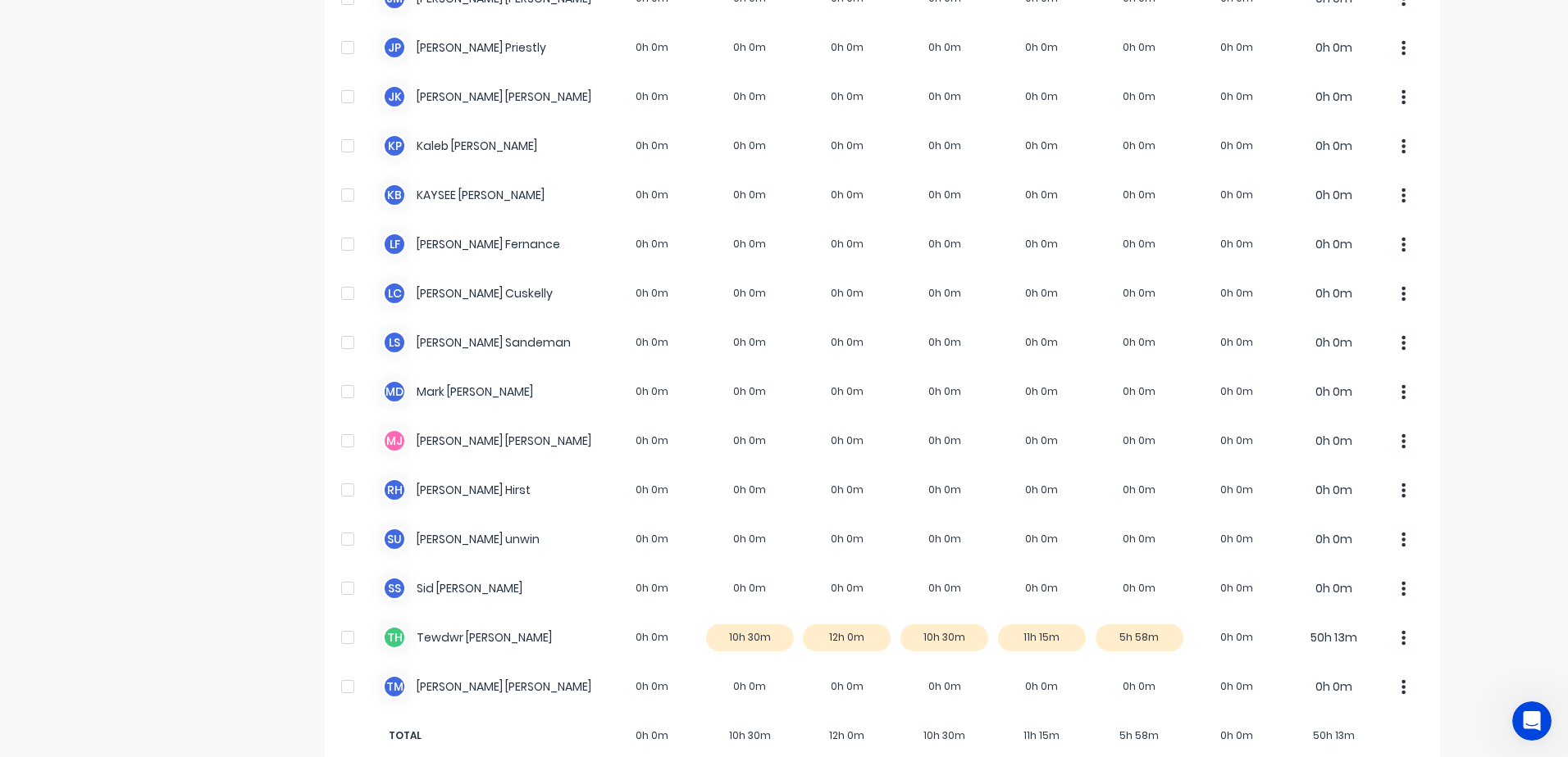
scroll to position [1259, 0]
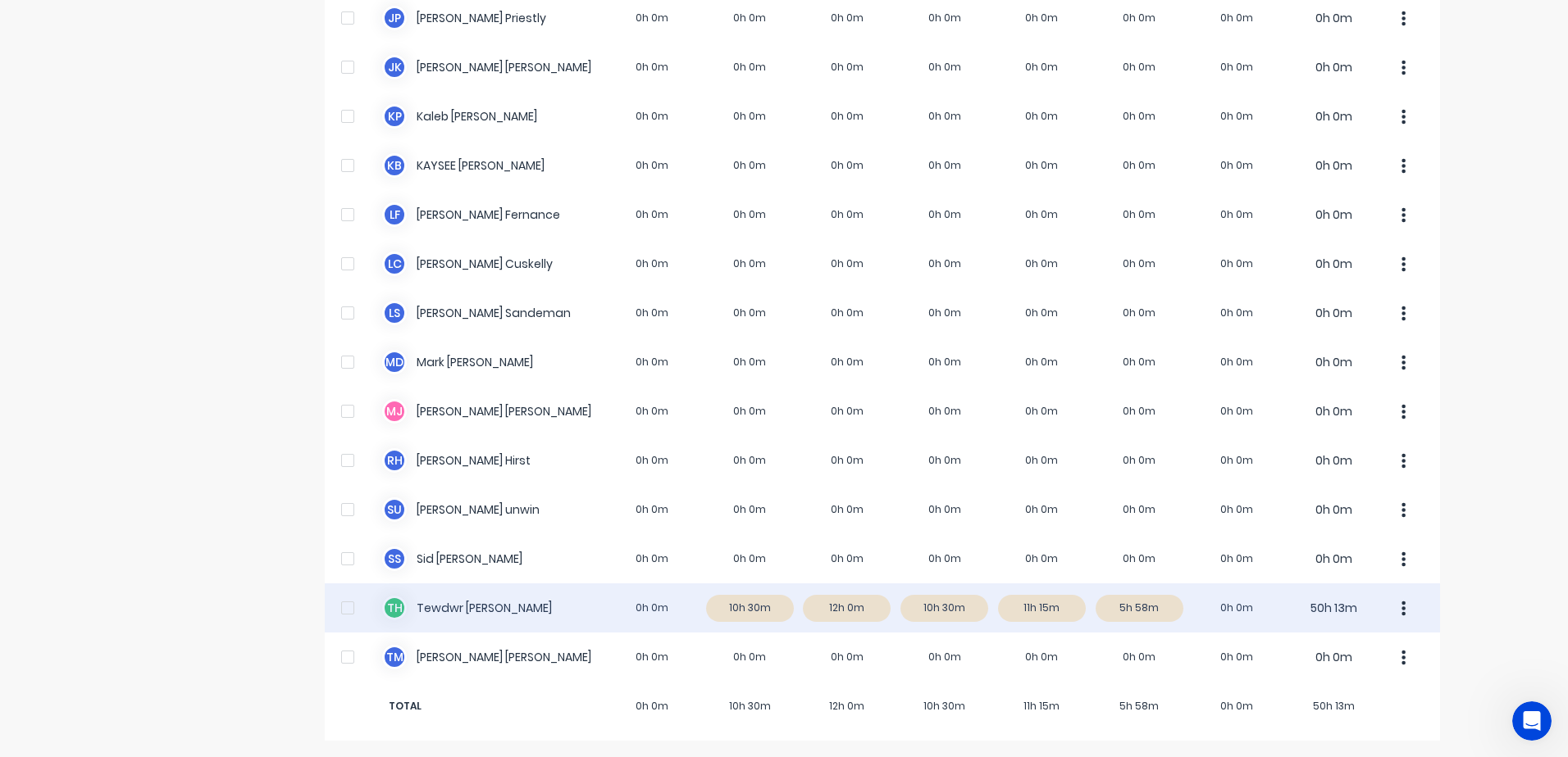
click at [731, 614] on div "T H Tewdwr [PERSON_NAME] 0h 0m 10h 30m 12h 0m 10h 30m 11h 15m 5h 58m 0h 0m 50h …" at bounding box center [883, 608] width 1116 height 49
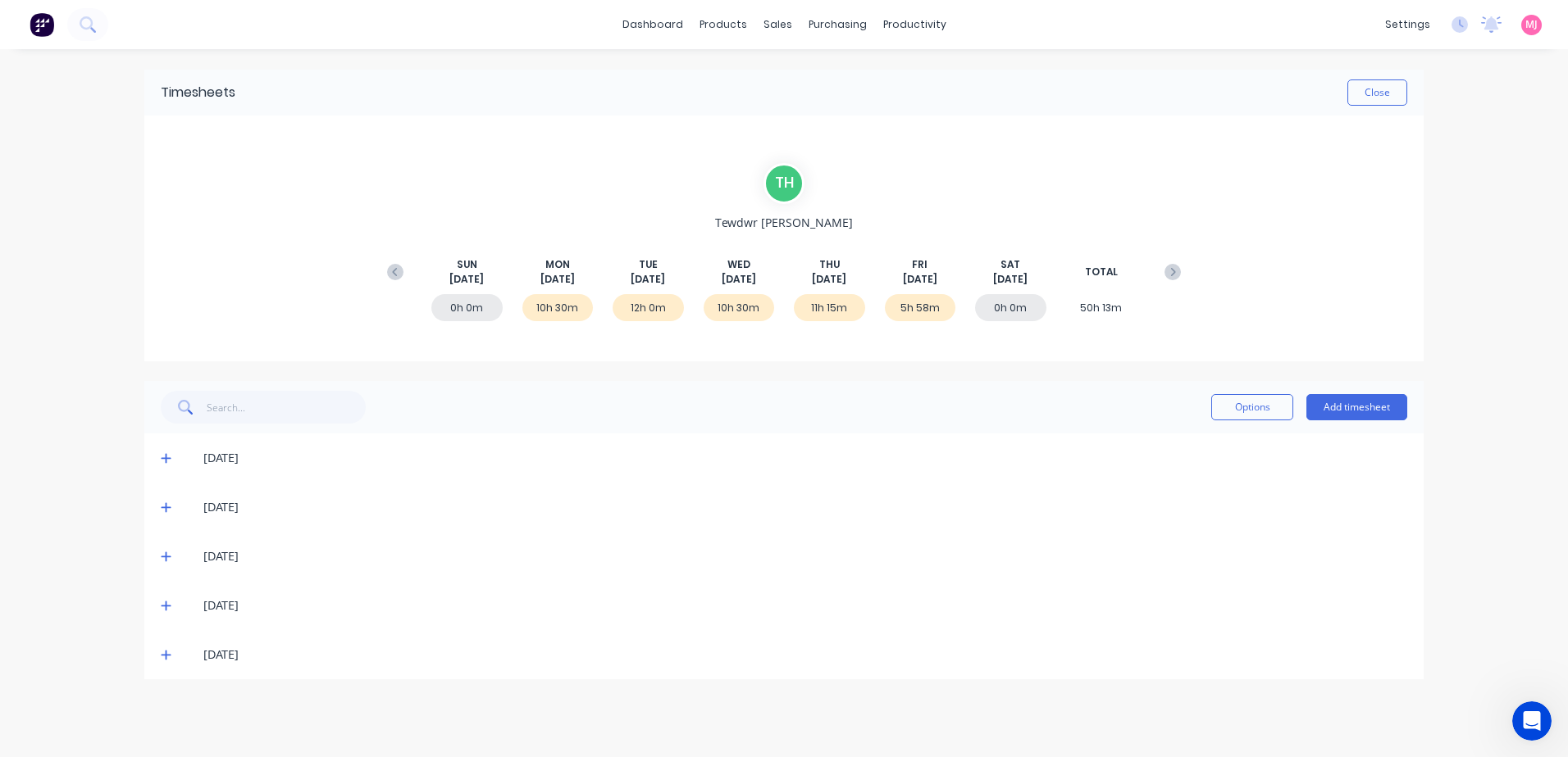
click at [164, 459] on icon at bounding box center [166, 460] width 10 height 10
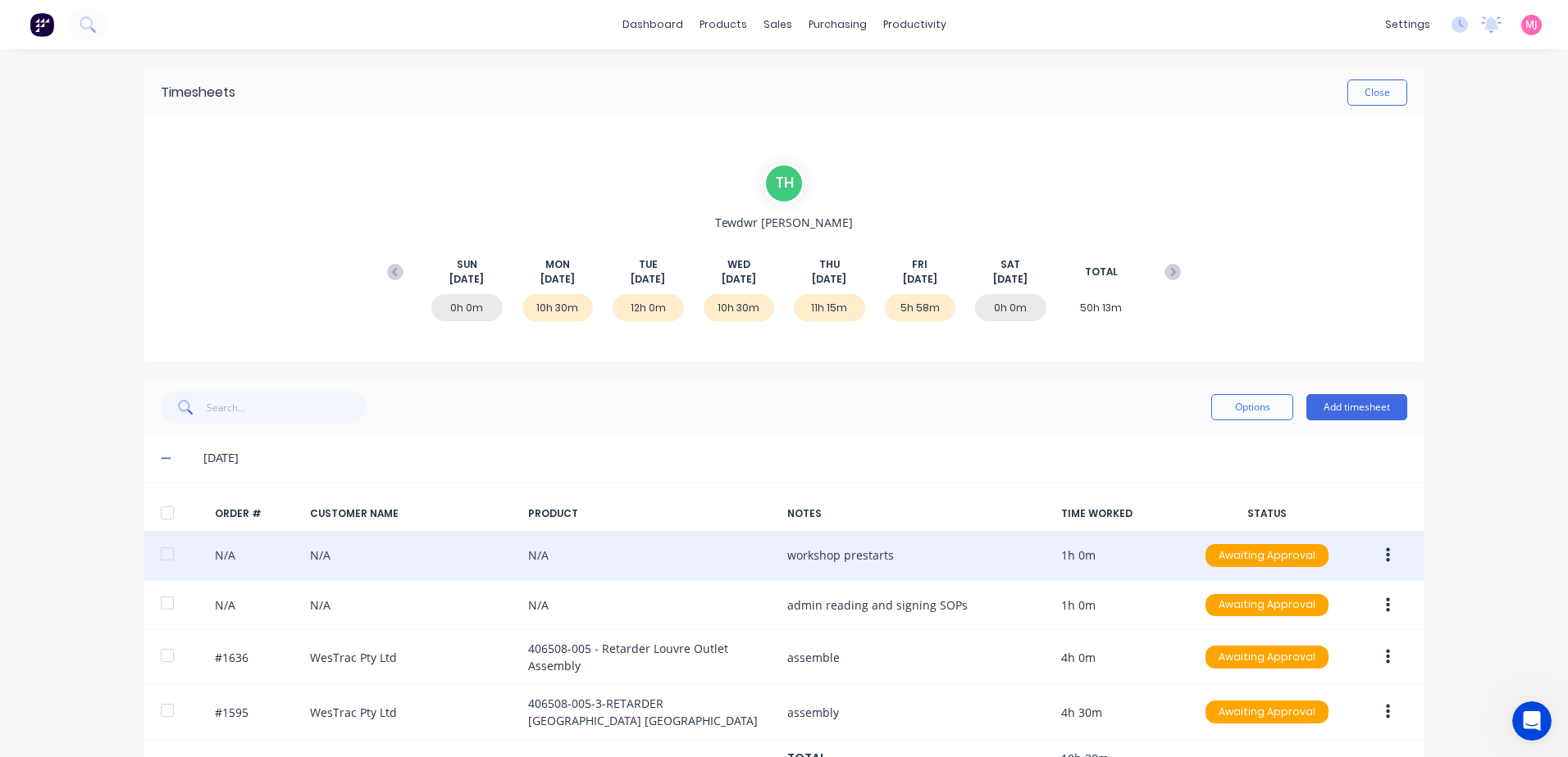
click at [1386, 550] on icon "button" at bounding box center [1388, 556] width 4 height 15
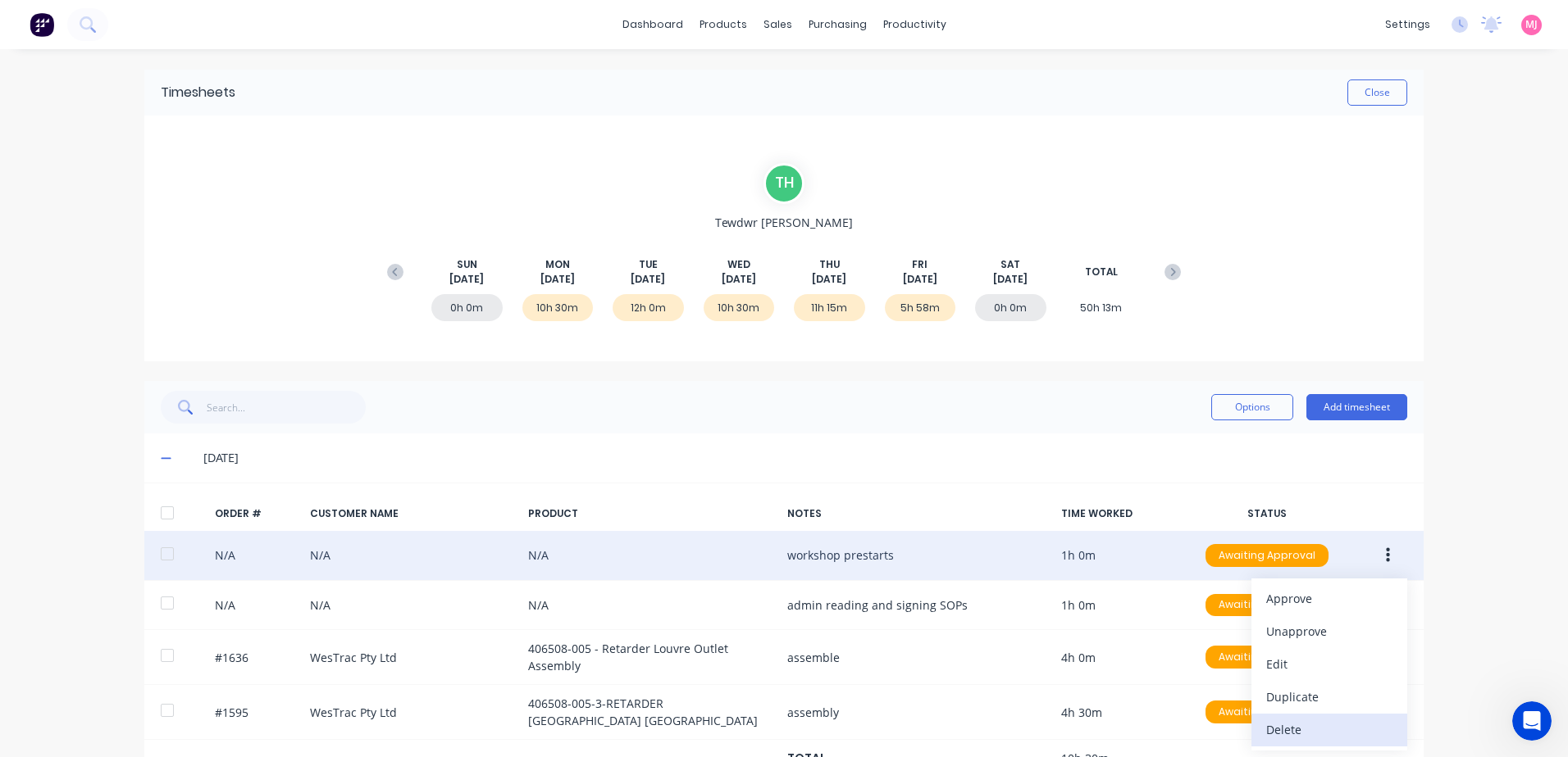
click at [1303, 731] on div "Delete" at bounding box center [1329, 730] width 127 height 24
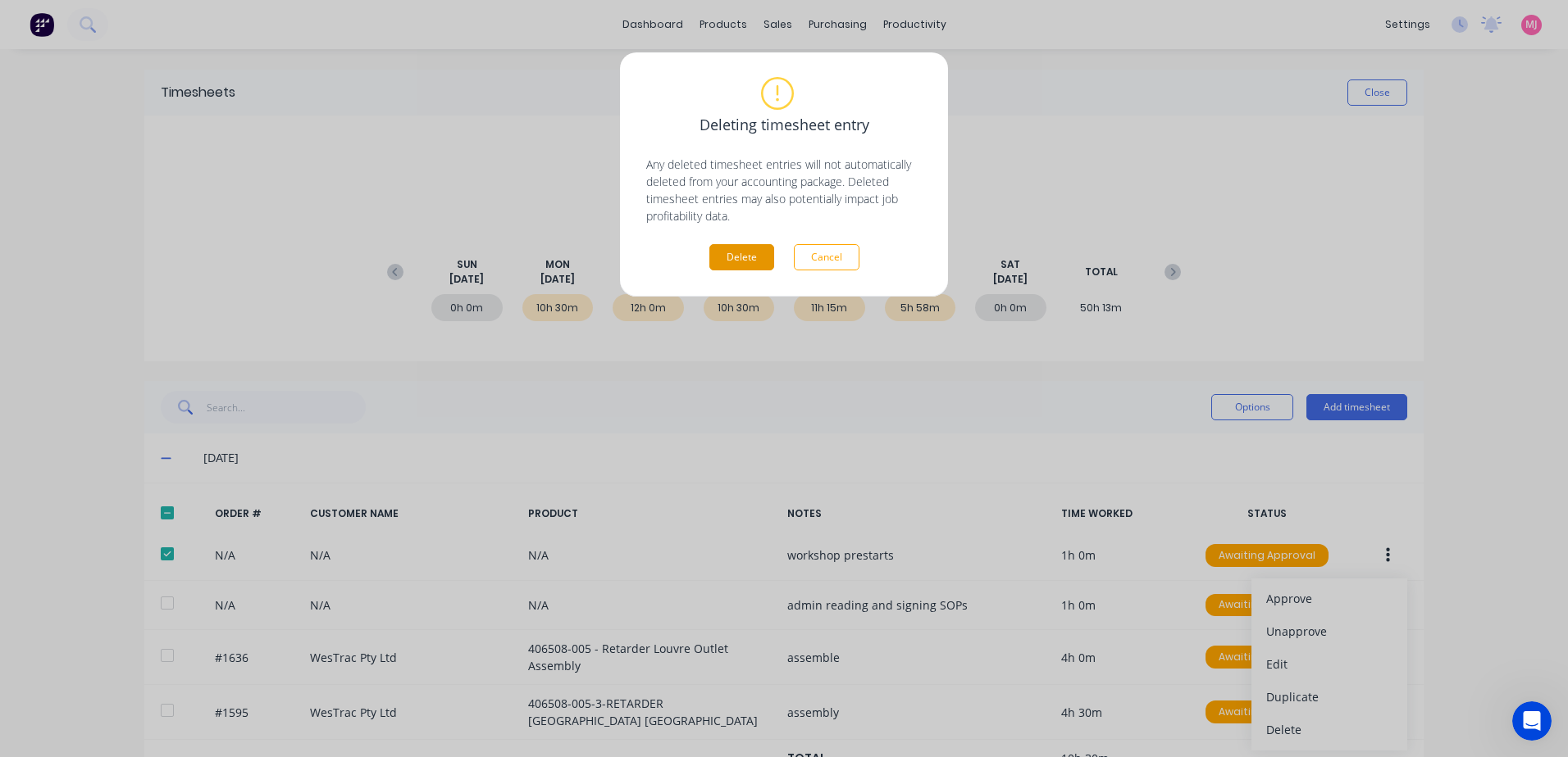
click at [747, 257] on button "Delete" at bounding box center [742, 257] width 65 height 27
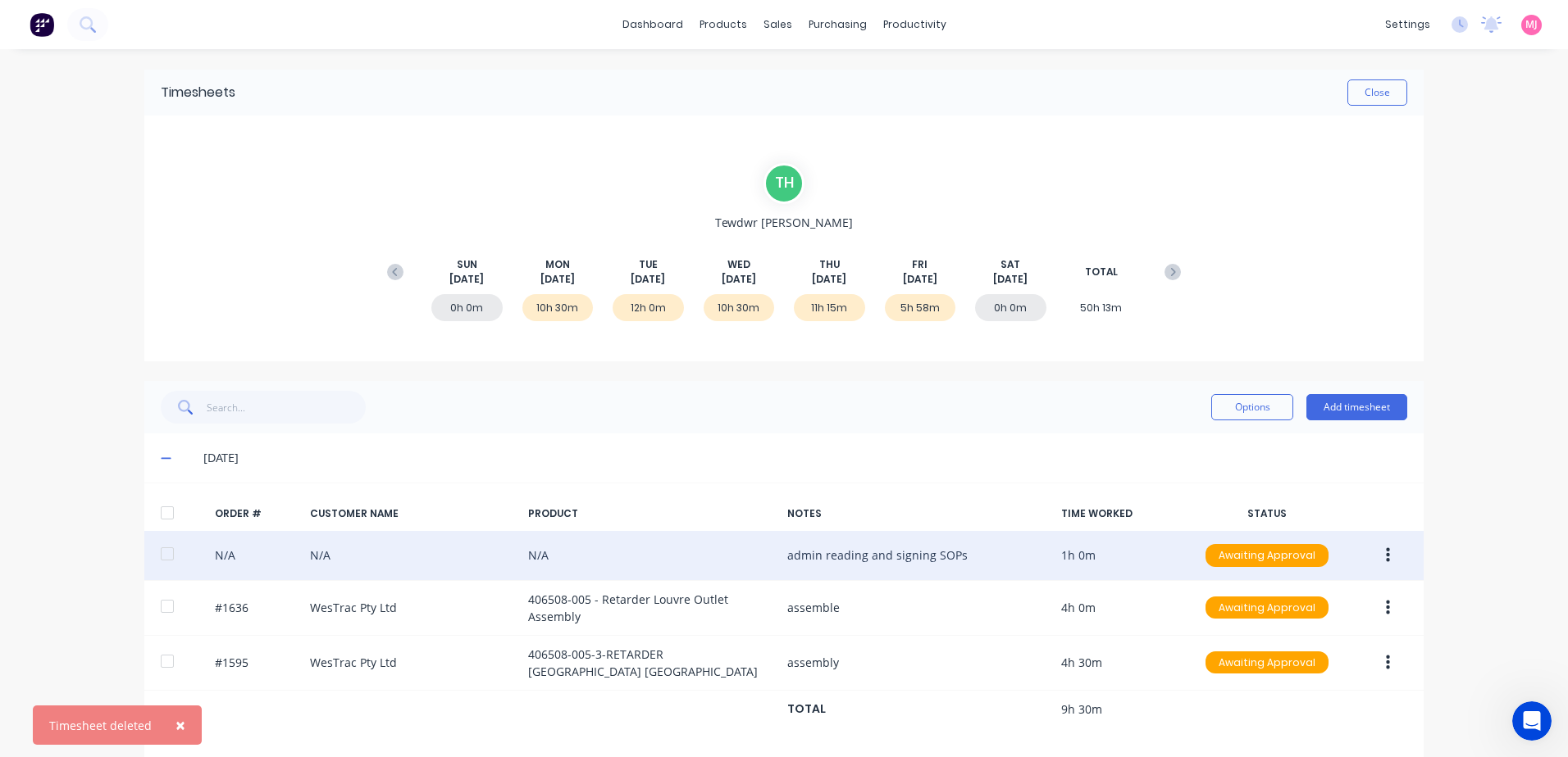
click at [1386, 556] on icon "button" at bounding box center [1388, 556] width 4 height 15
click at [1260, 728] on button "Delete" at bounding box center [1329, 730] width 156 height 32
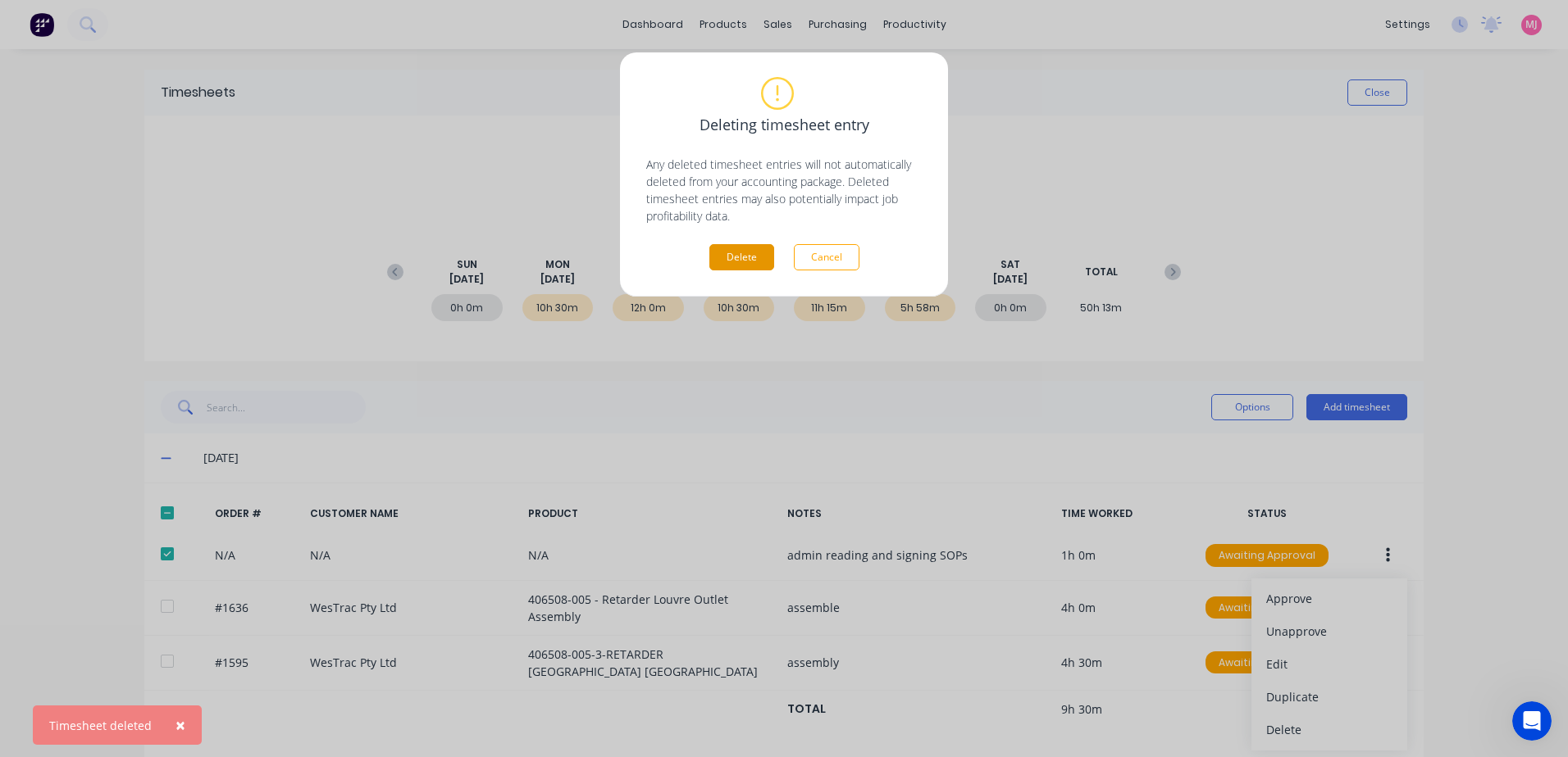
click at [750, 255] on button "Delete" at bounding box center [742, 257] width 65 height 27
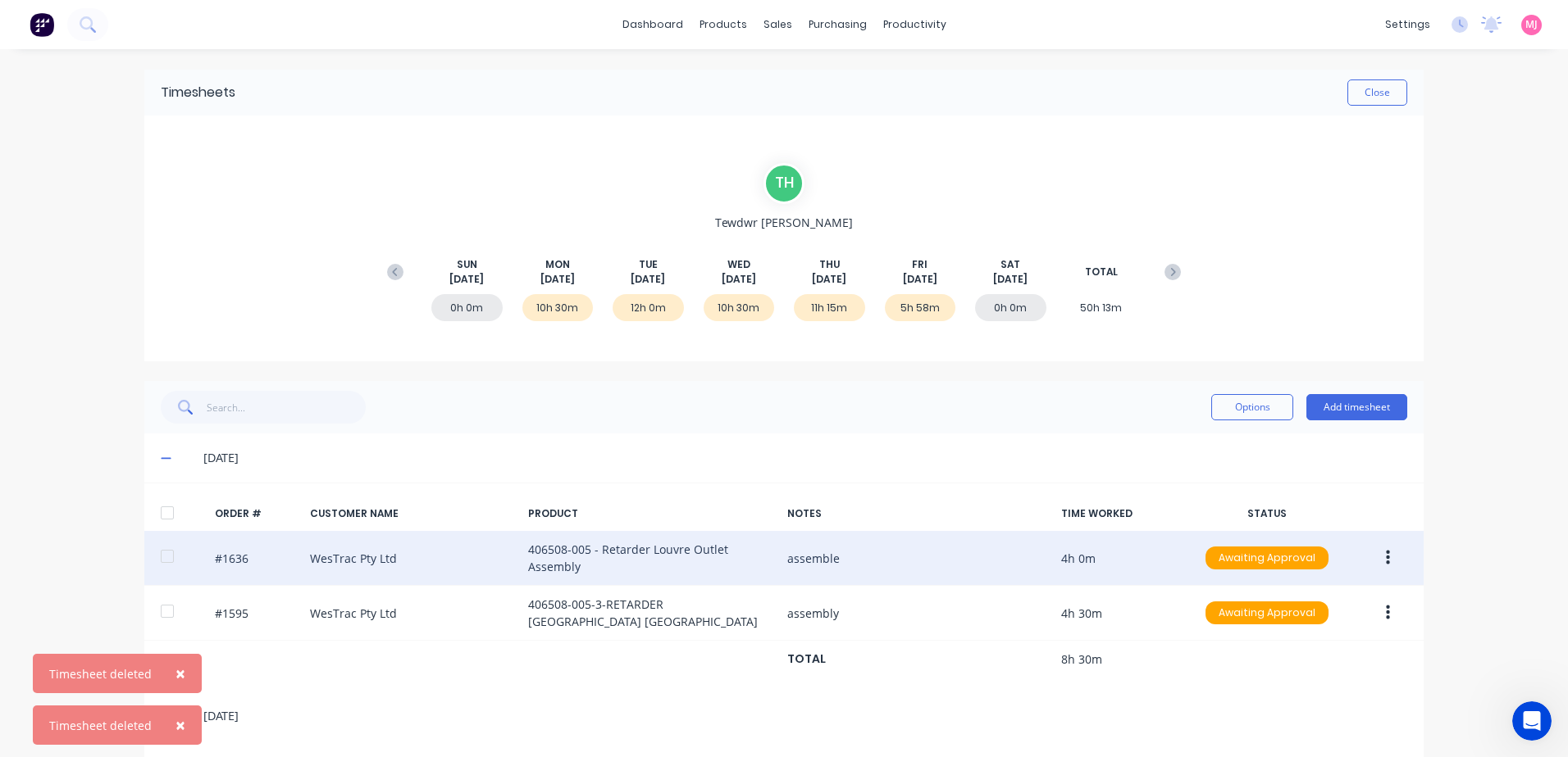
click at [1379, 555] on button "button" at bounding box center [1388, 559] width 38 height 29
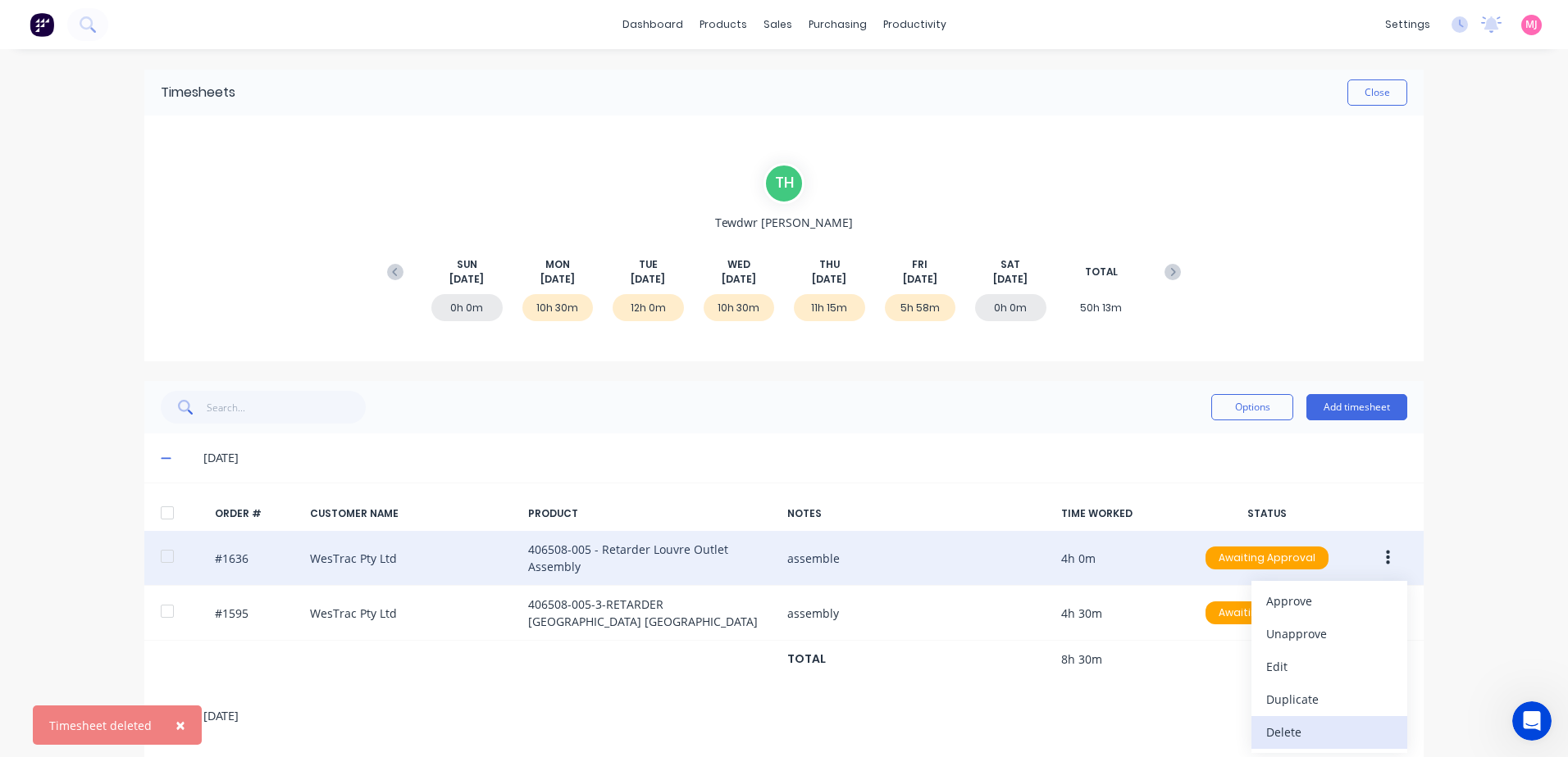
click at [1287, 732] on div "Delete" at bounding box center [1329, 732] width 127 height 24
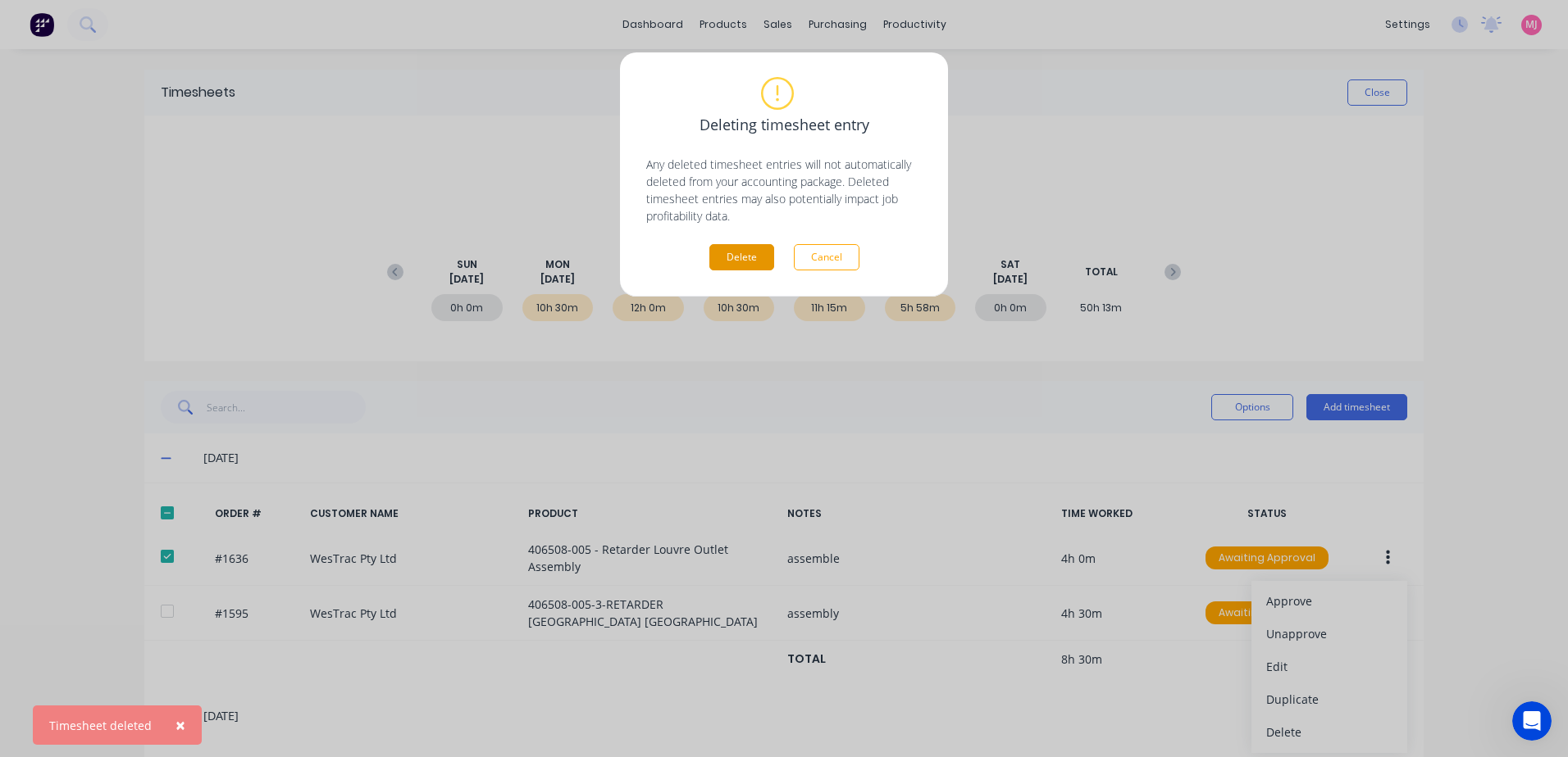
click at [753, 258] on button "Delete" at bounding box center [742, 257] width 65 height 27
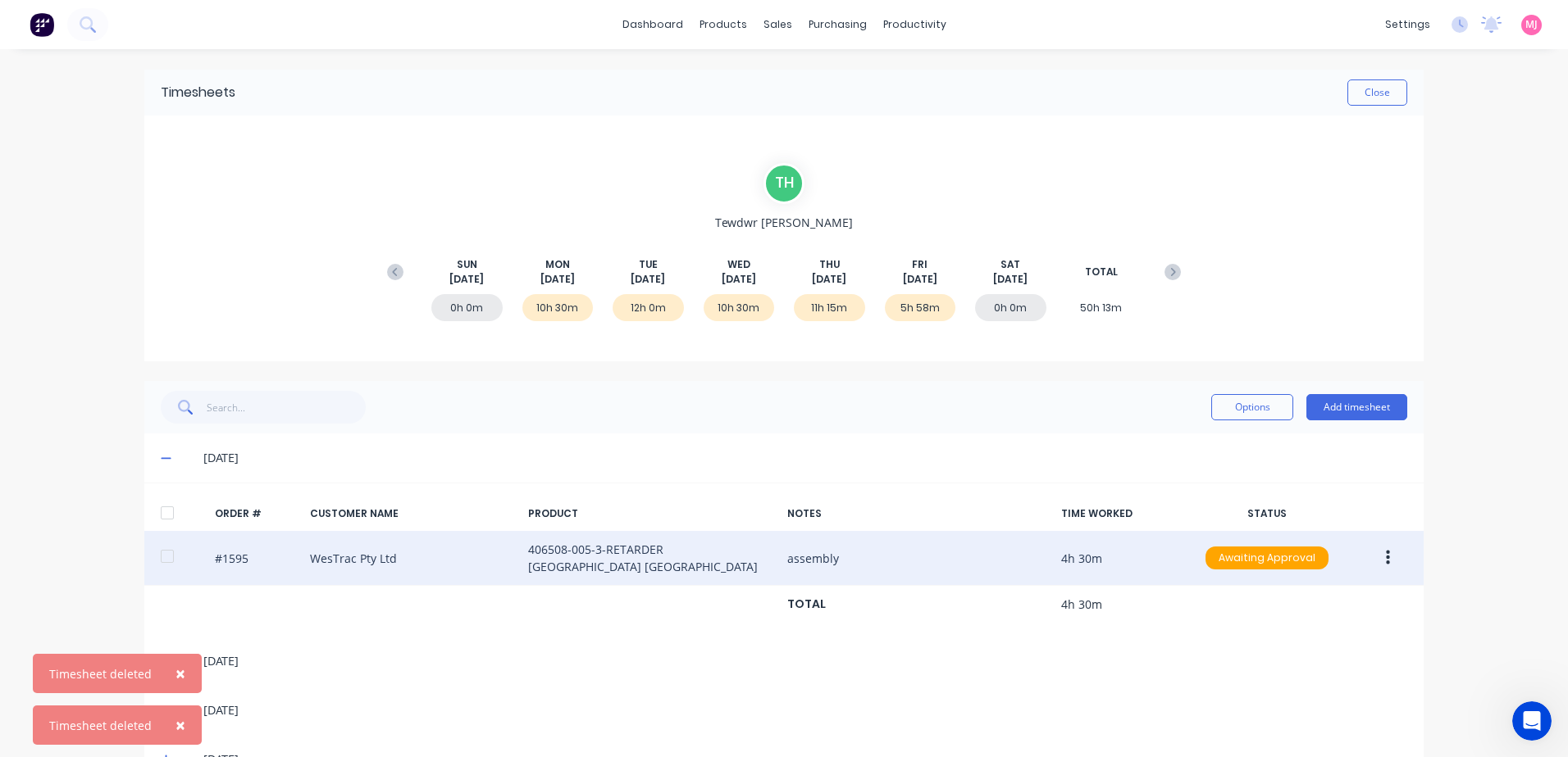
click at [1378, 559] on button "button" at bounding box center [1388, 559] width 38 height 29
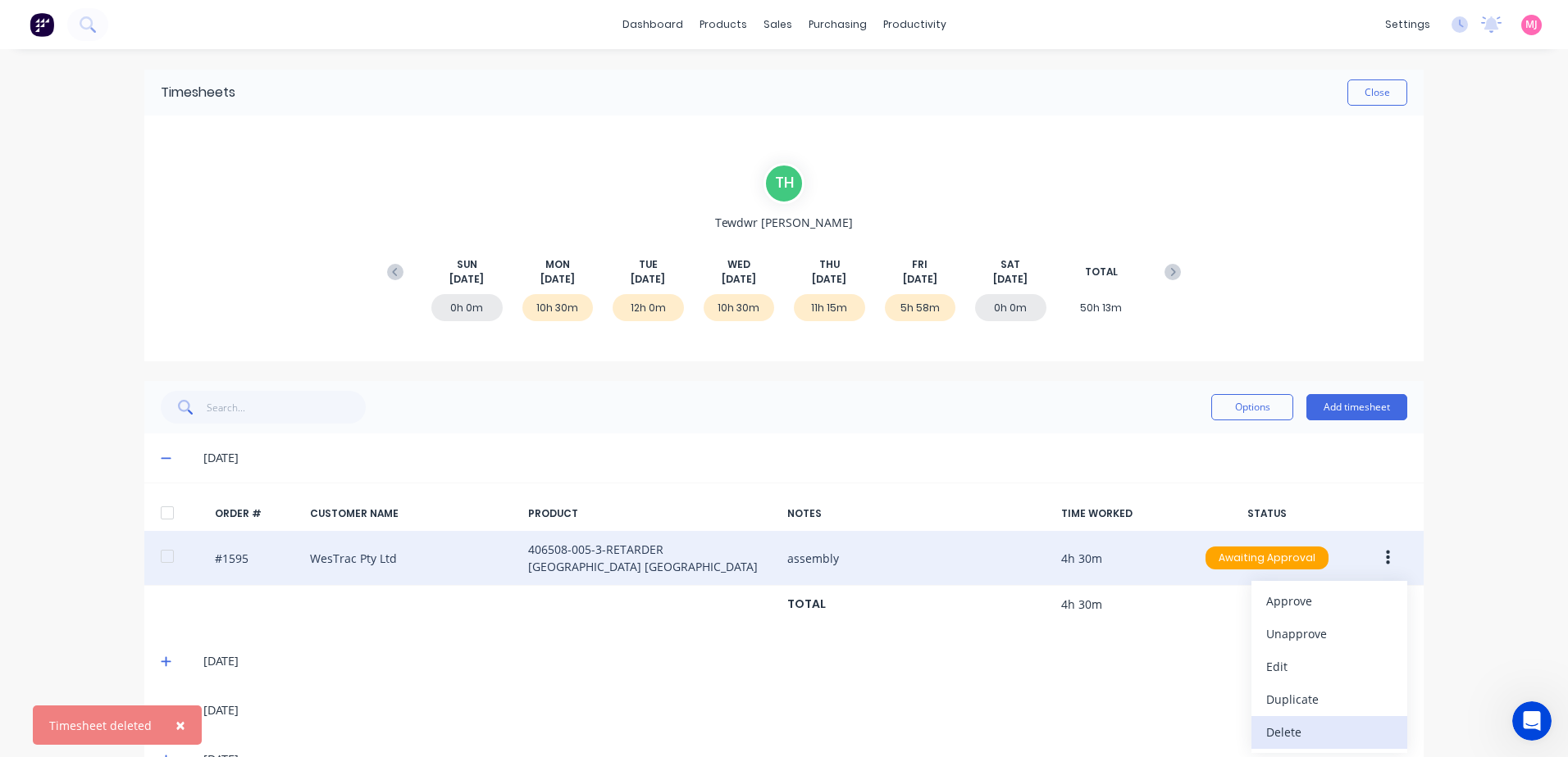
click at [1295, 724] on div "Delete" at bounding box center [1329, 732] width 127 height 24
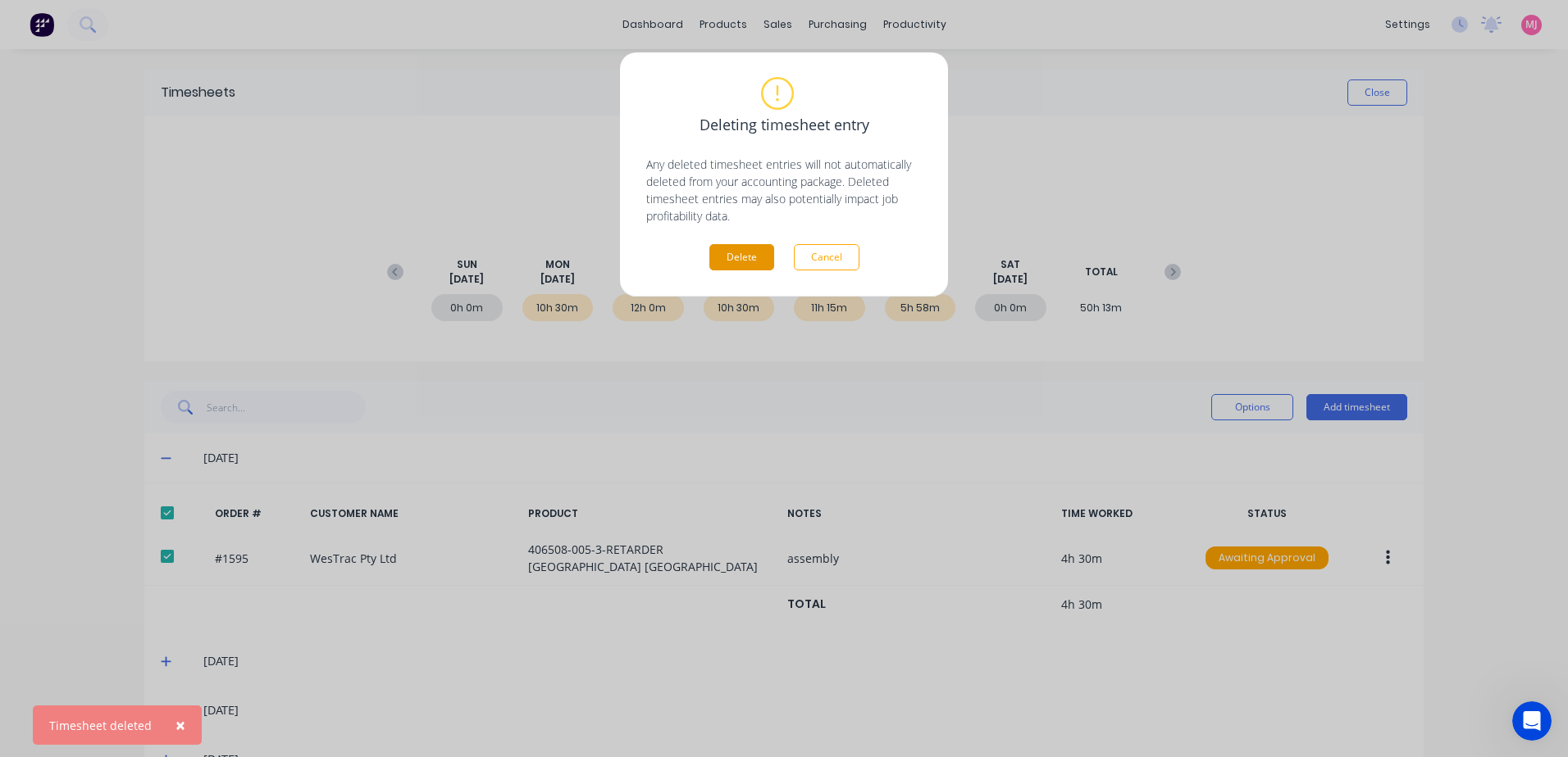
click at [757, 252] on button "Delete" at bounding box center [742, 257] width 65 height 27
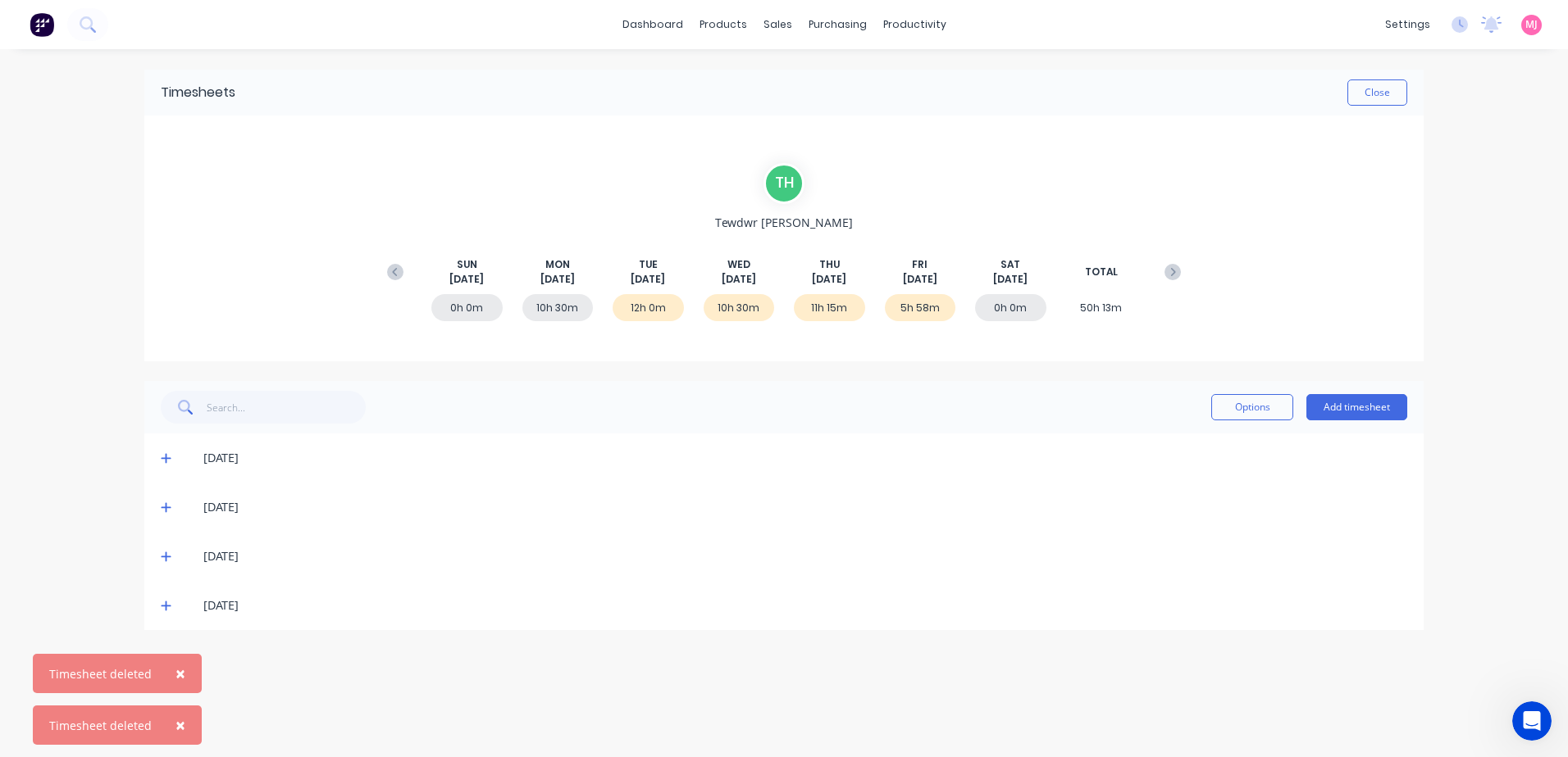
click at [163, 459] on icon at bounding box center [166, 460] width 10 height 10
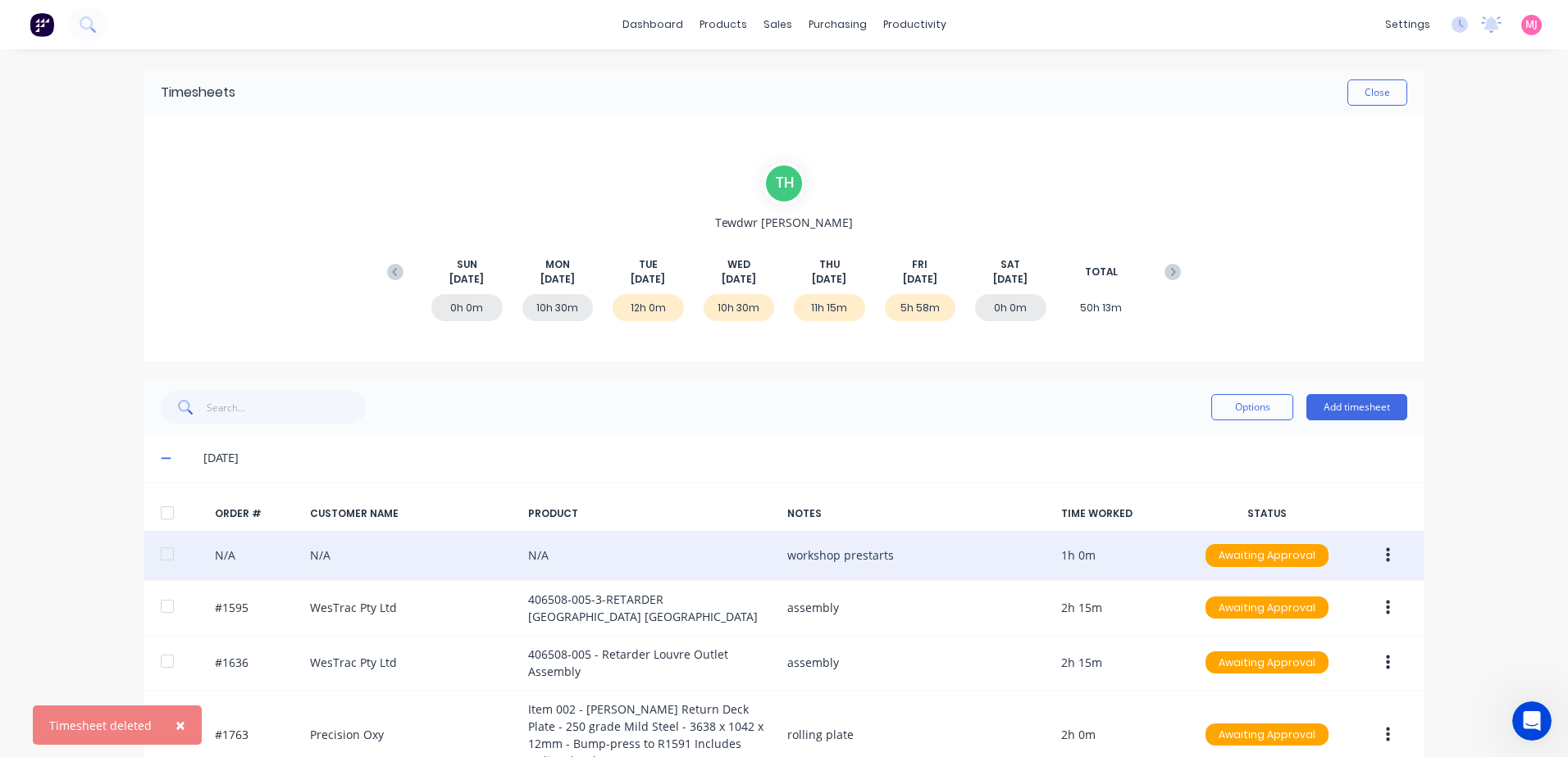
click at [1386, 559] on icon "button" at bounding box center [1388, 556] width 4 height 18
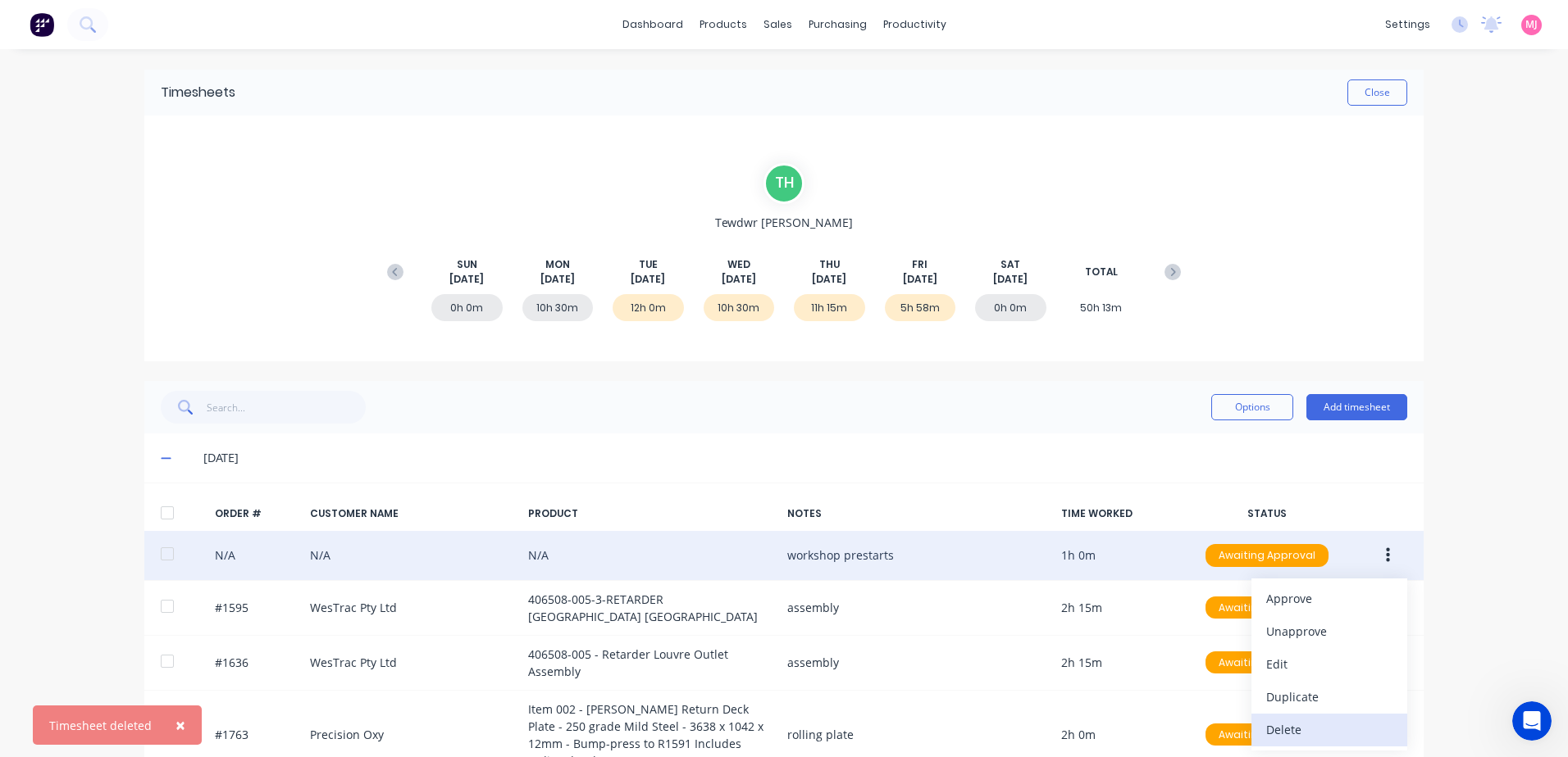
click at [1302, 731] on div "Delete" at bounding box center [1329, 730] width 127 height 24
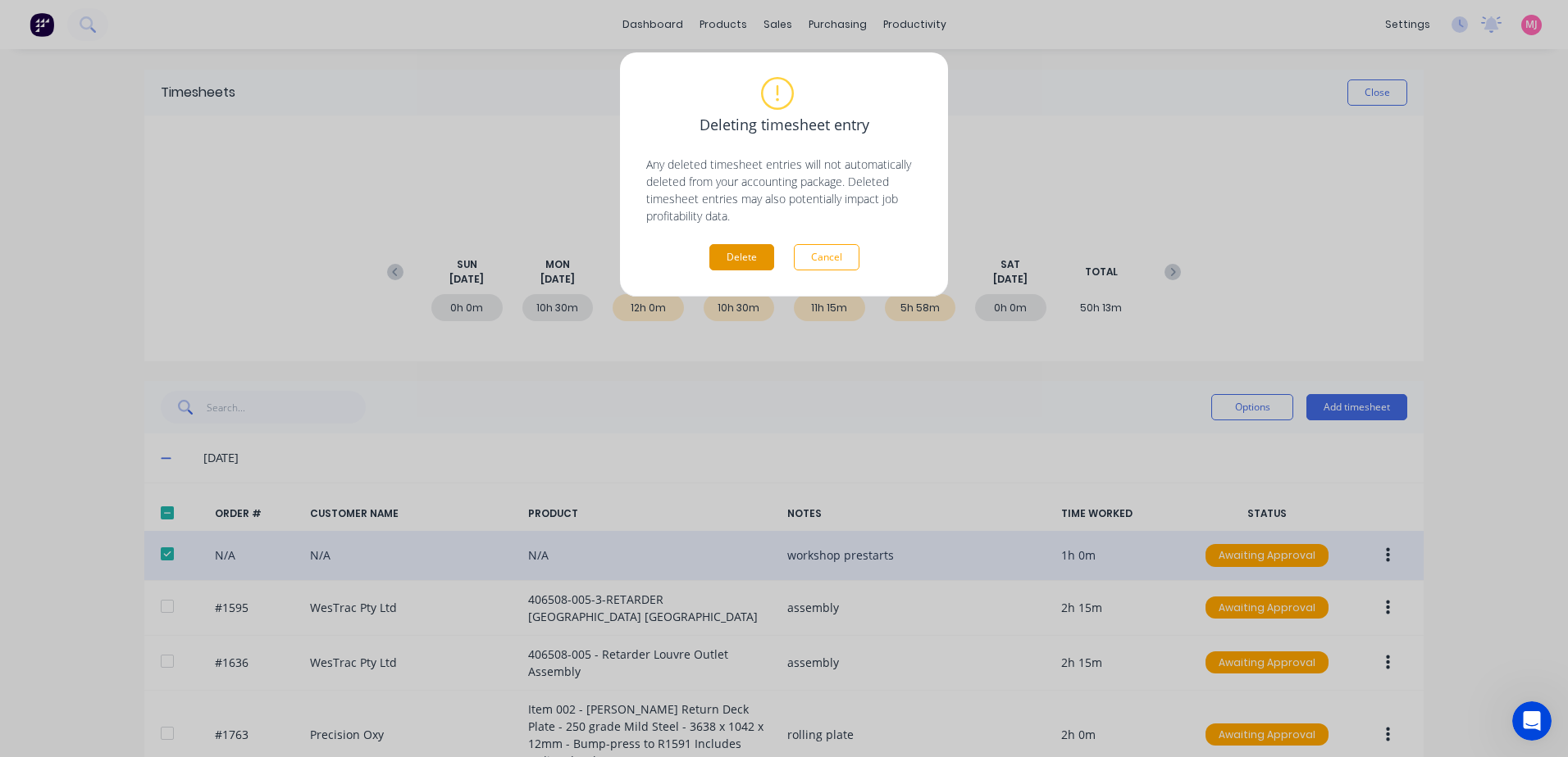
drag, startPoint x: 719, startPoint y: 253, endPoint x: 1157, endPoint y: 346, distance: 447.8
click at [720, 253] on button "Delete" at bounding box center [742, 257] width 65 height 27
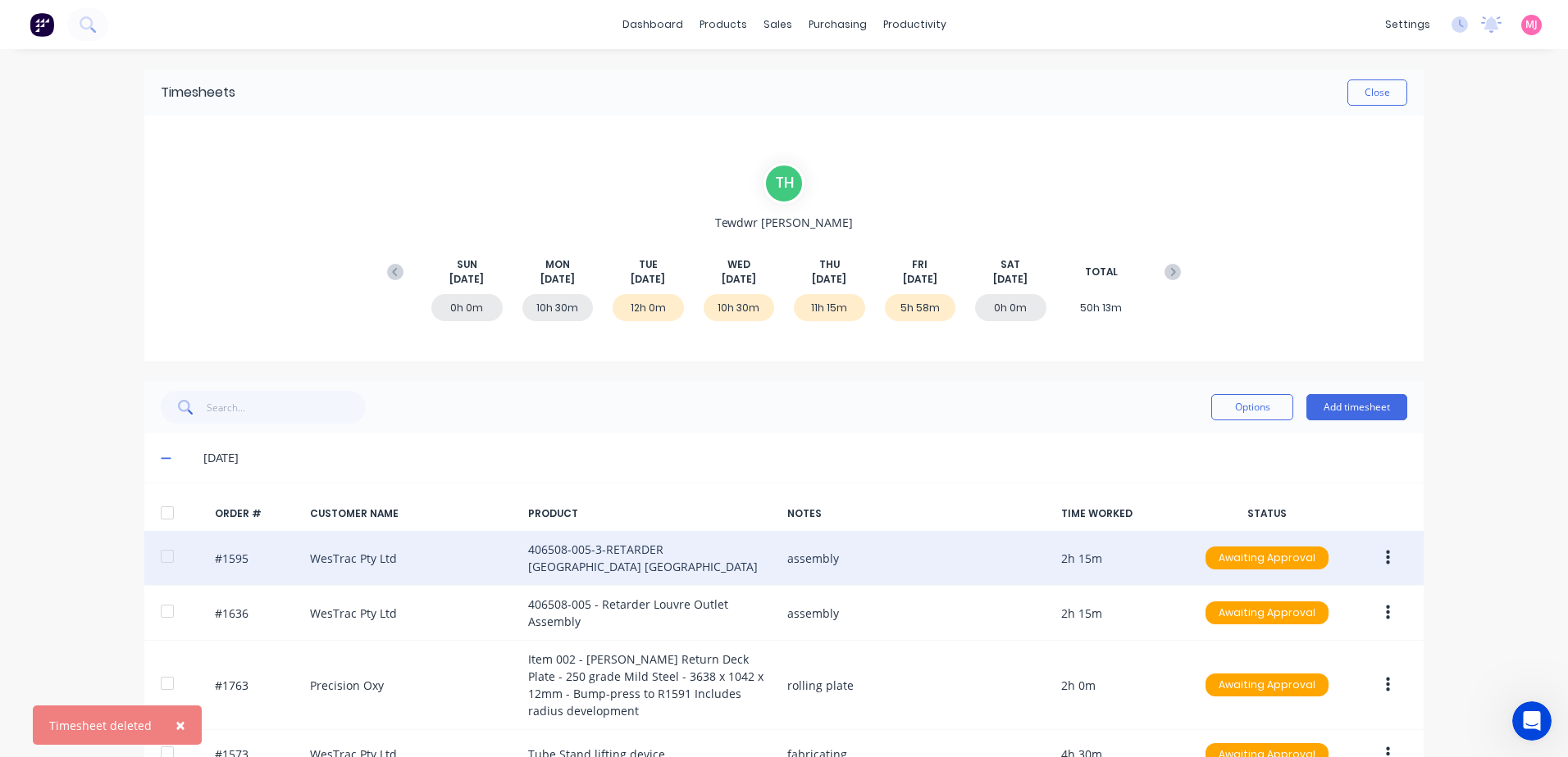
click at [1378, 551] on button "button" at bounding box center [1388, 559] width 38 height 29
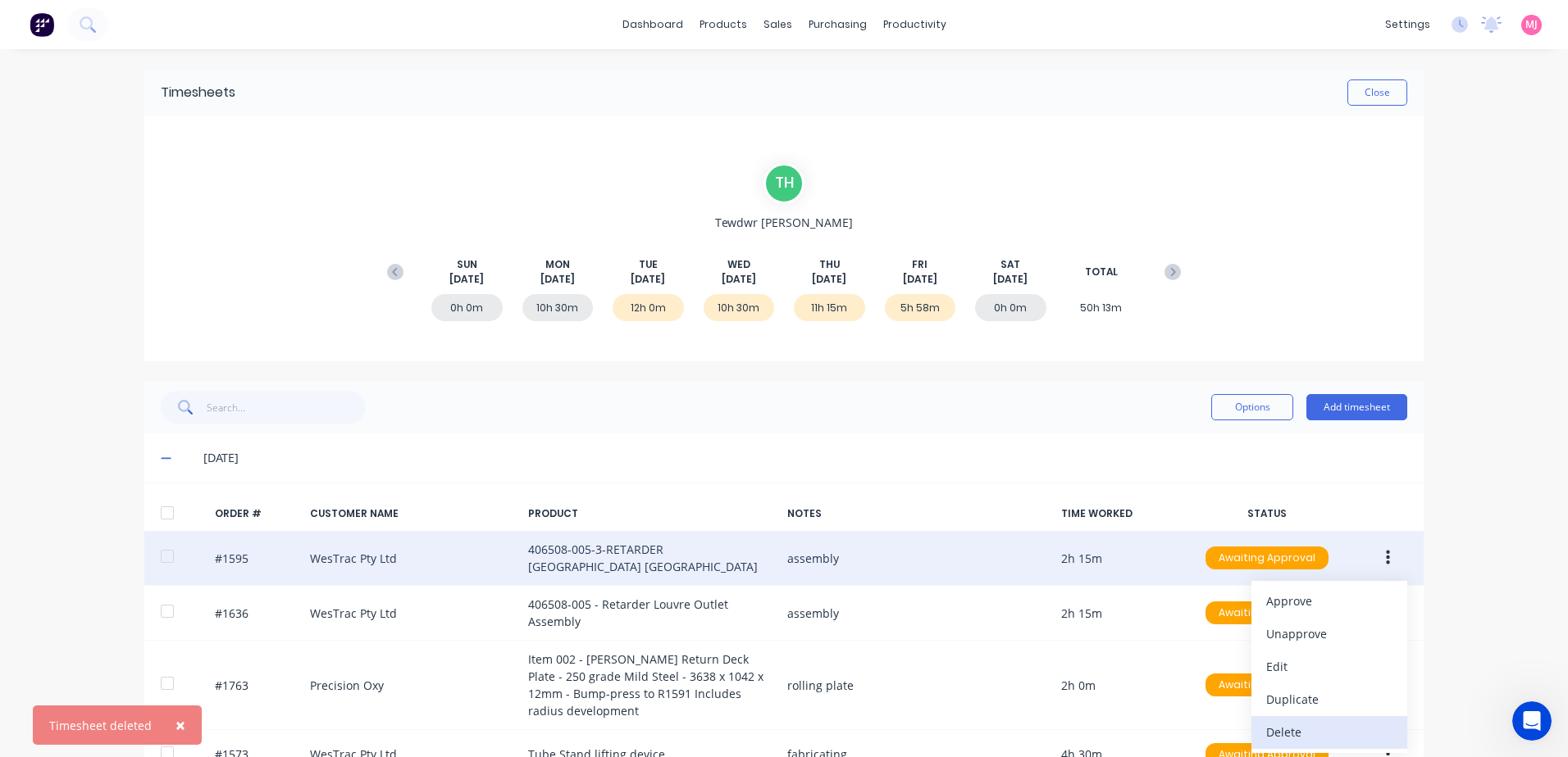
click at [1305, 731] on div "Delete" at bounding box center [1329, 732] width 127 height 24
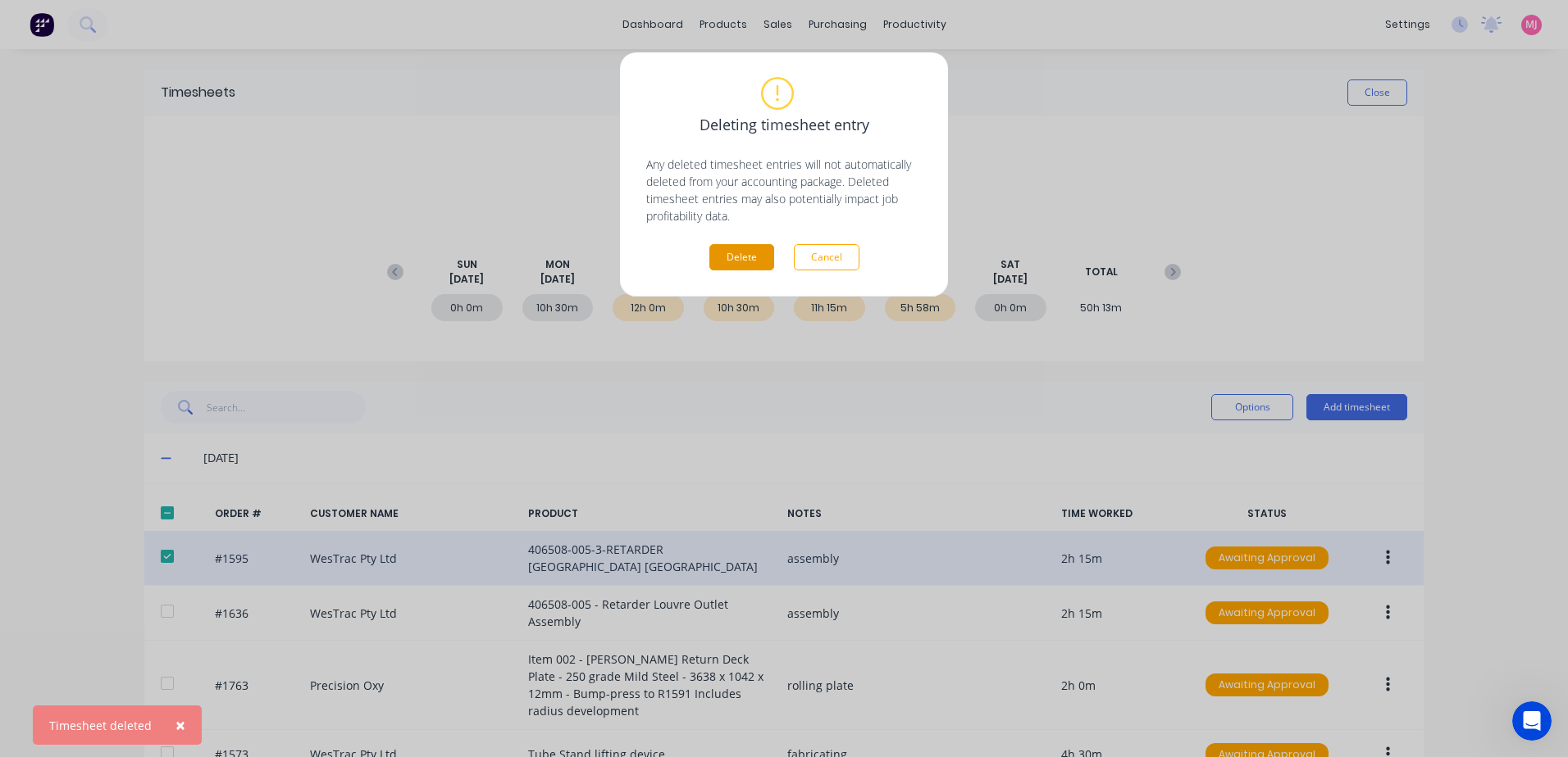
click at [753, 255] on button "Delete" at bounding box center [742, 257] width 65 height 27
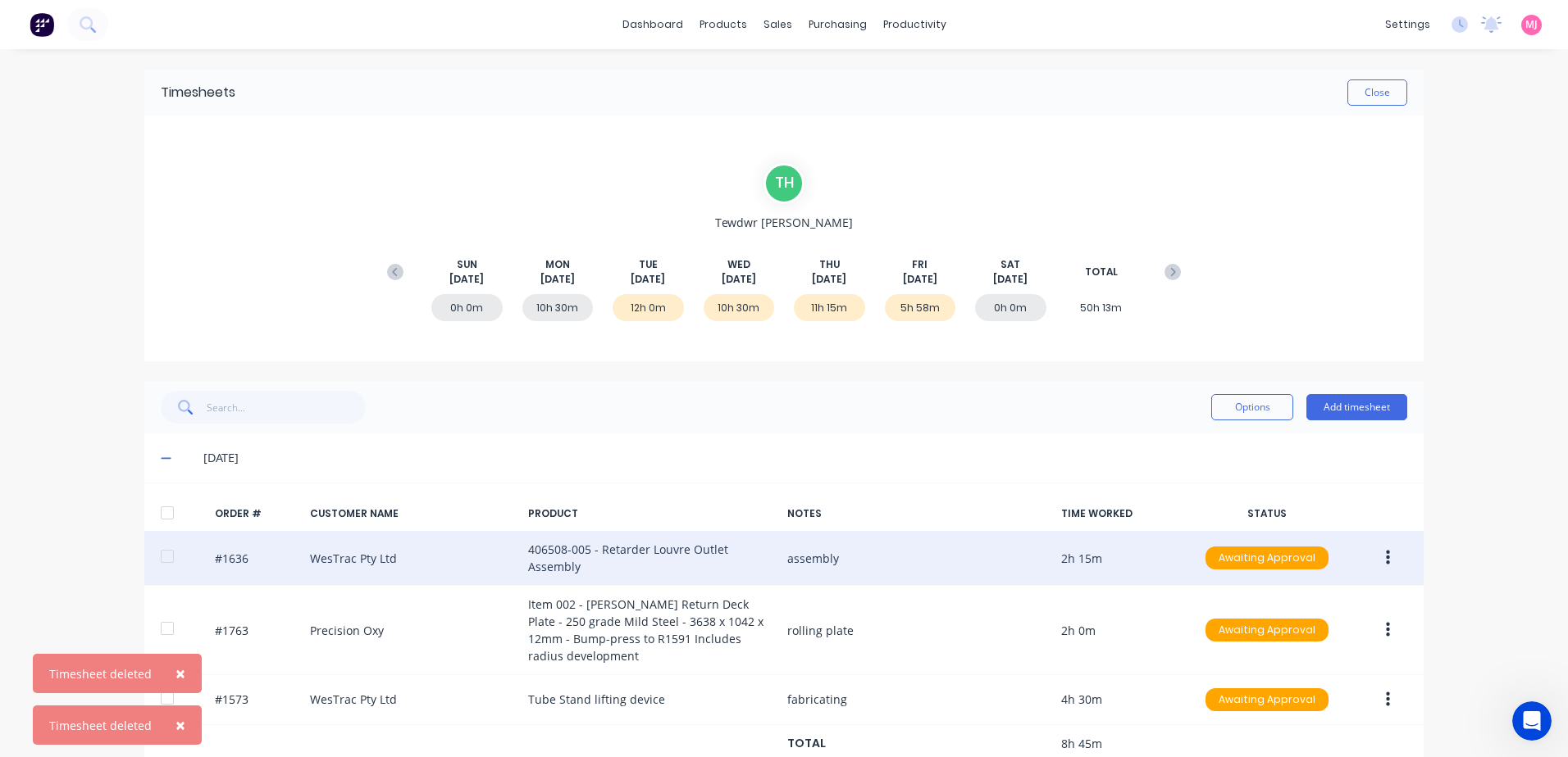
click at [1386, 561] on icon "button" at bounding box center [1388, 558] width 4 height 18
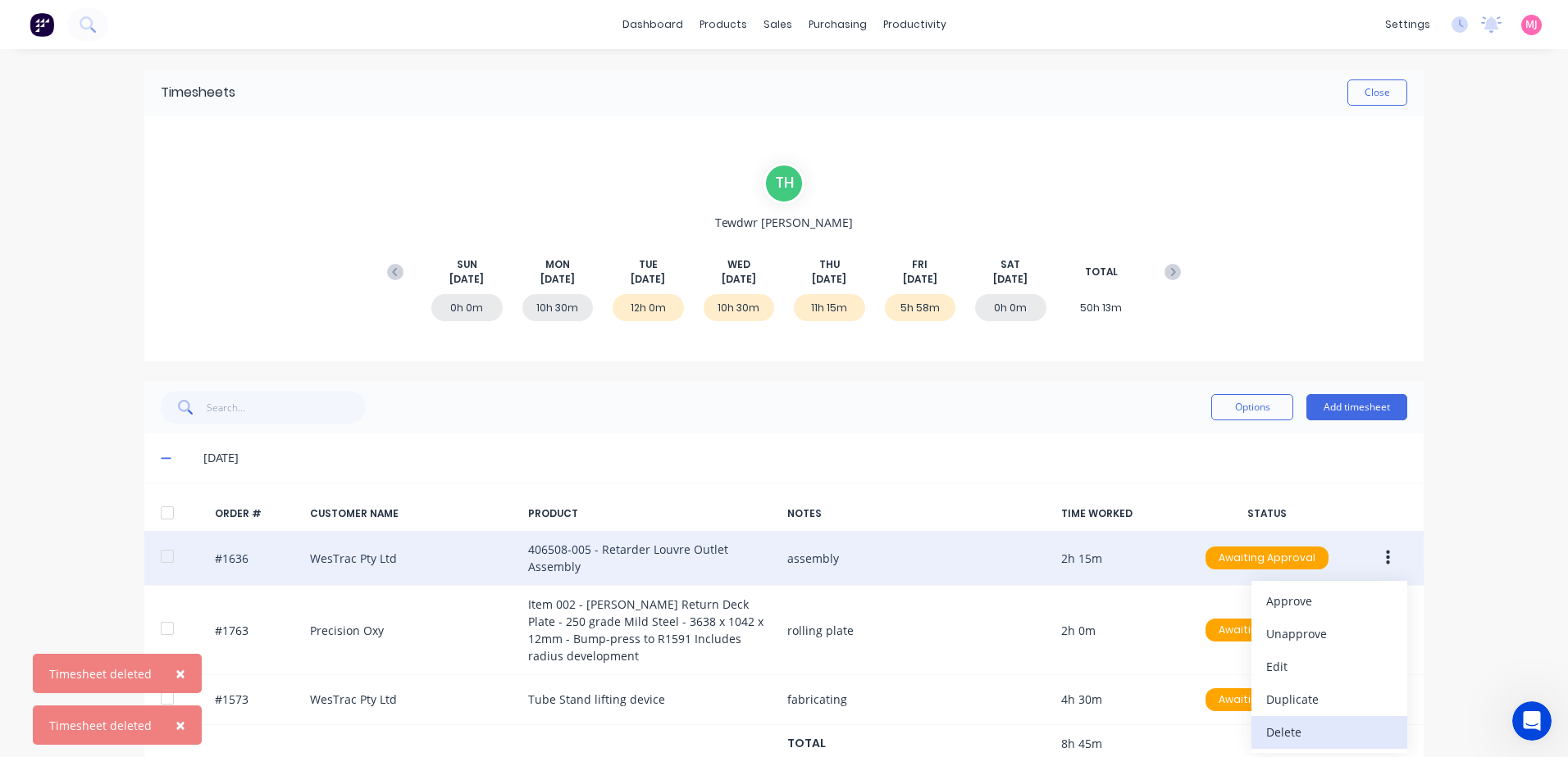
click at [1288, 730] on div "Delete" at bounding box center [1329, 732] width 127 height 24
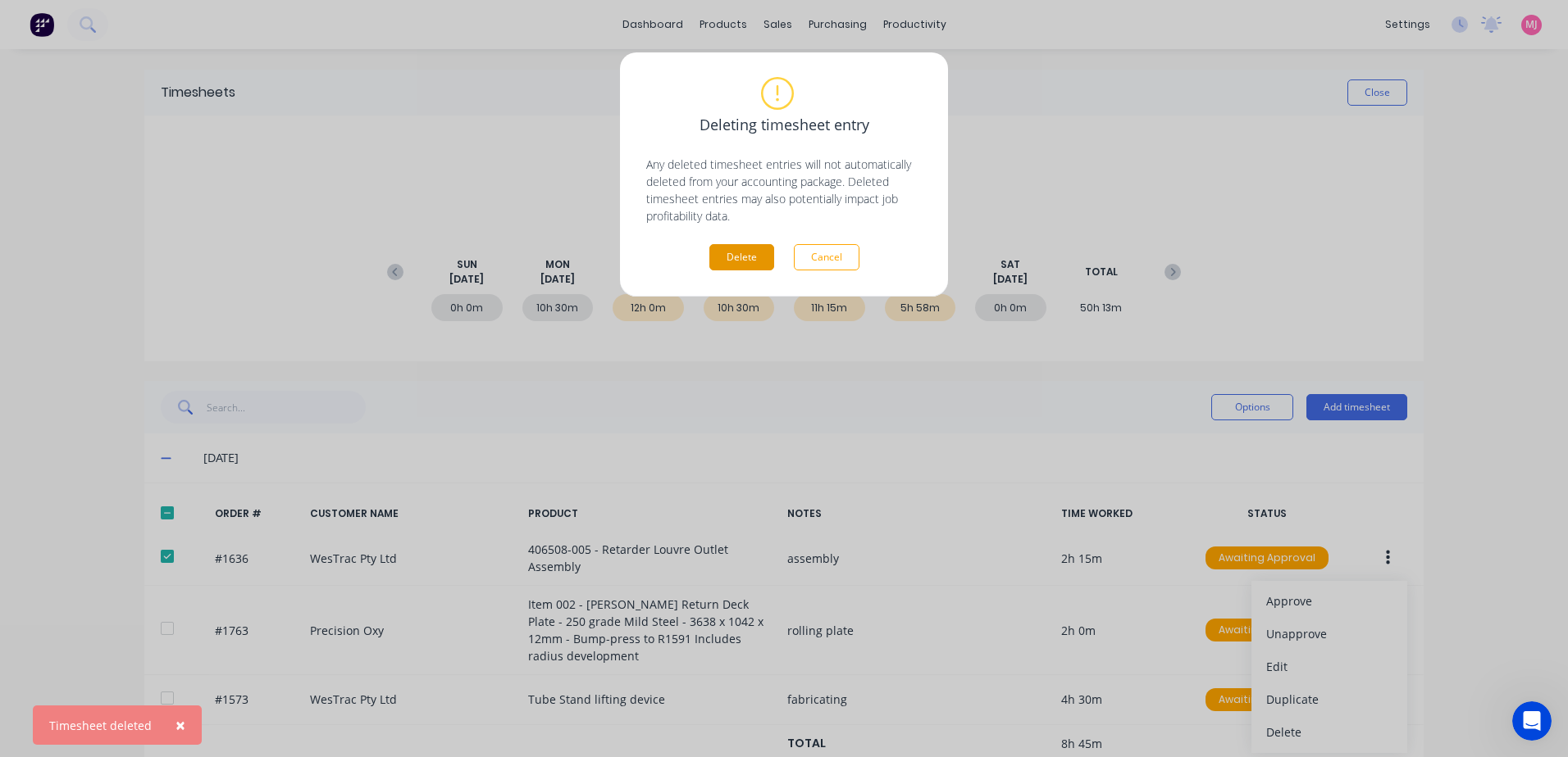
click at [748, 253] on button "Delete" at bounding box center [742, 257] width 65 height 27
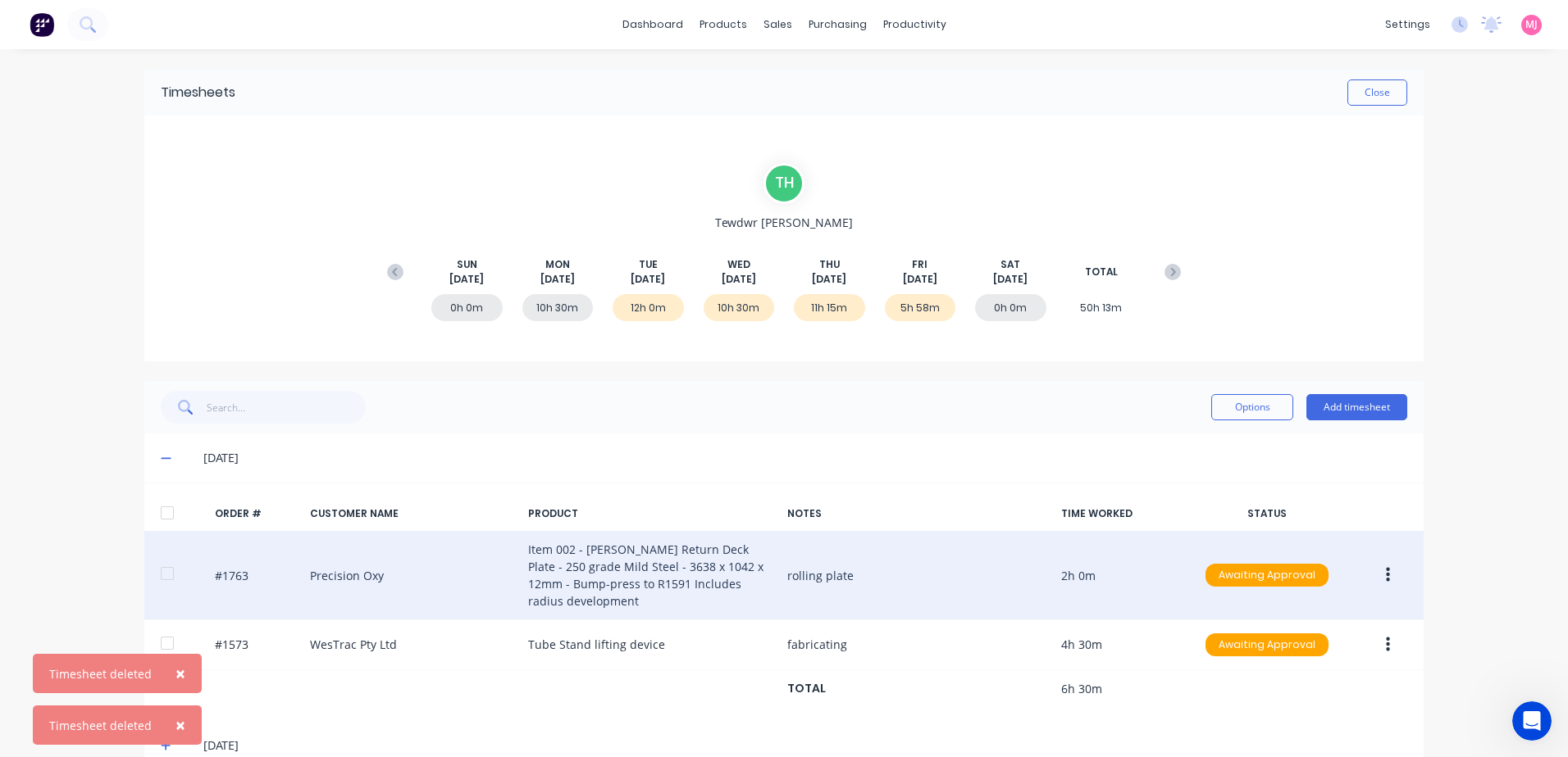
click at [1386, 575] on icon "button" at bounding box center [1388, 575] width 4 height 15
click at [1297, 752] on div "Delete" at bounding box center [1329, 749] width 127 height 24
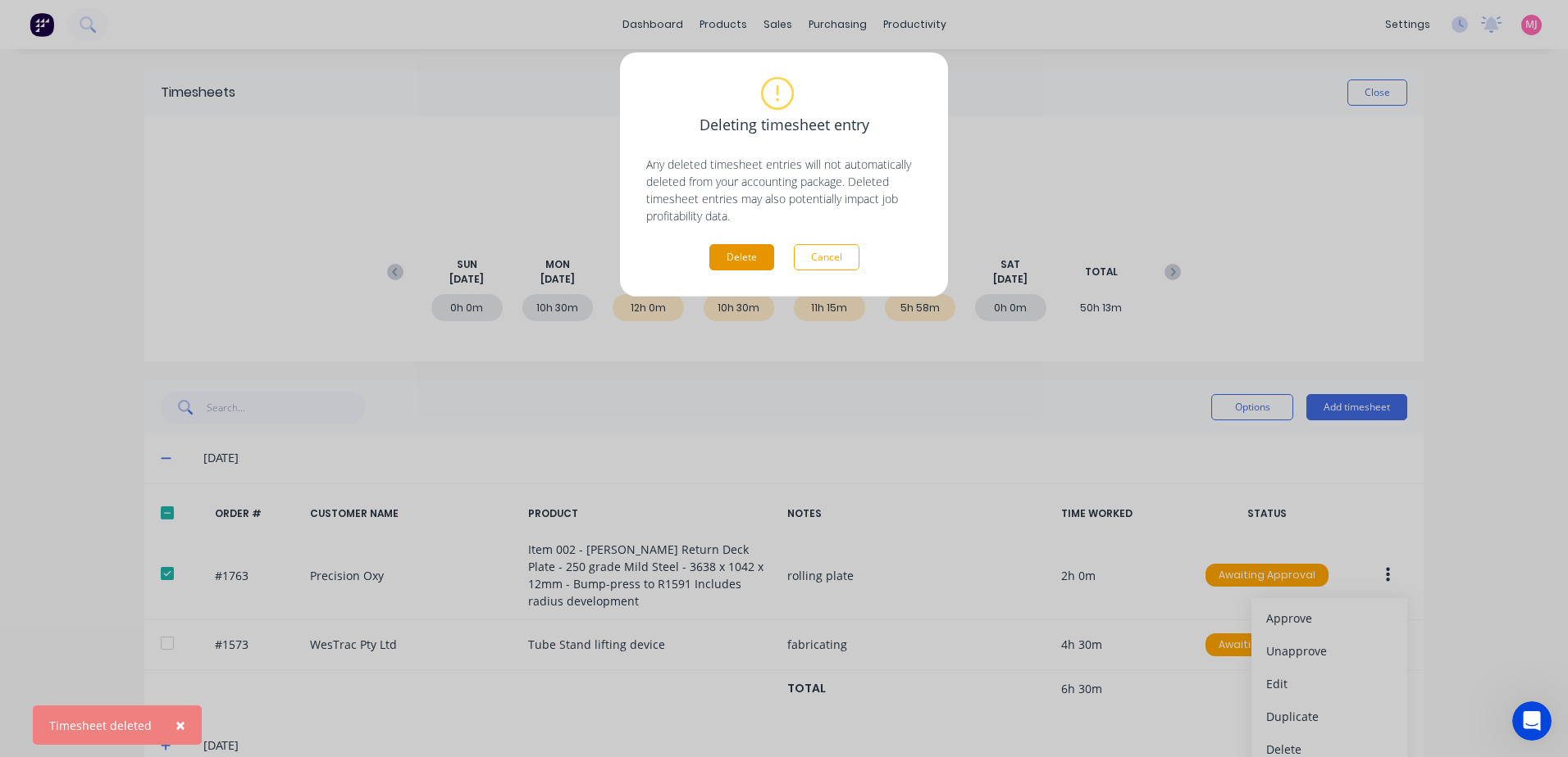
click at [735, 260] on button "Delete" at bounding box center [742, 257] width 65 height 27
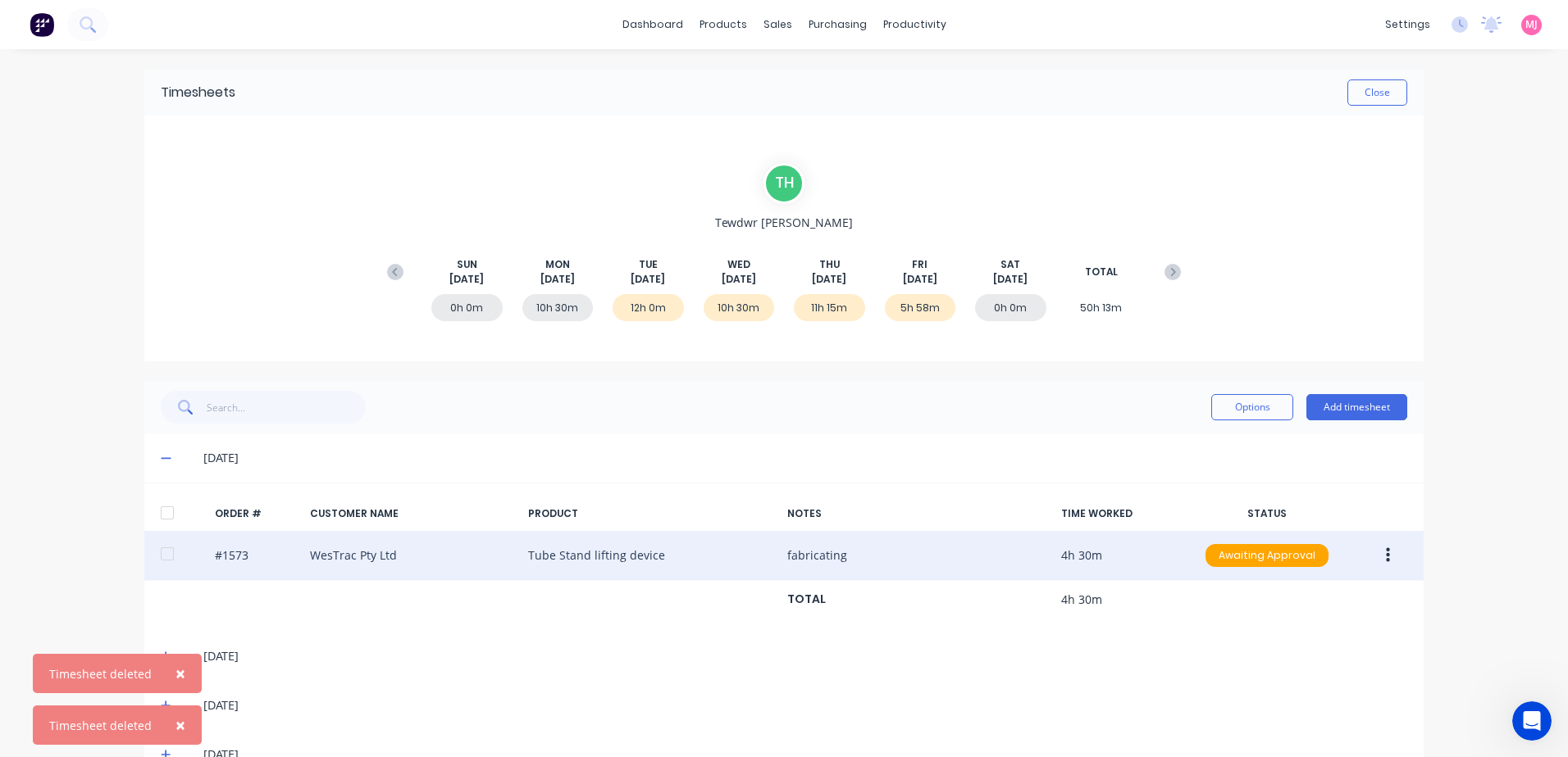
click at [1386, 554] on icon "button" at bounding box center [1388, 556] width 4 height 18
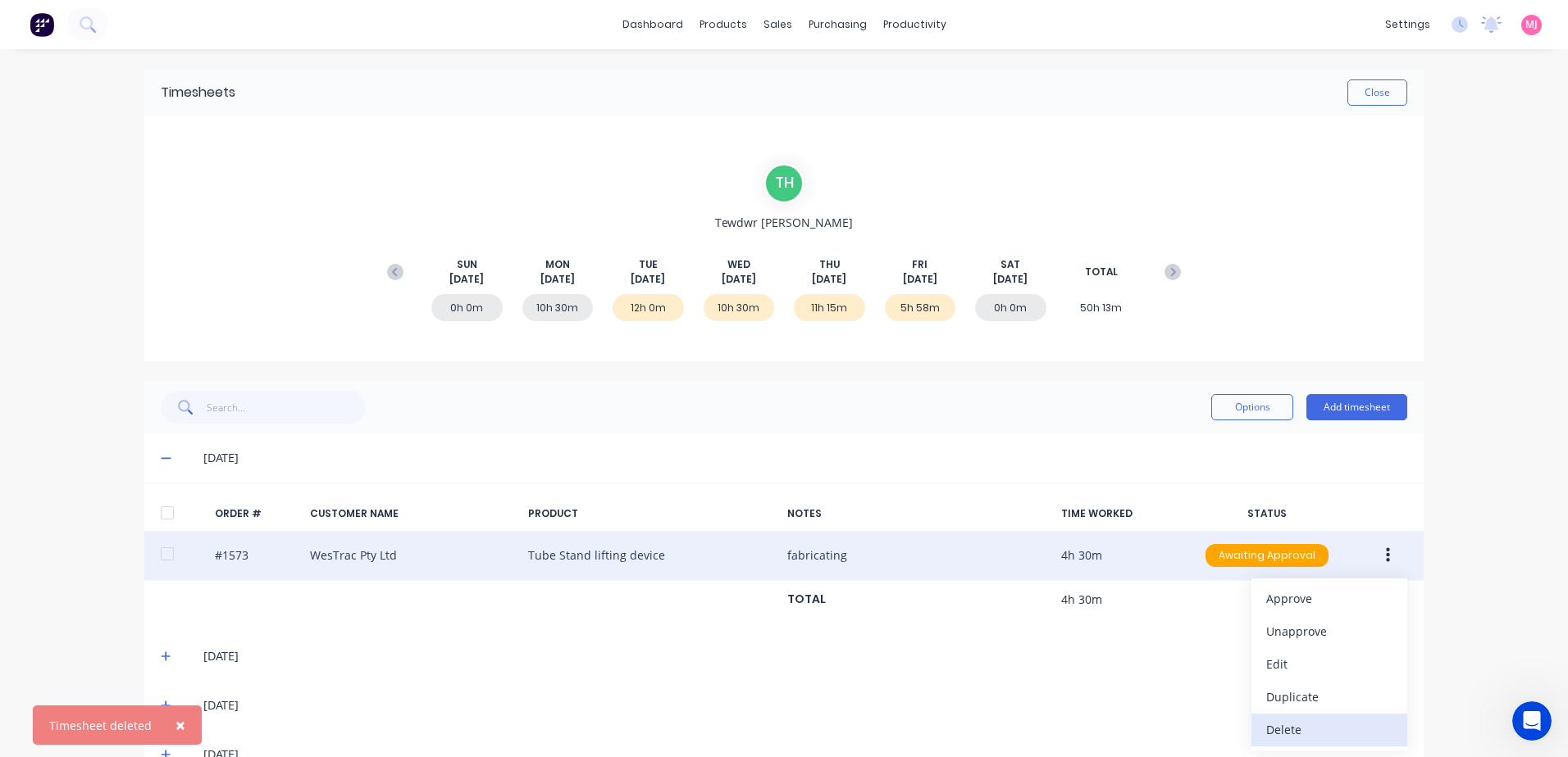
click at [1285, 730] on div "Delete" at bounding box center [1329, 730] width 127 height 24
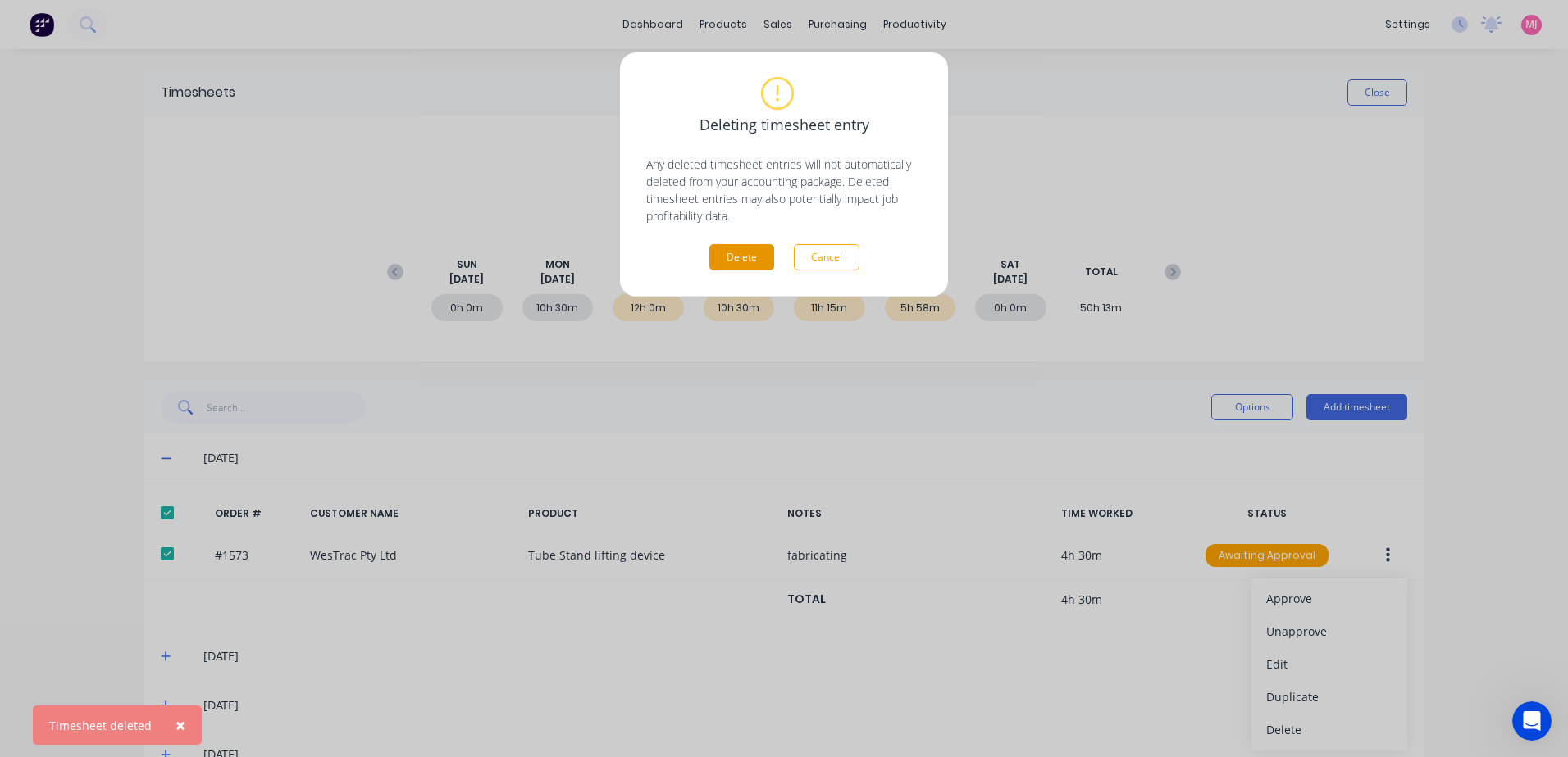
click at [741, 256] on button "Delete" at bounding box center [742, 257] width 65 height 27
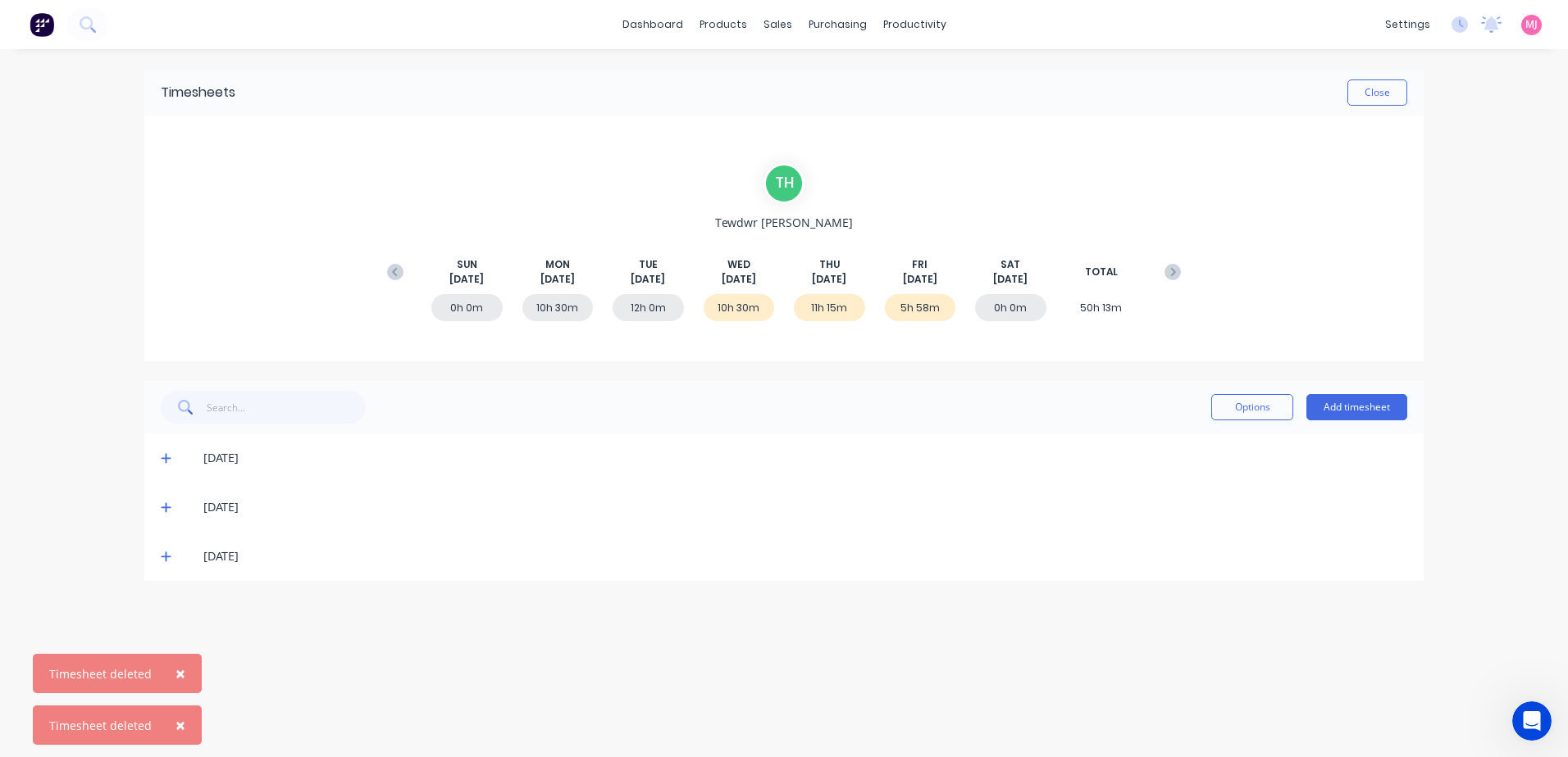
click at [170, 460] on icon at bounding box center [166, 459] width 11 height 12
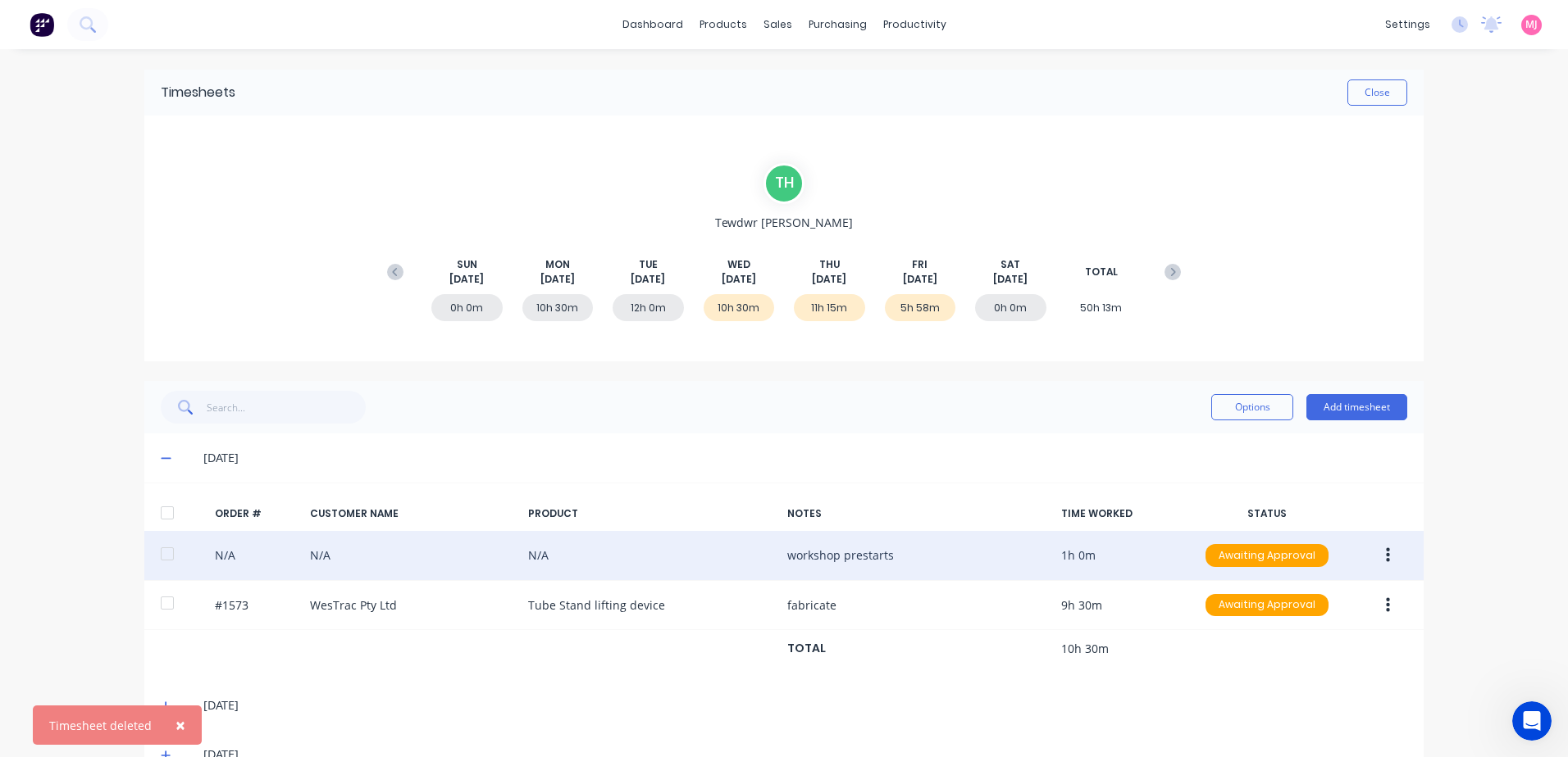
click at [1386, 558] on icon "button" at bounding box center [1388, 556] width 4 height 18
drag, startPoint x: 1273, startPoint y: 729, endPoint x: 1272, endPoint y: 720, distance: 9.1
click at [1272, 720] on div "Delete" at bounding box center [1329, 730] width 127 height 24
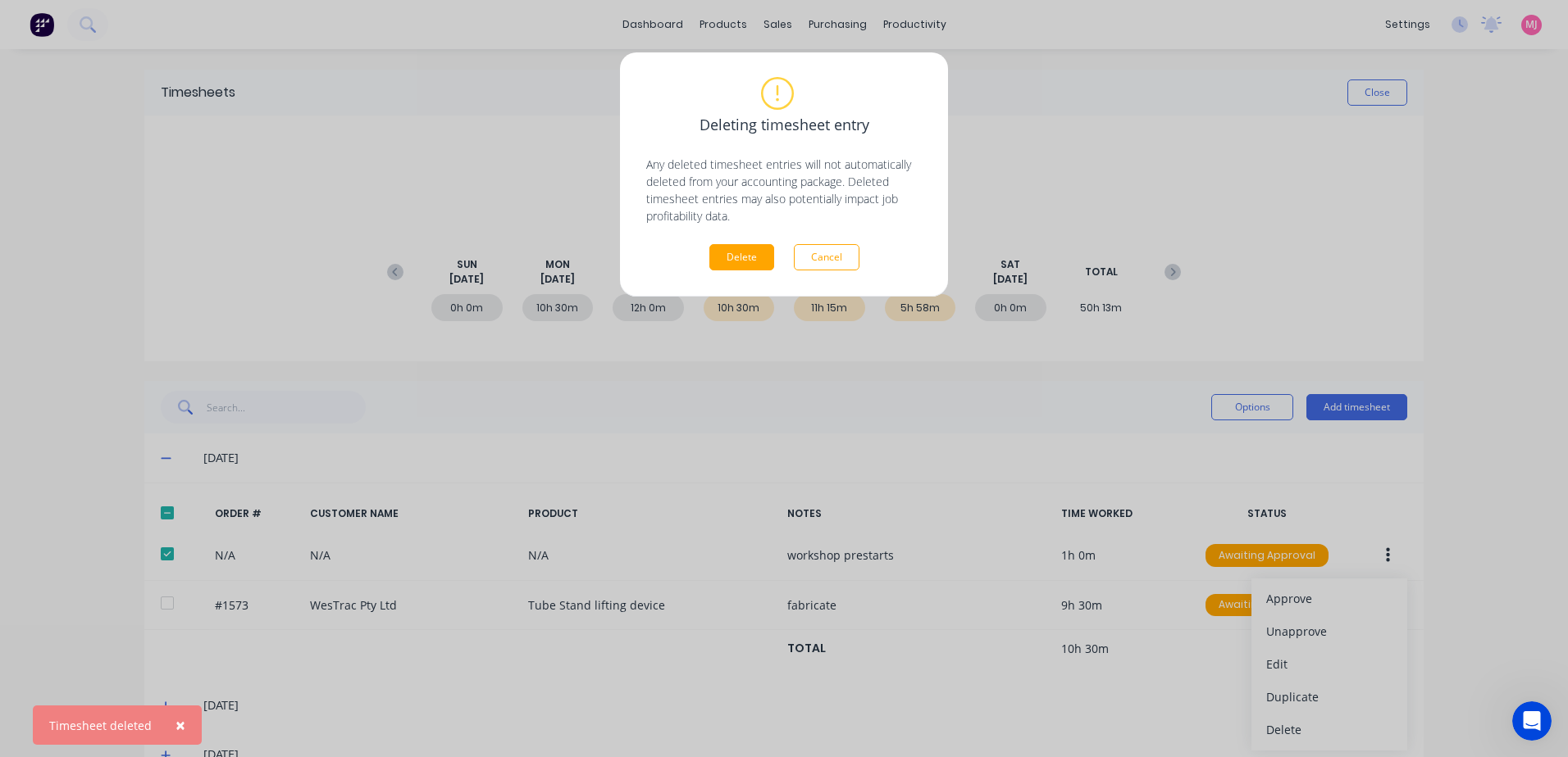
click at [708, 251] on div "Delete Cancel" at bounding box center [784, 257] width 276 height 27
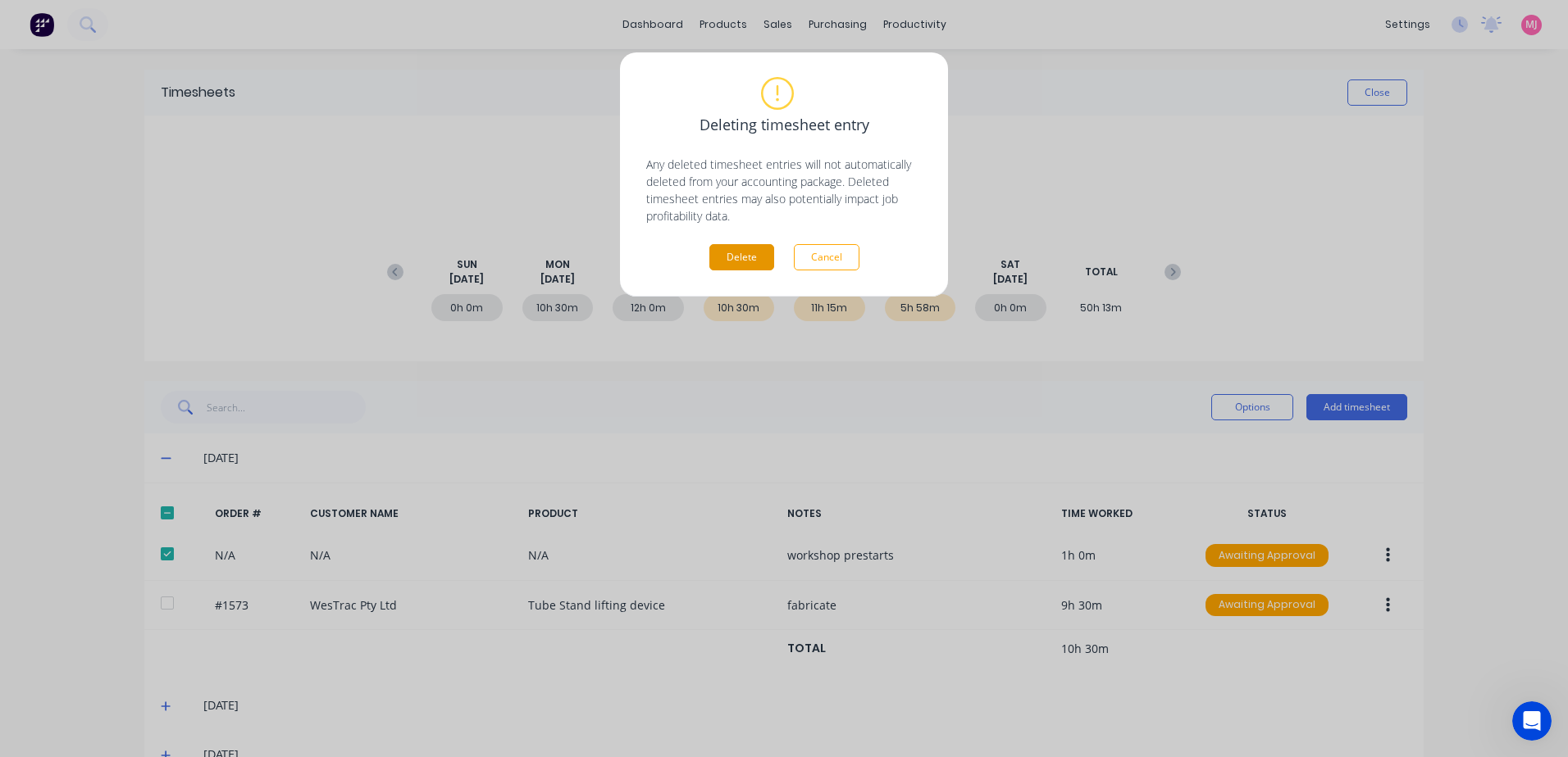
click at [728, 256] on button "Delete" at bounding box center [742, 257] width 65 height 27
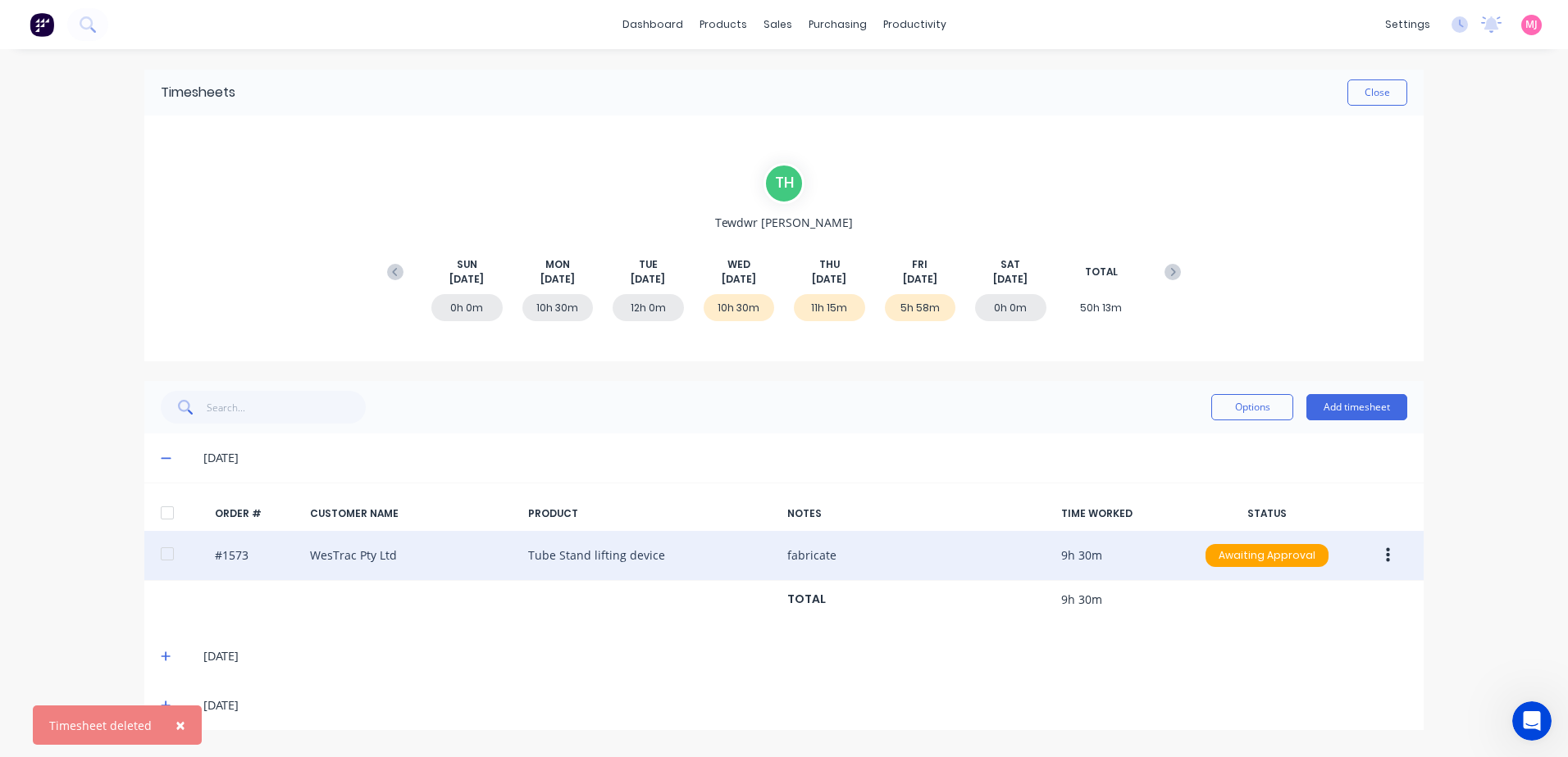
click at [1403, 553] on button "button" at bounding box center [1388, 556] width 38 height 29
click at [1295, 727] on div "Delete" at bounding box center [1329, 730] width 127 height 24
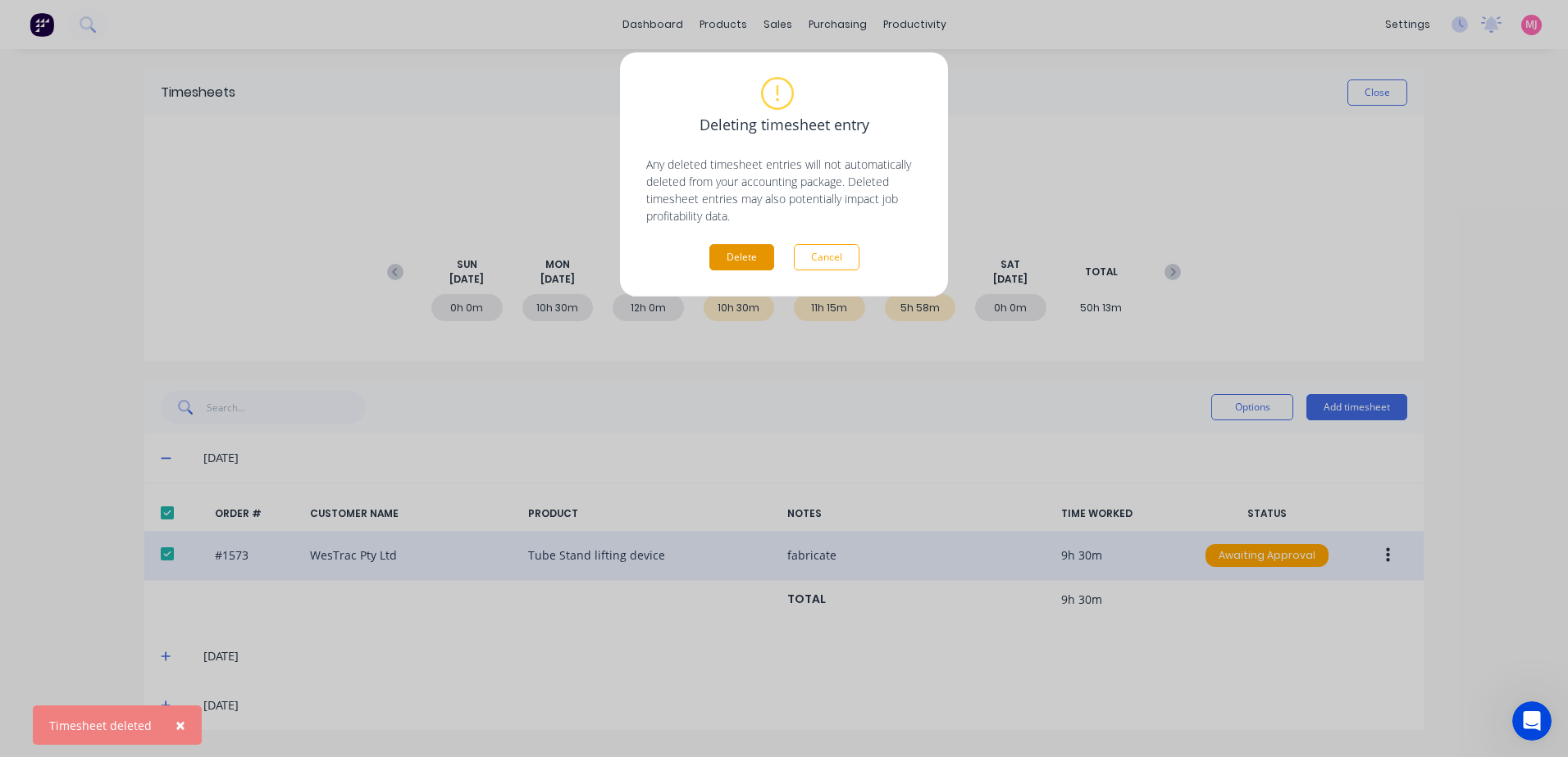
click at [735, 252] on button "Delete" at bounding box center [742, 257] width 65 height 27
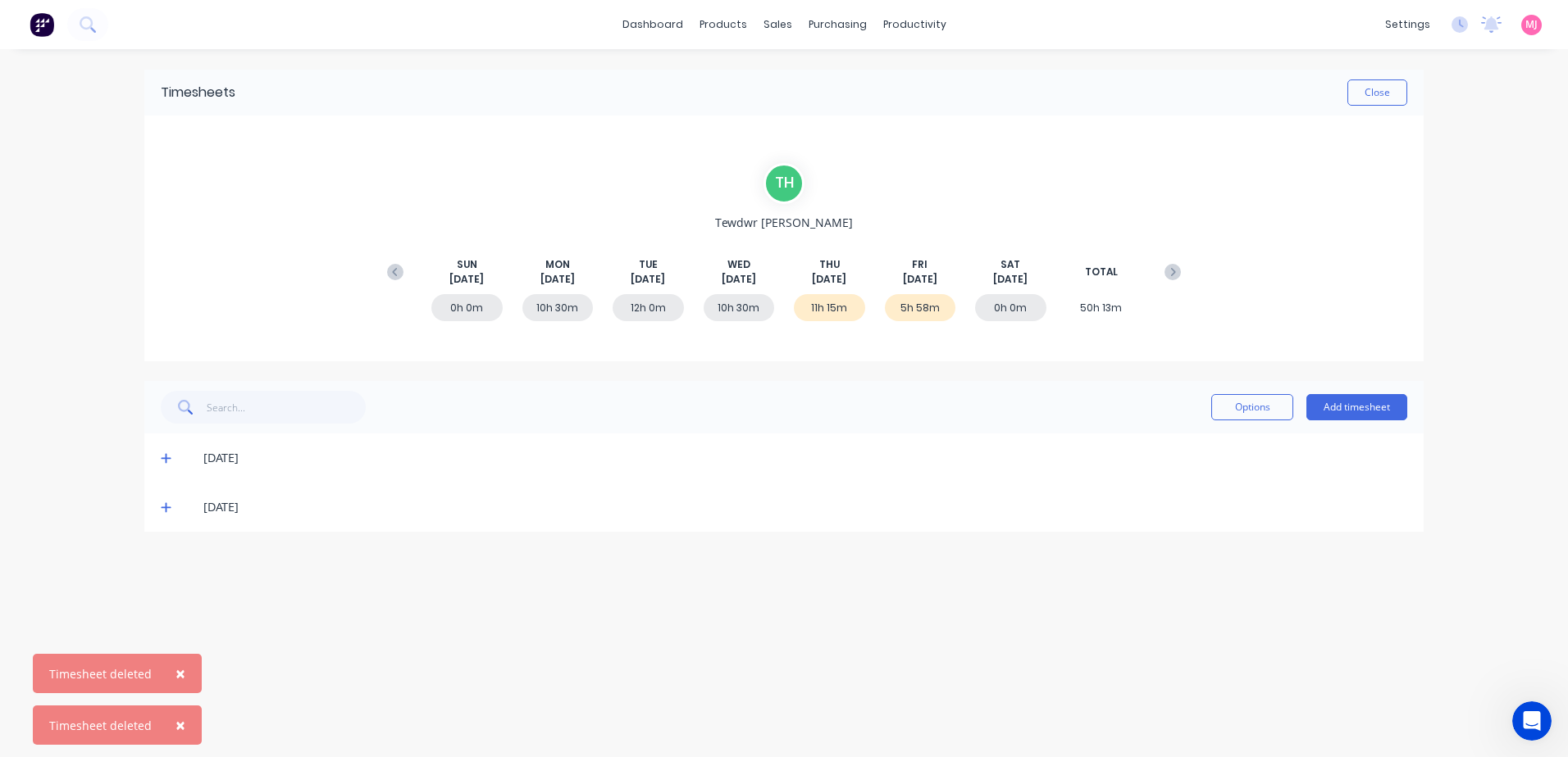
click at [170, 458] on icon at bounding box center [166, 459] width 11 height 12
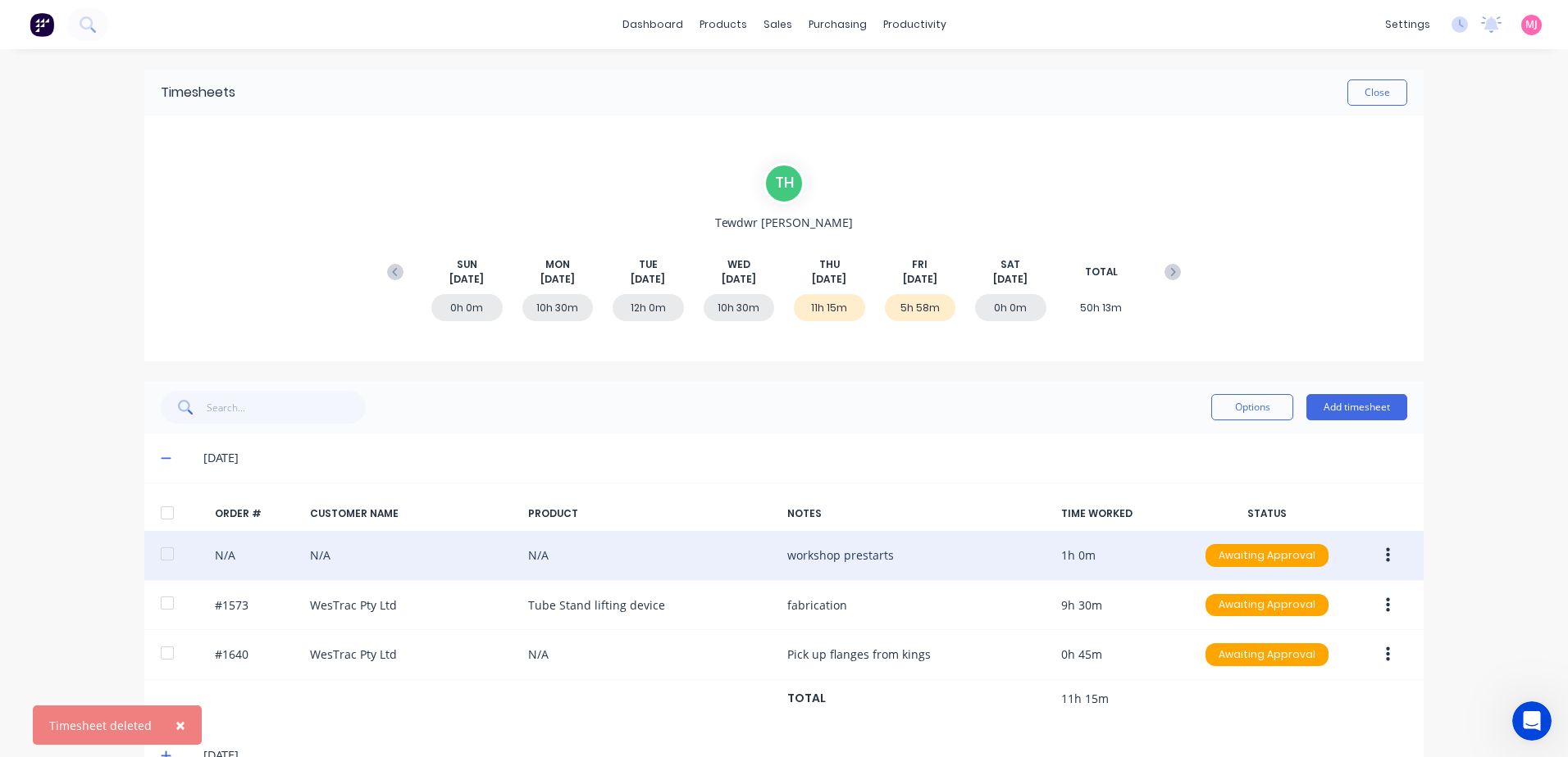
click at [1379, 558] on button "button" at bounding box center [1388, 556] width 38 height 29
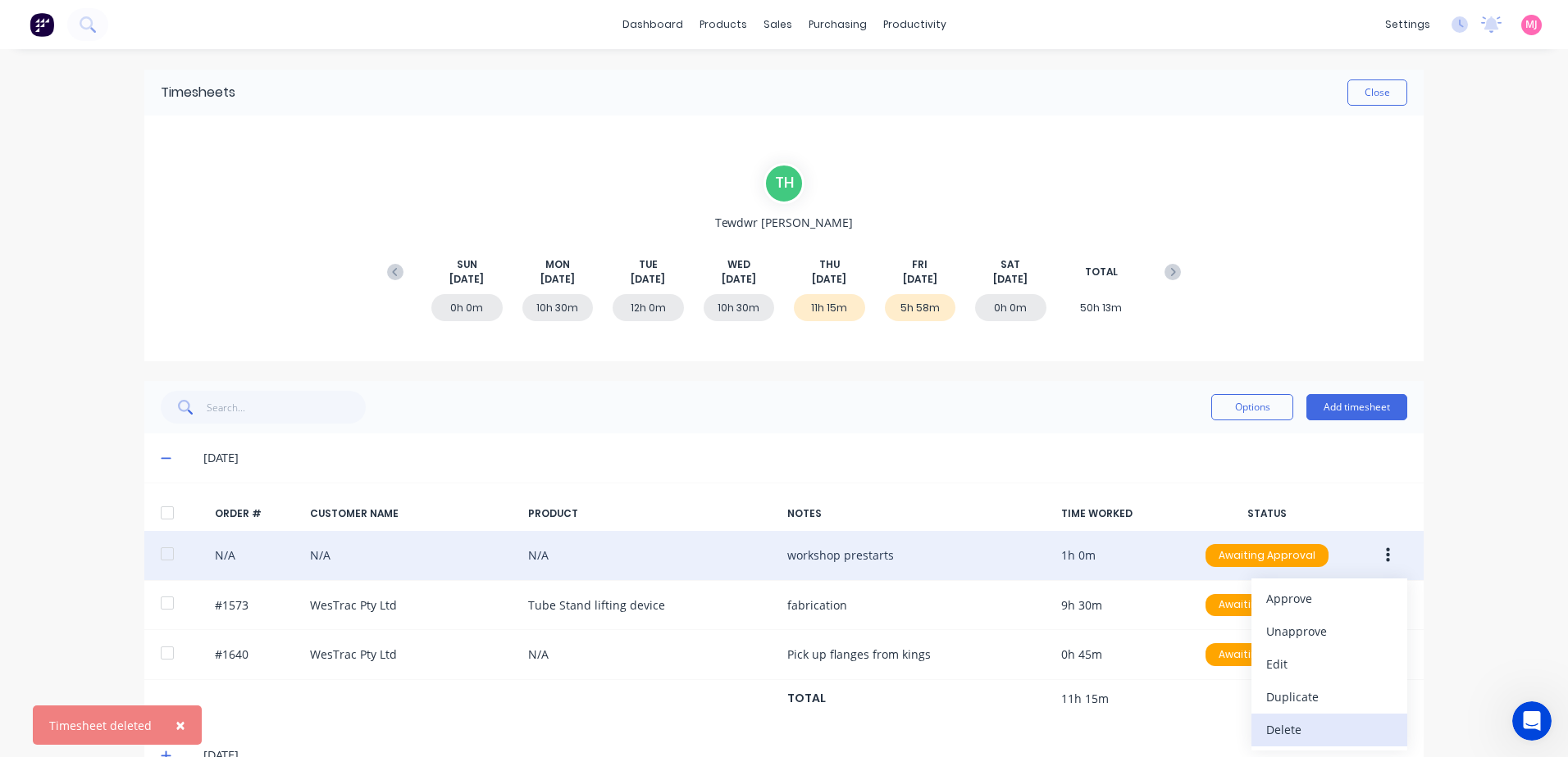
click at [1289, 728] on div "Delete" at bounding box center [1329, 730] width 127 height 24
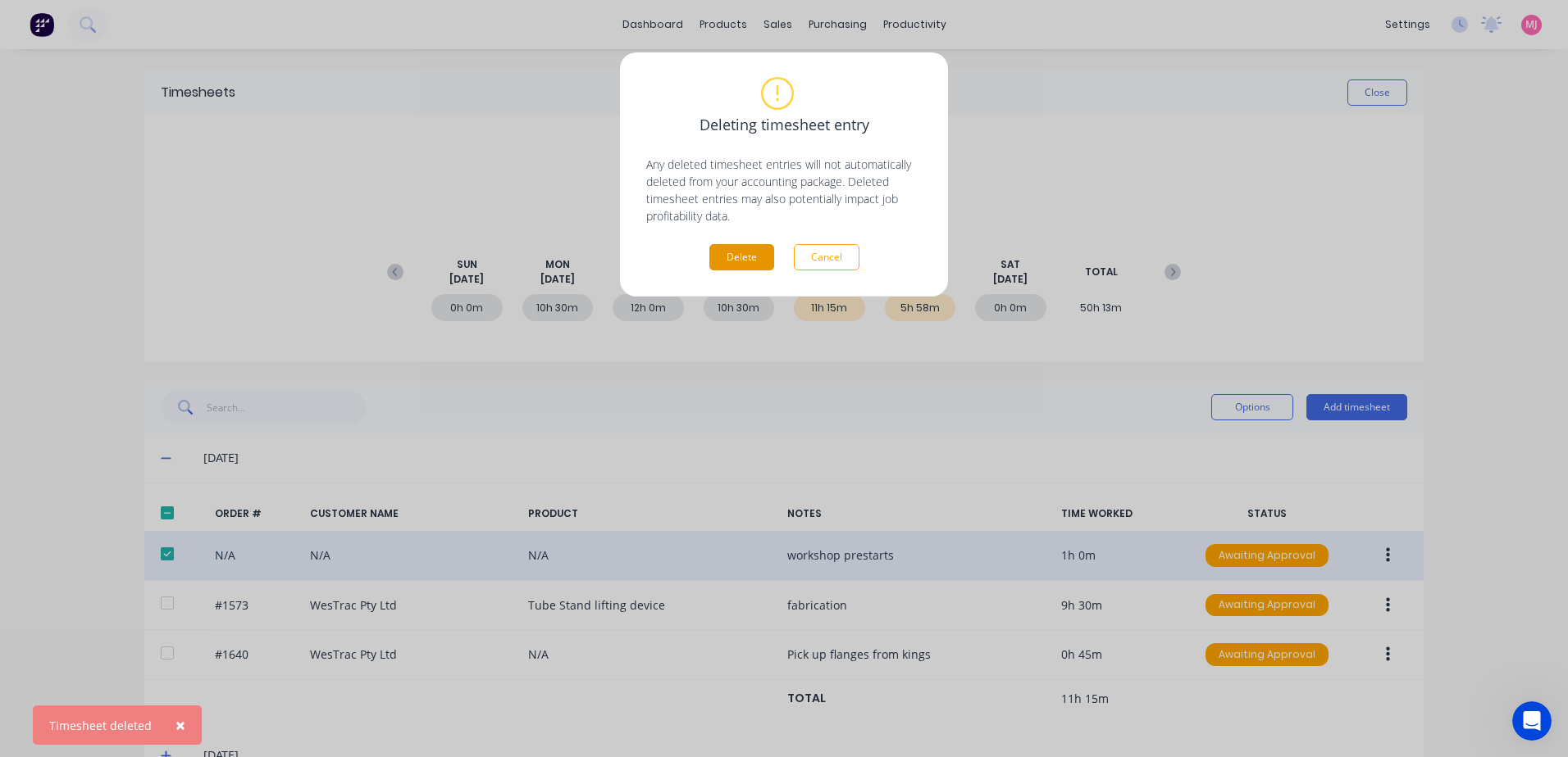
click at [736, 254] on button "Delete" at bounding box center [742, 257] width 65 height 27
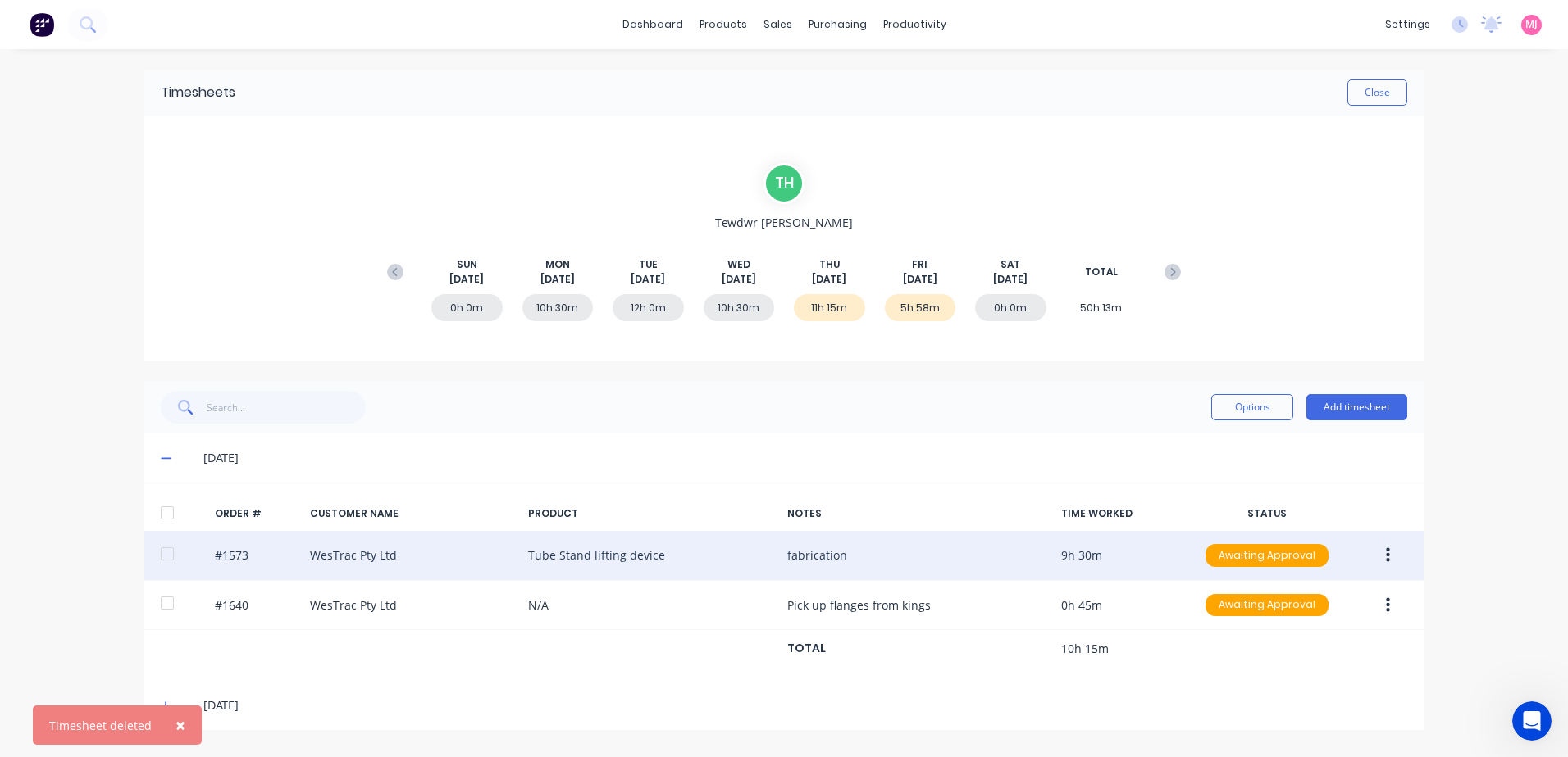
click at [1389, 556] on icon "button" at bounding box center [1388, 556] width 4 height 15
click at [1311, 728] on div "Delete" at bounding box center [1329, 730] width 127 height 24
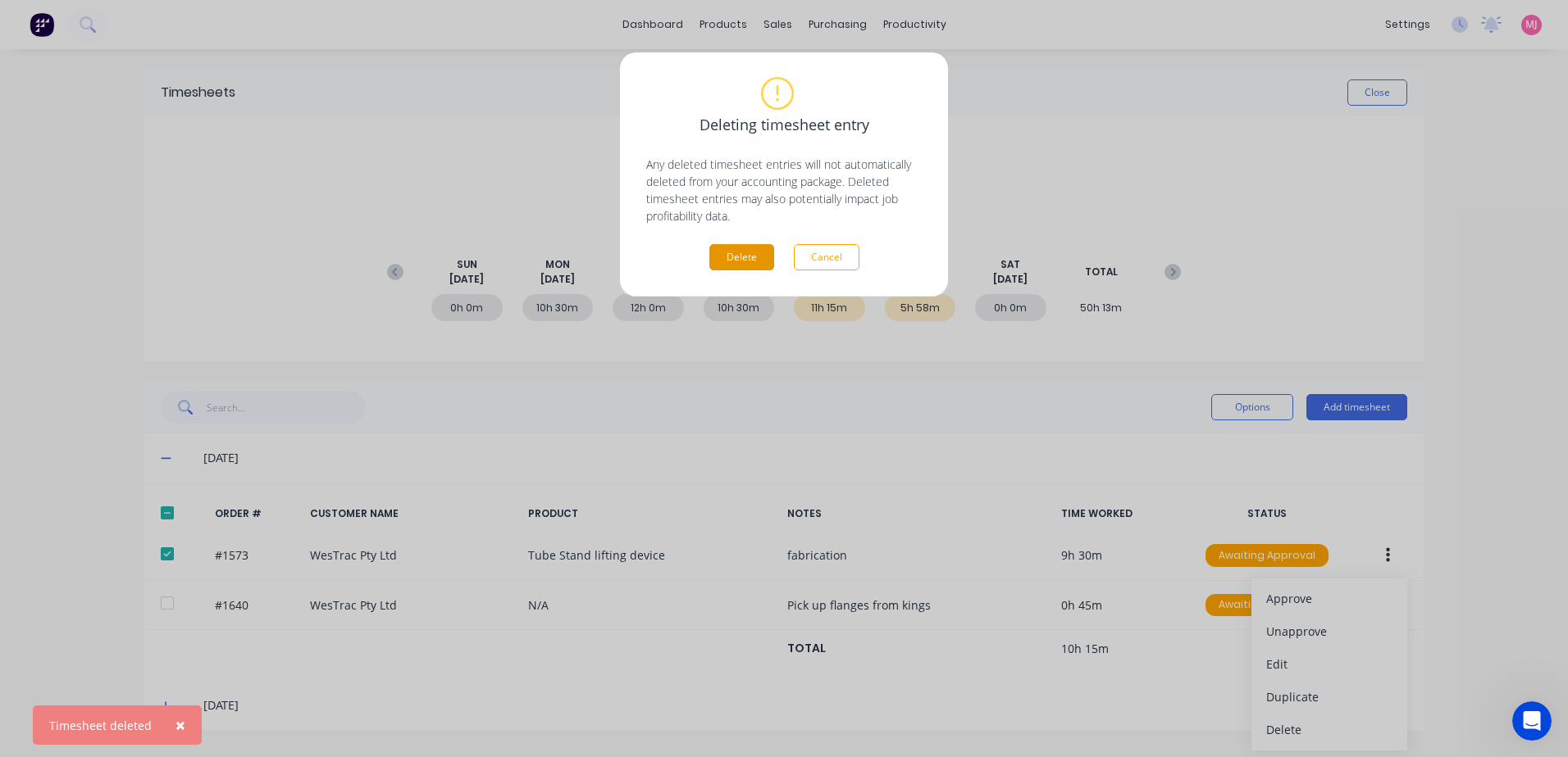
click at [744, 257] on button "Delete" at bounding box center [742, 257] width 65 height 27
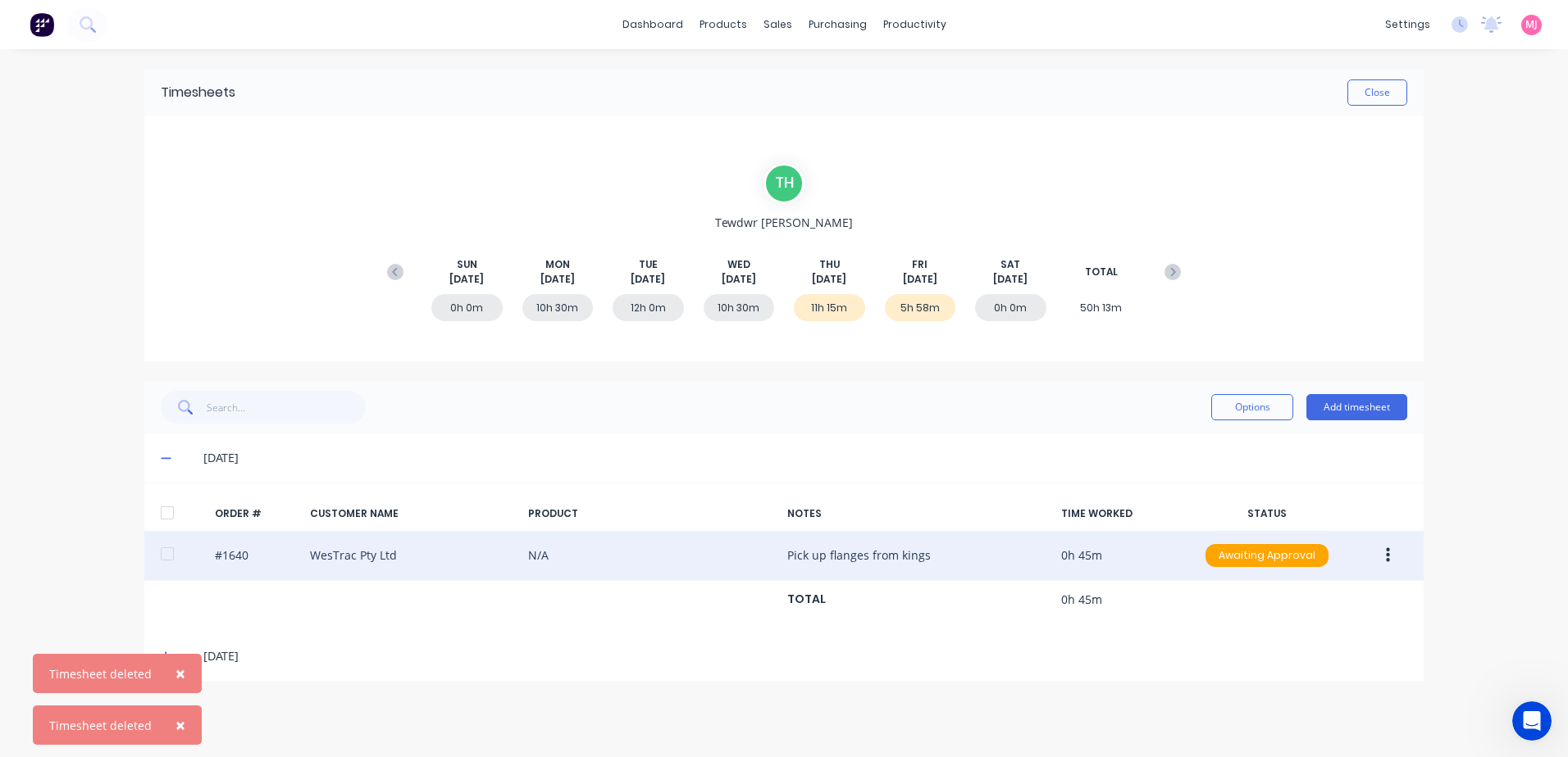
click at [1386, 552] on icon "button" at bounding box center [1388, 556] width 4 height 18
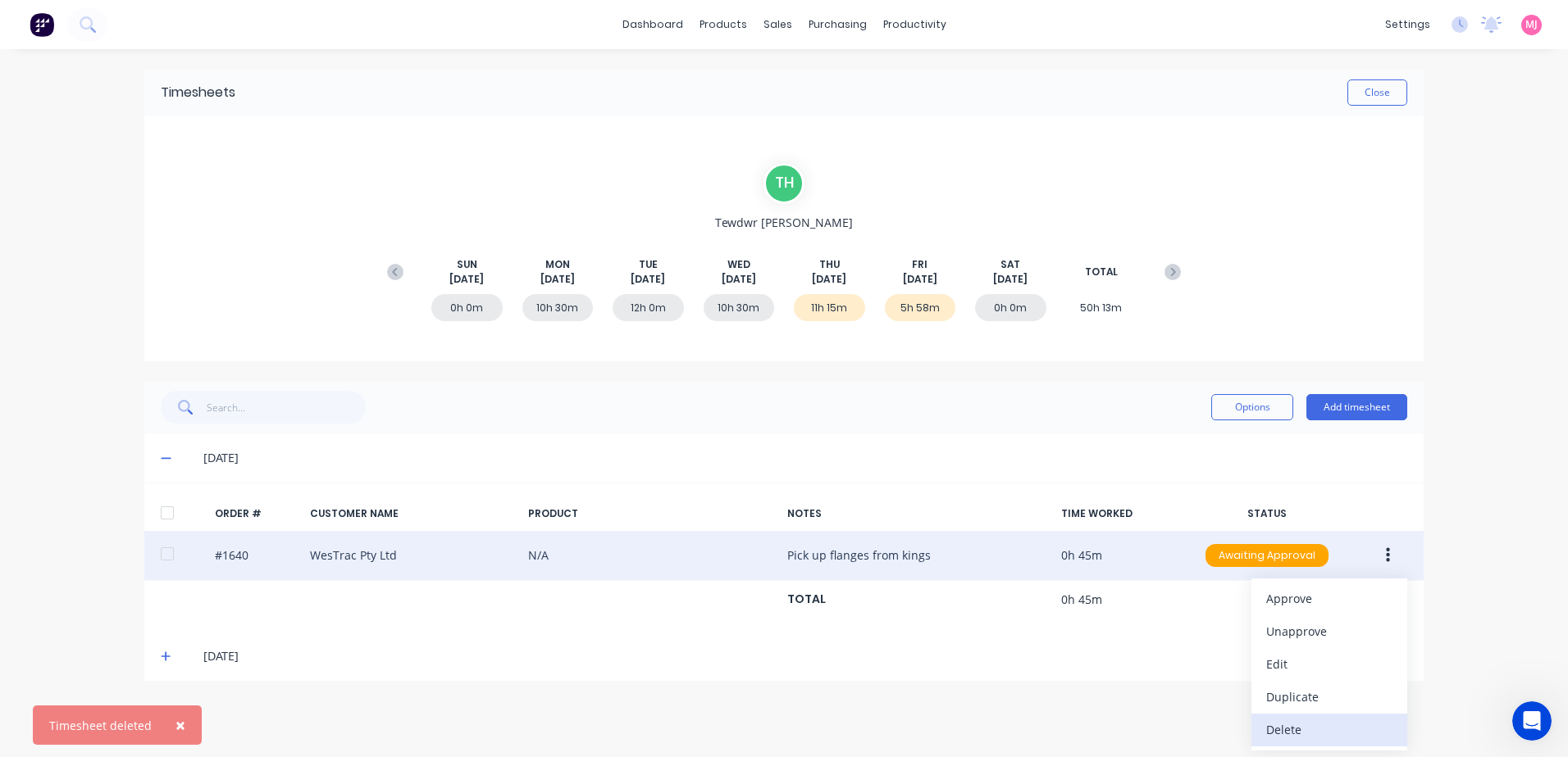
click at [1280, 724] on div "Delete" at bounding box center [1329, 730] width 127 height 24
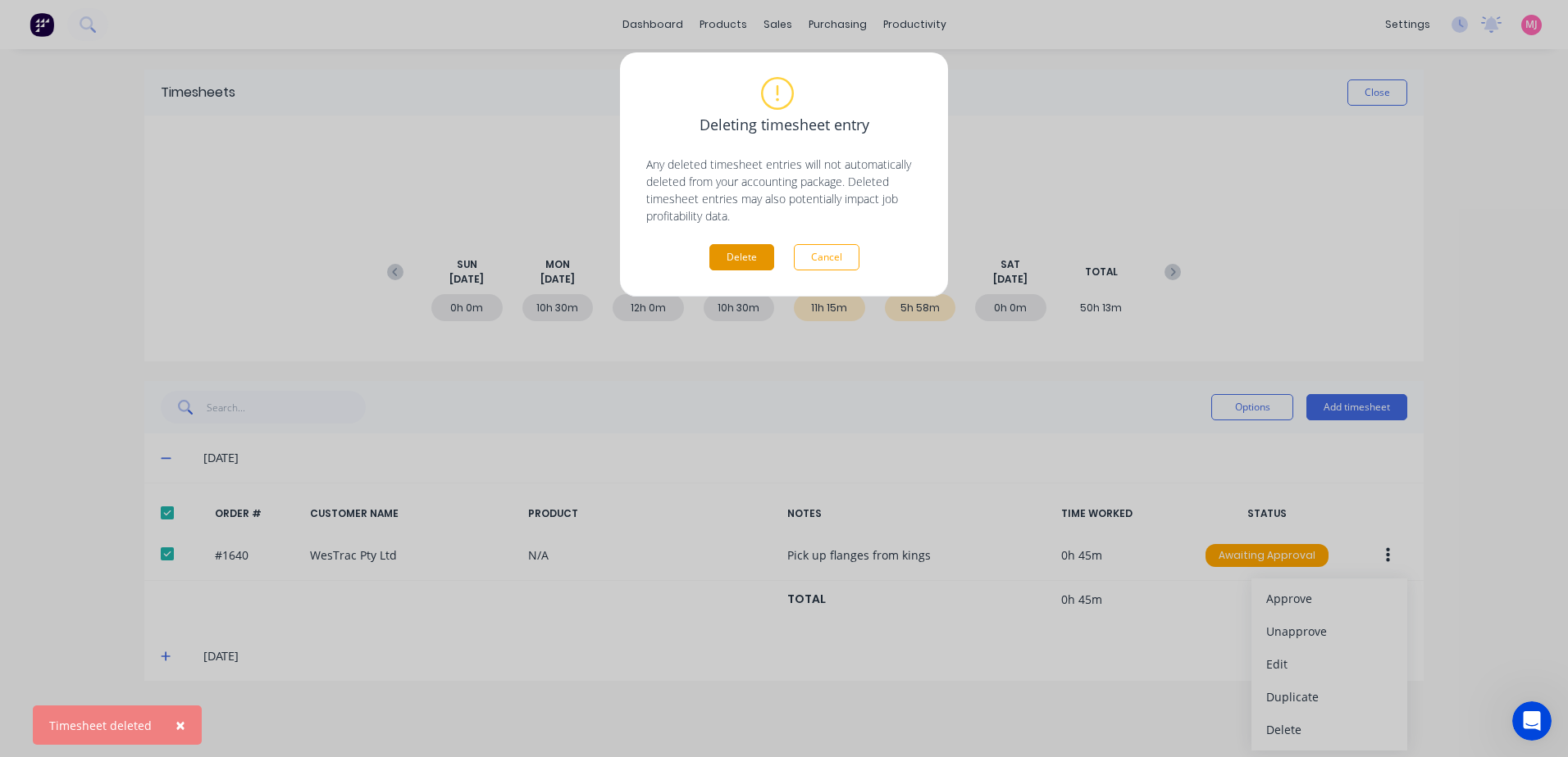
click at [747, 252] on button "Delete" at bounding box center [742, 257] width 65 height 27
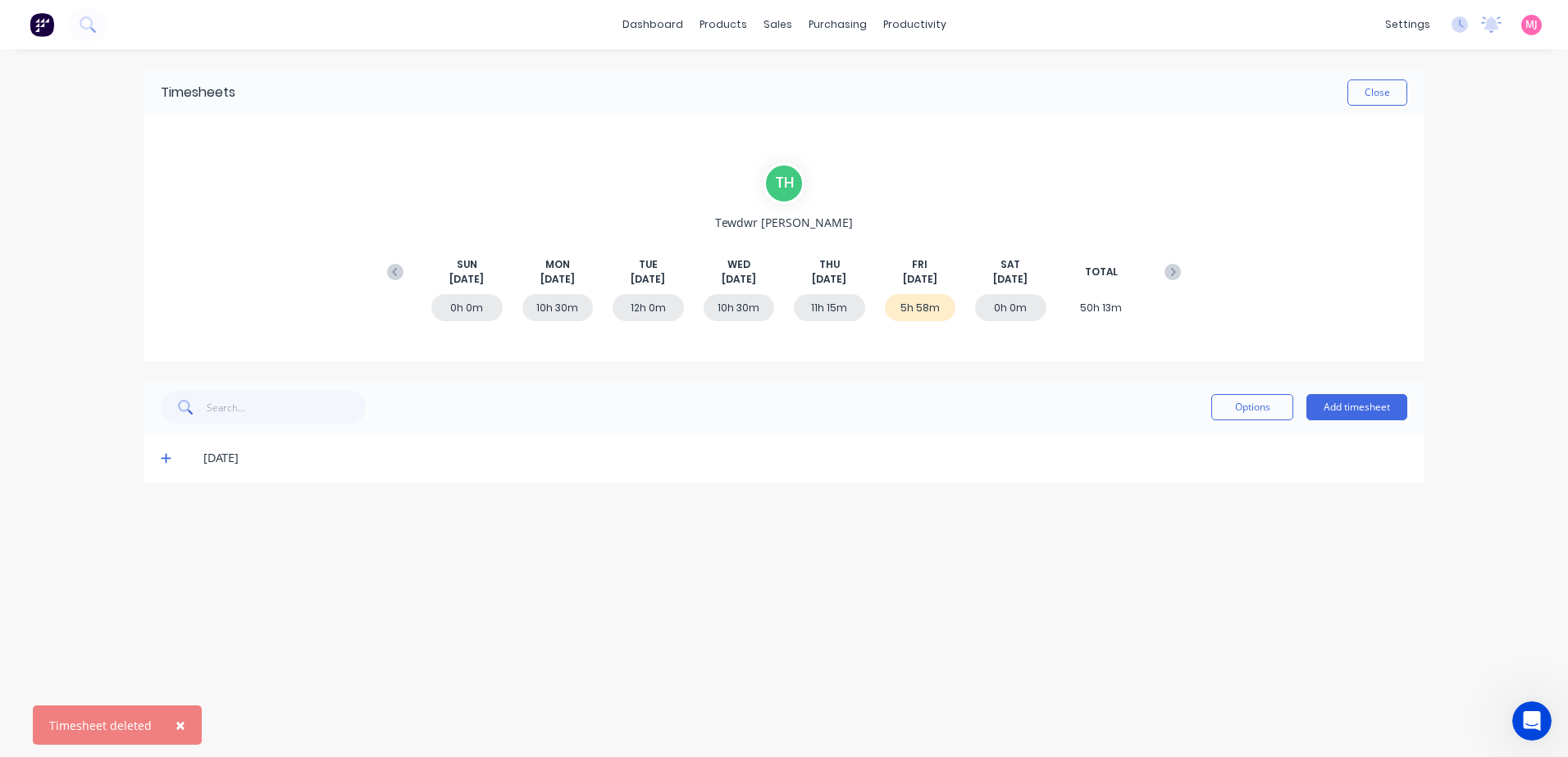
click at [163, 456] on icon at bounding box center [166, 459] width 11 height 12
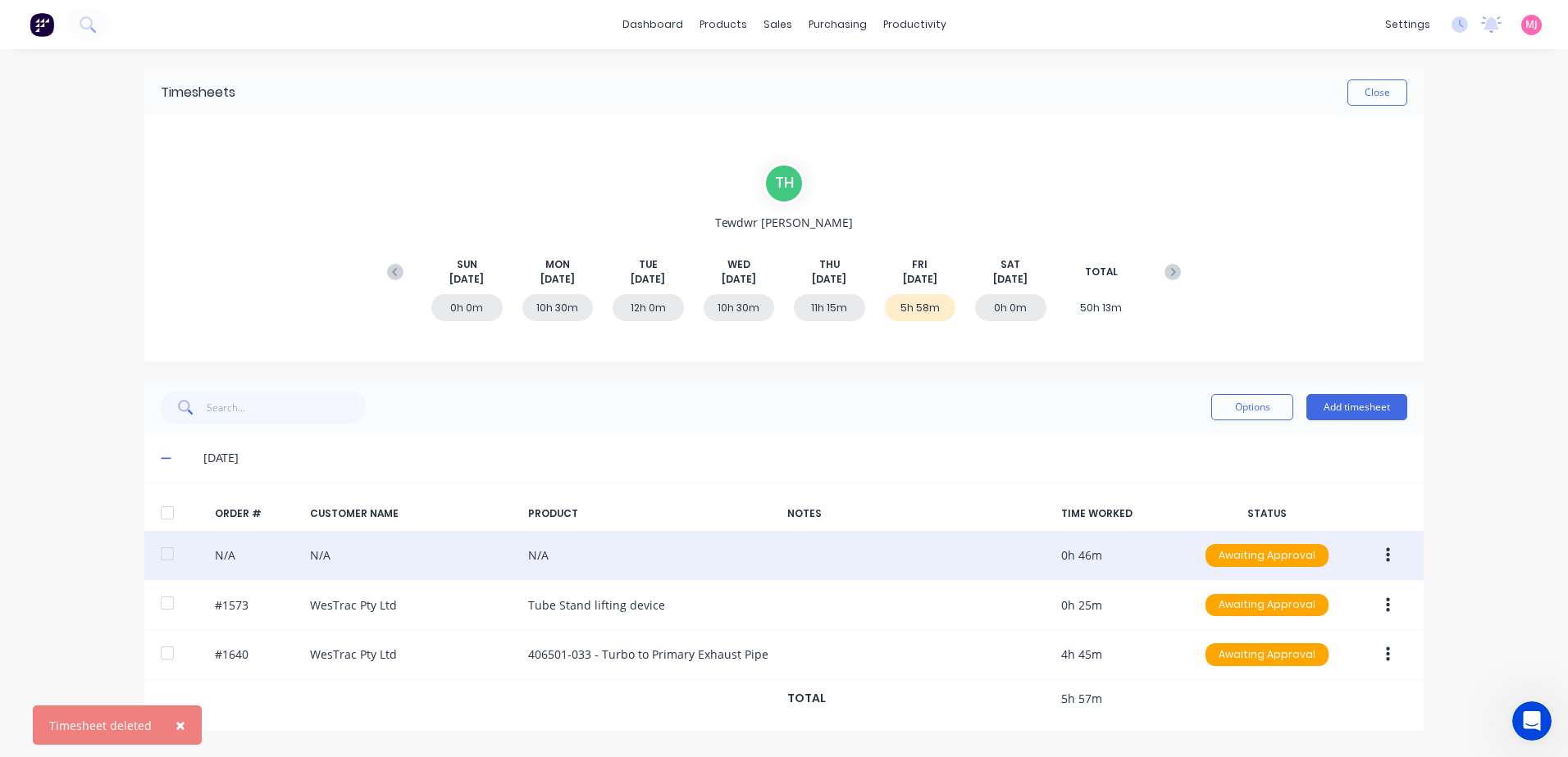
click at [1387, 553] on icon "button" at bounding box center [1388, 556] width 4 height 18
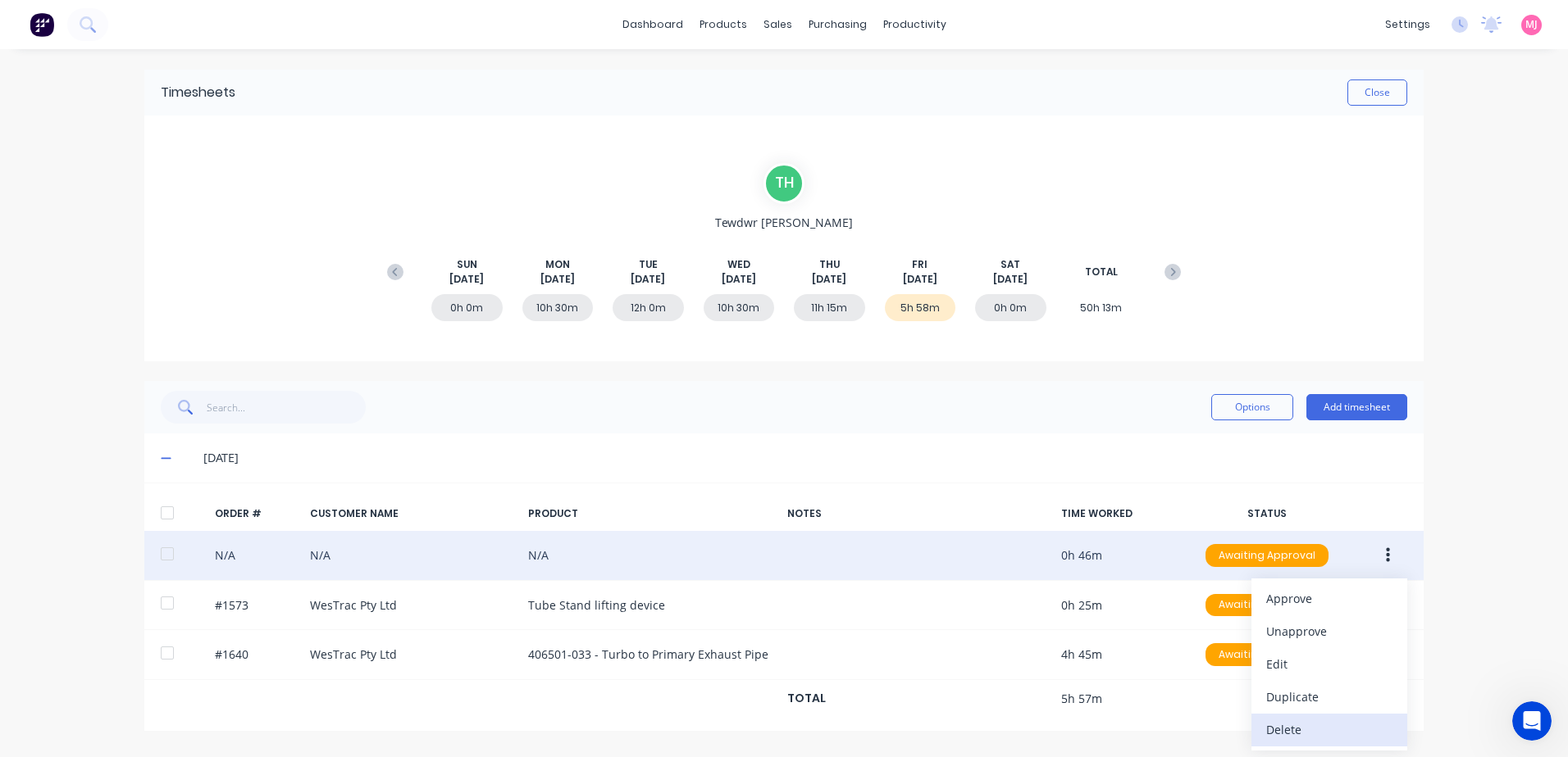
click at [1288, 723] on div "Delete" at bounding box center [1329, 730] width 127 height 24
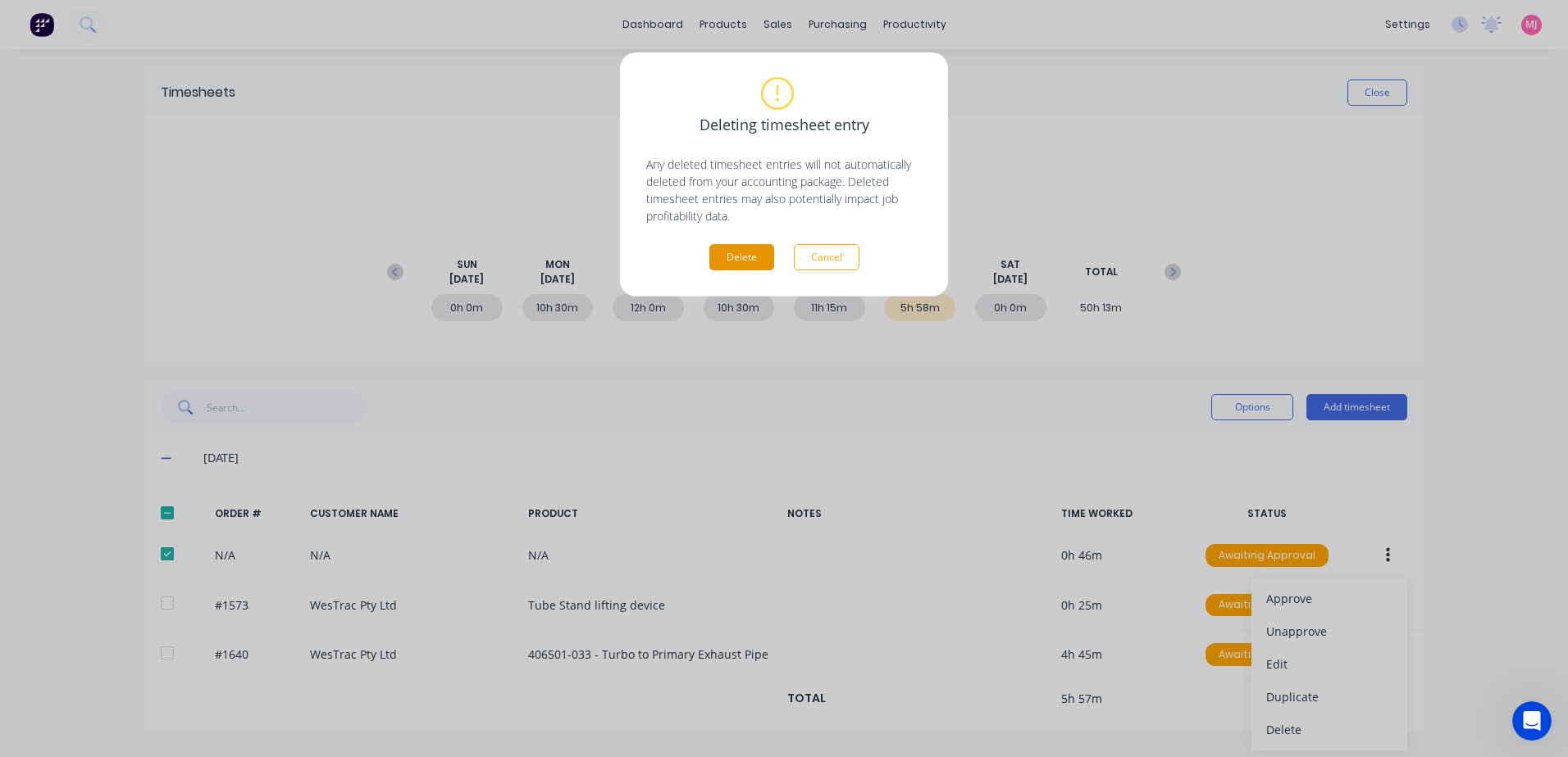
click at [735, 256] on button "Delete" at bounding box center [742, 257] width 65 height 27
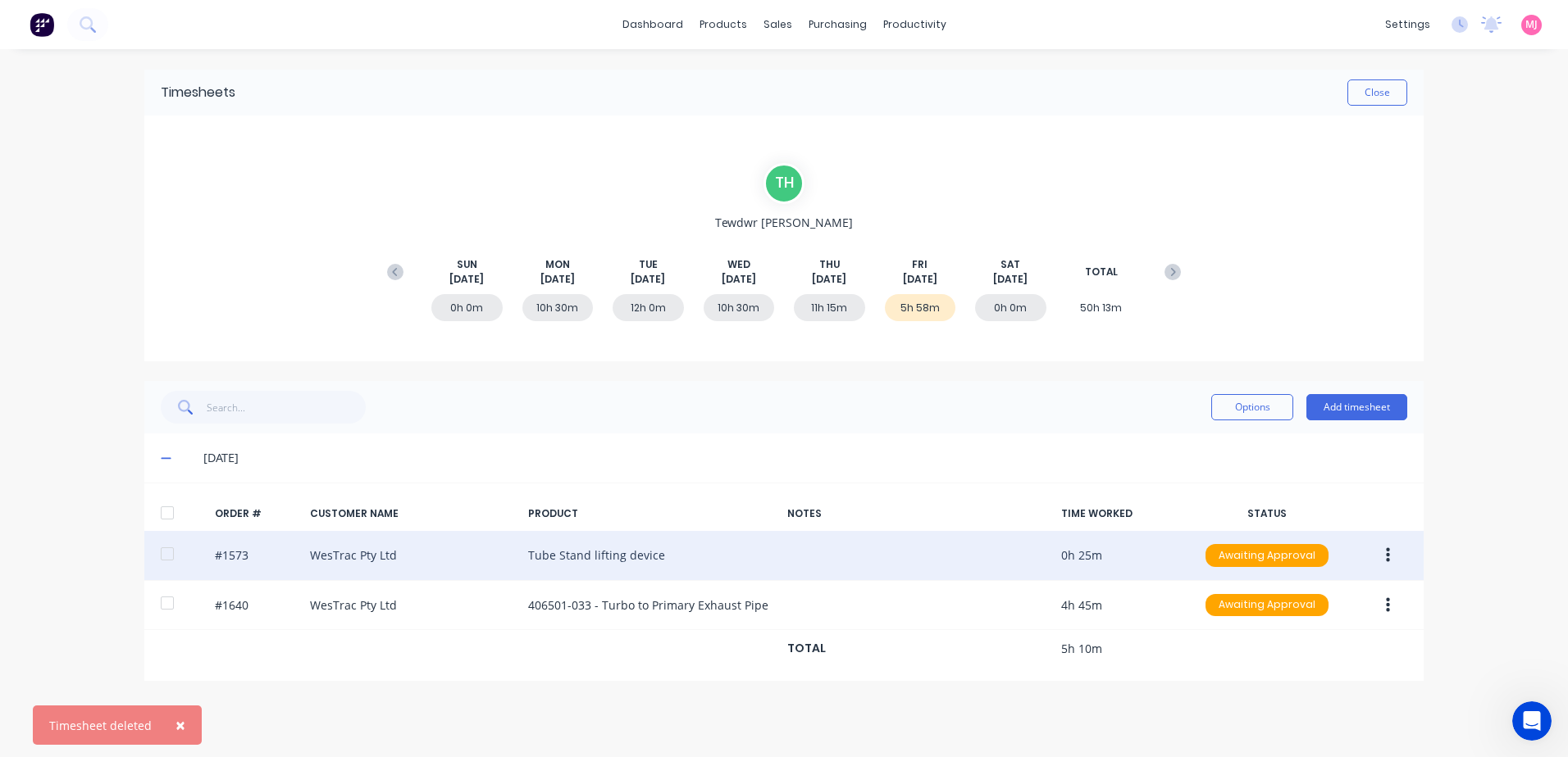
click at [1386, 549] on icon "button" at bounding box center [1388, 556] width 4 height 18
click at [1282, 734] on div "Delete" at bounding box center [1329, 730] width 127 height 24
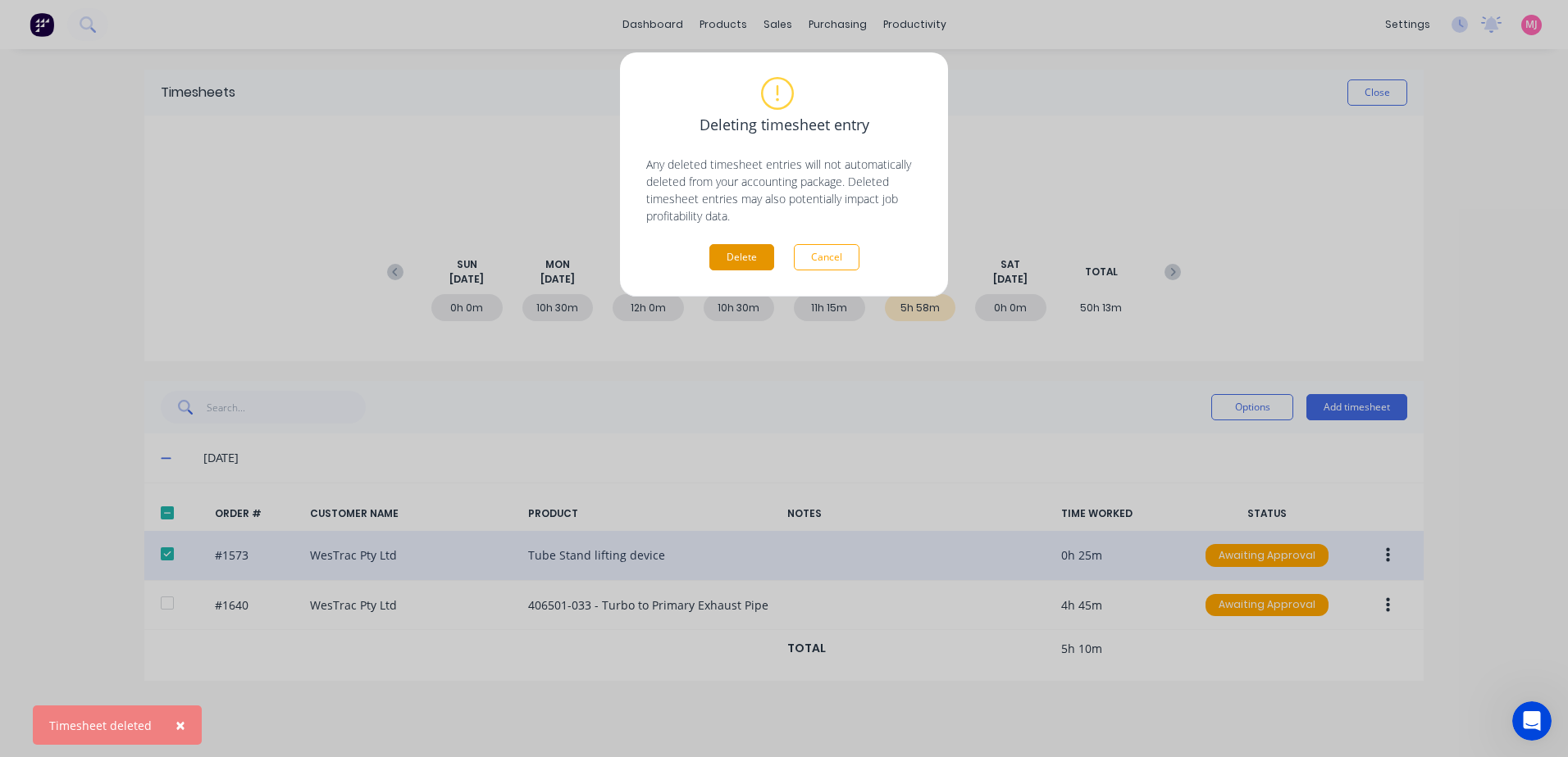
click at [747, 261] on button "Delete" at bounding box center [742, 257] width 65 height 27
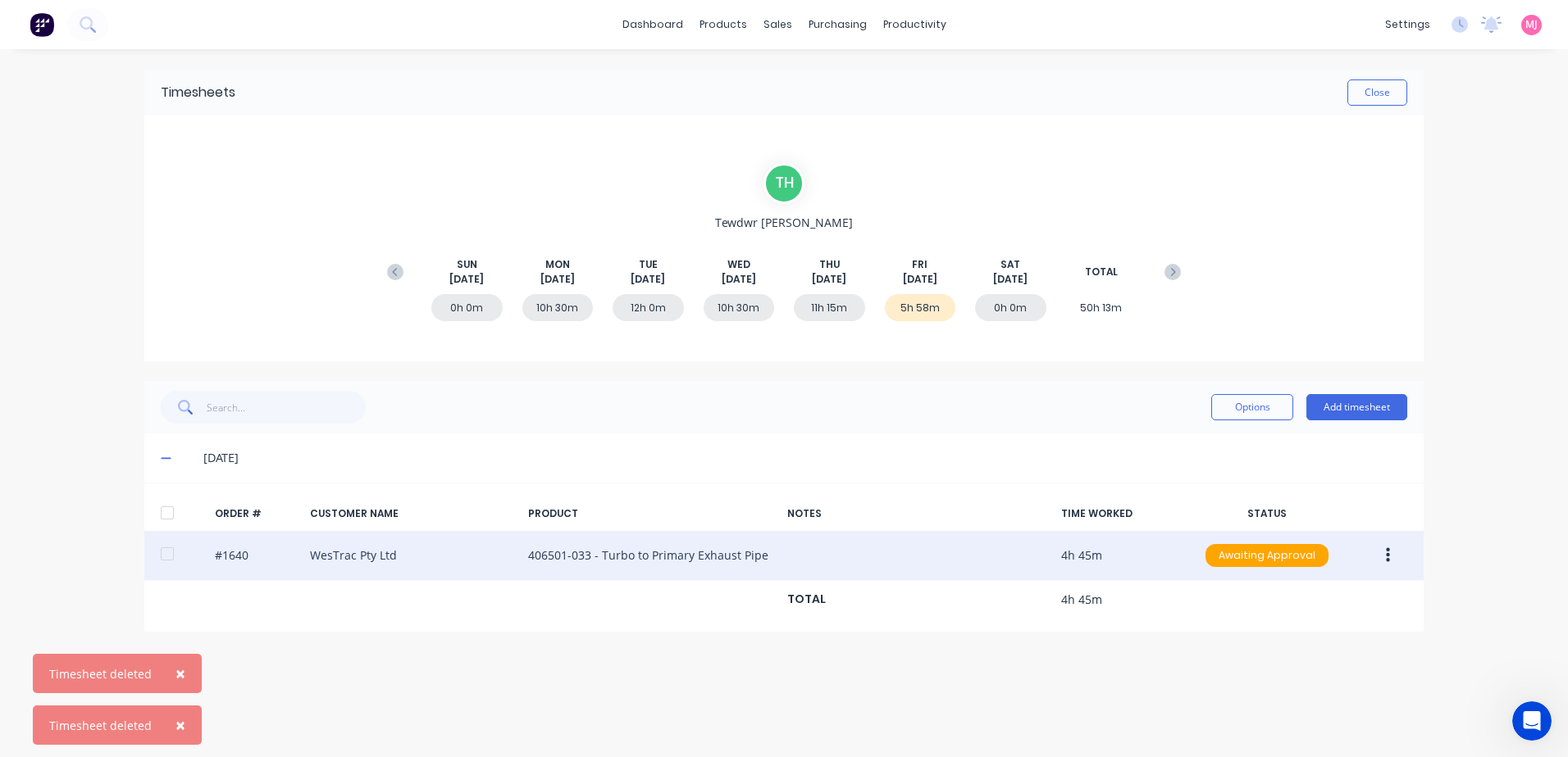
click at [1389, 556] on icon "button" at bounding box center [1388, 556] width 4 height 15
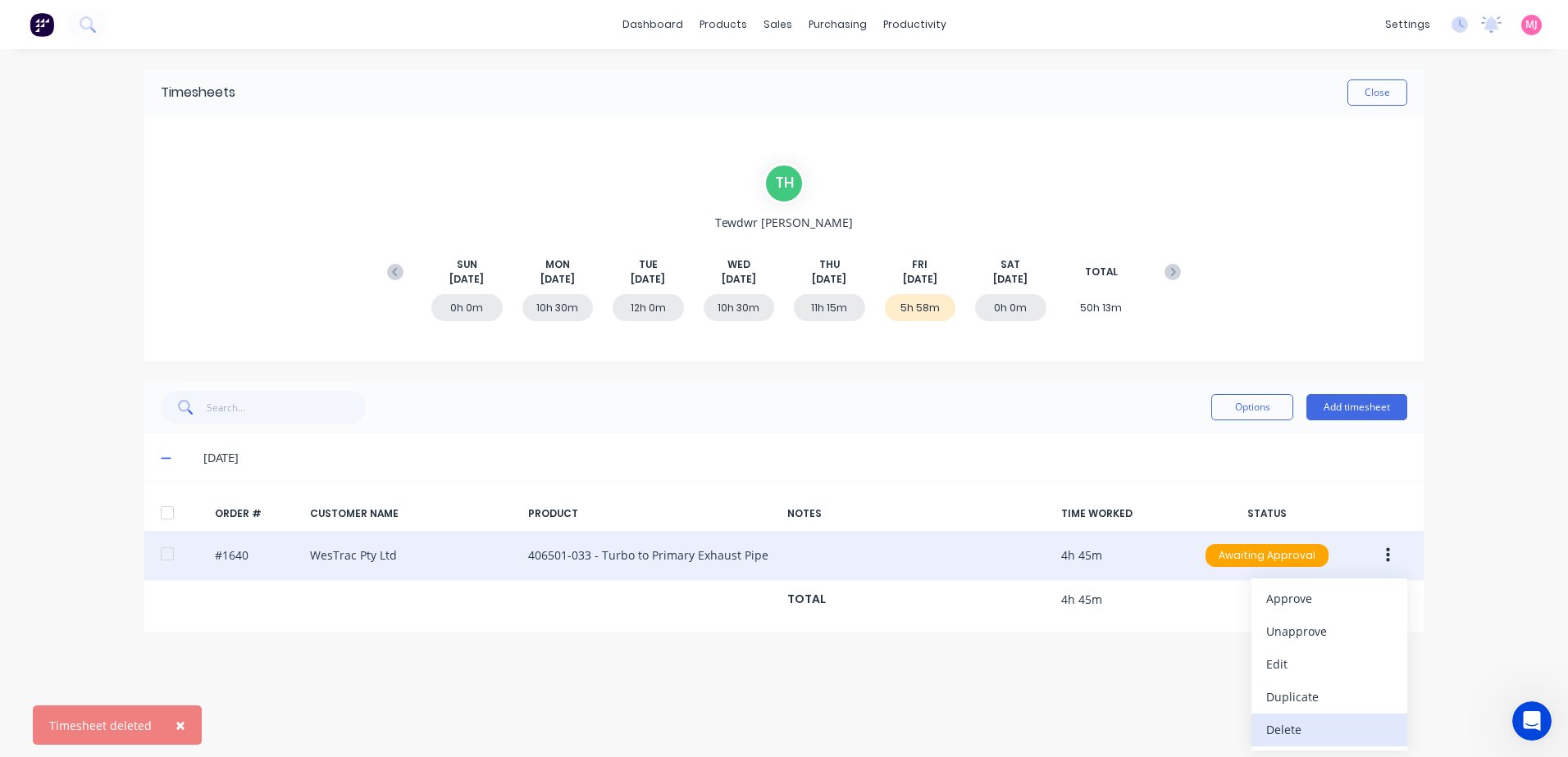
click at [1295, 732] on div "Delete" at bounding box center [1329, 730] width 127 height 24
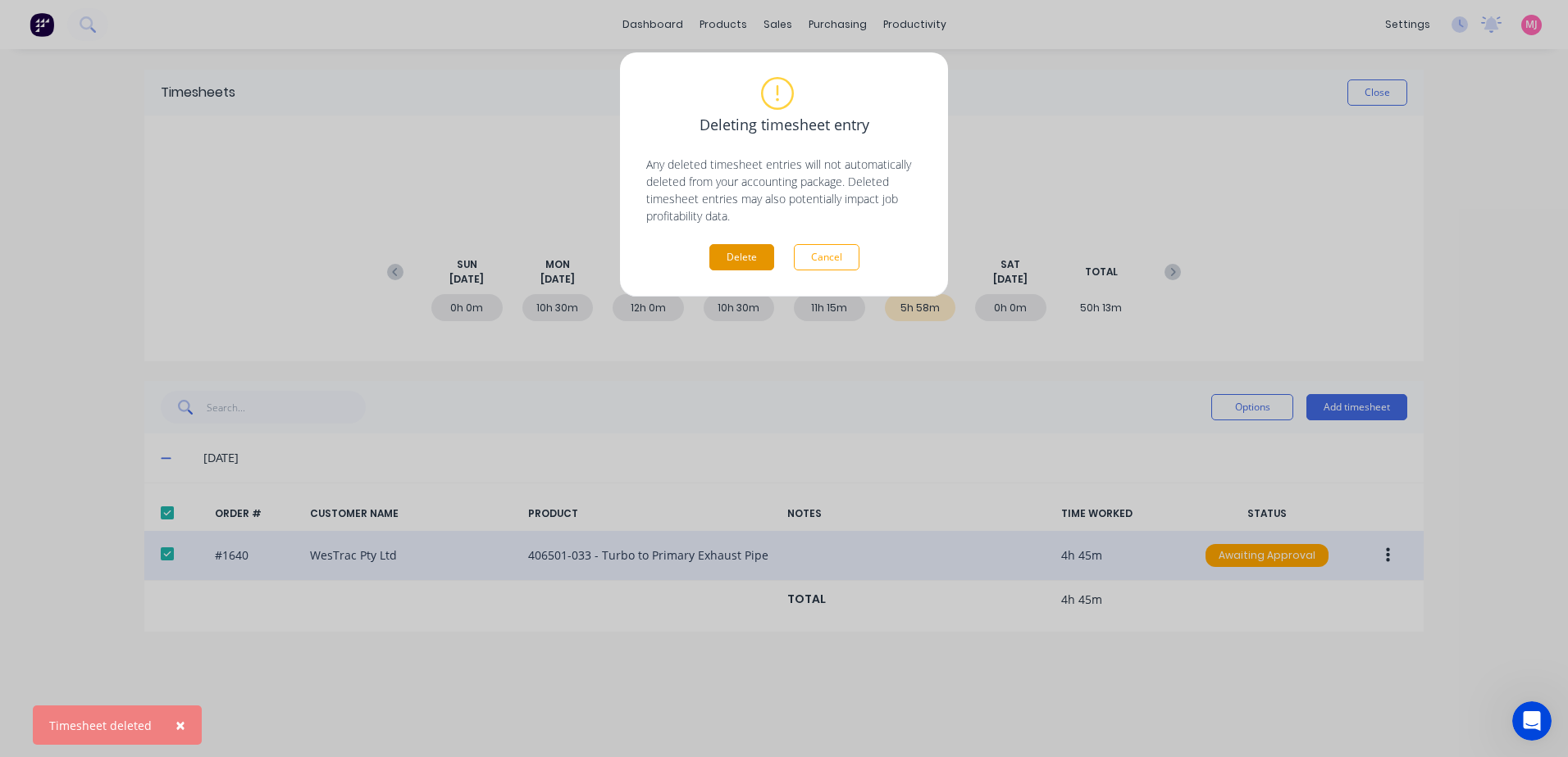
click at [763, 265] on button "Delete" at bounding box center [742, 257] width 65 height 27
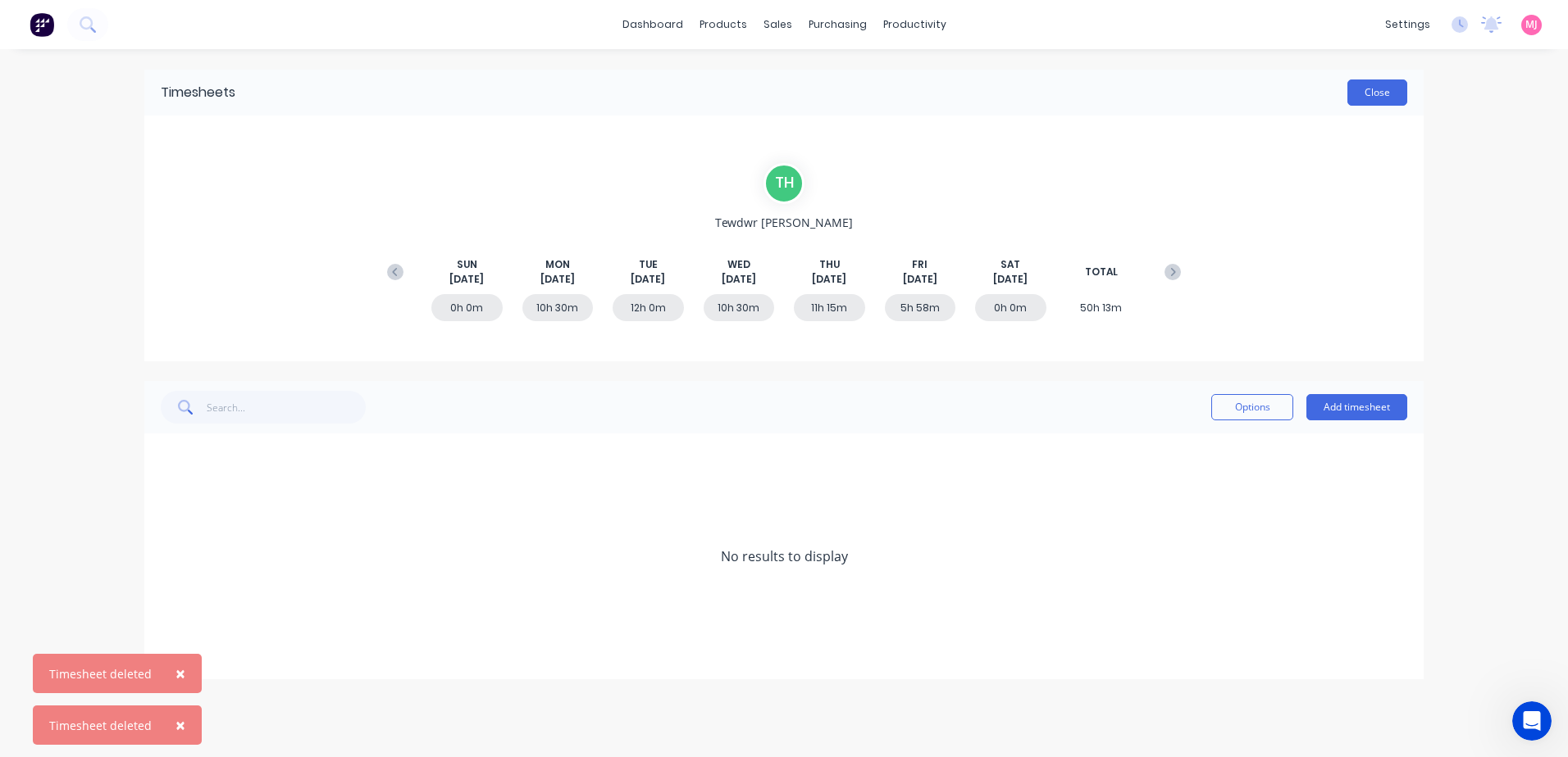
click at [1363, 100] on button "Close" at bounding box center [1377, 92] width 60 height 27
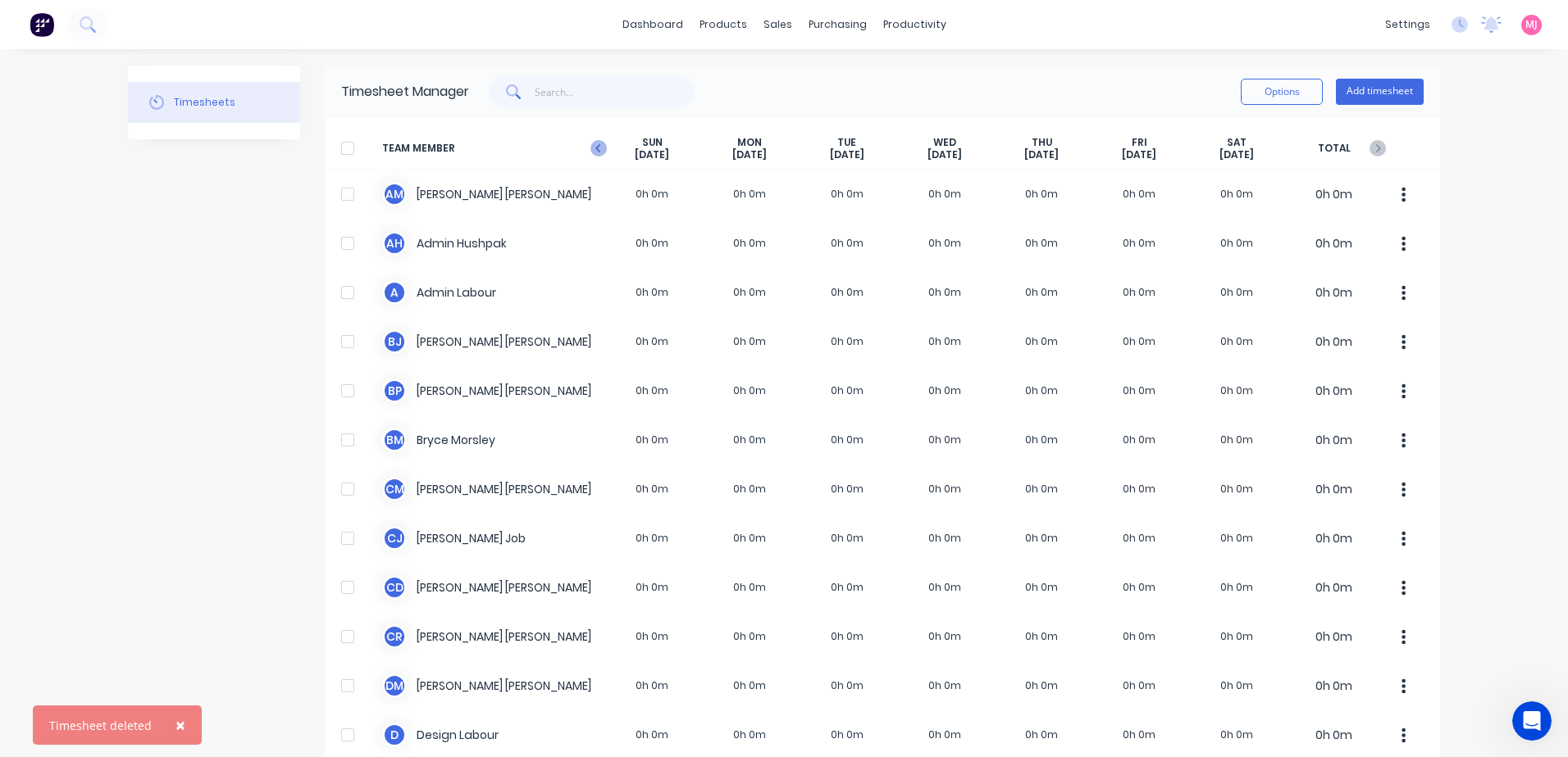
click at [596, 151] on icon "button" at bounding box center [598, 148] width 17 height 17
click at [590, 148] on icon "button" at bounding box center [598, 148] width 17 height 17
click at [813, 24] on div "purchasing" at bounding box center [838, 25] width 75 height 25
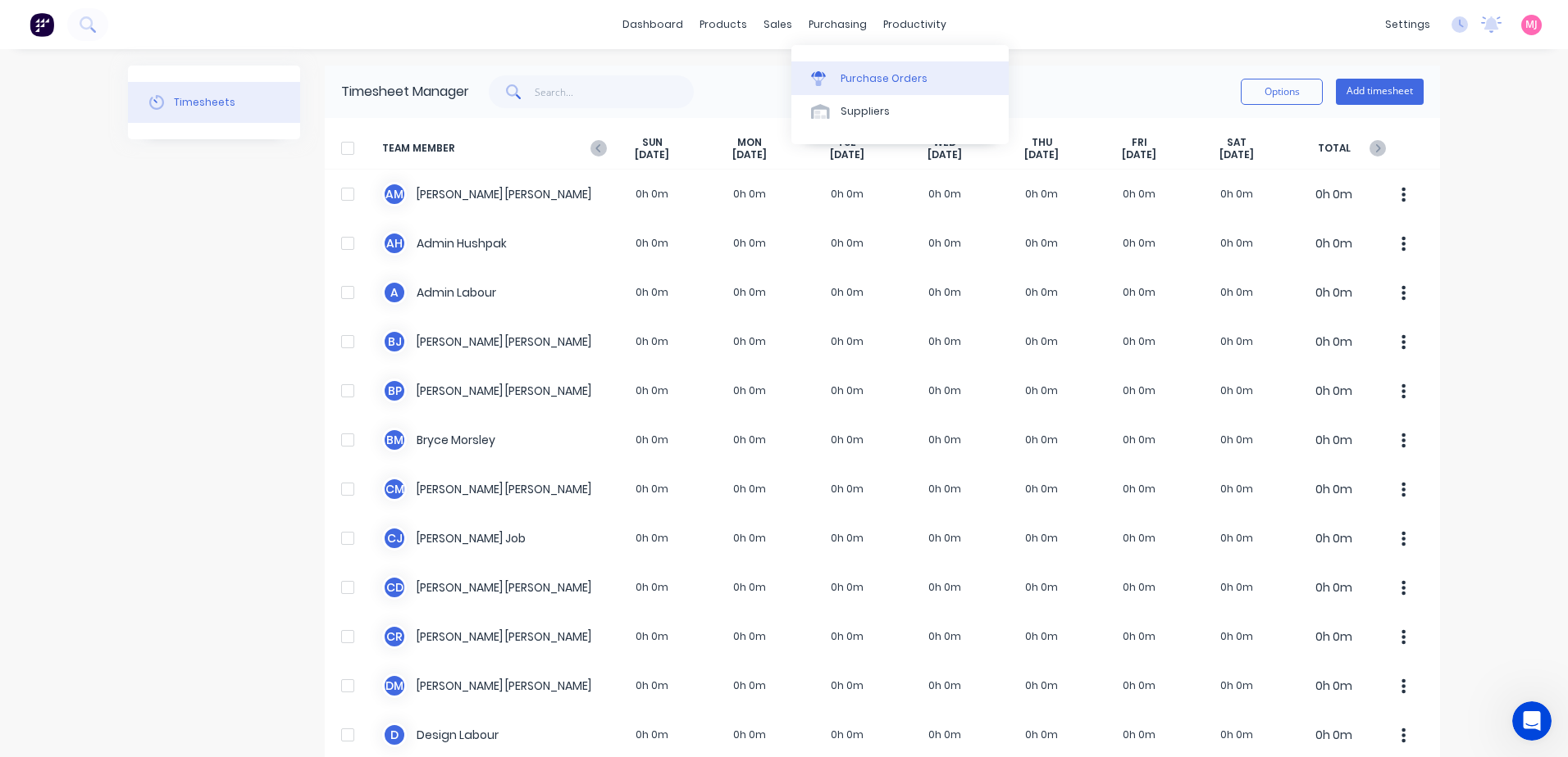
click at [854, 80] on div "Purchase Orders" at bounding box center [884, 79] width 87 height 15
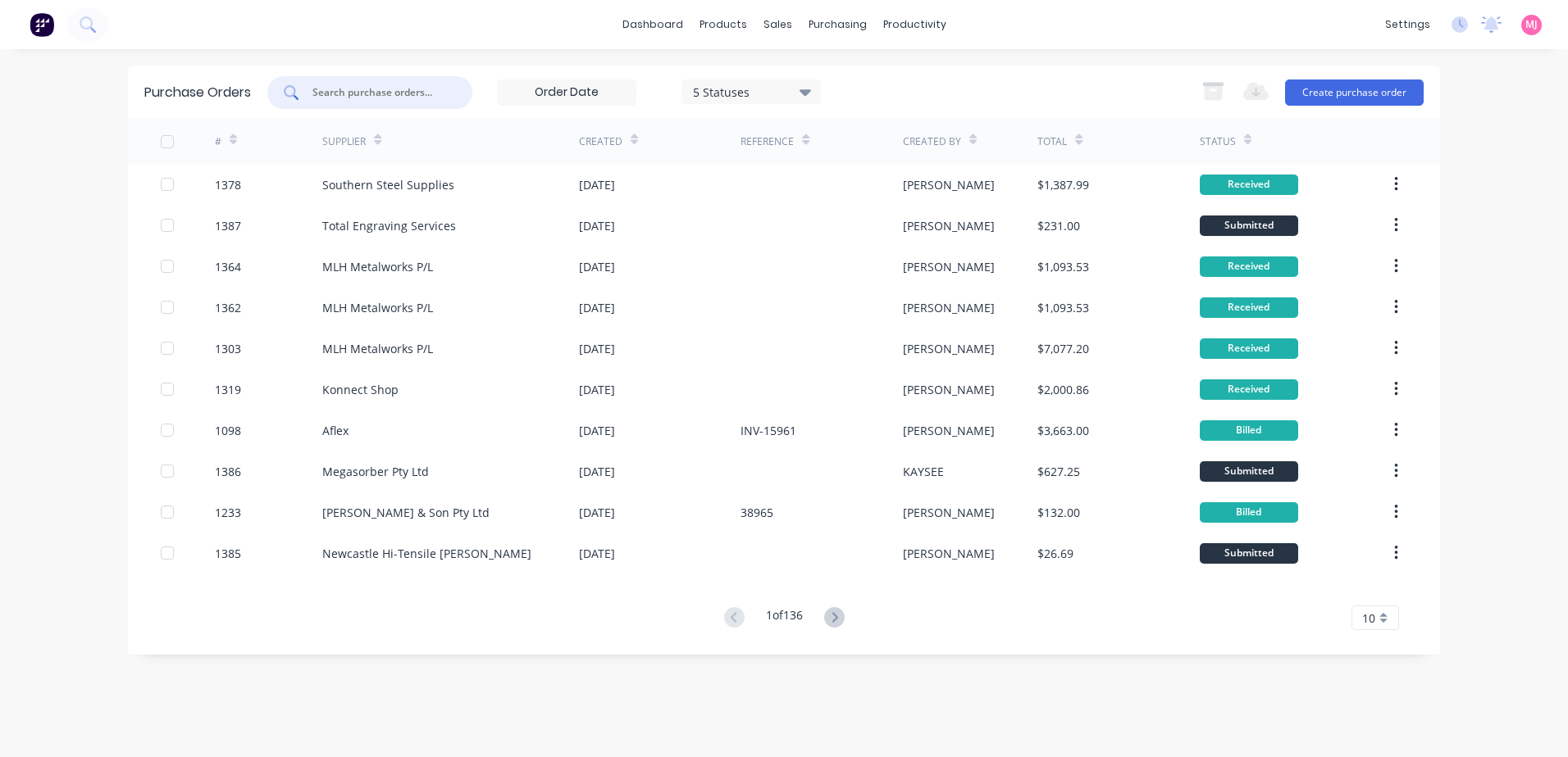
click at [330, 91] on input "text" at bounding box center [378, 92] width 137 height 17
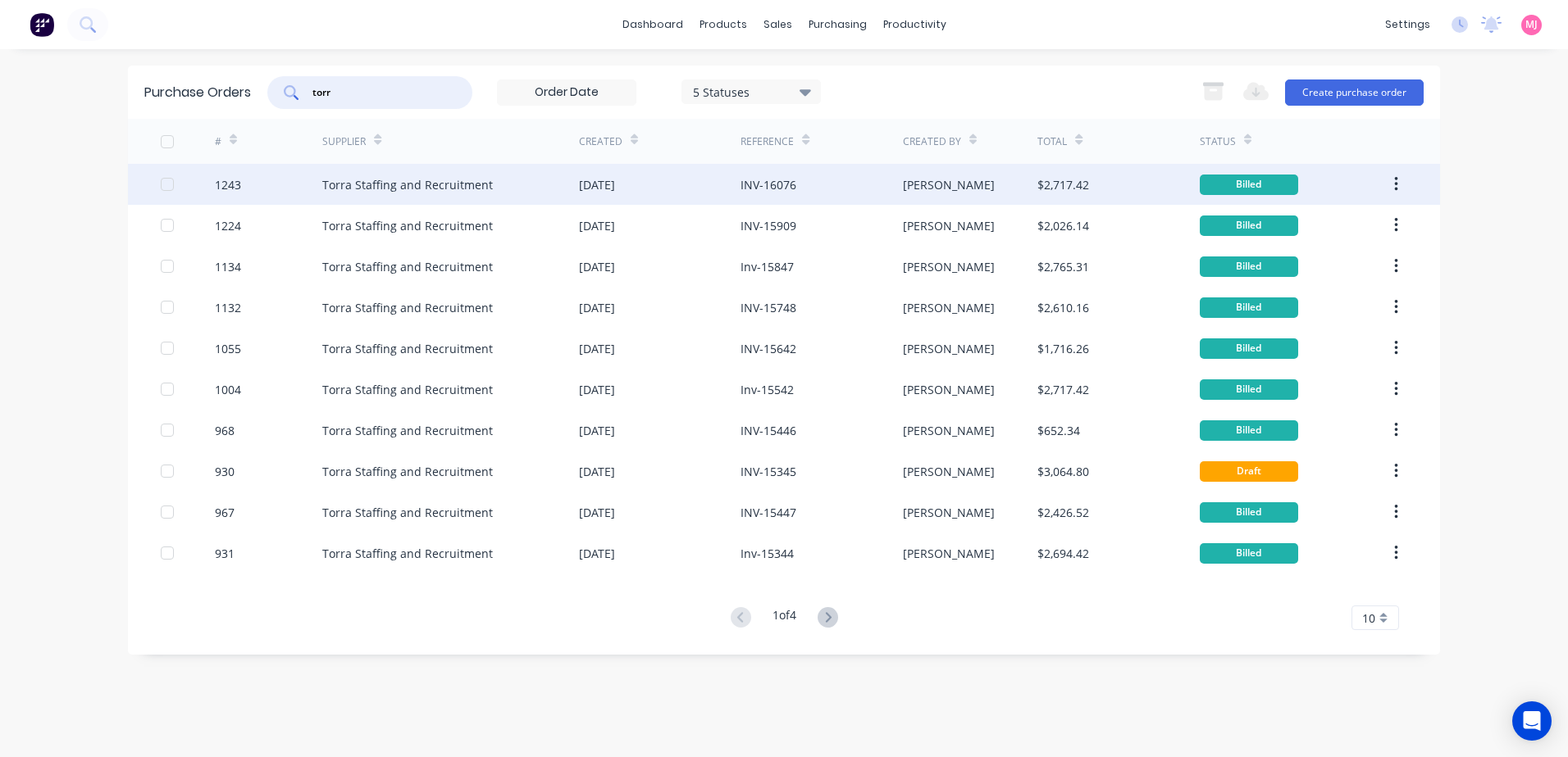
type input "torr"
click at [367, 185] on div "Torra Staffing and Recruitment" at bounding box center [408, 186] width 171 height 18
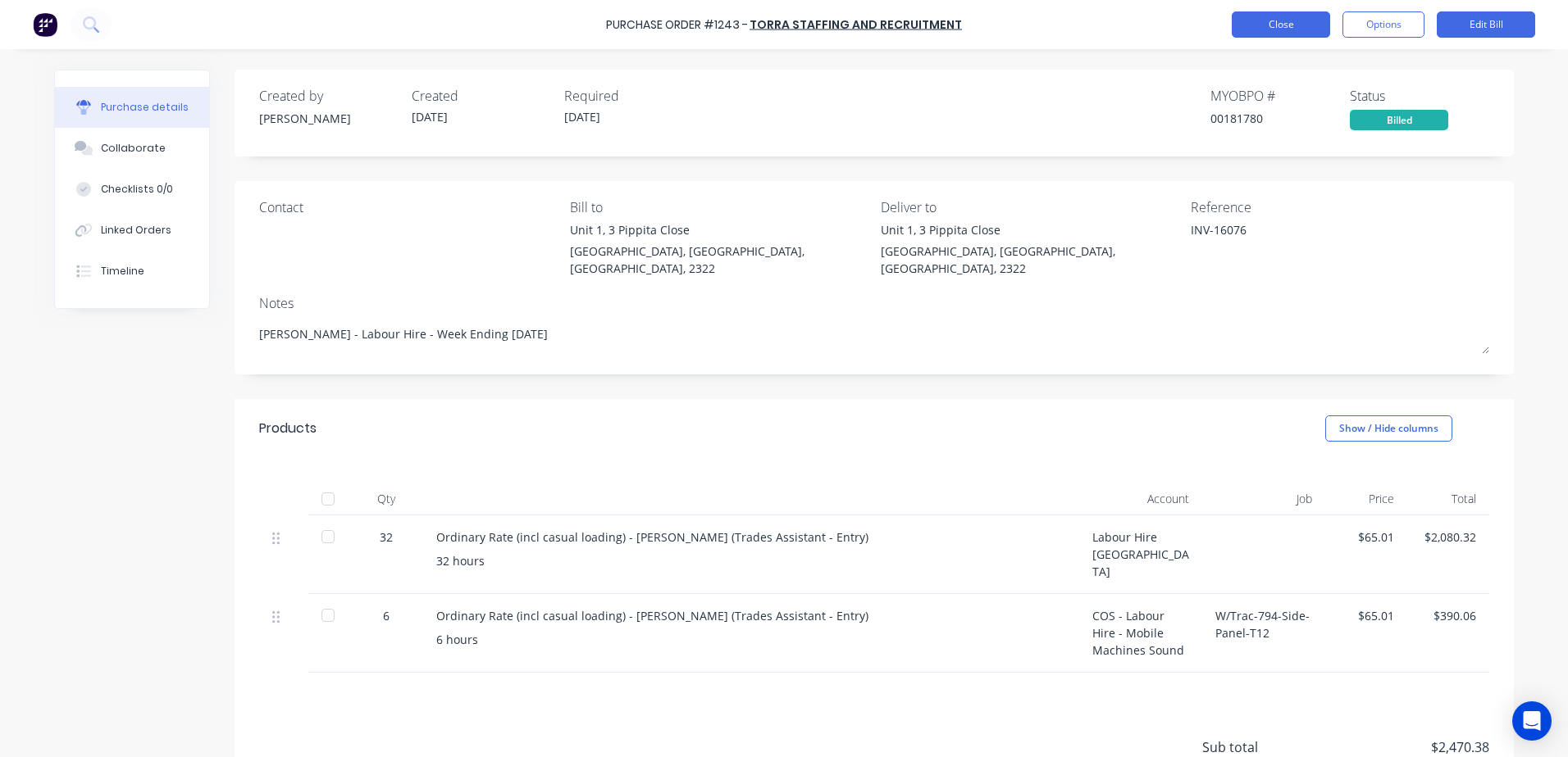
click at [1274, 26] on button "Close" at bounding box center [1281, 25] width 98 height 27
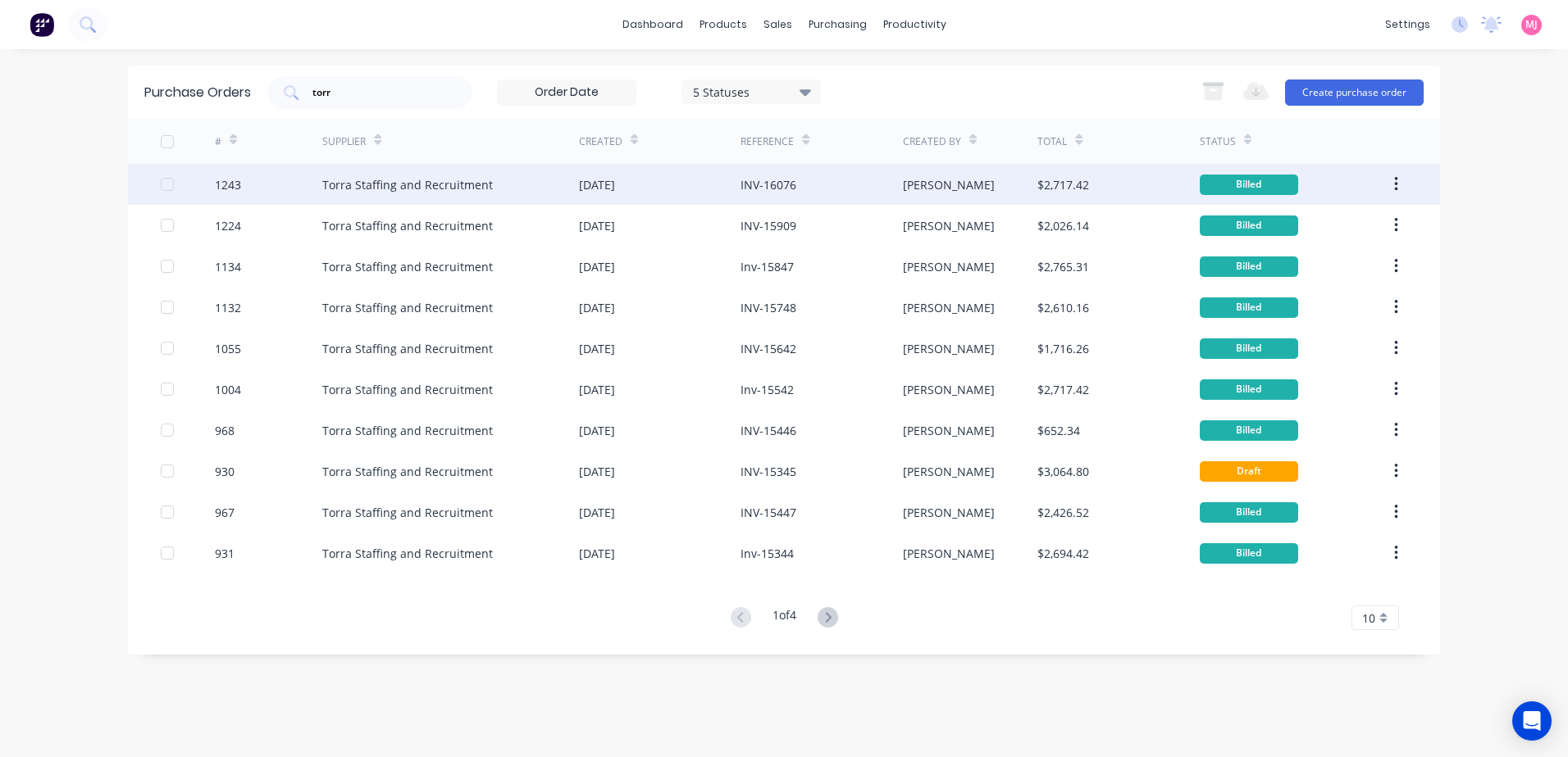
click at [1398, 183] on icon "button" at bounding box center [1396, 185] width 4 height 18
click at [1308, 265] on div "Duplicate" at bounding box center [1338, 260] width 127 height 24
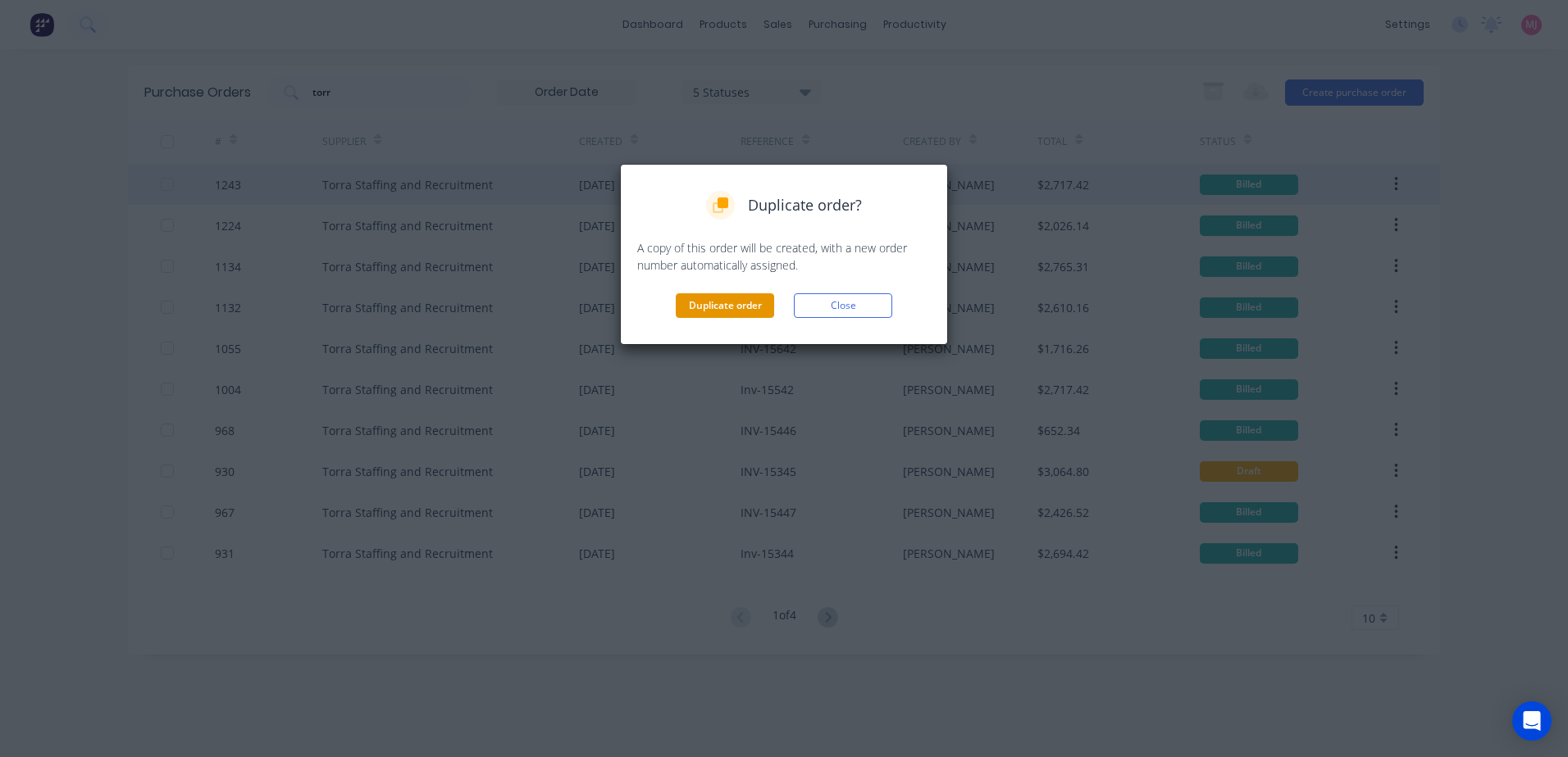
click at [699, 305] on button "Duplicate order" at bounding box center [725, 305] width 98 height 25
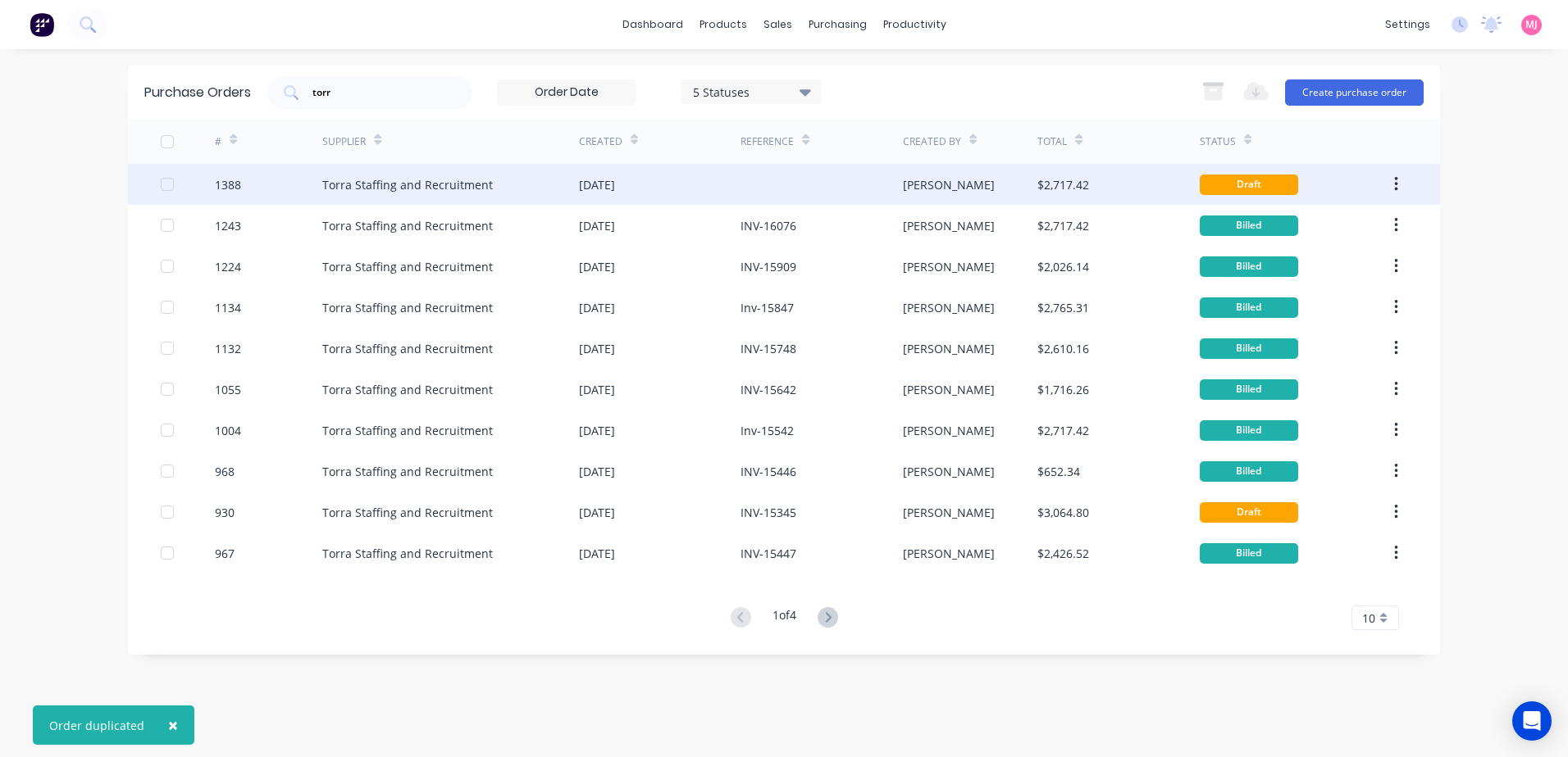
click at [349, 184] on div "Torra Staffing and Recruitment" at bounding box center [408, 186] width 171 height 18
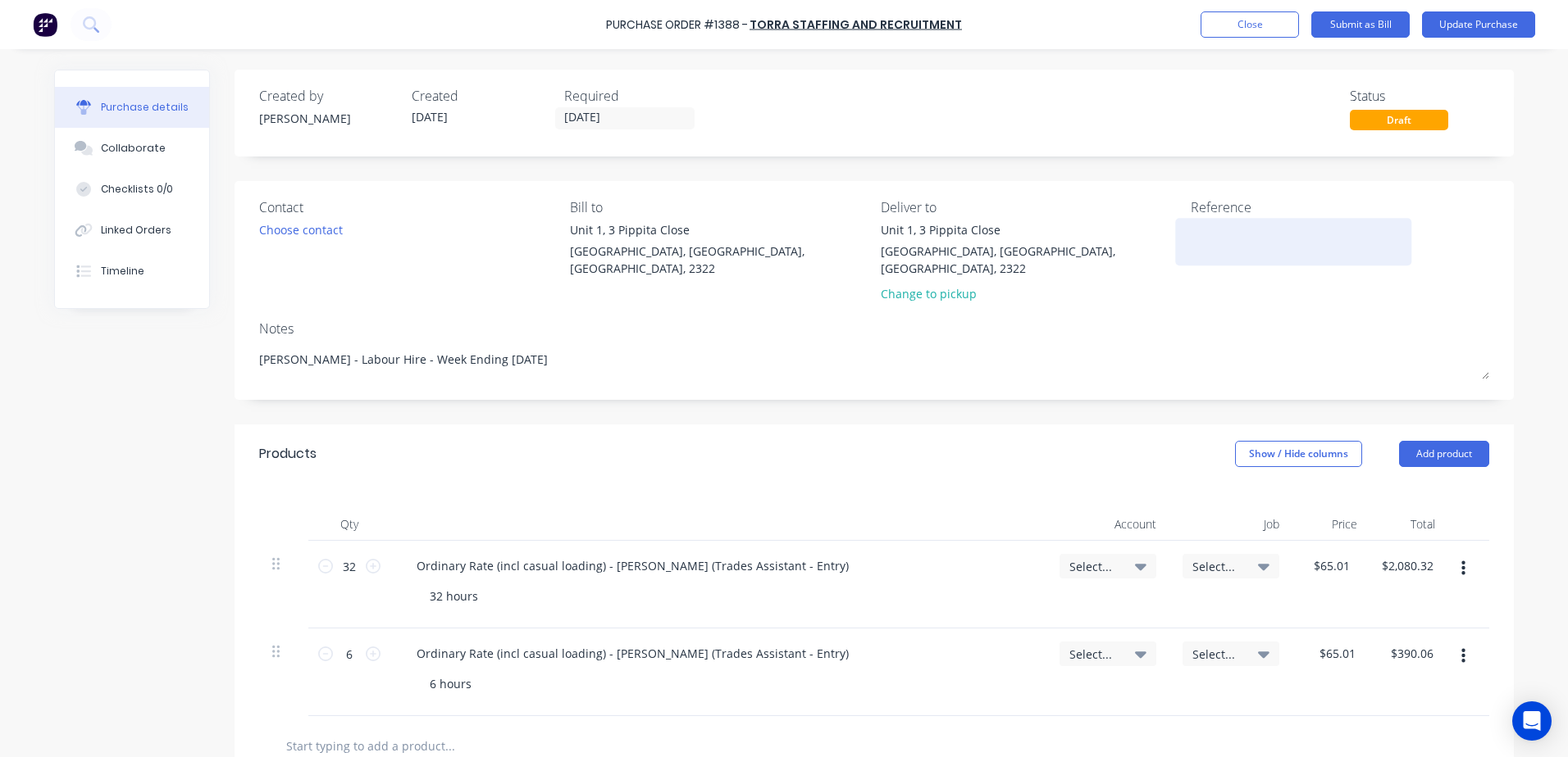
click at [1215, 237] on textarea at bounding box center [1293, 240] width 205 height 37
type textarea "x"
click at [1243, 250] on textarea at bounding box center [1293, 240] width 205 height 37
type textarea "INV-16159"
type textarea "x"
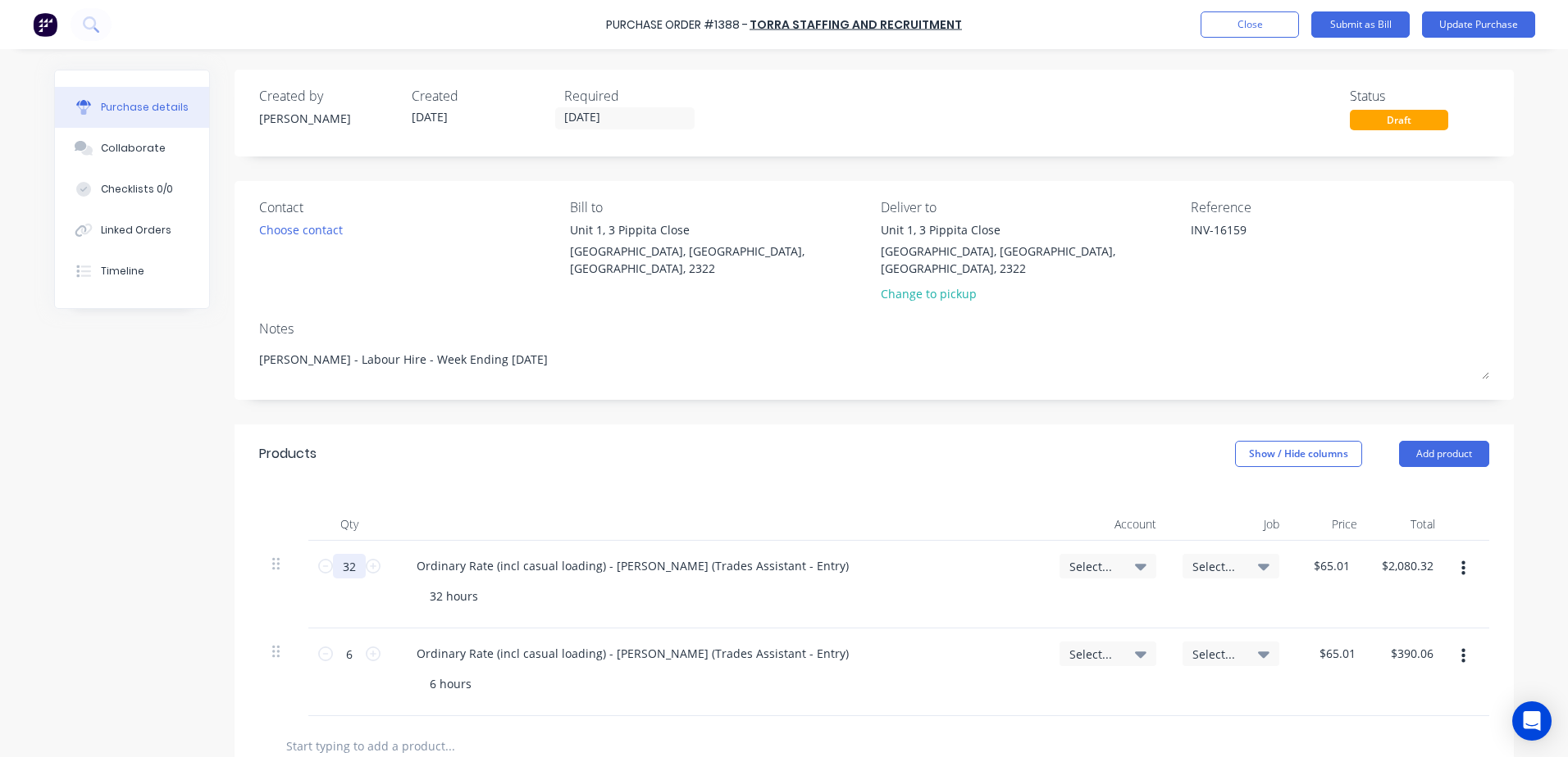
type textarea "INV-16159"
click at [353, 554] on input "32" at bounding box center [349, 566] width 32 height 25
type textarea "x"
type input "8"
type input "$520.08"
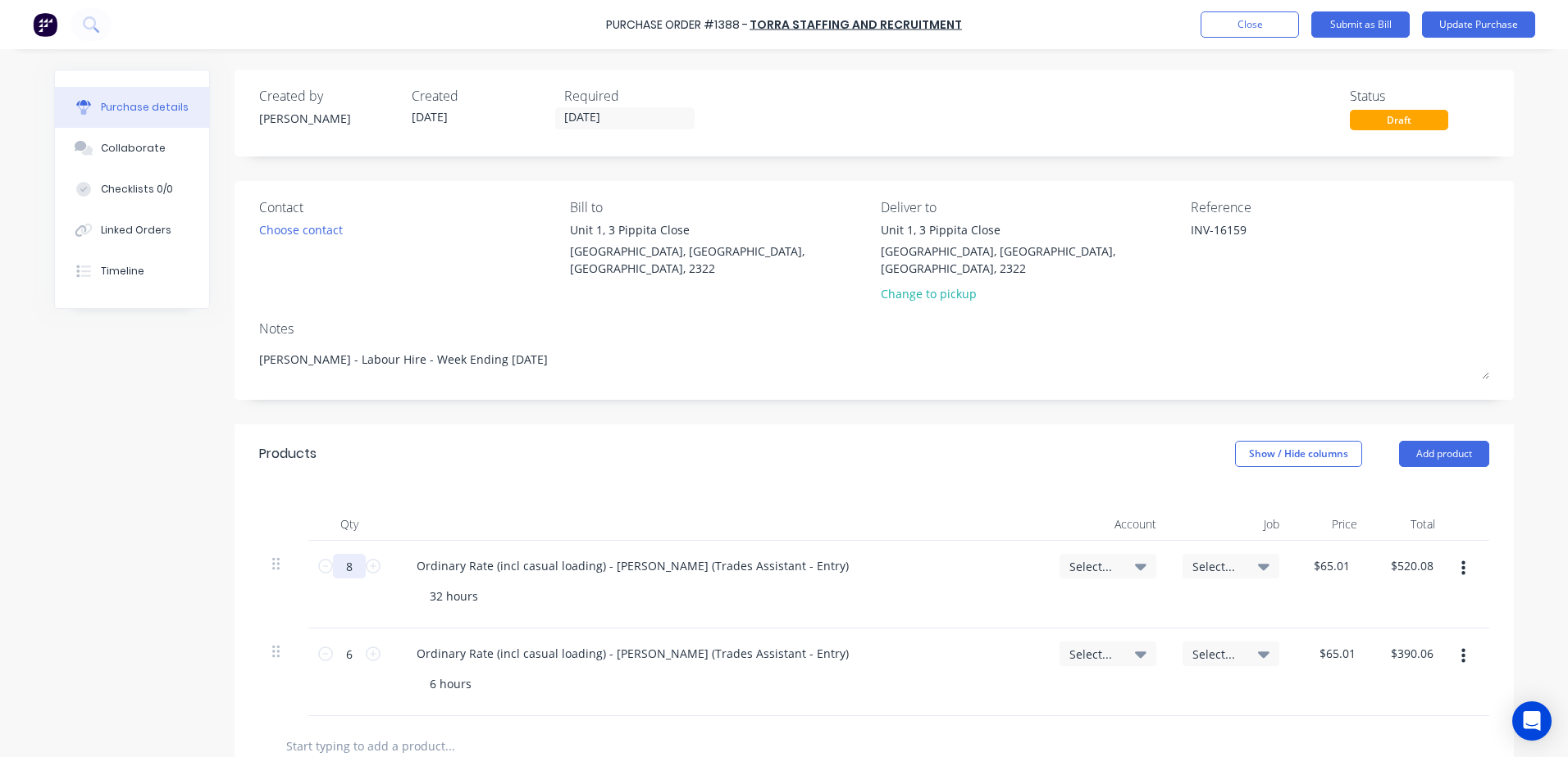
type textarea "x"
type input "8"
click at [433, 584] on div "32 hours" at bounding box center [454, 596] width 75 height 24
type textarea "x"
drag, startPoint x: 435, startPoint y: 581, endPoint x: 426, endPoint y: 578, distance: 9.5
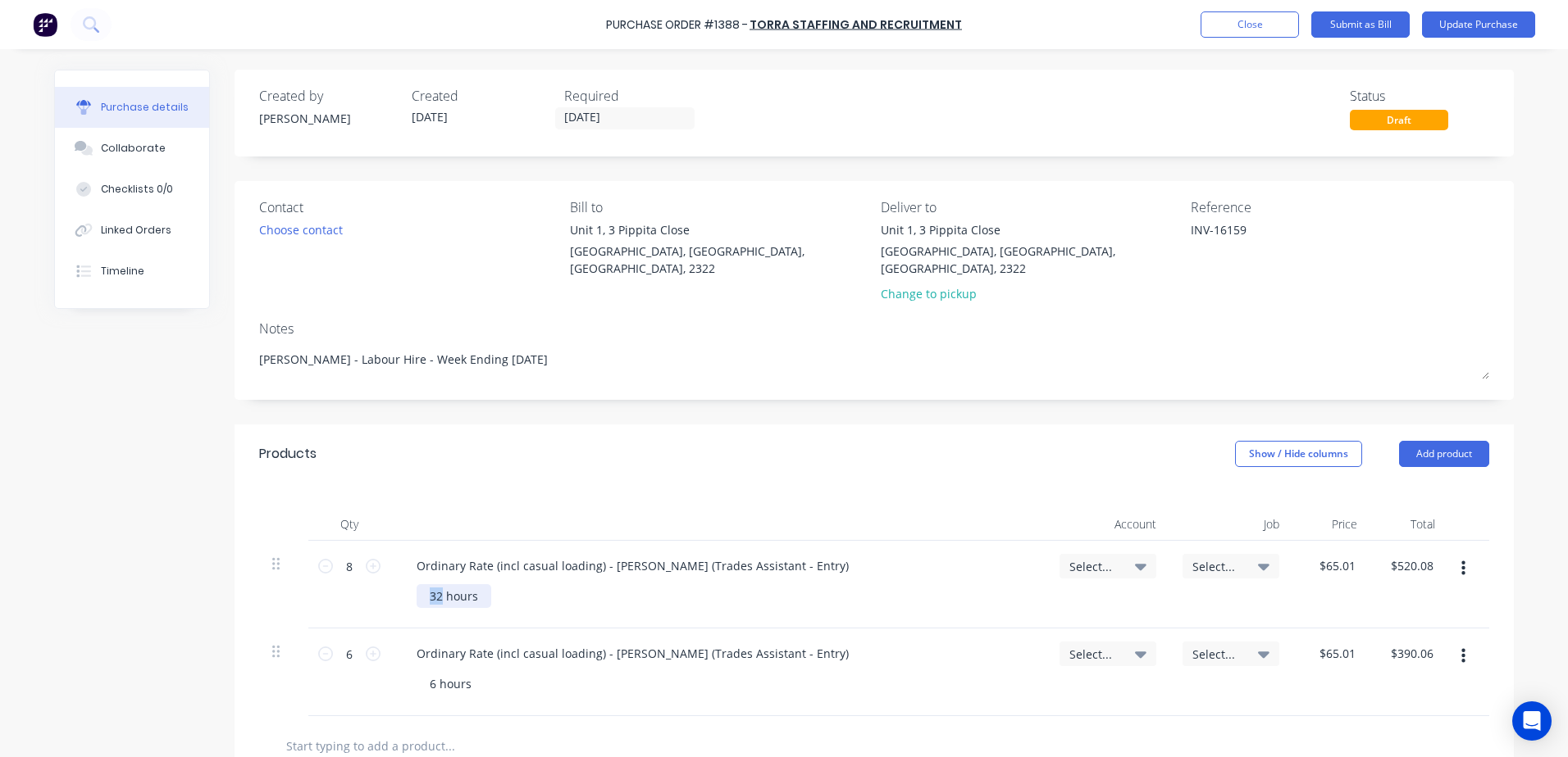
click at [426, 584] on div "32 hours" at bounding box center [454, 596] width 75 height 24
click at [1147, 554] on div "Select..." at bounding box center [1108, 566] width 97 height 25
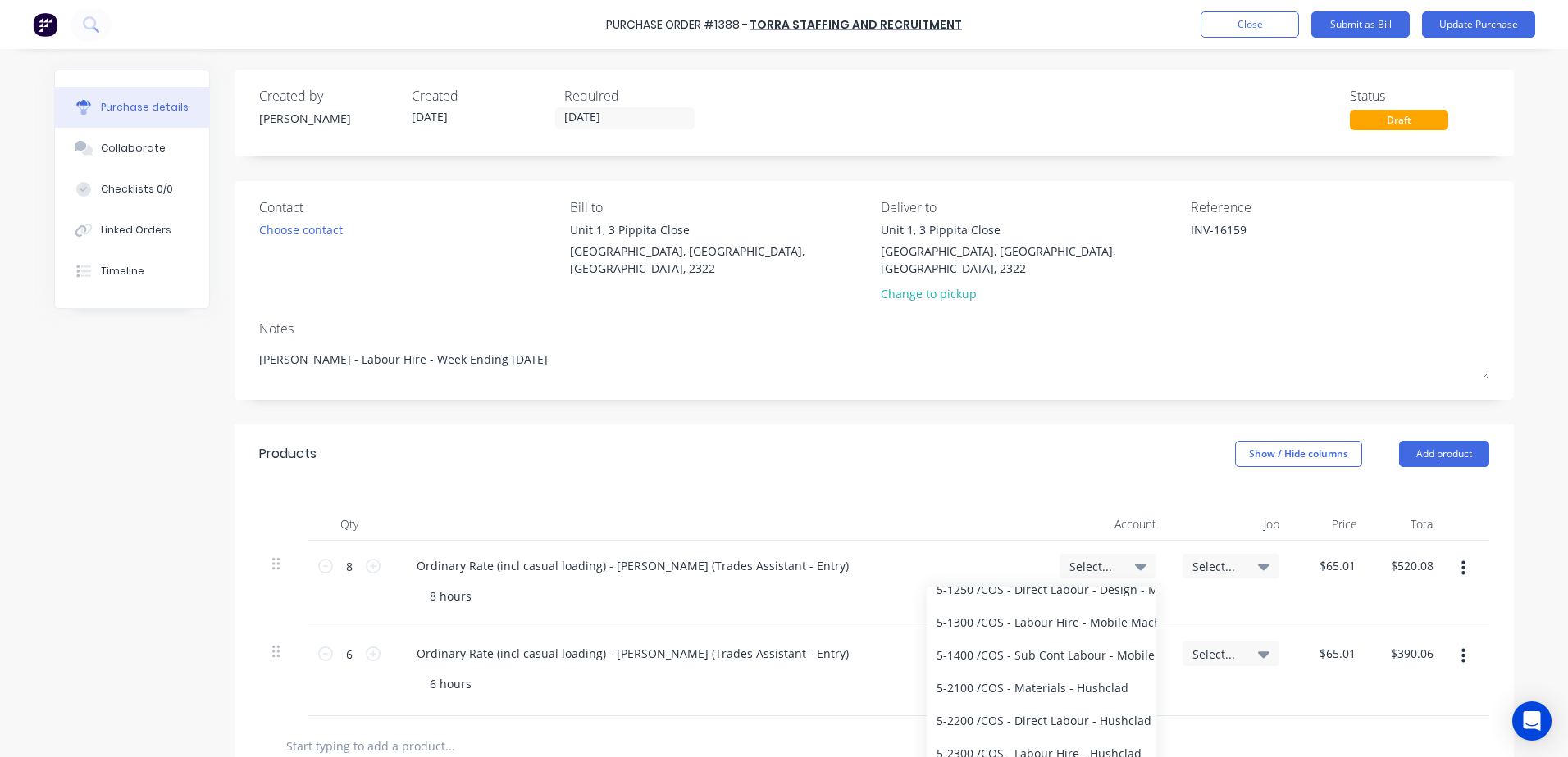
scroll to position [3345, 0]
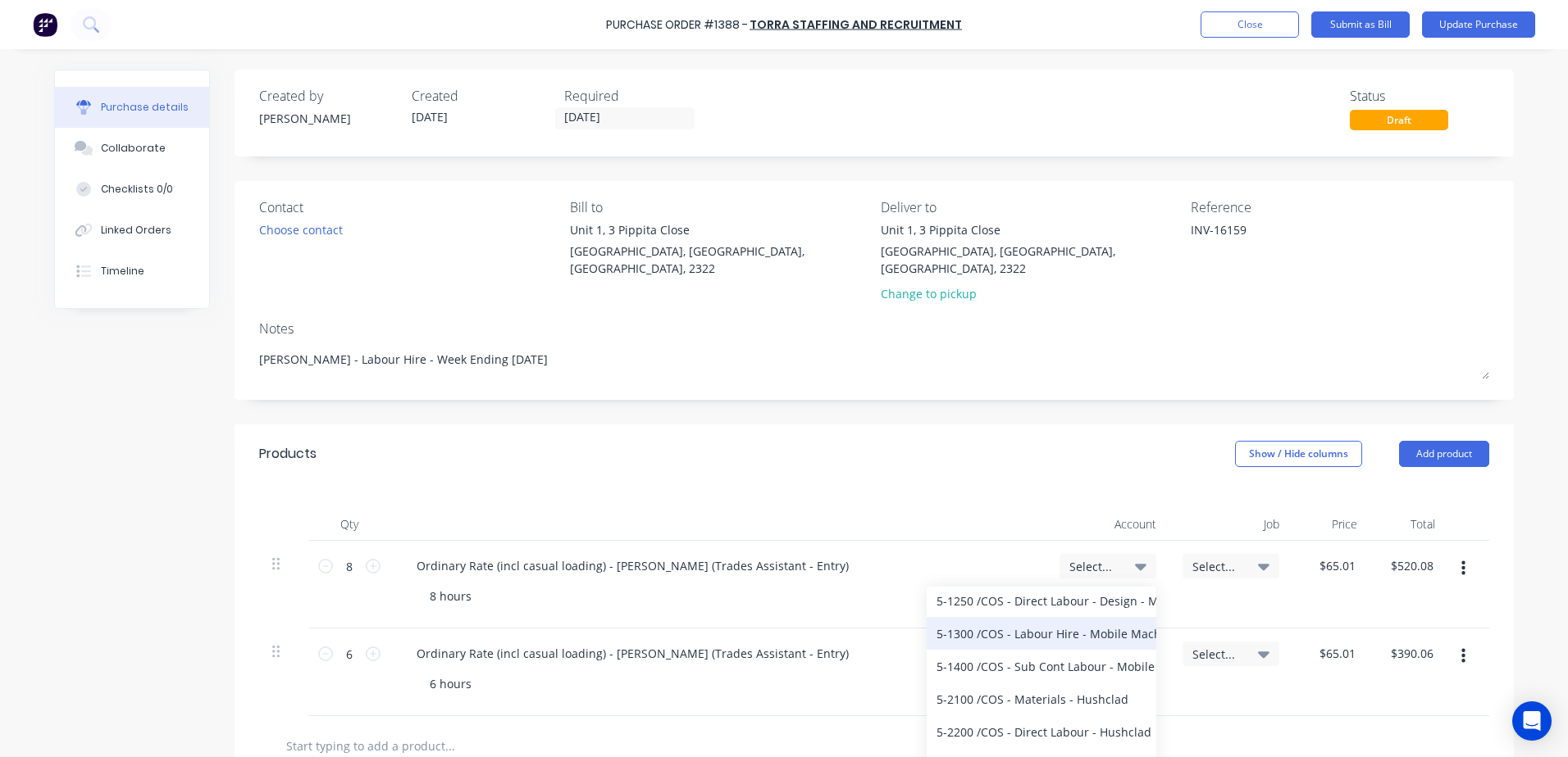
click at [1044, 619] on div "5-1300 / COS - Labour Hire - Mobile Machines Sound" at bounding box center [1041, 633] width 230 height 32
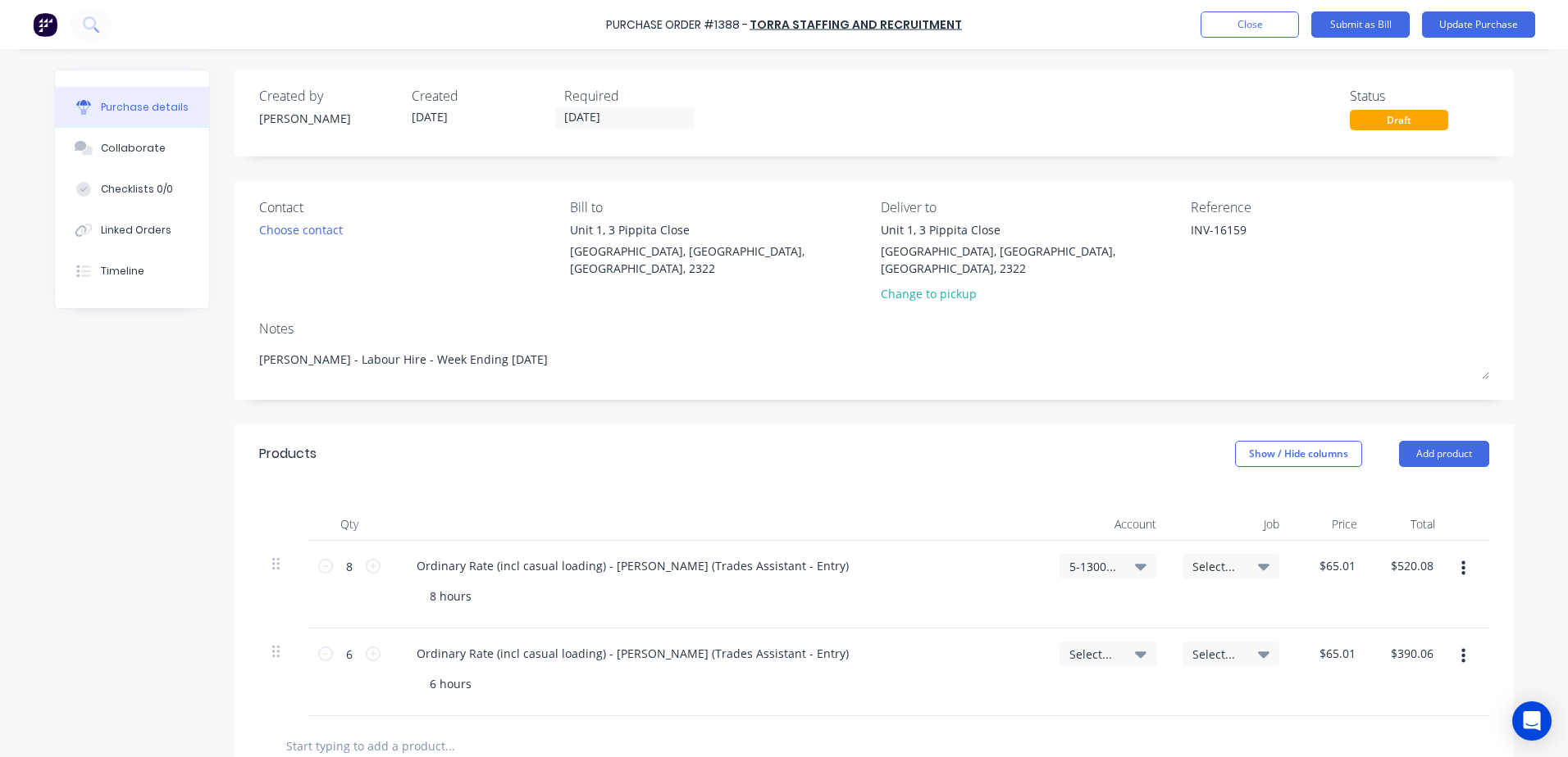
click at [1237, 559] on div "Select..." at bounding box center [1231, 566] width 77 height 15
type textarea "x"
click at [1097, 603] on input at bounding box center [1177, 615] width 168 height 32
type input "1634"
click at [1163, 672] on div "1634 / W/Trac-794-Side-Panel-T12" at bounding box center [1165, 687] width 230 height 32
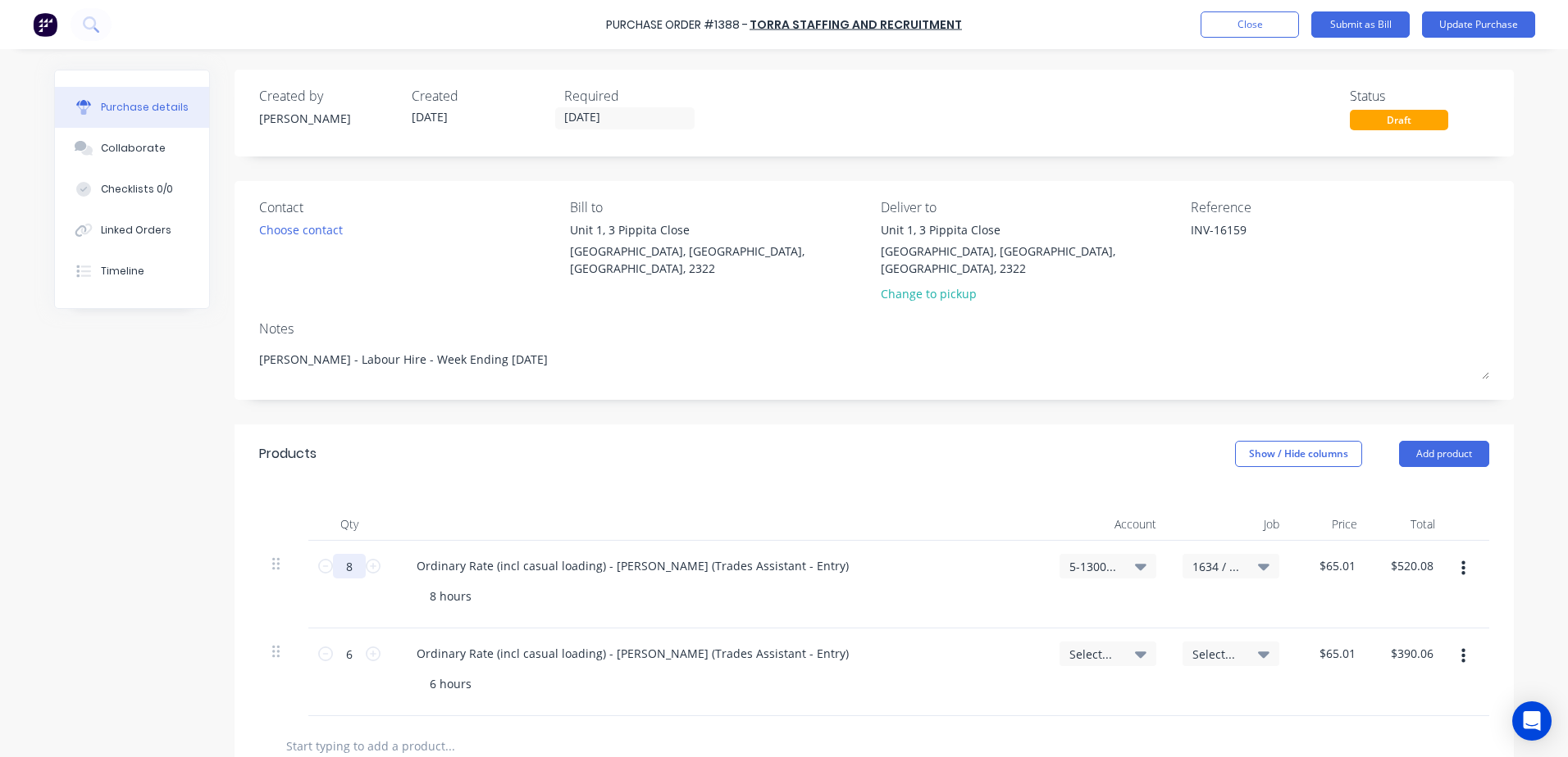
click at [345, 554] on input "8" at bounding box center [349, 566] width 32 height 25
type textarea "x"
type input "1"
type input "$65.01"
type textarea "x"
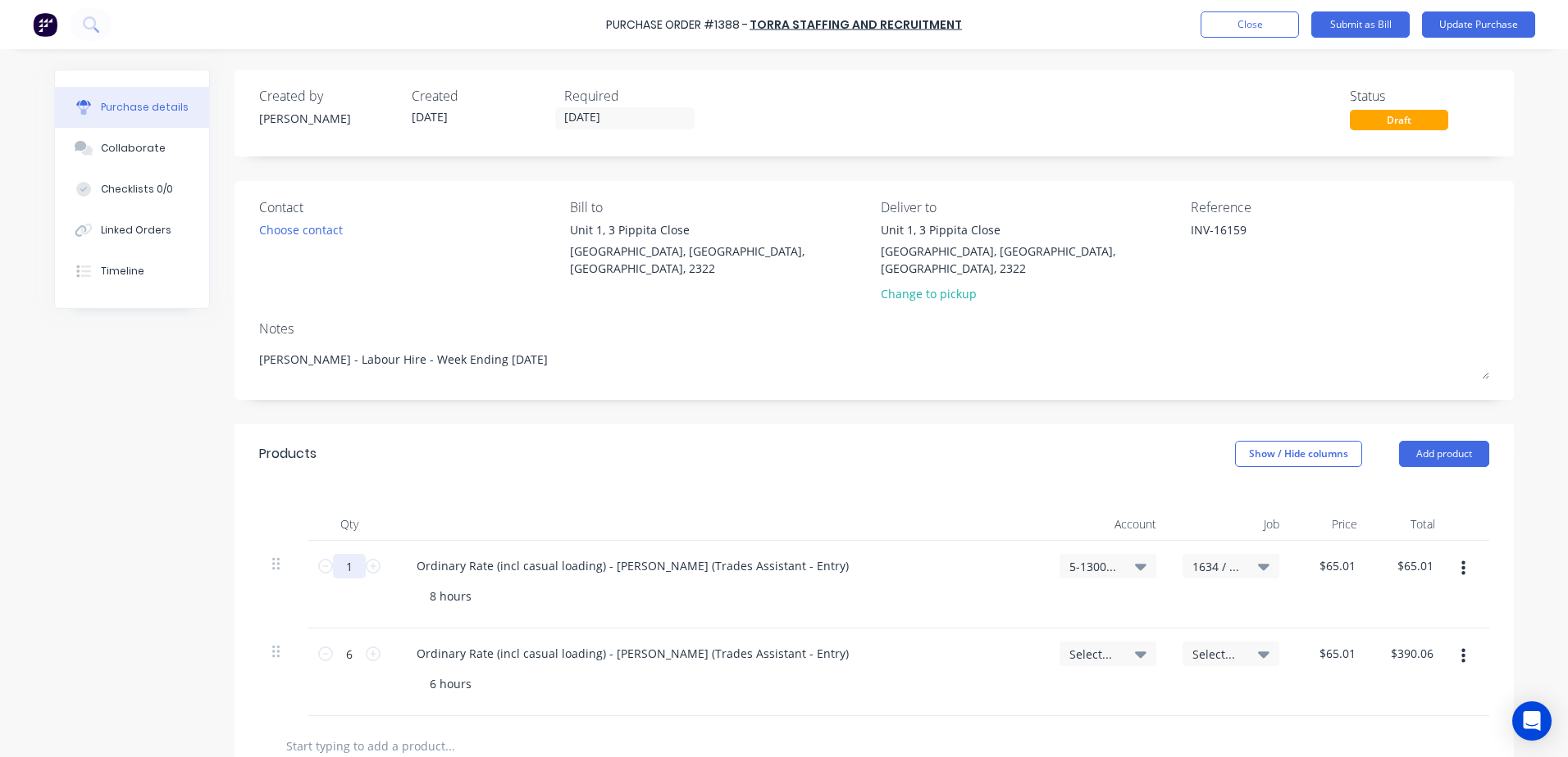
type input "13"
type input "$845.13"
type textarea "x"
type input "13"
click at [421, 584] on div "8 hours" at bounding box center [450, 596] width 68 height 24
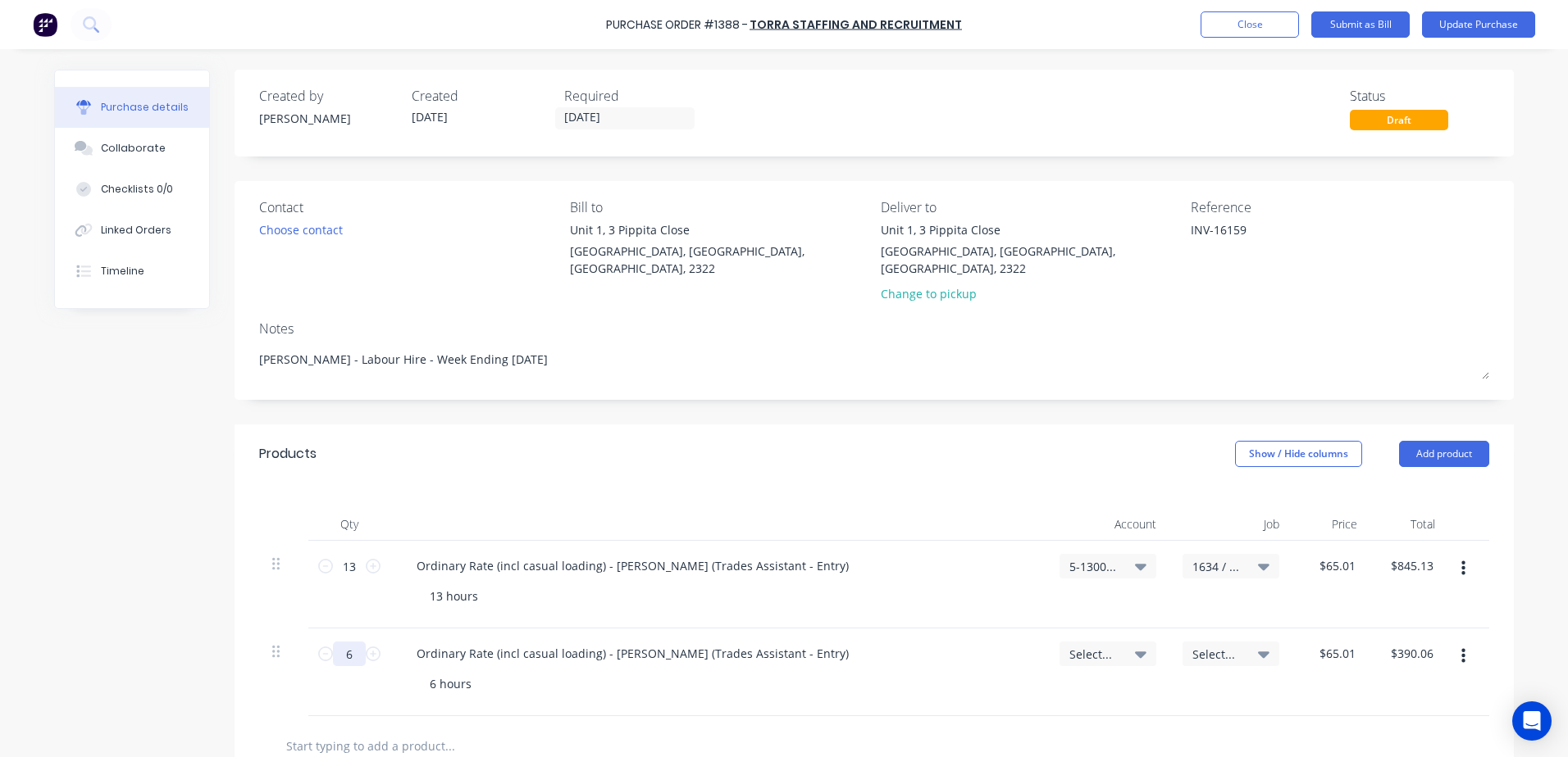
click at [341, 642] on input "6" at bounding box center [349, 654] width 32 height 25
type textarea "x"
type input "7"
type input "$455.07"
type textarea "x"
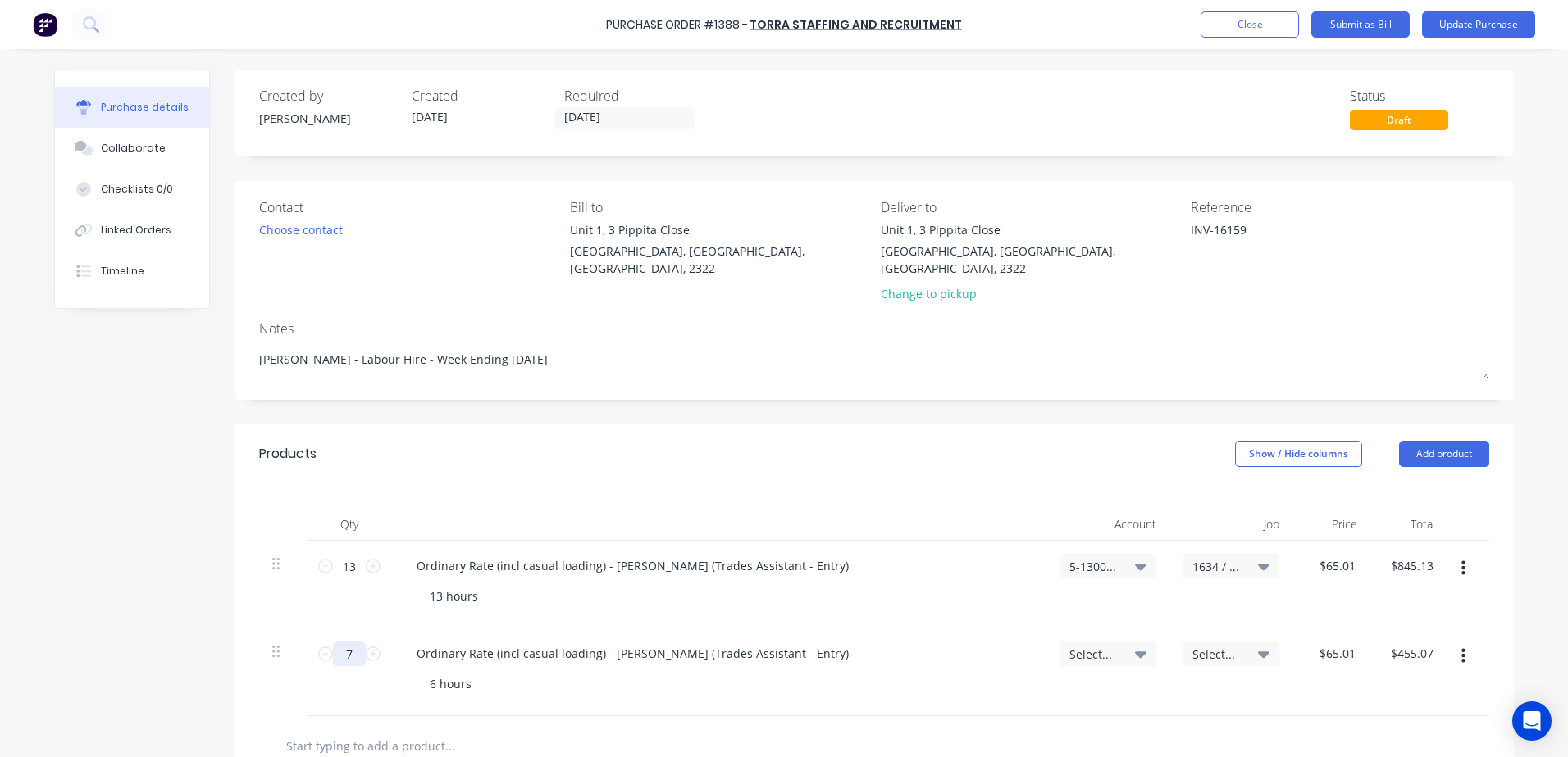
type input "7."
type textarea "x"
type input "7.5"
type input "$487.58"
type textarea "x"
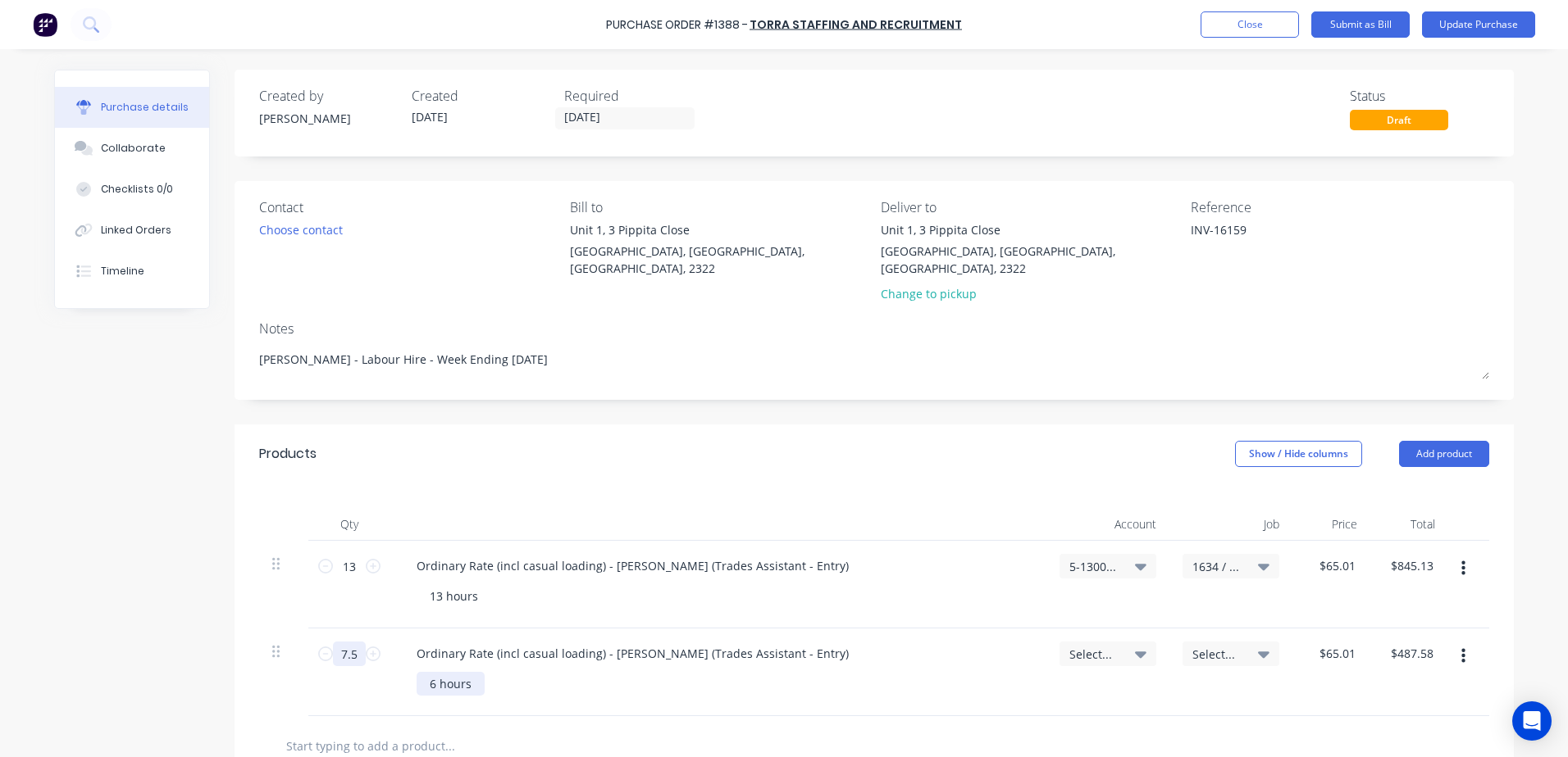
type input "7.5"
type textarea "x"
drag, startPoint x: 430, startPoint y: 668, endPoint x: 408, endPoint y: 663, distance: 22.6
click at [408, 663] on div "Ordinary Rate (incl casual loading) - Trae Hawes (Trades Assistant - Entry) 6 h…" at bounding box center [718, 672] width 656 height 87
click at [1084, 646] on span "Select..." at bounding box center [1094, 655] width 49 height 18
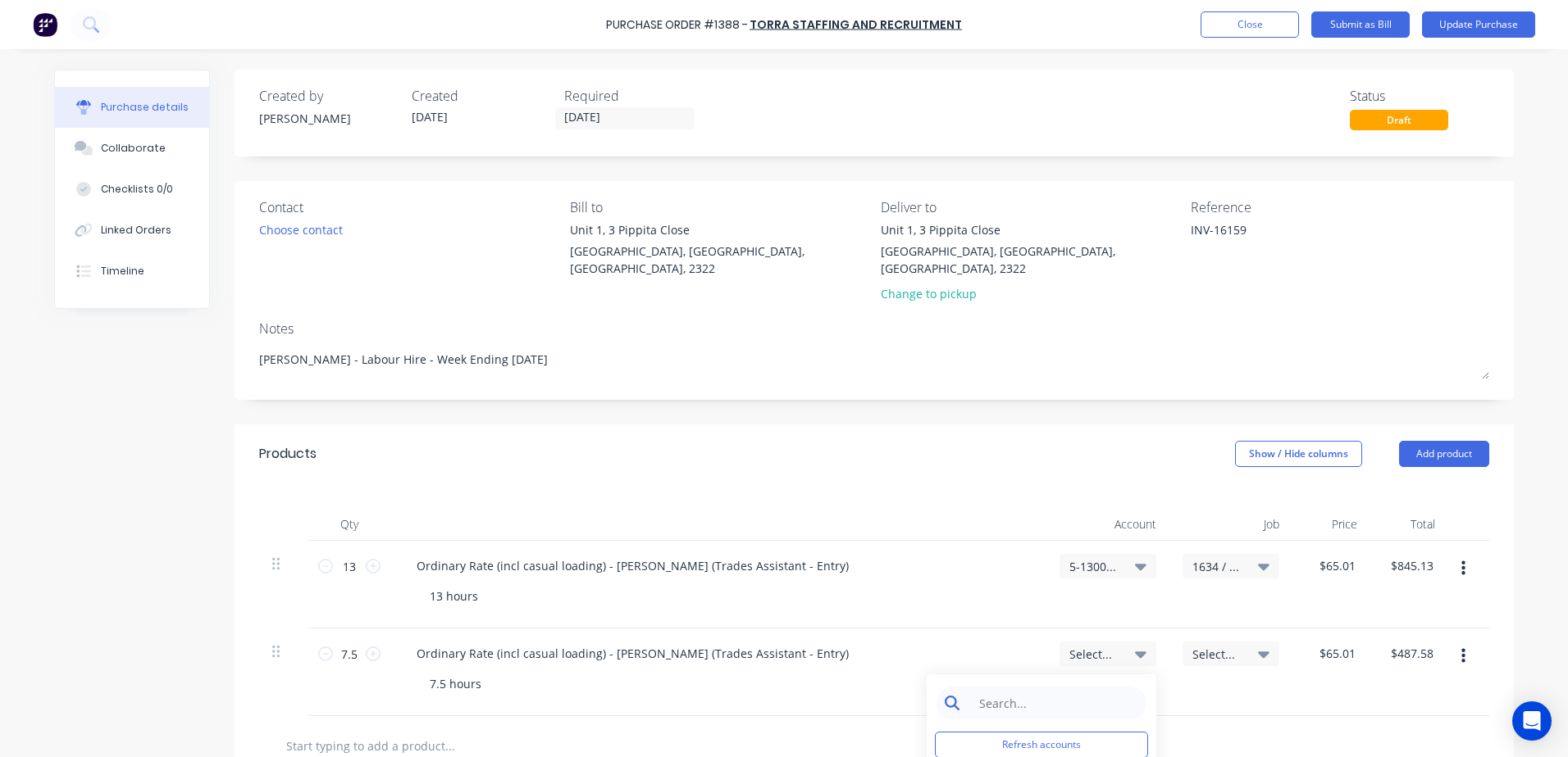
type textarea "x"
click at [1033, 693] on input at bounding box center [1054, 703] width 168 height 32
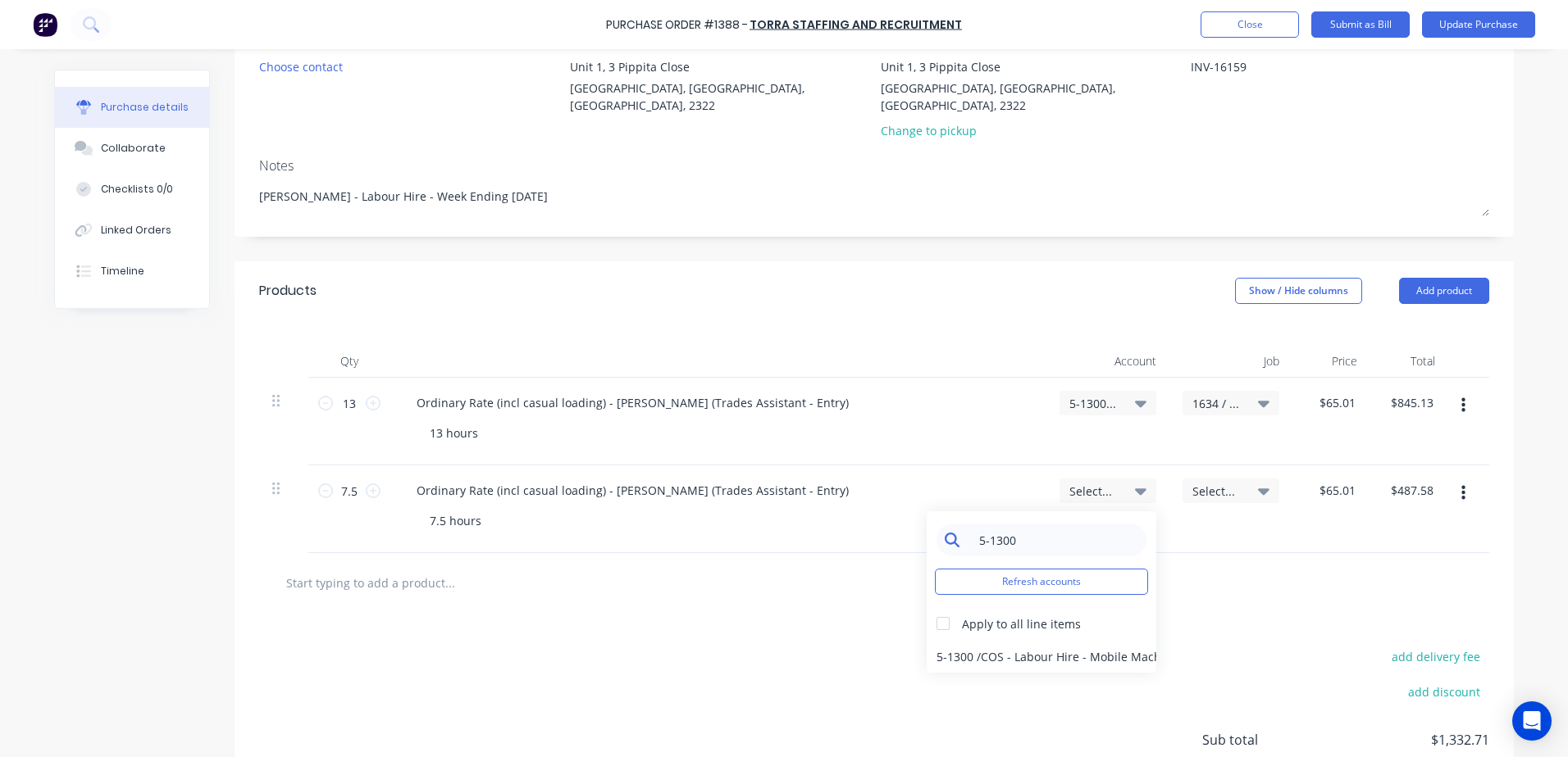
scroll to position [164, 0]
type input "5-1300"
click at [1062, 641] on div "5-1300 / COS - Labour Hire - Mobile Machines Sound" at bounding box center [1041, 655] width 230 height 32
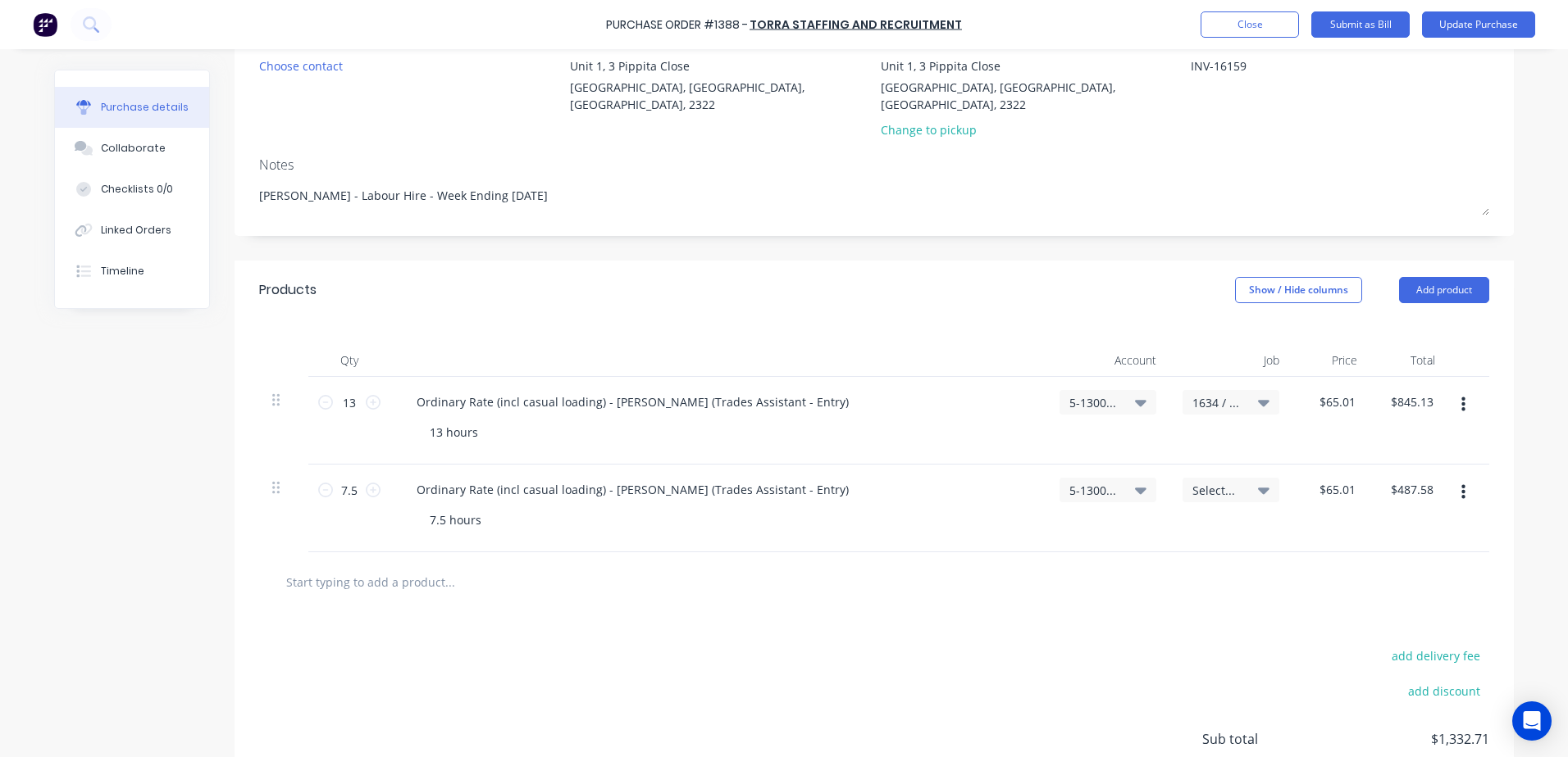
click at [1204, 482] on span "Select..." at bounding box center [1217, 491] width 49 height 18
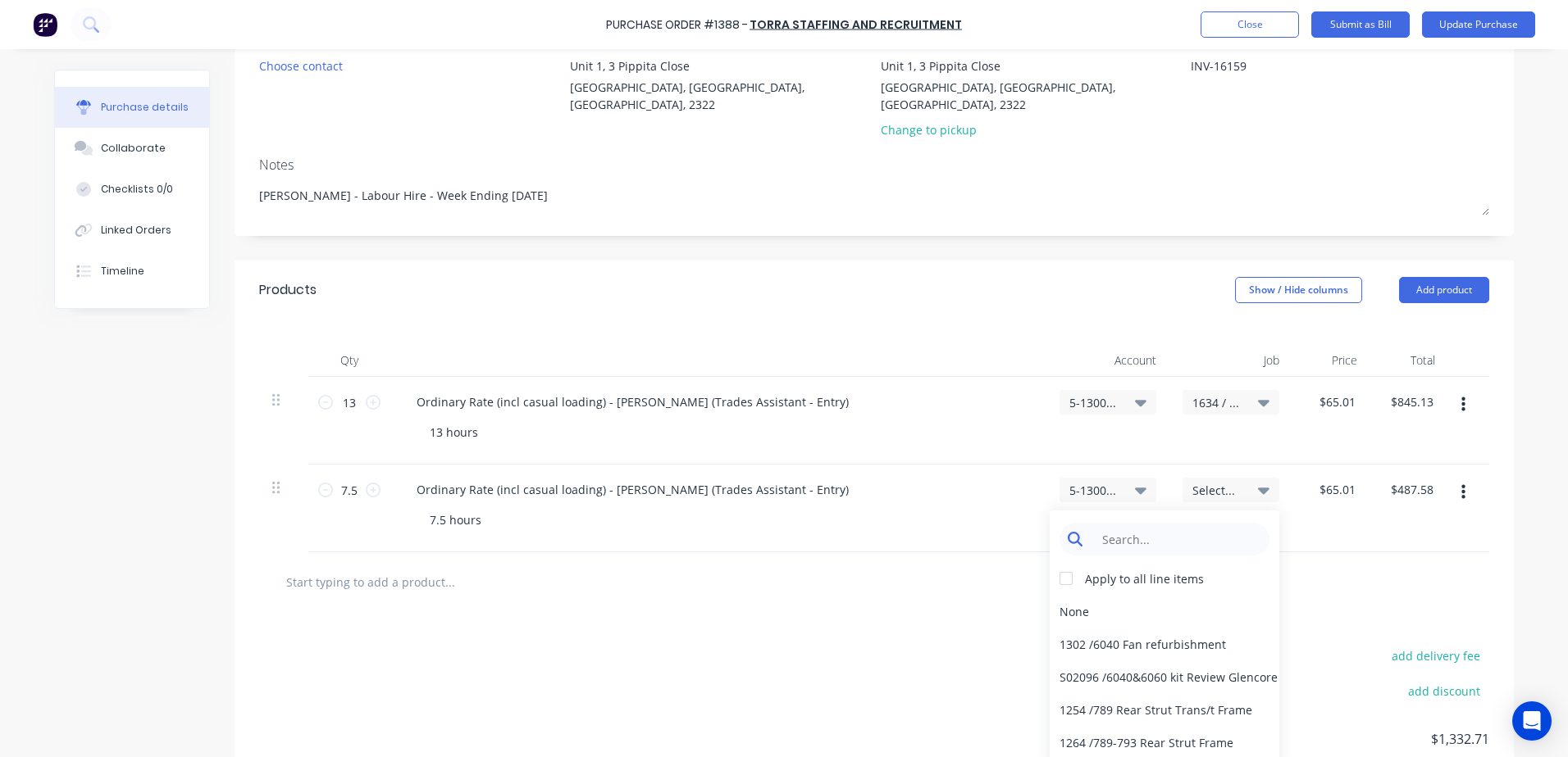
type textarea "x"
click at [1152, 523] on input at bounding box center [1177, 539] width 168 height 32
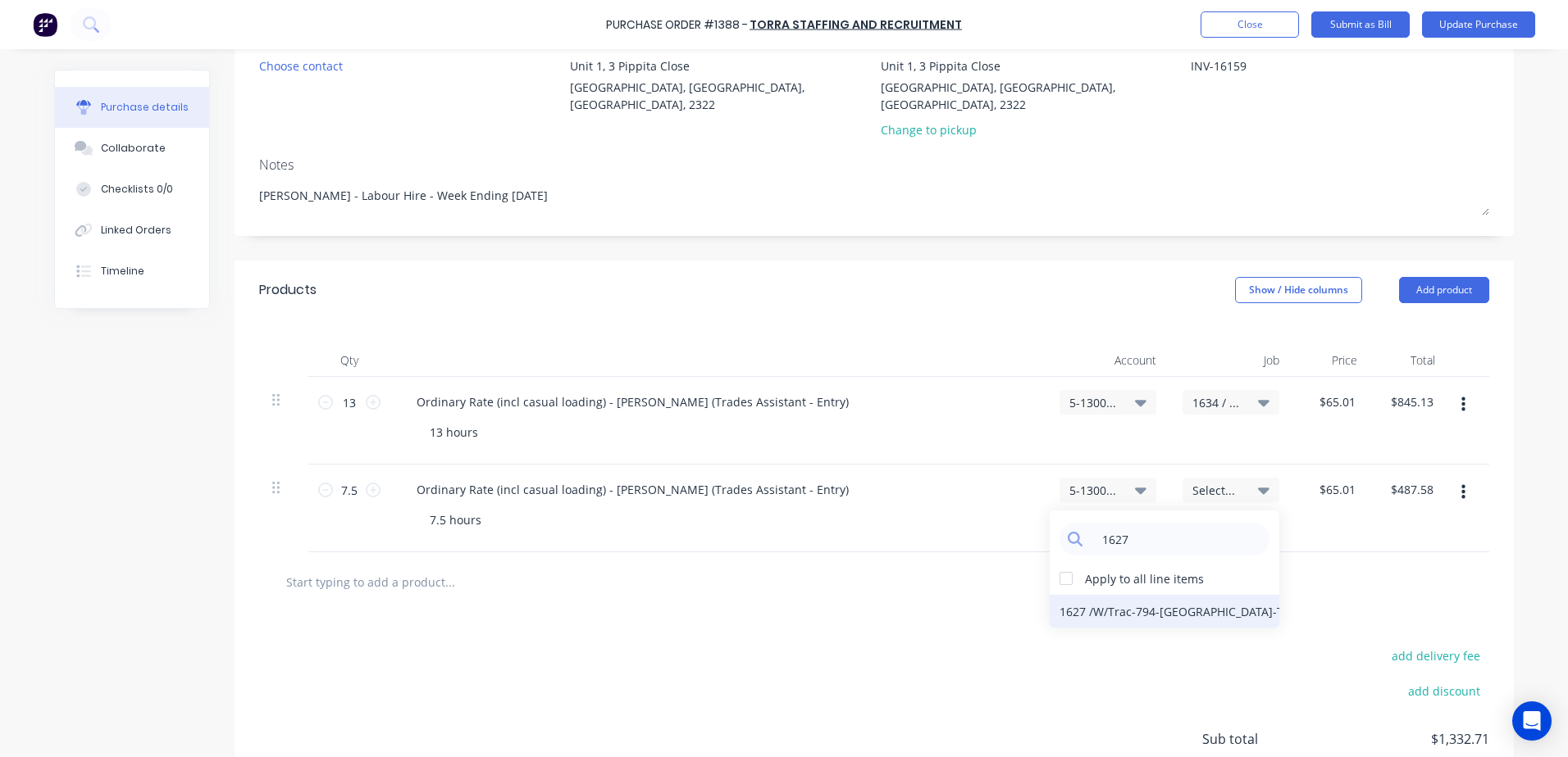
type input "1627"
click at [1161, 599] on div "1627 / W/Trac-794-Louvre-T12" at bounding box center [1165, 611] width 230 height 32
click at [1460, 478] on button "button" at bounding box center [1463, 493] width 38 height 29
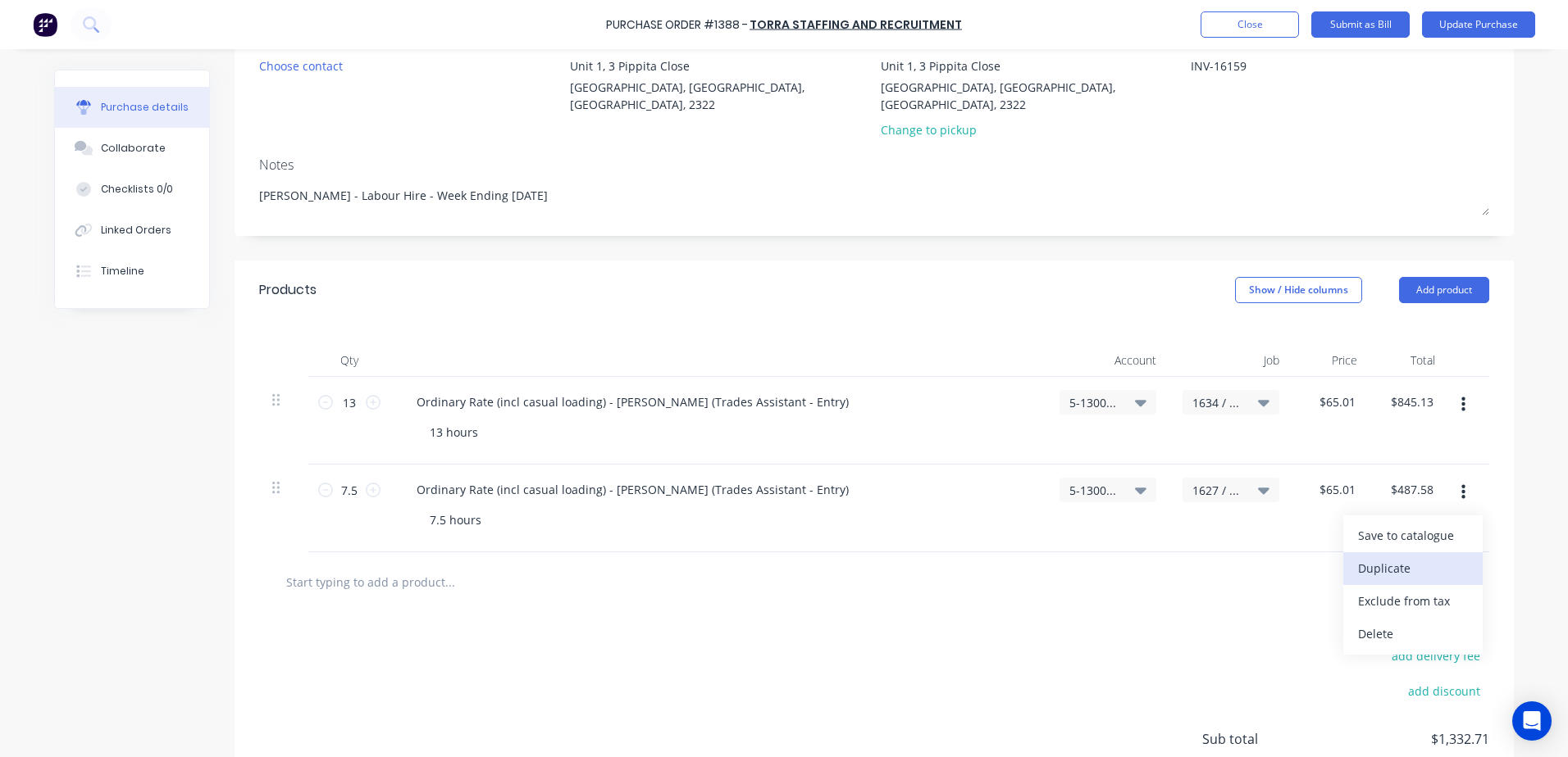
click at [1394, 555] on button "Duplicate" at bounding box center [1414, 568] width 140 height 32
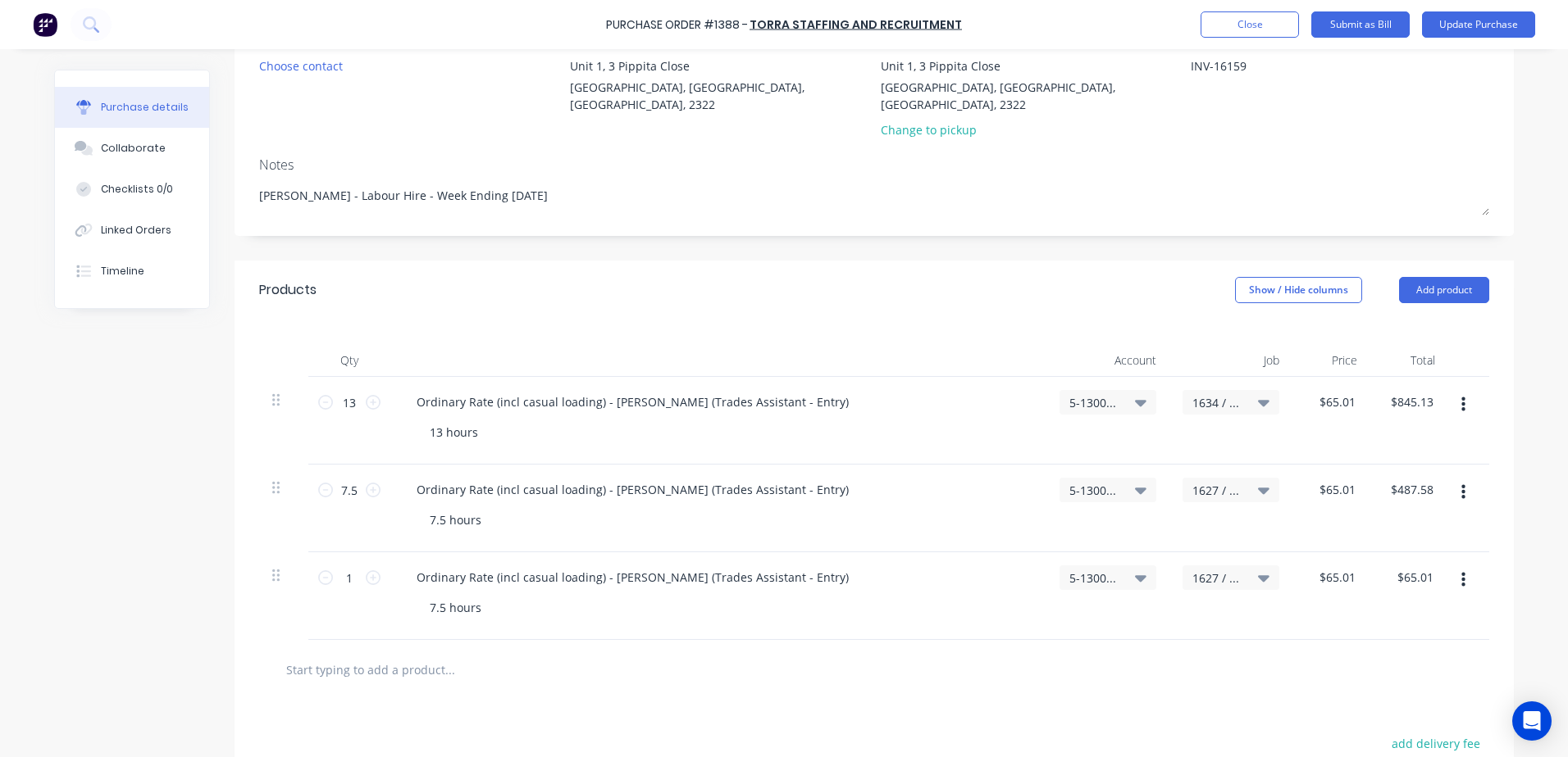
click at [1462, 573] on icon "button" at bounding box center [1464, 580] width 4 height 15
click at [1379, 642] on button "Duplicate" at bounding box center [1414, 656] width 140 height 32
drag, startPoint x: 351, startPoint y: 556, endPoint x: 341, endPoint y: 556, distance: 10.0
click at [341, 566] on input "1" at bounding box center [349, 577] width 32 height 25
type textarea "x"
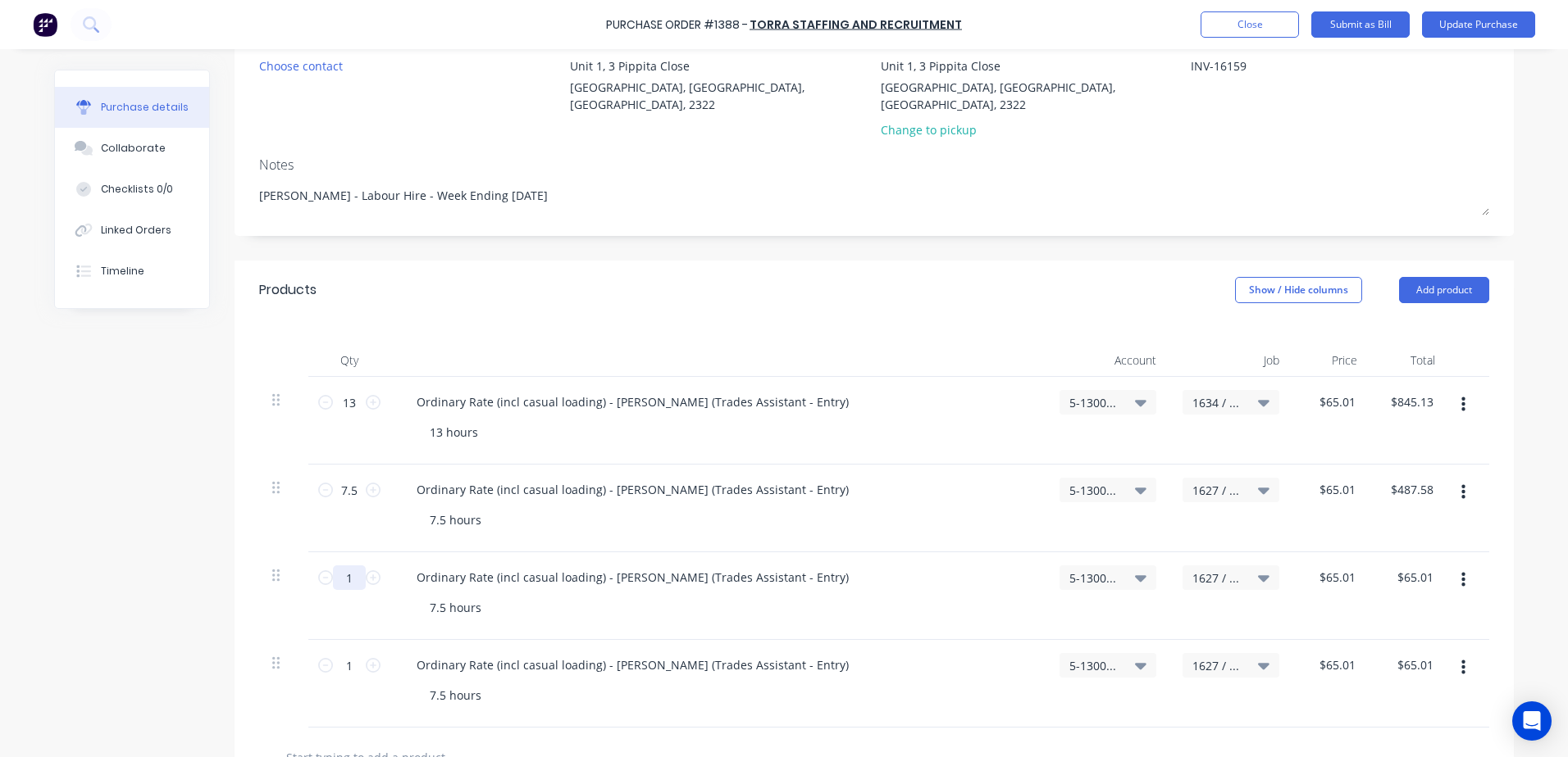
type input "5"
type input "$325.05"
type textarea "x"
type input "5"
type textarea "x"
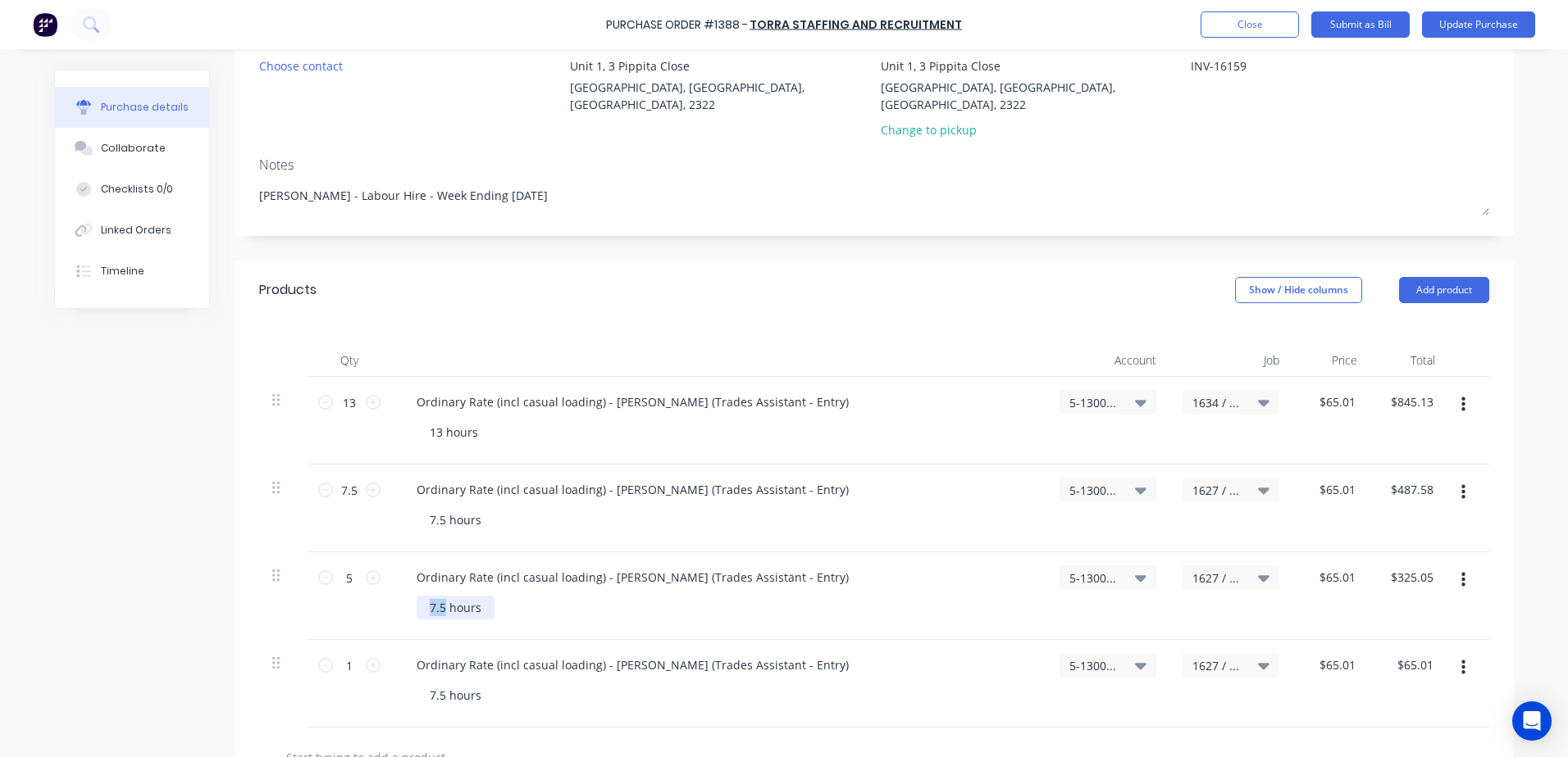
drag, startPoint x: 440, startPoint y: 592, endPoint x: 423, endPoint y: 588, distance: 17.5
click at [423, 596] on div "7.5 hours" at bounding box center [455, 608] width 78 height 24
click at [1210, 569] on span "1627 / W/Trac-794-Louvre-T12" at bounding box center [1217, 578] width 49 height 18
type textarea "x"
click at [1126, 614] on input at bounding box center [1177, 626] width 168 height 32
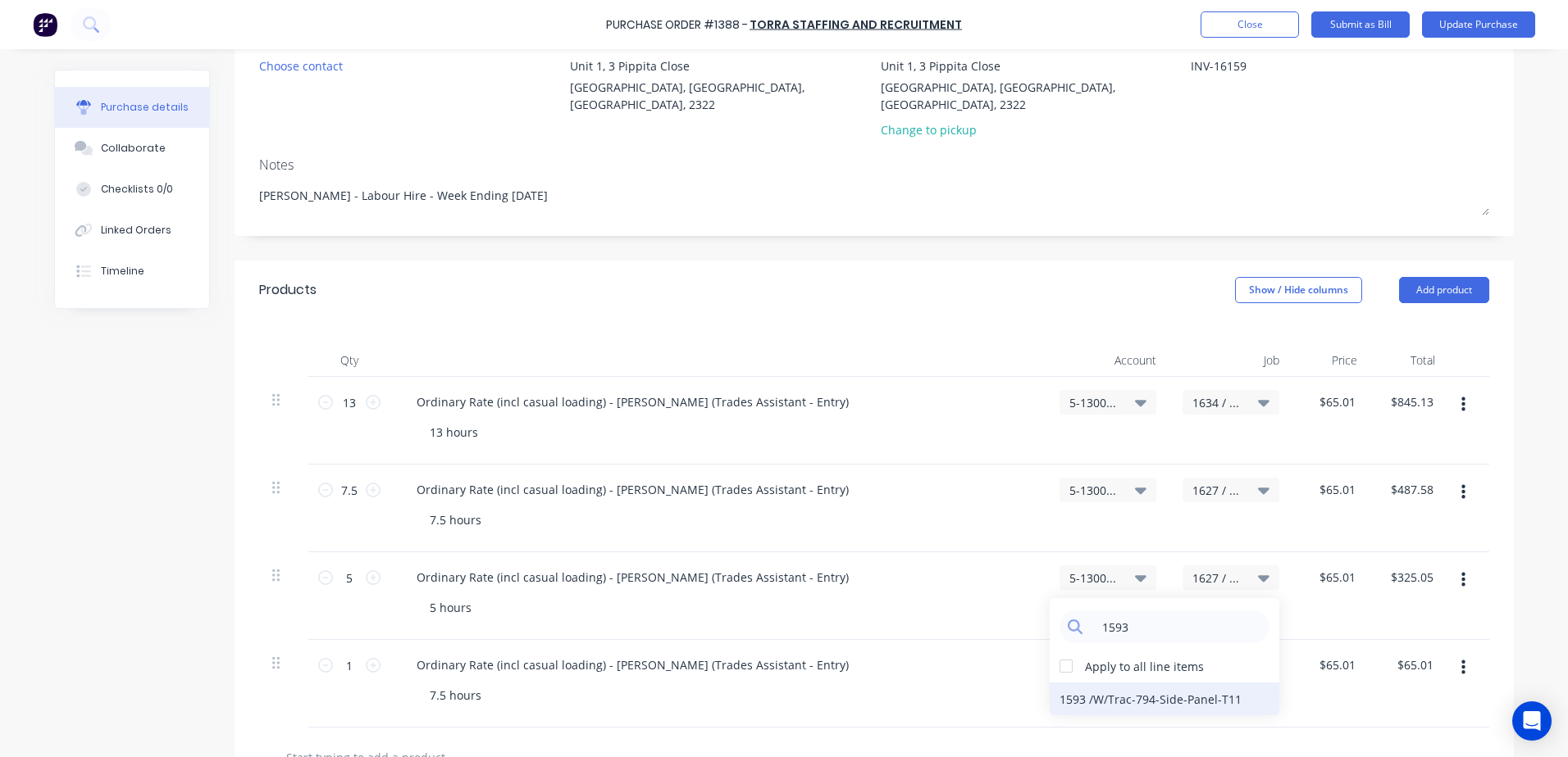
type input "1593"
click at [1179, 684] on div "1593 / W/Trac-794-Side-Panel-T11" at bounding box center [1165, 699] width 230 height 32
drag, startPoint x: 347, startPoint y: 650, endPoint x: 338, endPoint y: 646, distance: 9.8
click at [338, 653] on input "1" at bounding box center [349, 665] width 32 height 25
type textarea "x"
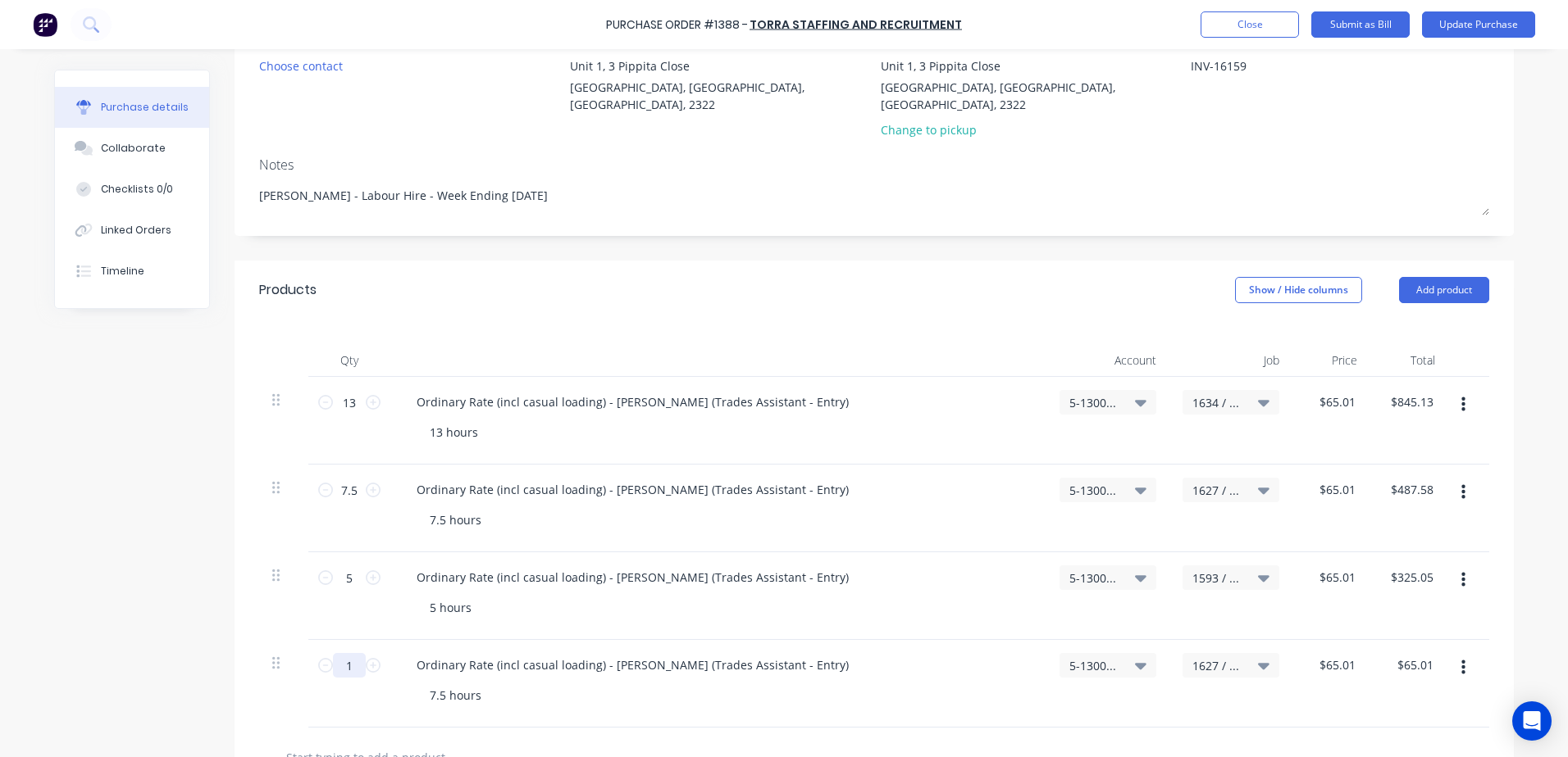
type input "8"
type input "$520.08"
type textarea "x"
type input "8"
type textarea "x"
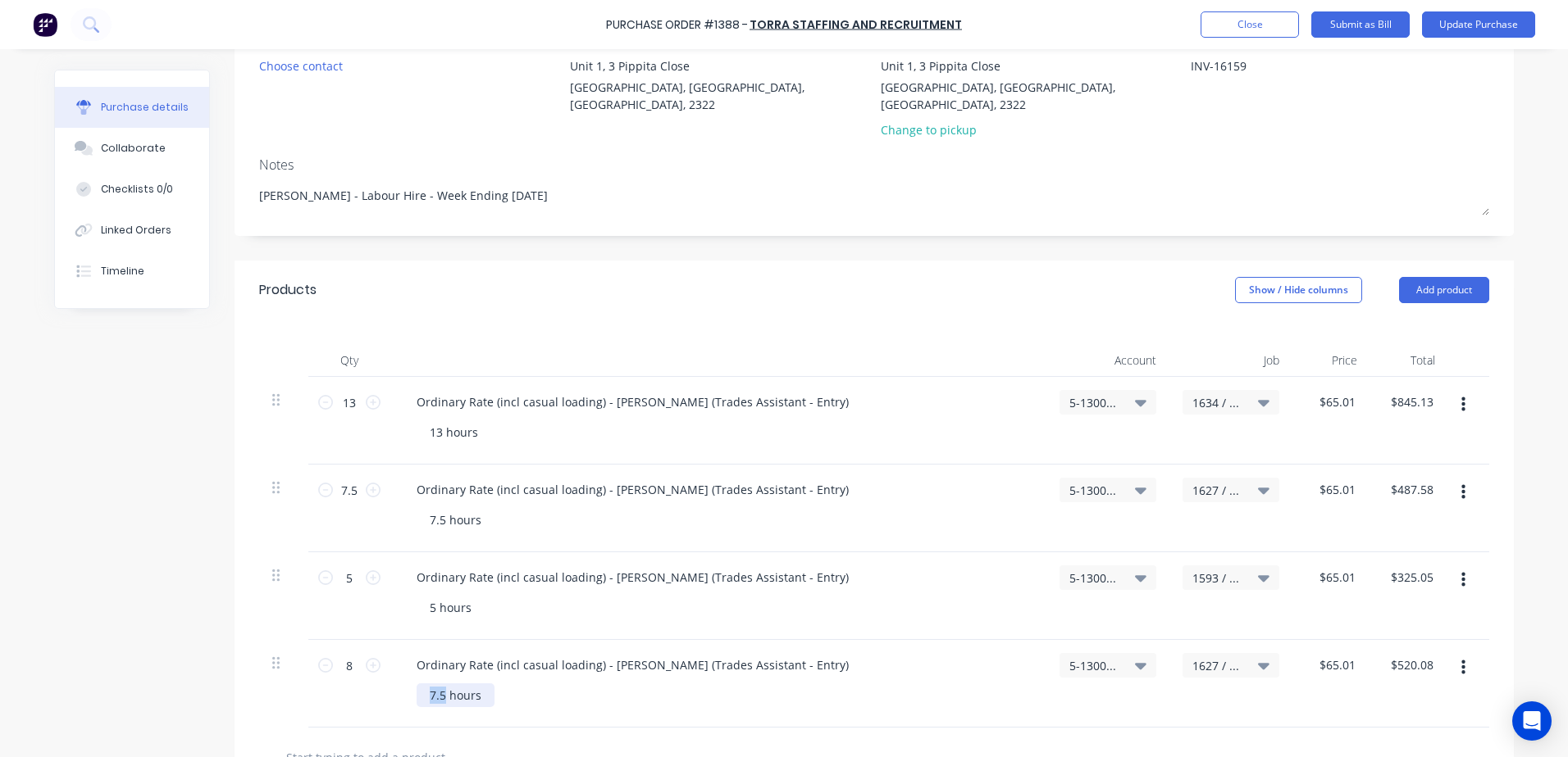
drag, startPoint x: 439, startPoint y: 678, endPoint x: 425, endPoint y: 678, distance: 14.0
click at [425, 683] on div "7.5 hours" at bounding box center [455, 695] width 78 height 24
click at [1136, 663] on icon at bounding box center [1142, 666] width 12 height 7
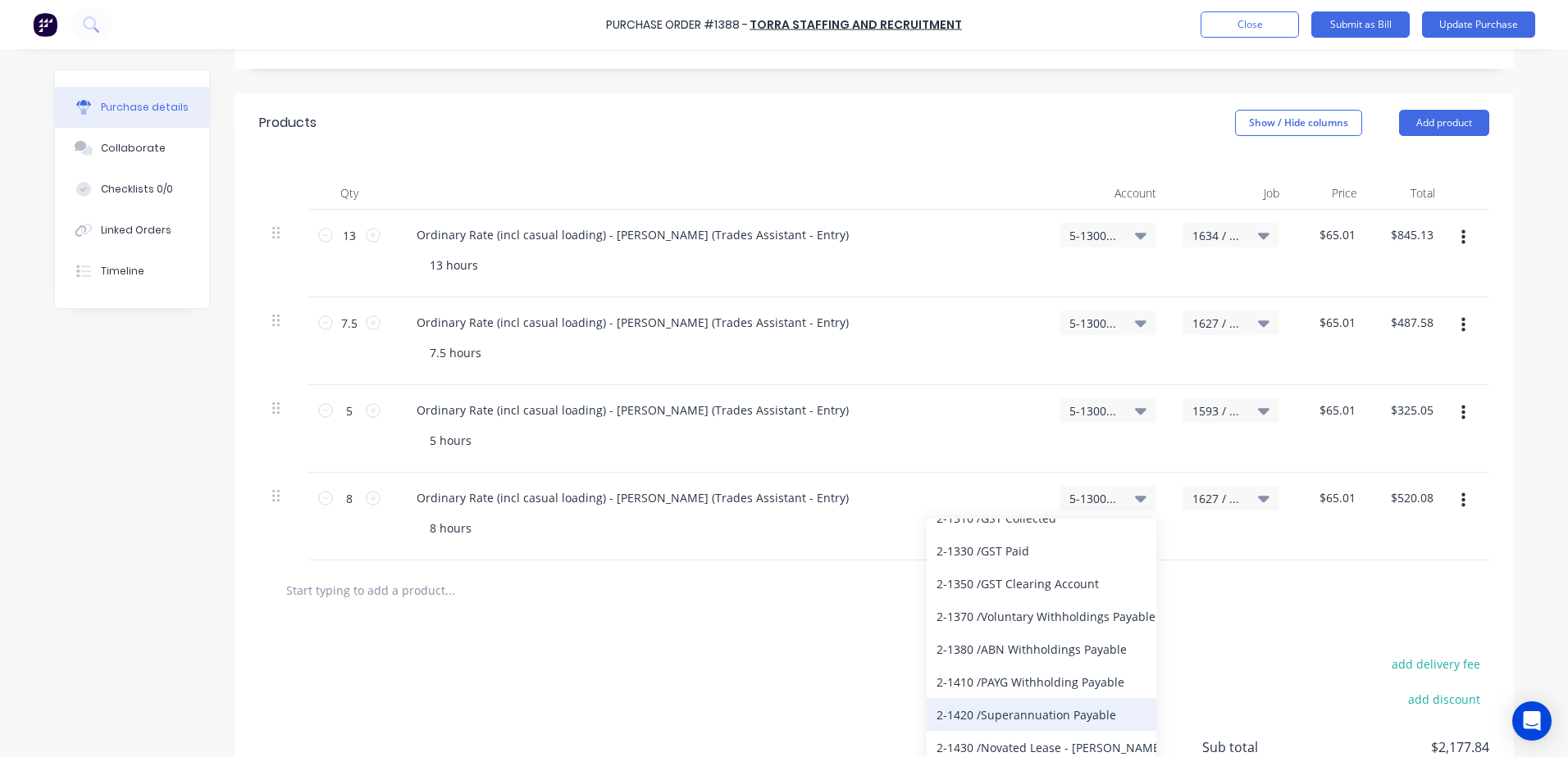
scroll to position [1557, 0]
click at [1094, 490] on span "5-1300 / COS - Labour Hire - Mobile Machines Sound" at bounding box center [1094, 499] width 49 height 18
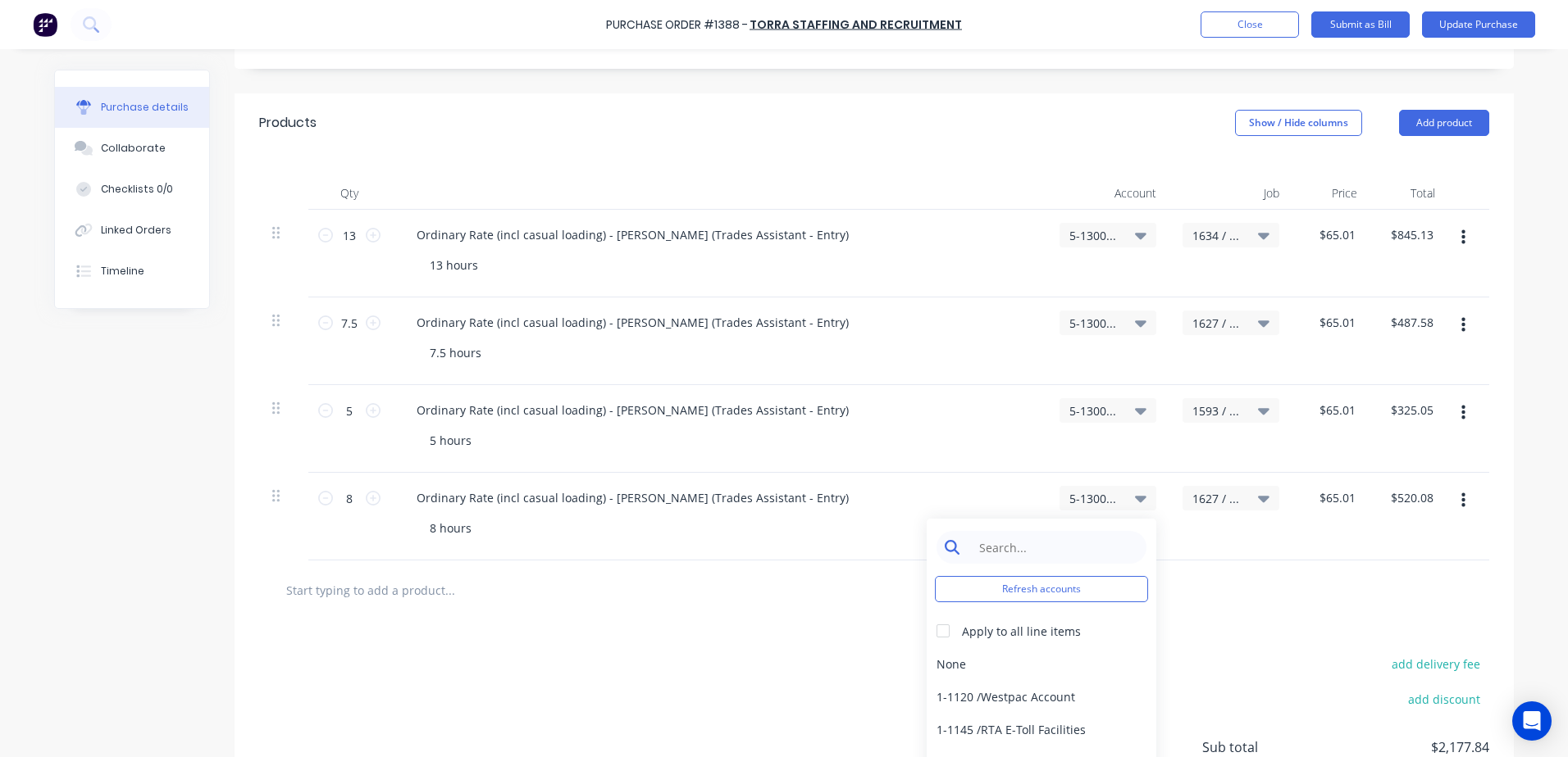
type textarea "x"
click at [982, 531] on input at bounding box center [1054, 547] width 168 height 32
type input "6-8033"
click at [1032, 648] on div "6-8033 / Labour Hire NC" at bounding box center [1041, 664] width 230 height 32
click at [1229, 490] on span "1627 / W/Trac-794-Louvre-T12" at bounding box center [1217, 499] width 49 height 18
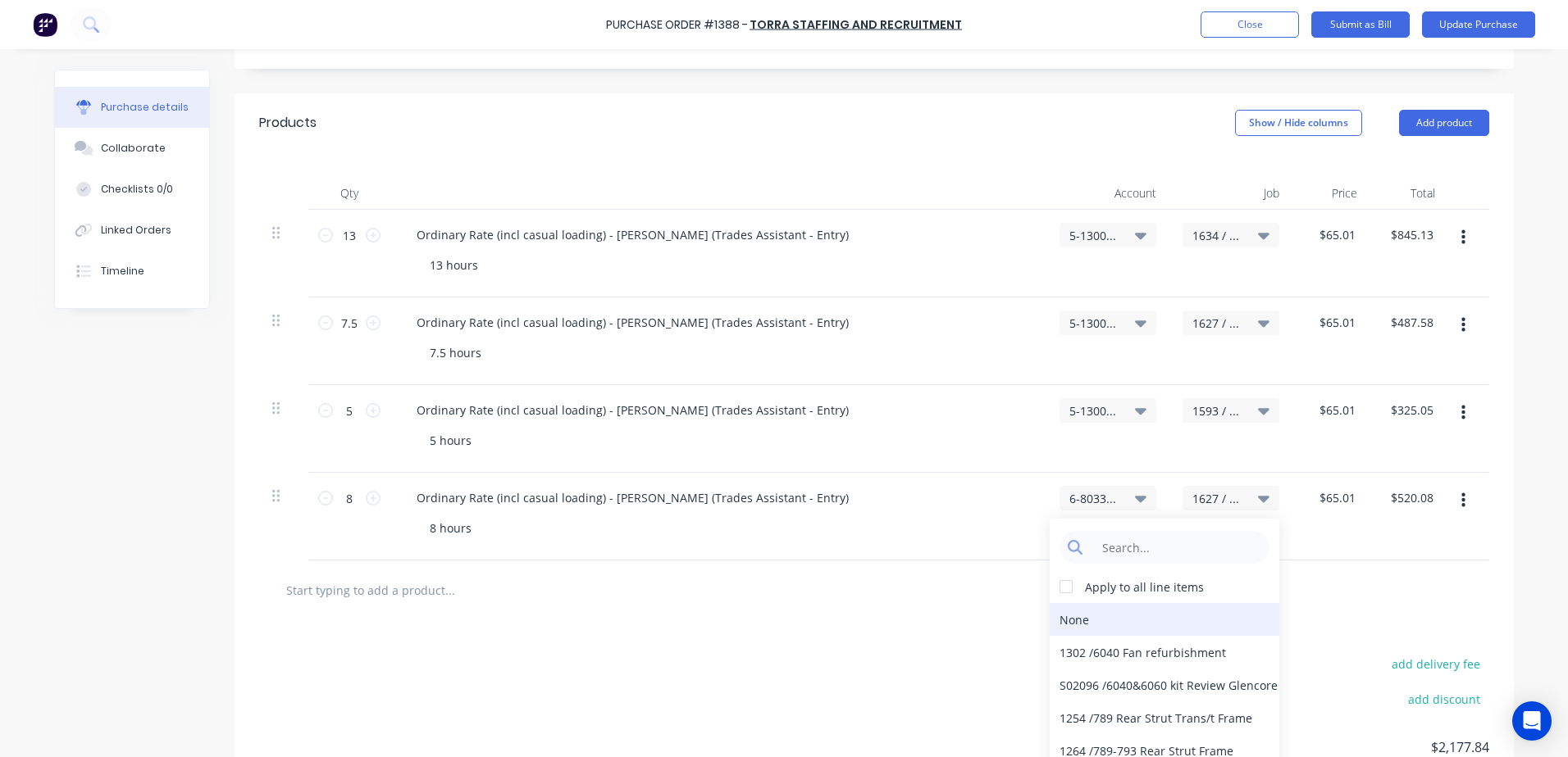
click at [1072, 605] on div "None" at bounding box center [1165, 620] width 230 height 32
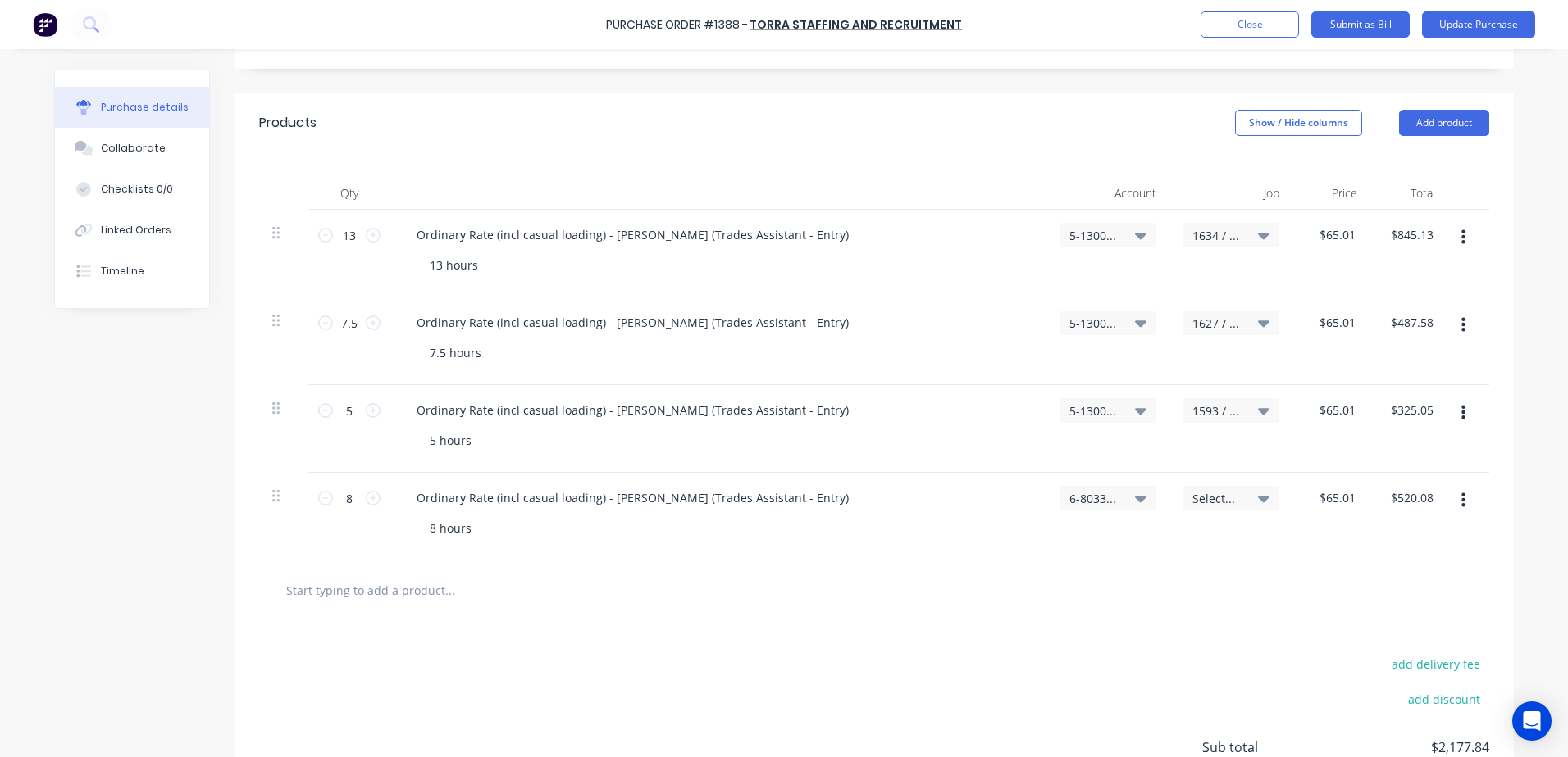
scroll to position [463, 0]
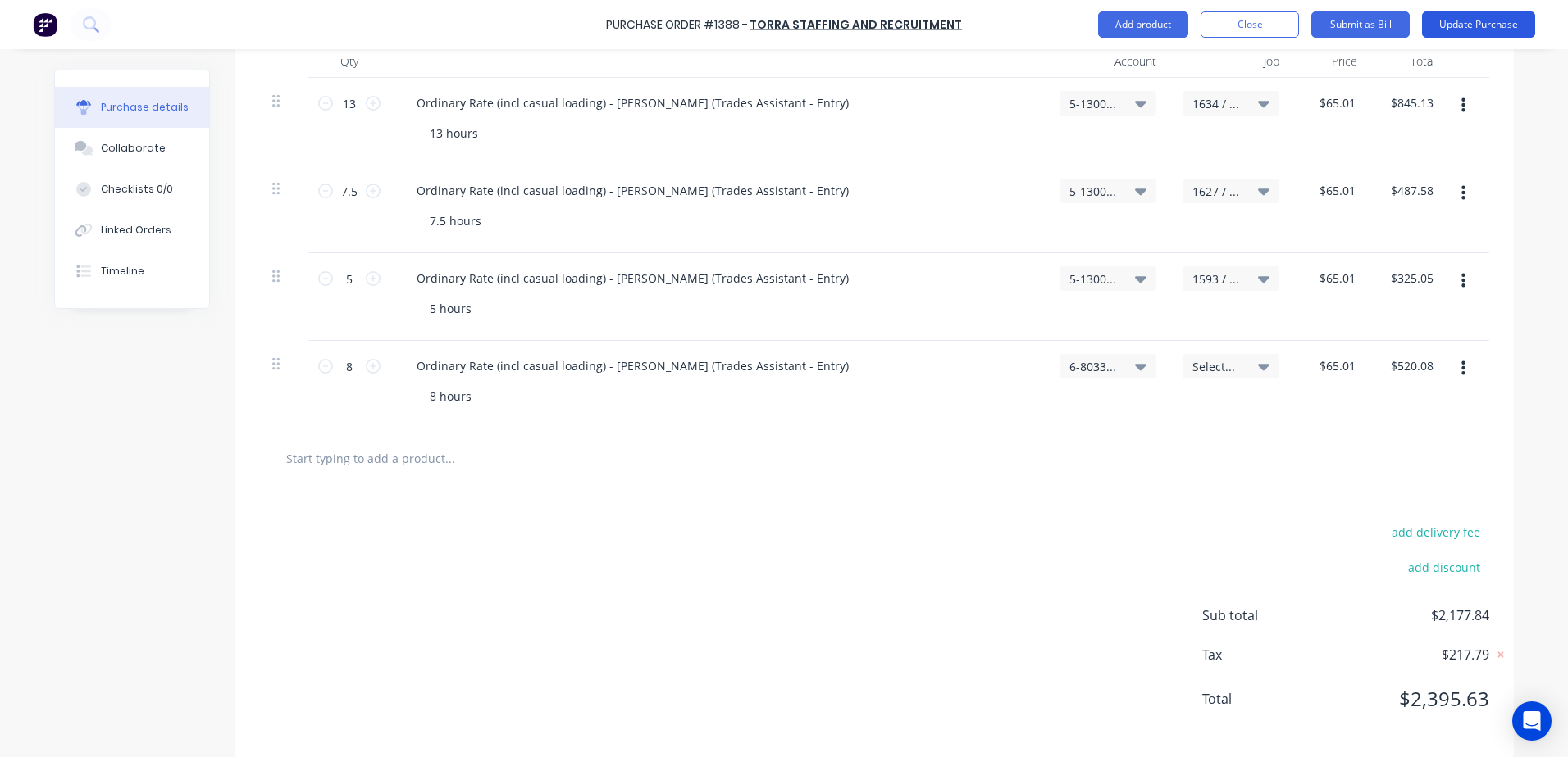
click at [1497, 22] on button "Update Purchase" at bounding box center [1479, 25] width 113 height 27
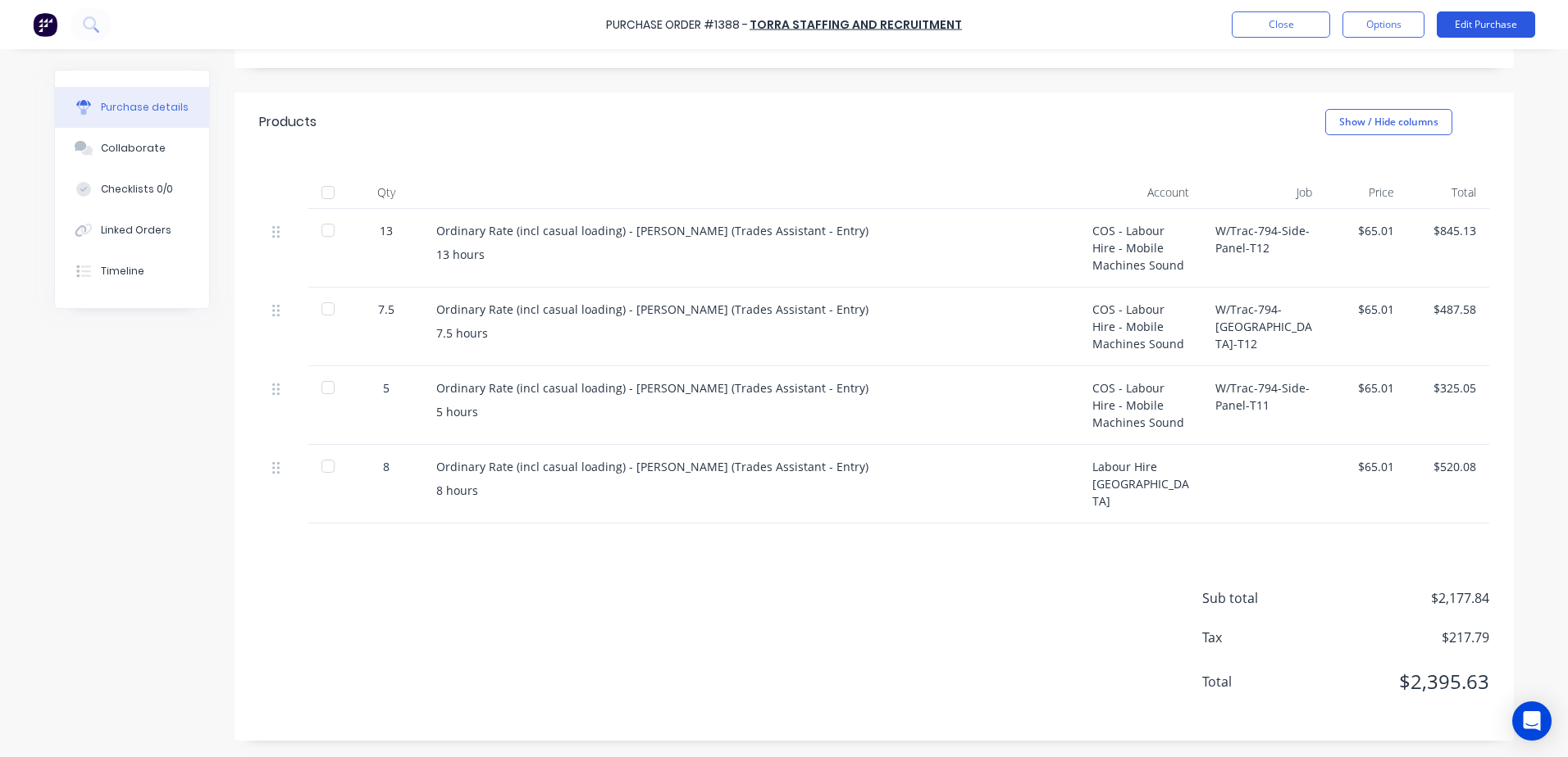
scroll to position [0, 0]
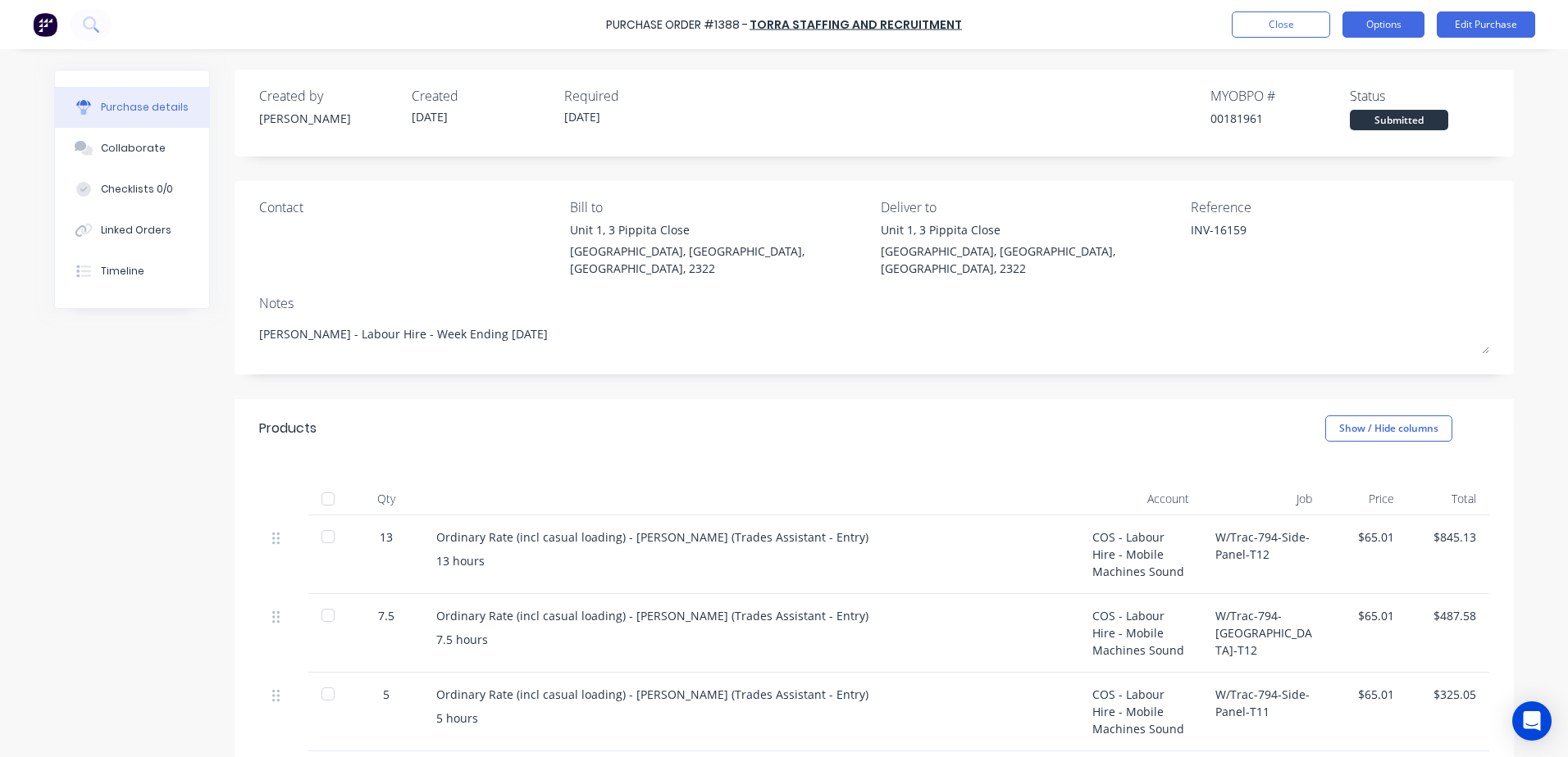
click at [1380, 23] on button "Options" at bounding box center [1383, 25] width 82 height 27
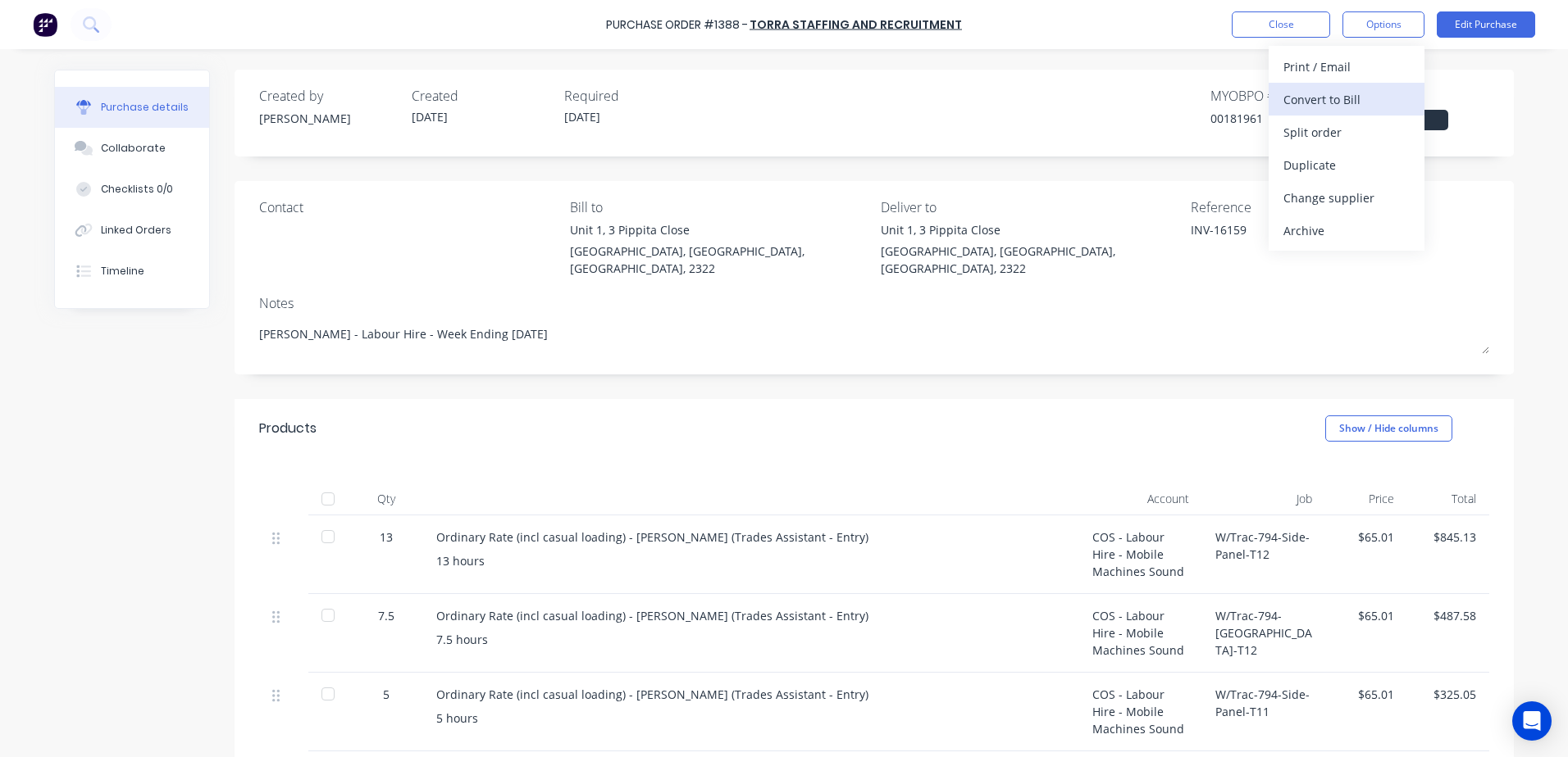
click at [1312, 99] on div "Convert to Bill" at bounding box center [1347, 99] width 127 height 24
type textarea "x"
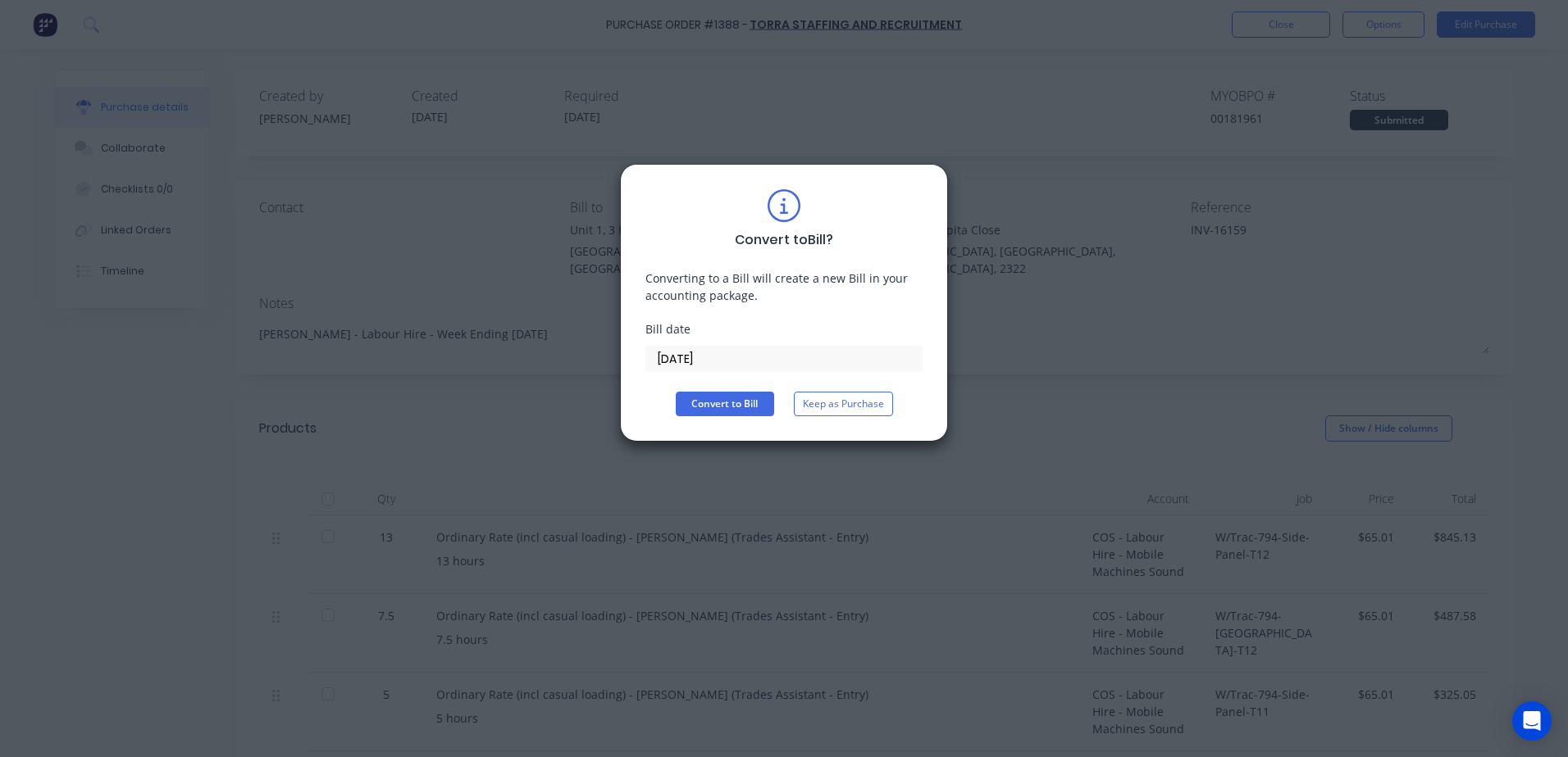
click at [718, 359] on input "03/09/25" at bounding box center [784, 358] width 276 height 25
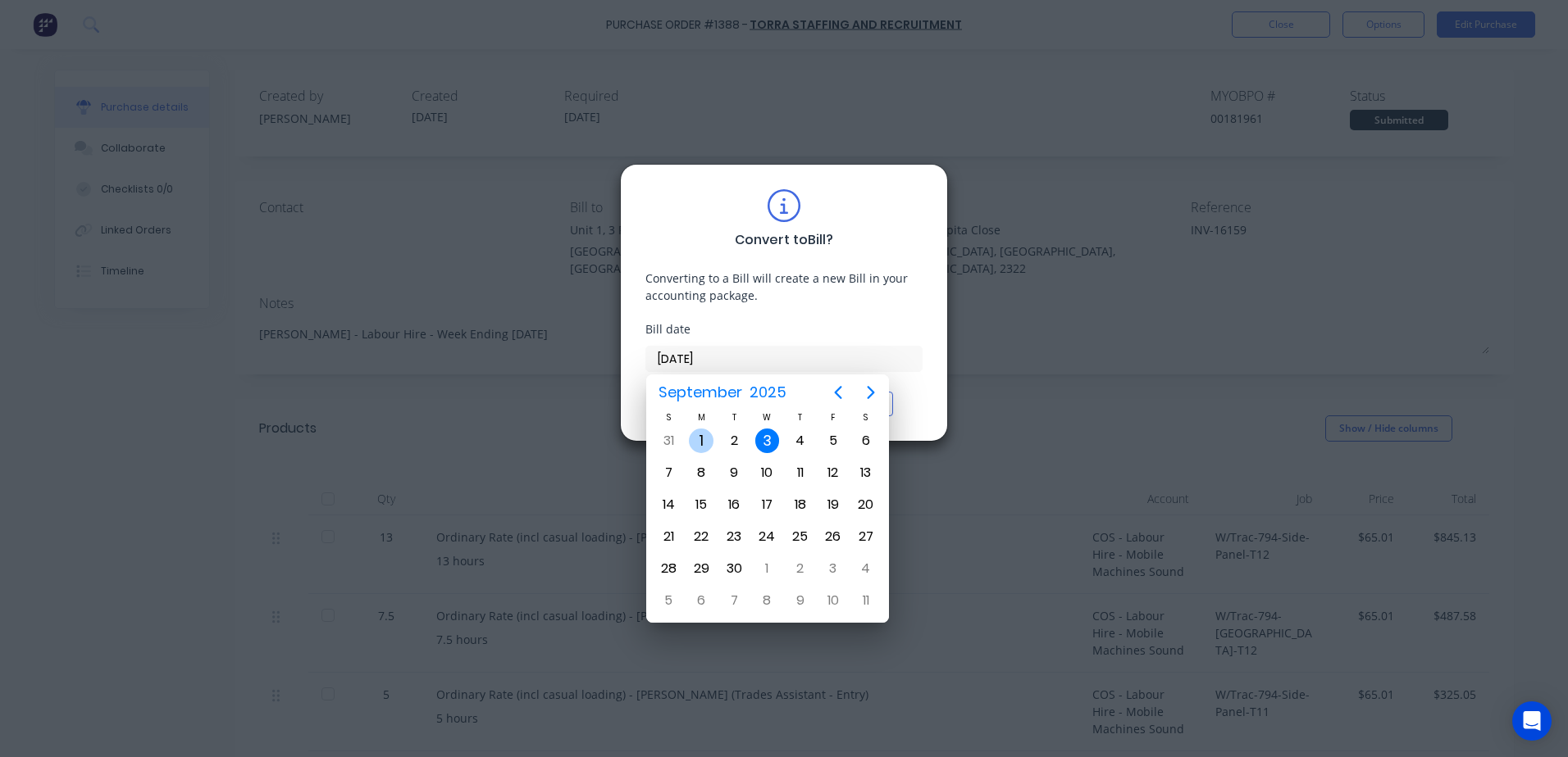
click at [703, 436] on div "1" at bounding box center [700, 441] width 25 height 25
type input "[DATE]"
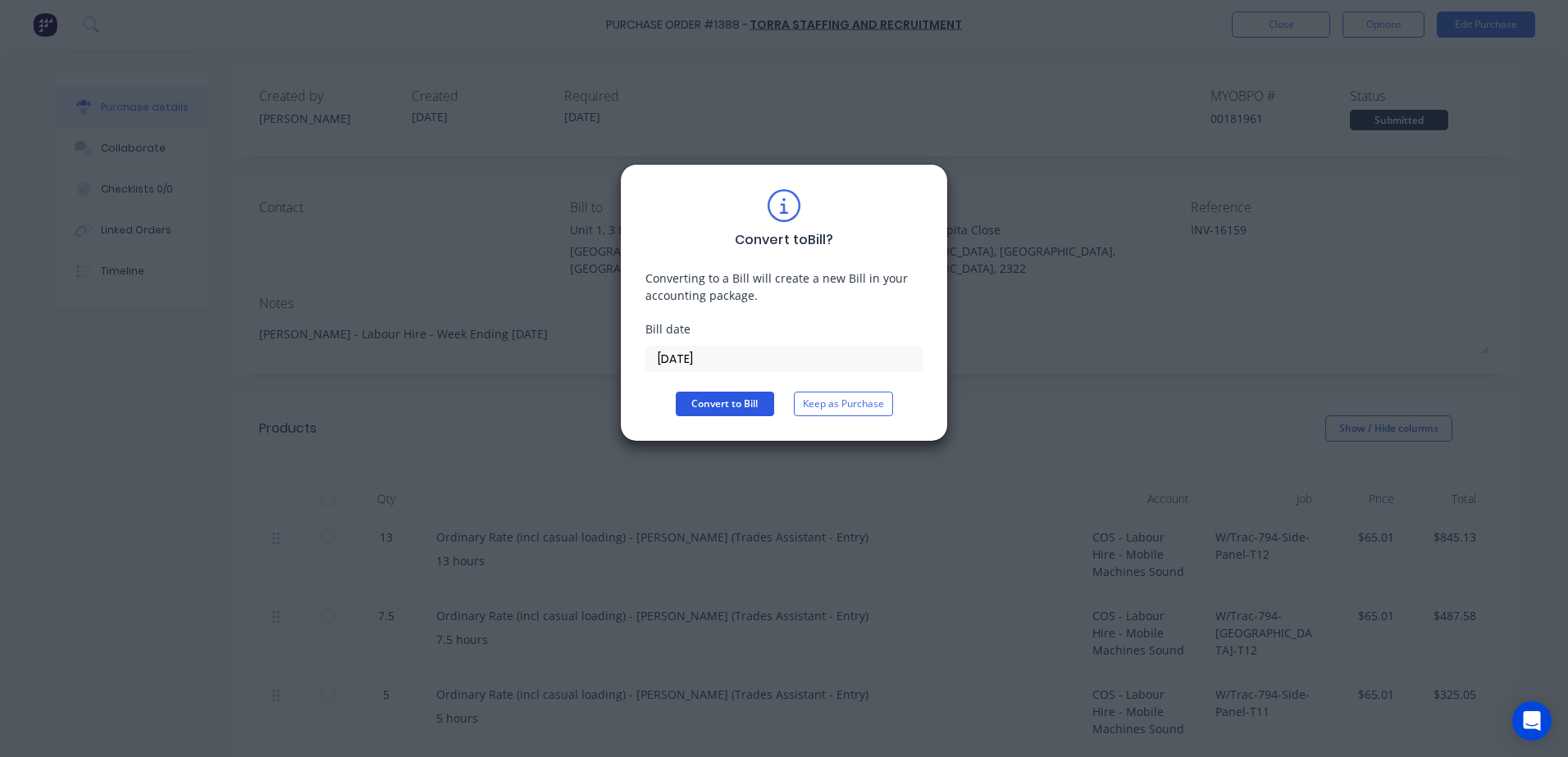
click at [718, 405] on button "Convert to Bill" at bounding box center [725, 404] width 98 height 25
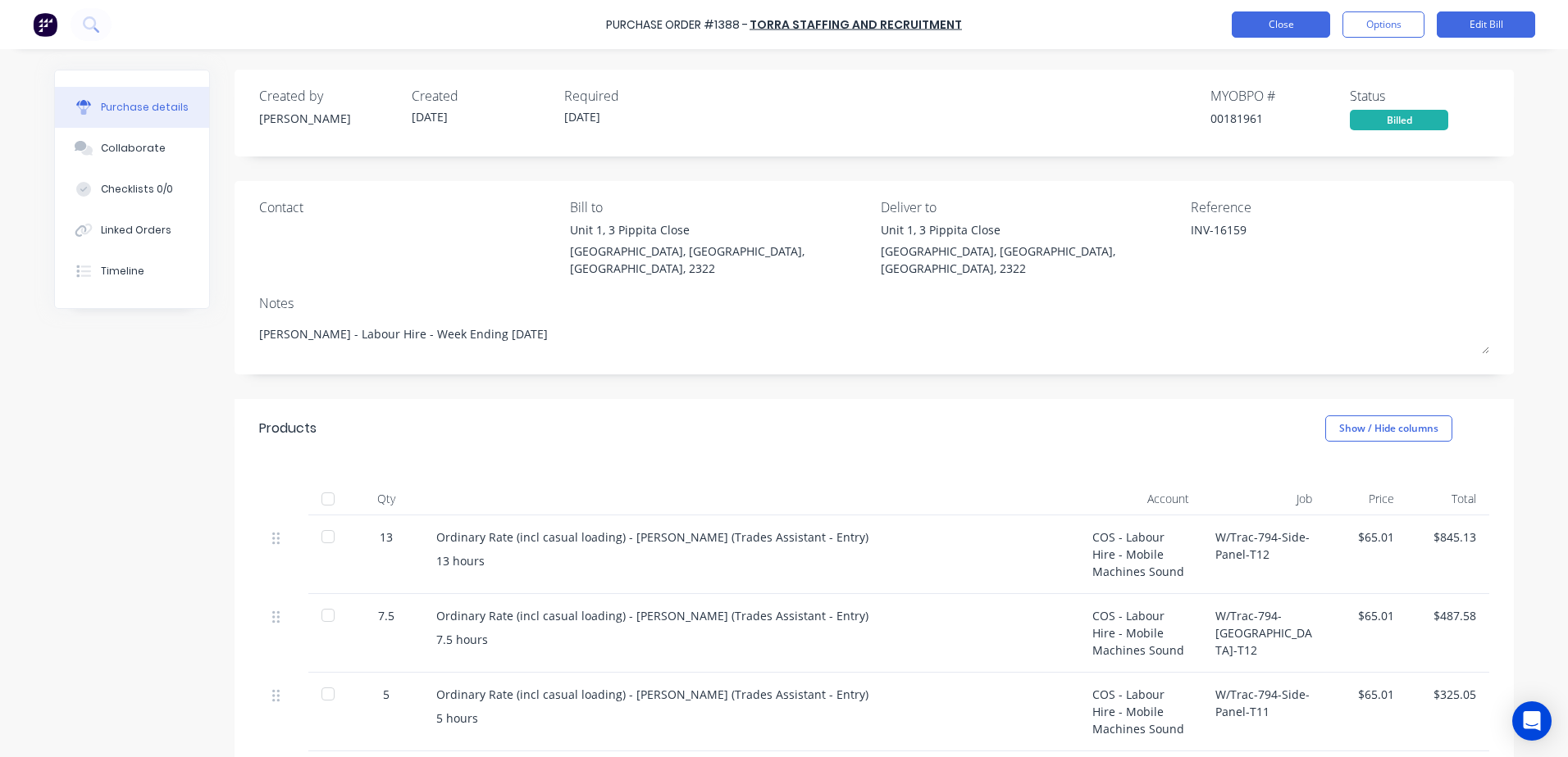
click at [1282, 26] on button "Close" at bounding box center [1281, 25] width 98 height 27
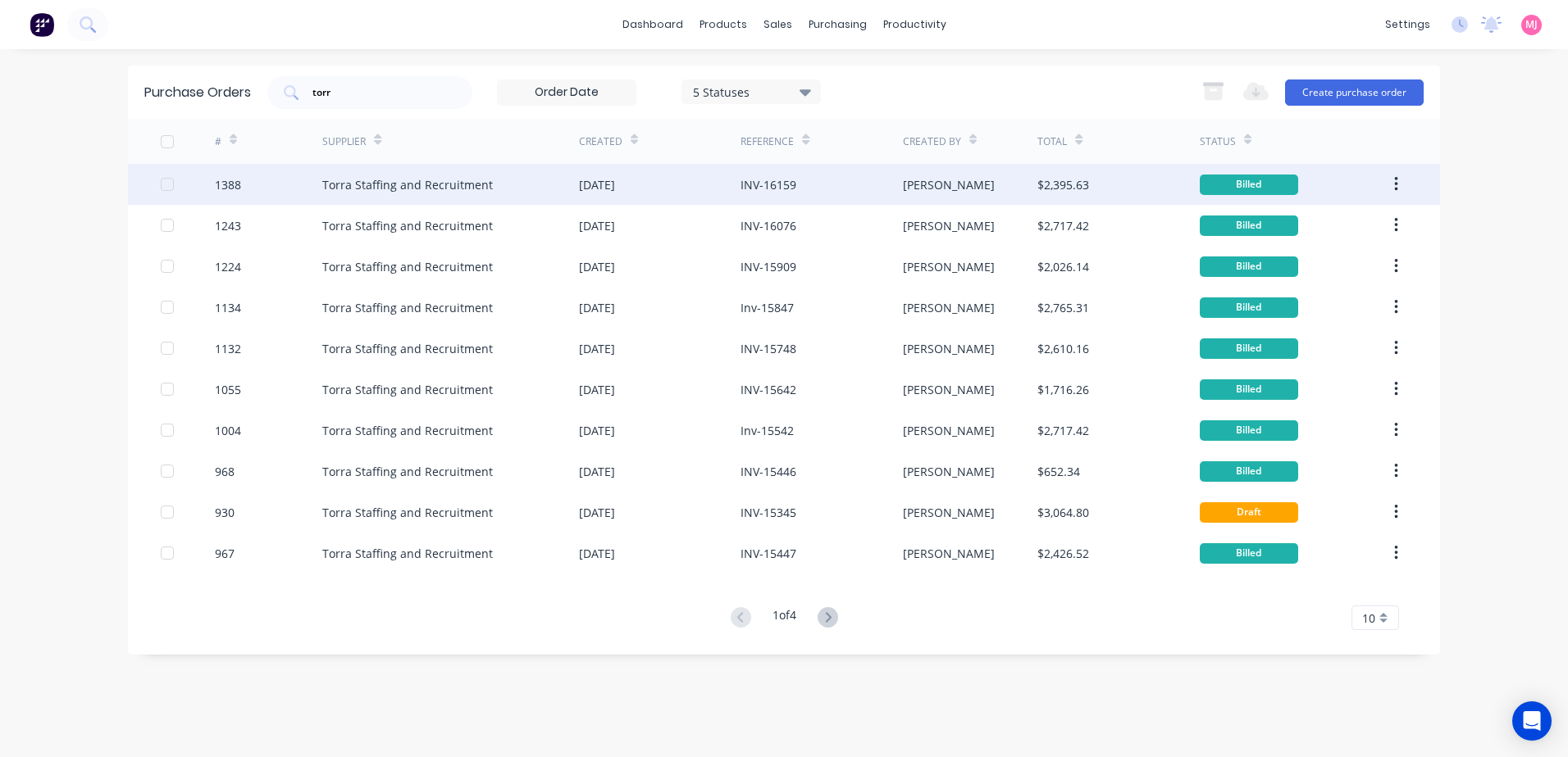
click at [597, 187] on div "03 Sep 2025" at bounding box center [596, 186] width 36 height 18
type textarea "x"
